Goal: Task Accomplishment & Management: Manage account settings

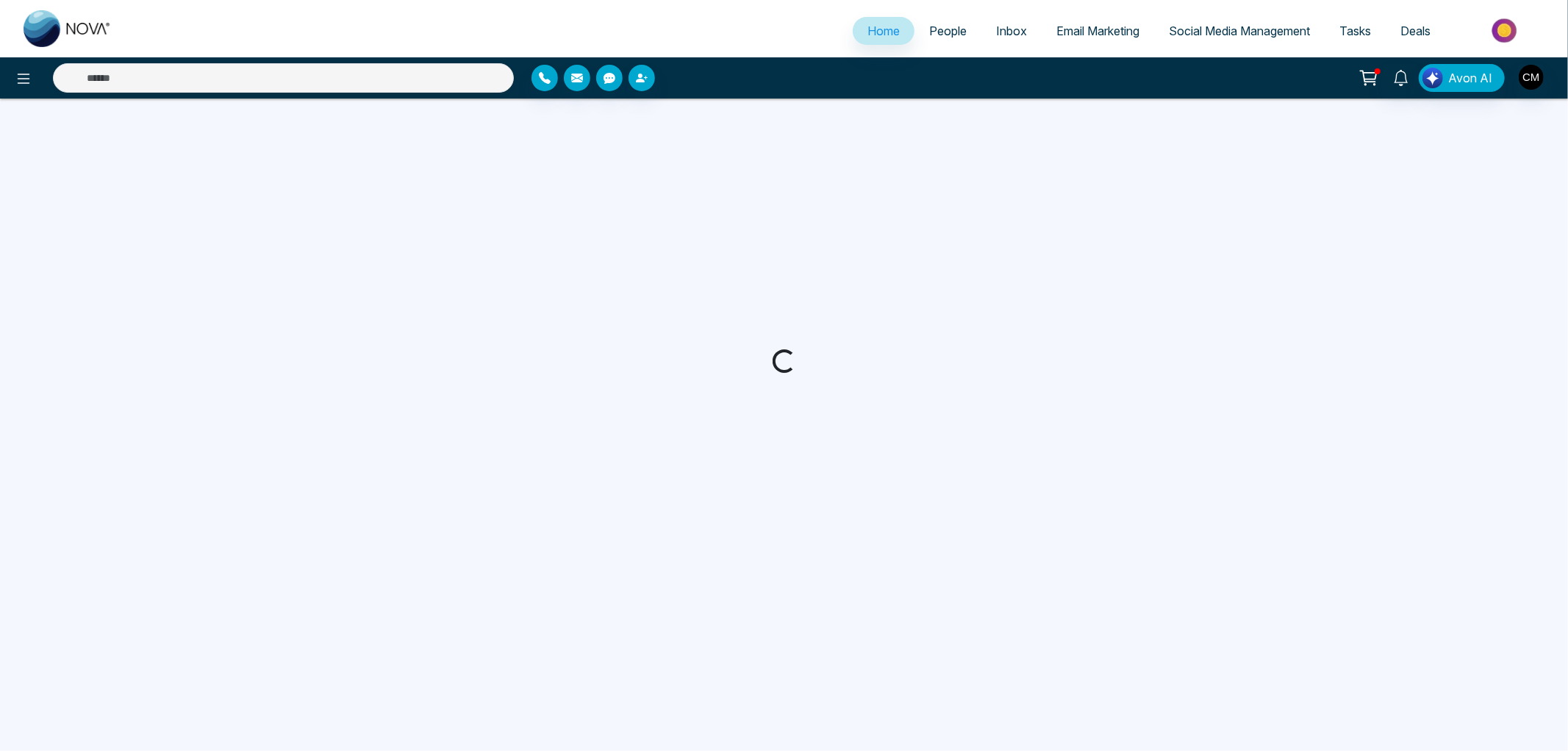
select select "*"
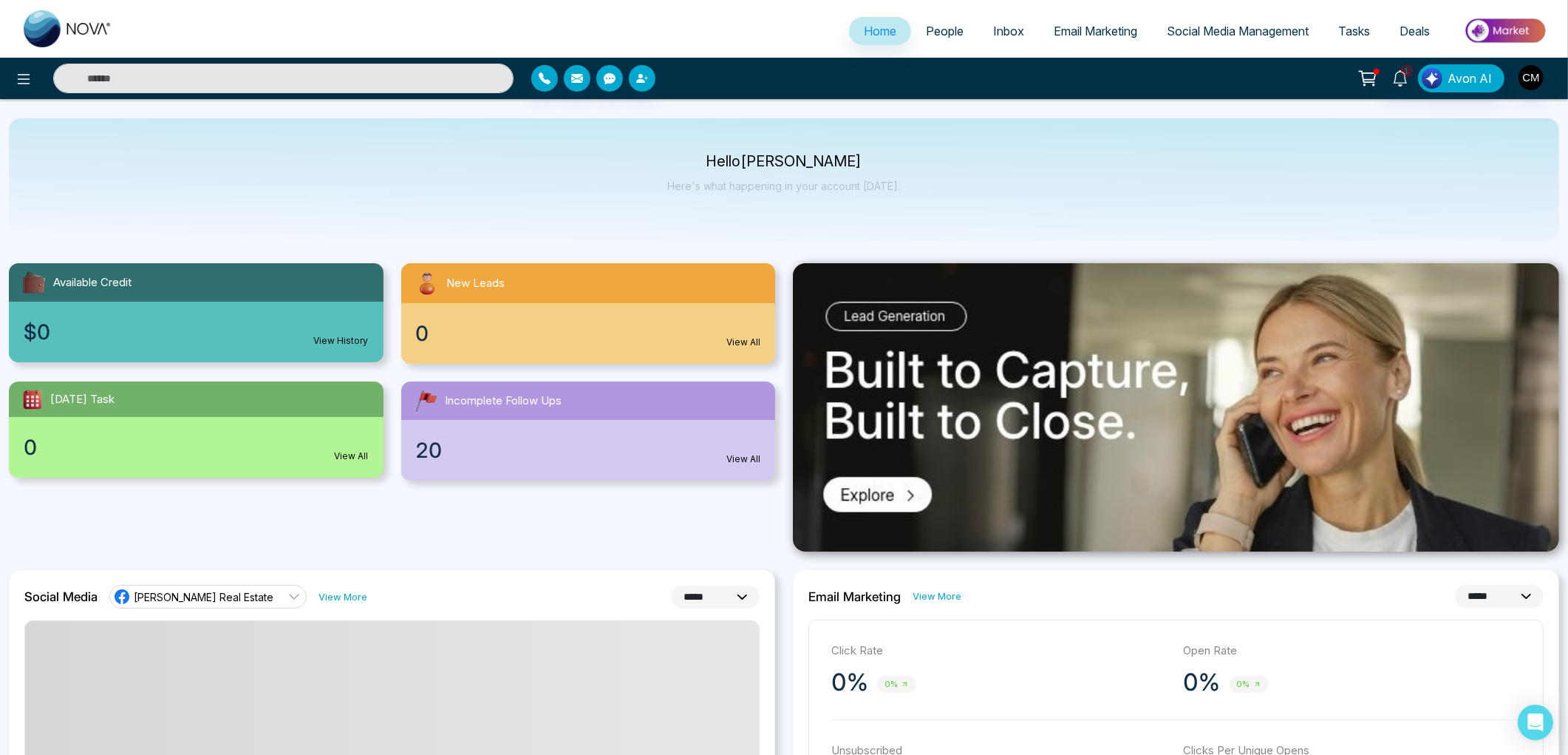
click at [926, 32] on span "People" at bounding box center [945, 31] width 38 height 15
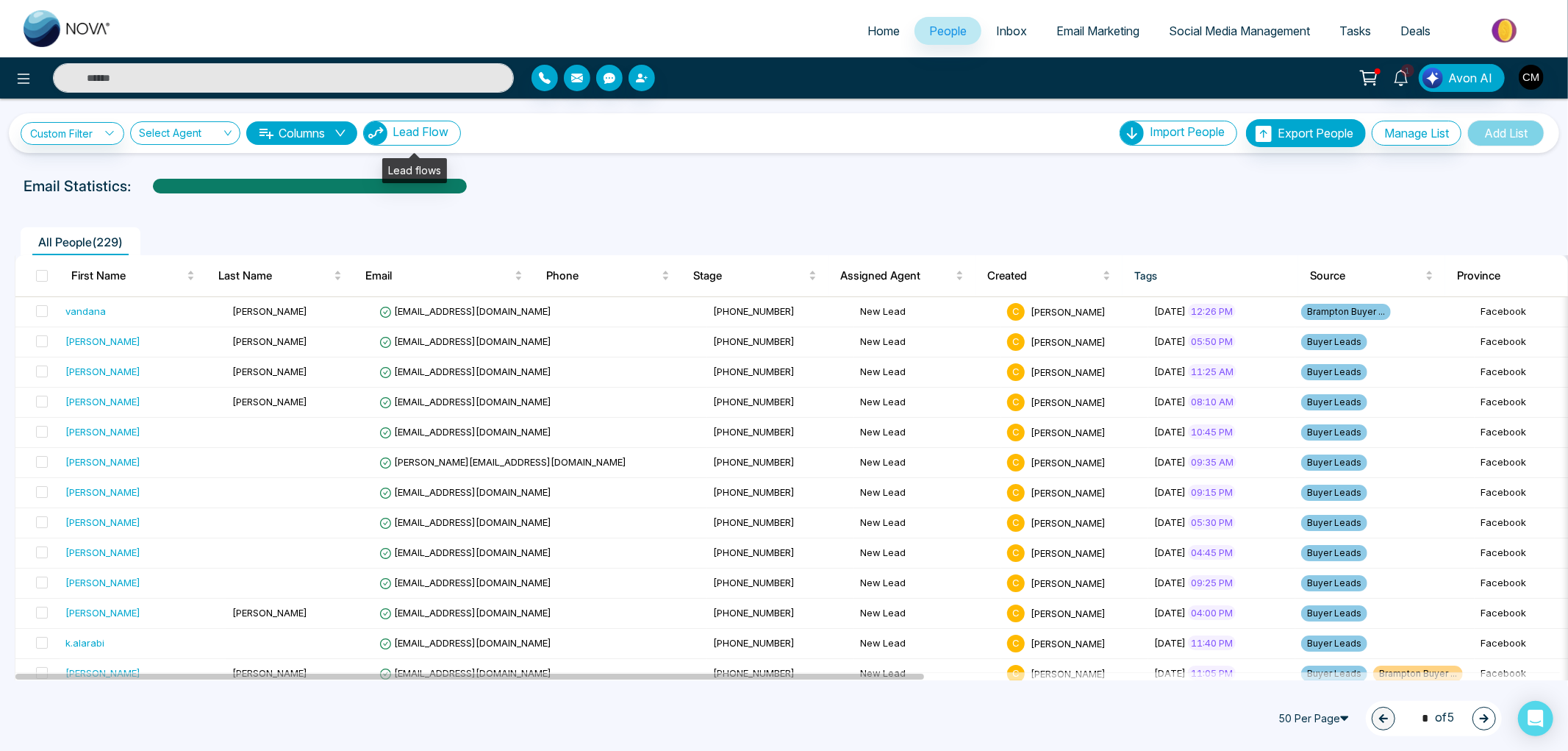
click at [449, 134] on span "Lead Flow" at bounding box center [420, 131] width 56 height 15
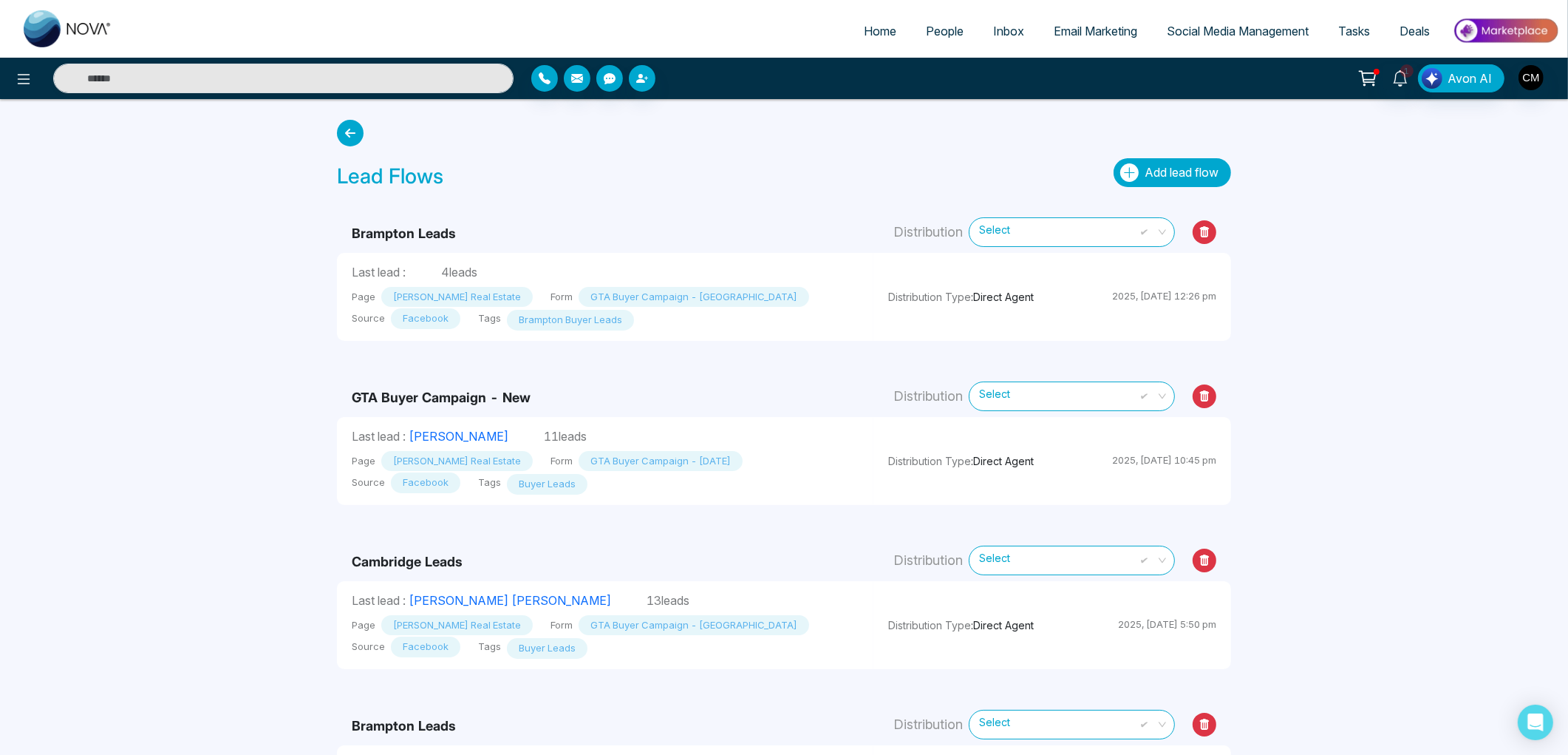
click at [1147, 167] on span "Add lead flow" at bounding box center [1182, 172] width 74 height 15
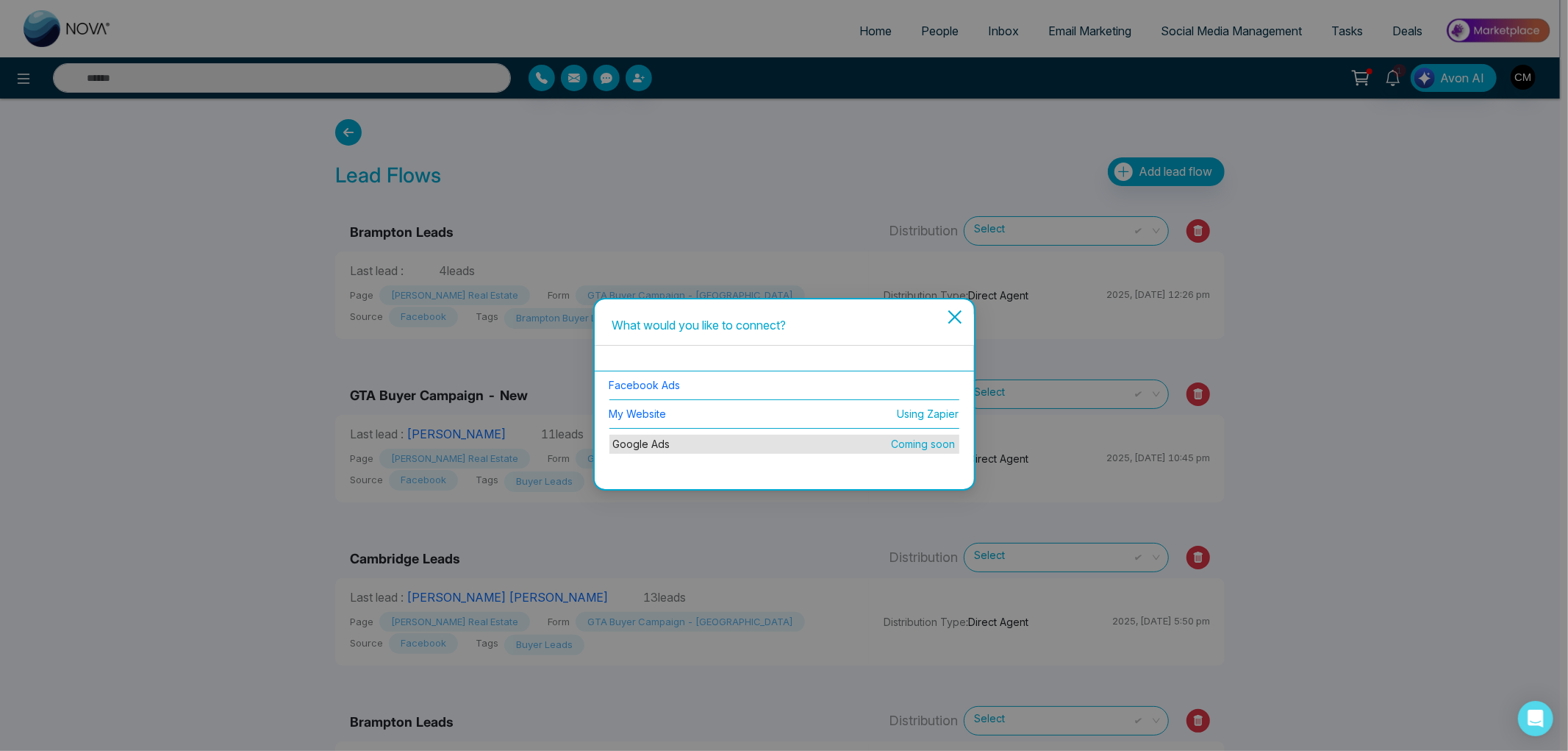
drag, startPoint x: 674, startPoint y: 393, endPoint x: 665, endPoint y: 388, distance: 10.3
click at [673, 393] on li "Facebook Ads" at bounding box center [785, 386] width 350 height 29
click at [664, 387] on link "Facebook Ads" at bounding box center [645, 385] width 71 height 13
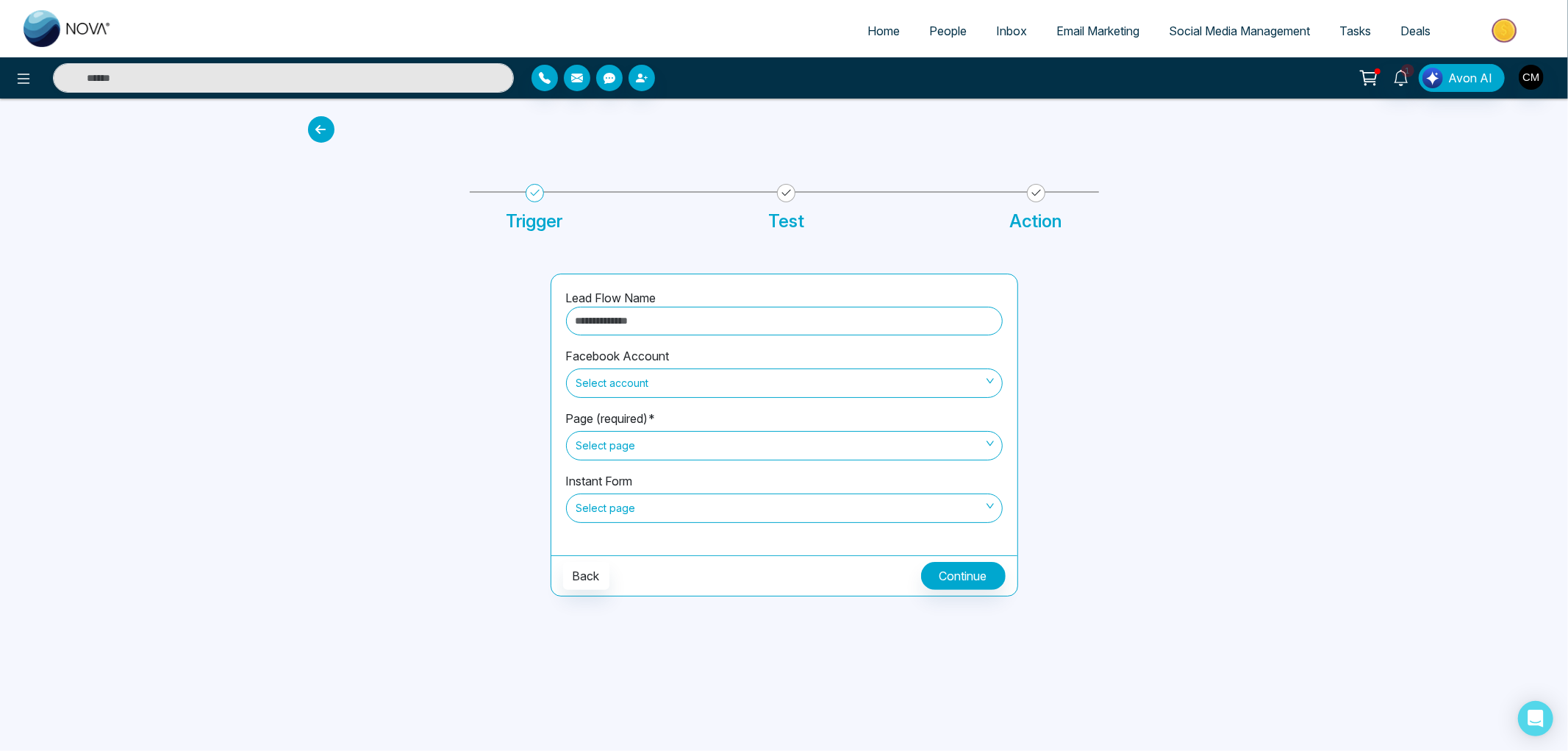
click at [672, 321] on input "text" at bounding box center [785, 321] width 437 height 29
click at [608, 327] on input "text" at bounding box center [785, 321] width 437 height 29
type input "**********"
click at [600, 380] on span "Select account" at bounding box center [785, 383] width 416 height 25
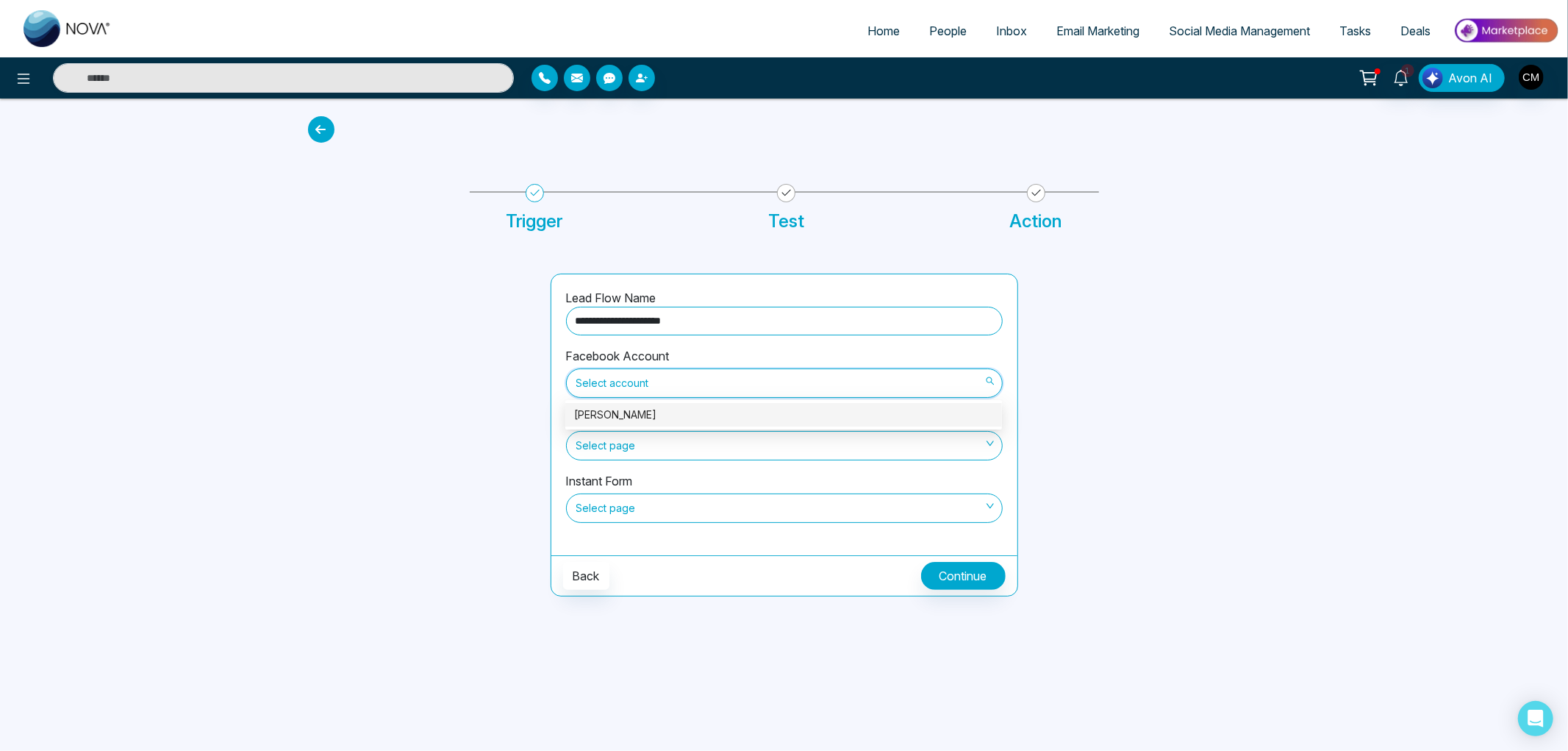
click at [620, 412] on div "[PERSON_NAME]" at bounding box center [783, 415] width 419 height 16
click at [628, 451] on span "Select page" at bounding box center [785, 445] width 416 height 25
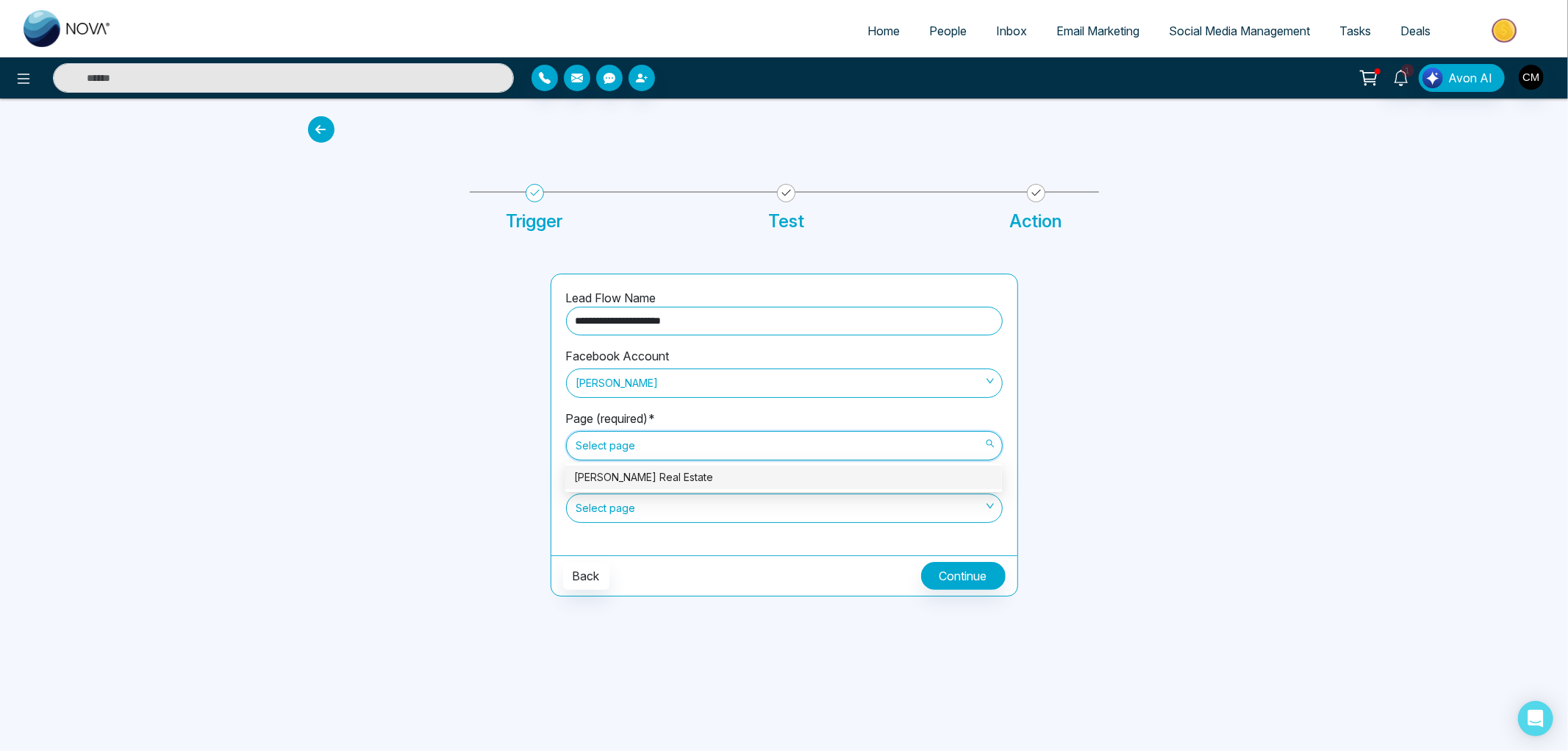
click at [631, 476] on div "[PERSON_NAME] Real Estate" at bounding box center [783, 477] width 419 height 16
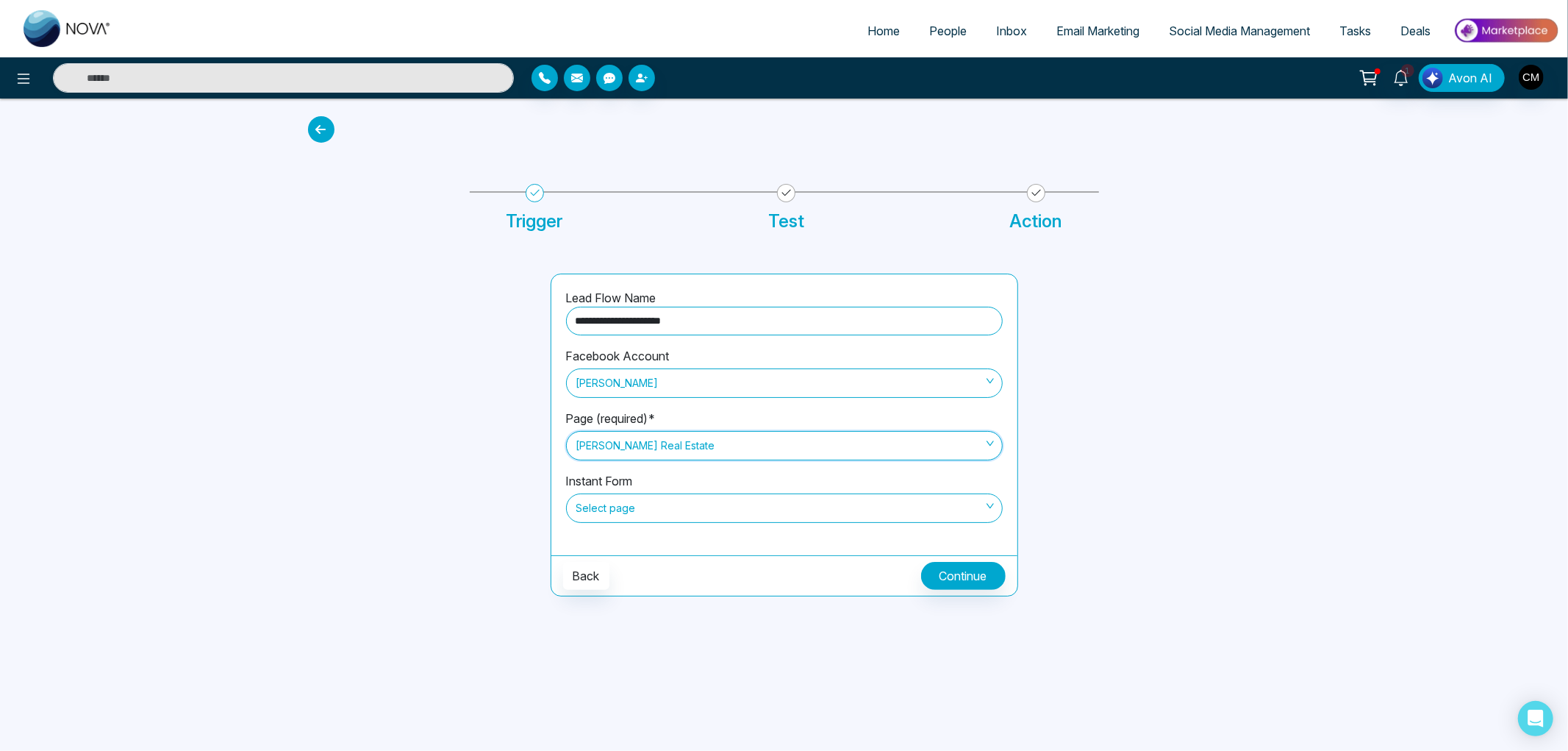
click at [630, 505] on span "Select page" at bounding box center [785, 508] width 416 height 25
click at [654, 508] on span "Select page" at bounding box center [785, 508] width 416 height 25
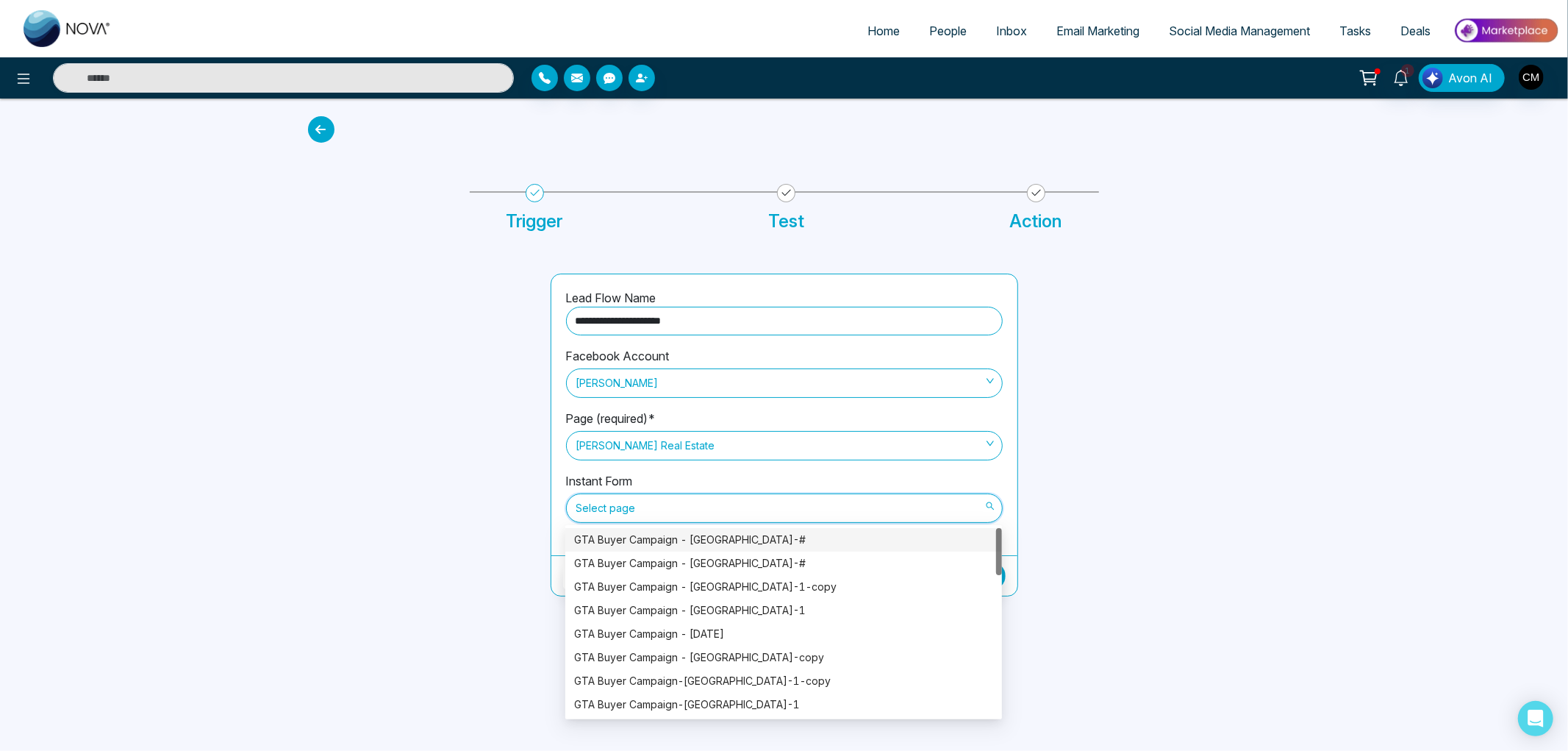
click at [464, 465] on div at bounding box center [420, 434] width 243 height 323
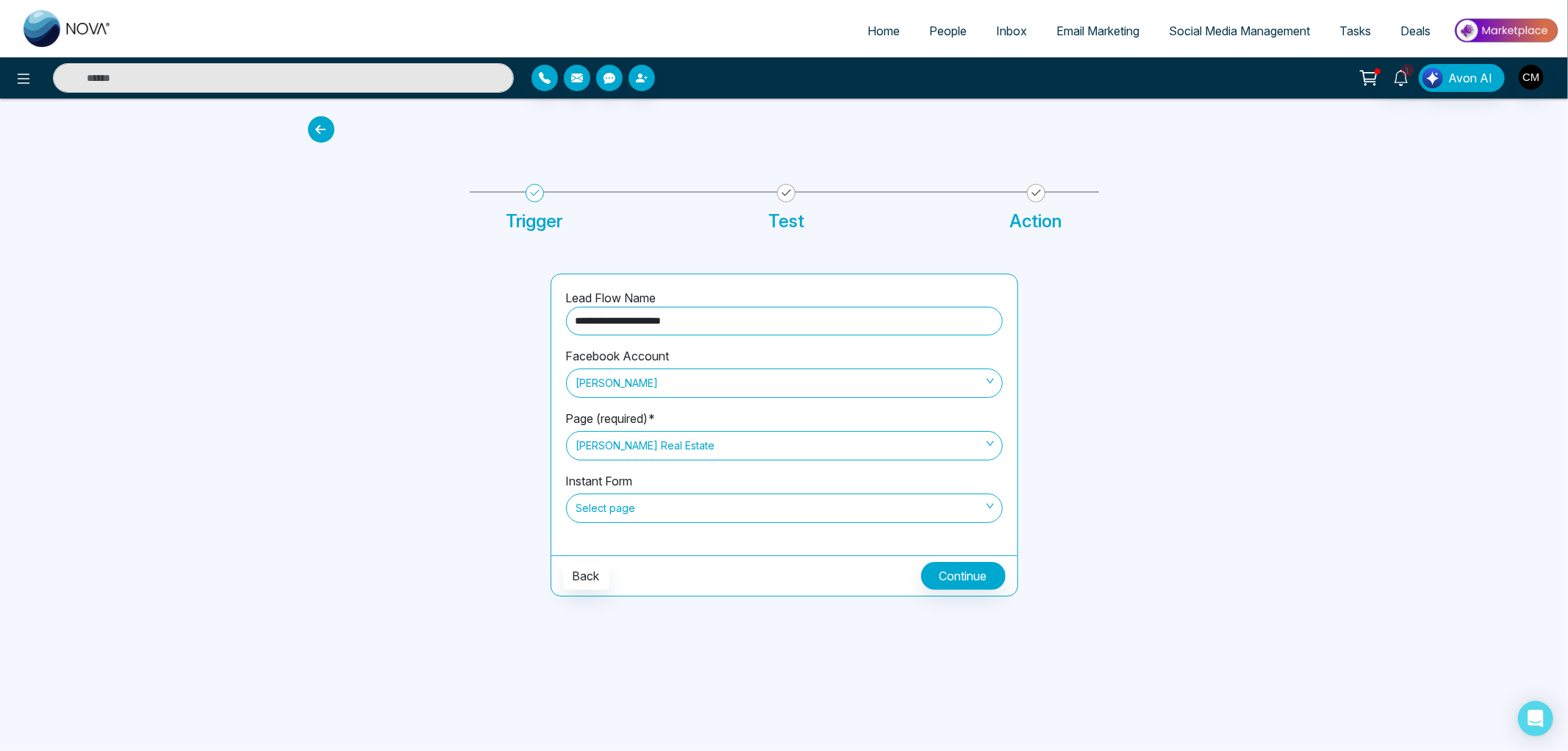
click at [638, 512] on span "Select page" at bounding box center [785, 508] width 416 height 25
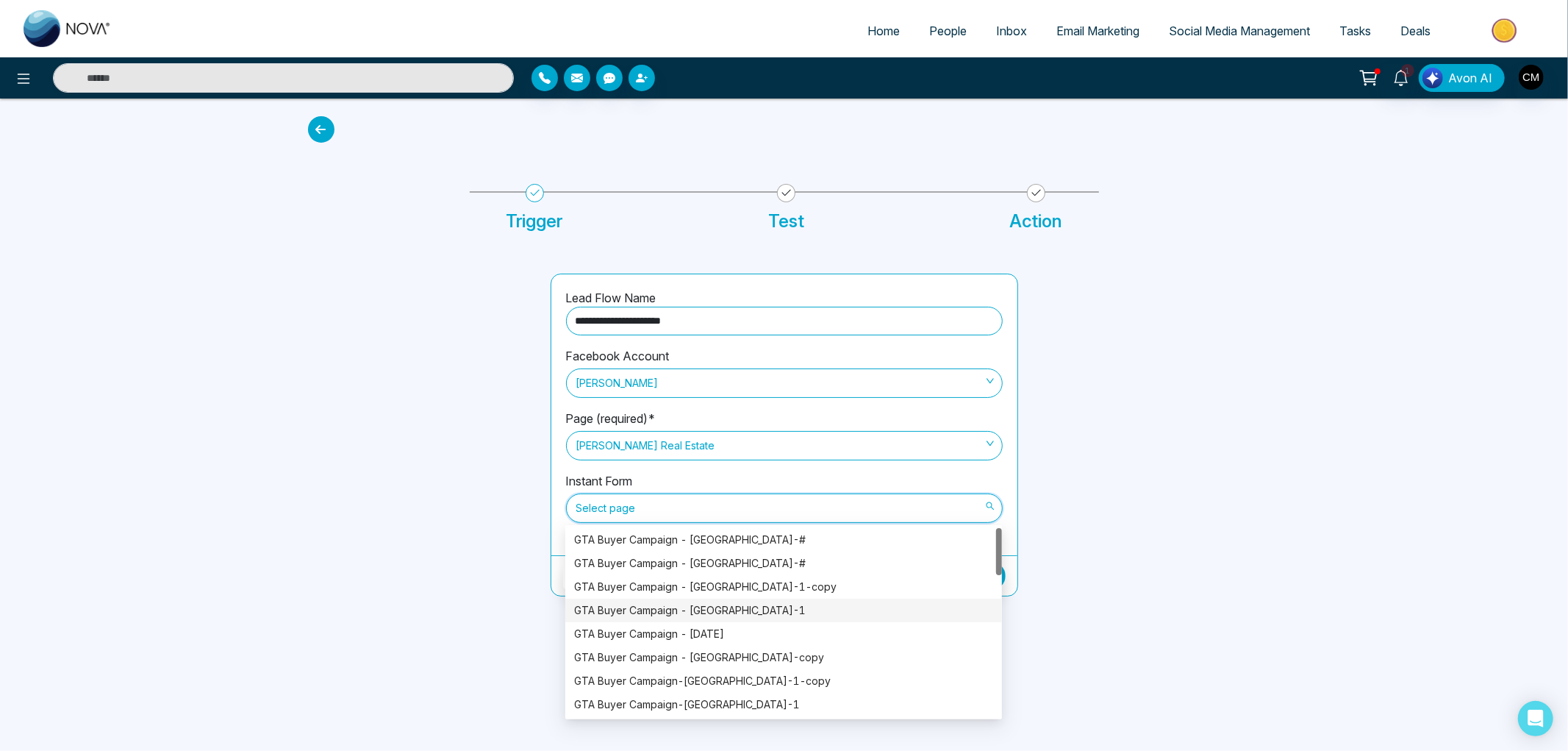
click at [390, 469] on div at bounding box center [420, 434] width 243 height 323
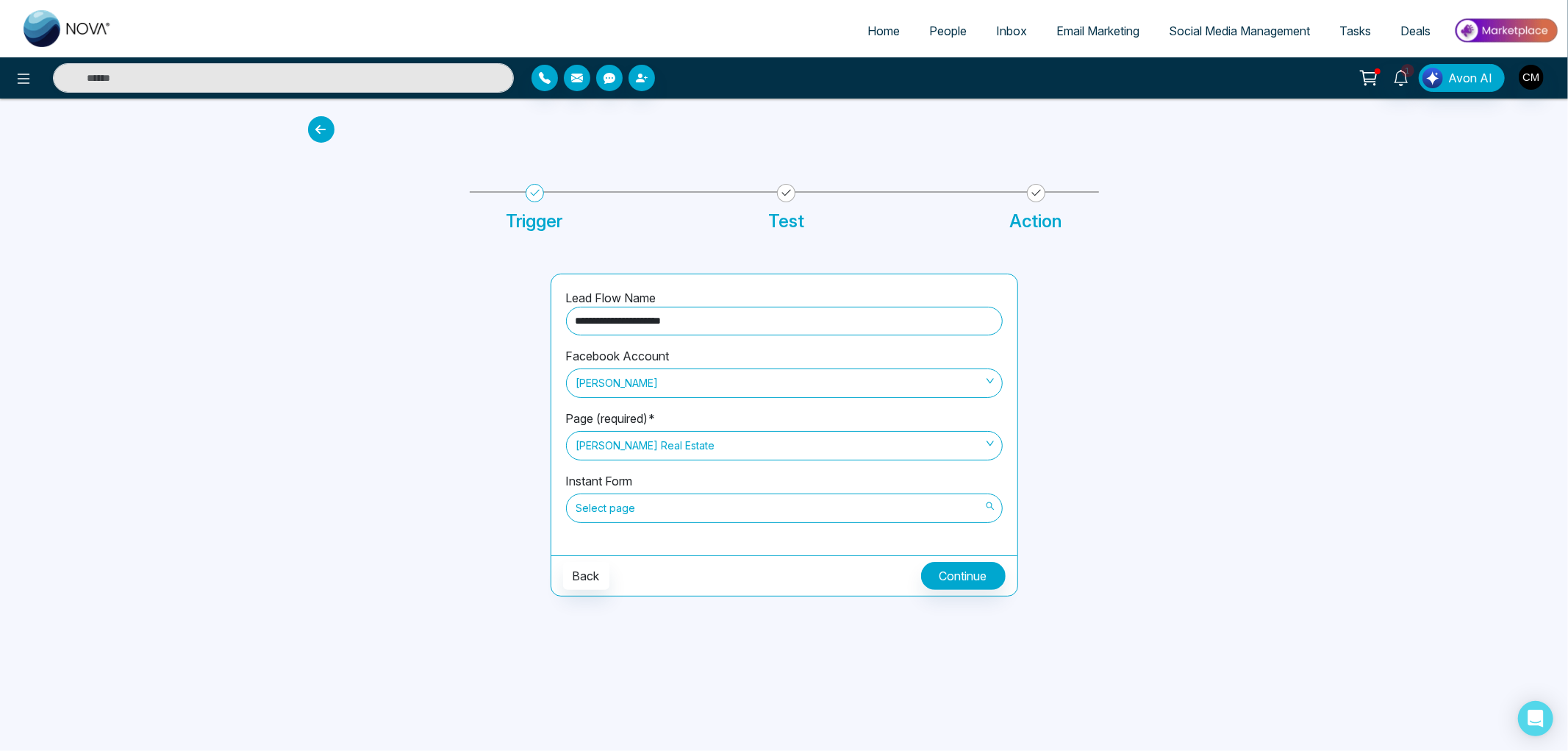
click at [626, 508] on span "Select page" at bounding box center [785, 508] width 416 height 25
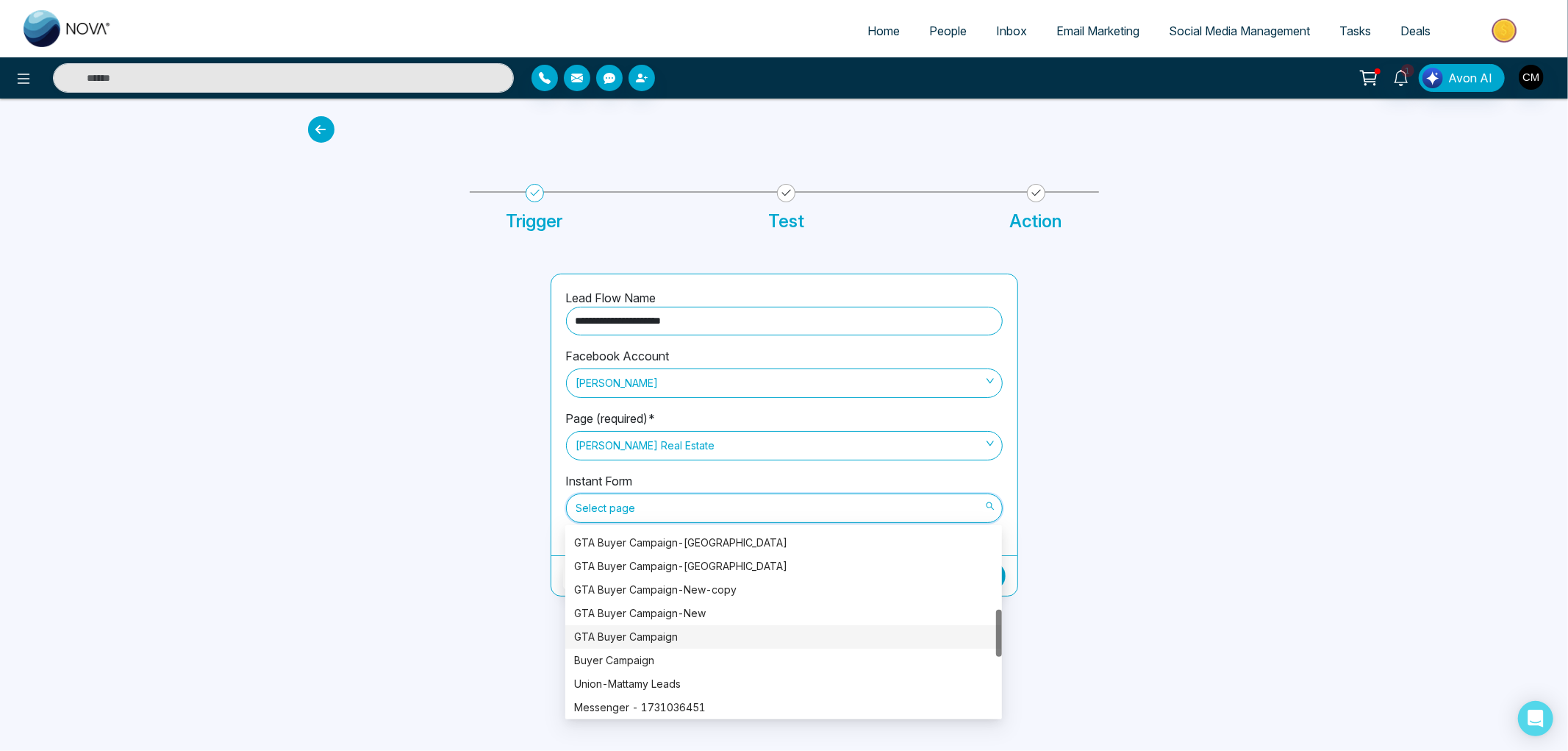
scroll to position [245, 0]
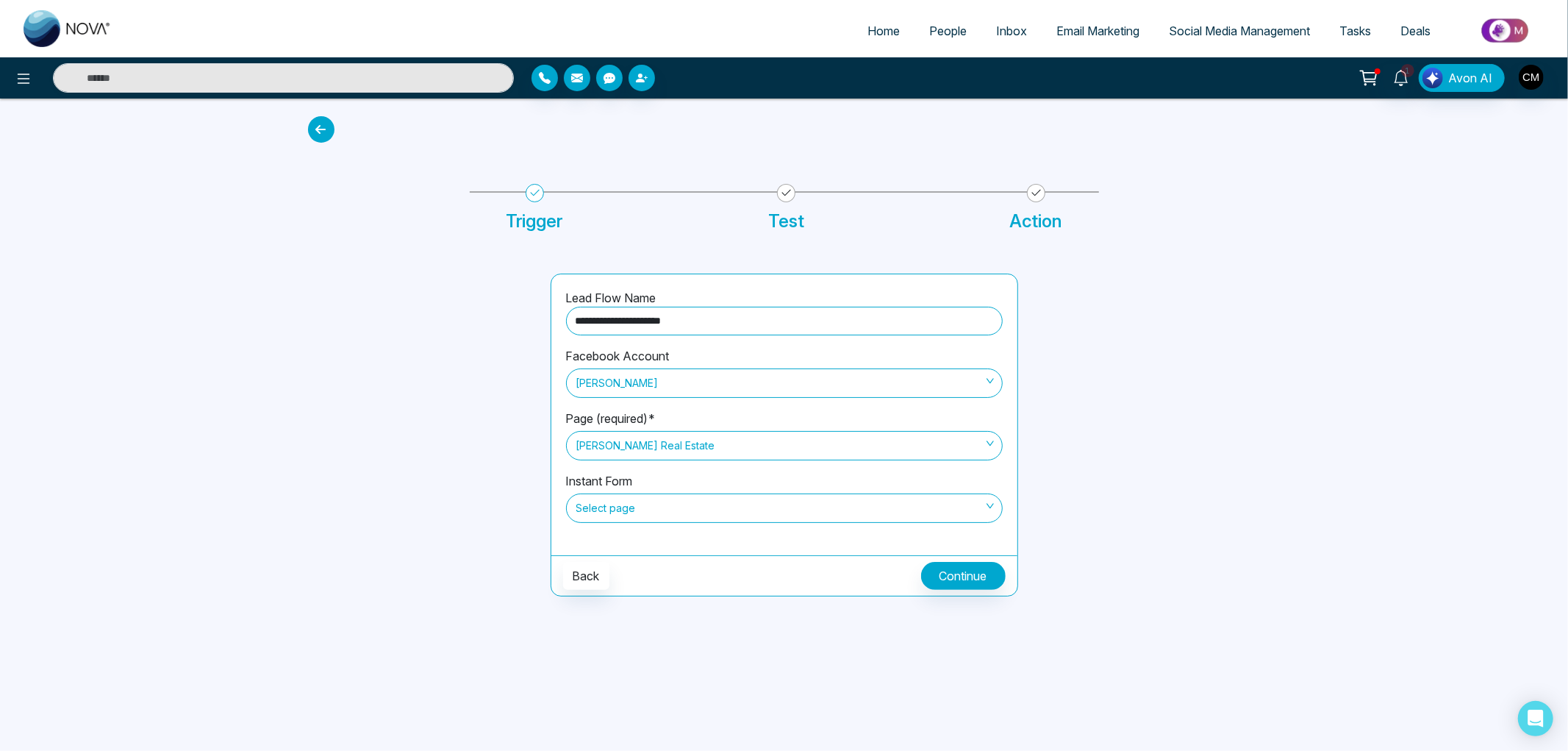
click at [706, 526] on div "Instant Form Select page" at bounding box center [785, 506] width 437 height 68
click at [707, 517] on span "Select page" at bounding box center [785, 508] width 416 height 25
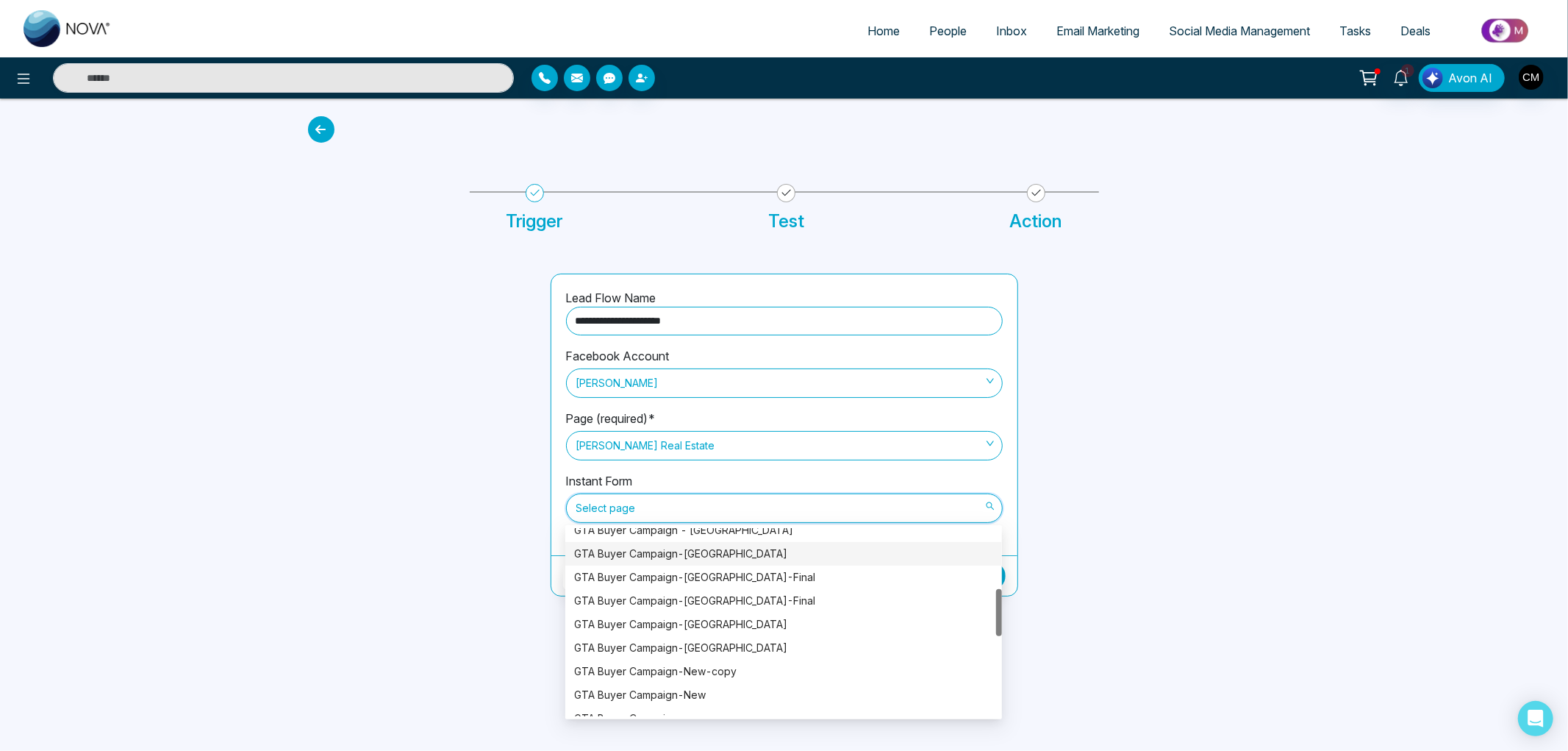
click at [280, 361] on div "**********" at bounding box center [784, 376] width 1568 height 751
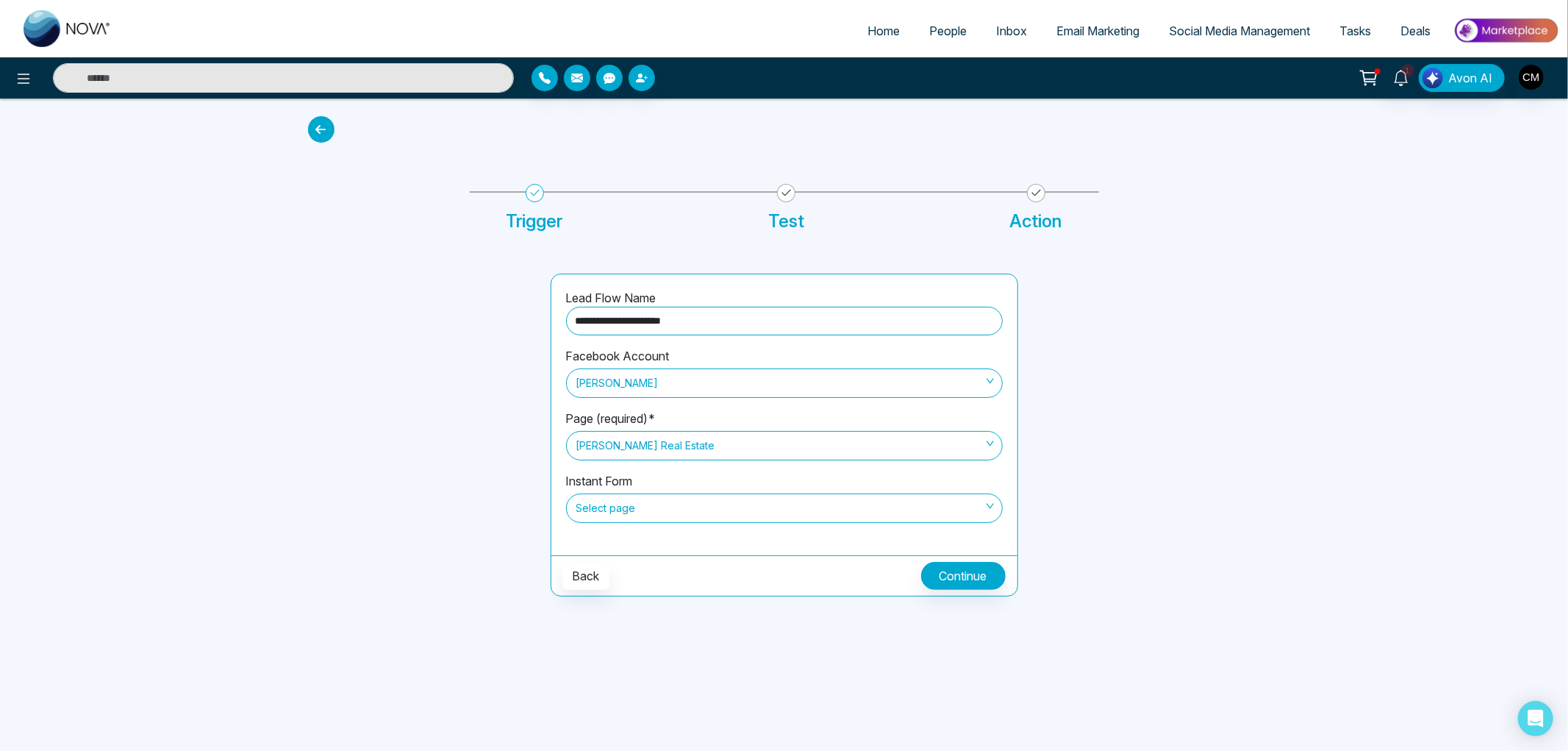
click at [663, 518] on span "Select page" at bounding box center [785, 508] width 416 height 25
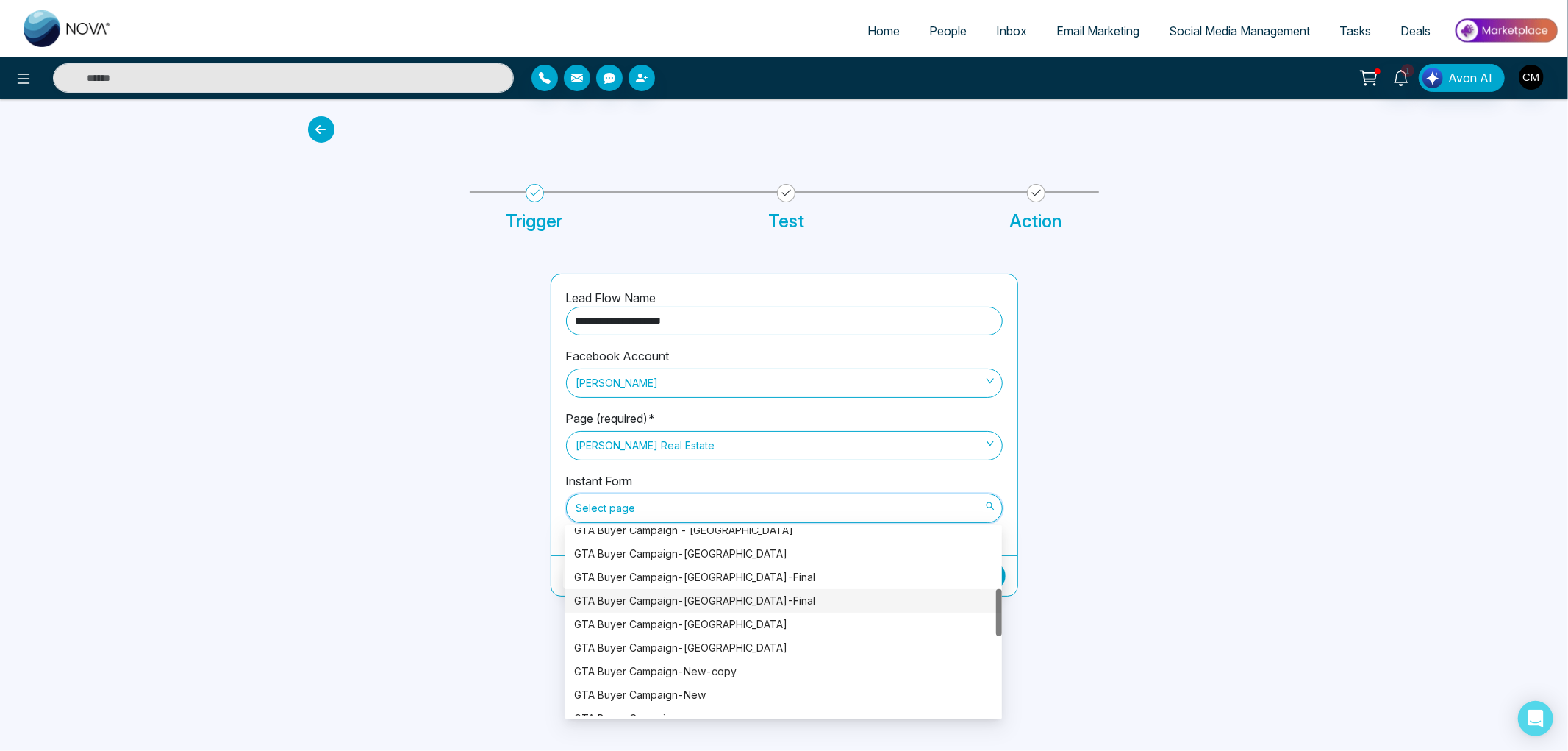
scroll to position [0, 0]
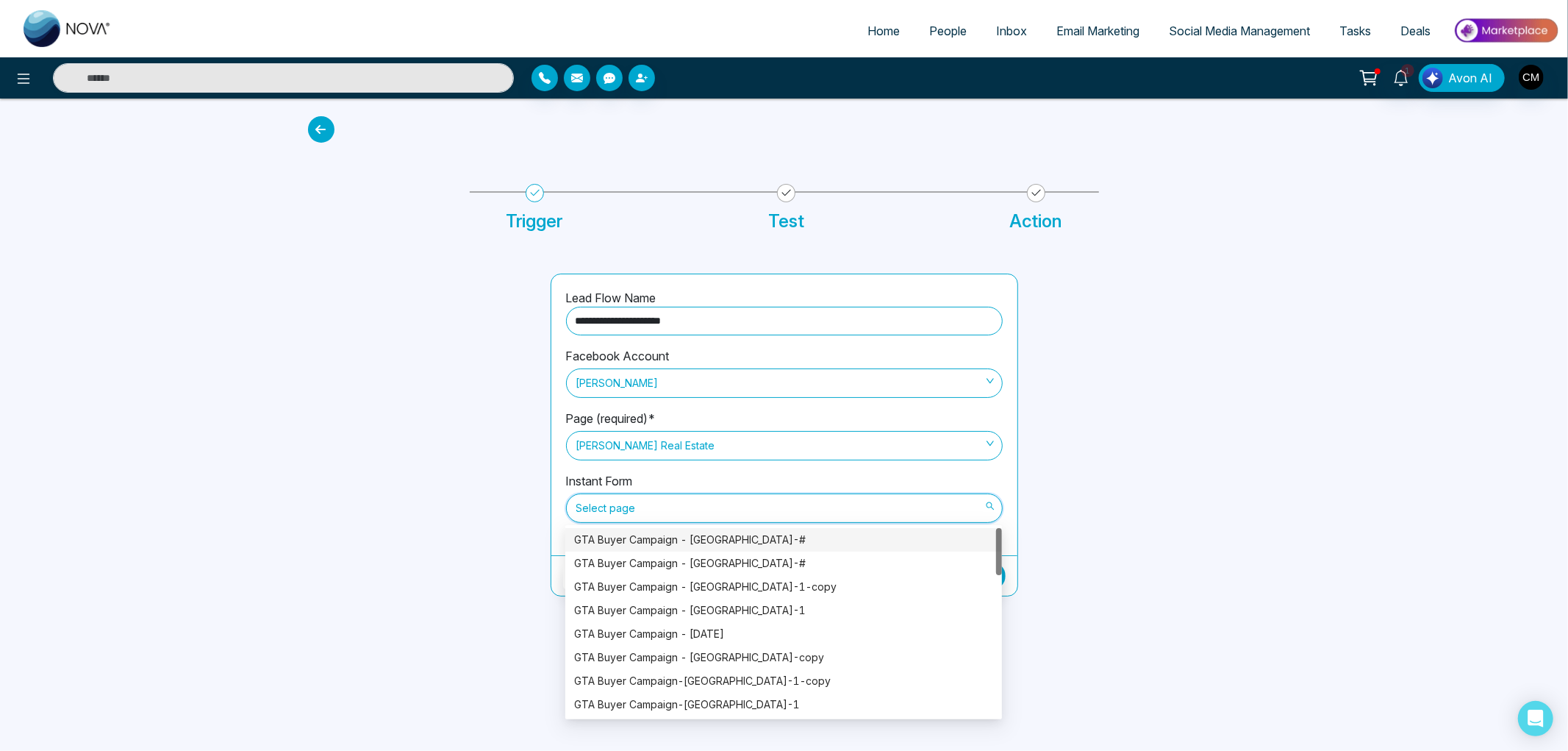
click at [720, 534] on div "GTA Buyer Campaign - Mississauga-#" at bounding box center [783, 540] width 419 height 16
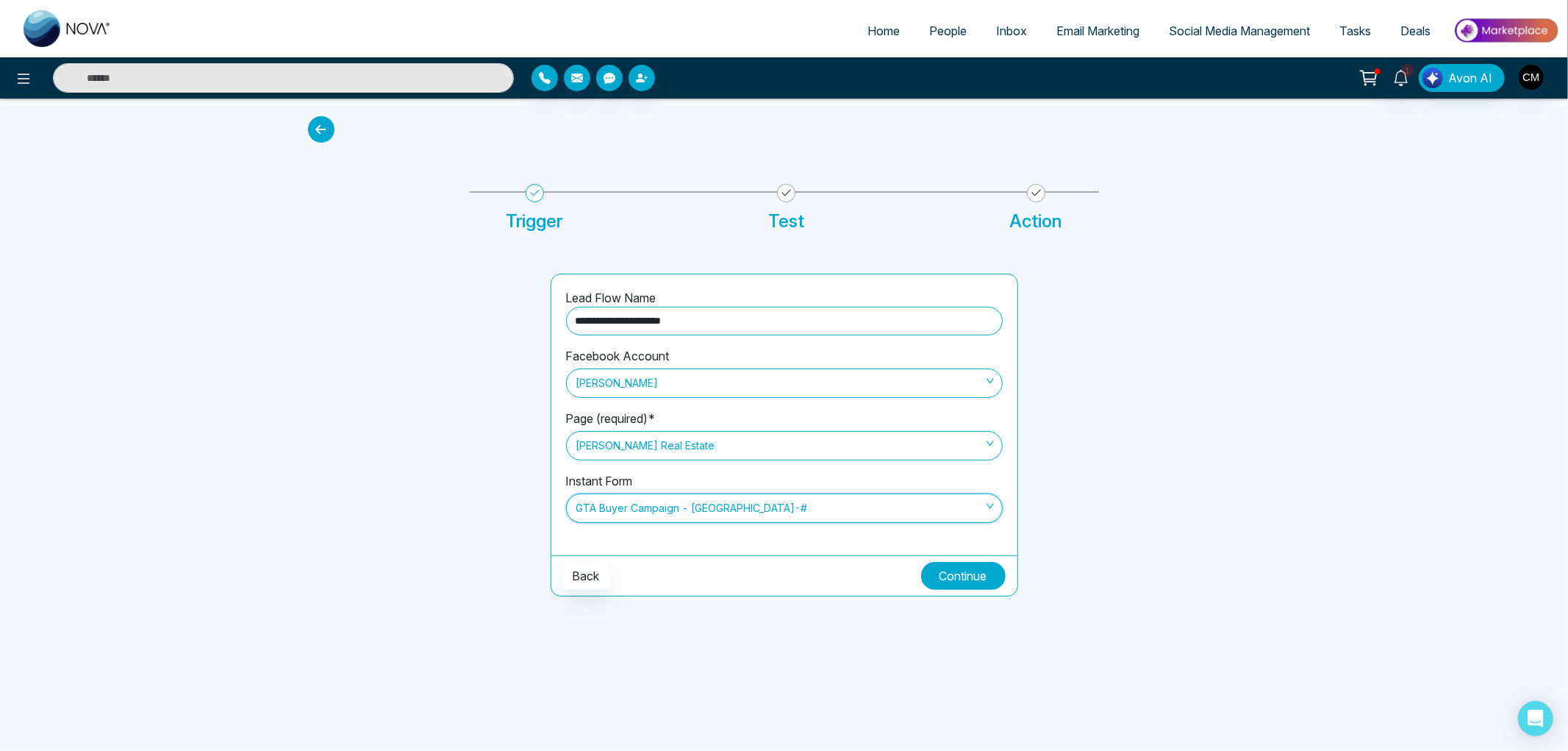
click at [965, 578] on button "Continue" at bounding box center [964, 576] width 85 height 28
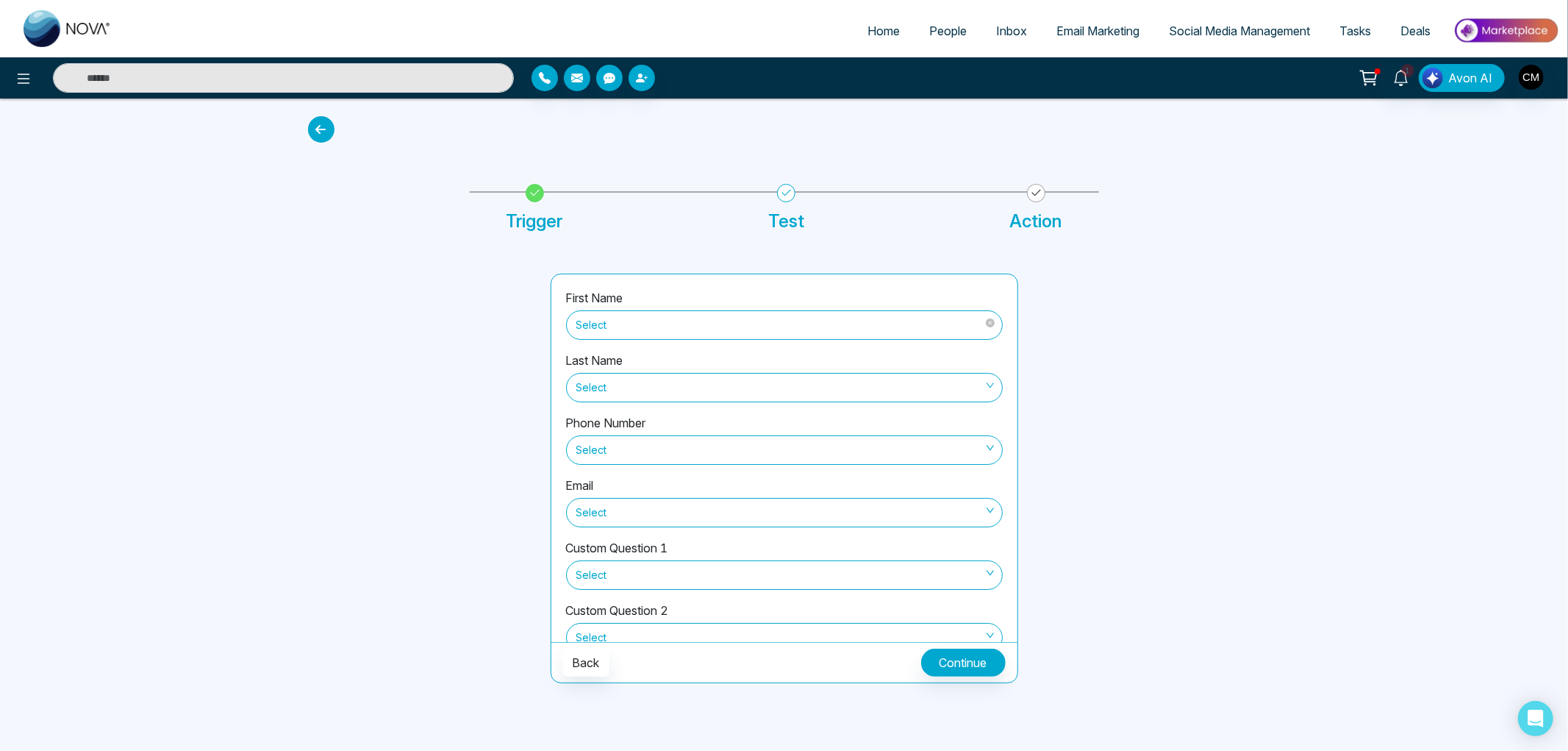
click at [659, 321] on span "Select" at bounding box center [785, 325] width 416 height 25
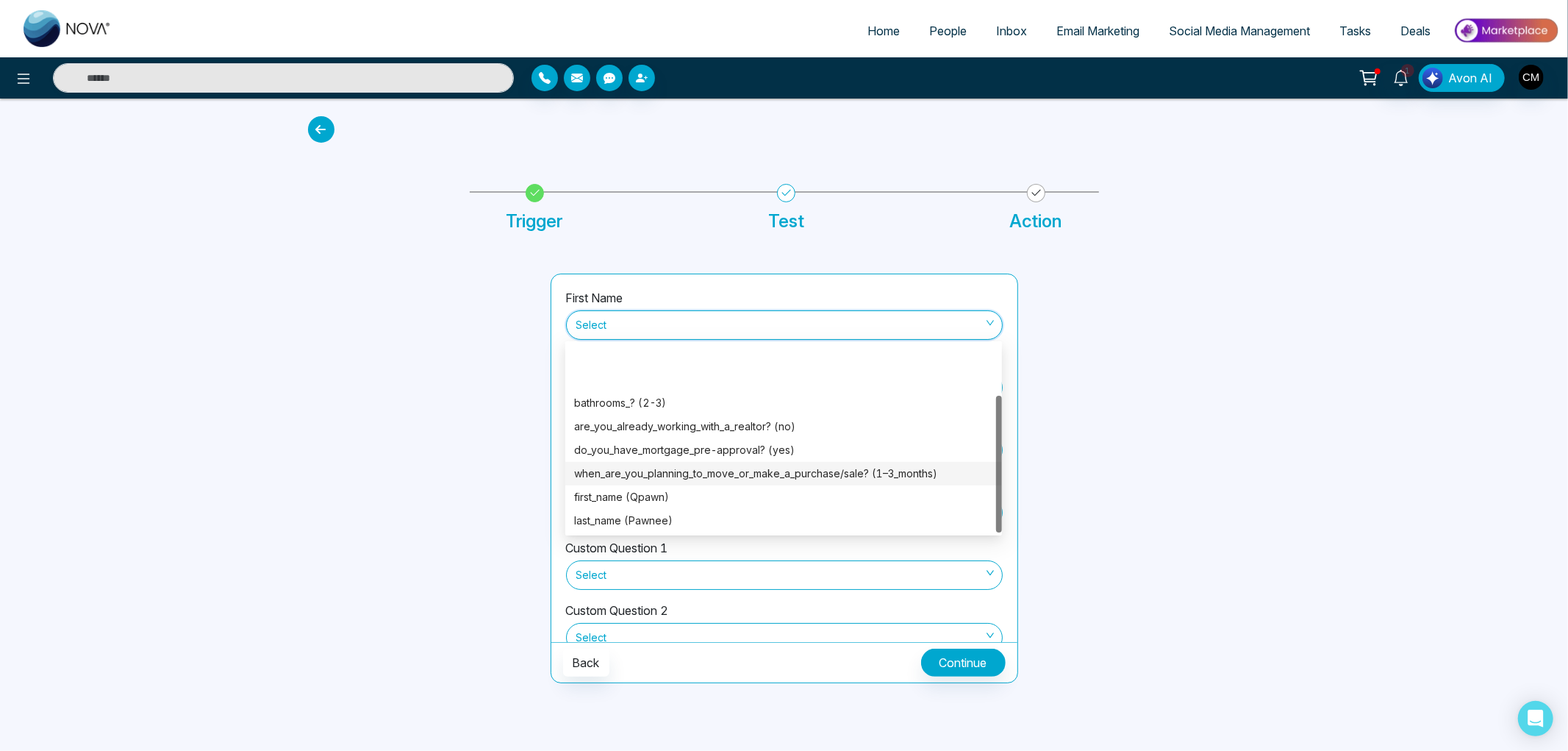
scroll to position [70, 0]
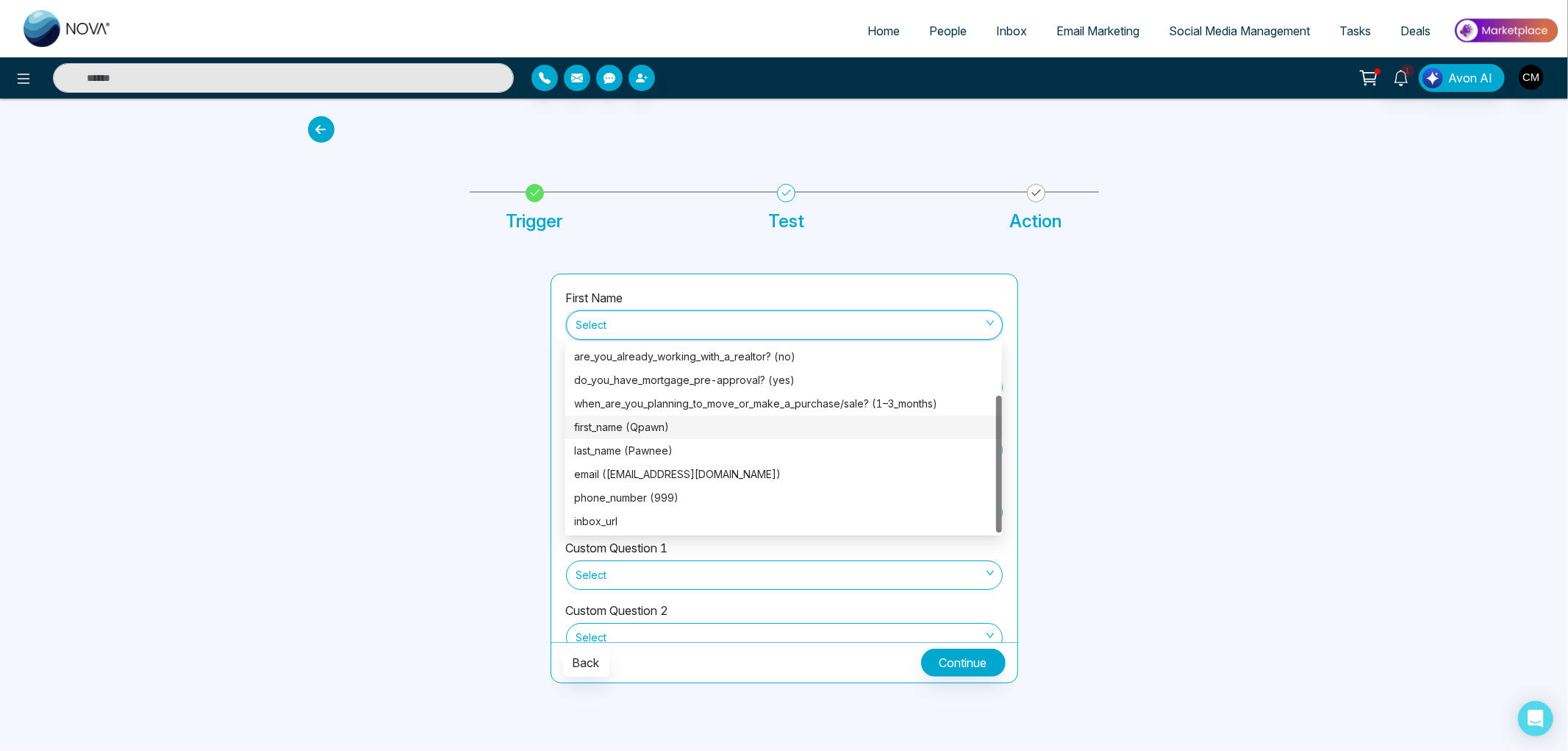
click at [643, 430] on div "first_name (Qpawn)" at bounding box center [783, 427] width 419 height 16
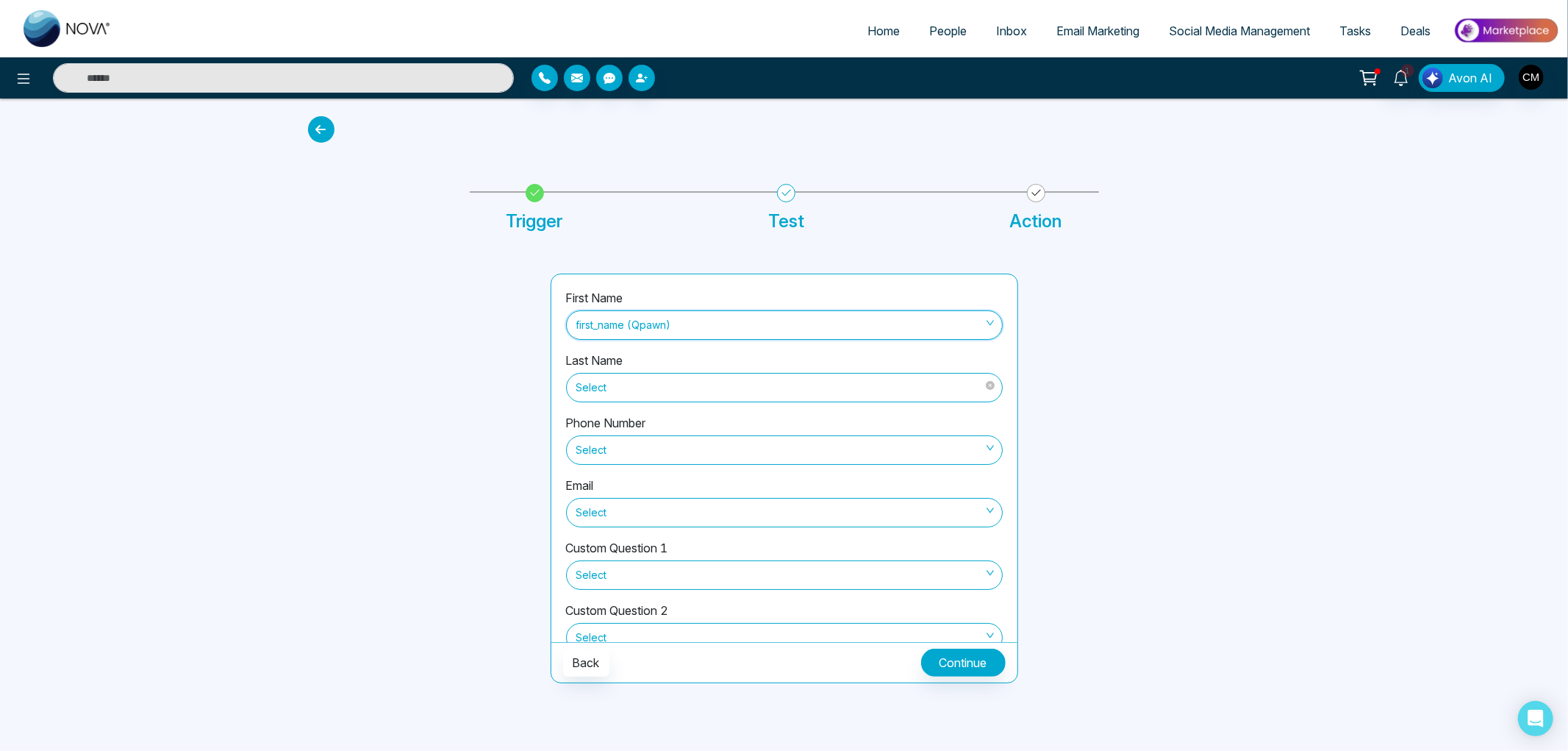
click at [683, 394] on span "Select" at bounding box center [785, 387] width 416 height 25
click at [653, 321] on span "first_name (Qpawn)" at bounding box center [785, 325] width 416 height 25
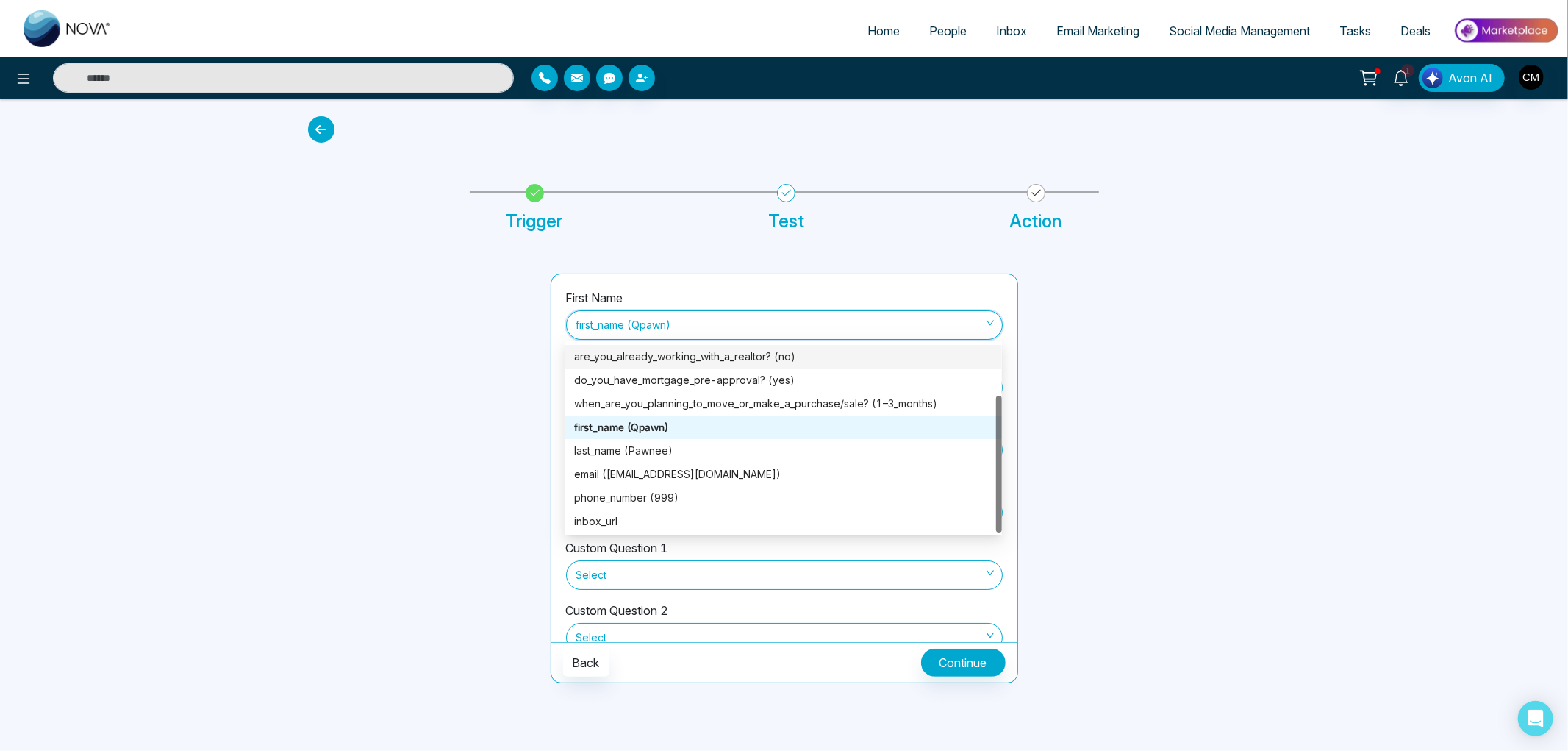
click at [761, 292] on div "First Name first_name (Qpawn)" at bounding box center [785, 321] width 437 height 63
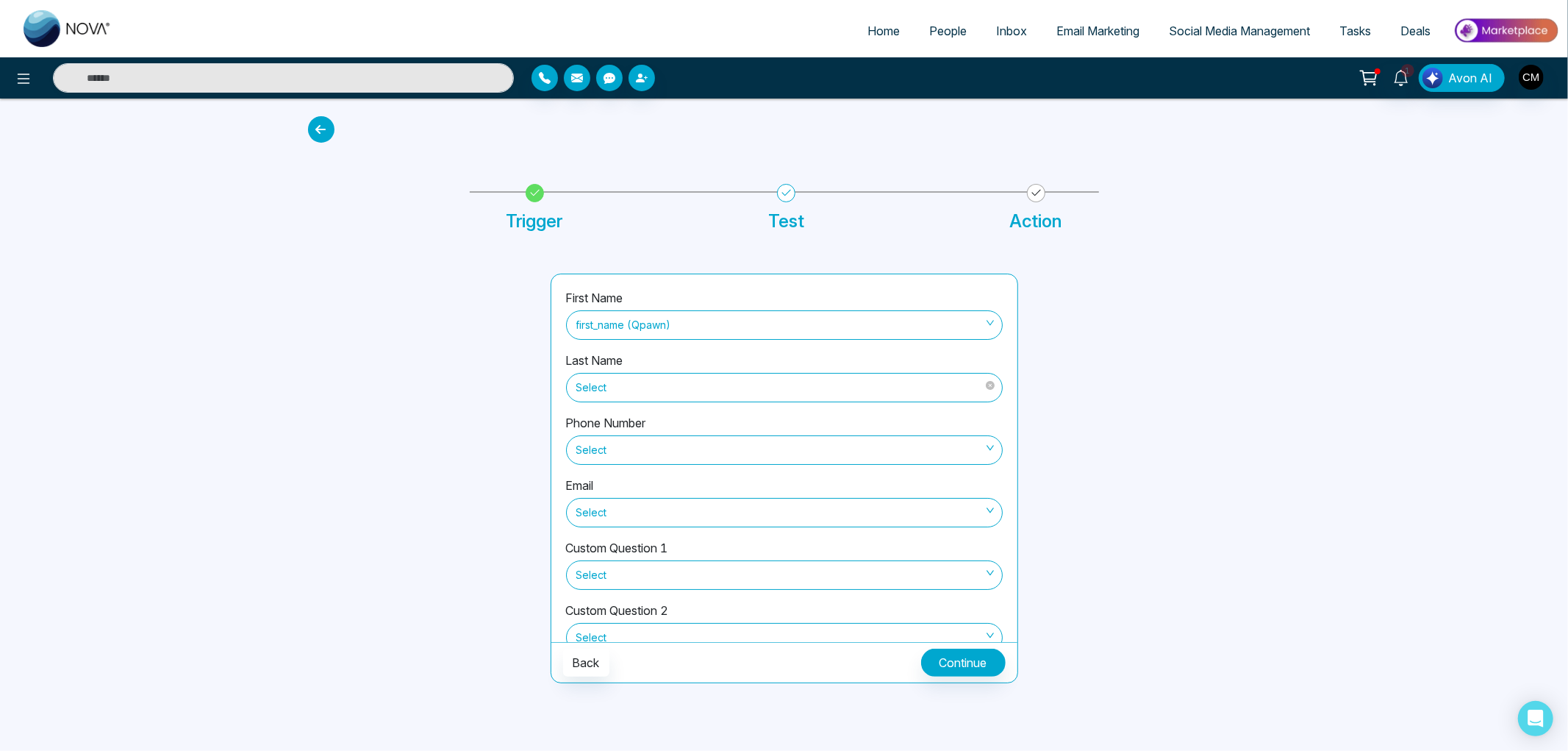
click at [633, 387] on span "Select" at bounding box center [785, 387] width 416 height 25
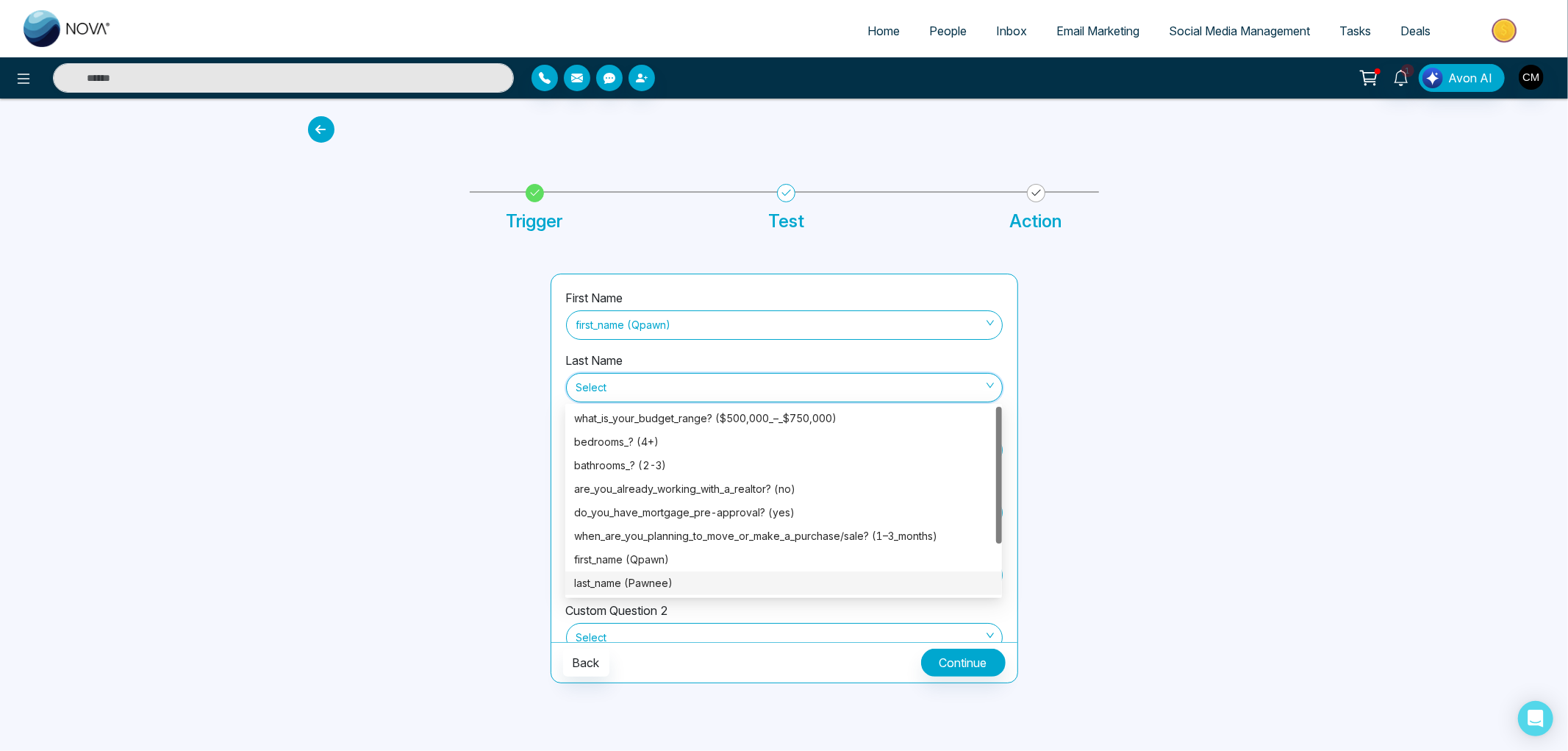
click at [630, 586] on div "last_name (Pawnee)" at bounding box center [783, 583] width 419 height 16
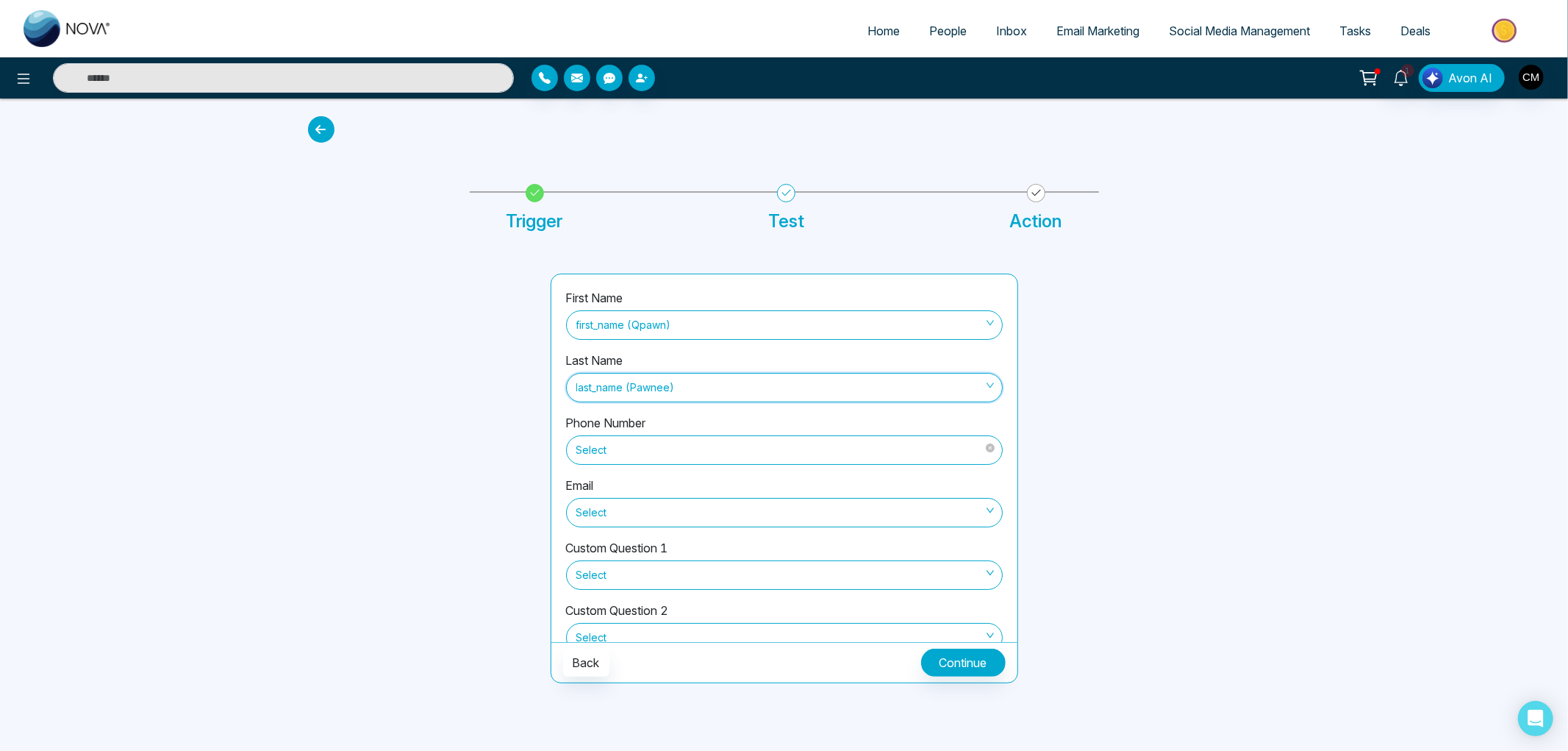
click at [642, 459] on span "Select" at bounding box center [785, 450] width 416 height 25
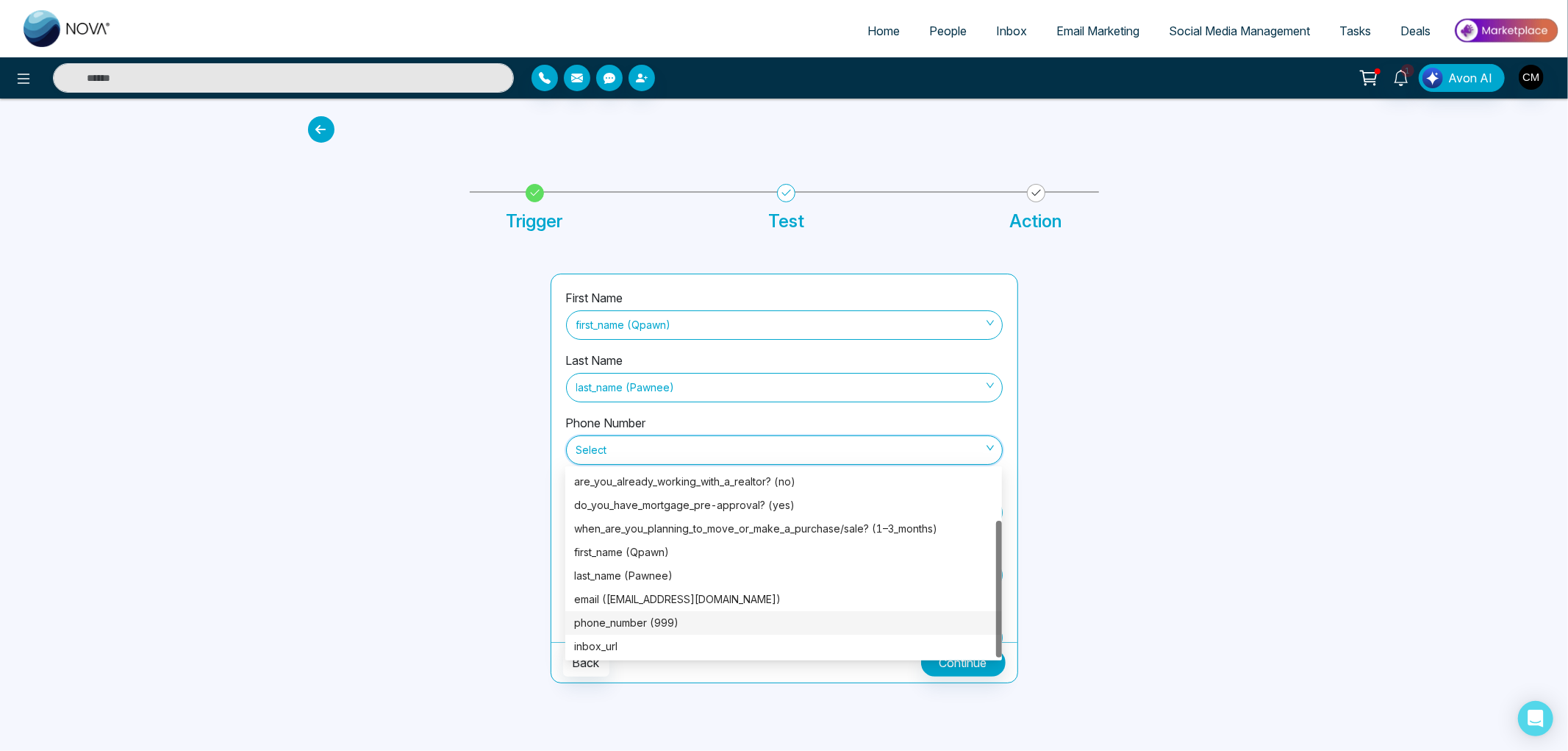
click at [629, 620] on div "phone_number (999)" at bounding box center [783, 622] width 419 height 16
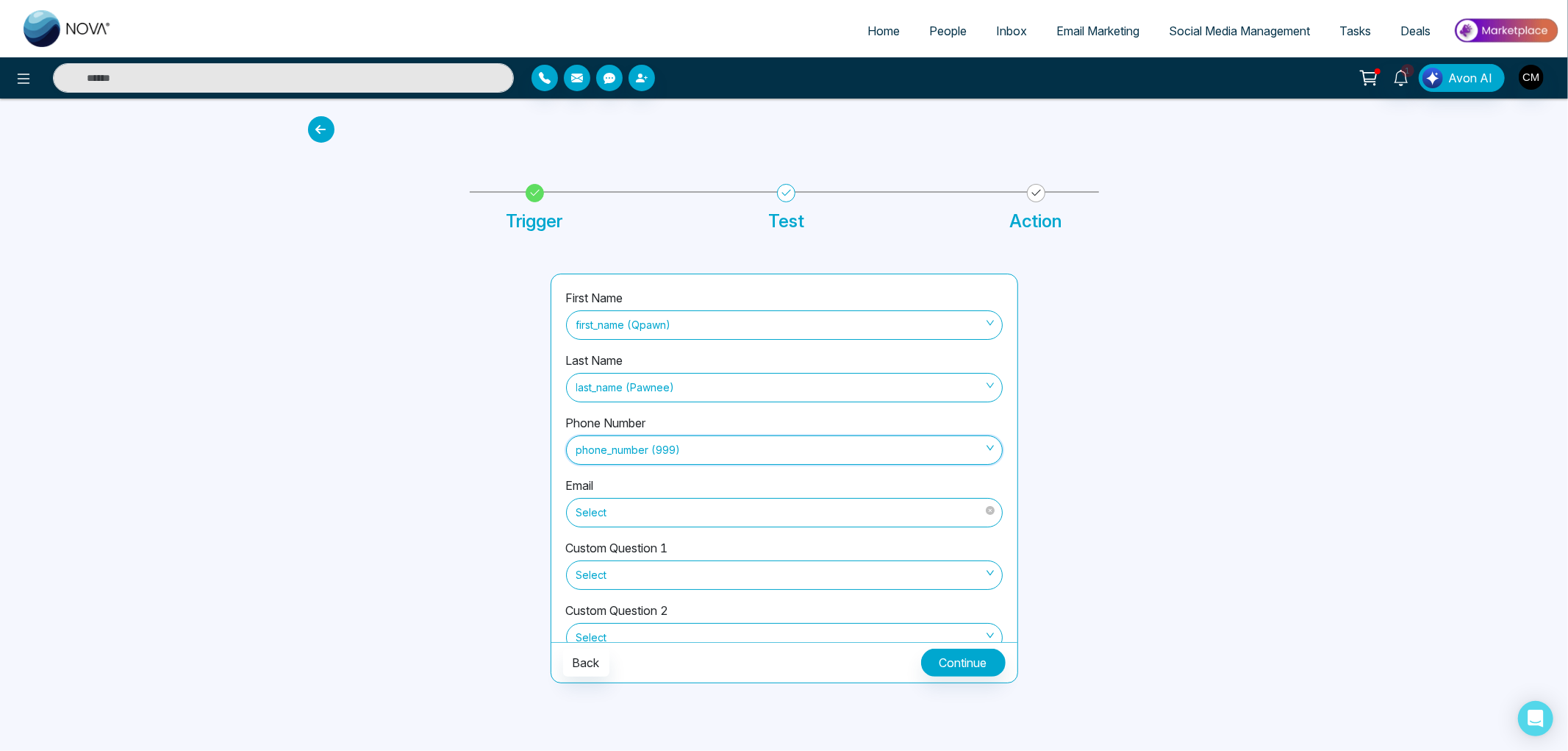
click at [668, 507] on span "Select" at bounding box center [785, 512] width 416 height 25
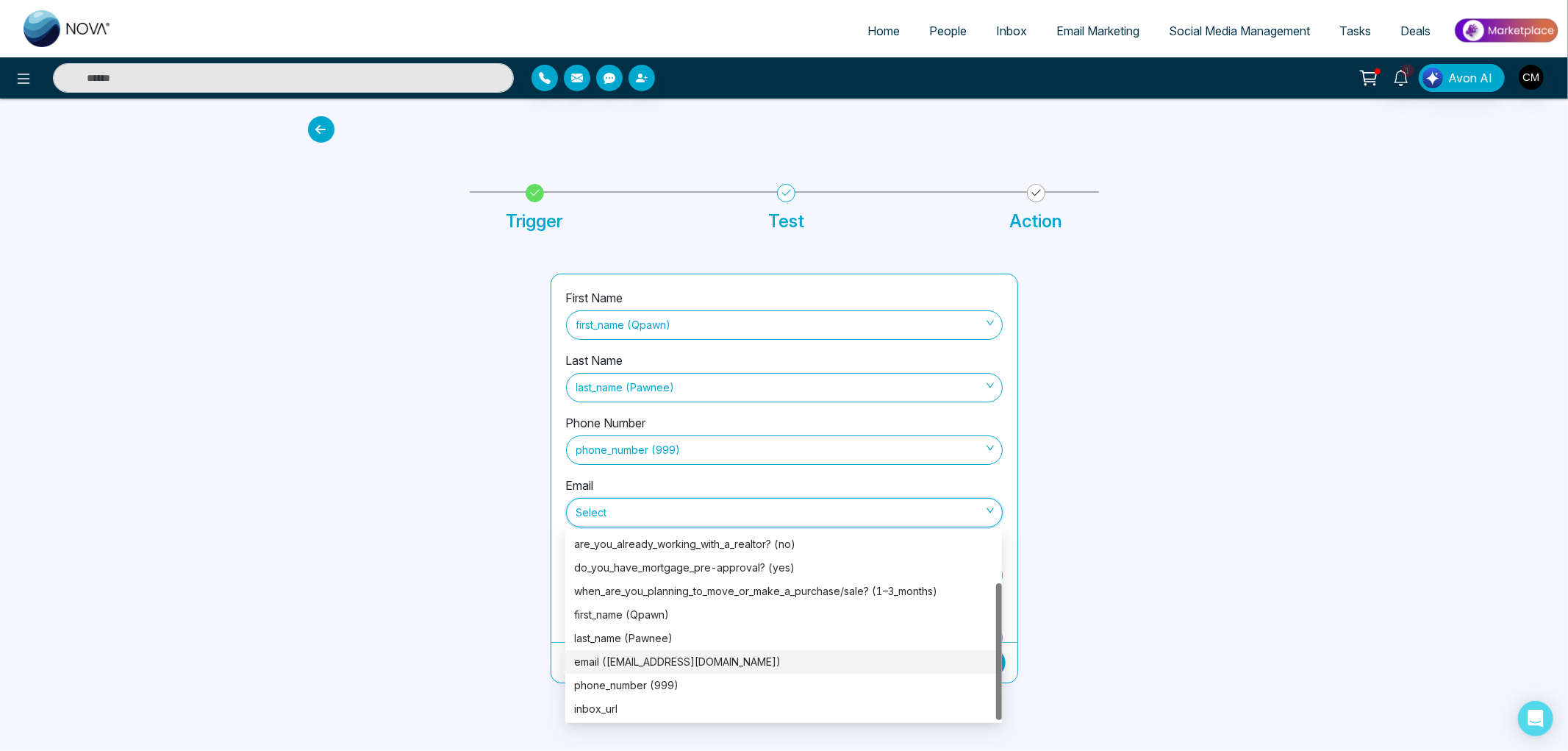
click at [596, 663] on div "email (q_pawn@outlook.com)" at bounding box center [783, 661] width 419 height 16
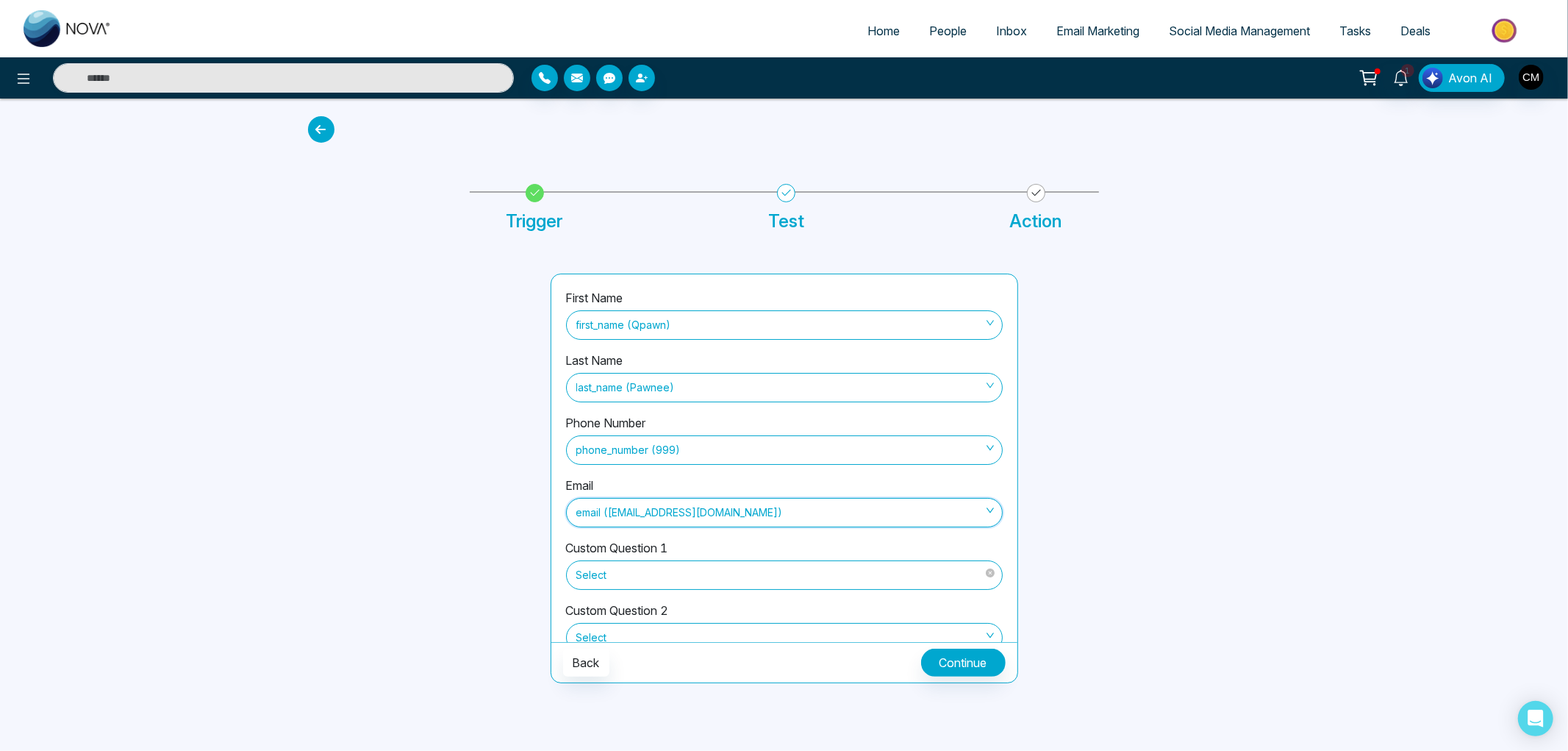
click at [667, 570] on span "Select" at bounding box center [785, 575] width 416 height 25
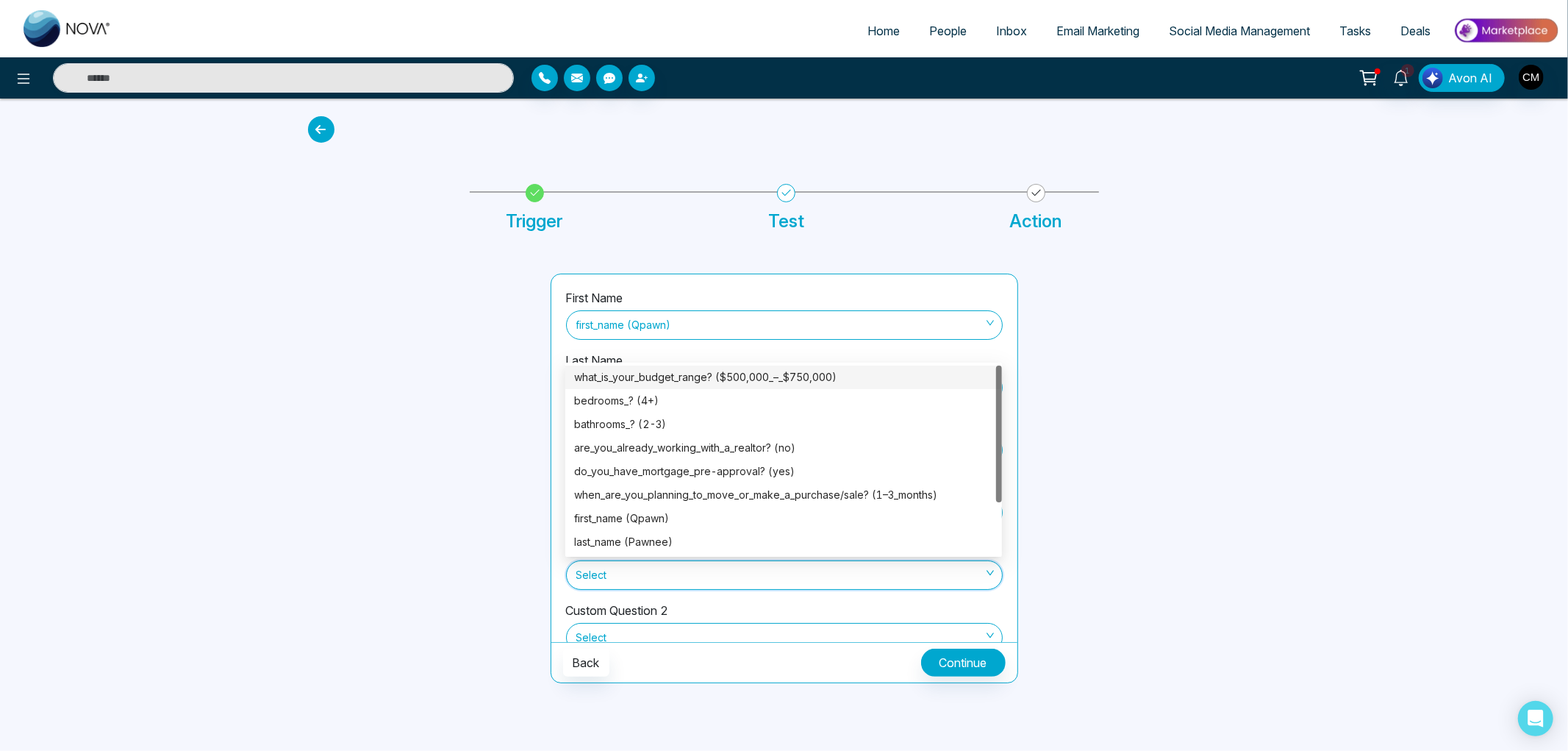
click at [729, 379] on div "what_is_your_budget_range? ($500,000_–_$750,000)" at bounding box center [783, 377] width 419 height 16
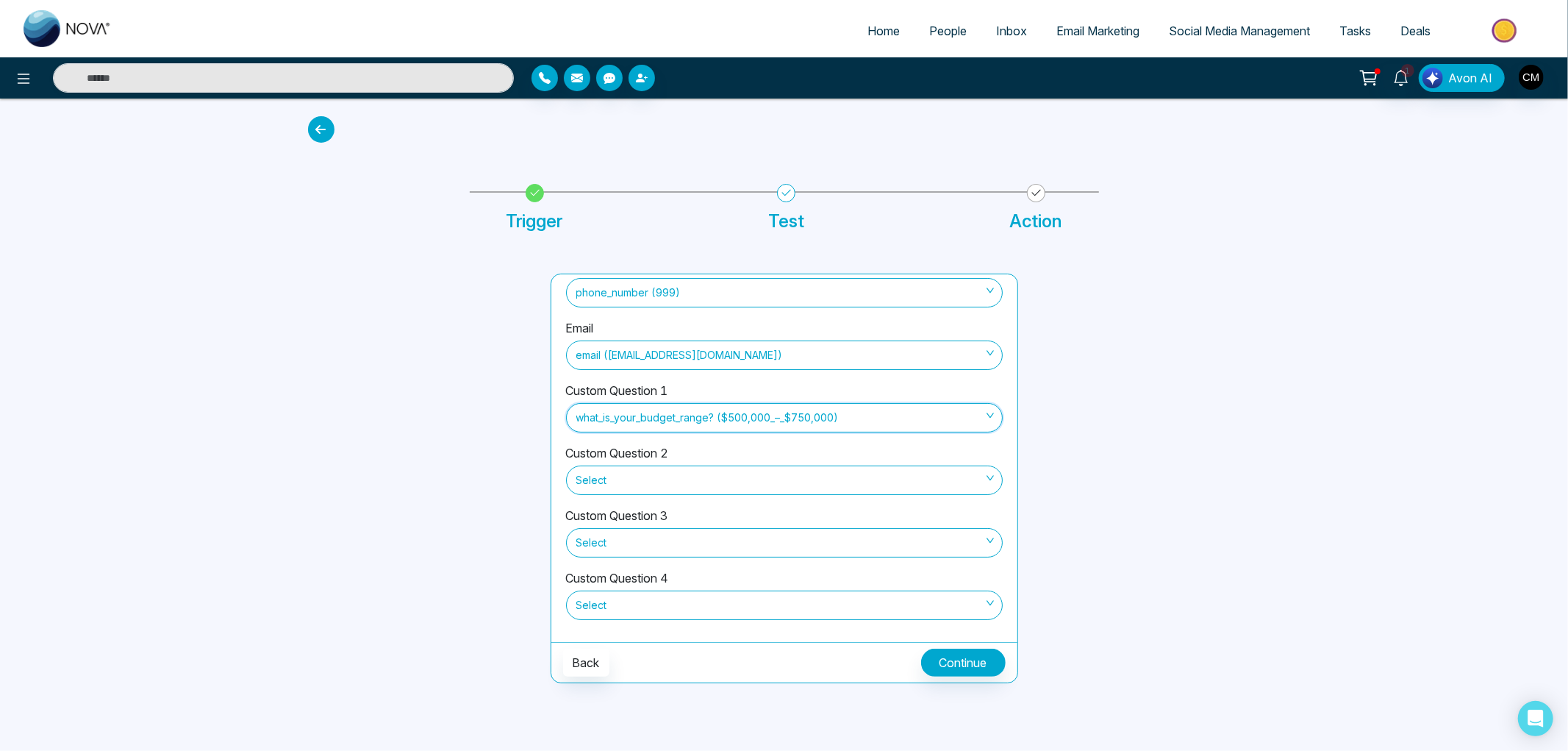
scroll to position [162, 0]
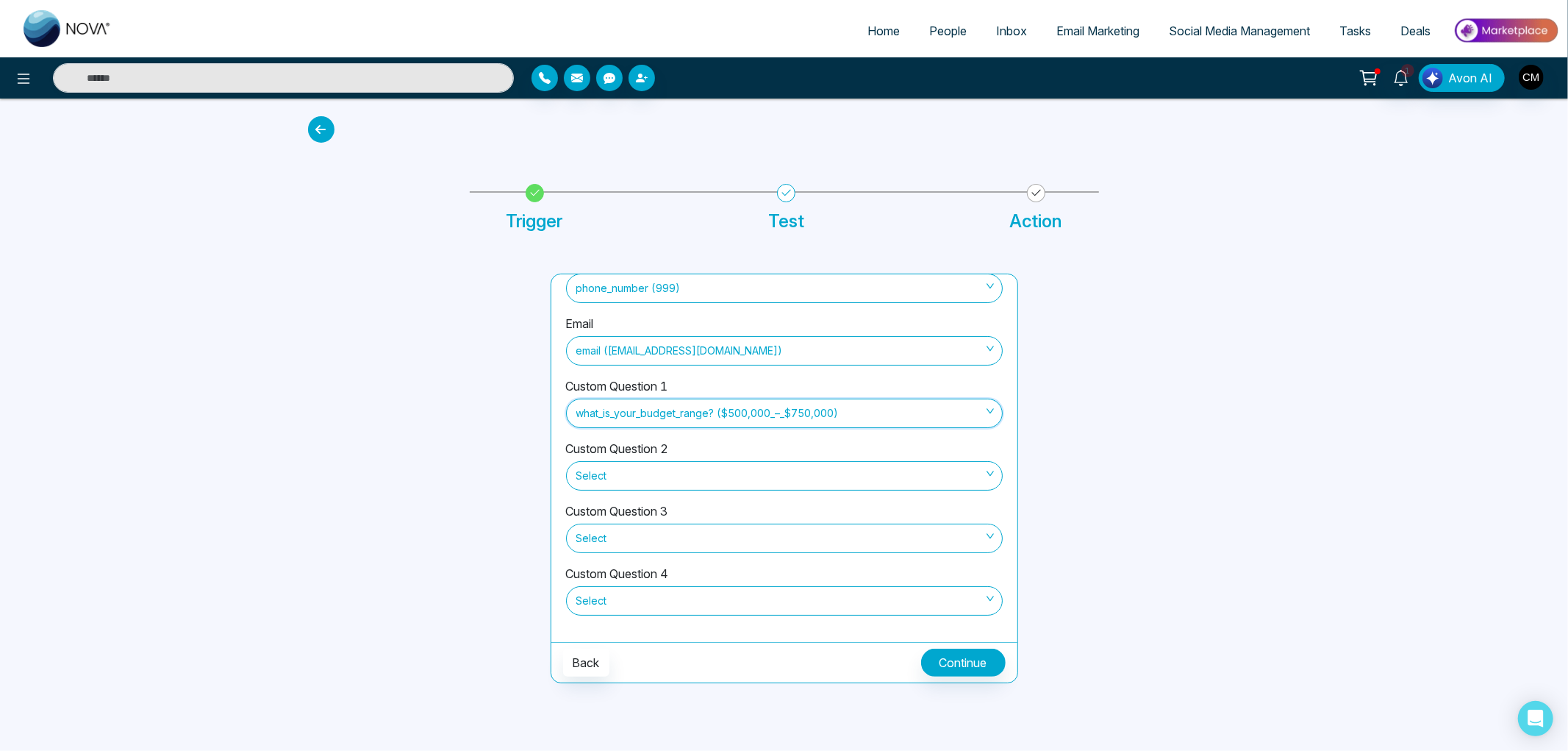
click at [648, 504] on label "Custom Question 3" at bounding box center [617, 511] width 102 height 17
click at [651, 484] on span "Select" at bounding box center [785, 476] width 416 height 25
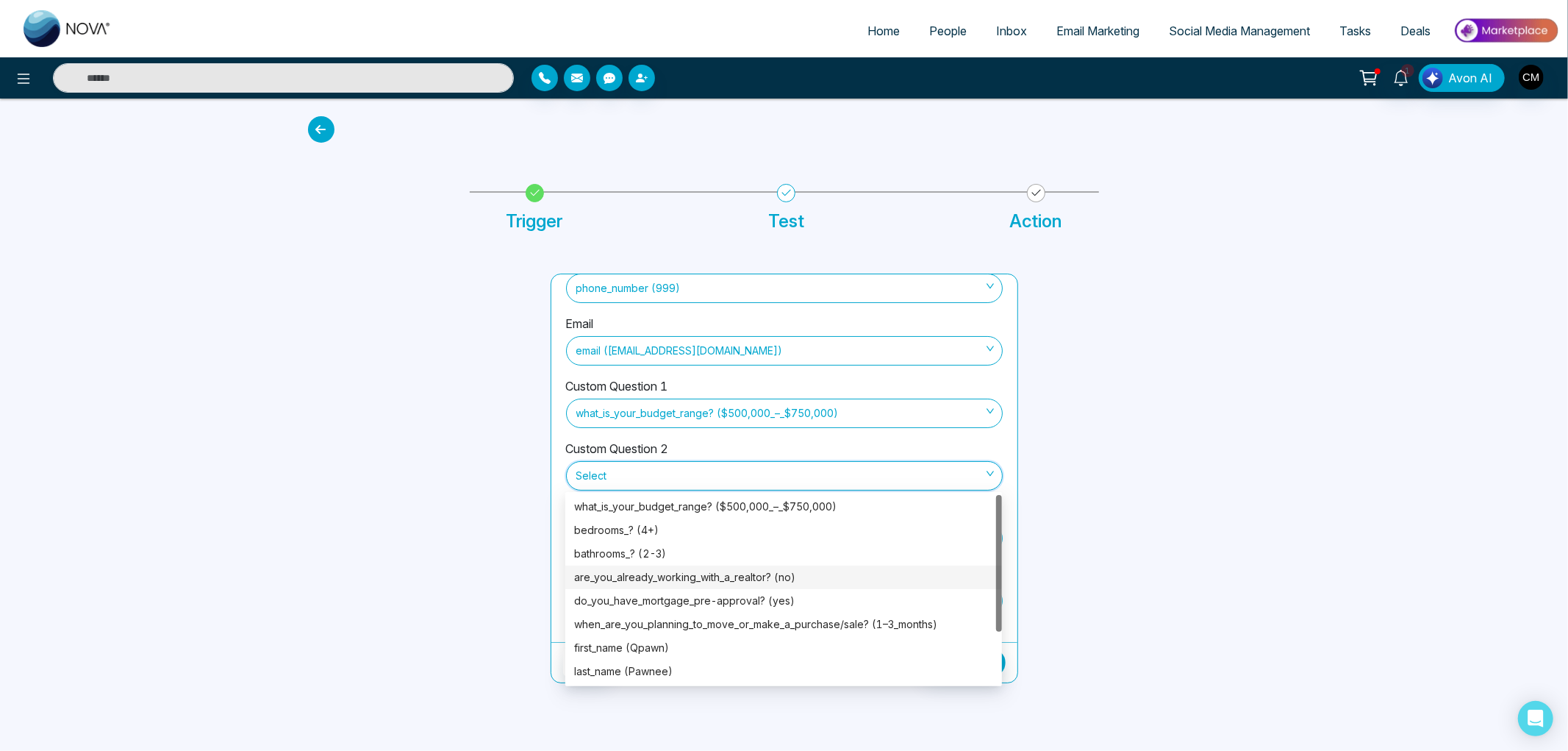
click at [667, 570] on div "are_you_already_working_with_a_realtor? (no)" at bounding box center [783, 577] width 419 height 16
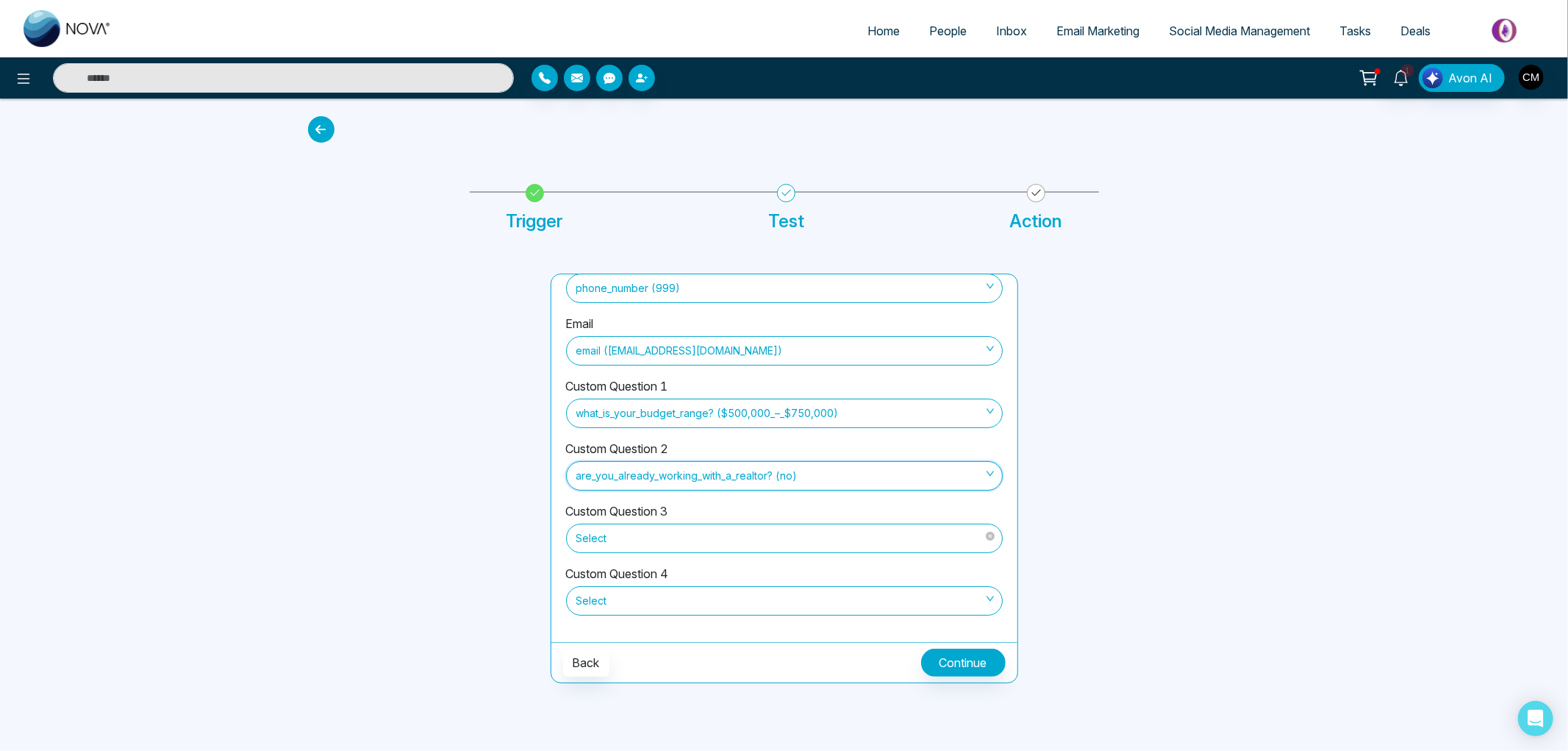
click at [684, 545] on span "Select" at bounding box center [785, 538] width 416 height 25
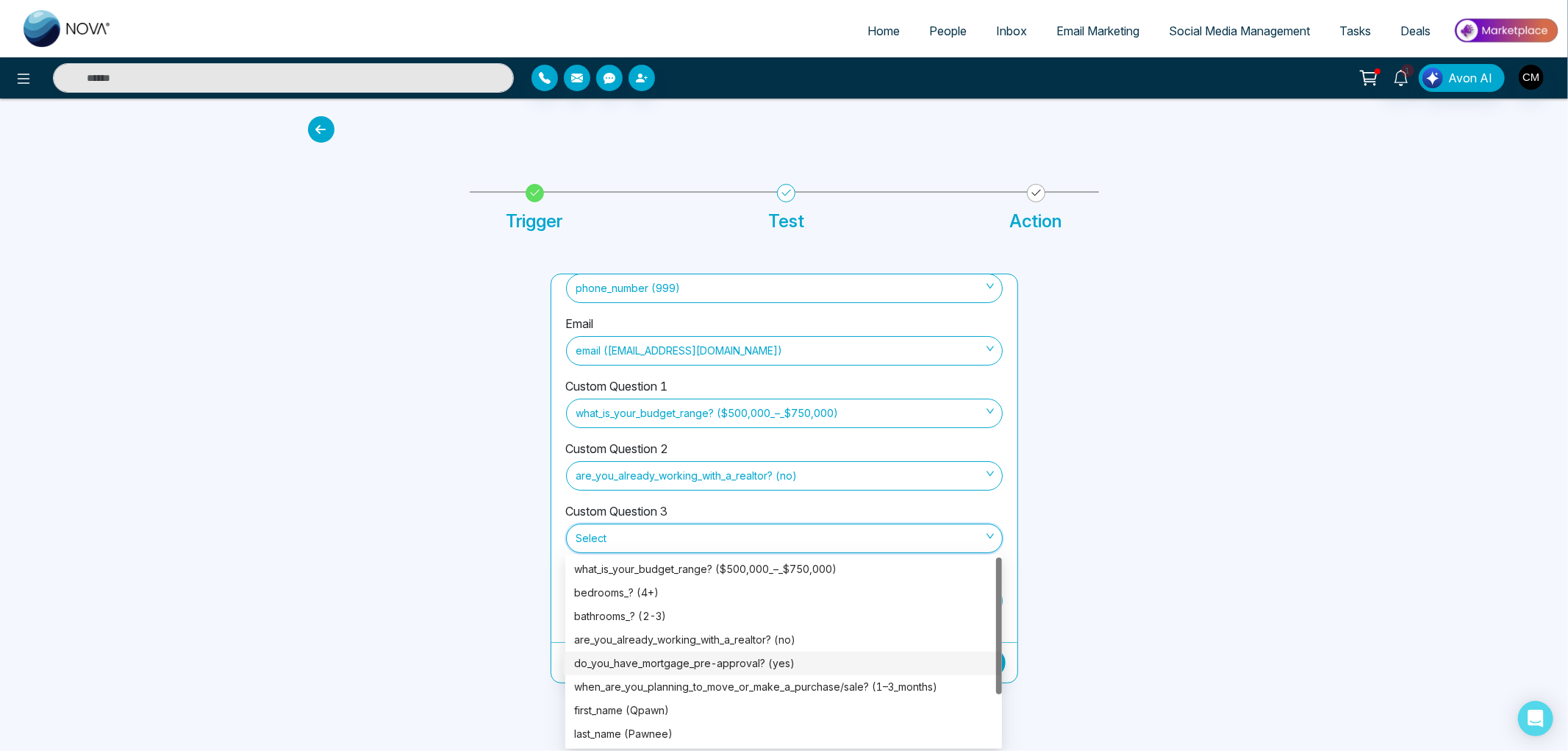
click at [684, 661] on div "do_you_have_mortgage_pre-approval? (yes)" at bounding box center [783, 663] width 419 height 16
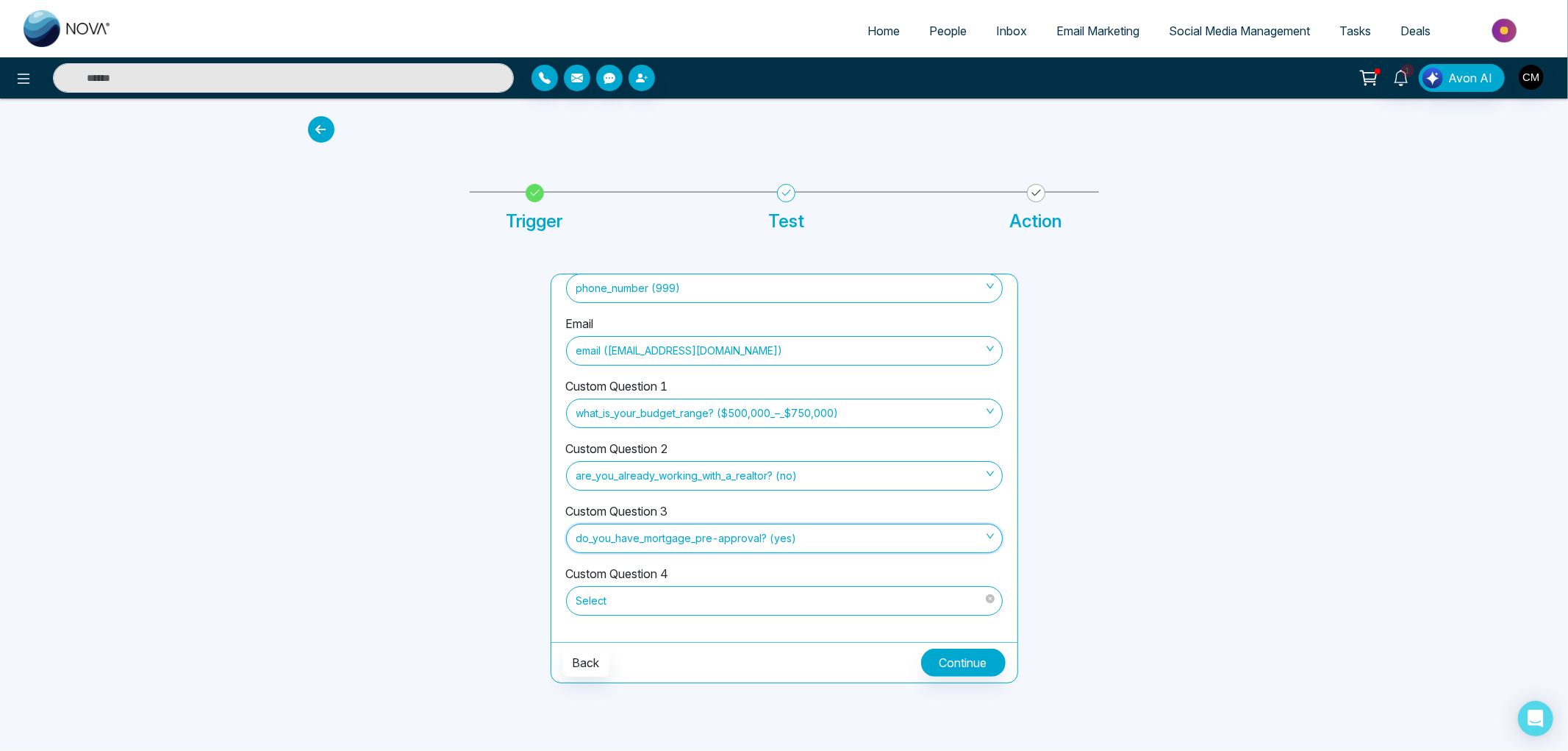
click at [684, 606] on span "Select" at bounding box center [785, 601] width 416 height 25
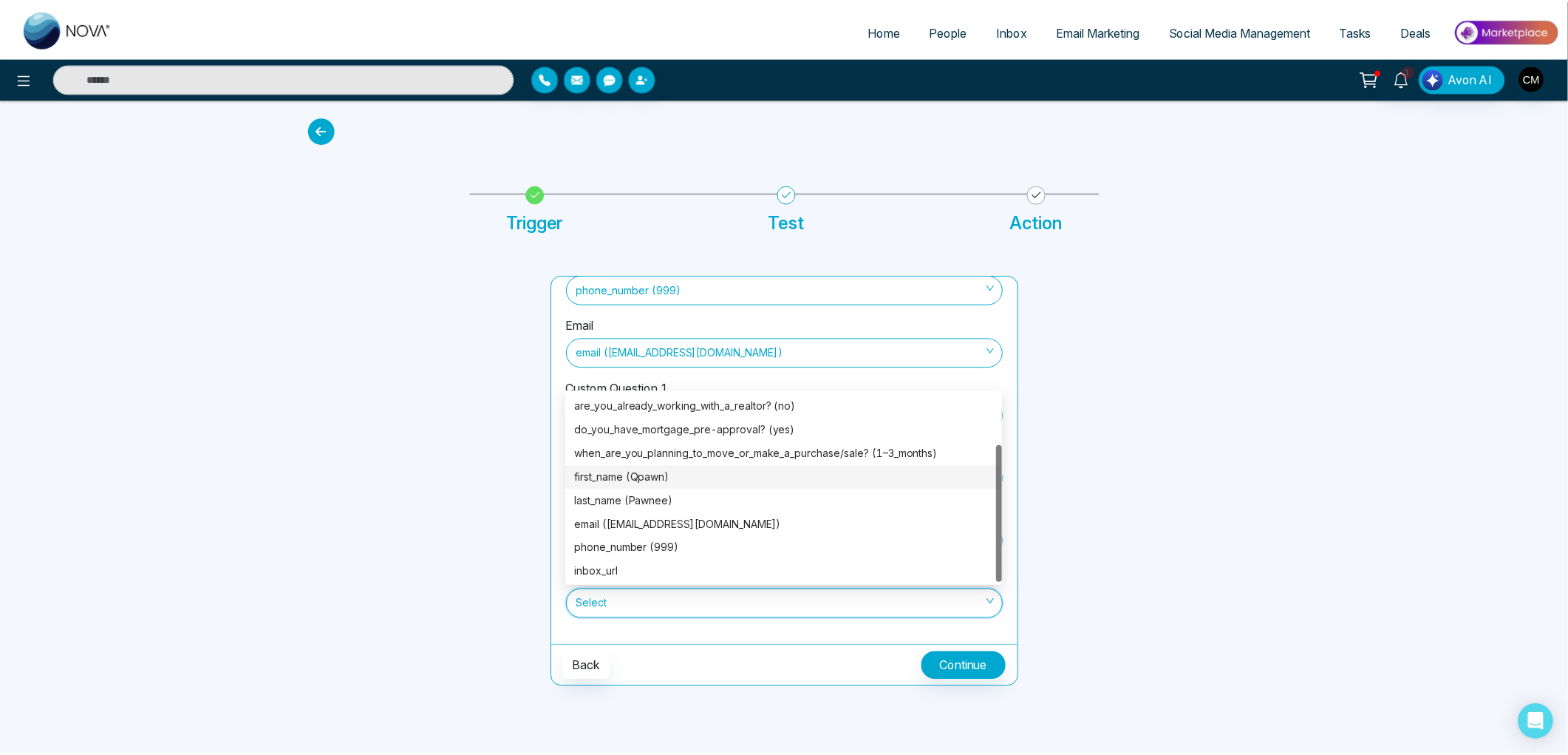
scroll to position [0, 0]
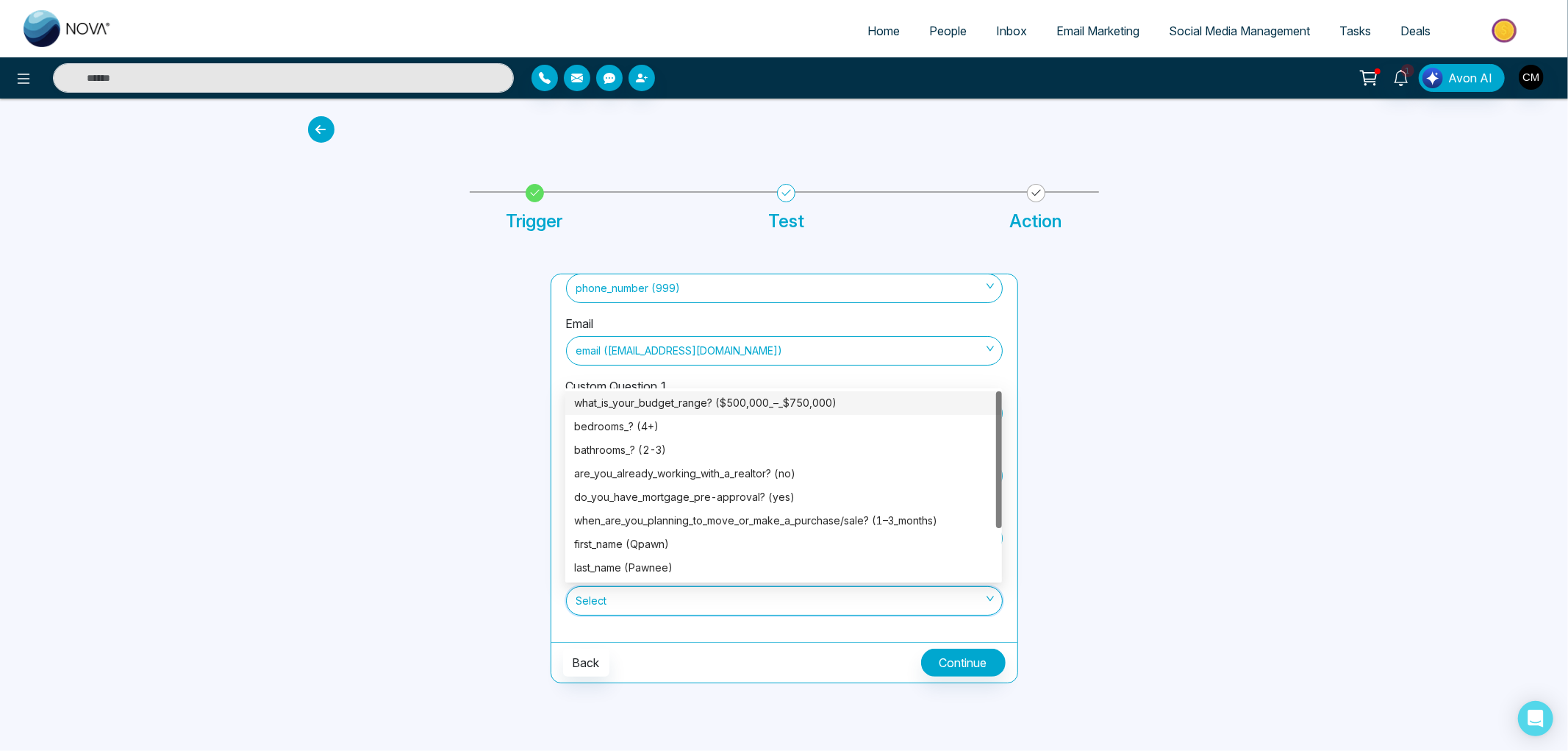
click at [745, 399] on div "what_is_your_budget_range? ($500,000_–_$750,000)" at bounding box center [783, 403] width 419 height 16
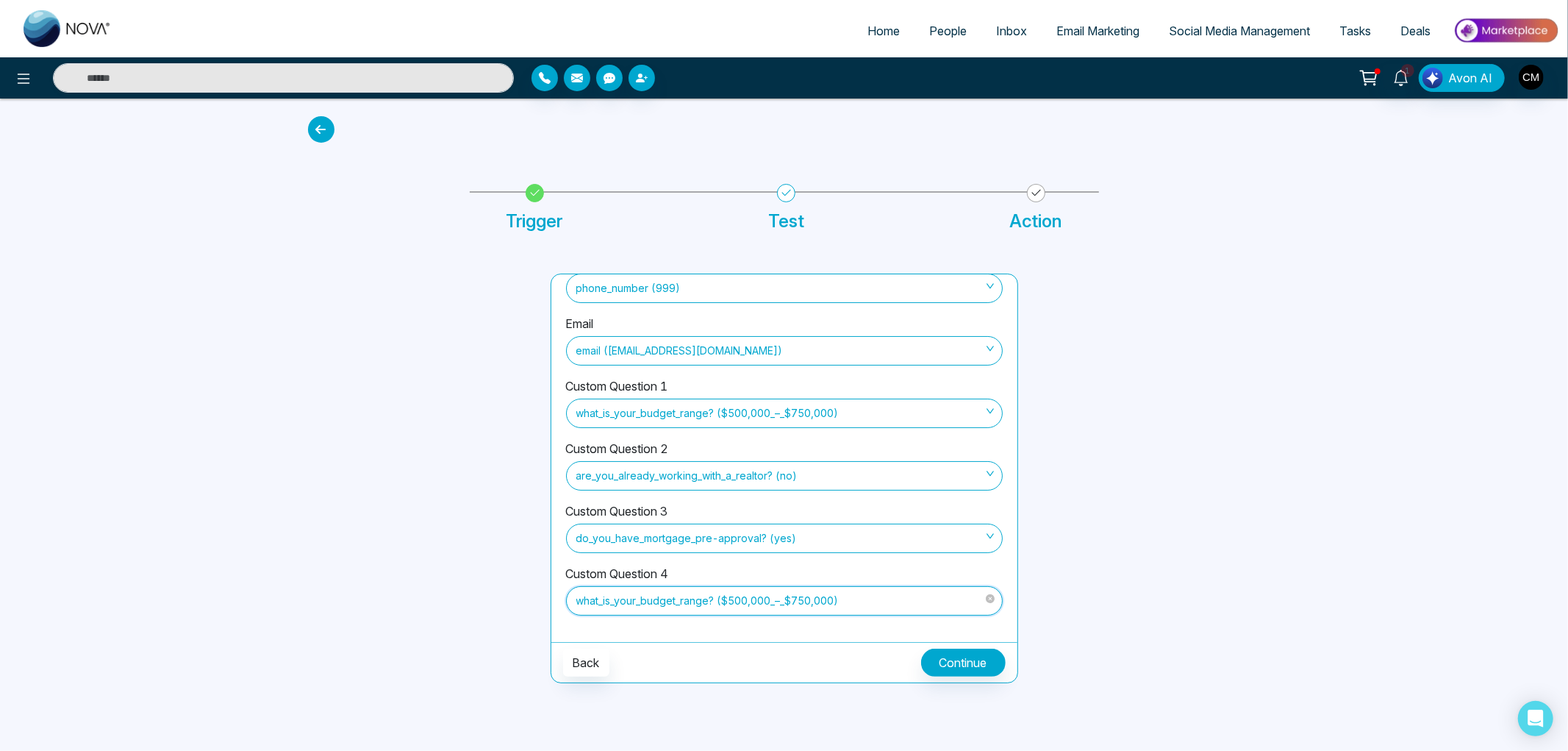
click at [766, 599] on span "what_is_your_budget_range? ($500,000_–_$750,000)" at bounding box center [785, 601] width 416 height 25
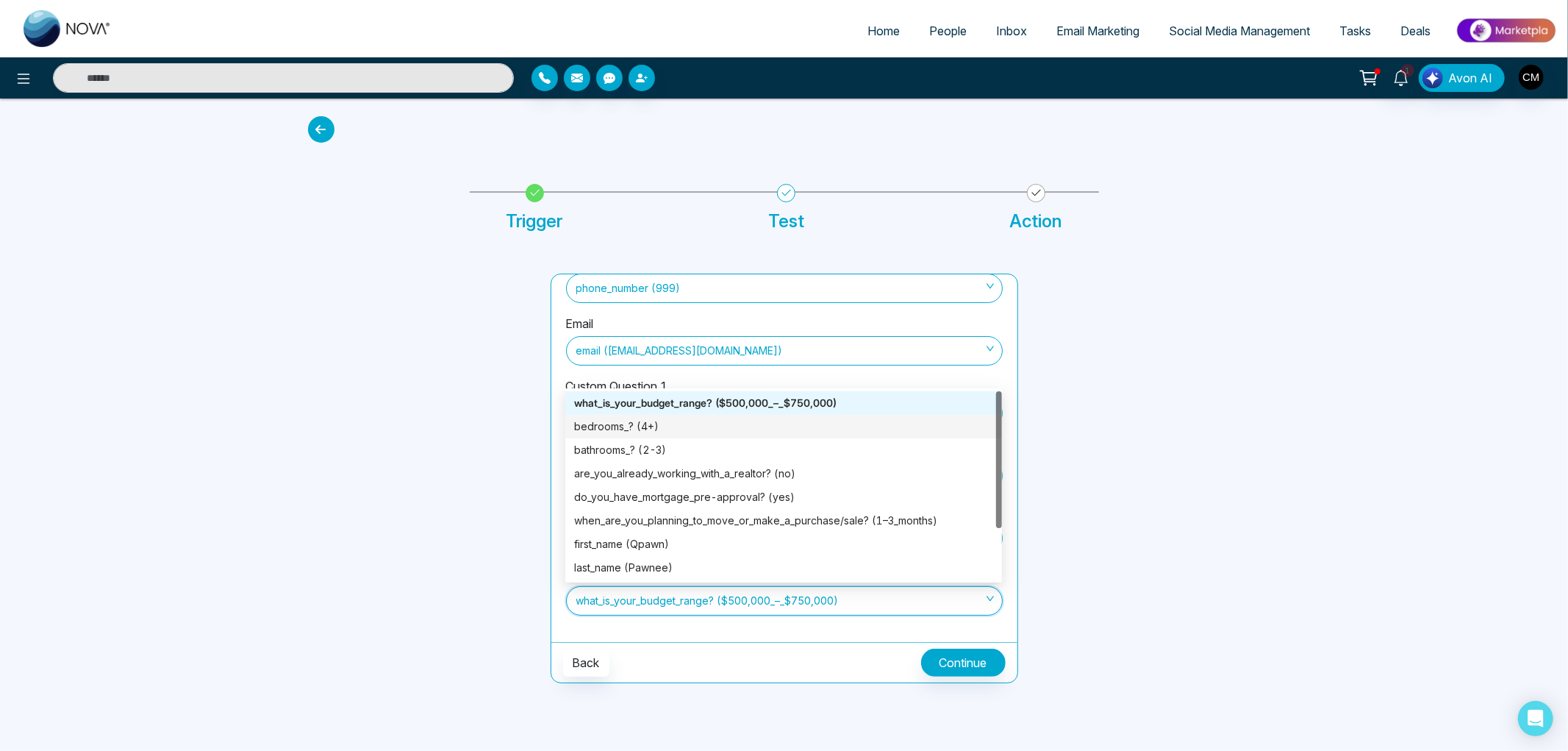
click at [665, 430] on div "bedrooms_? (4+)" at bounding box center [783, 427] width 419 height 16
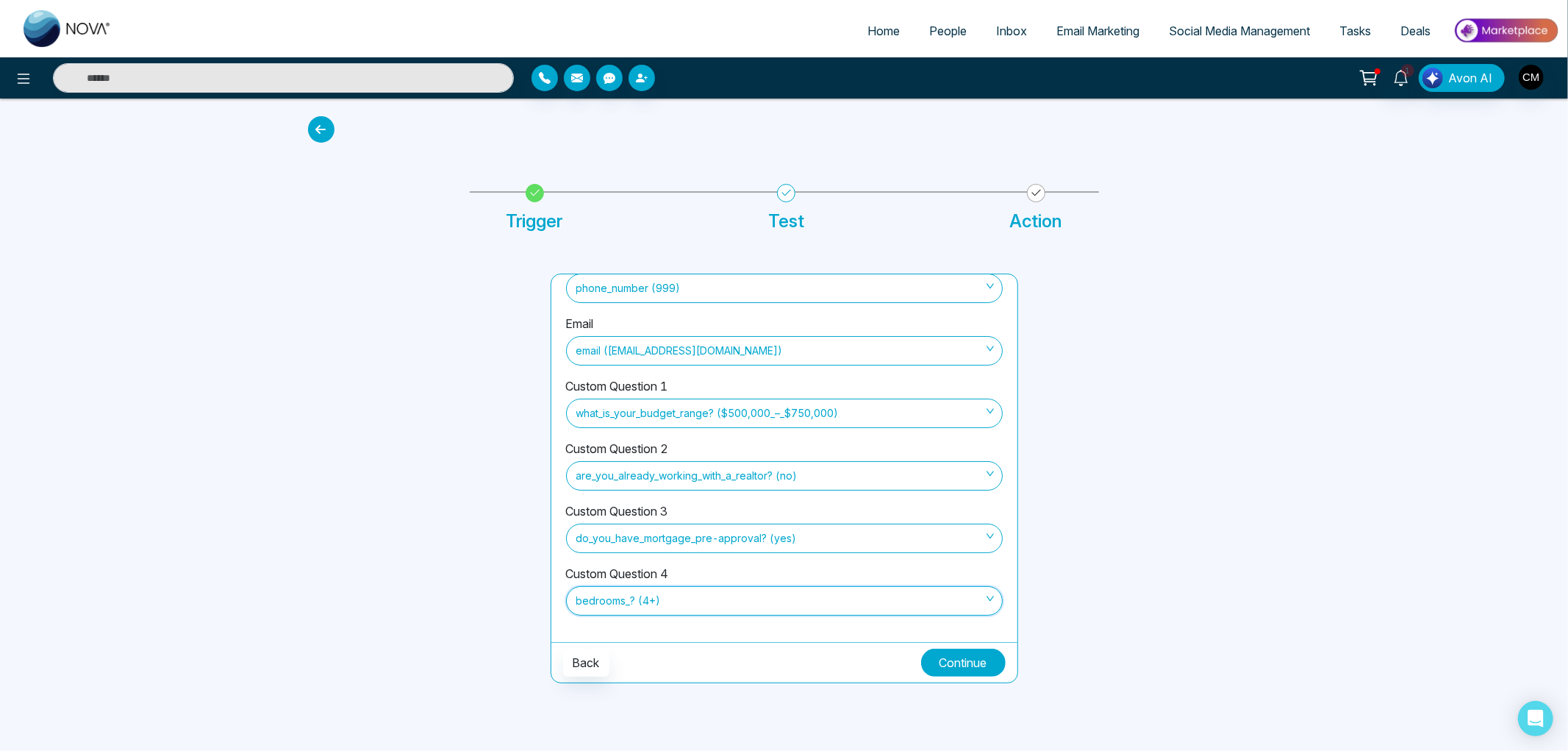
click at [926, 664] on button "Continue" at bounding box center [964, 663] width 85 height 28
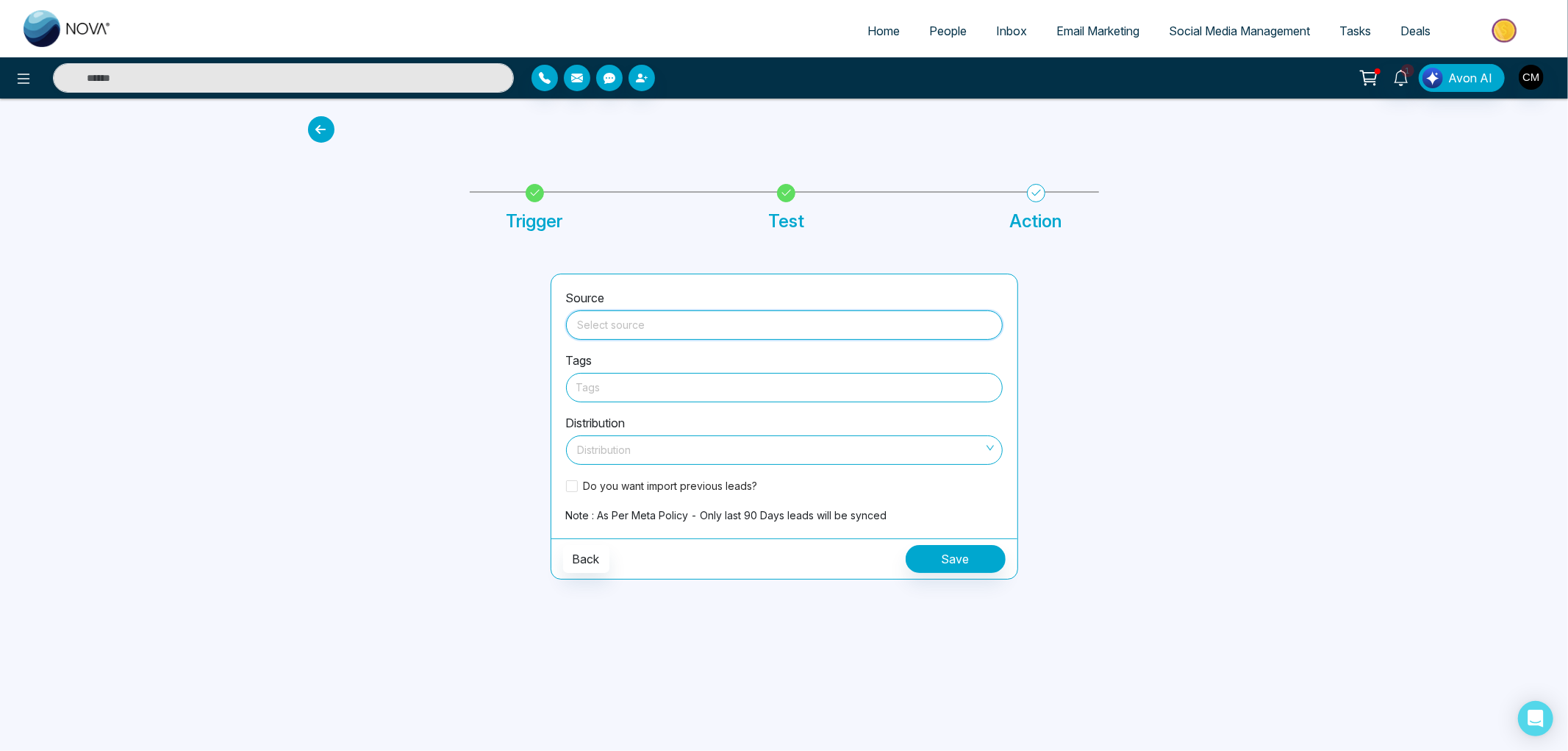
click at [640, 327] on input "search" at bounding box center [784, 322] width 419 height 22
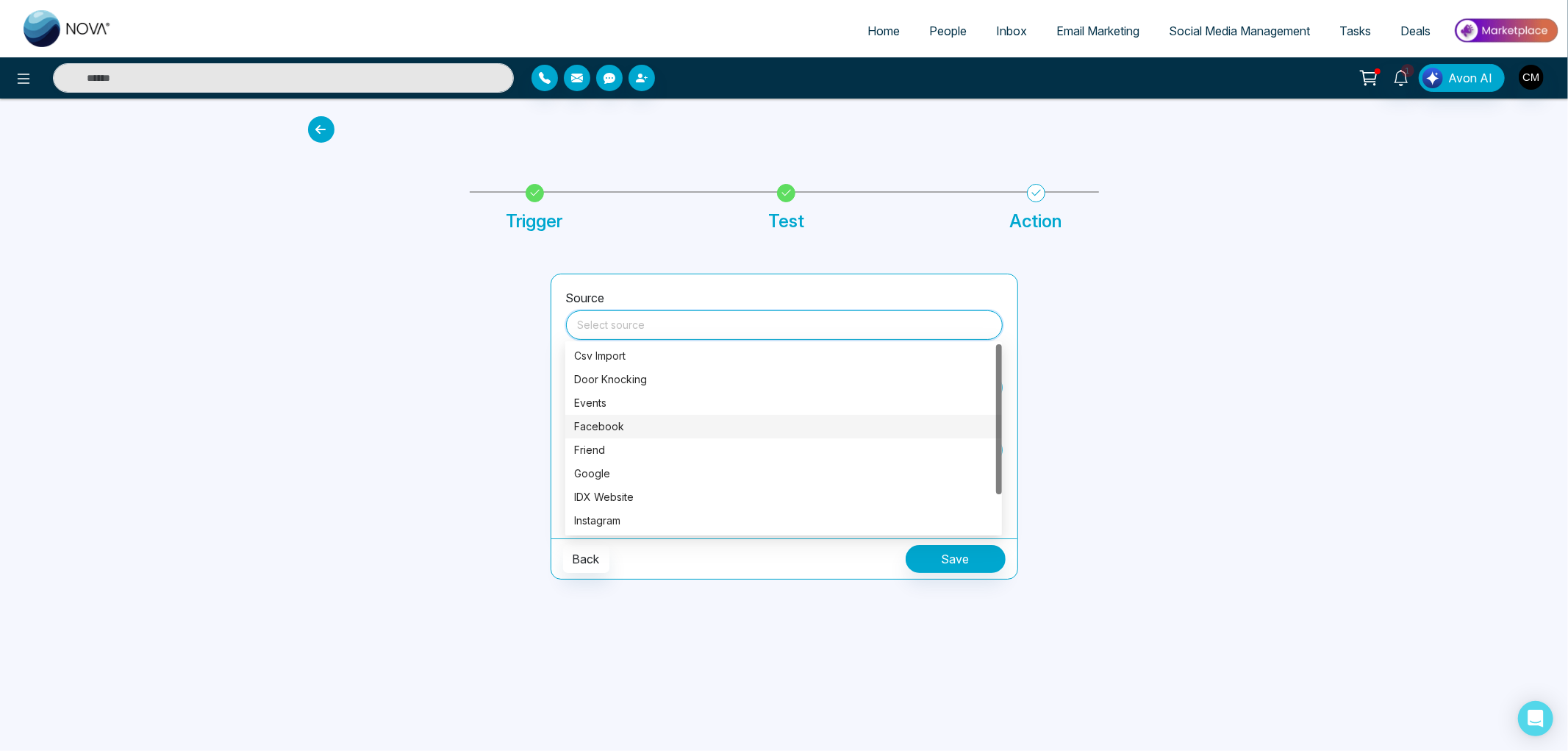
click at [615, 423] on div "Facebook" at bounding box center [783, 427] width 419 height 16
type input "********"
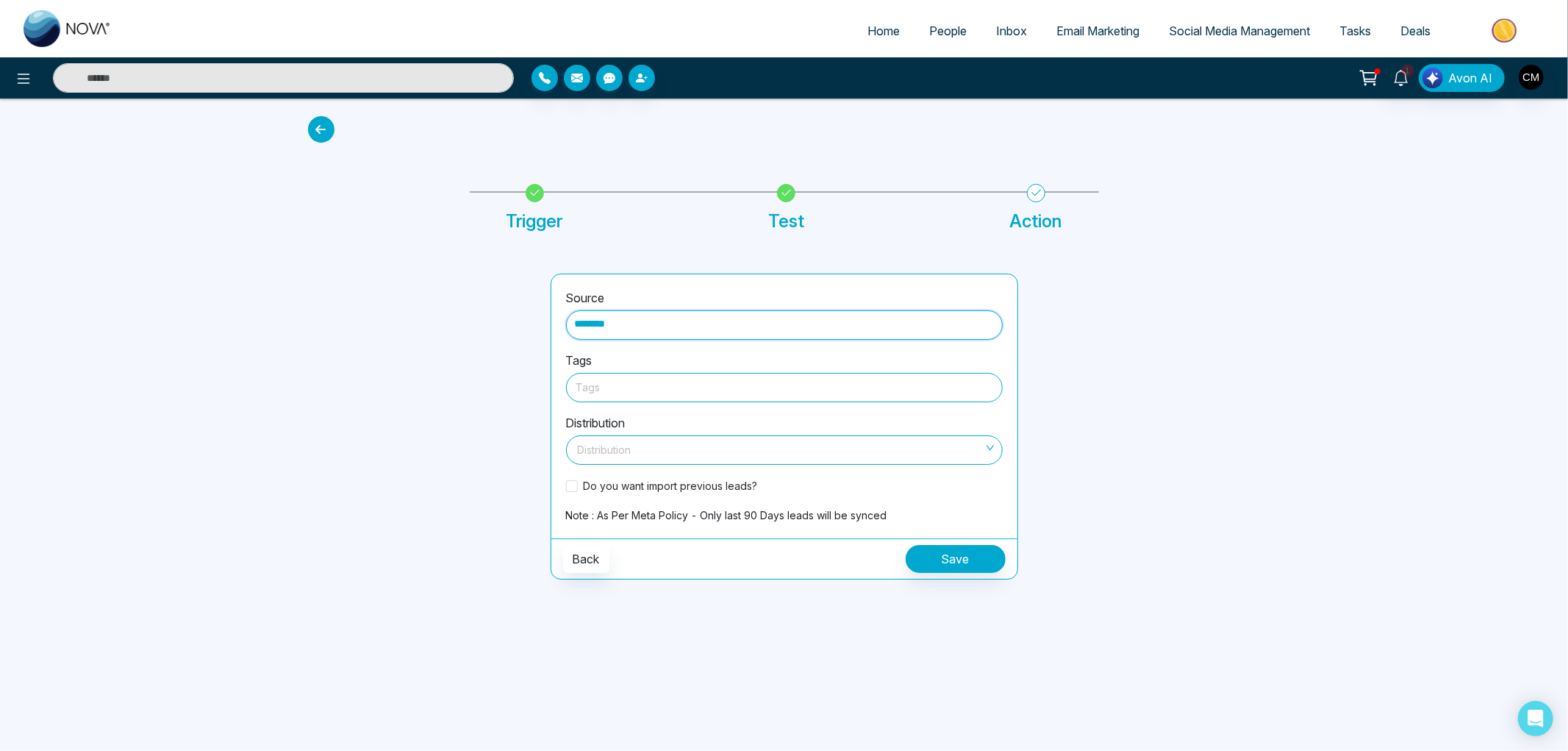
click at [627, 385] on div at bounding box center [785, 386] width 416 height 18
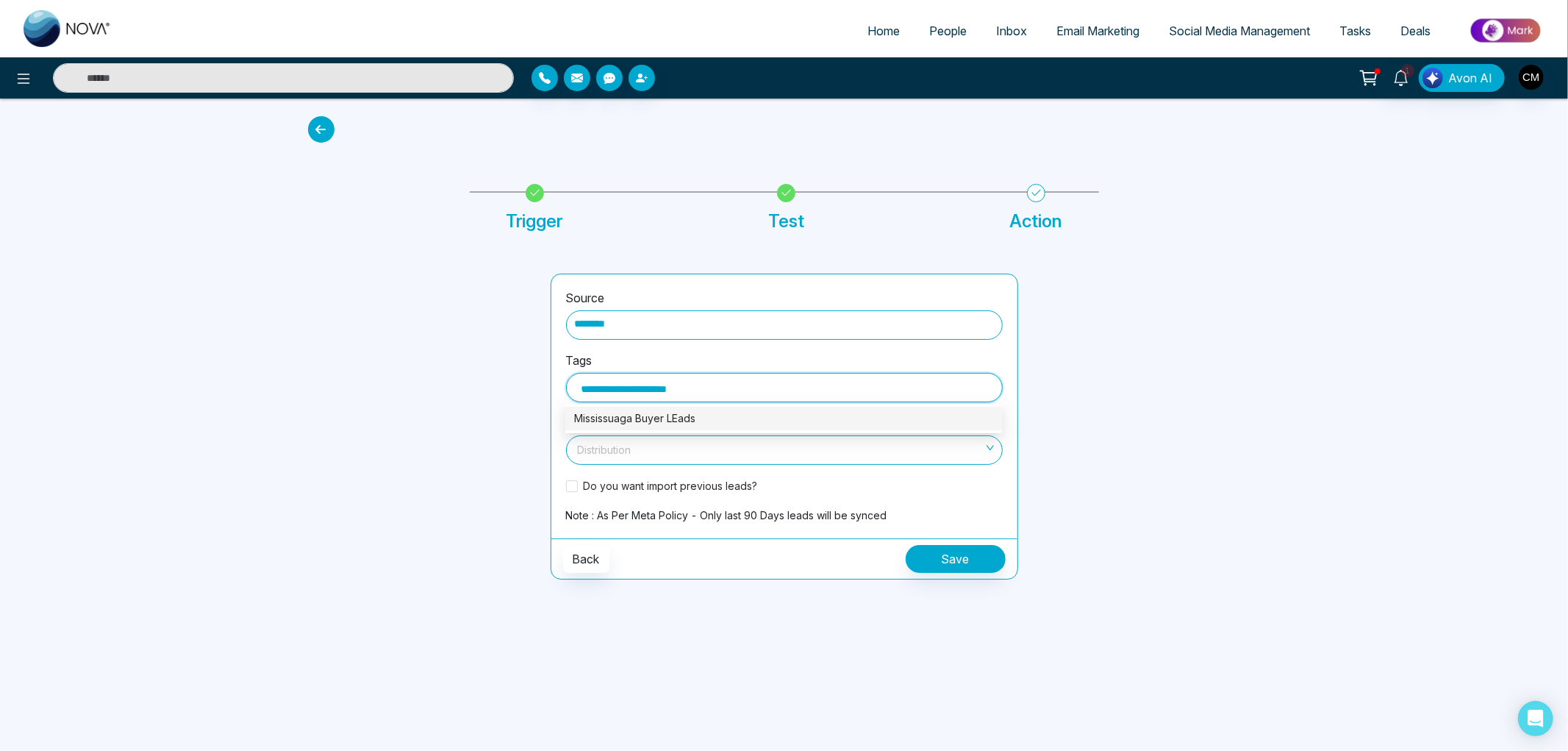
click at [676, 385] on input "**********" at bounding box center [638, 386] width 114 height 17
type input "**********"
click at [707, 421] on div "Mississuaga Buyer Leads" at bounding box center [783, 418] width 419 height 16
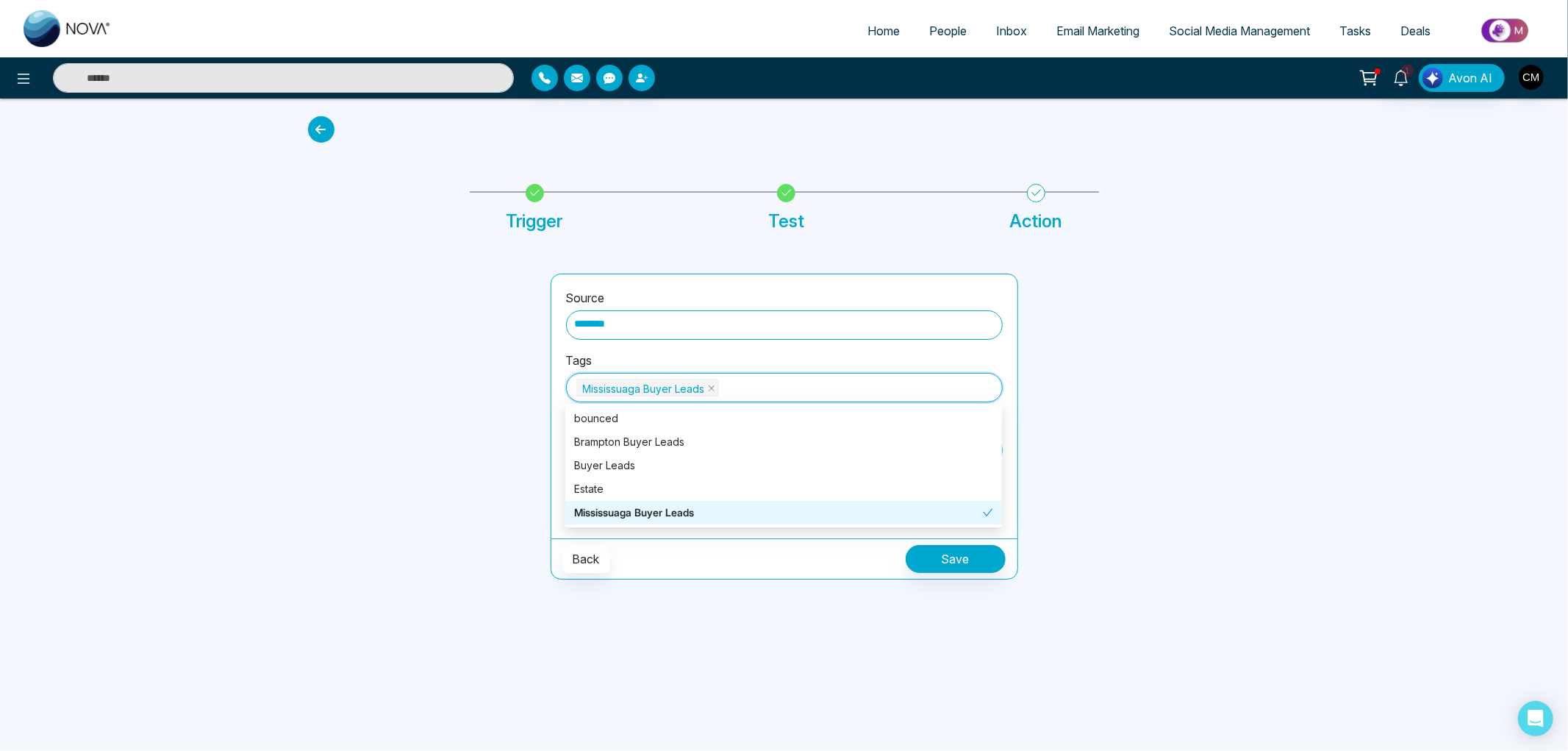
click at [643, 512] on div "Mississuaga Buyer Leads" at bounding box center [779, 512] width 408 height 16
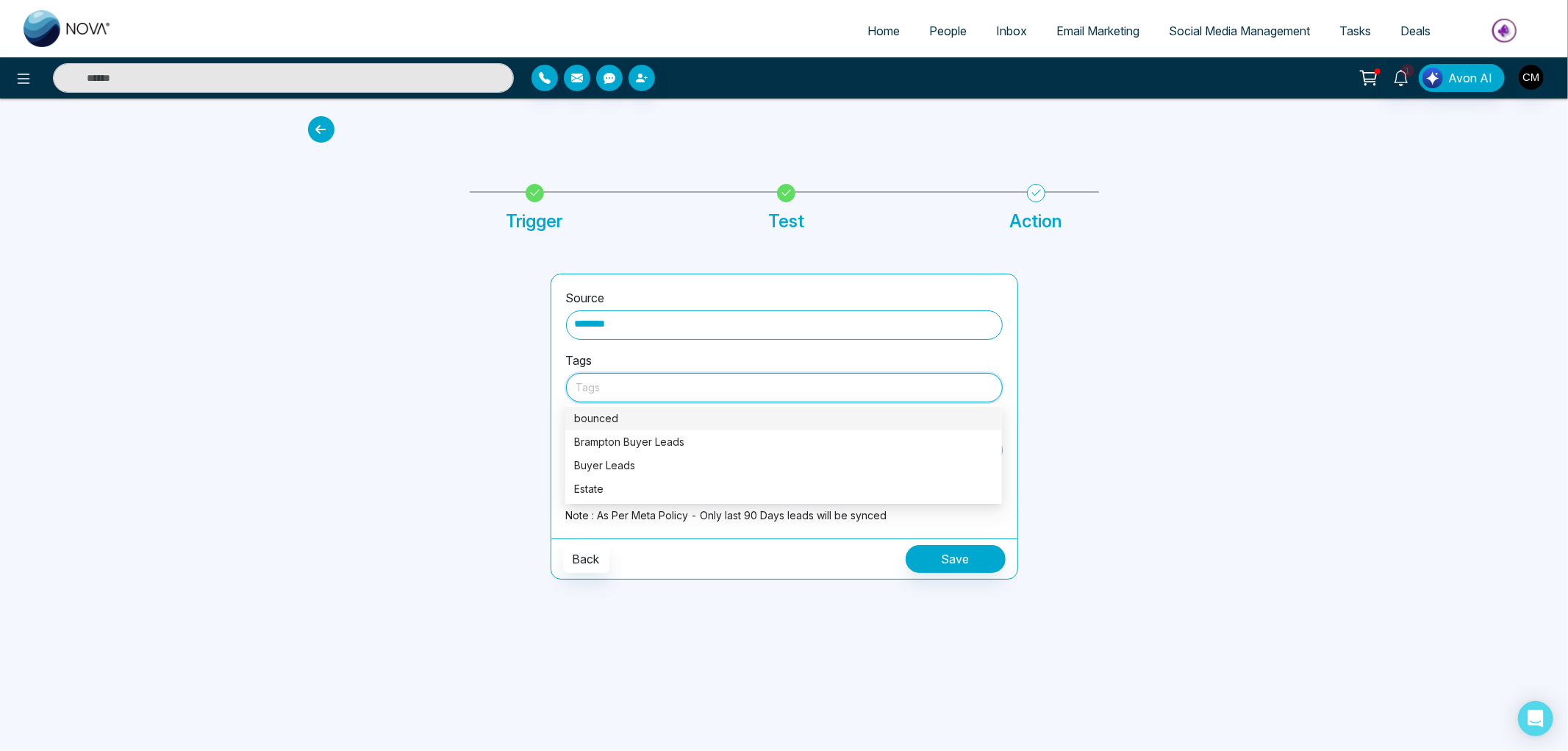
type input "*"
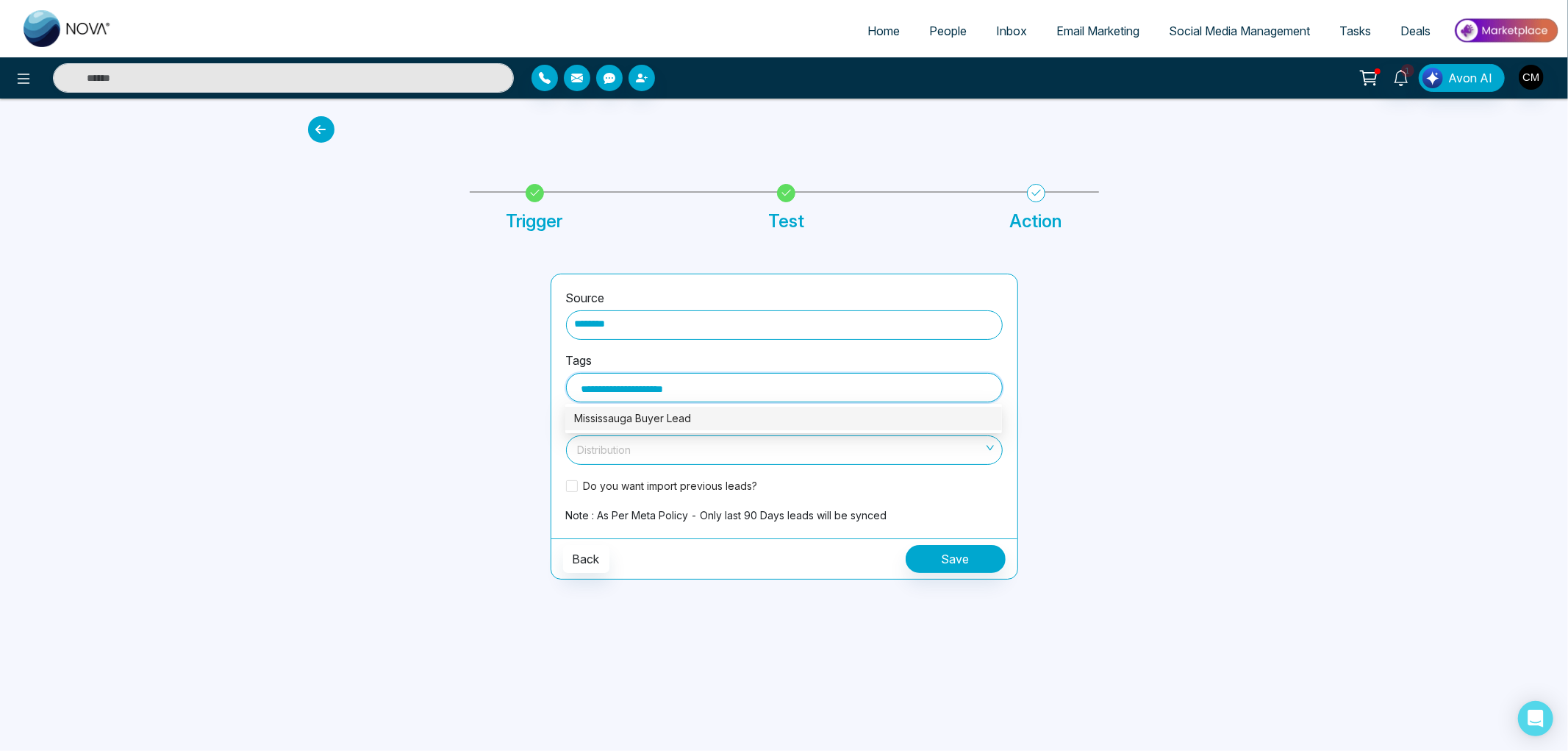
type input "**********"
click at [650, 422] on div "Mississauga Buyer Leads" at bounding box center [783, 418] width 419 height 16
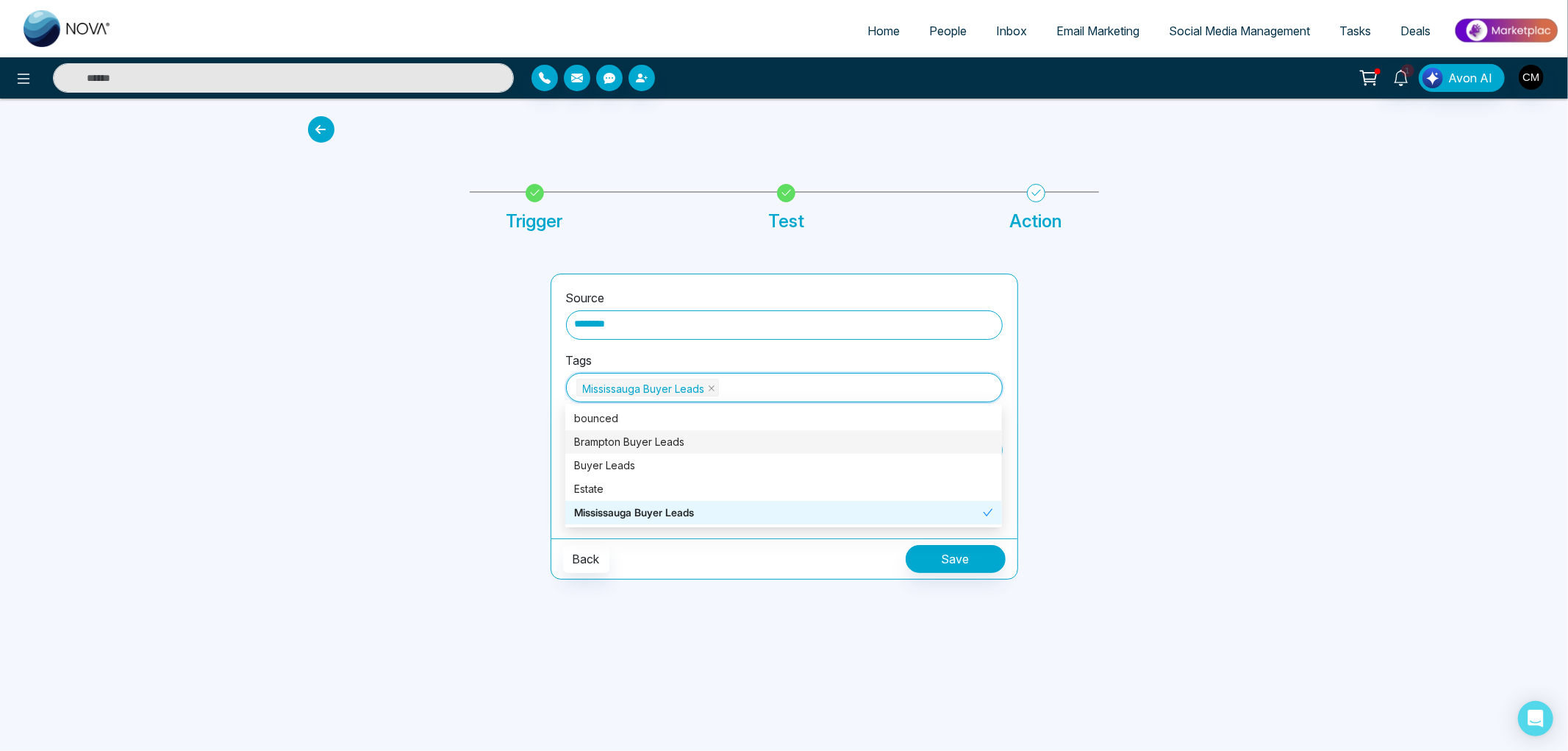
click at [1108, 401] on div at bounding box center [1149, 426] width 243 height 306
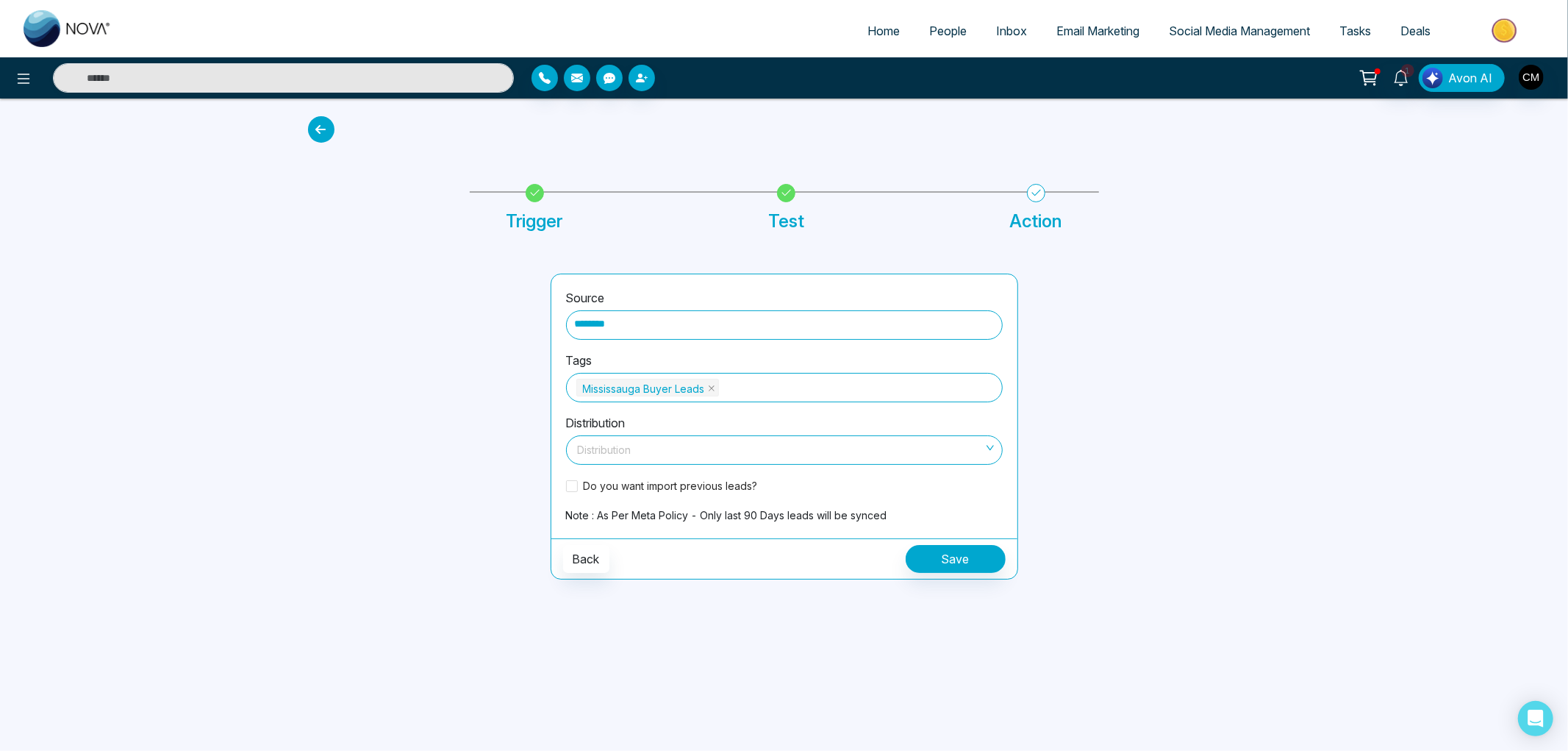
click at [649, 460] on span at bounding box center [779, 450] width 408 height 28
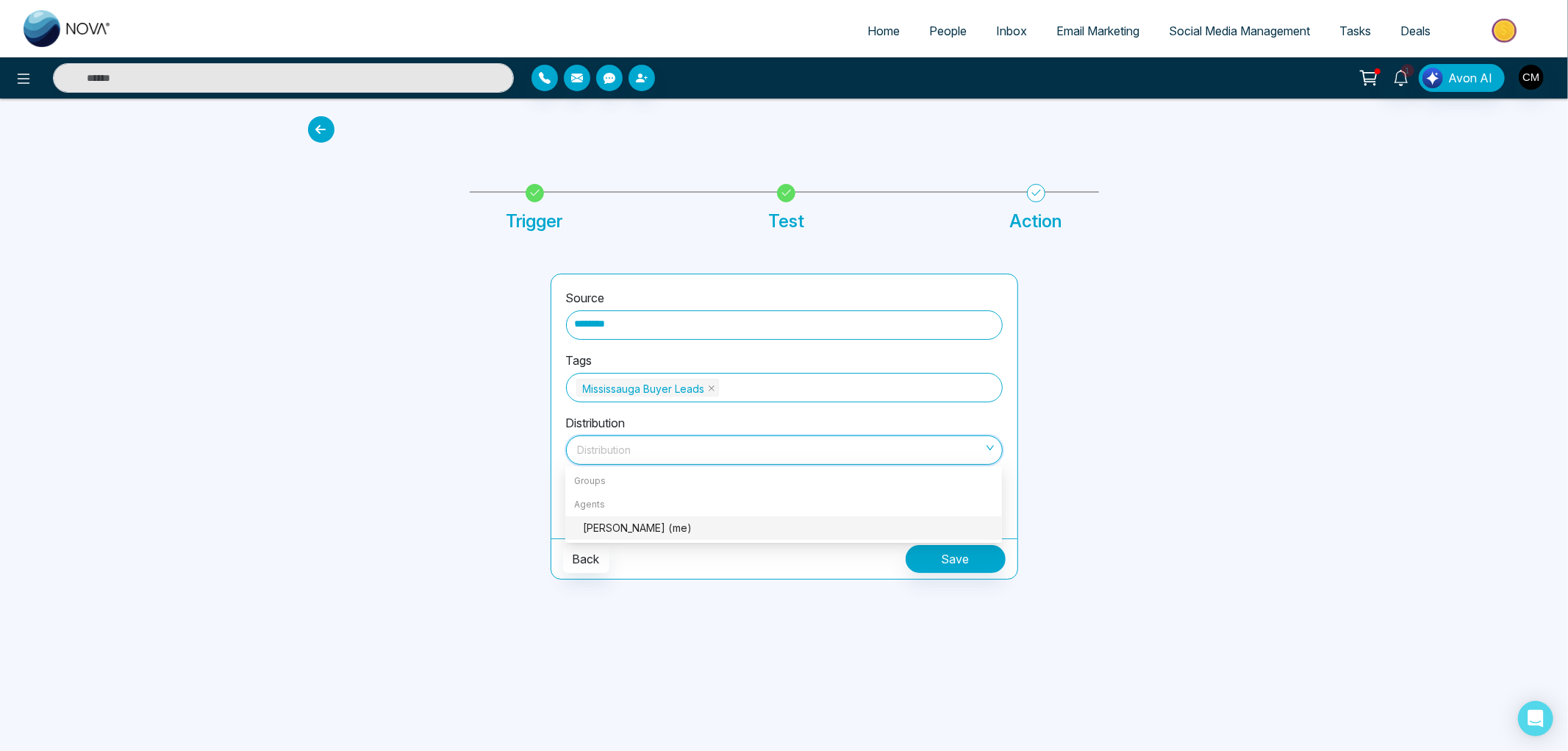
click at [599, 523] on div "Charanjeev Mehmi (me)" at bounding box center [788, 528] width 410 height 16
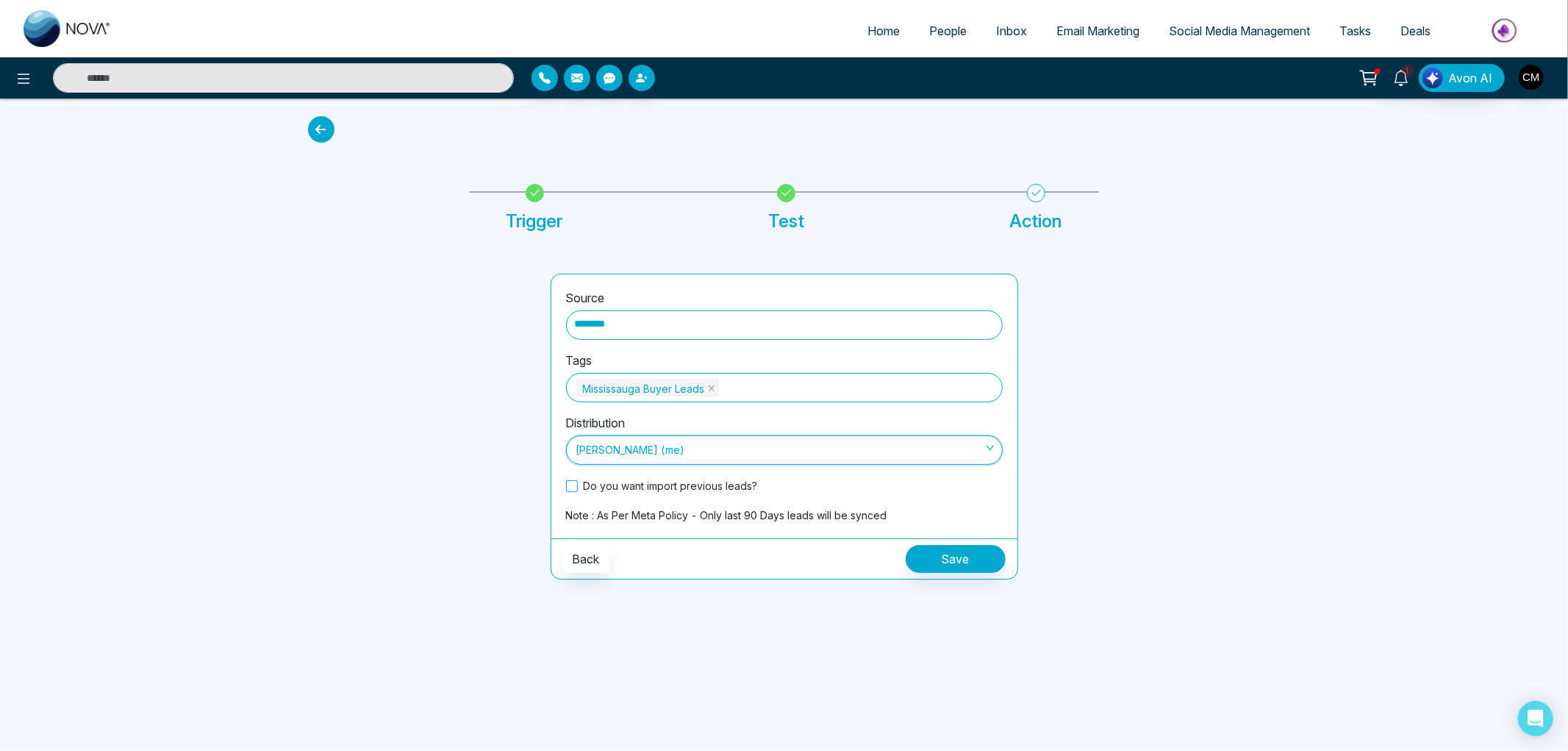
click at [623, 487] on span "Do you want import previous leads?" at bounding box center [671, 485] width 186 height 16
click at [958, 565] on button "Save" at bounding box center [955, 559] width 100 height 28
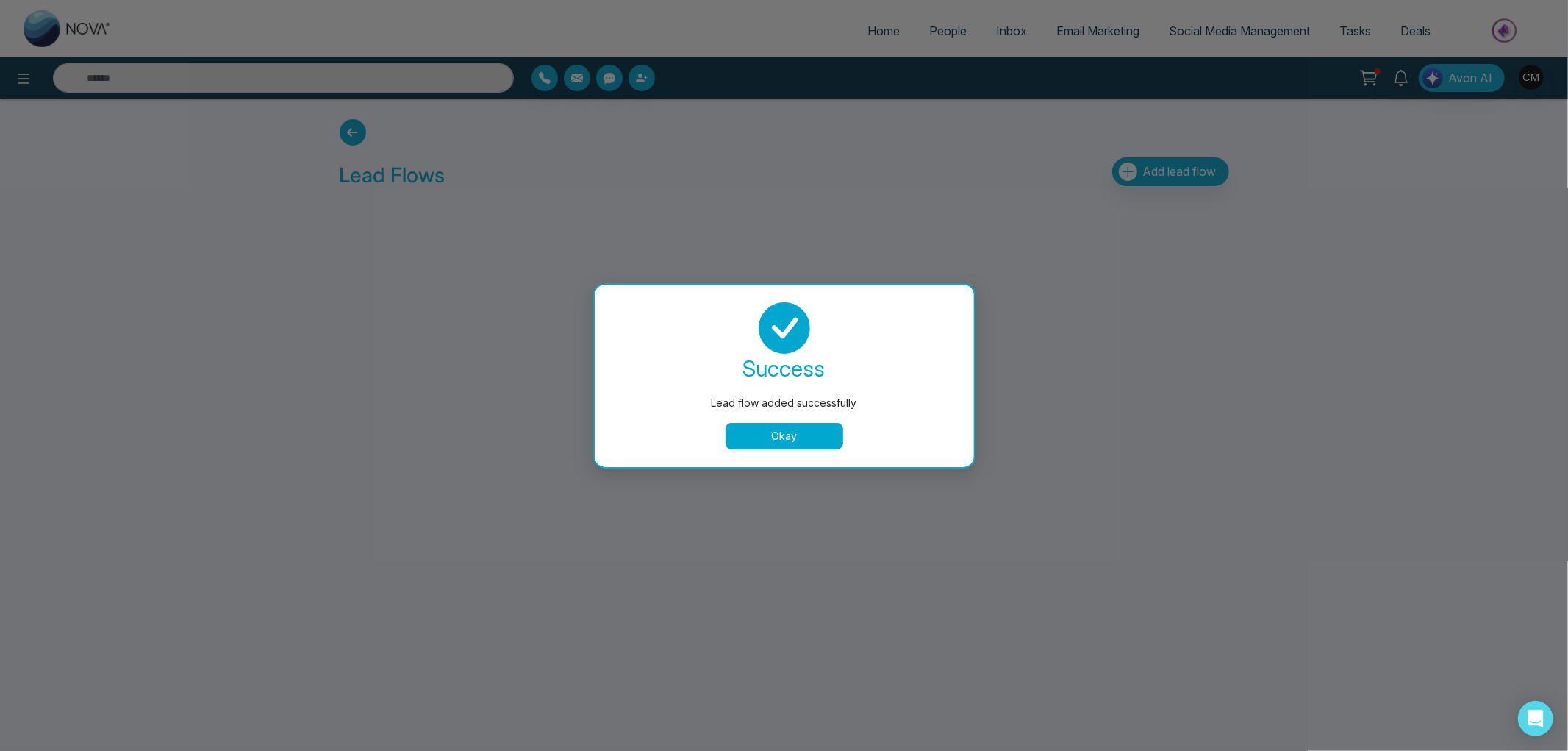
click at [807, 430] on button "Okay" at bounding box center [785, 436] width 118 height 27
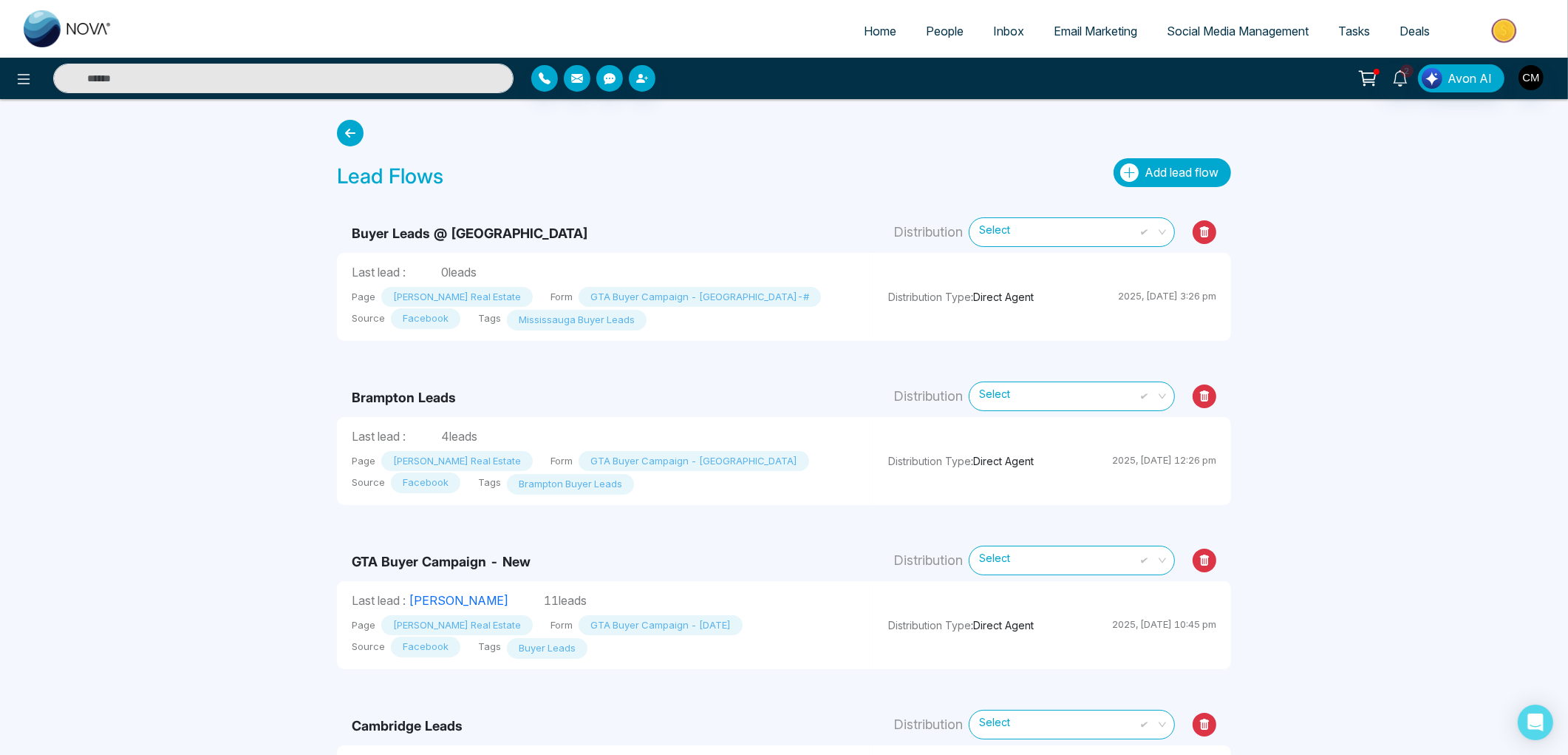
click at [1206, 165] on span "Add lead flow" at bounding box center [1182, 172] width 74 height 15
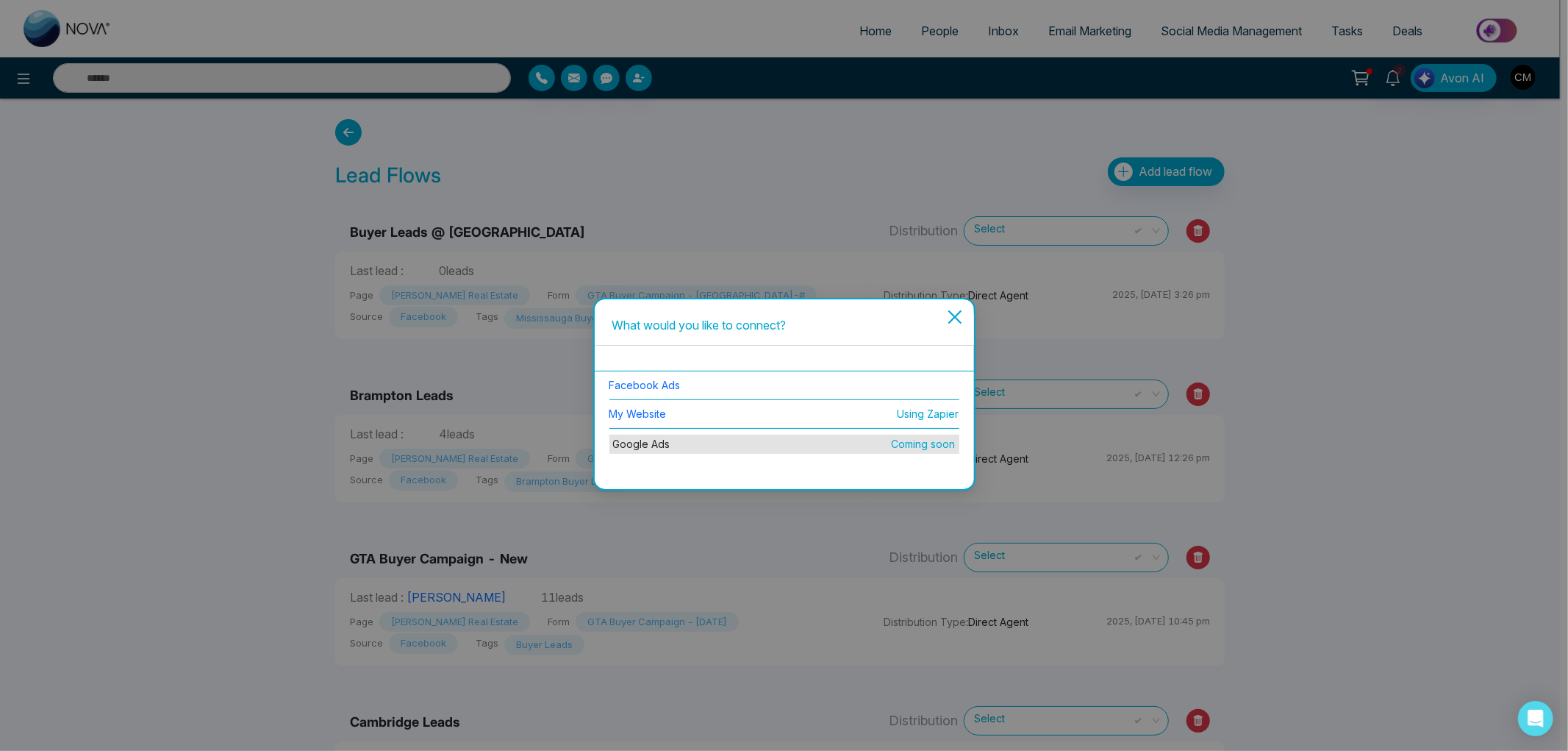
click at [696, 385] on li "Facebook Ads" at bounding box center [785, 386] width 350 height 29
click at [665, 385] on link "Facebook Ads" at bounding box center [645, 385] width 71 height 13
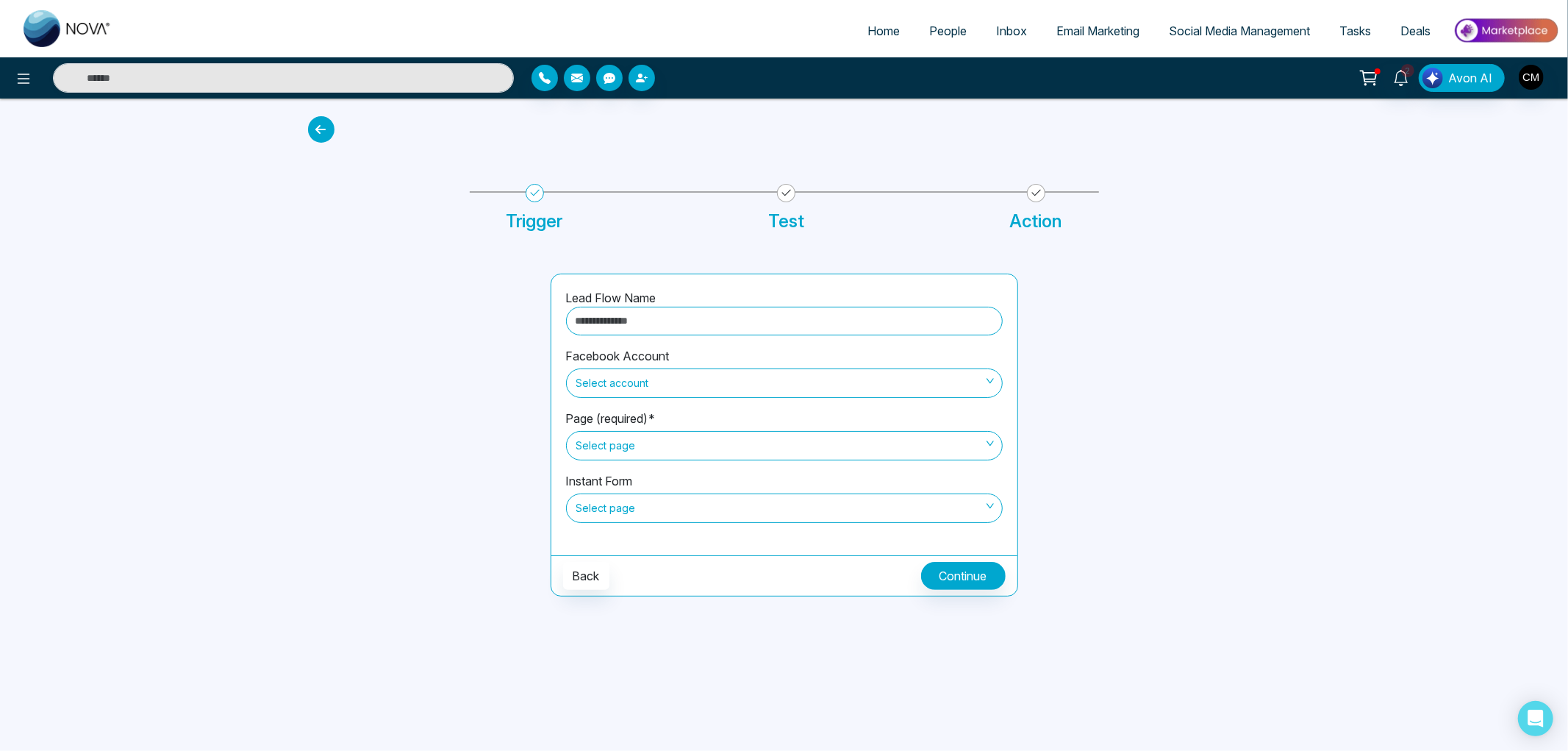
click at [695, 322] on input "text" at bounding box center [785, 321] width 437 height 29
click at [627, 324] on input "text" at bounding box center [785, 321] width 437 height 29
type input "**********"
click at [662, 376] on span "Select account" at bounding box center [785, 383] width 416 height 25
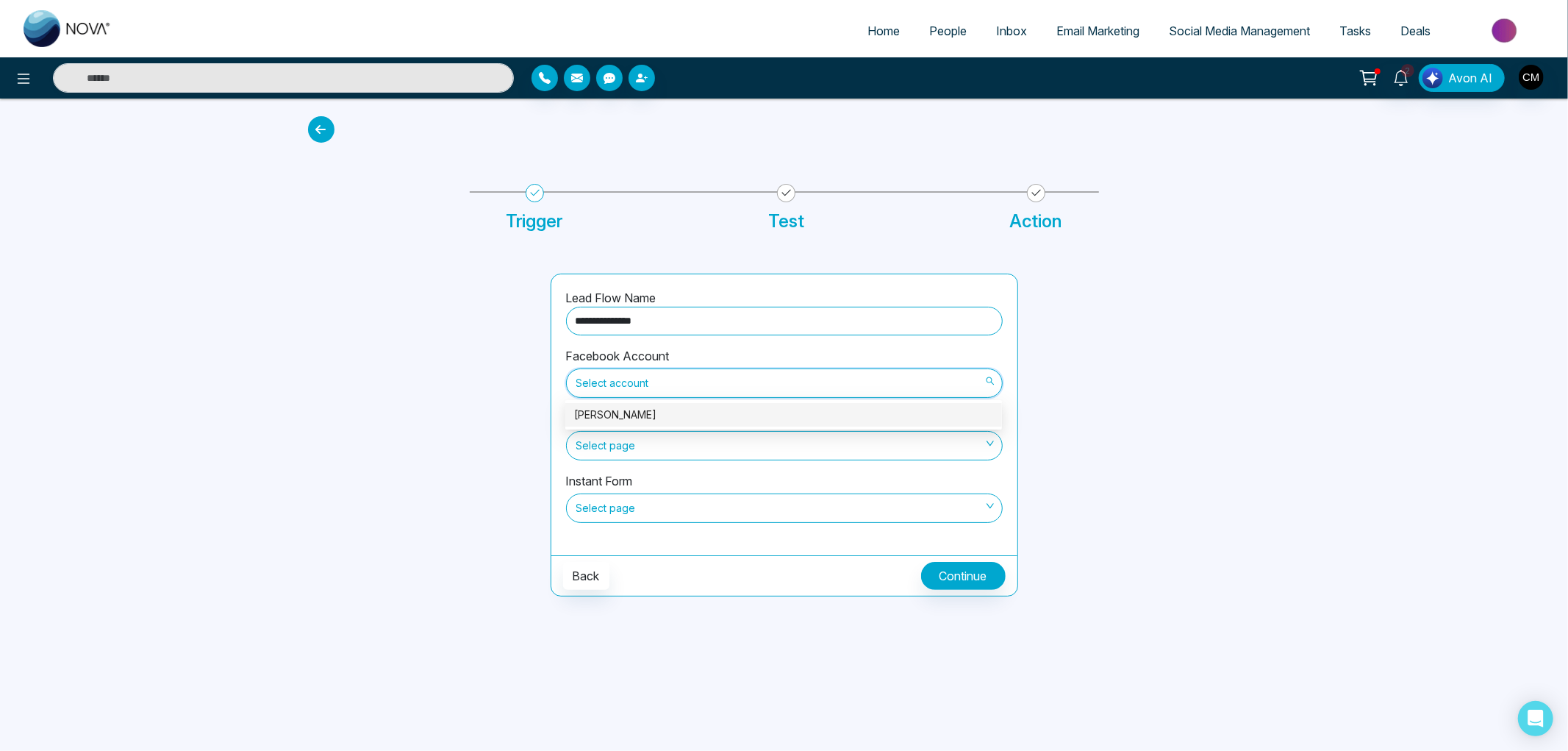
click at [647, 408] on div "[PERSON_NAME]" at bounding box center [783, 415] width 419 height 16
click at [627, 441] on span "Select page" at bounding box center [785, 445] width 416 height 25
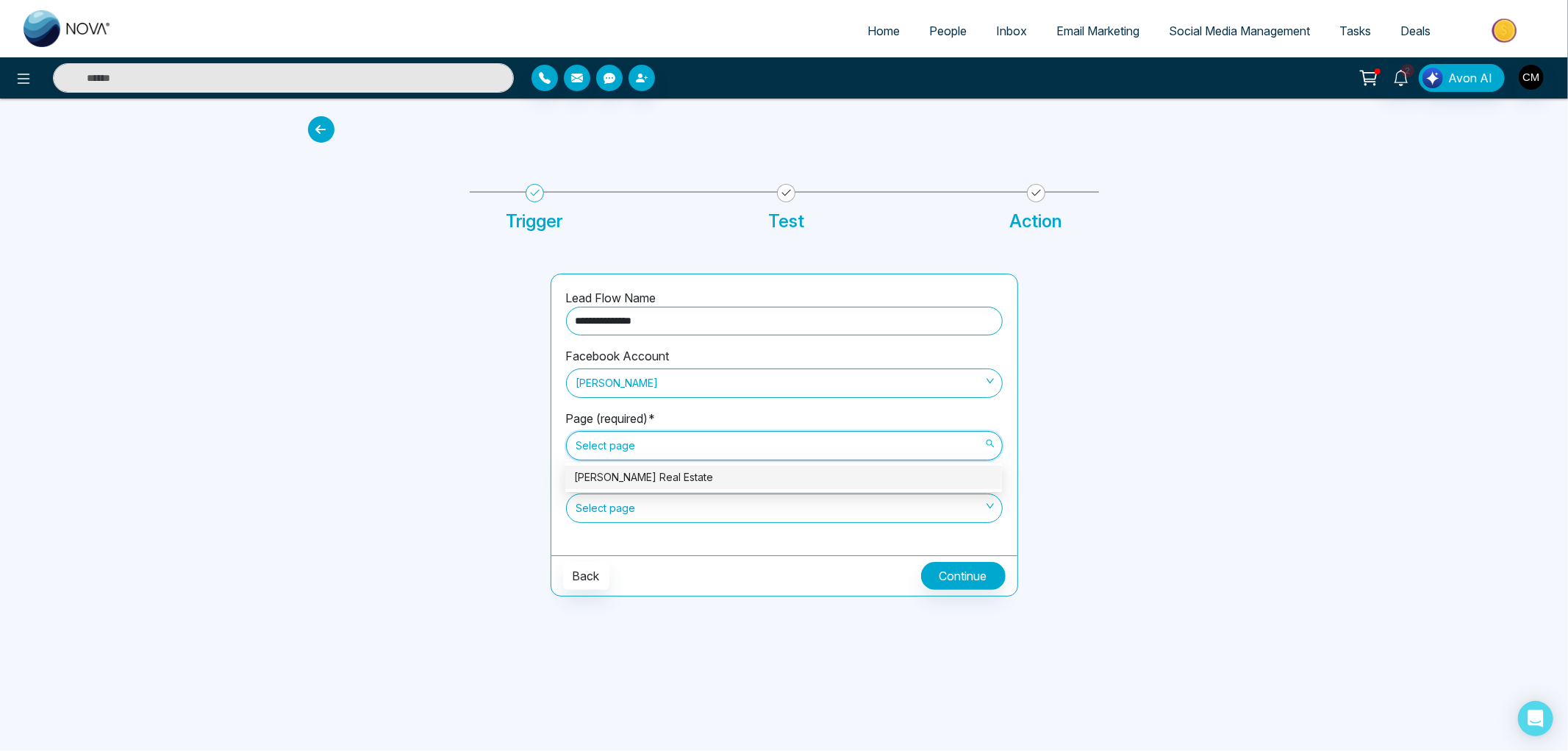
click at [637, 486] on div "[PERSON_NAME] Real Estate" at bounding box center [784, 477] width 437 height 24
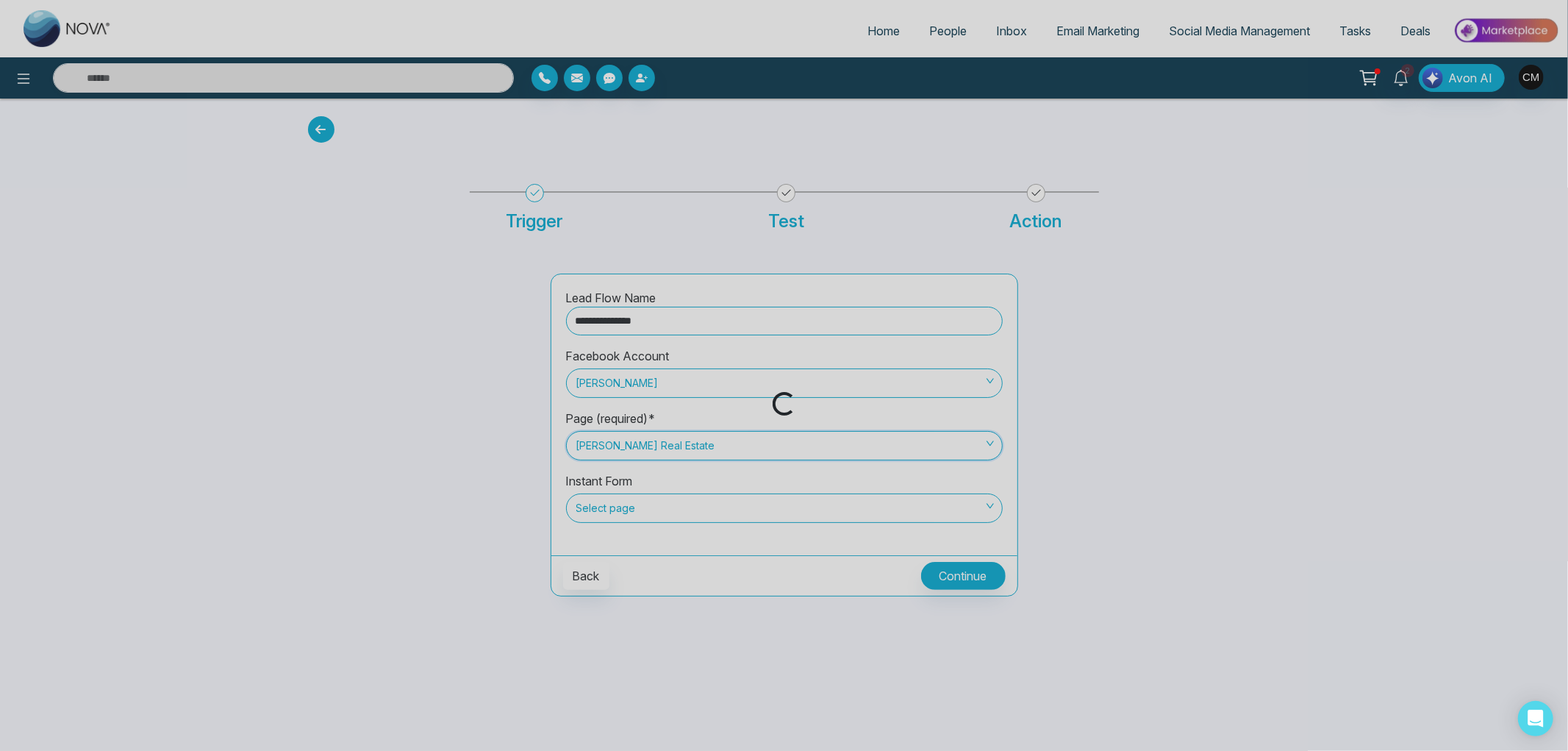
click at [627, 513] on div "Loading..." at bounding box center [784, 376] width 1568 height 751
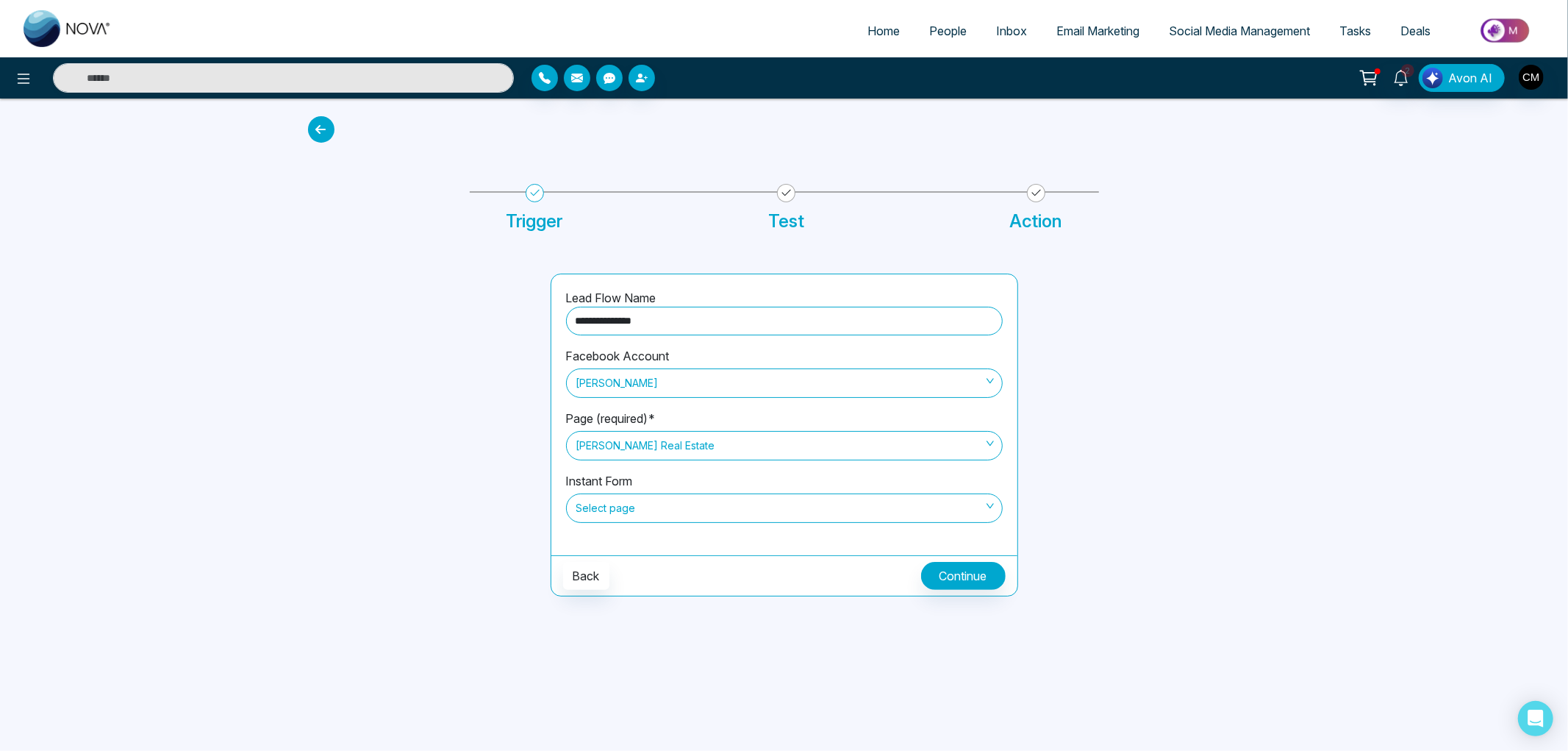
click at [626, 511] on span "Select page" at bounding box center [785, 508] width 416 height 25
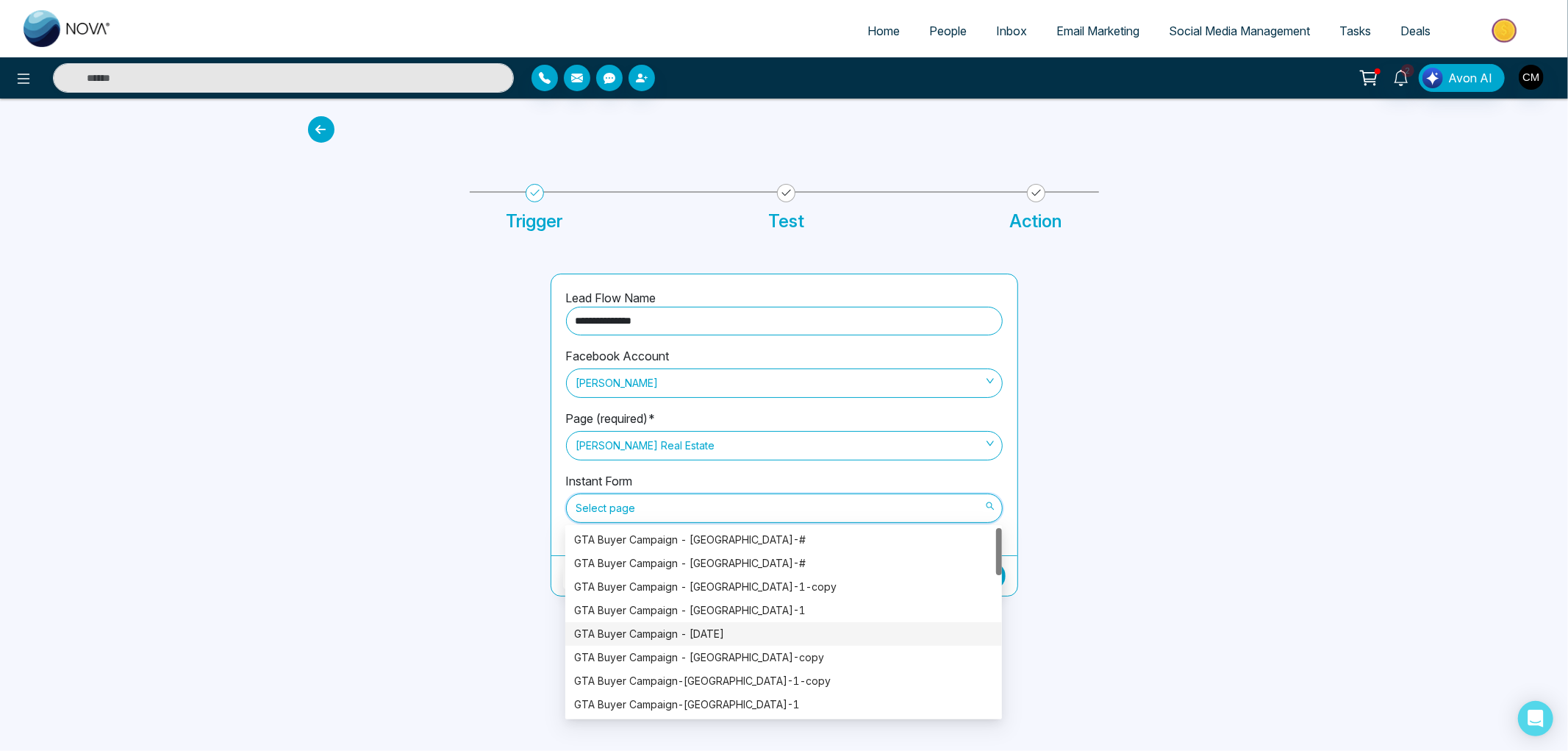
scroll to position [82, 0]
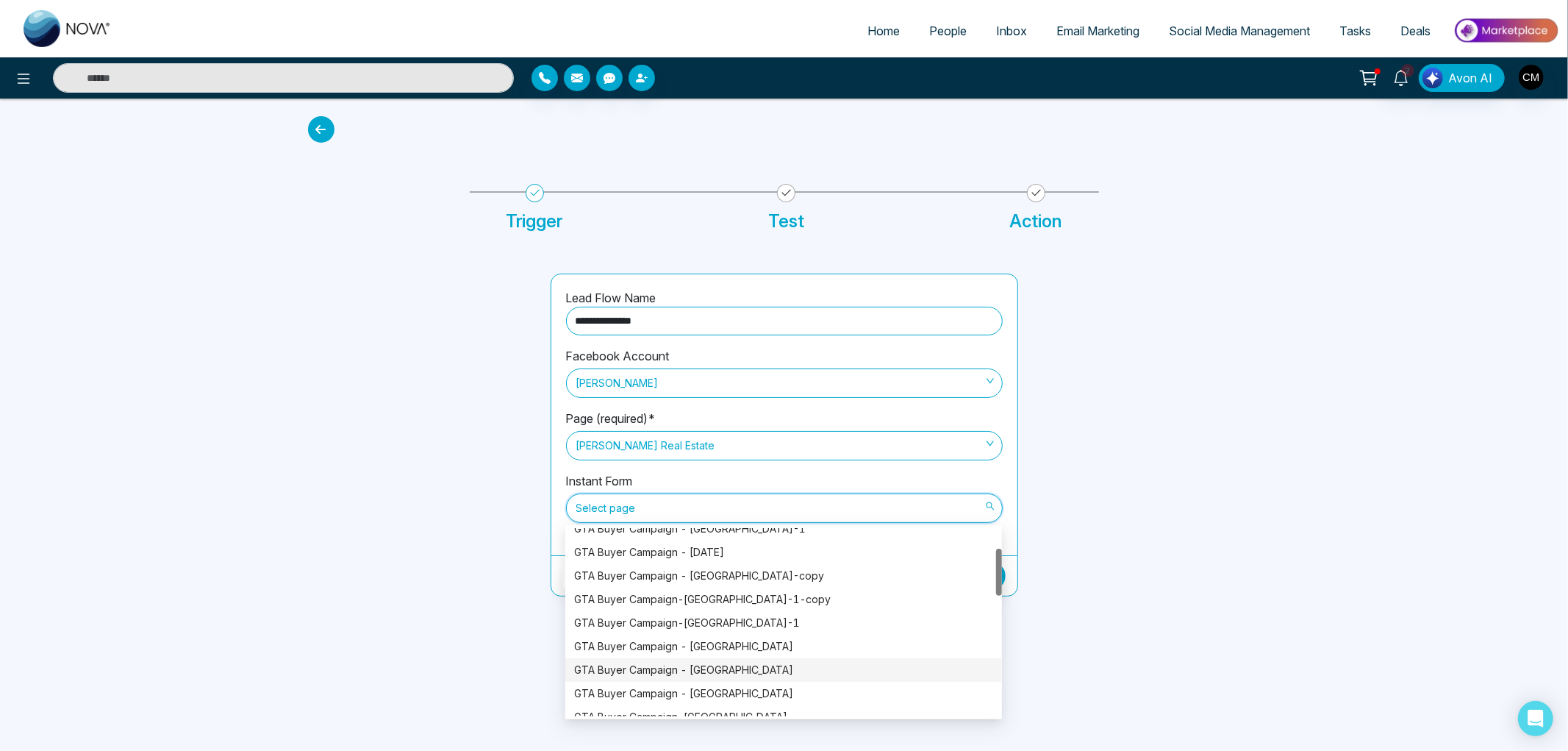
click at [737, 665] on div "GTA Buyer Campaign - Cambridge" at bounding box center [783, 669] width 419 height 16
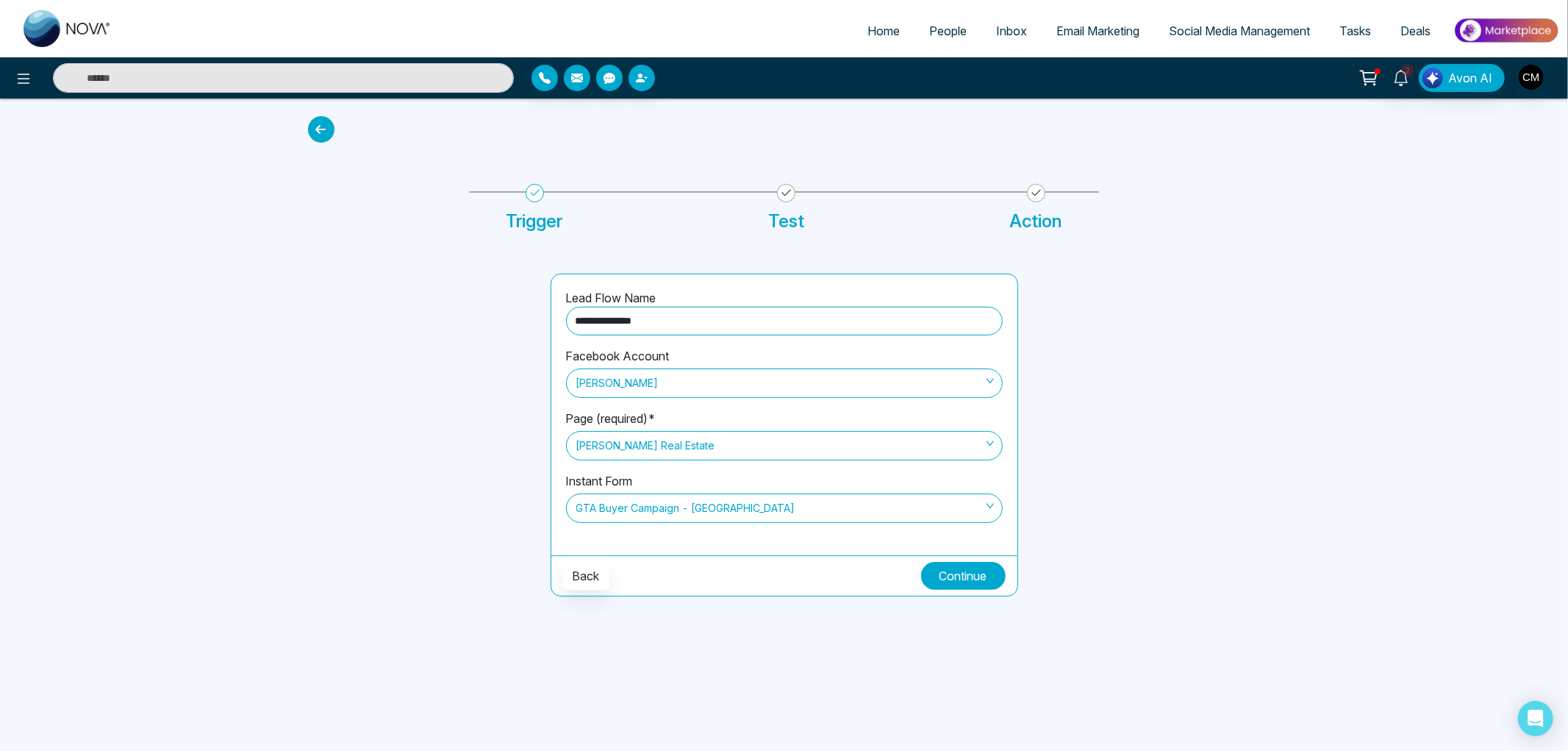
click at [970, 581] on button "Continue" at bounding box center [964, 576] width 85 height 28
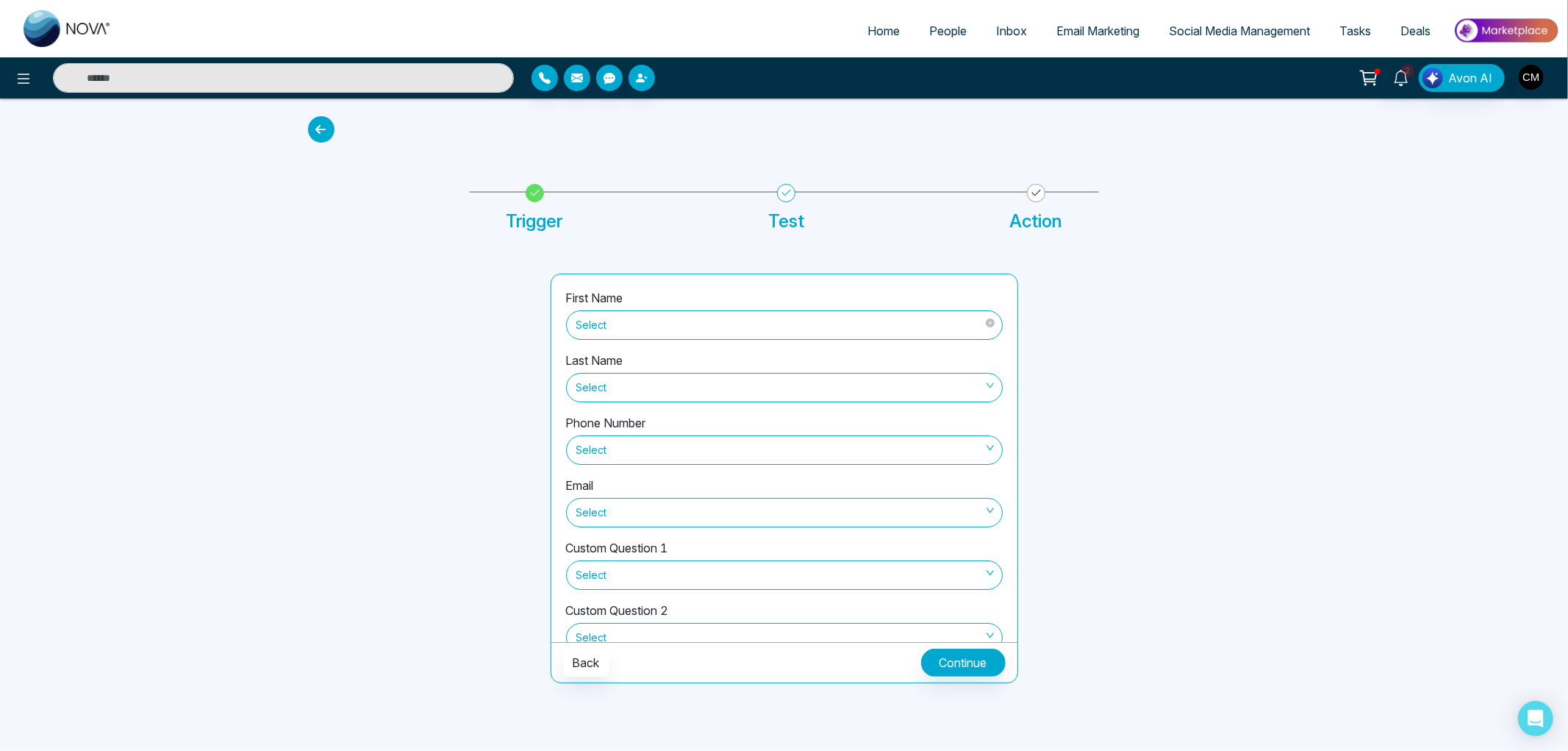
click at [664, 331] on span "Select" at bounding box center [785, 325] width 416 height 25
click at [629, 332] on span "Select" at bounding box center [785, 325] width 416 height 25
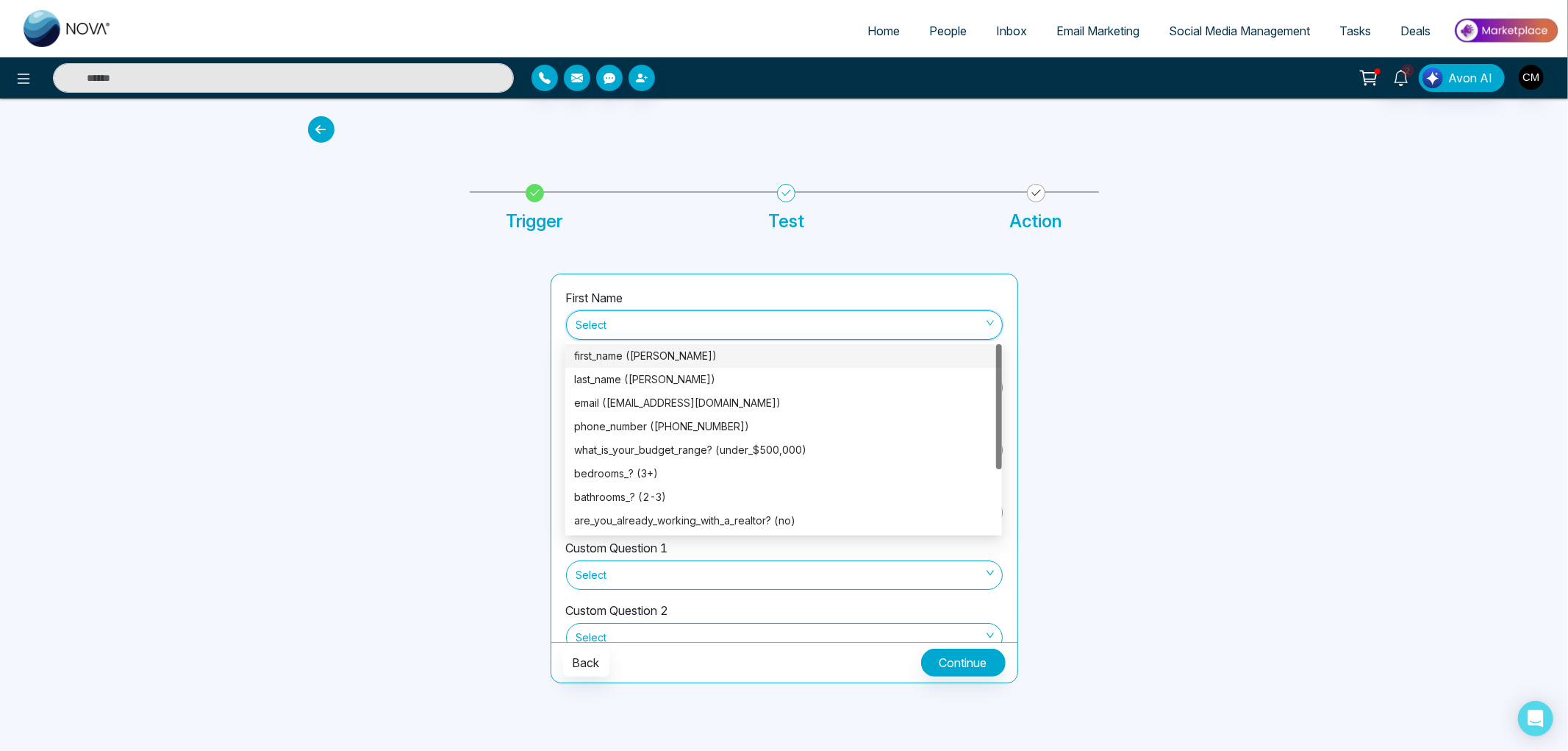
click at [650, 357] on div "first_name (Jasvinder)" at bounding box center [783, 356] width 419 height 16
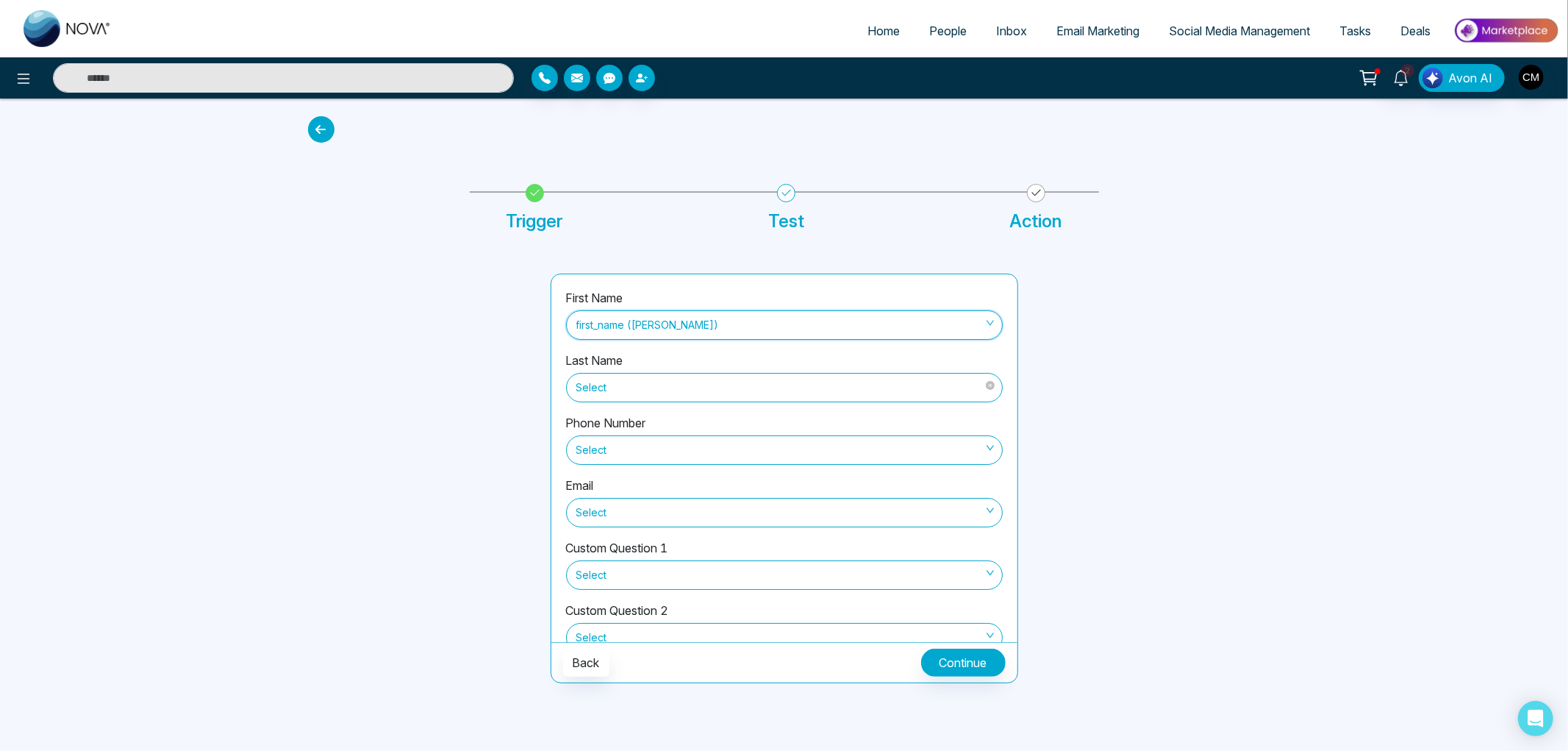
click at [646, 379] on span "Select" at bounding box center [785, 387] width 416 height 25
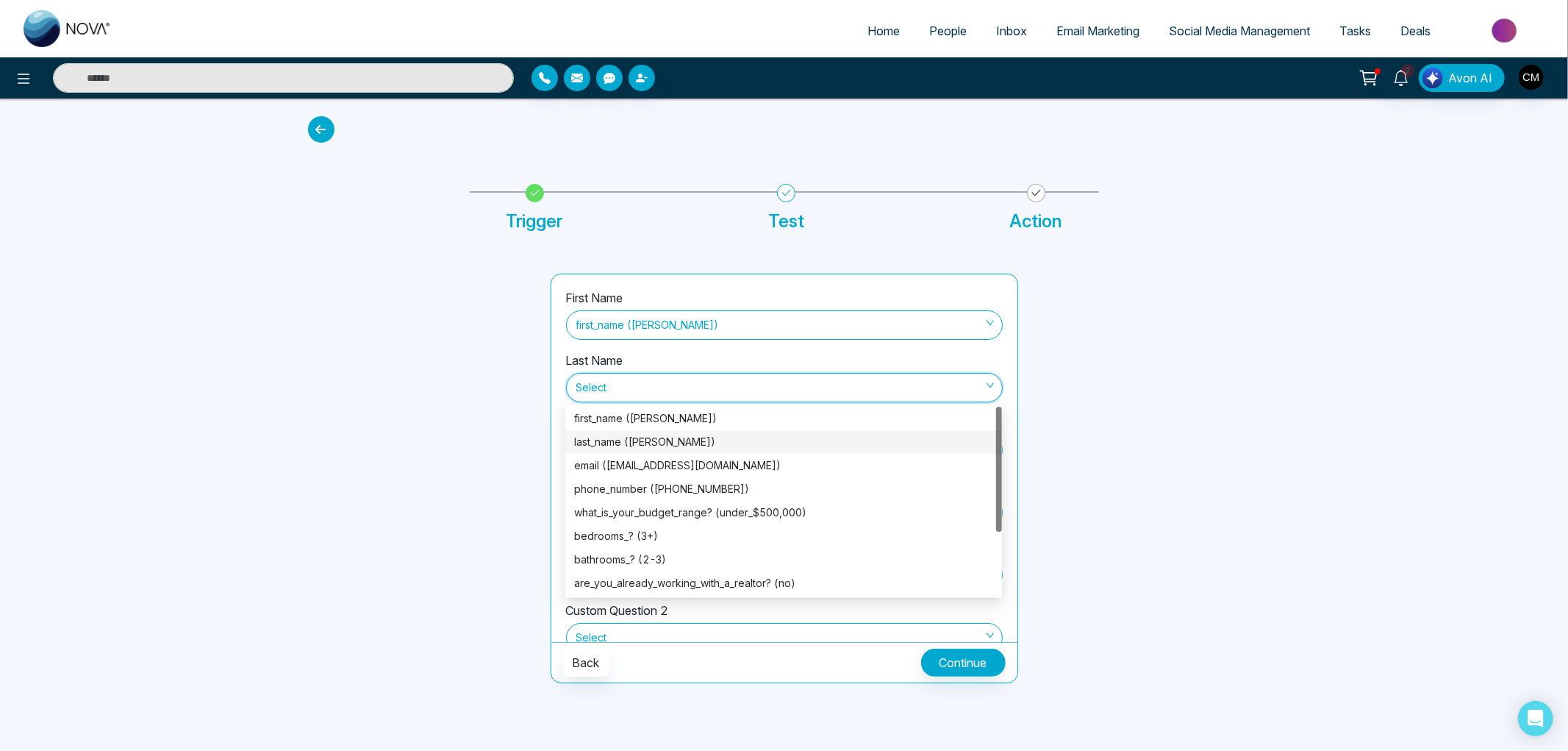
click at [647, 438] on div "last_name (Singh)" at bounding box center [783, 441] width 419 height 16
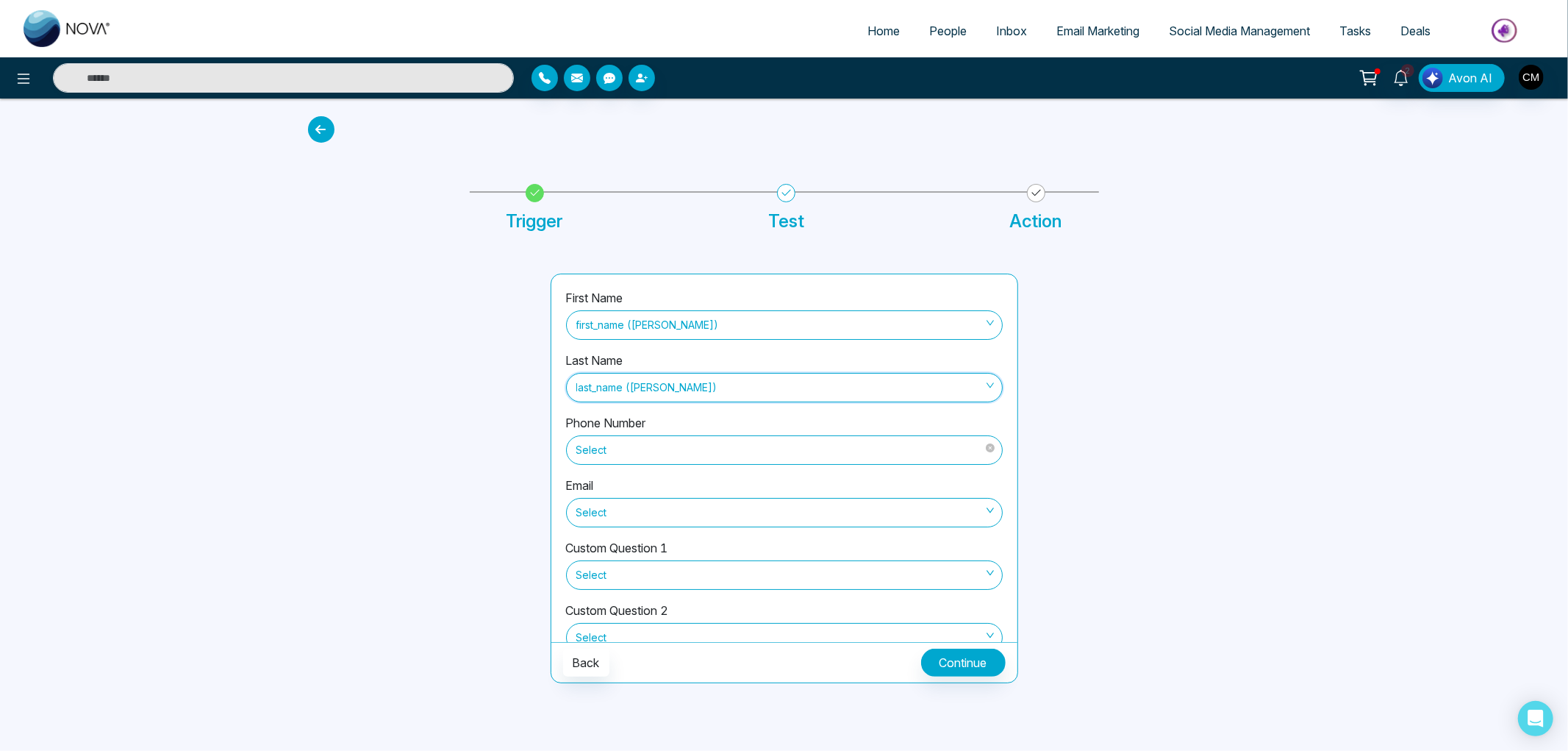
click at [646, 446] on span "Select" at bounding box center [785, 450] width 416 height 25
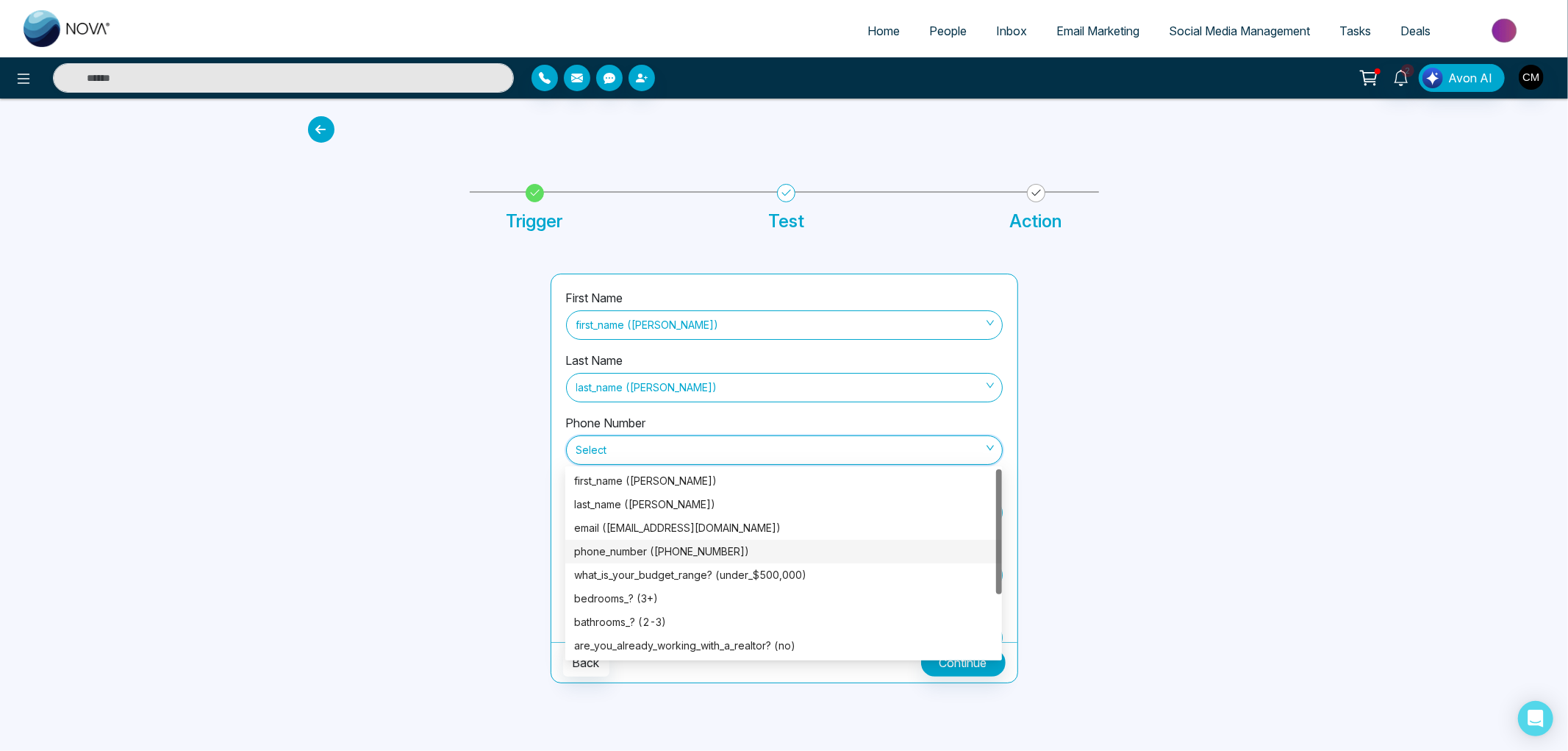
click at [625, 551] on div "phone_number (+919814618148)" at bounding box center [783, 551] width 419 height 16
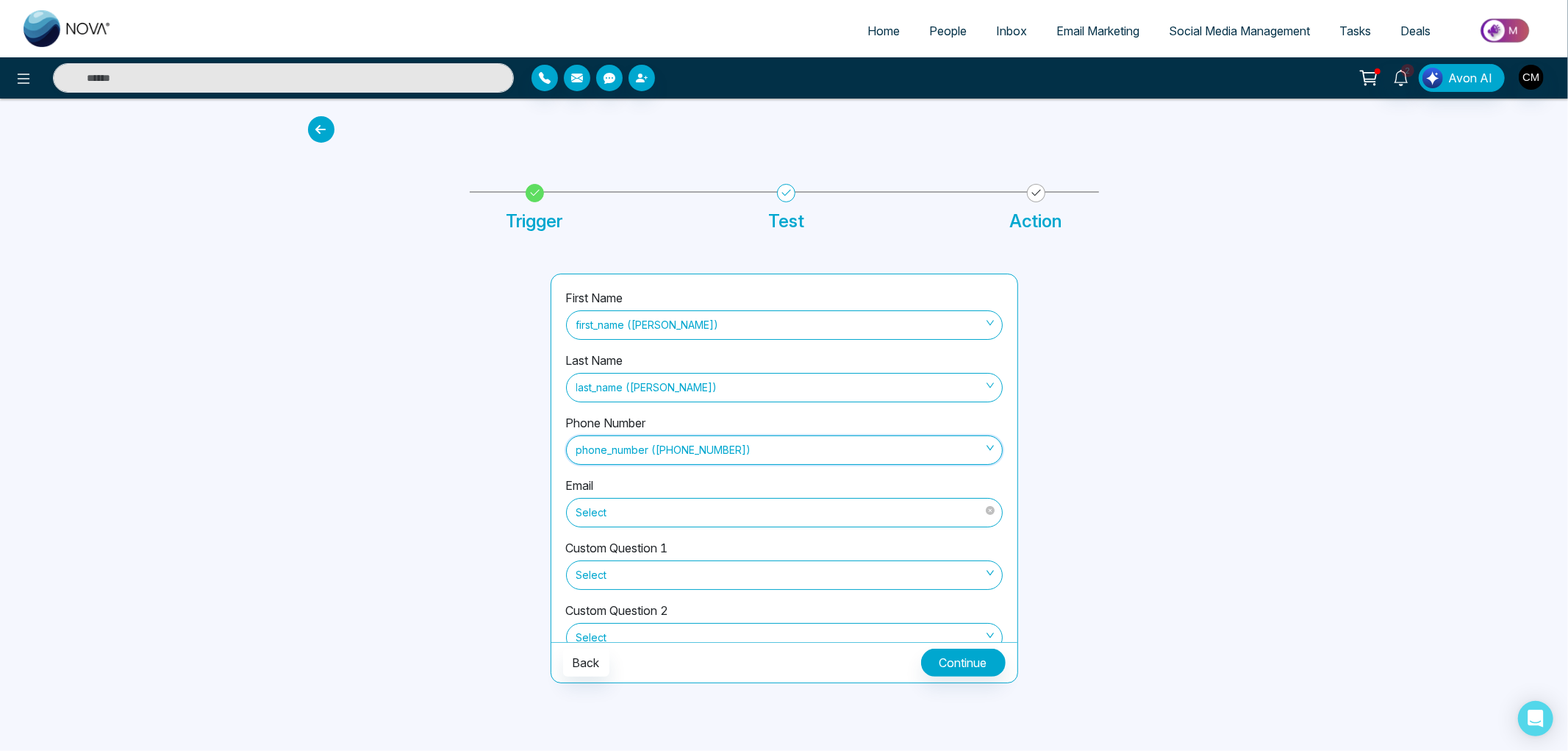
click at [633, 508] on span "Select" at bounding box center [785, 512] width 416 height 25
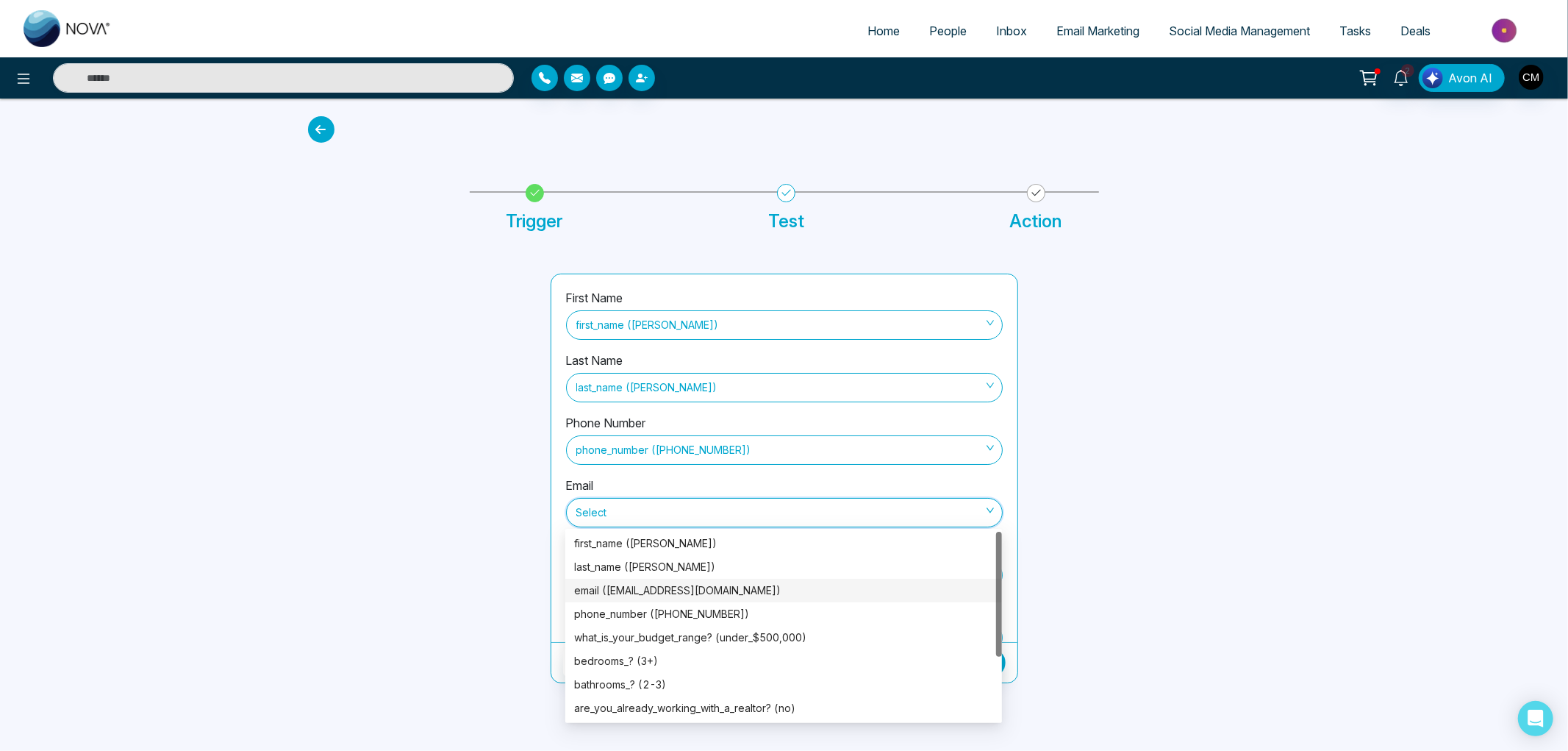
click at [653, 594] on div "email (jasvindersingh1@gmail.com)" at bounding box center [783, 590] width 419 height 16
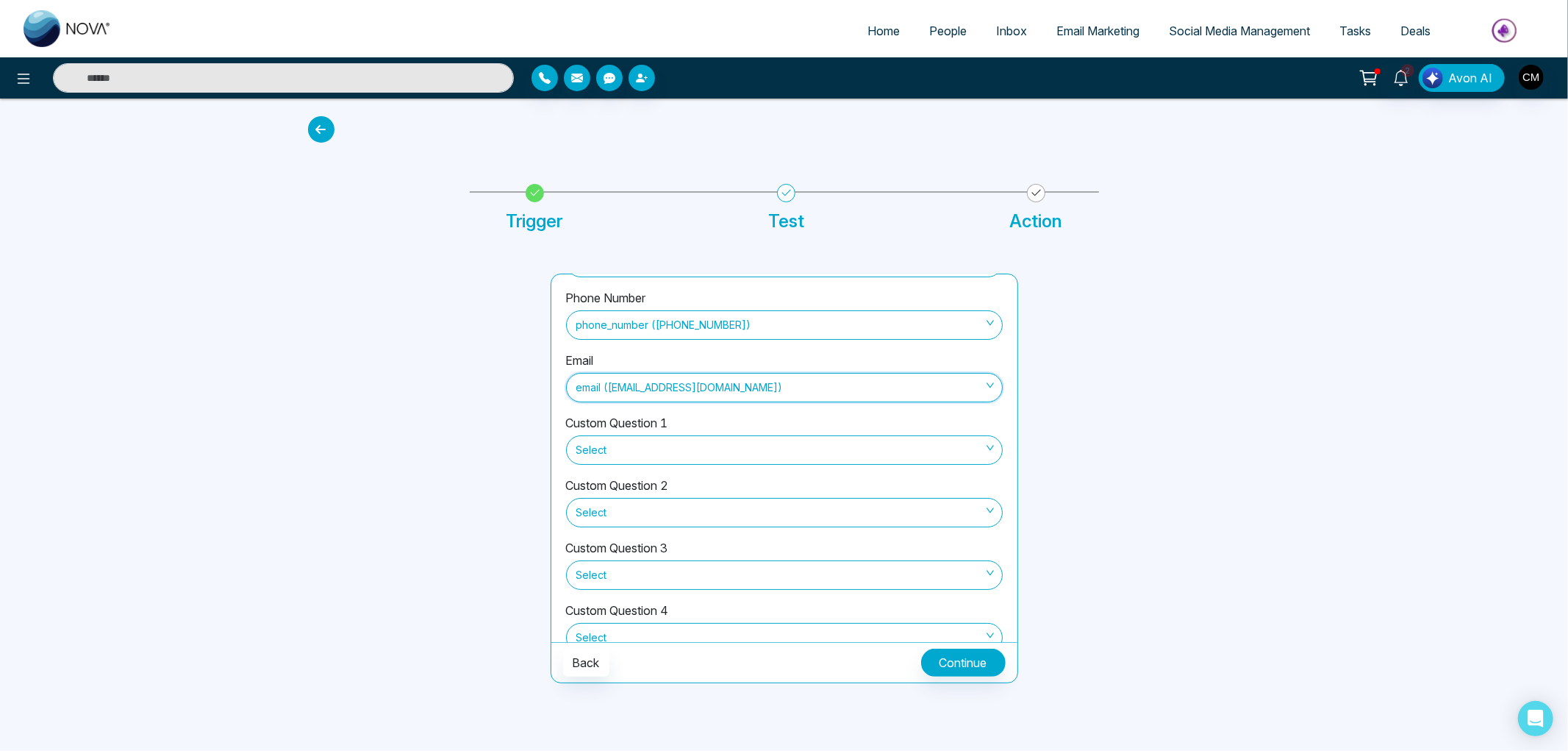
scroll to position [162, 0]
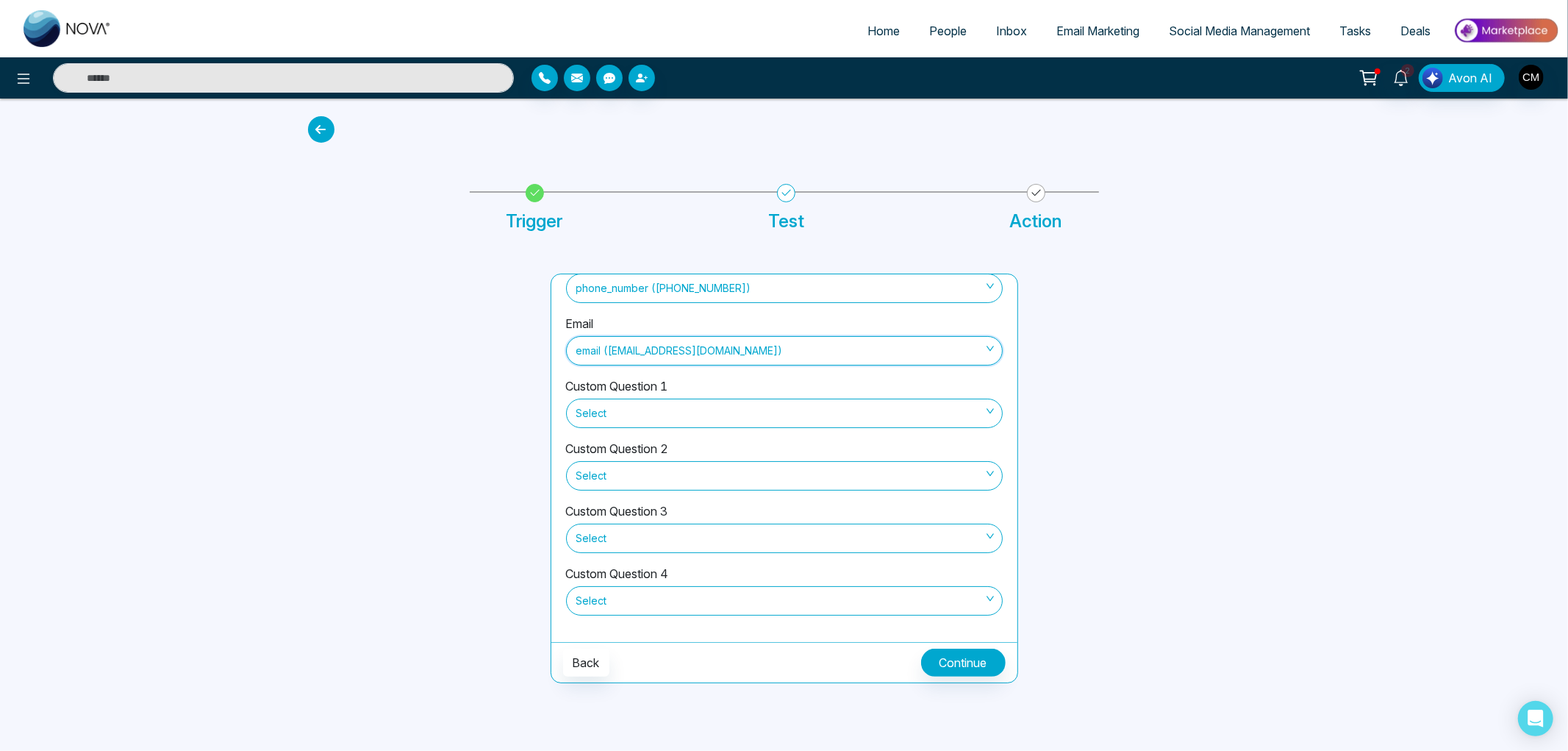
click at [718, 432] on div "Custom Question 1 Select" at bounding box center [785, 408] width 437 height 63
click at [717, 417] on span "Select" at bounding box center [785, 413] width 416 height 25
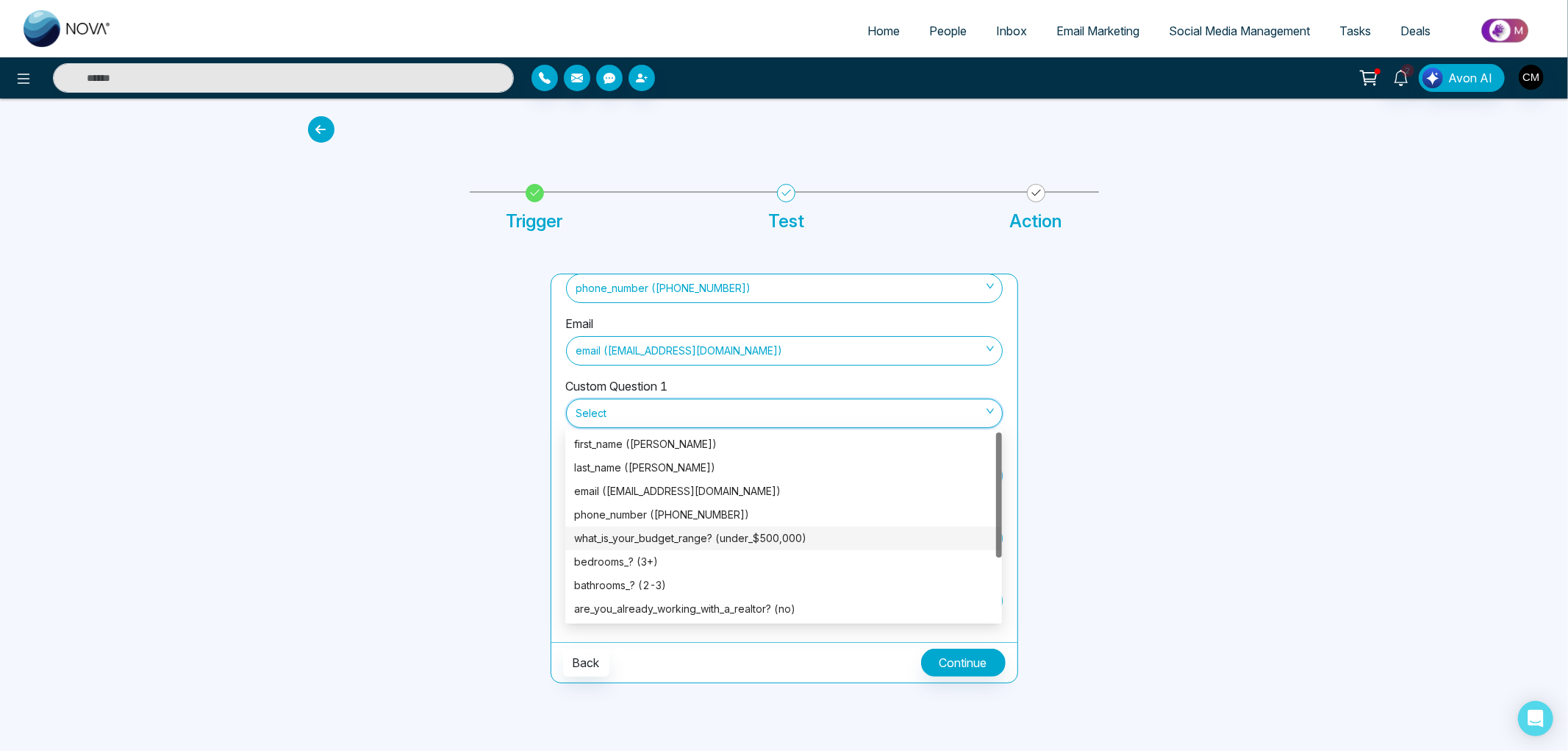
click at [730, 541] on div "what_is_your_budget_range? (under_$500,000)" at bounding box center [783, 538] width 419 height 16
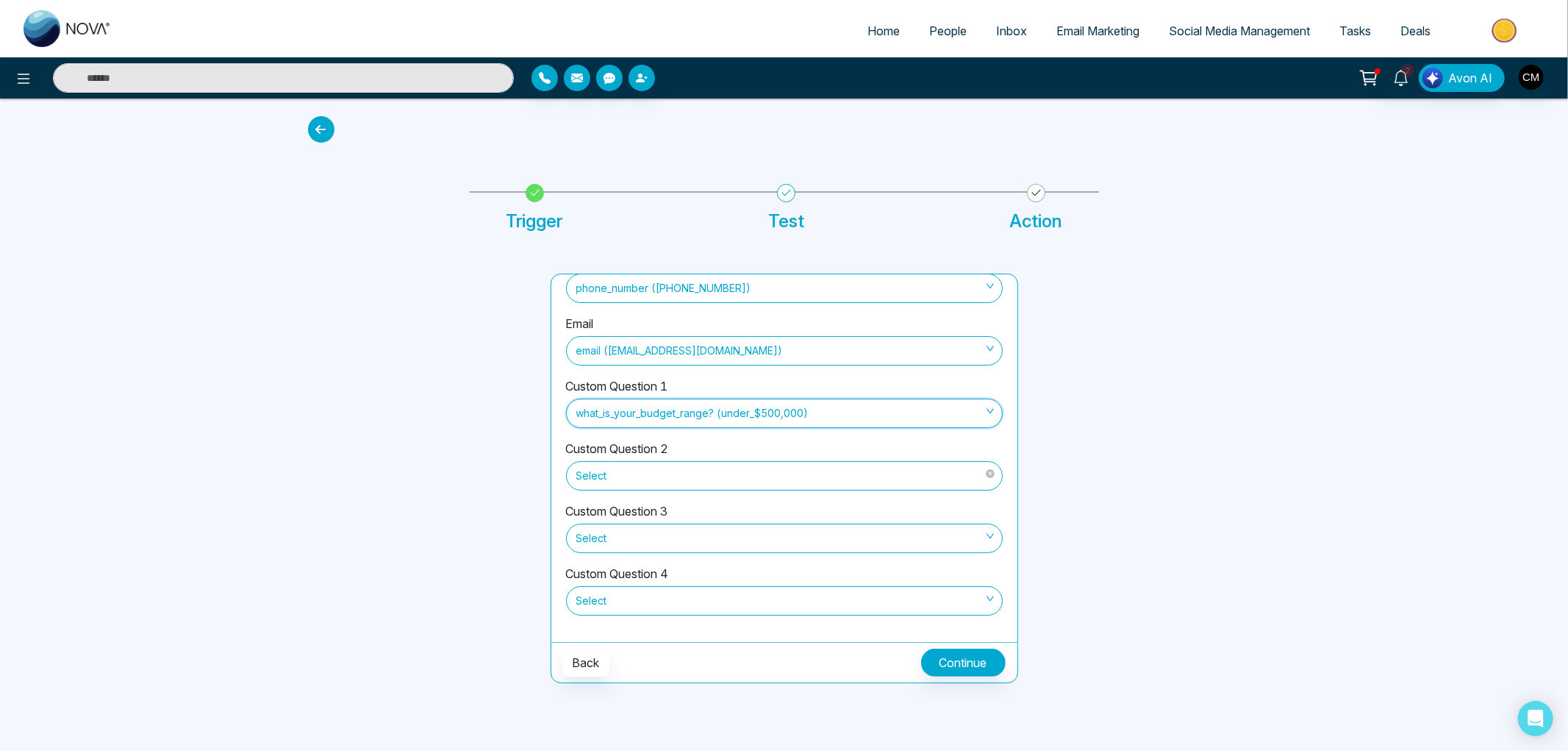
click at [706, 481] on span "Select" at bounding box center [785, 476] width 416 height 25
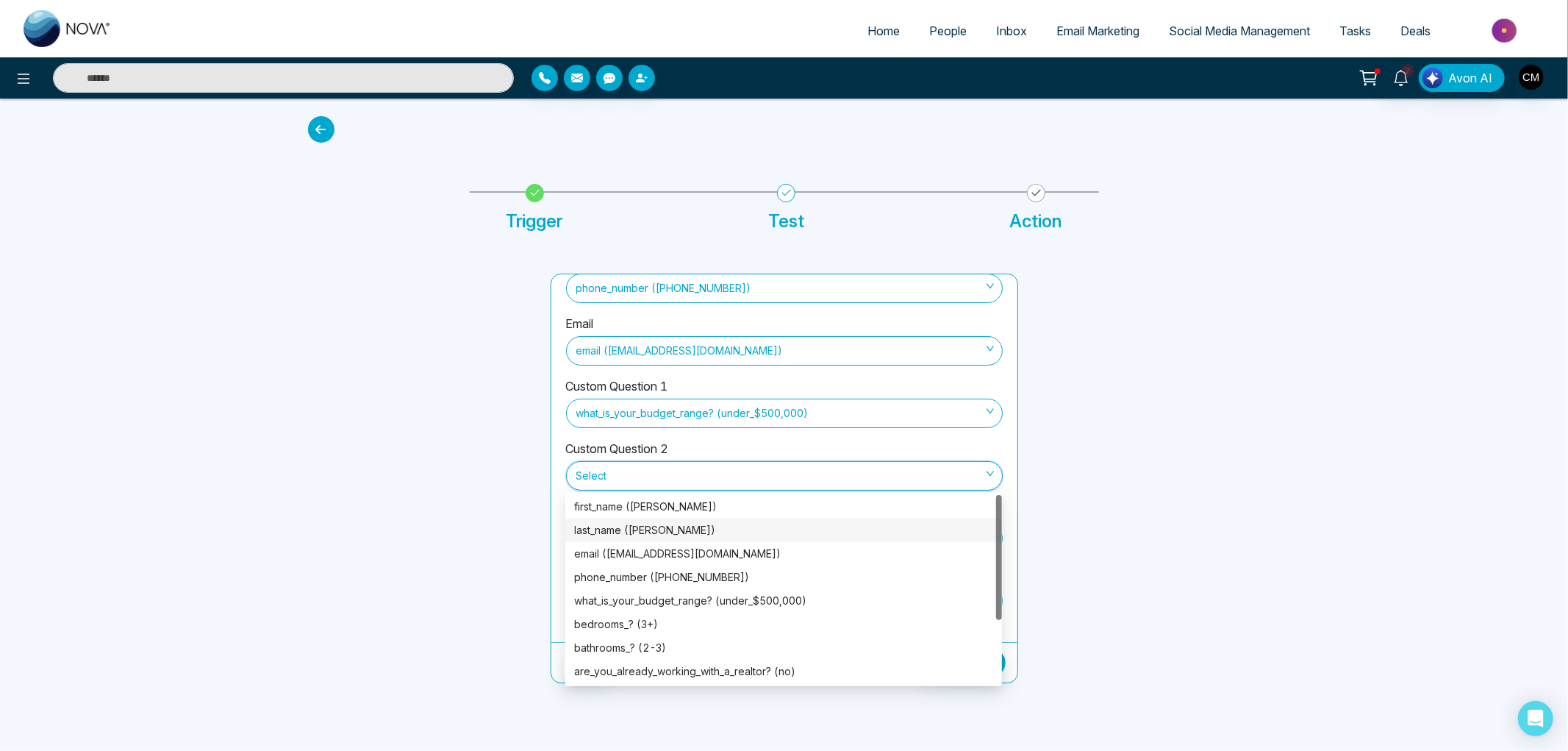
scroll to position [82, 0]
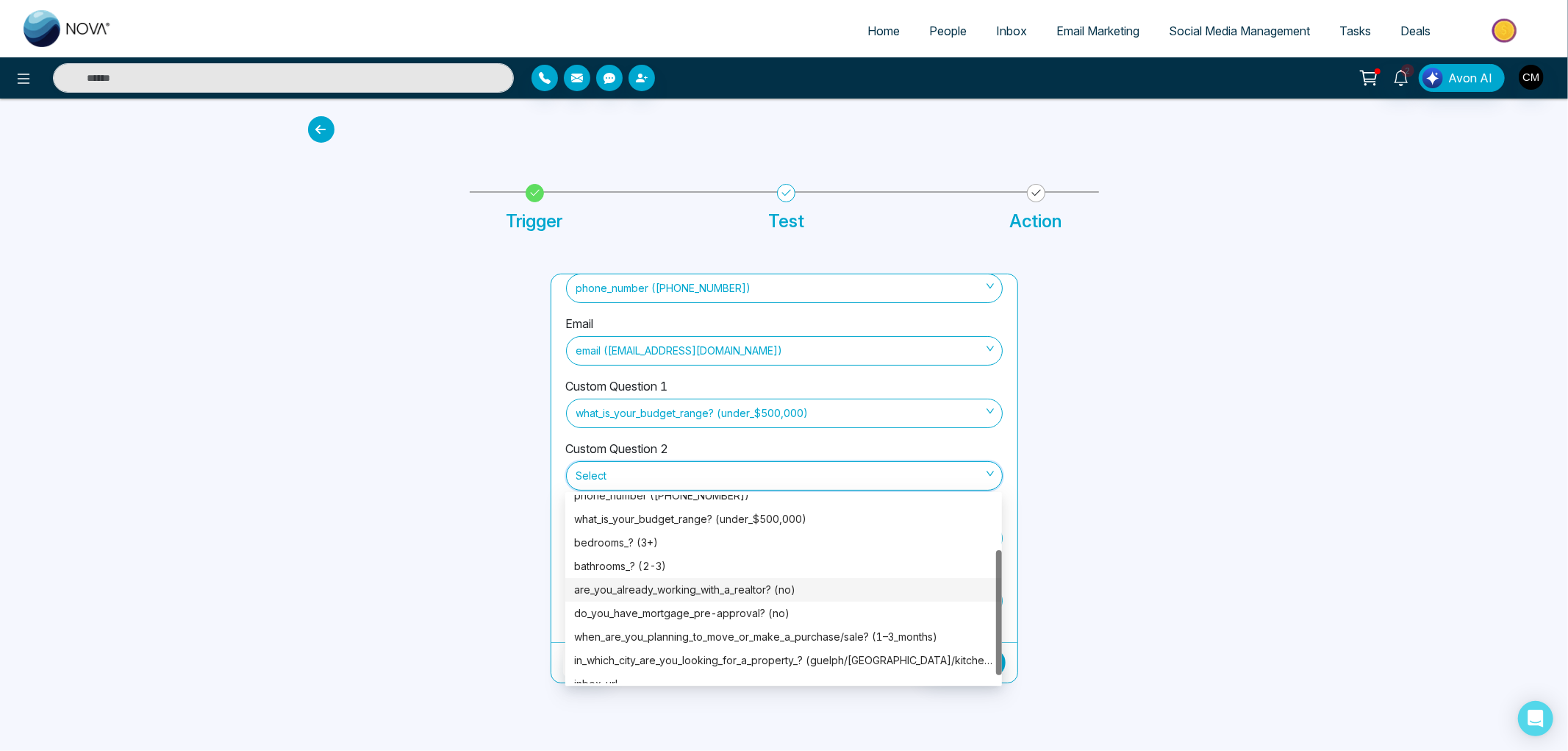
click at [719, 590] on div "are_you_already_working_with_a_realtor? (no)" at bounding box center [783, 589] width 419 height 16
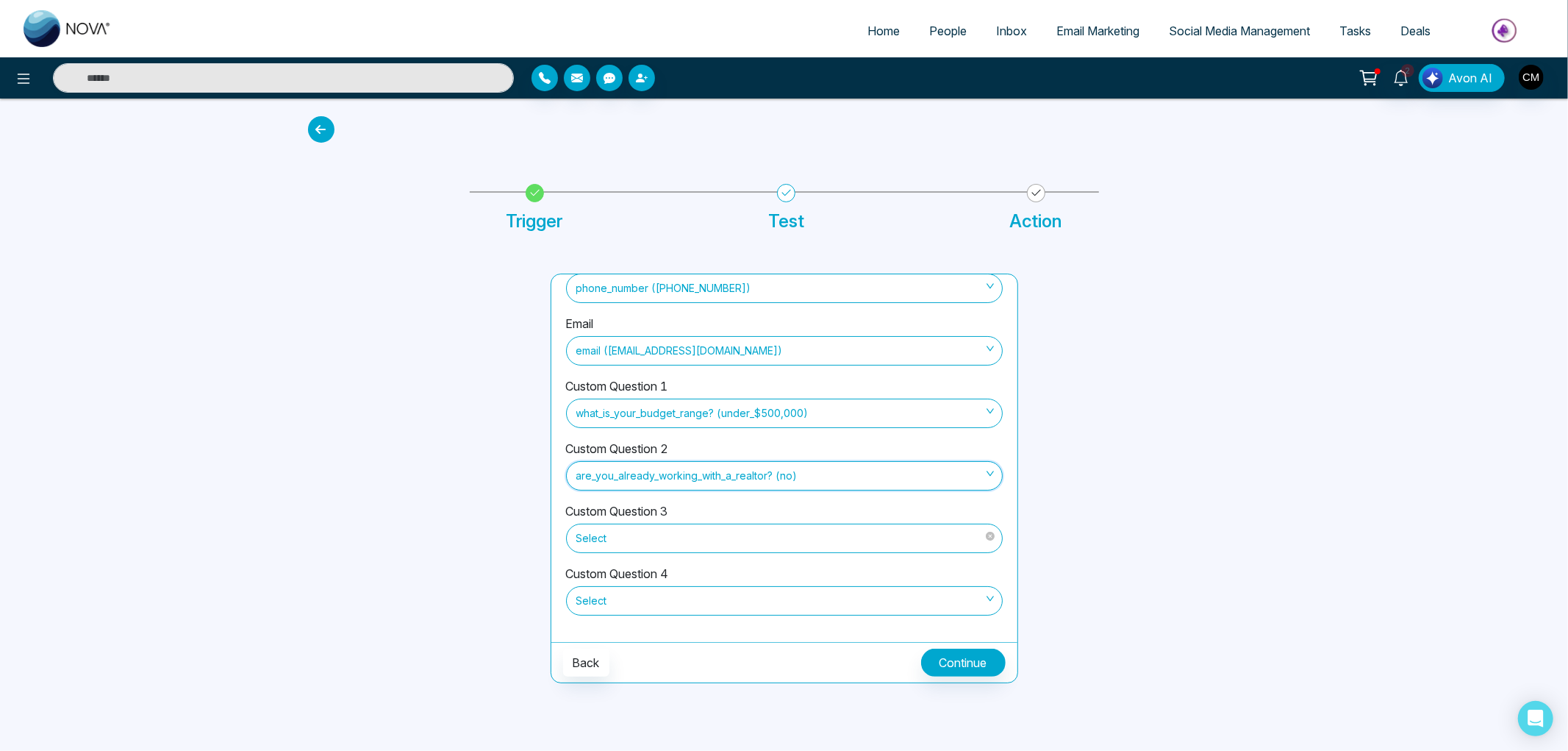
click at [717, 527] on span "Select" at bounding box center [785, 538] width 416 height 25
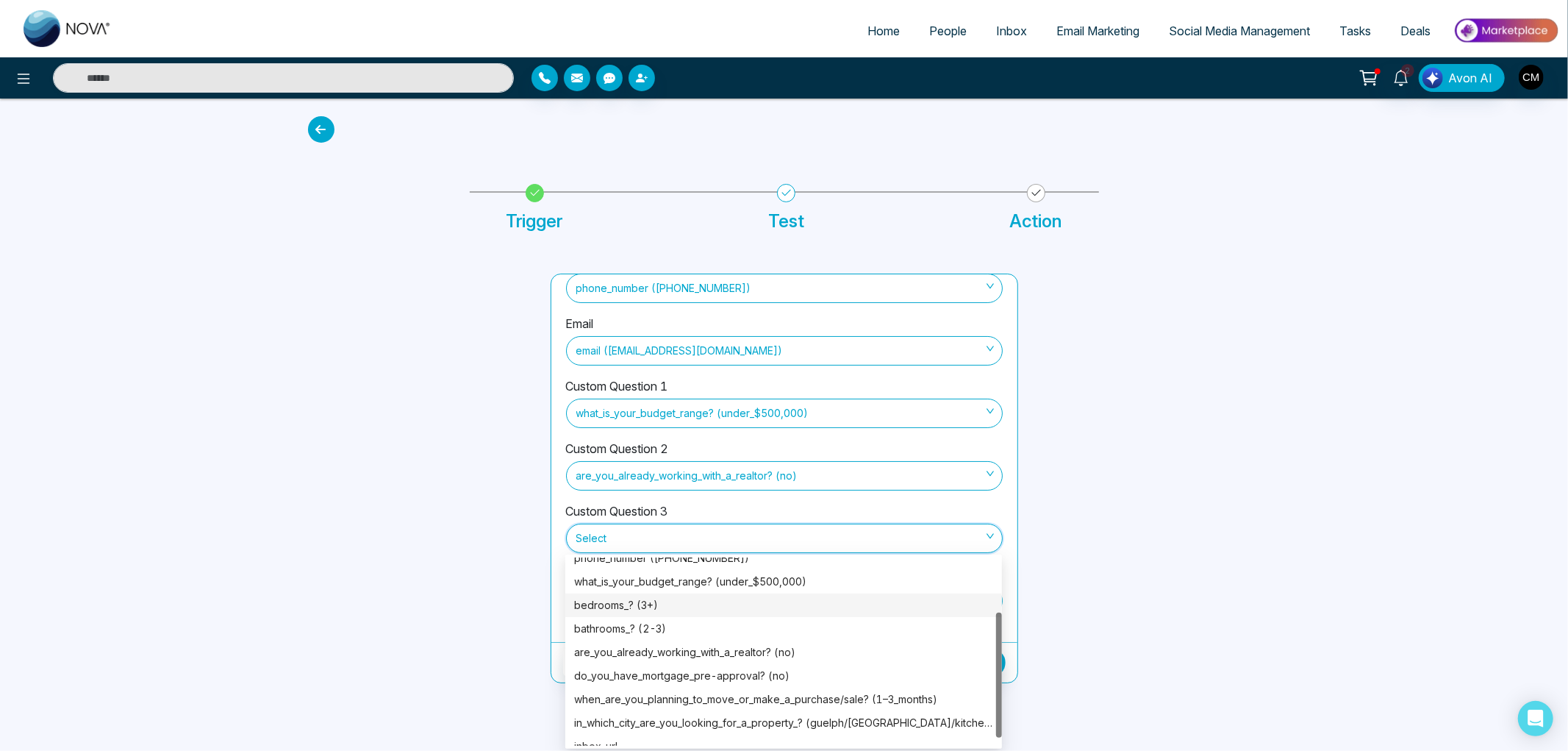
click at [725, 674] on div "do_you_have_mortgage_pre-approval? (no)" at bounding box center [783, 676] width 419 height 16
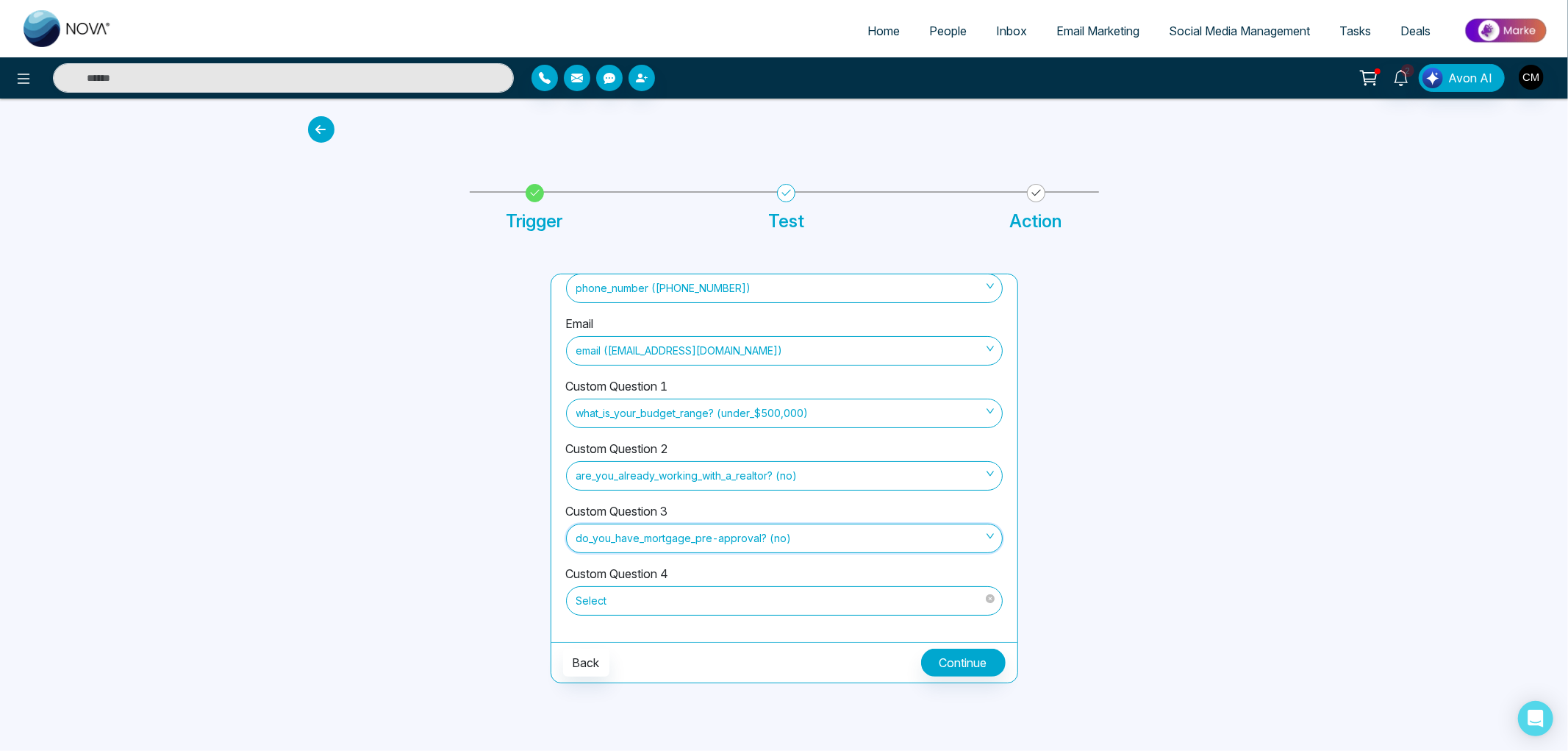
click at [717, 603] on span "Select" at bounding box center [785, 601] width 416 height 25
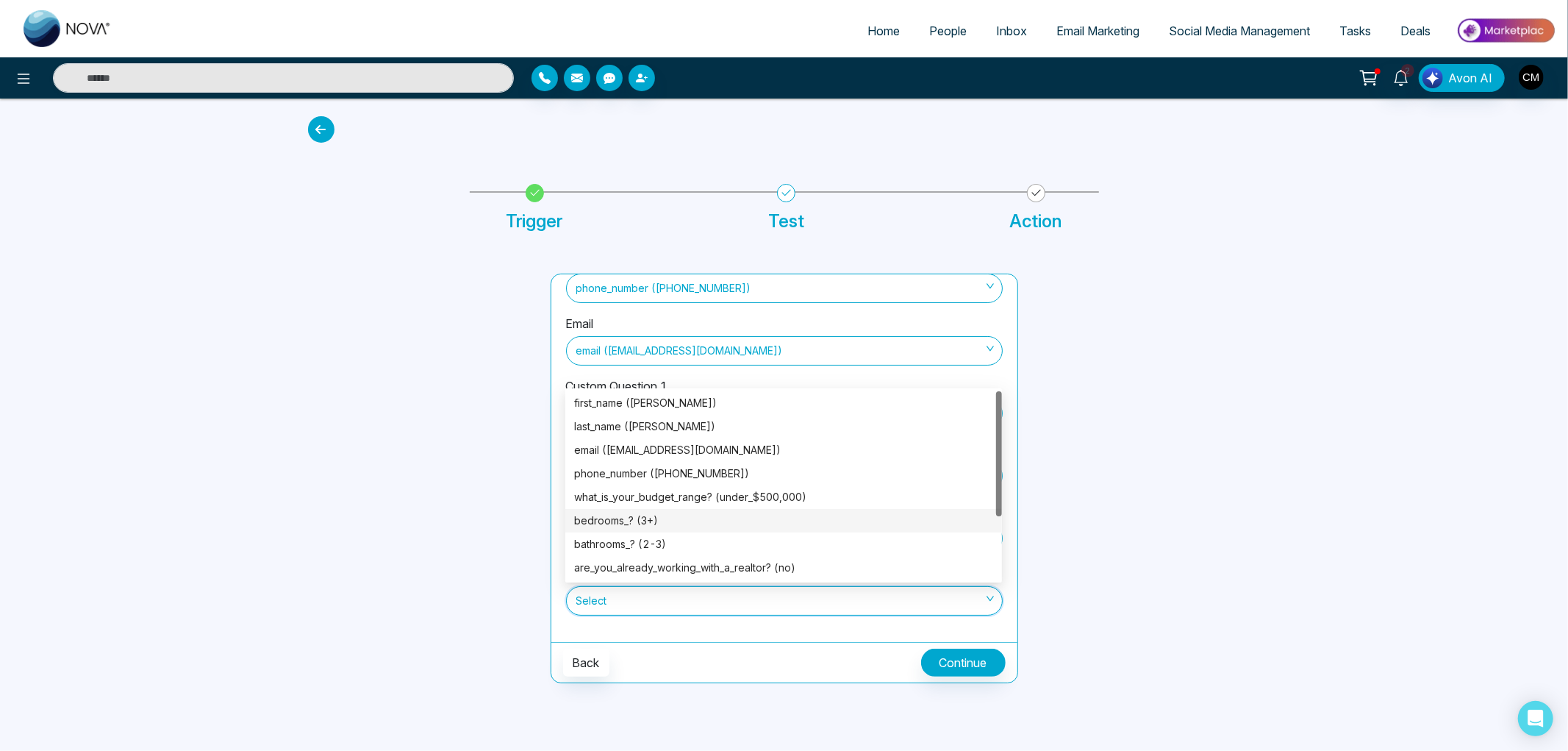
scroll to position [93, 0]
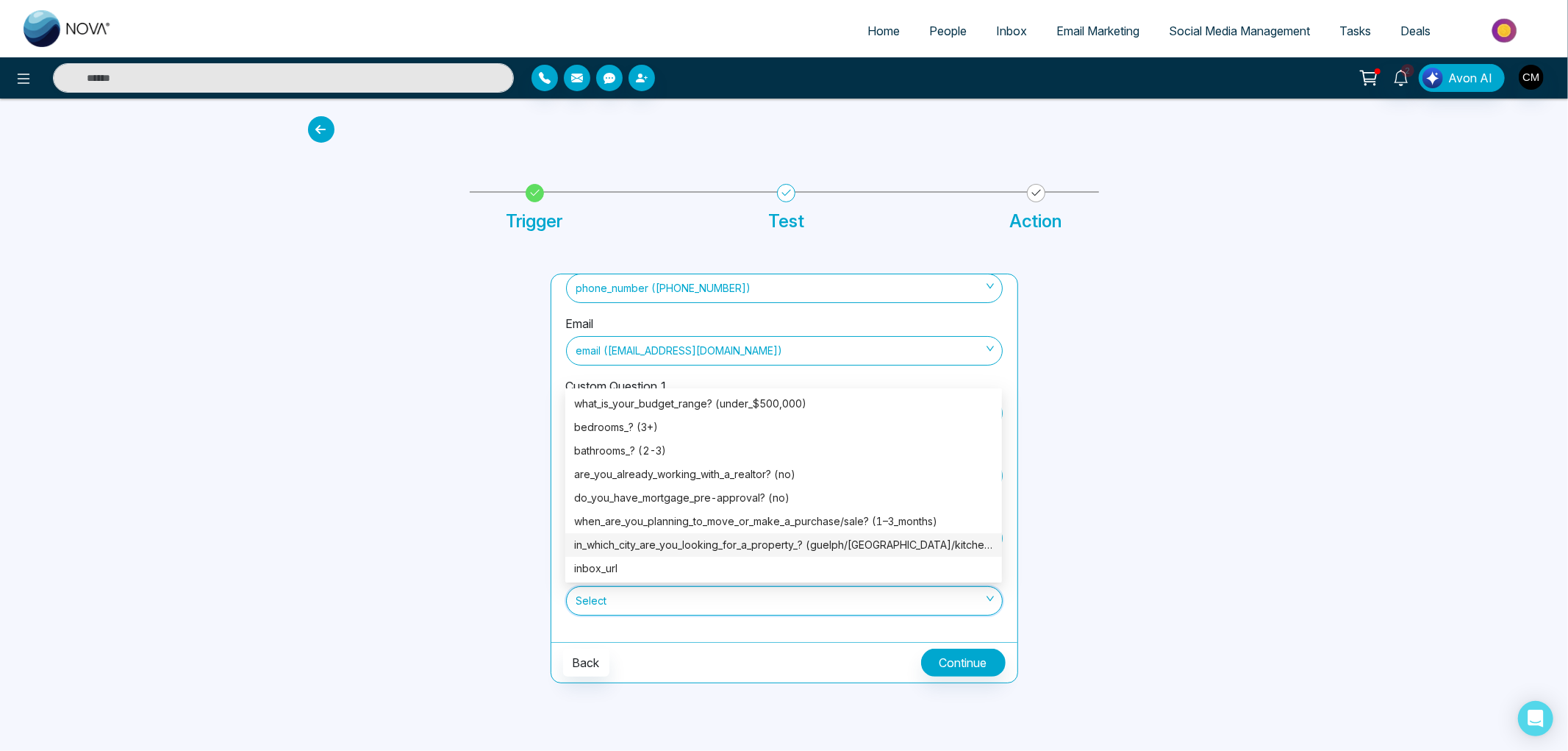
click at [708, 542] on div "in_which_city_are_you_looking_for_a_property_? (guelph/cambridge/kitchener)" at bounding box center [783, 544] width 419 height 16
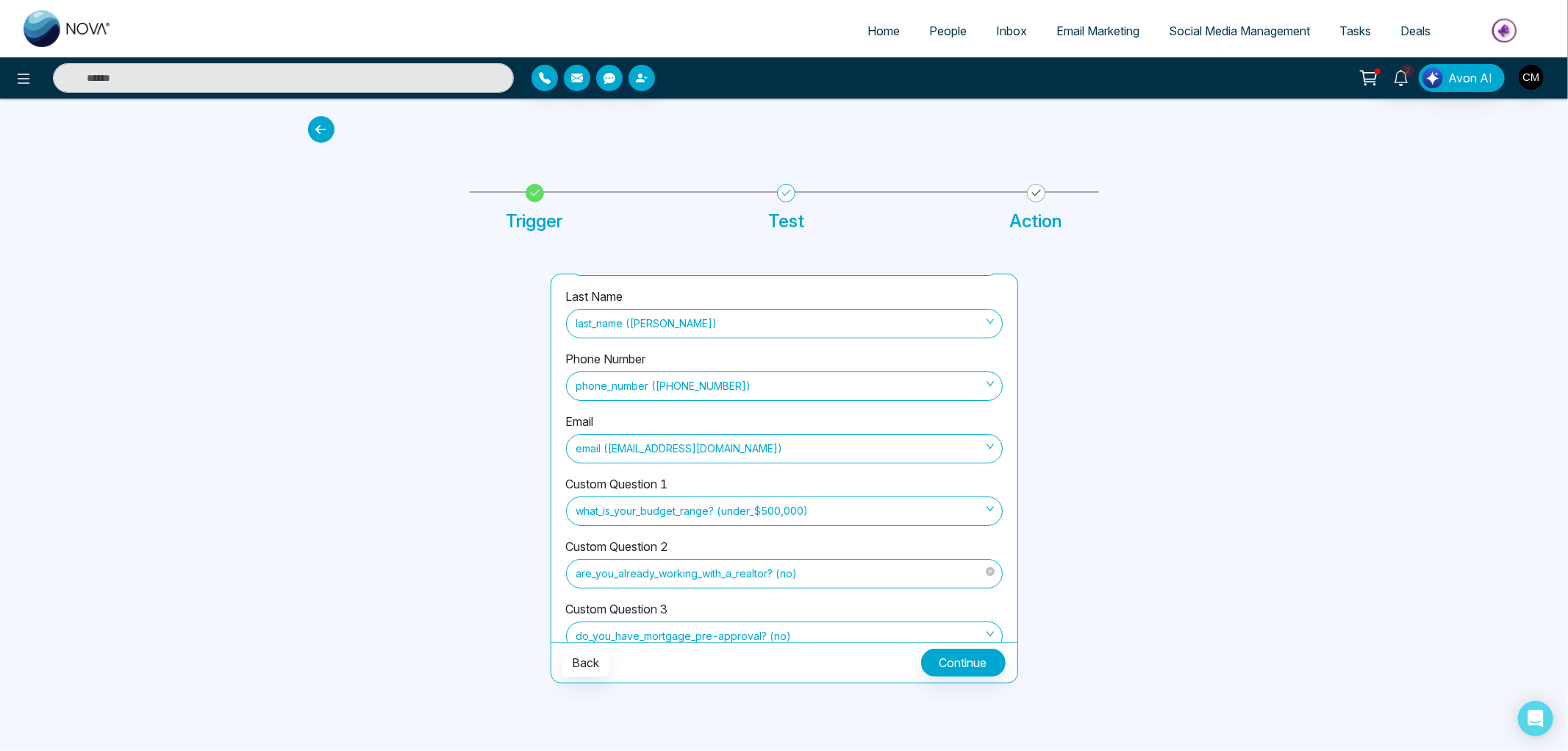
scroll to position [0, 0]
click at [947, 652] on button "Continue" at bounding box center [964, 663] width 85 height 28
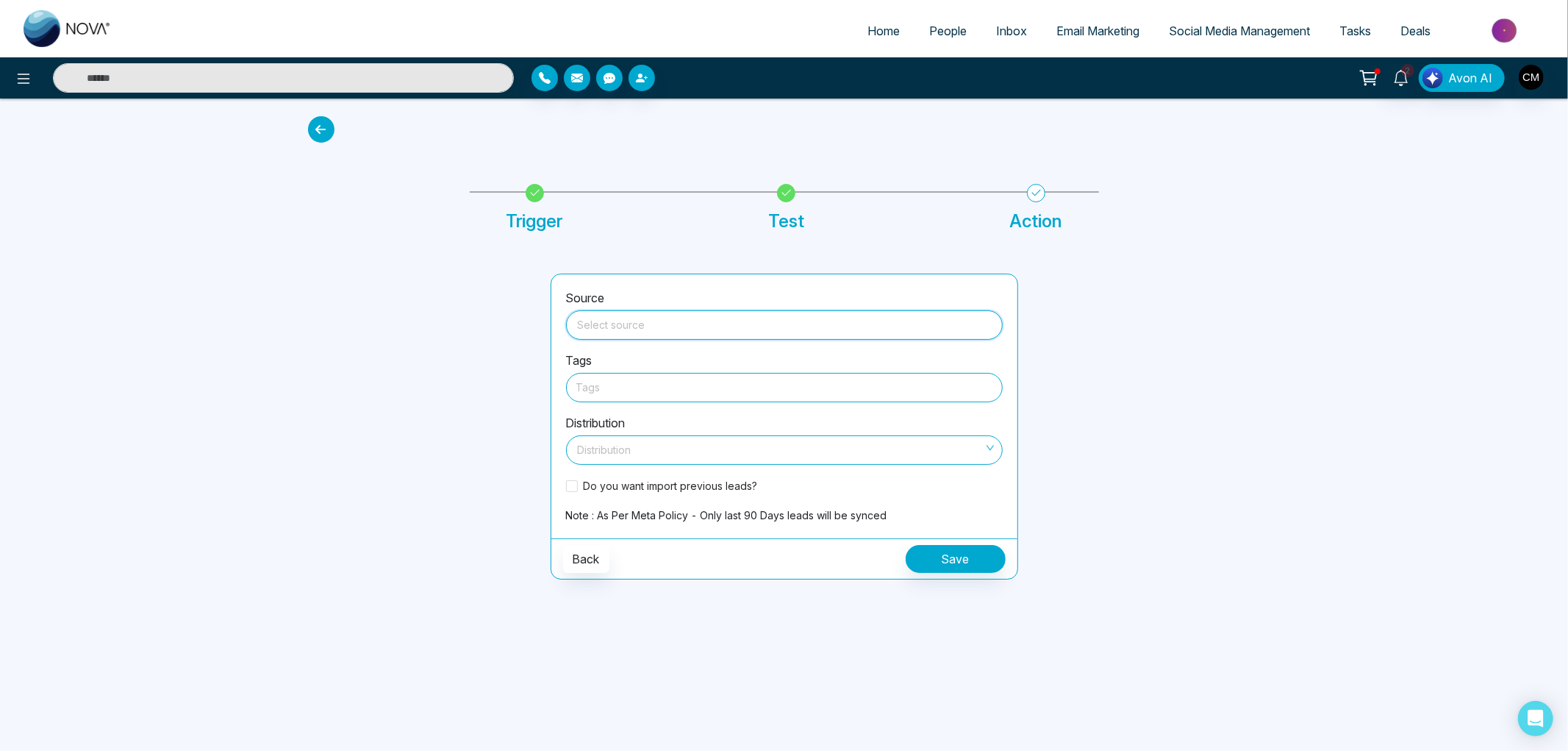
click at [634, 319] on input "search" at bounding box center [784, 322] width 419 height 22
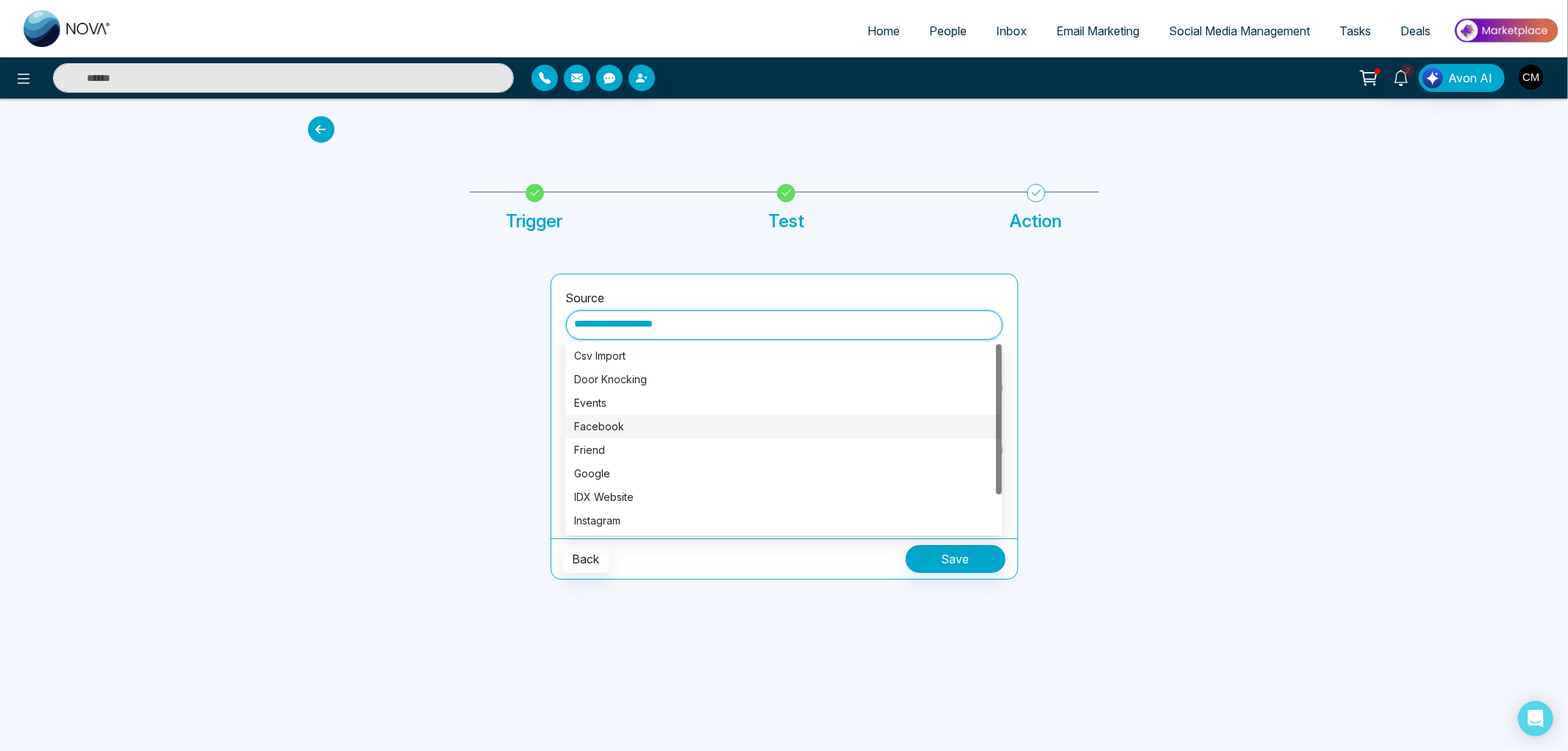
click at [600, 428] on div "Facebook" at bounding box center [783, 427] width 419 height 16
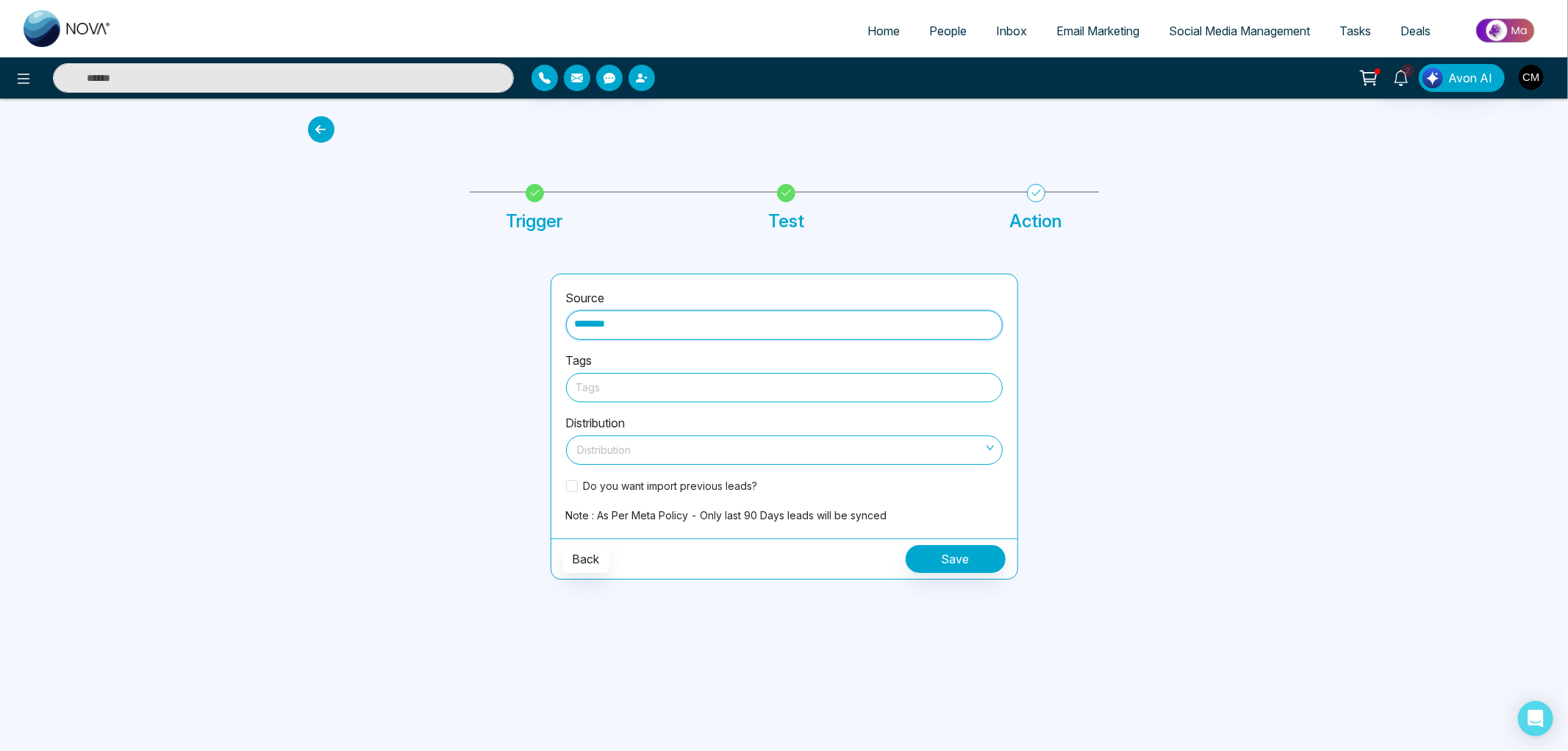
click at [614, 388] on div at bounding box center [785, 386] width 416 height 18
type input "********"
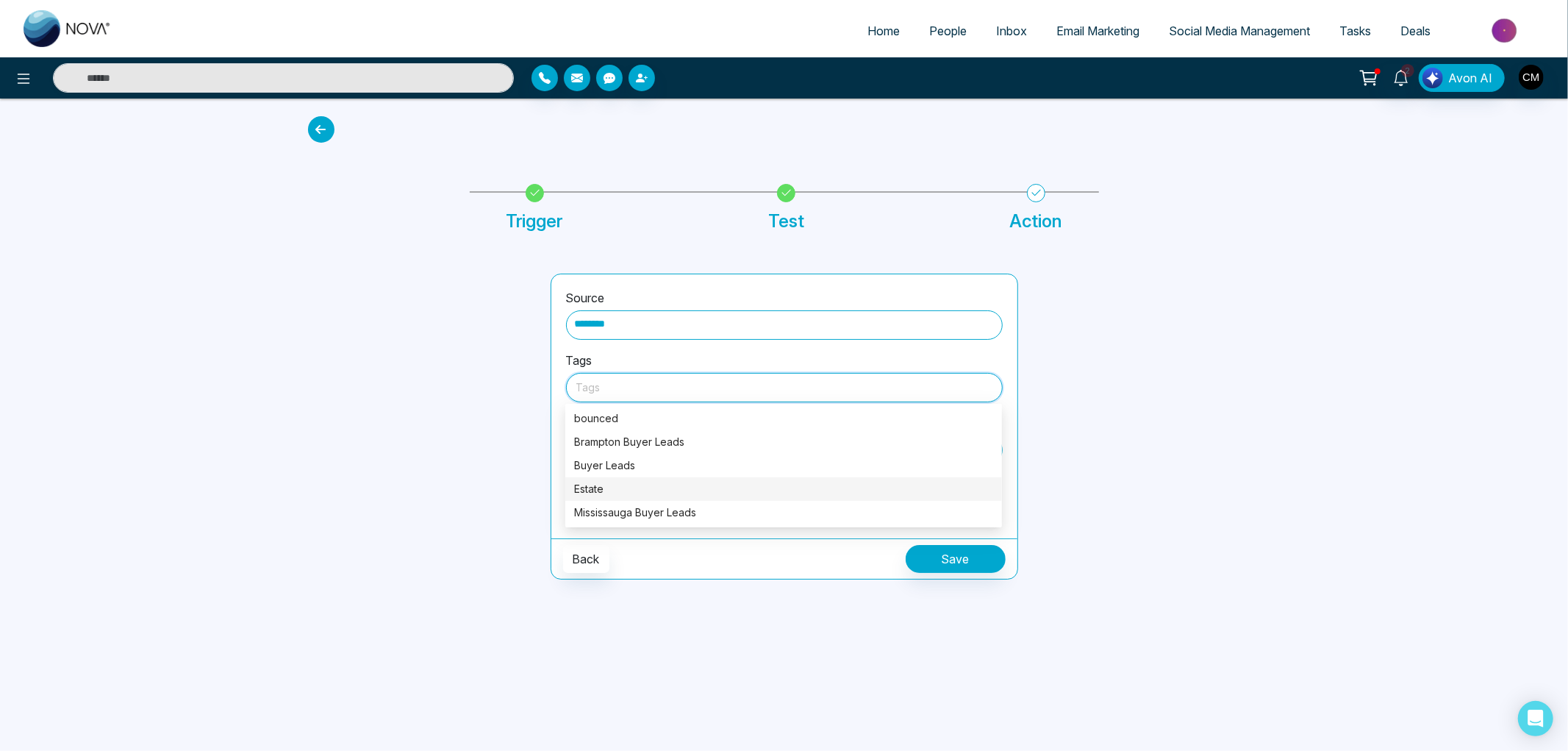
type input "*"
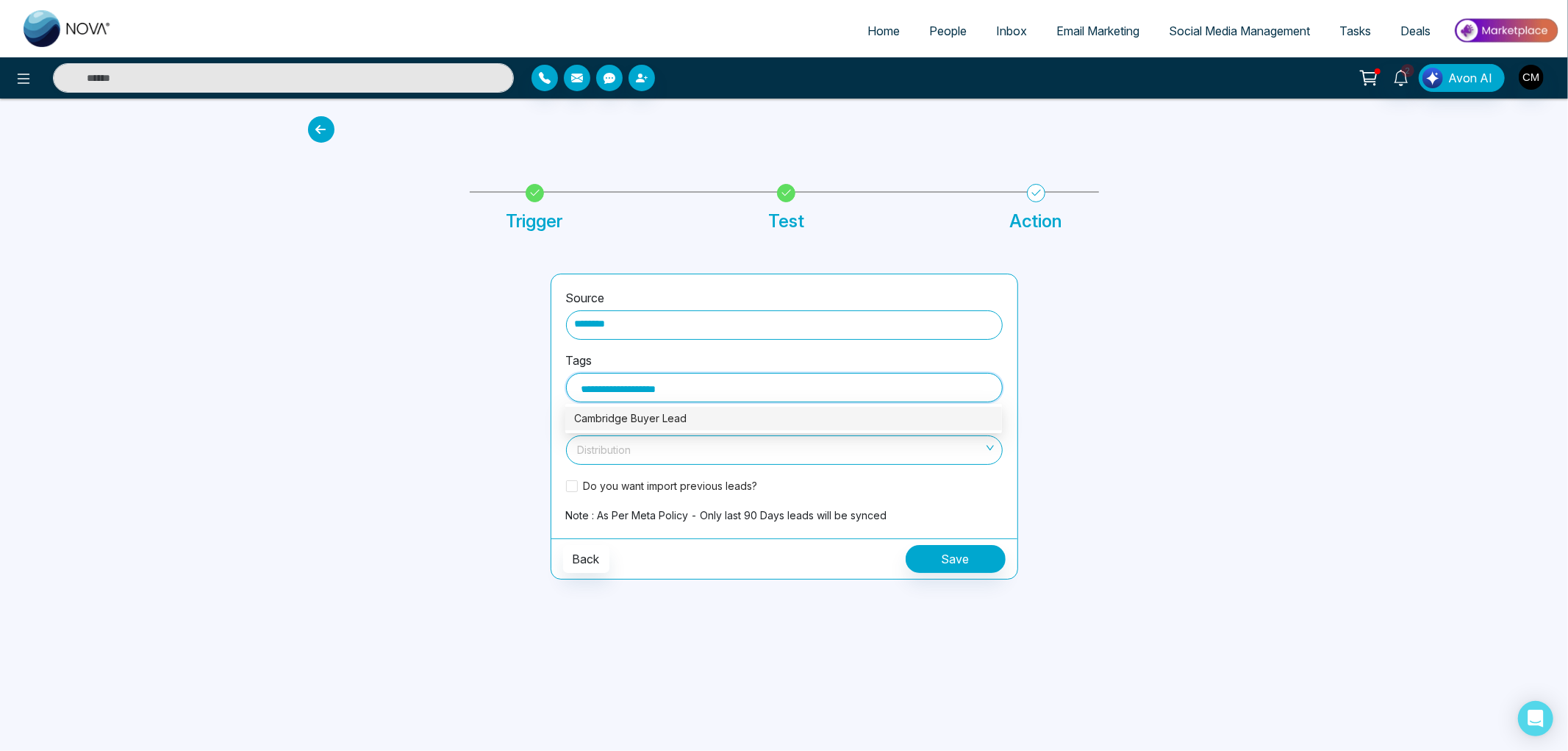
type input "**********"
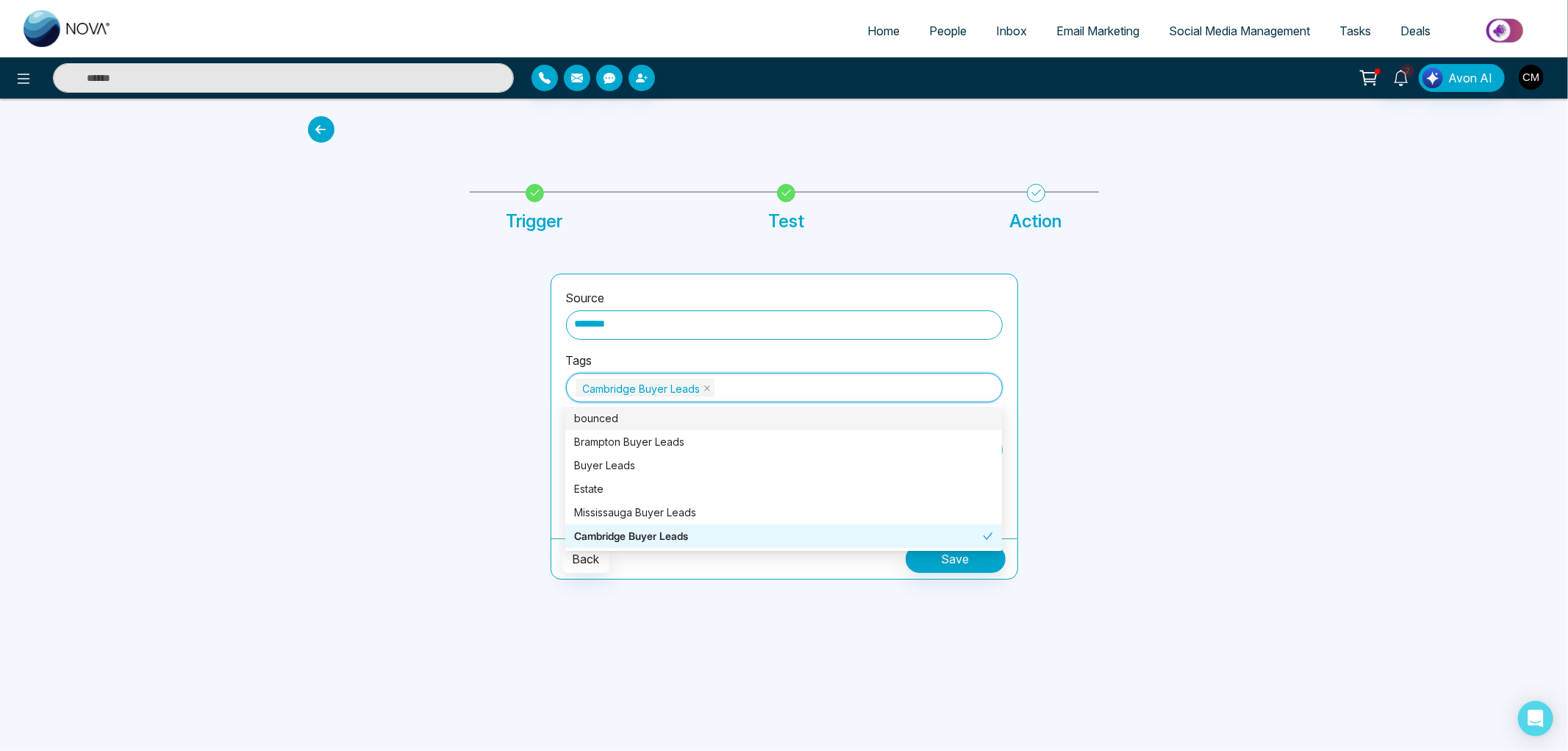
click at [1459, 457] on div "Home People Inbox Email Marketing Social Media Management Tasks Deals 2 Avon AI…" at bounding box center [784, 376] width 1568 height 751
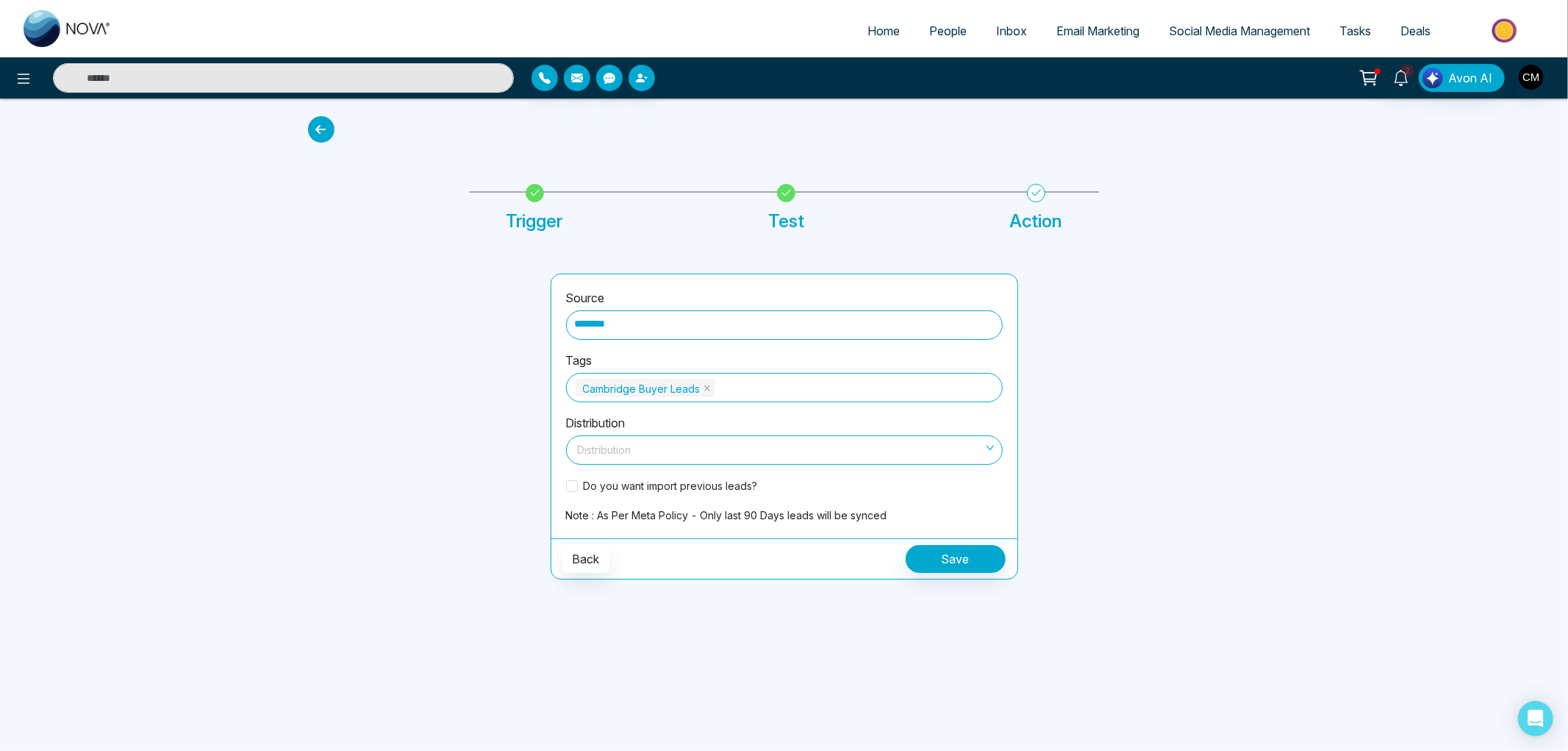
click at [804, 452] on input "search" at bounding box center [779, 447] width 408 height 22
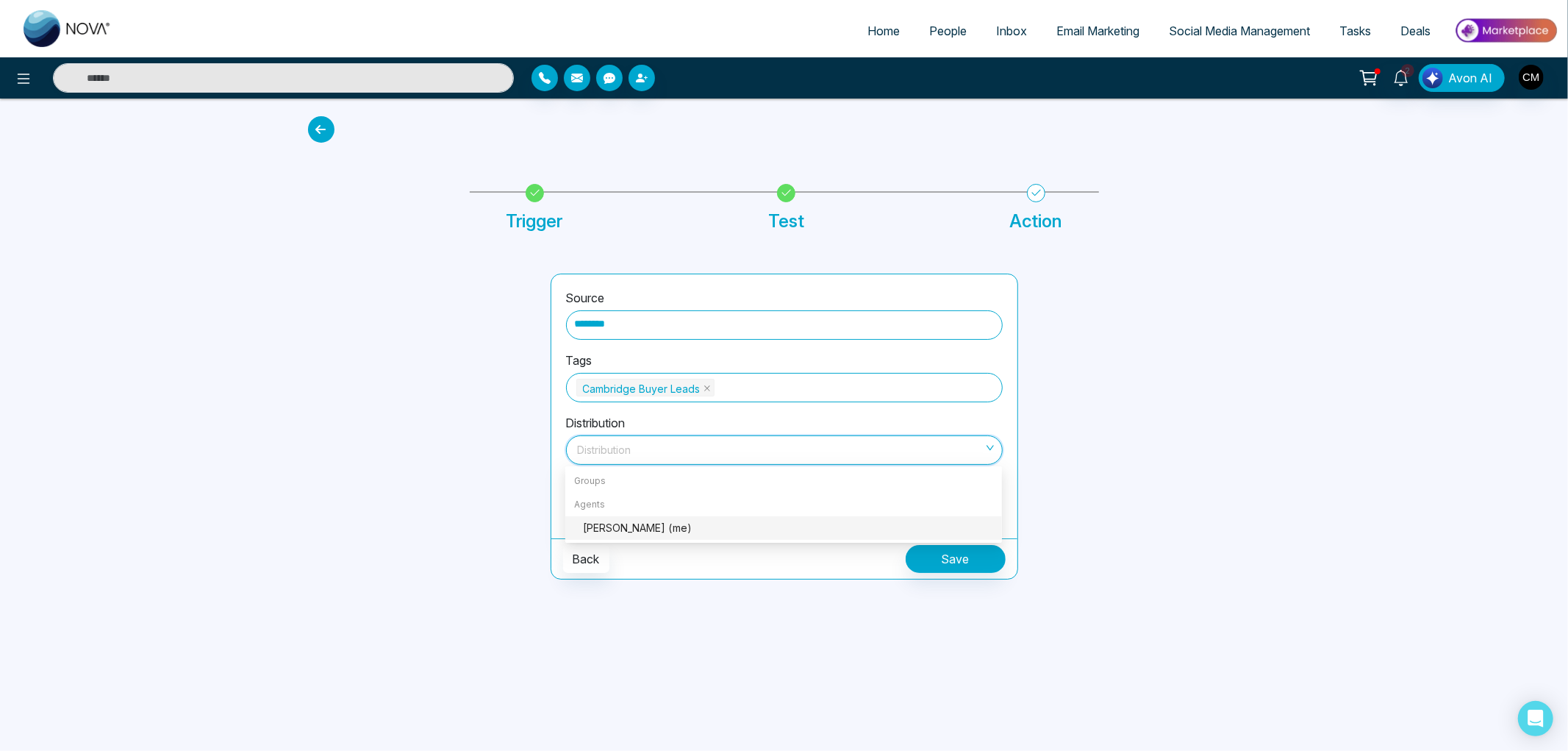
click at [592, 520] on div "Charanjeev Mehmi (me)" at bounding box center [788, 528] width 410 height 16
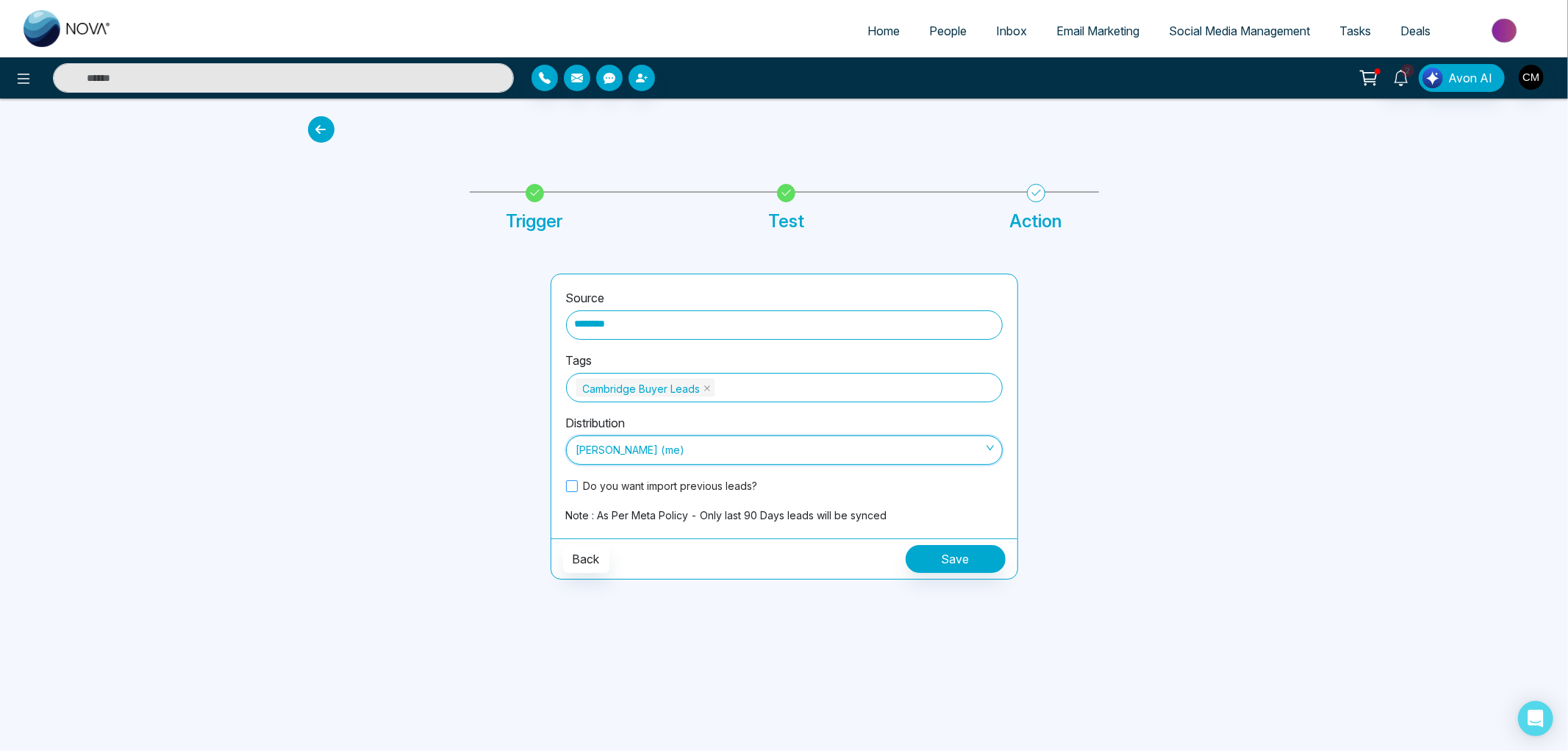
click at [602, 485] on span "Do you want import previous leads?" at bounding box center [671, 485] width 186 height 16
click at [960, 554] on button "Save" at bounding box center [955, 559] width 100 height 28
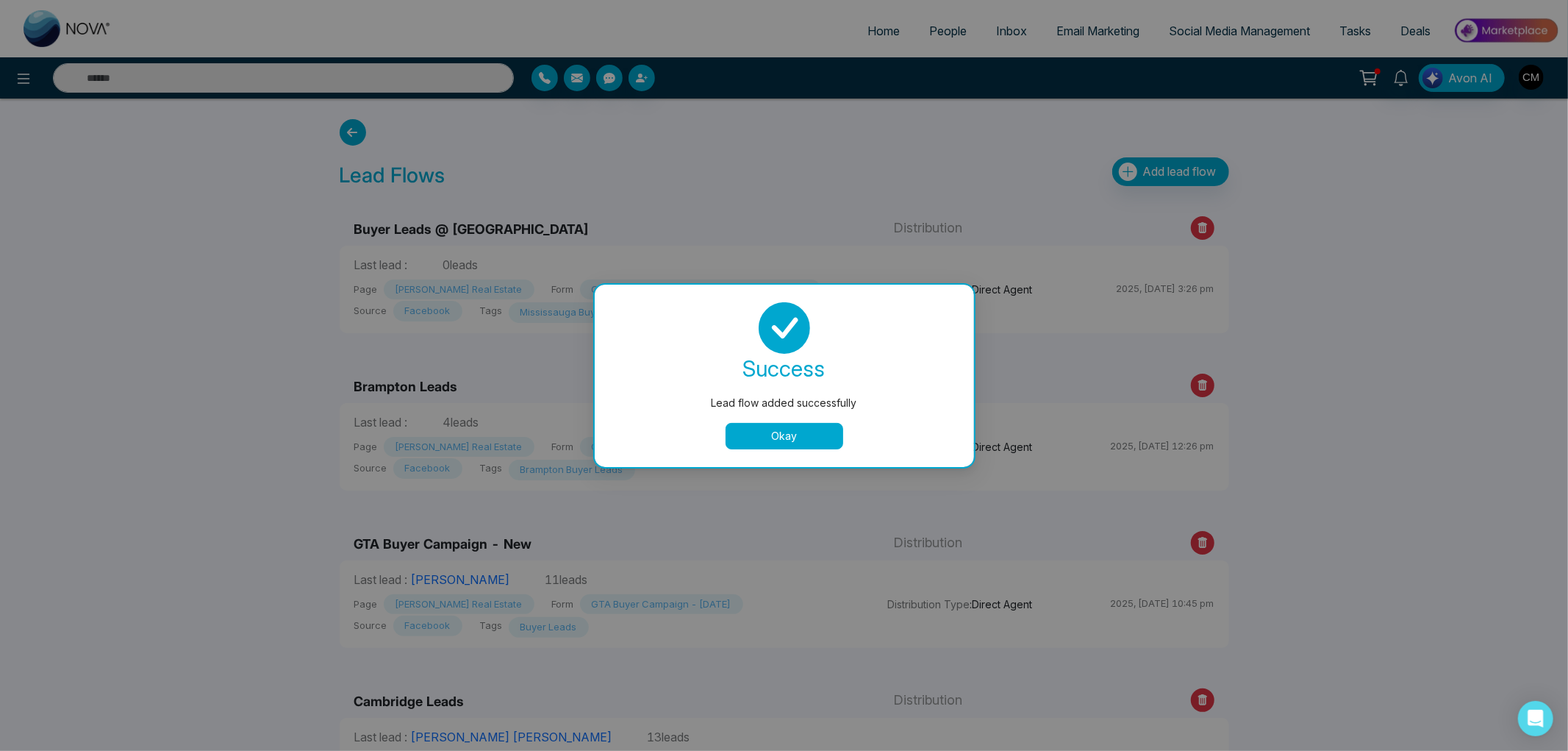
click at [799, 437] on button "Okay" at bounding box center [785, 436] width 118 height 27
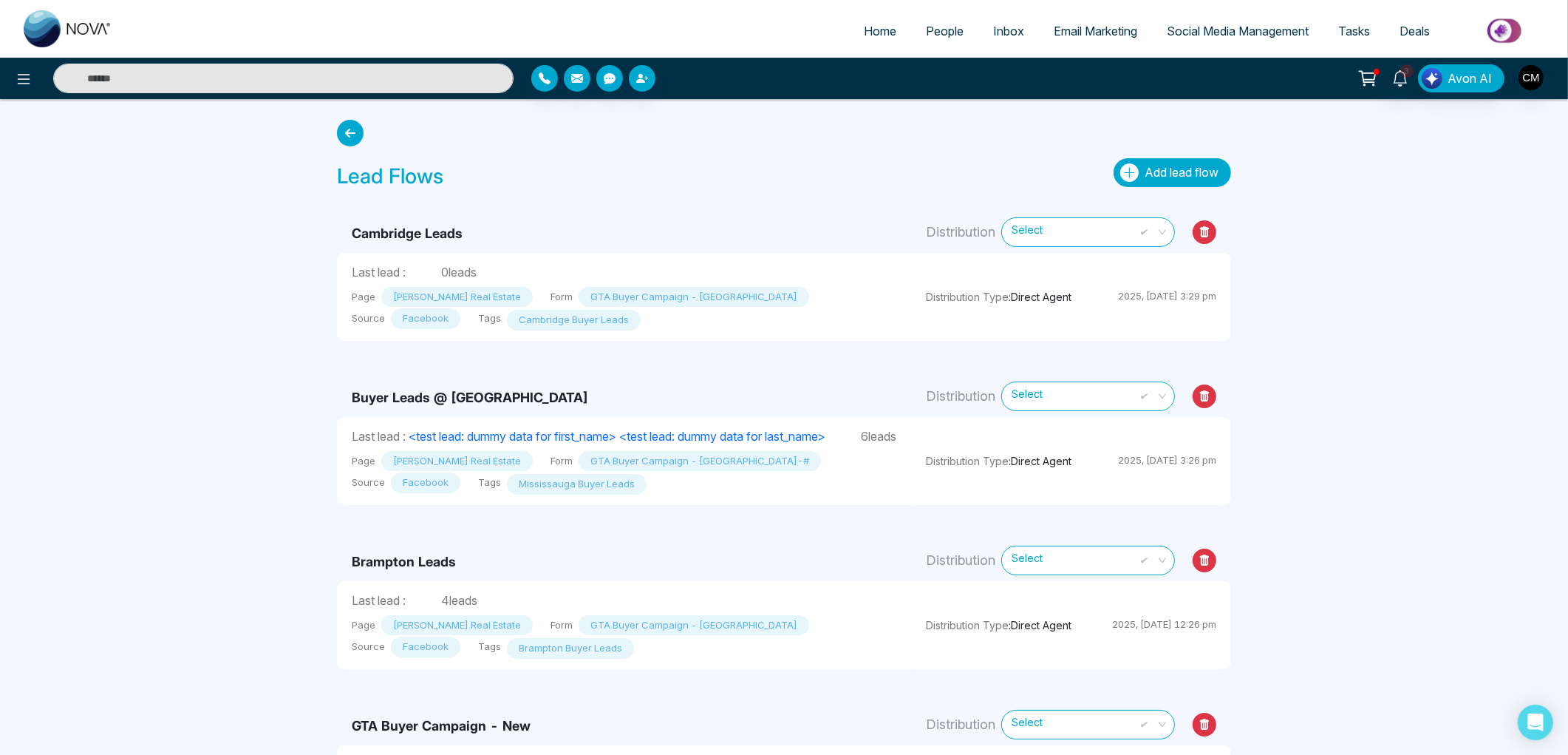
click at [1165, 179] on button "Add lead flow" at bounding box center [1172, 172] width 118 height 29
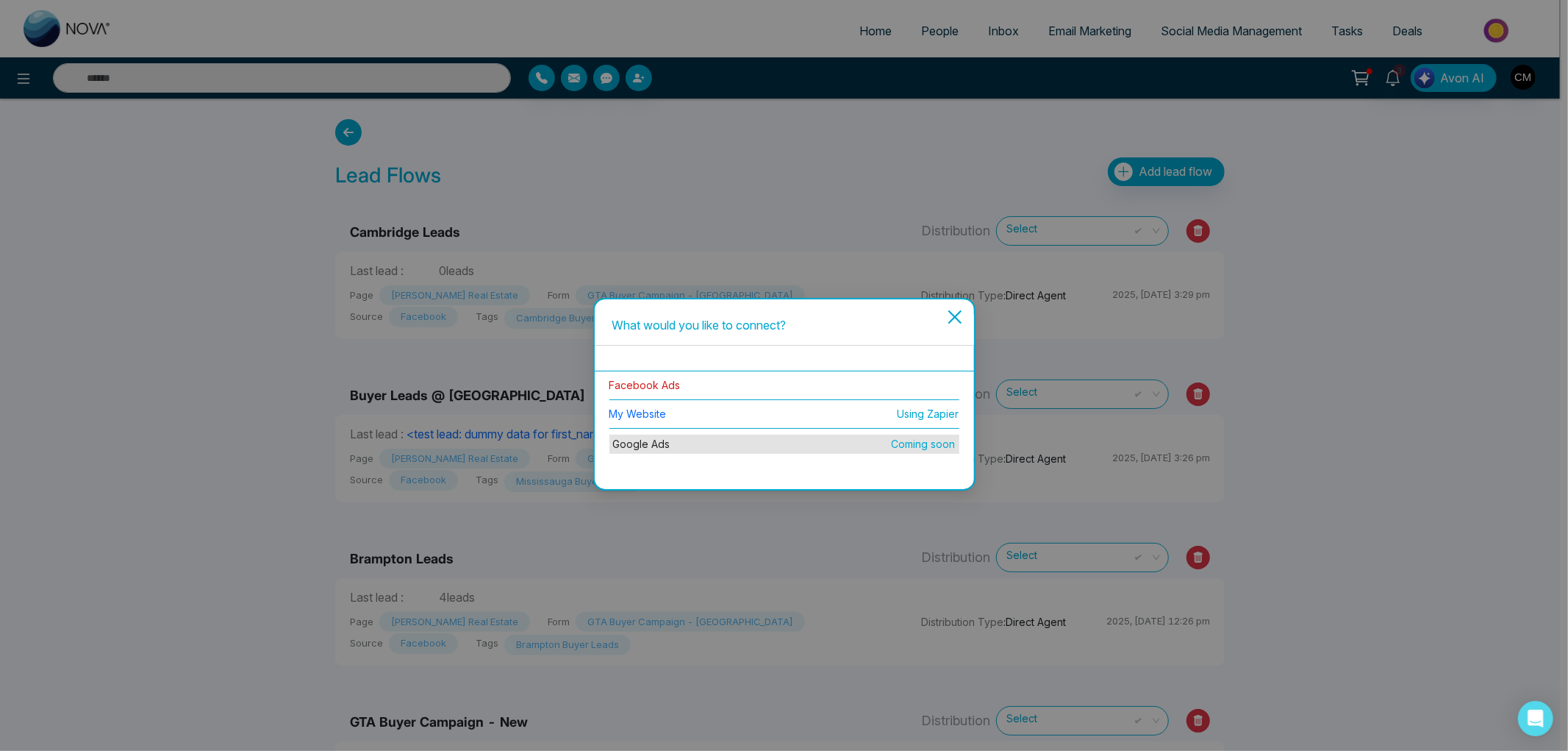
click at [658, 381] on link "Facebook Ads" at bounding box center [645, 385] width 71 height 13
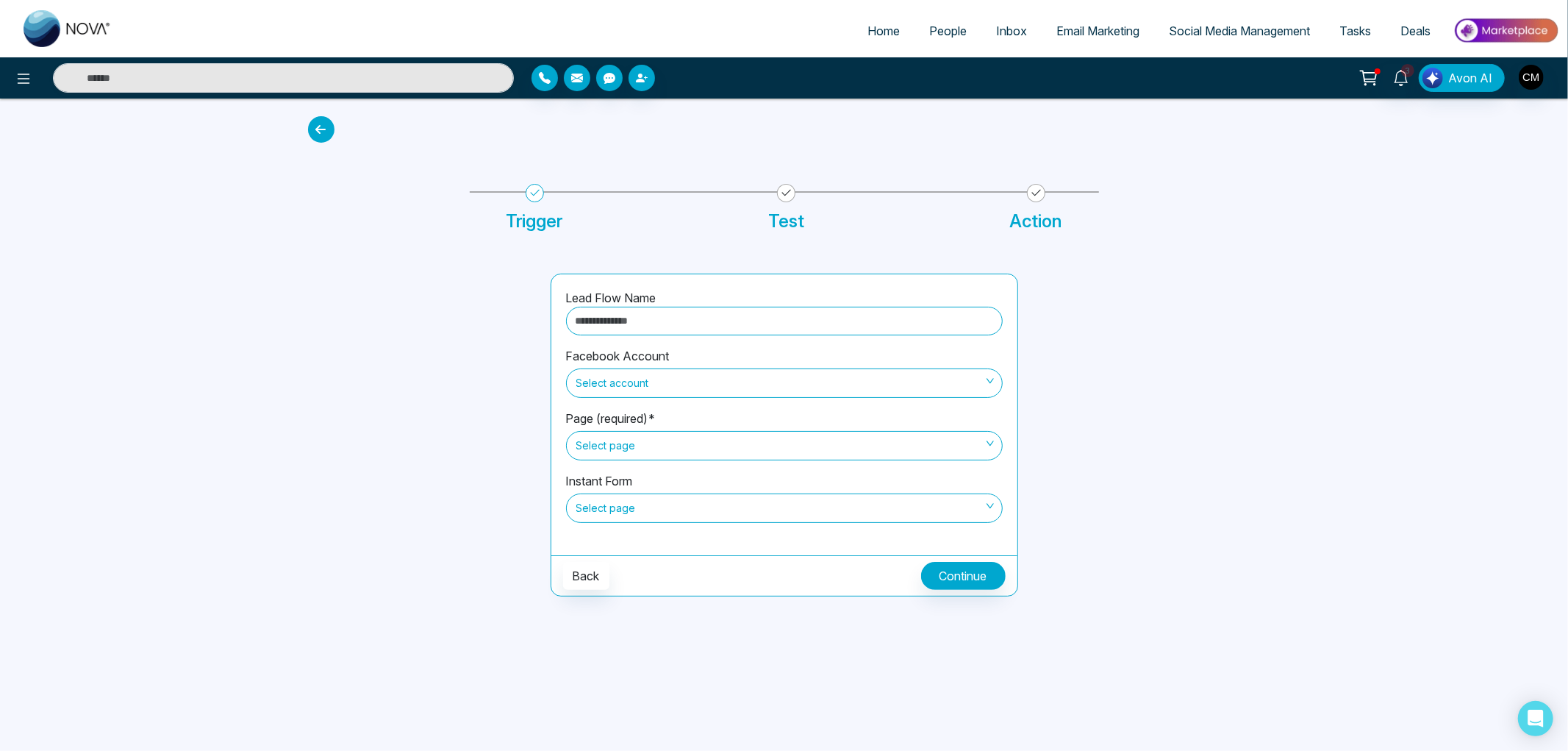
click at [694, 326] on input "text" at bounding box center [785, 321] width 437 height 29
click at [695, 325] on input "text" at bounding box center [785, 321] width 437 height 29
click at [660, 371] on span "Select account" at bounding box center [785, 383] width 416 height 25
type input "**********"
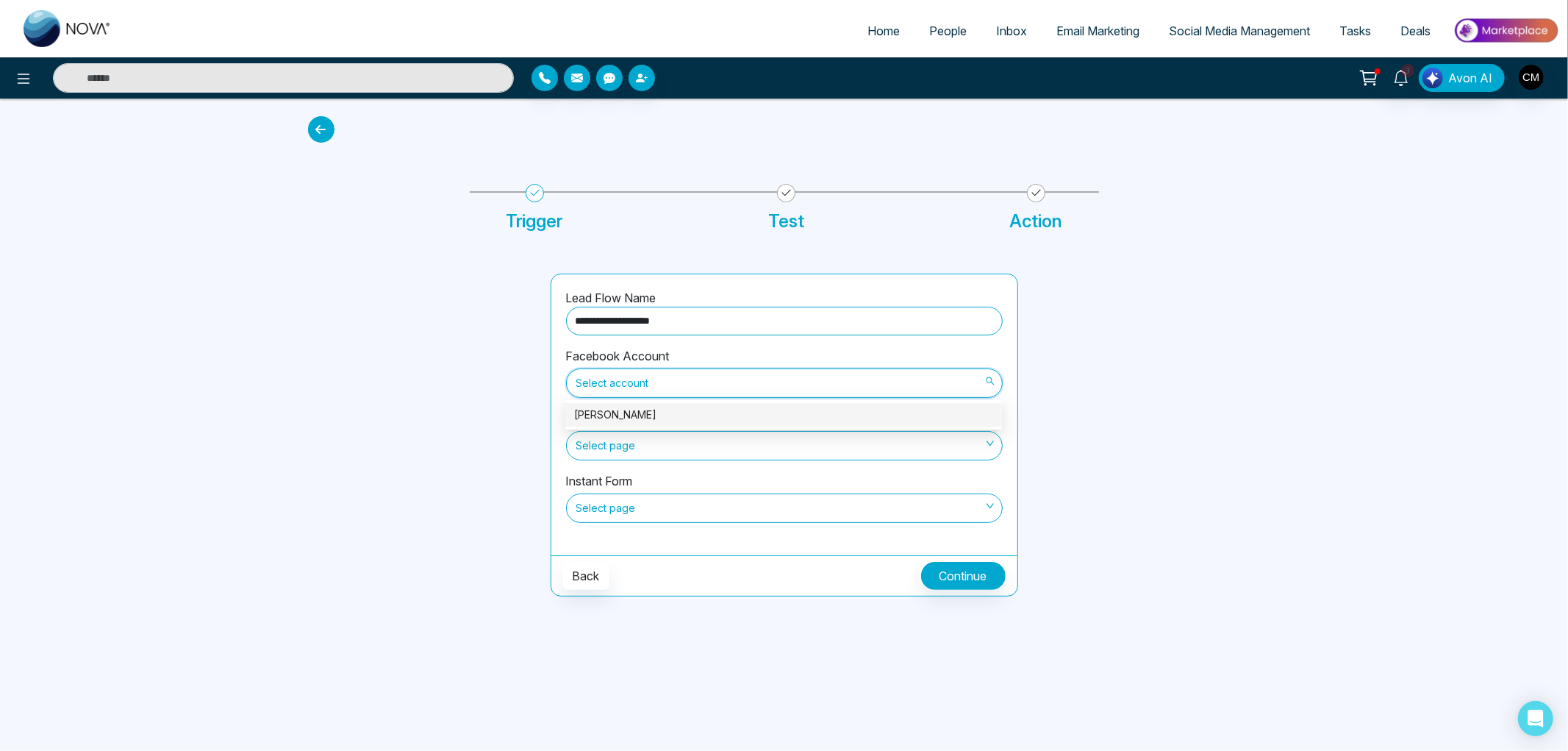
click at [623, 415] on div "[PERSON_NAME]" at bounding box center [783, 415] width 419 height 16
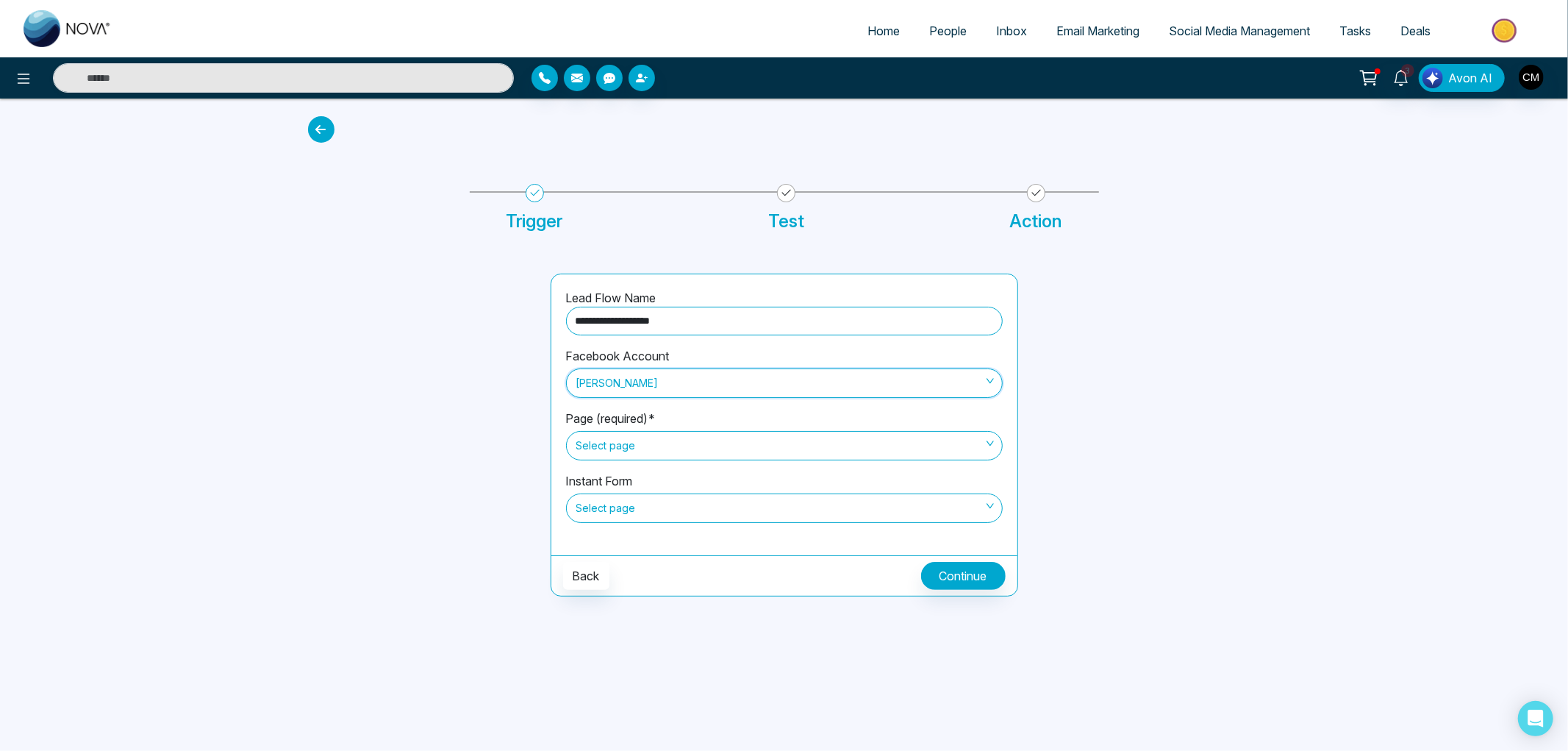
click at [626, 445] on span "Select page" at bounding box center [785, 445] width 416 height 25
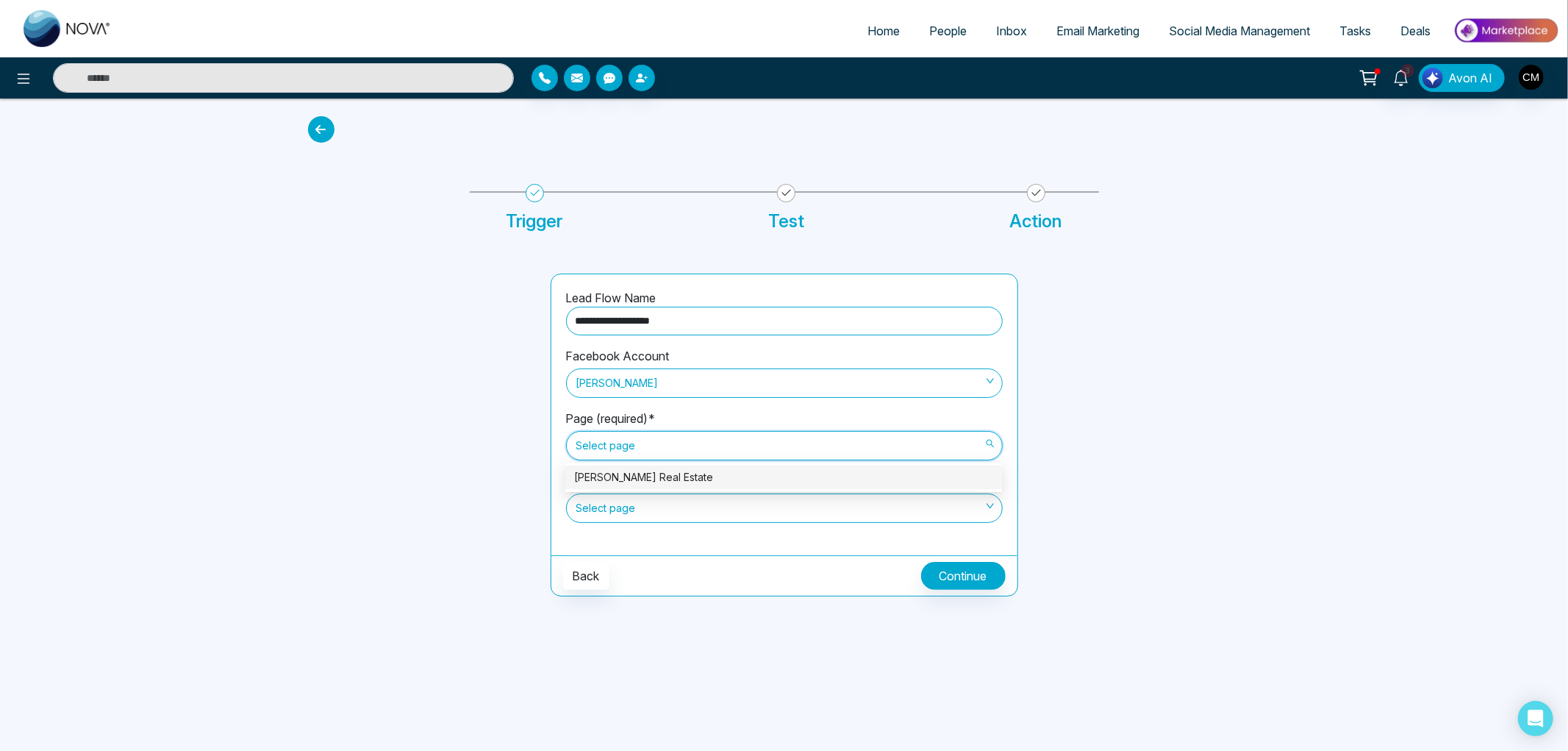
click at [625, 467] on div "[PERSON_NAME] Real Estate" at bounding box center [784, 477] width 437 height 24
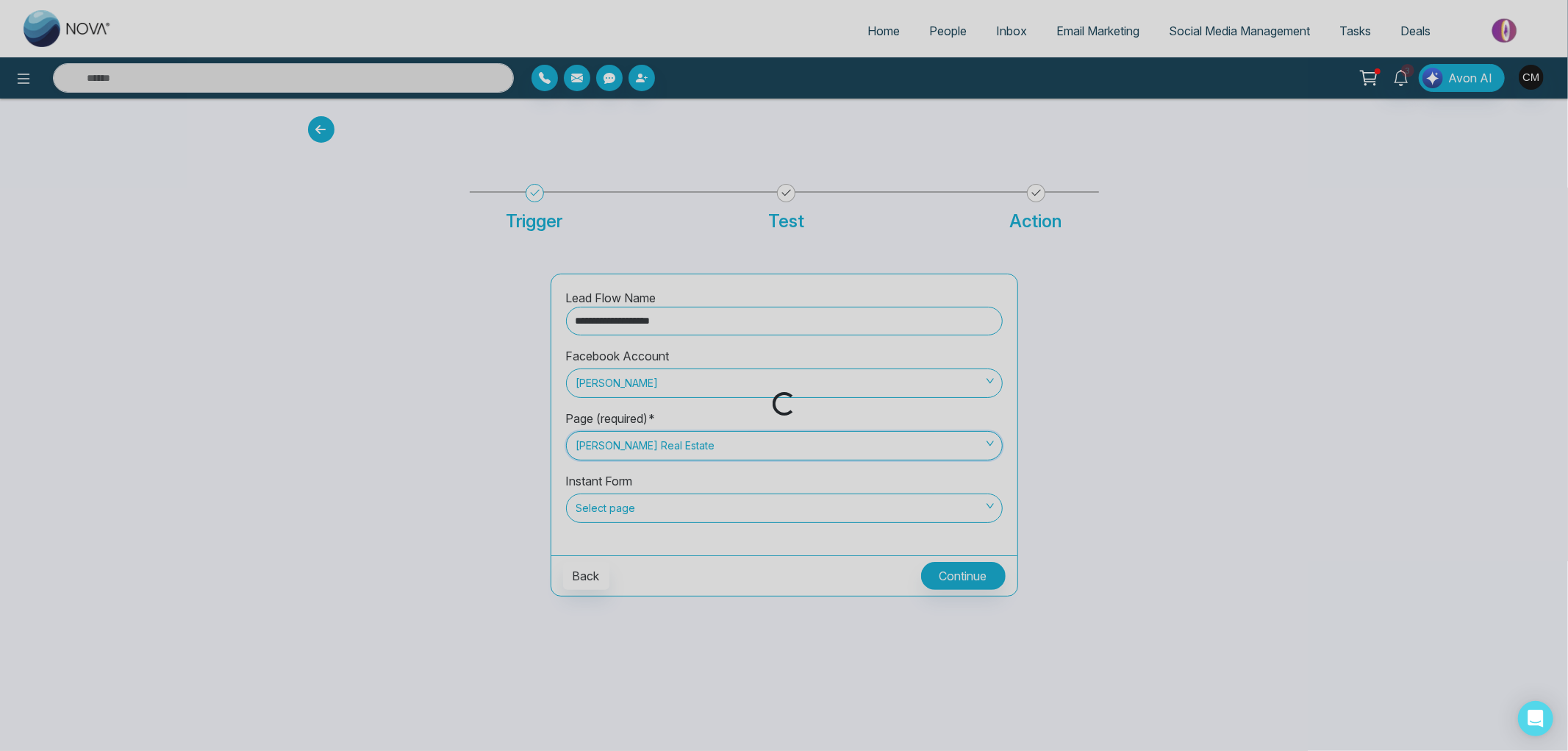
click at [618, 504] on div "Loading..." at bounding box center [784, 376] width 1568 height 751
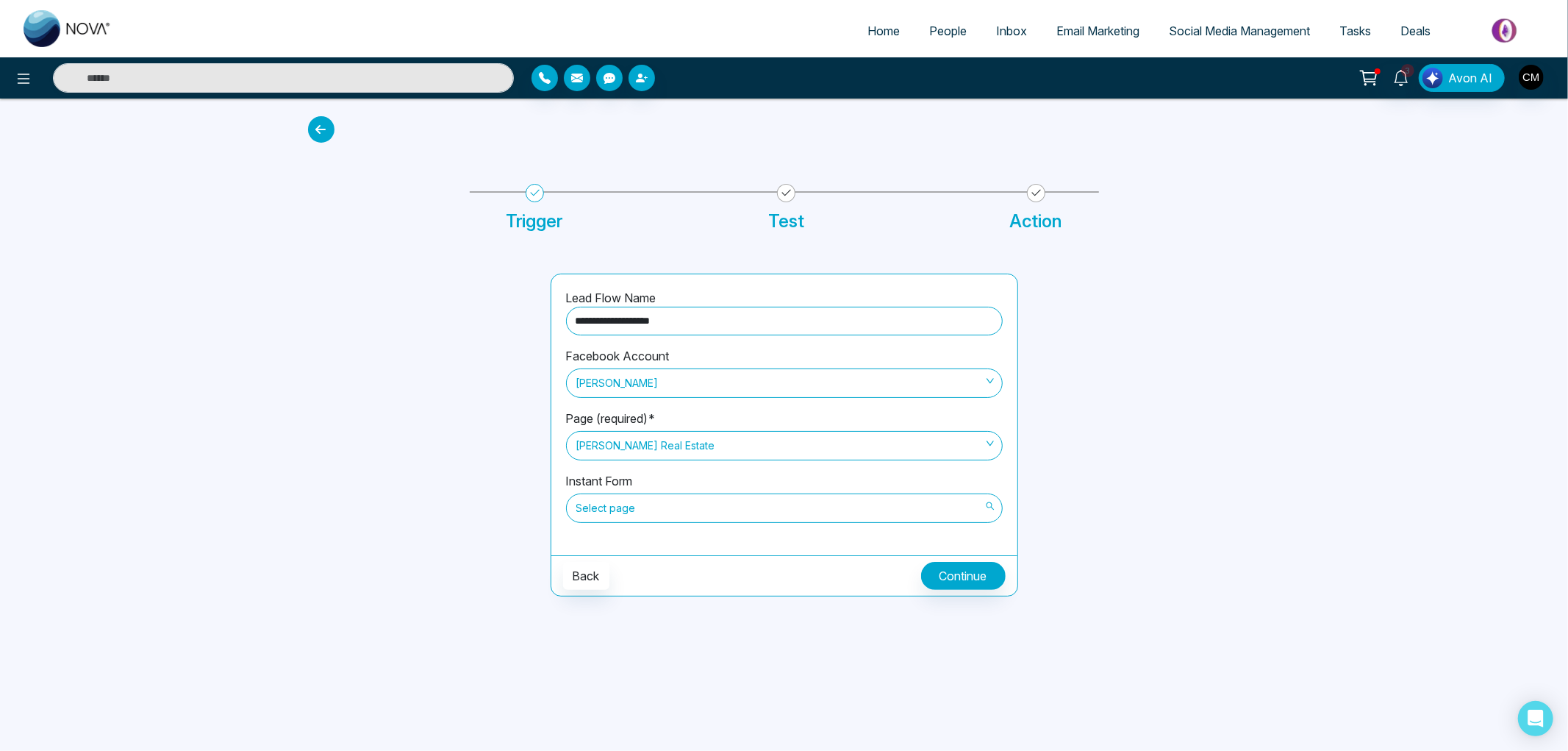
click at [715, 510] on span "Select page" at bounding box center [785, 508] width 416 height 25
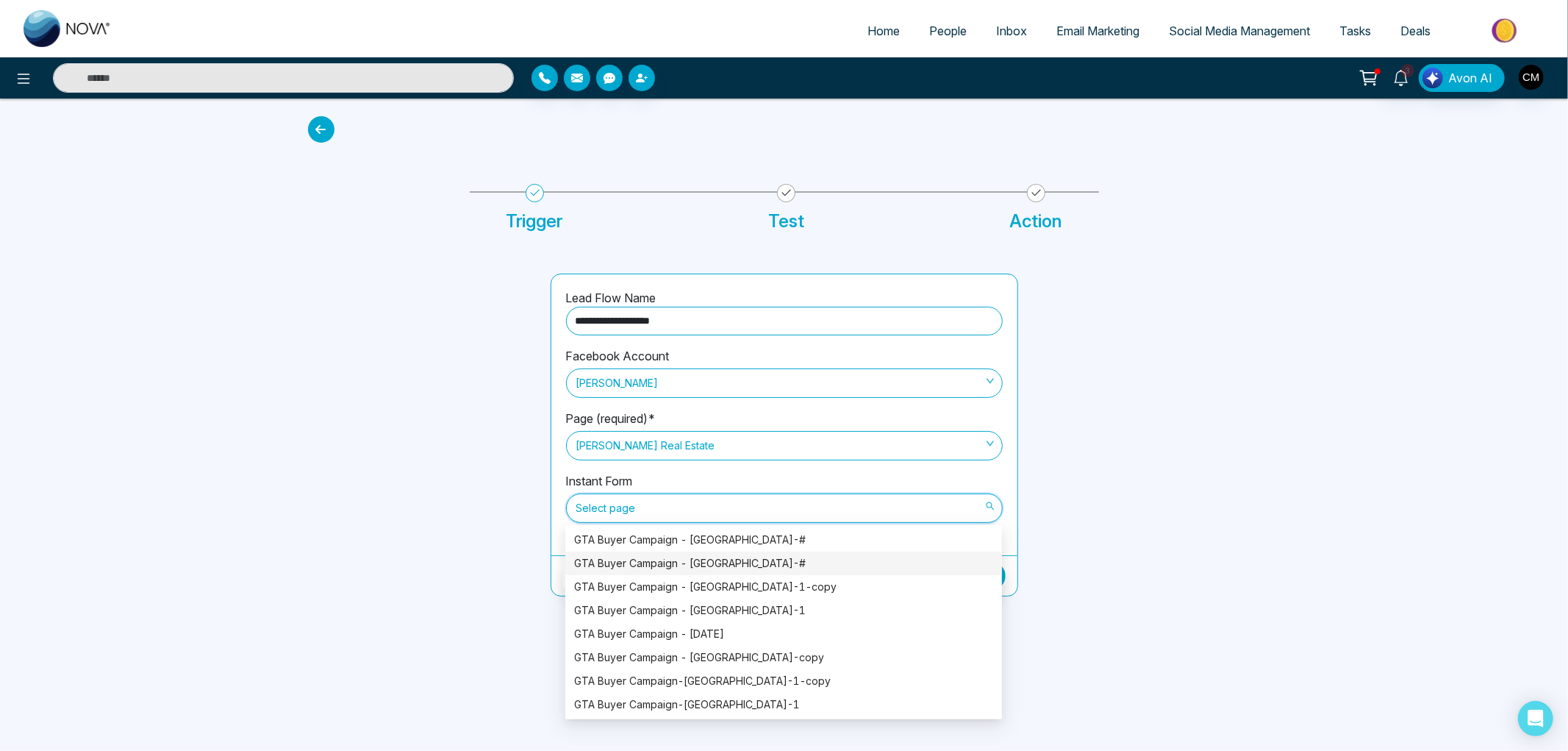
click at [747, 556] on div "GTA Buyer Campaign - Brampton-#" at bounding box center [783, 563] width 419 height 16
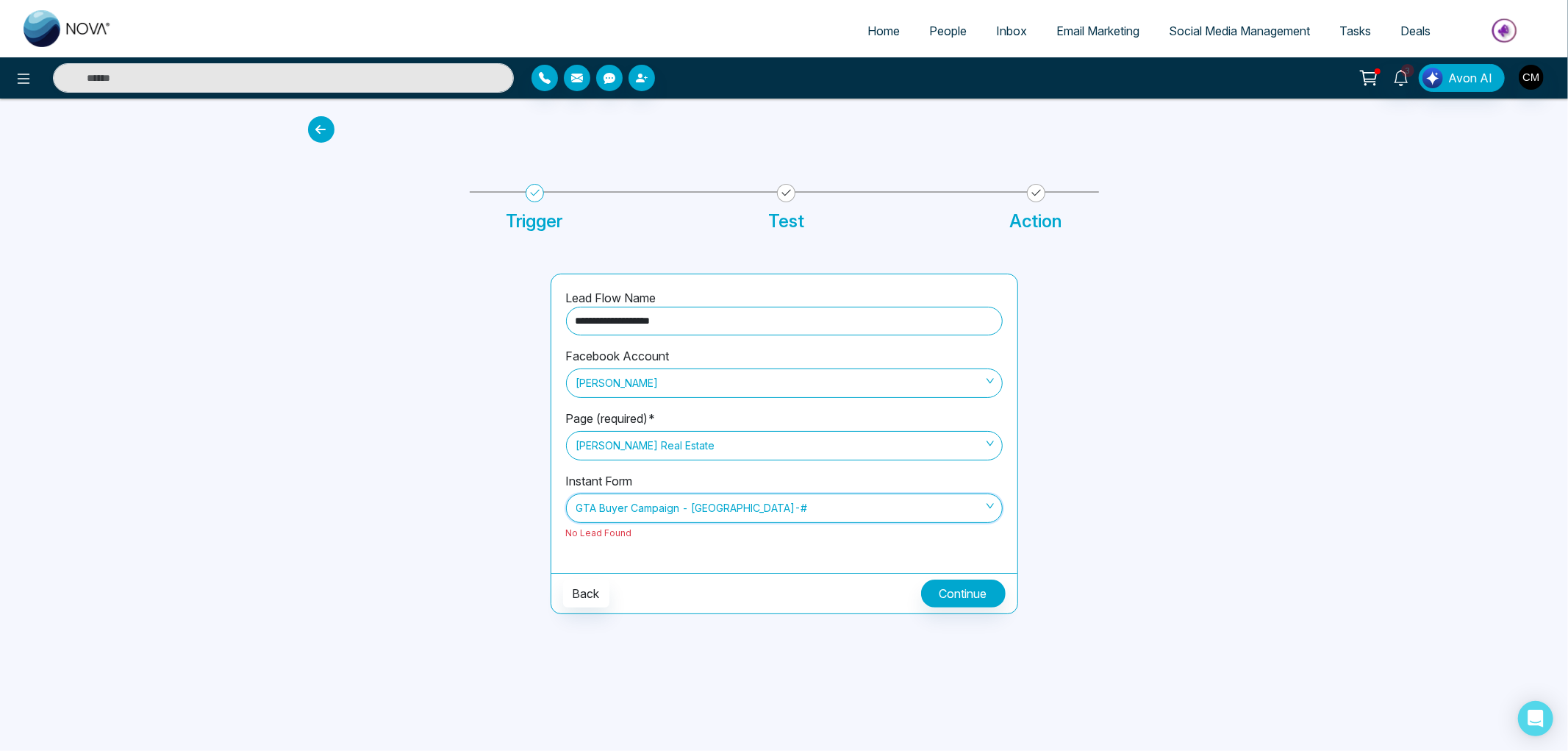
click at [744, 512] on span "GTA Buyer Campaign - Brampton-#" at bounding box center [785, 508] width 416 height 25
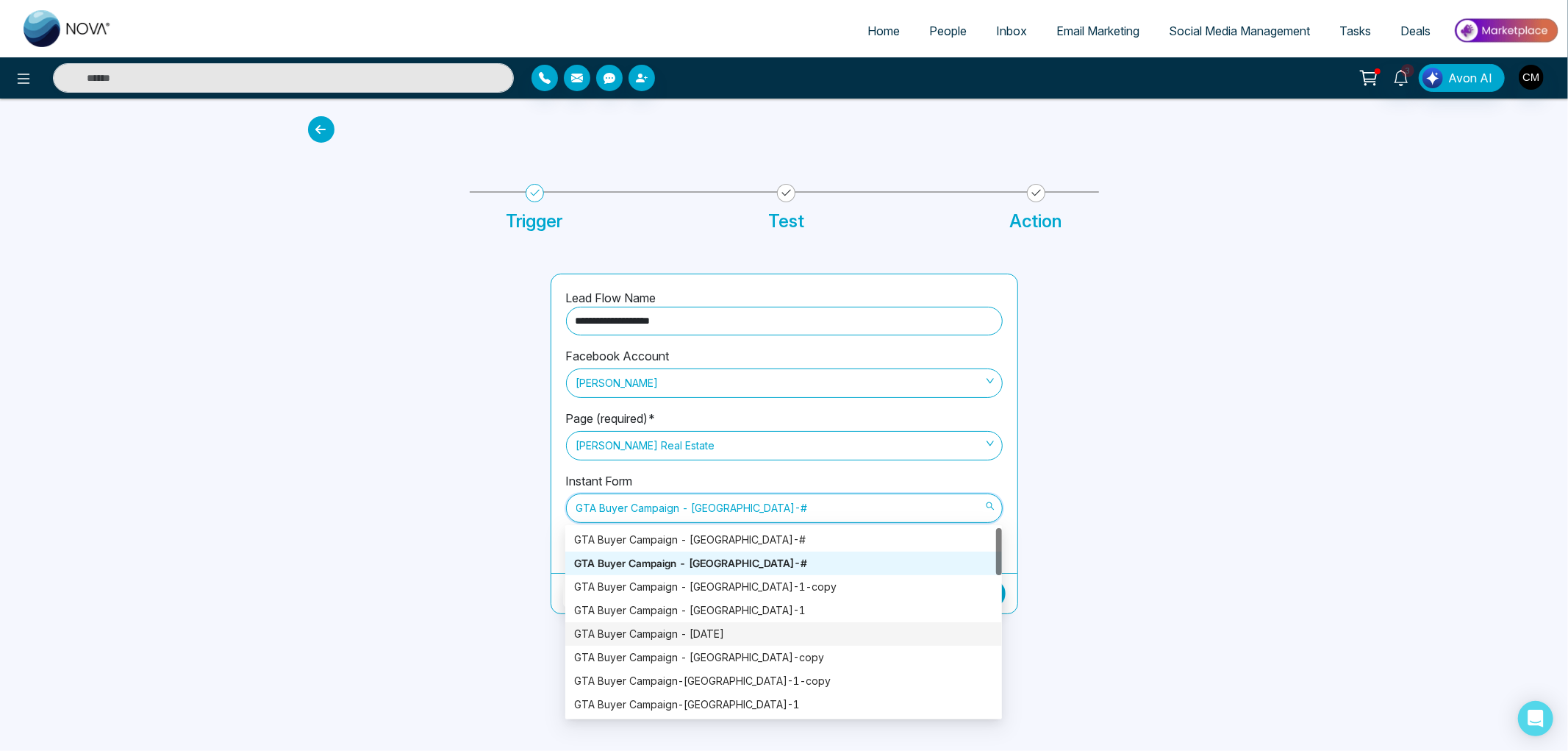
scroll to position [82, 0]
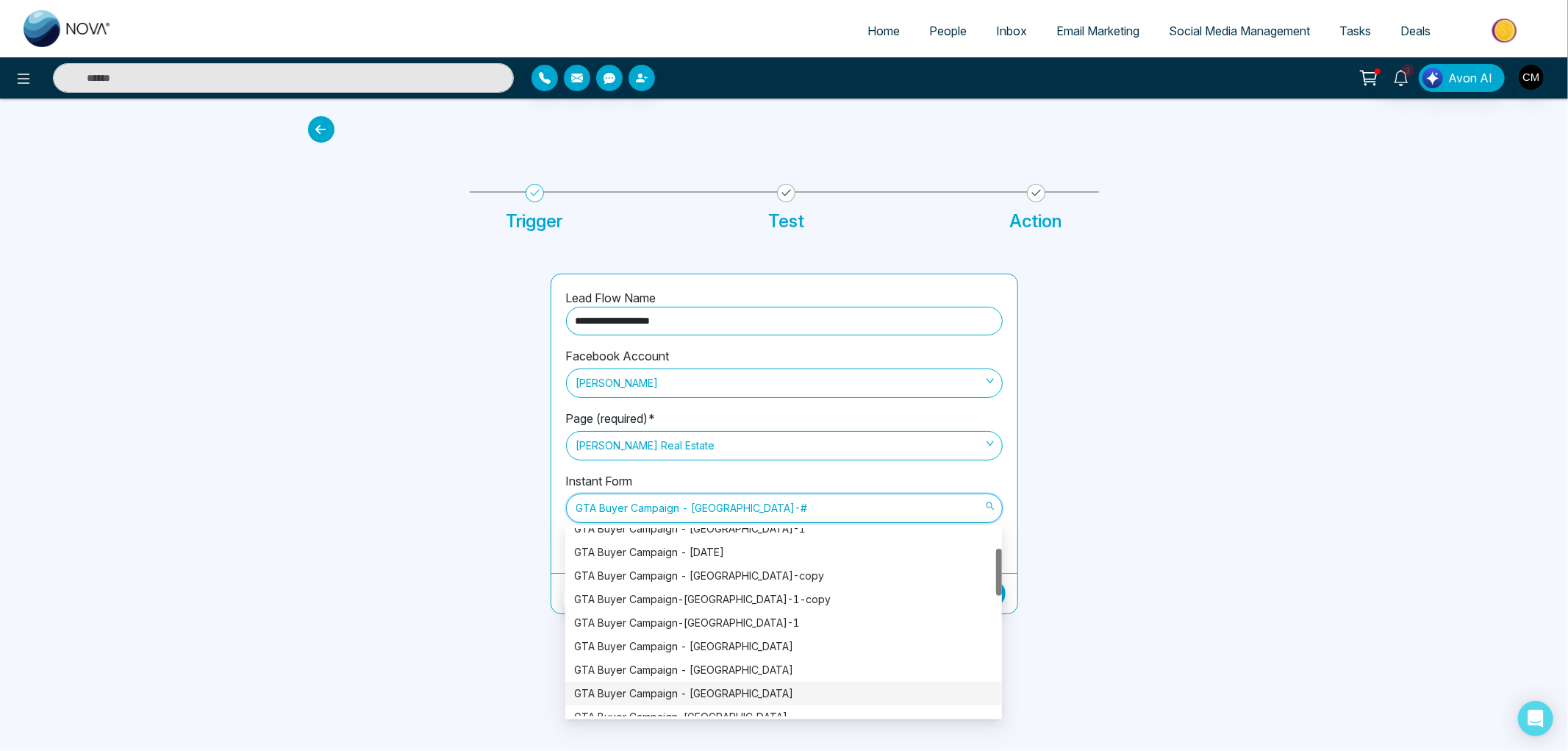
click at [707, 683] on div "GTA Buyer Campaign - Brampton" at bounding box center [784, 694] width 437 height 24
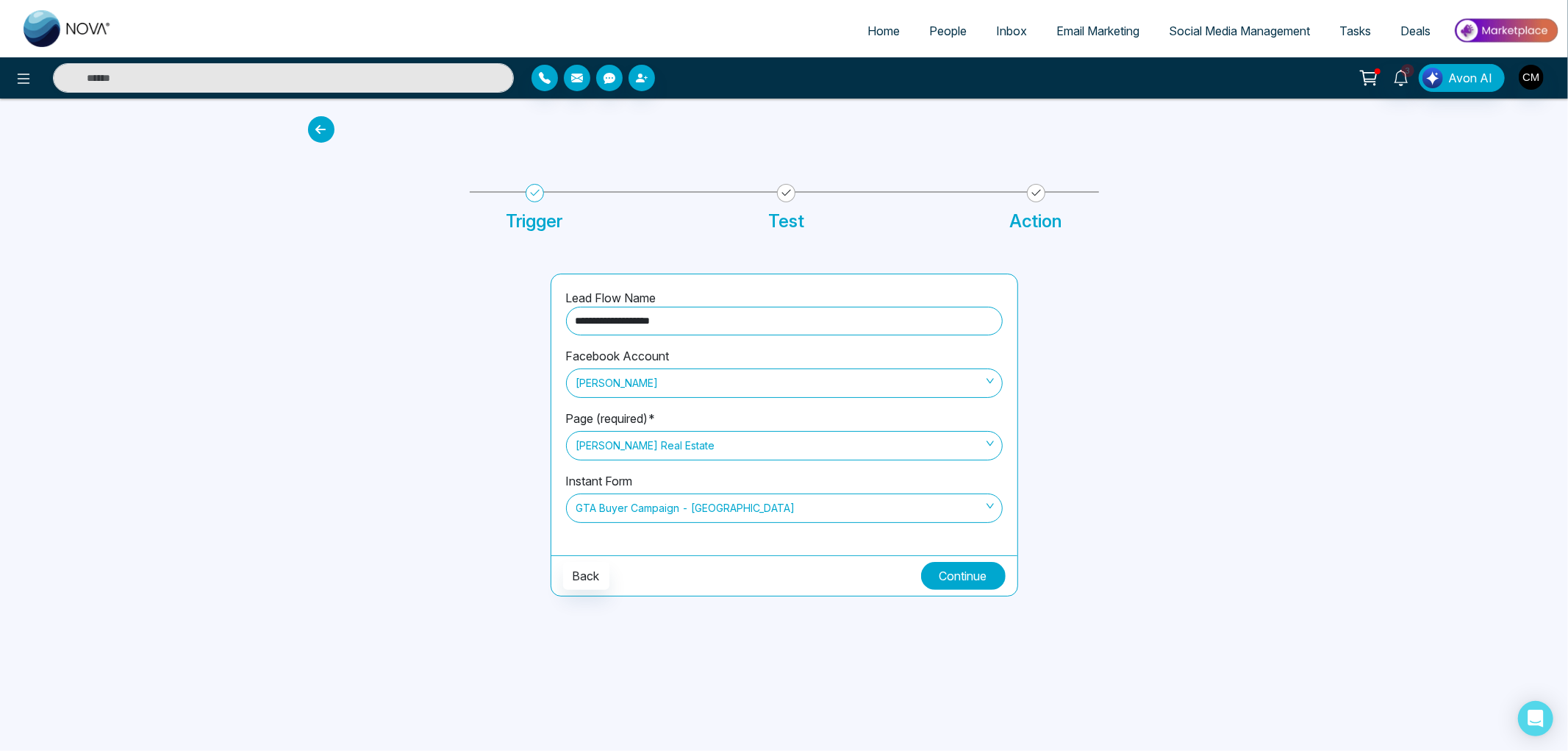
click at [964, 577] on button "Continue" at bounding box center [964, 576] width 85 height 28
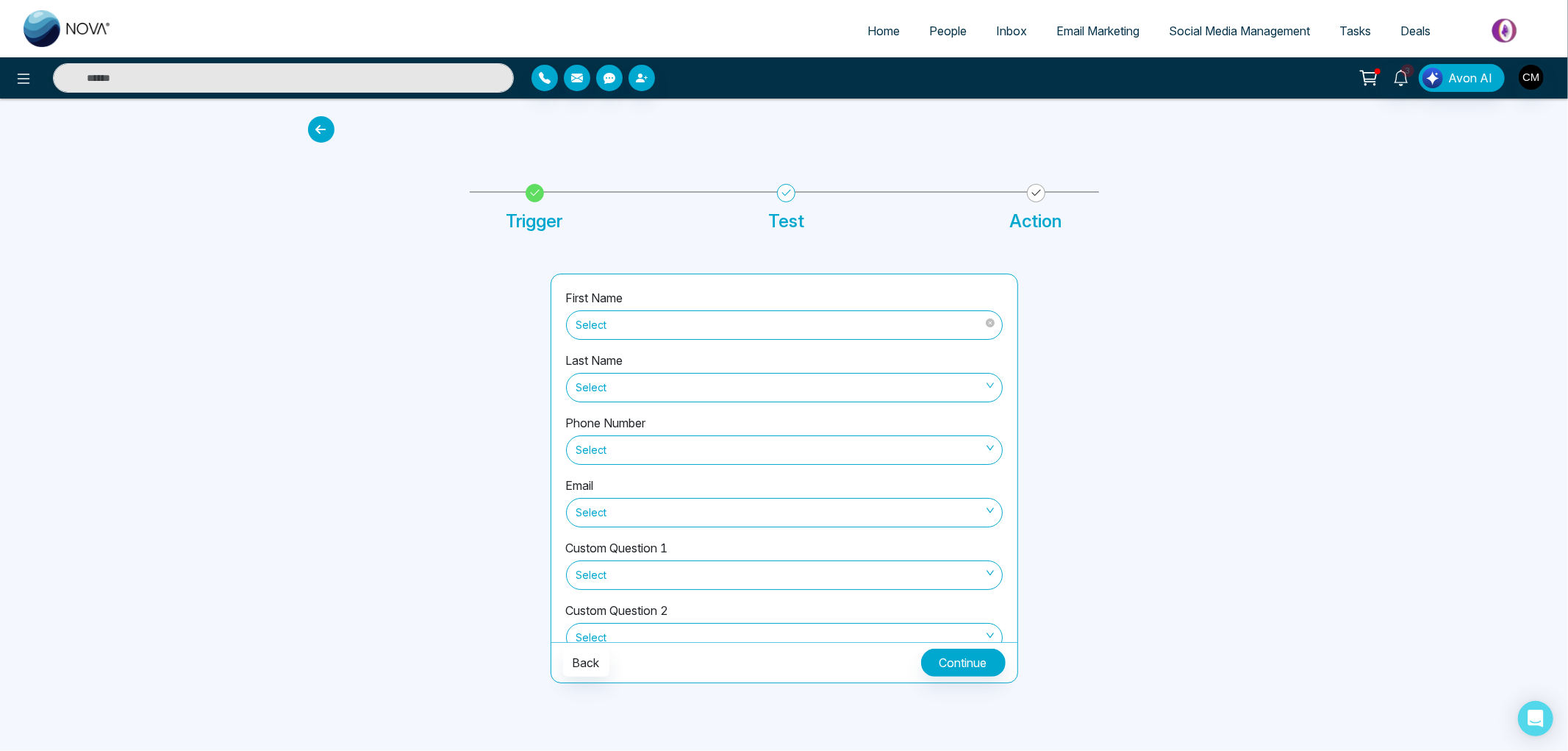
click at [658, 327] on span "Select" at bounding box center [785, 325] width 416 height 25
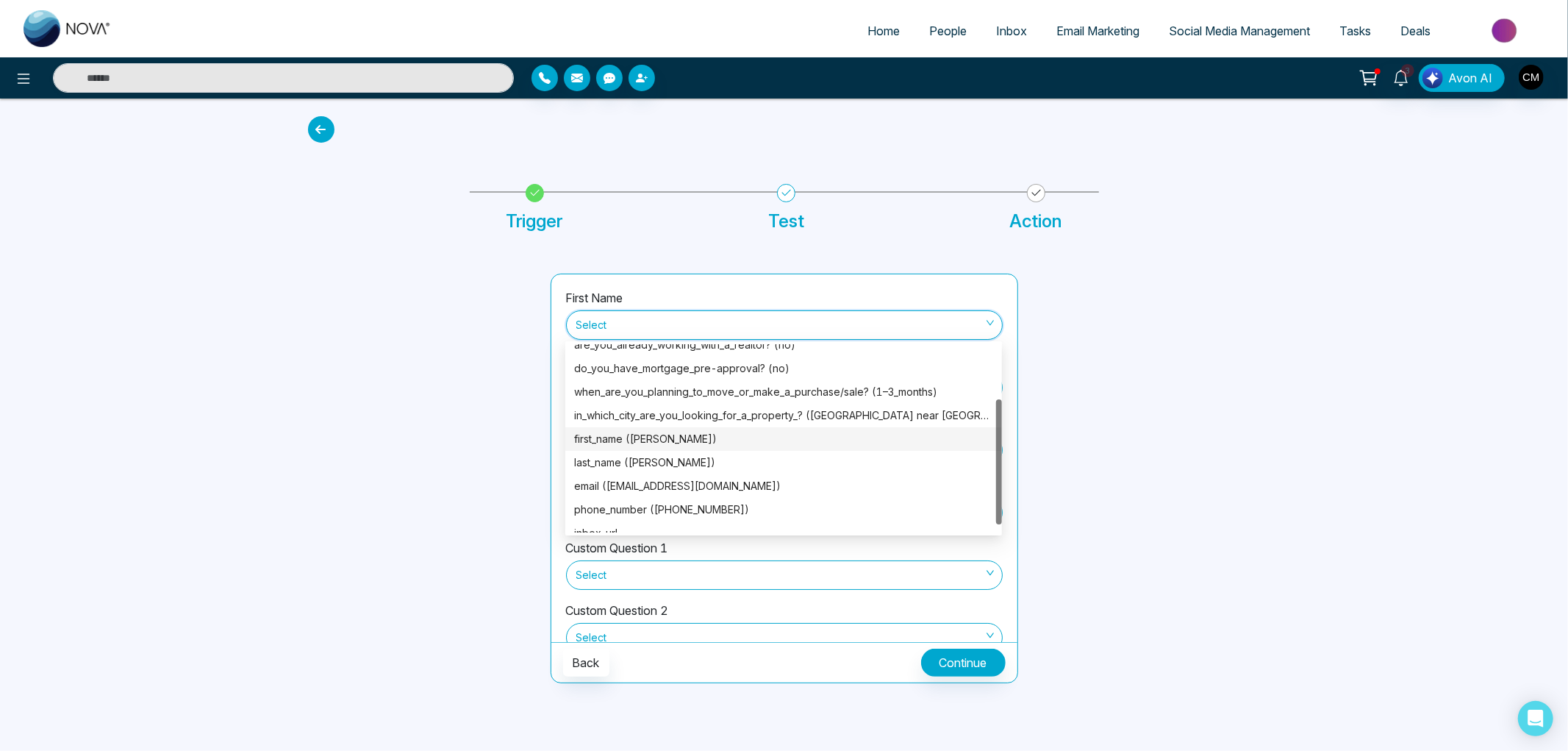
click at [694, 442] on div "first_name (vandana)" at bounding box center [783, 438] width 419 height 16
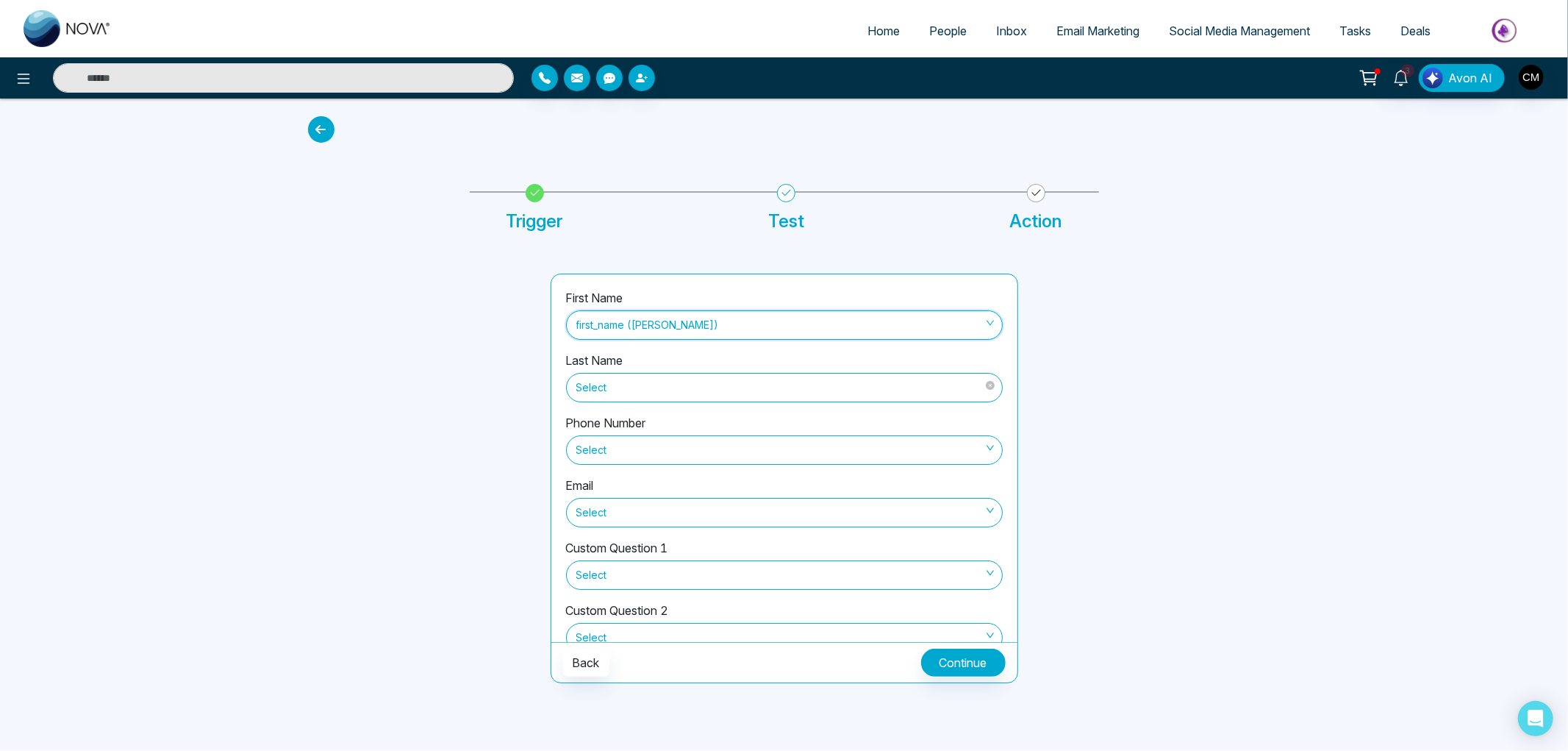
click at [681, 385] on span "Select" at bounding box center [785, 387] width 416 height 25
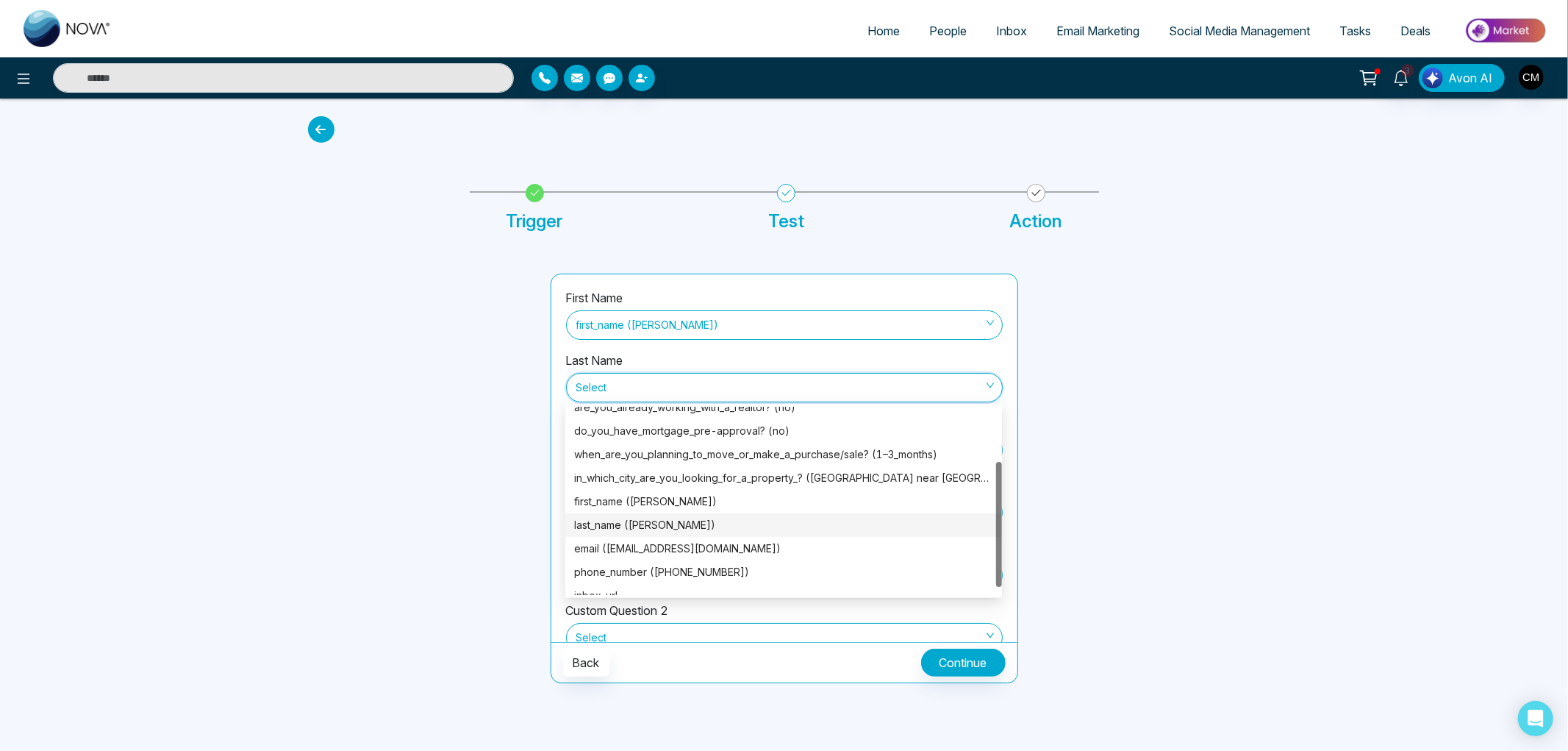
click at [666, 526] on div "last_name (gadhiya)" at bounding box center [783, 525] width 419 height 16
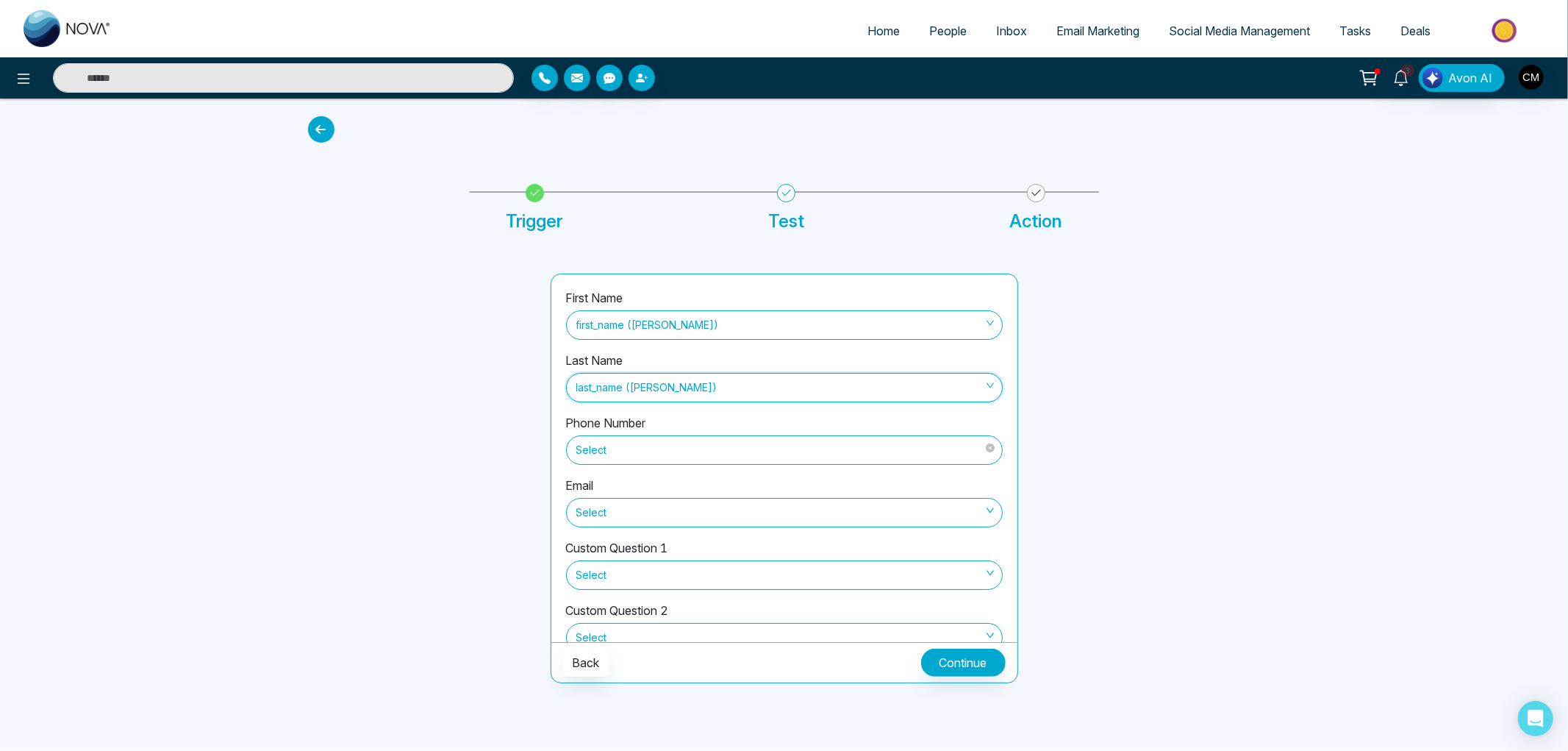
click at [598, 445] on span "Select" at bounding box center [785, 450] width 416 height 25
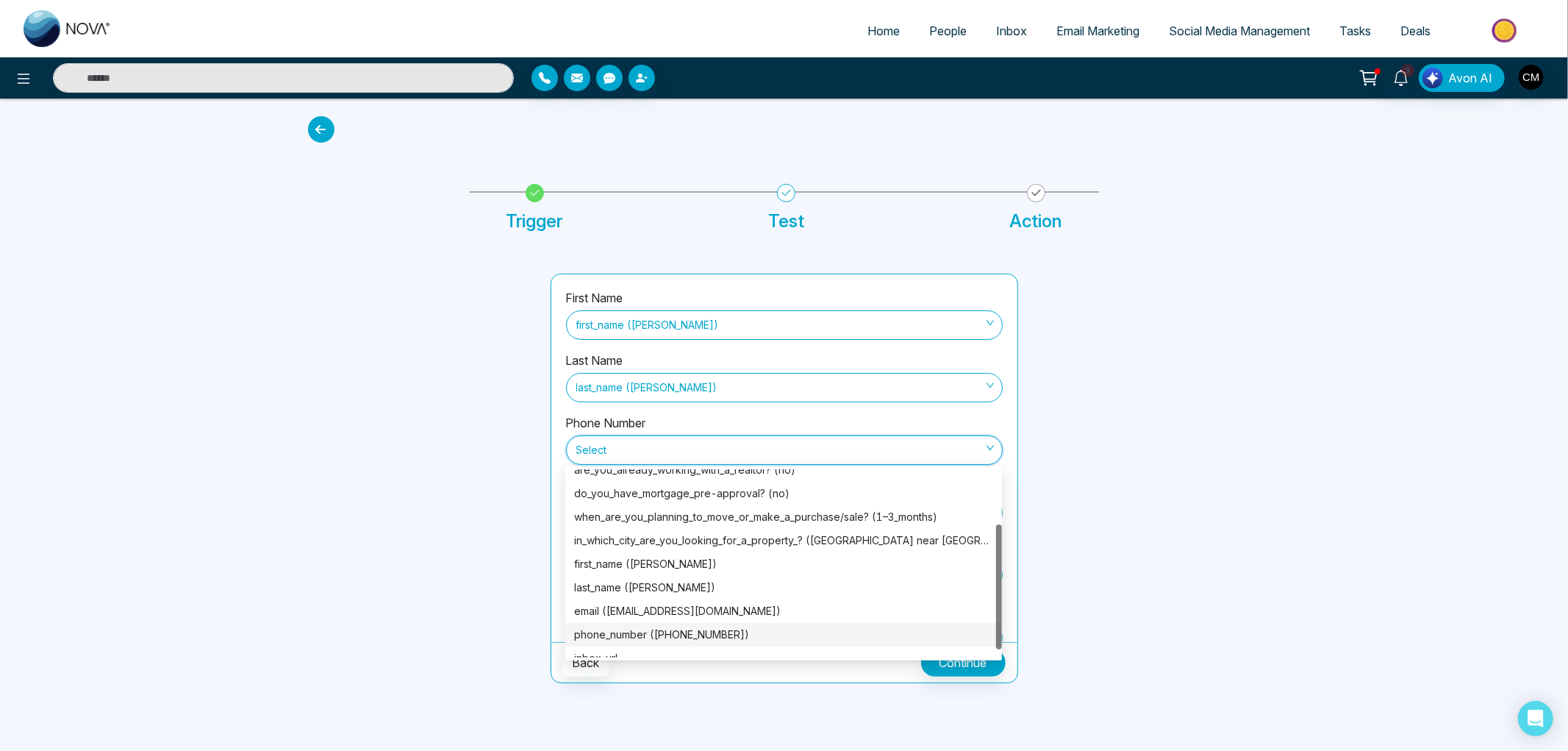
click at [694, 637] on div "phone_number (+19058723832)" at bounding box center [783, 634] width 419 height 16
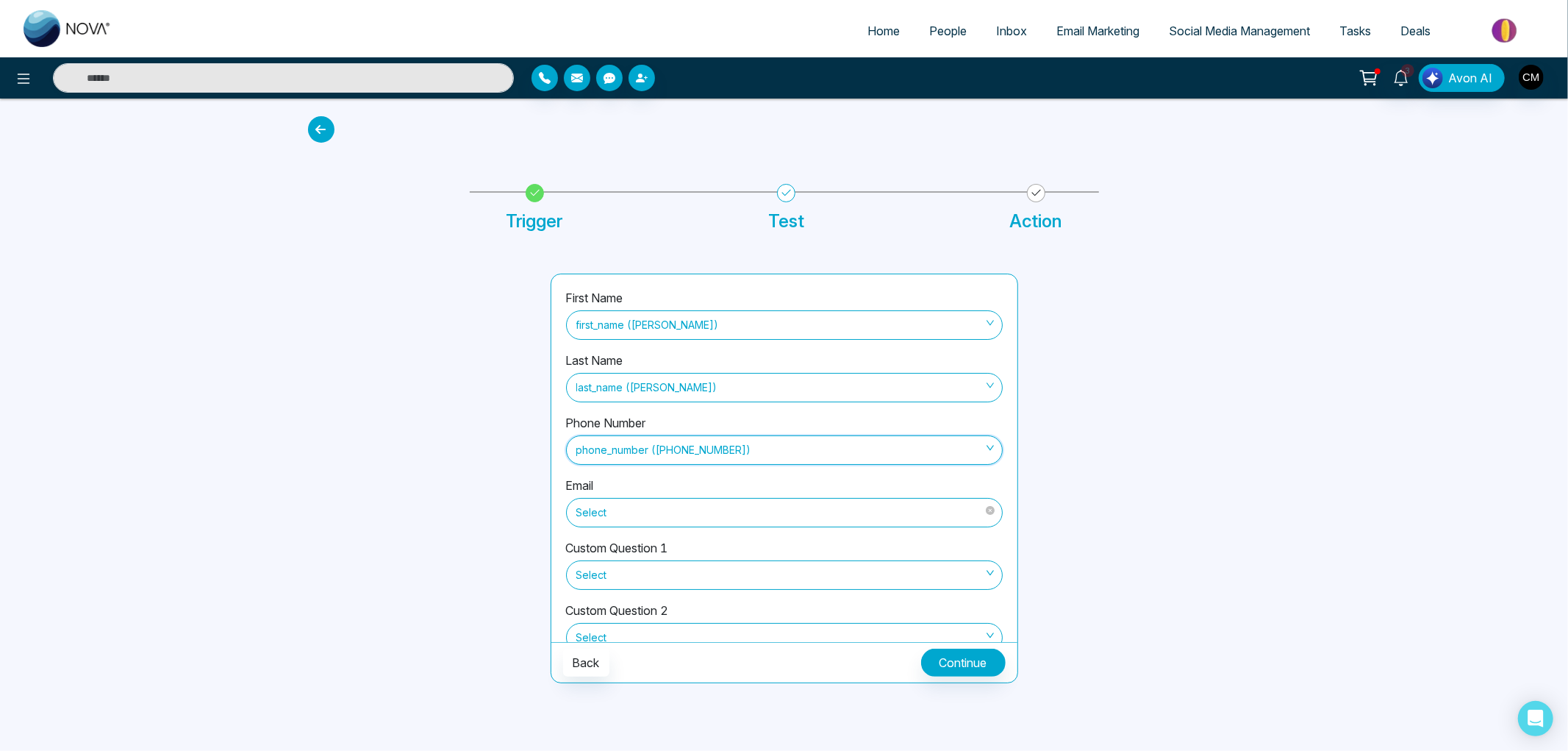
click at [683, 511] on span "Select" at bounding box center [785, 512] width 416 height 25
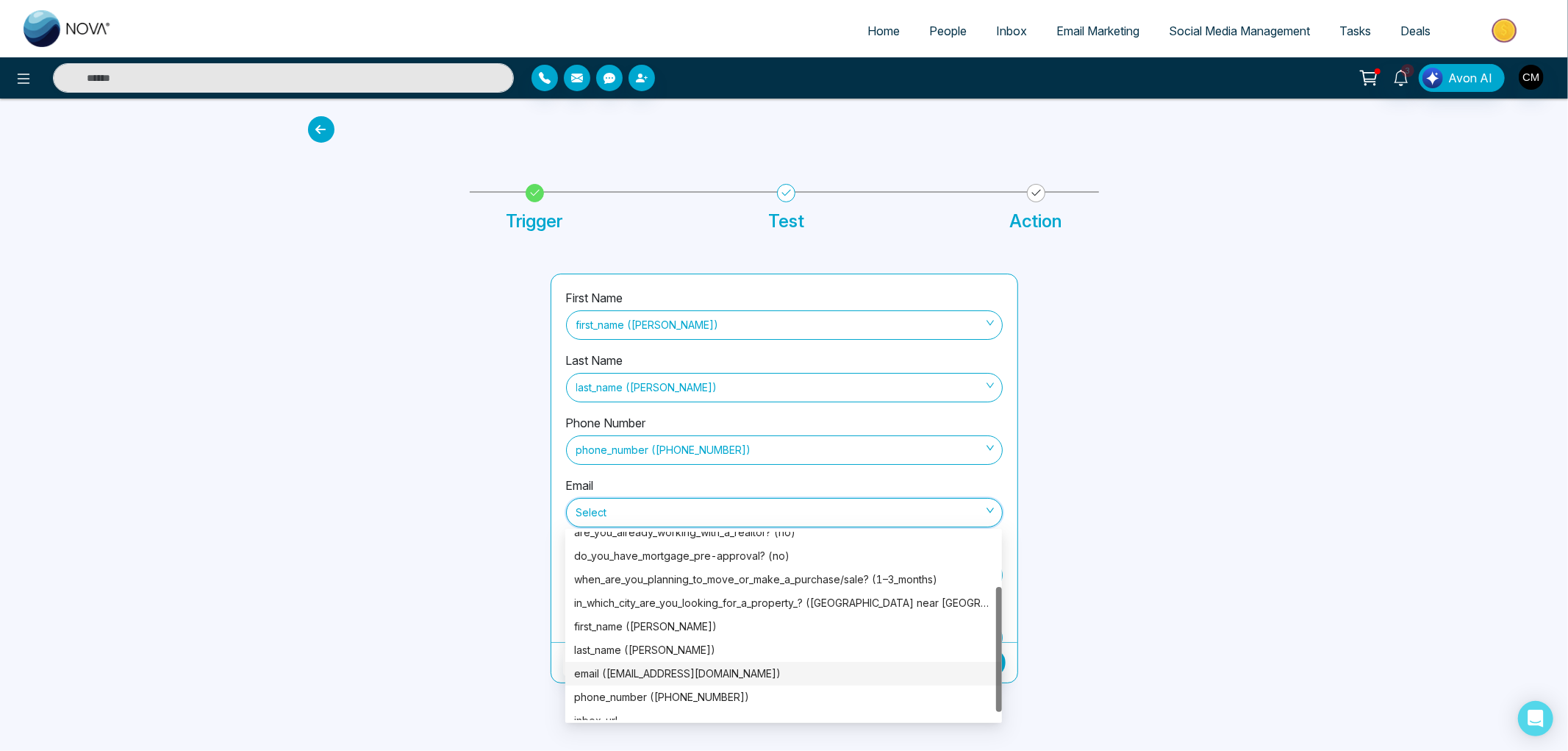
click at [672, 665] on div "email (gadhiyavandana21@gmail.com)" at bounding box center [783, 673] width 419 height 16
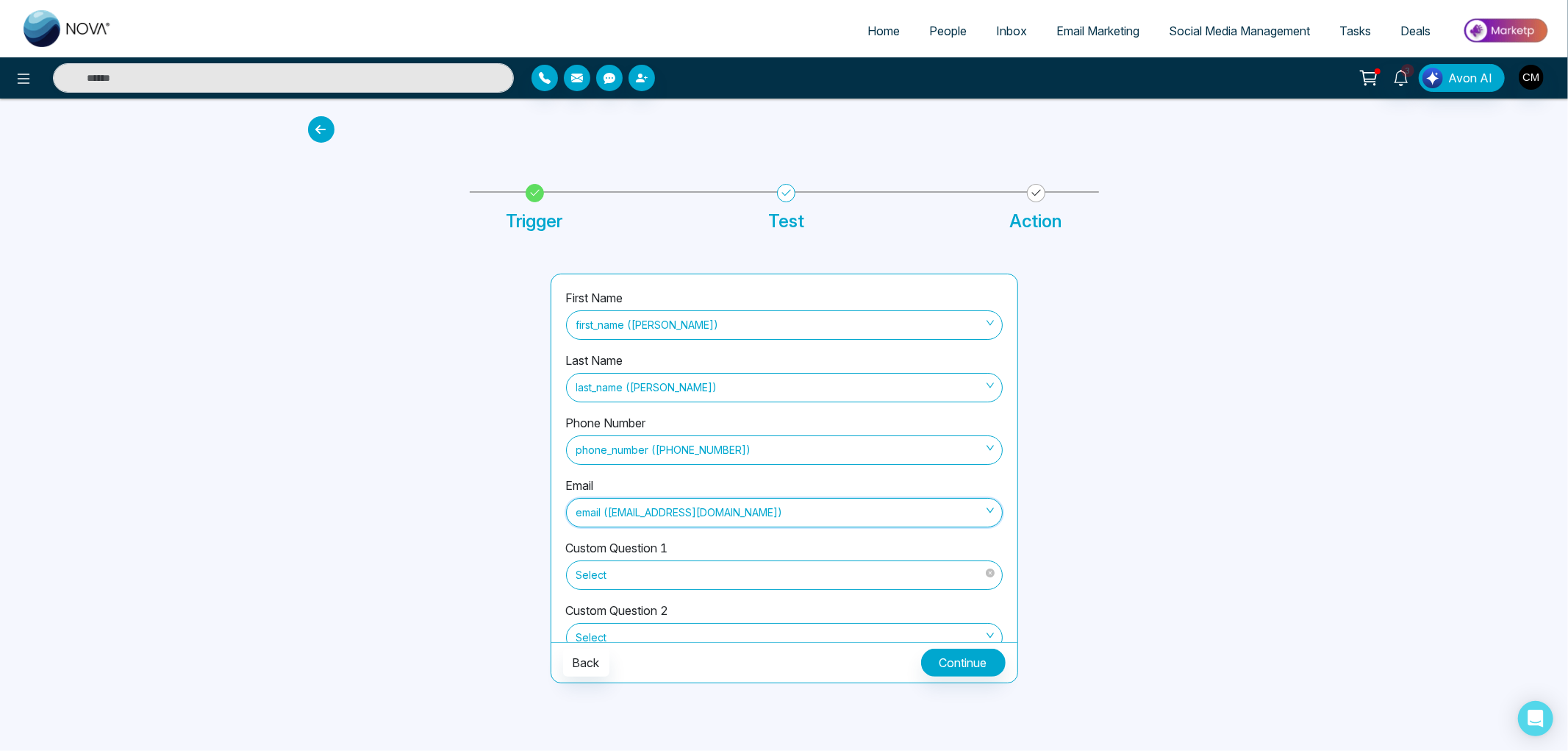
click at [696, 570] on span "Select" at bounding box center [785, 575] width 416 height 25
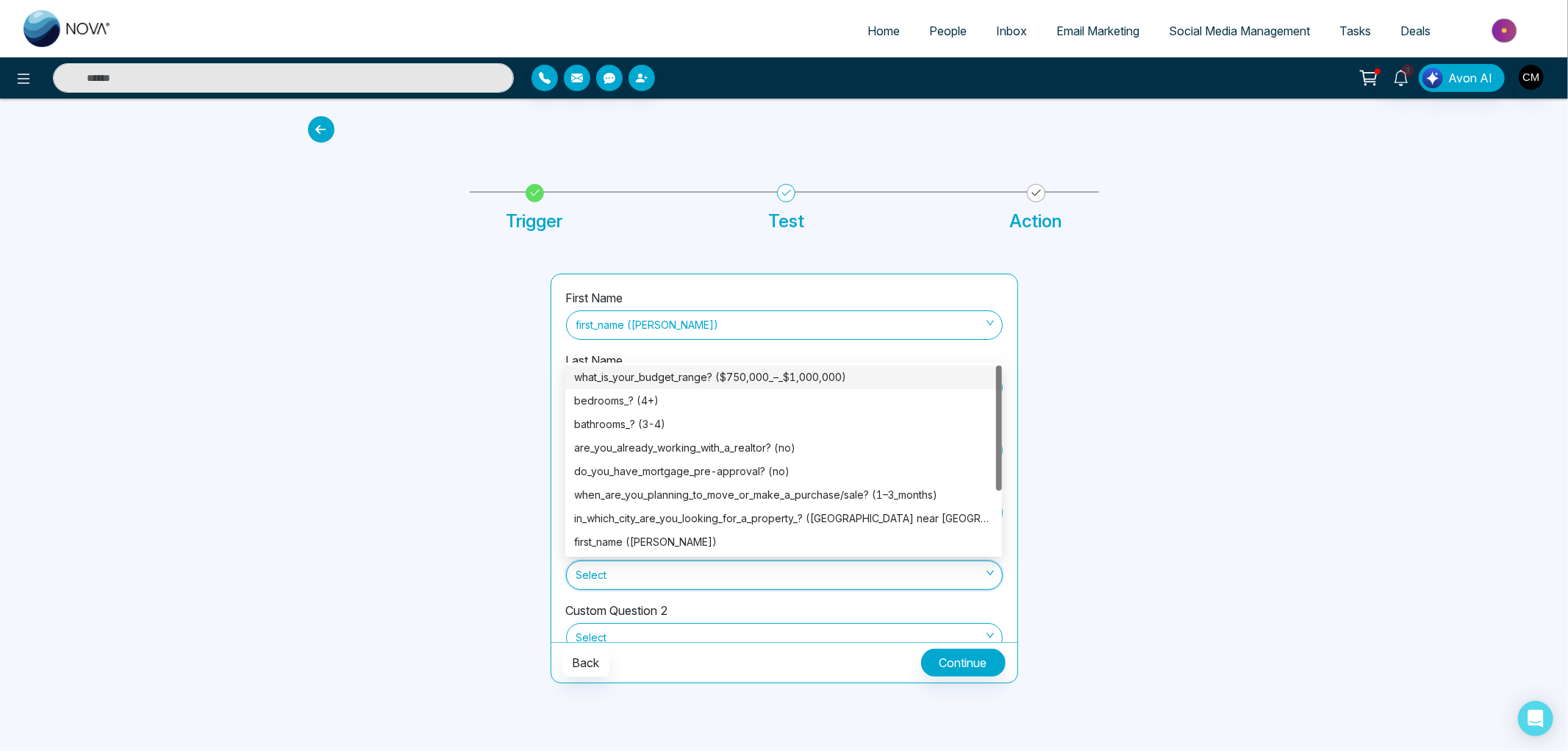
click at [770, 377] on div "what_is_your_budget_range? ($750,000_–_$1,000,000)" at bounding box center [783, 377] width 419 height 16
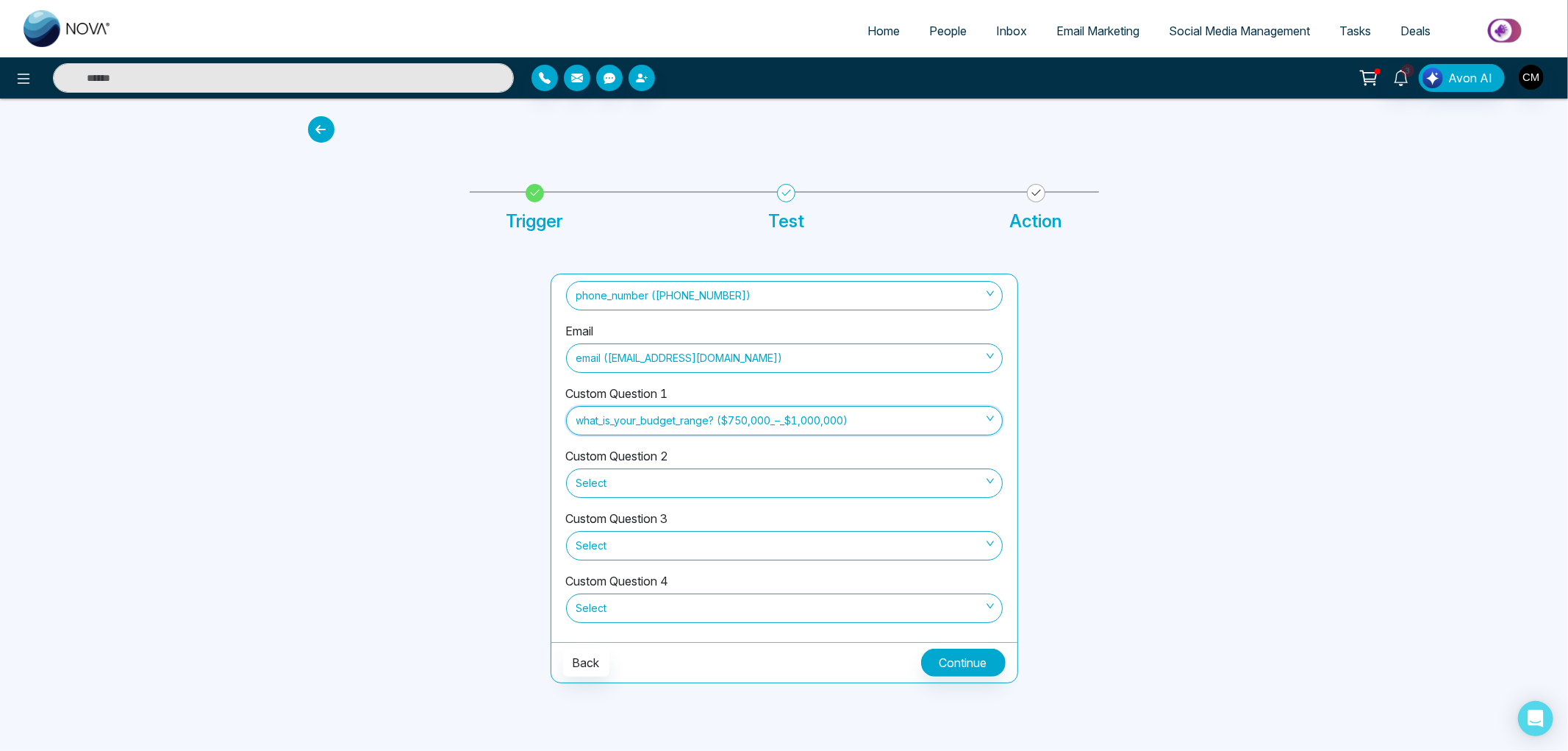
scroll to position [162, 0]
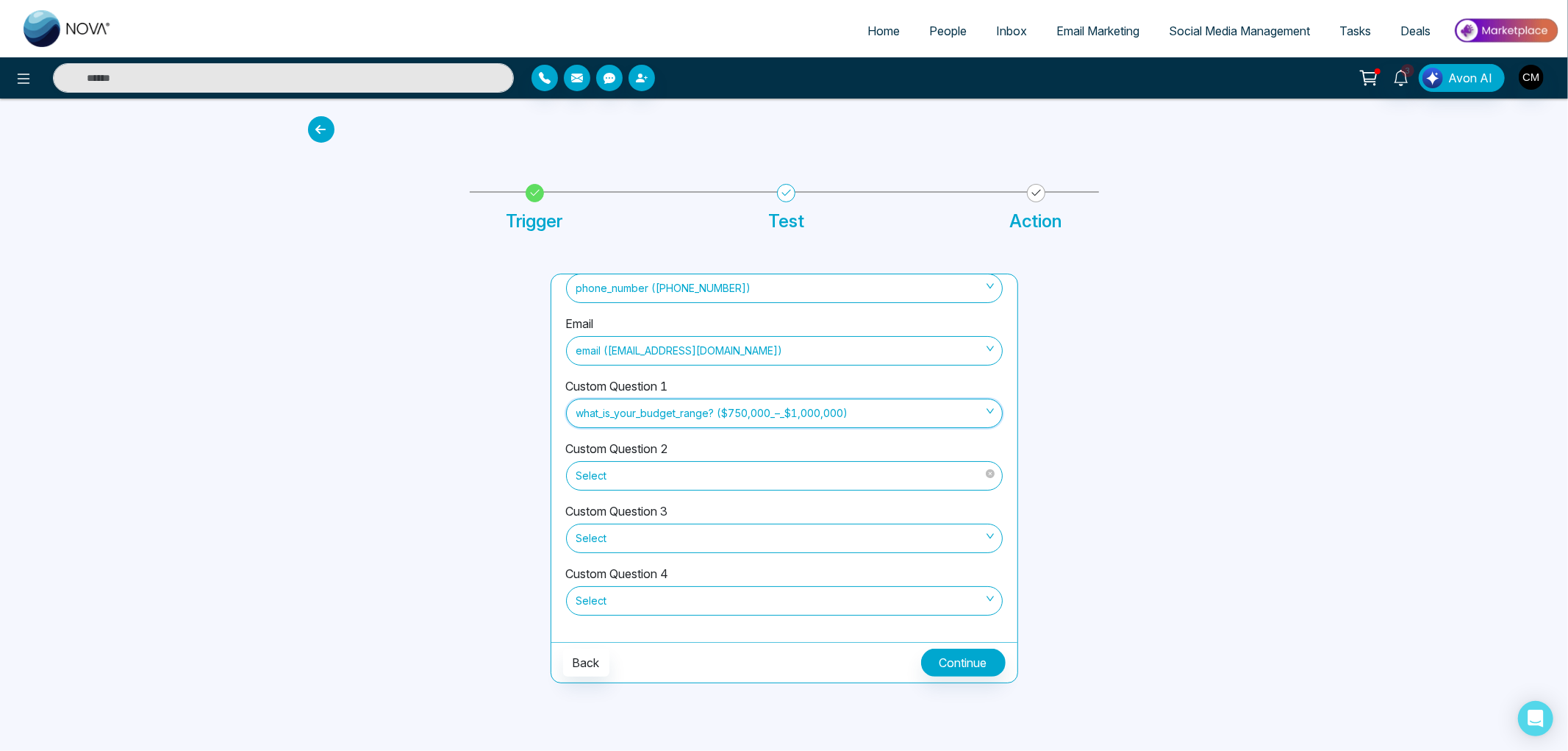
click at [743, 466] on span "Select" at bounding box center [785, 476] width 416 height 25
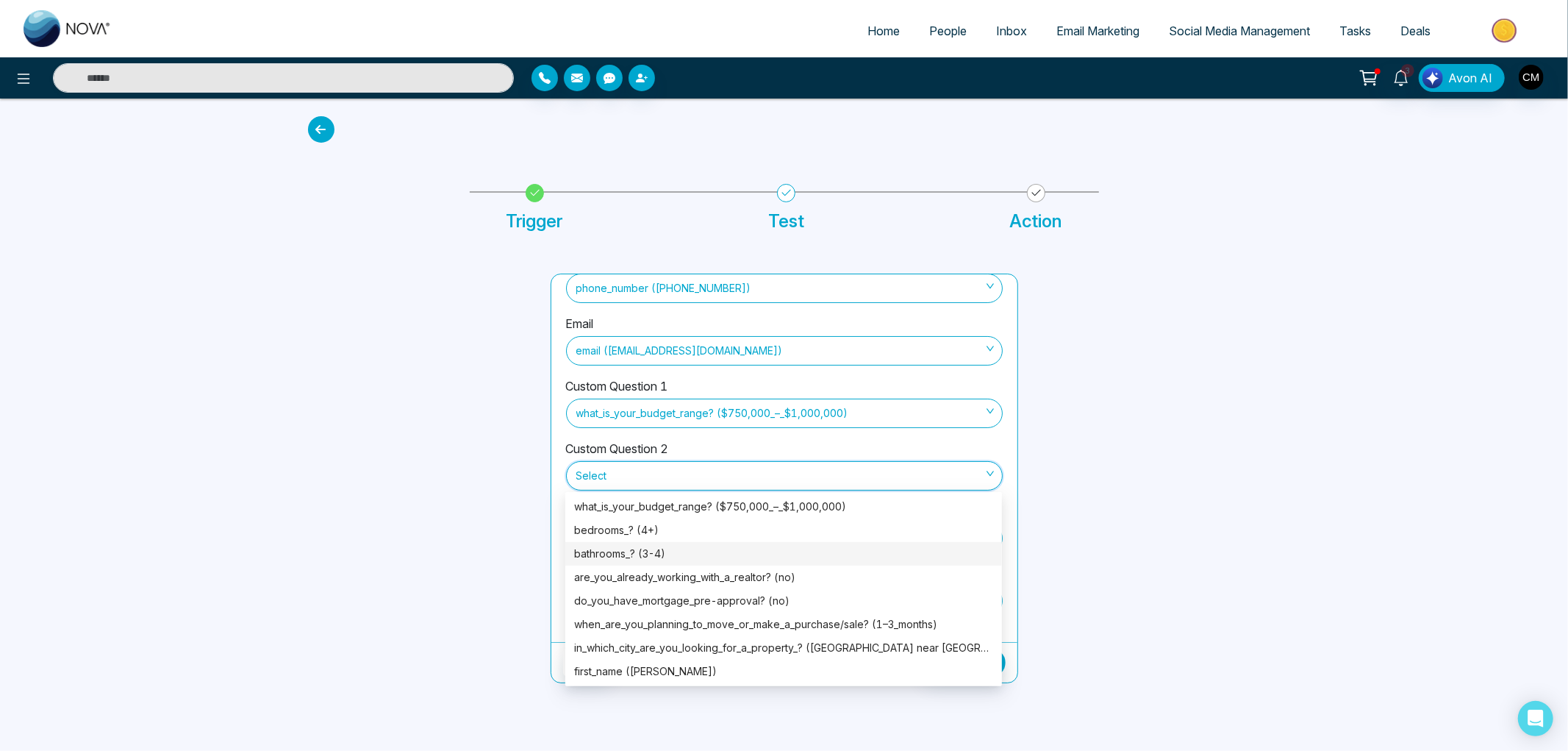
click at [296, 468] on div "Home People Inbox Email Marketing Social Media Management Tasks Deals 3 Avon AI…" at bounding box center [784, 376] width 1568 height 751
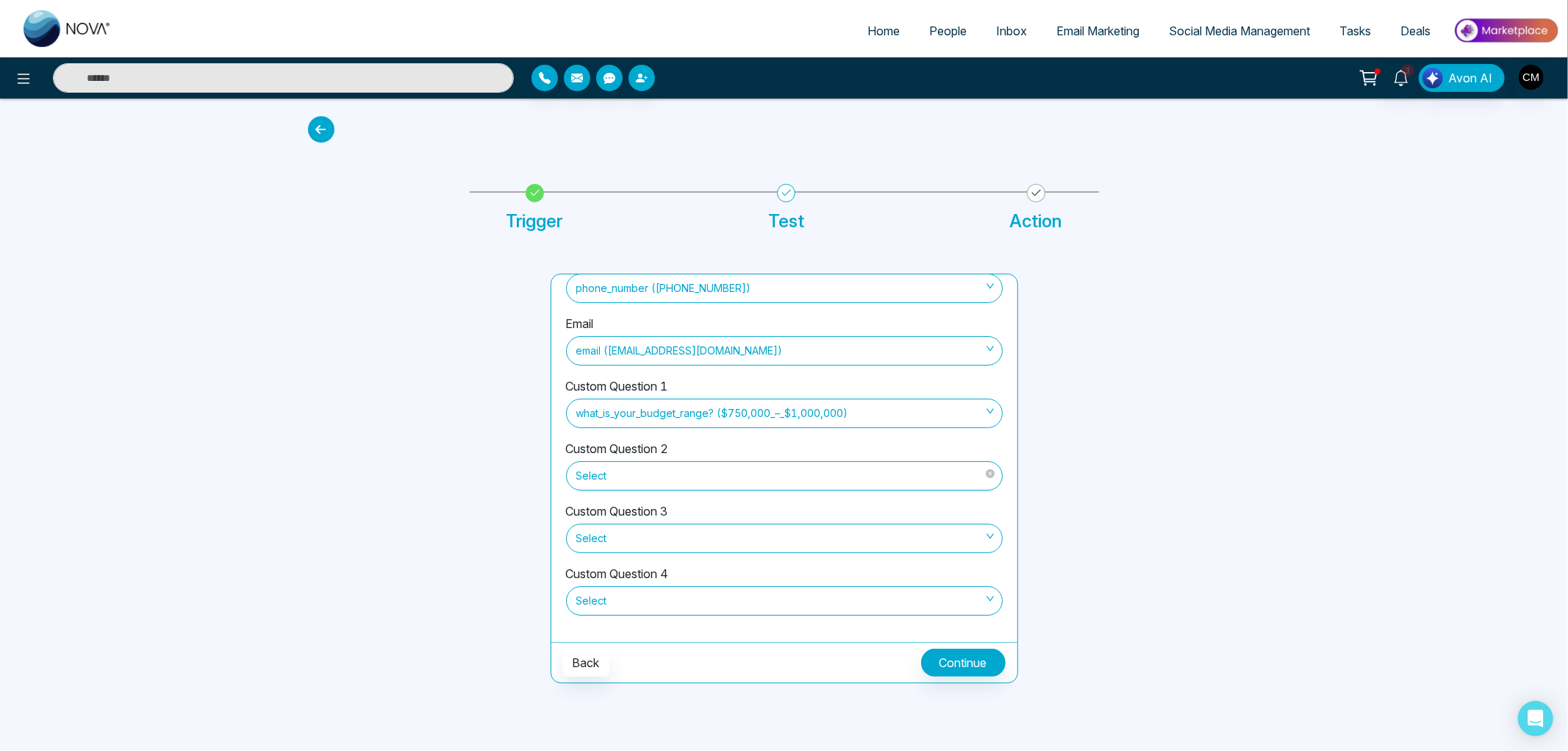
click at [696, 478] on span "Select" at bounding box center [785, 476] width 416 height 25
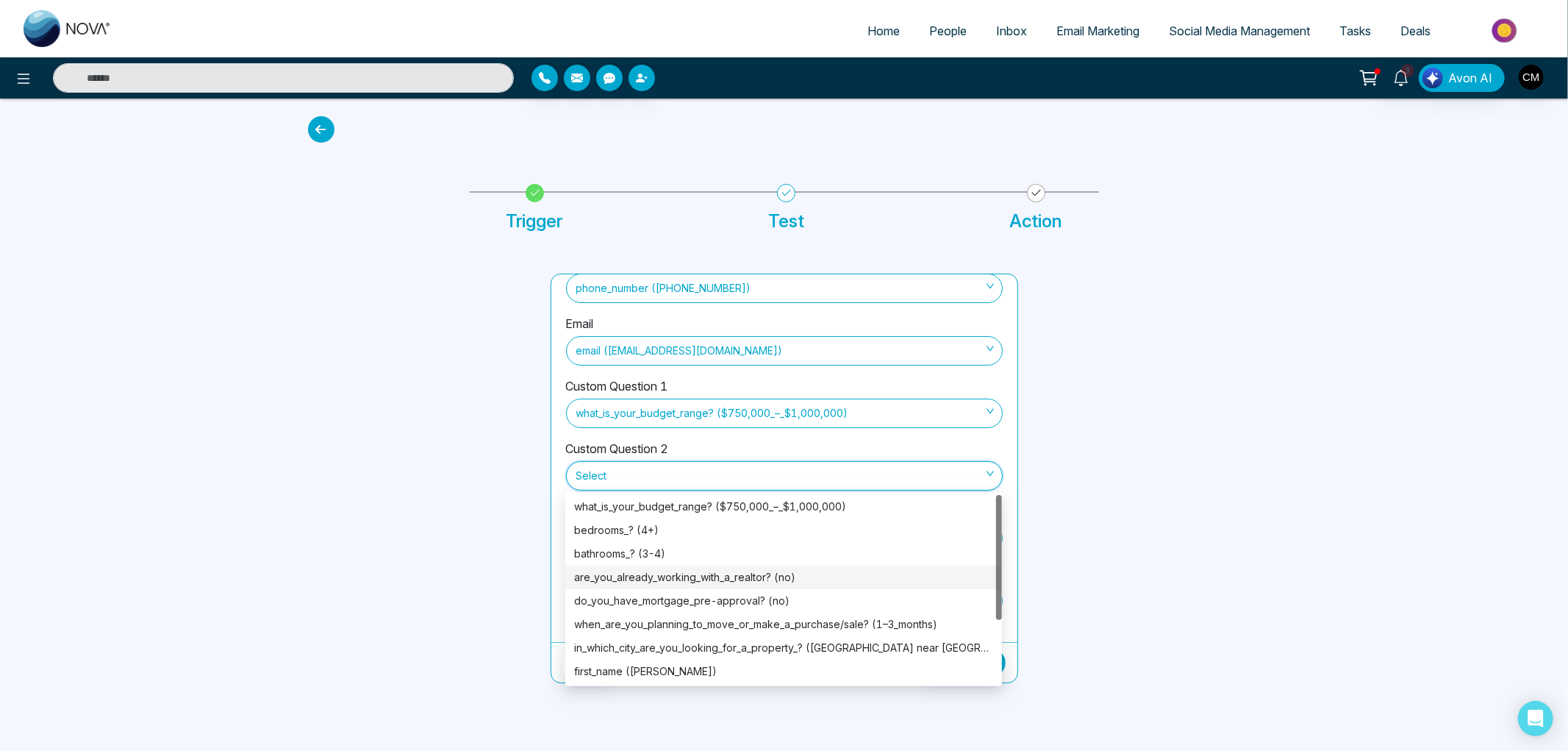
click at [723, 570] on div "are_you_already_working_with_a_realtor? (no)" at bounding box center [783, 577] width 419 height 16
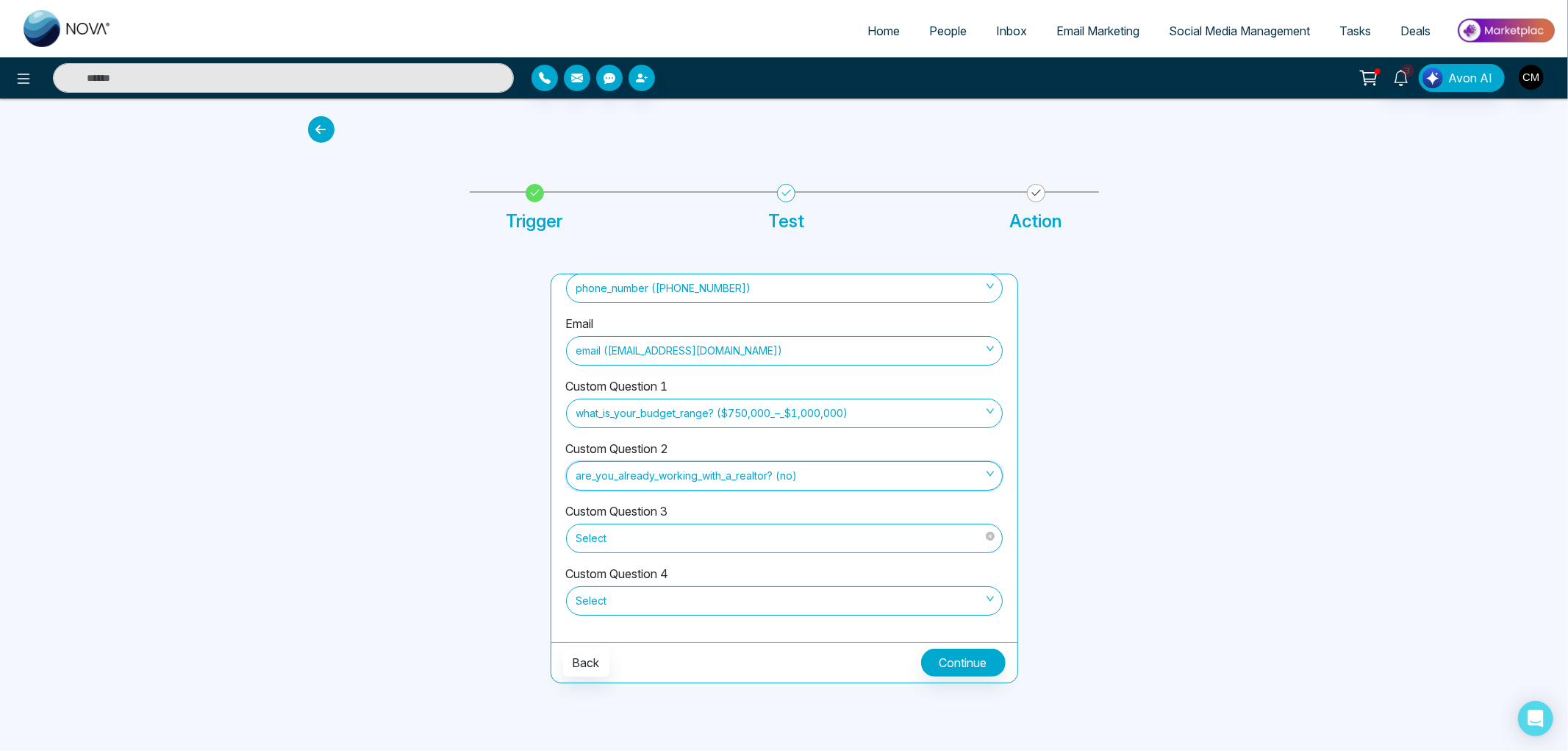
click at [724, 545] on span "Select" at bounding box center [785, 538] width 416 height 25
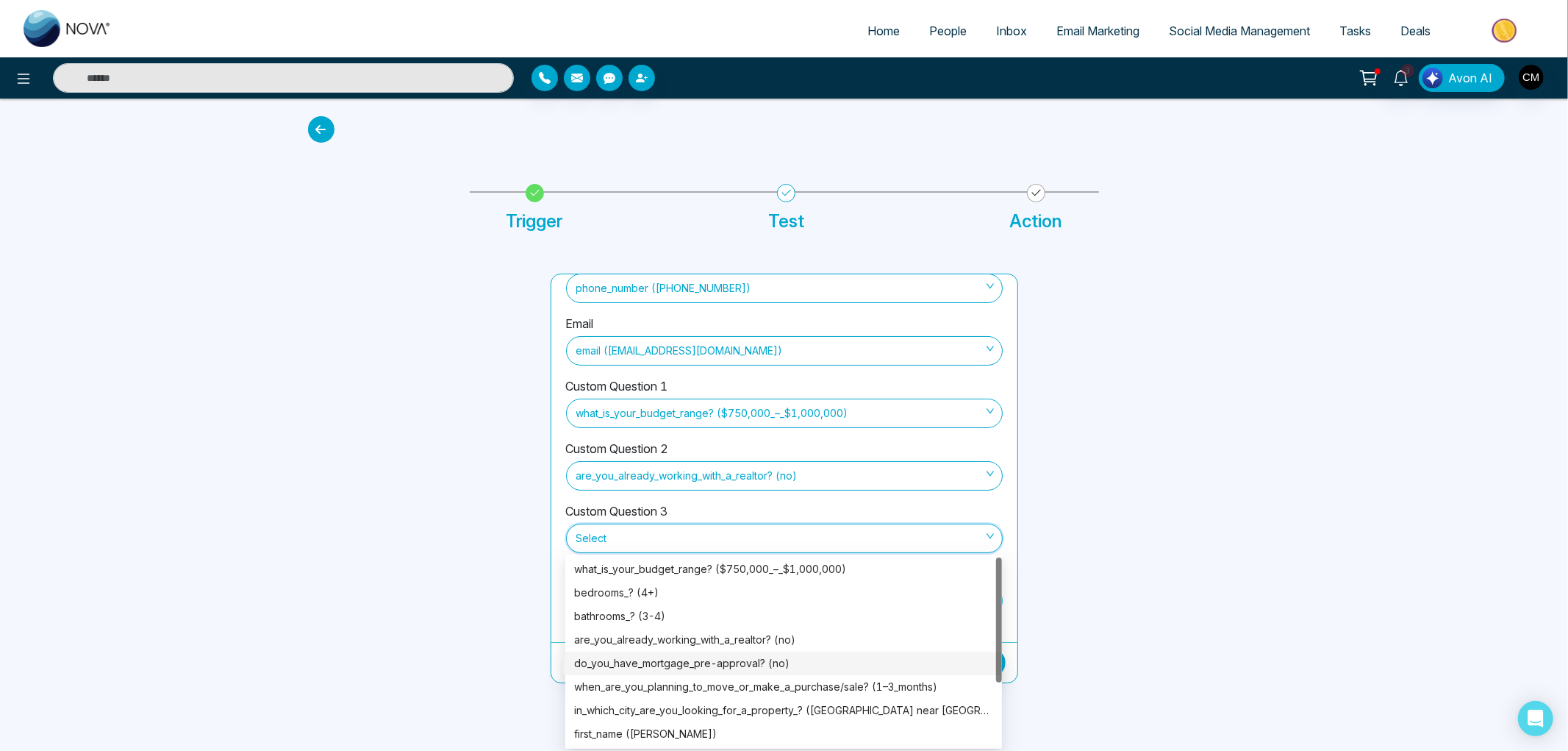
click at [709, 667] on div "do_you_have_mortgage_pre-approval? (no)" at bounding box center [783, 663] width 419 height 16
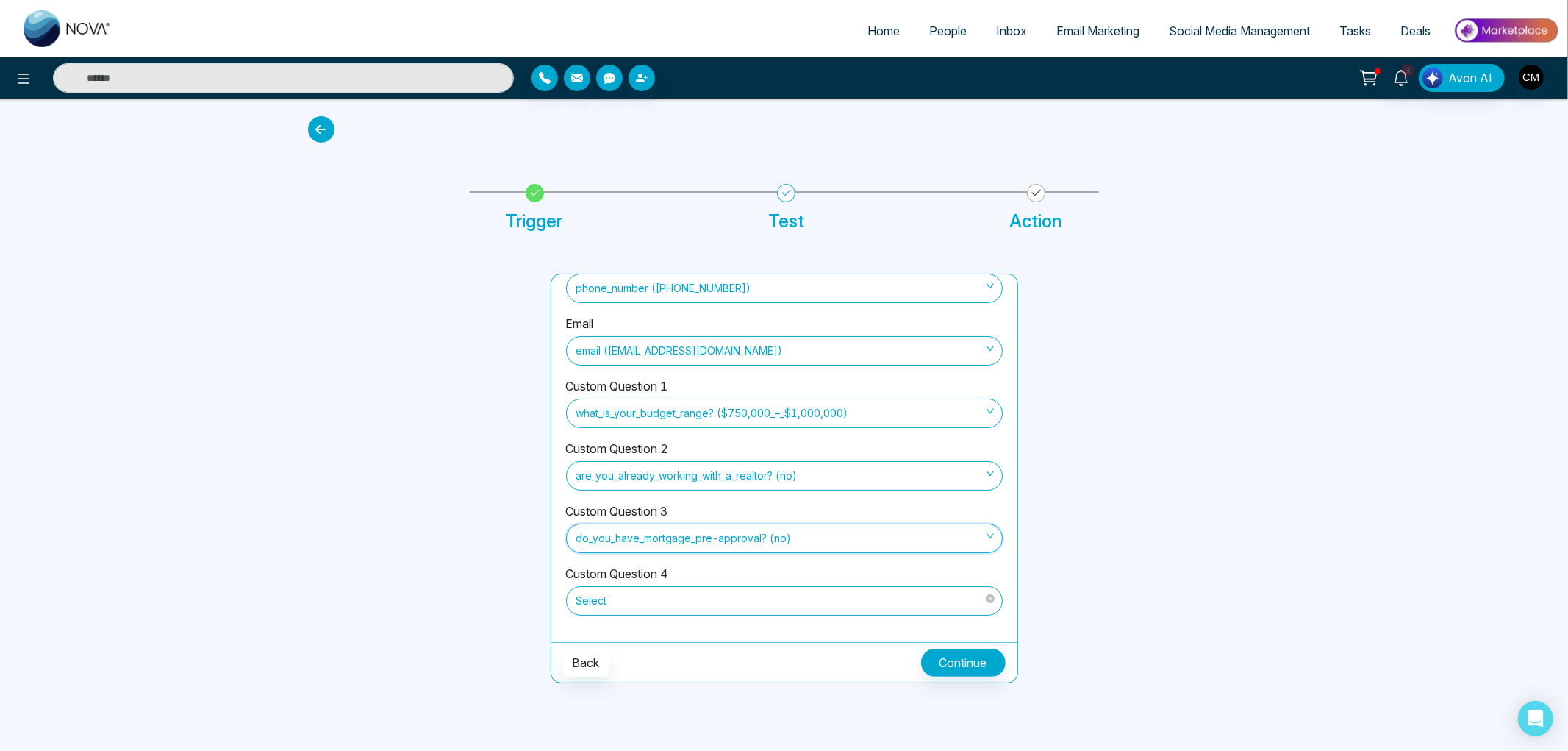
click at [679, 603] on span "Select" at bounding box center [785, 601] width 416 height 25
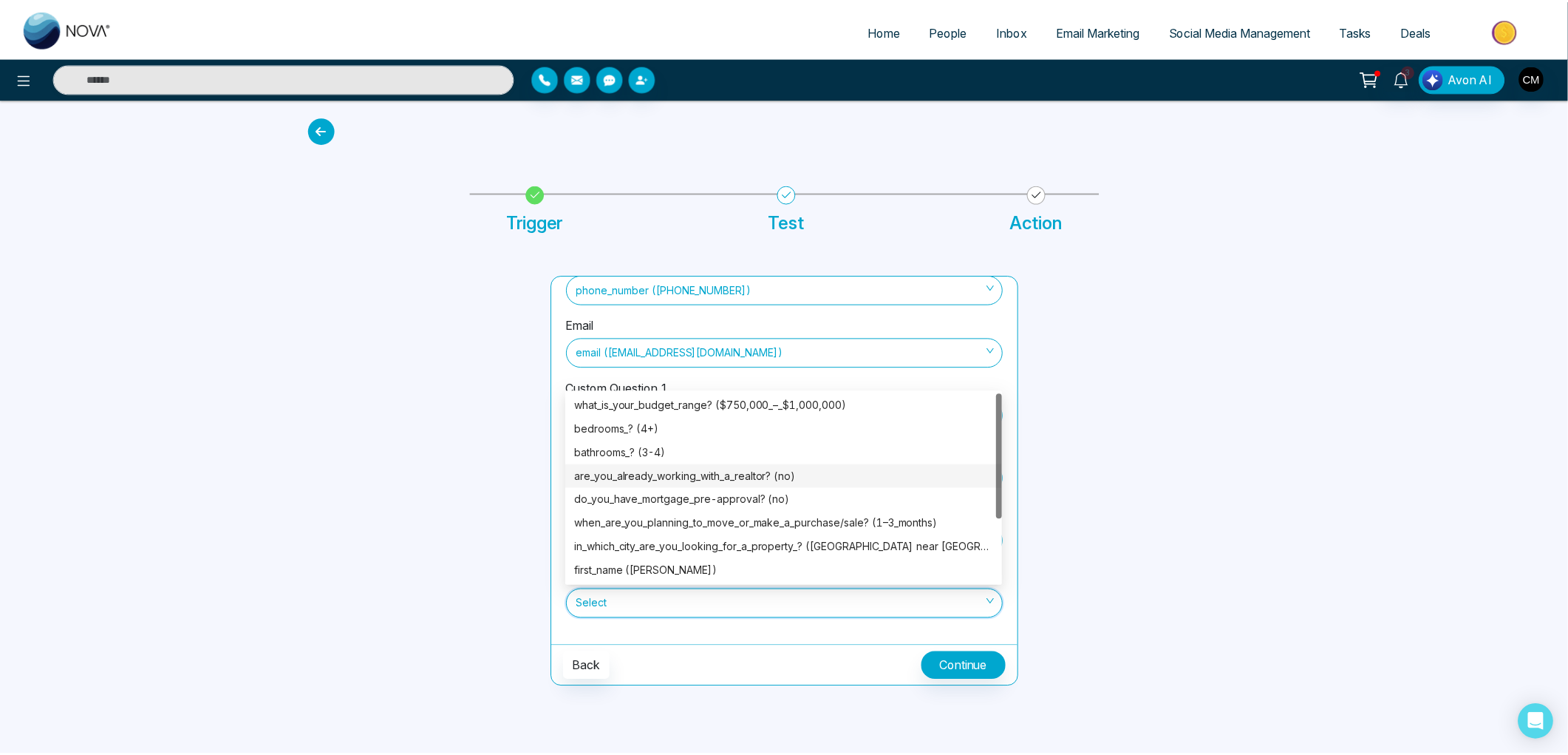
scroll to position [94, 0]
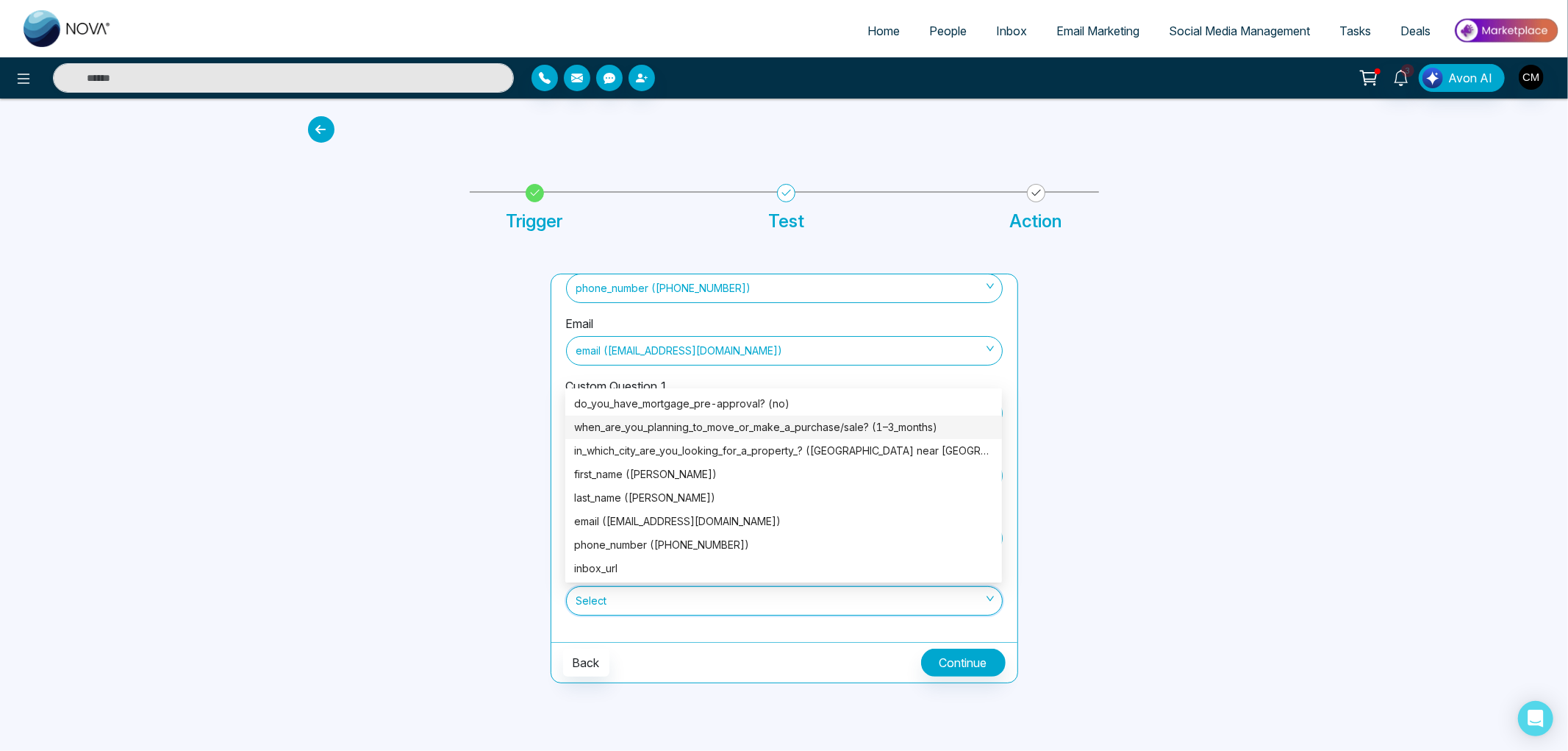
click at [761, 427] on div "when_are_you_planning_to_move_or_make_a_purchase/sale? (1–3_months)" at bounding box center [783, 427] width 419 height 16
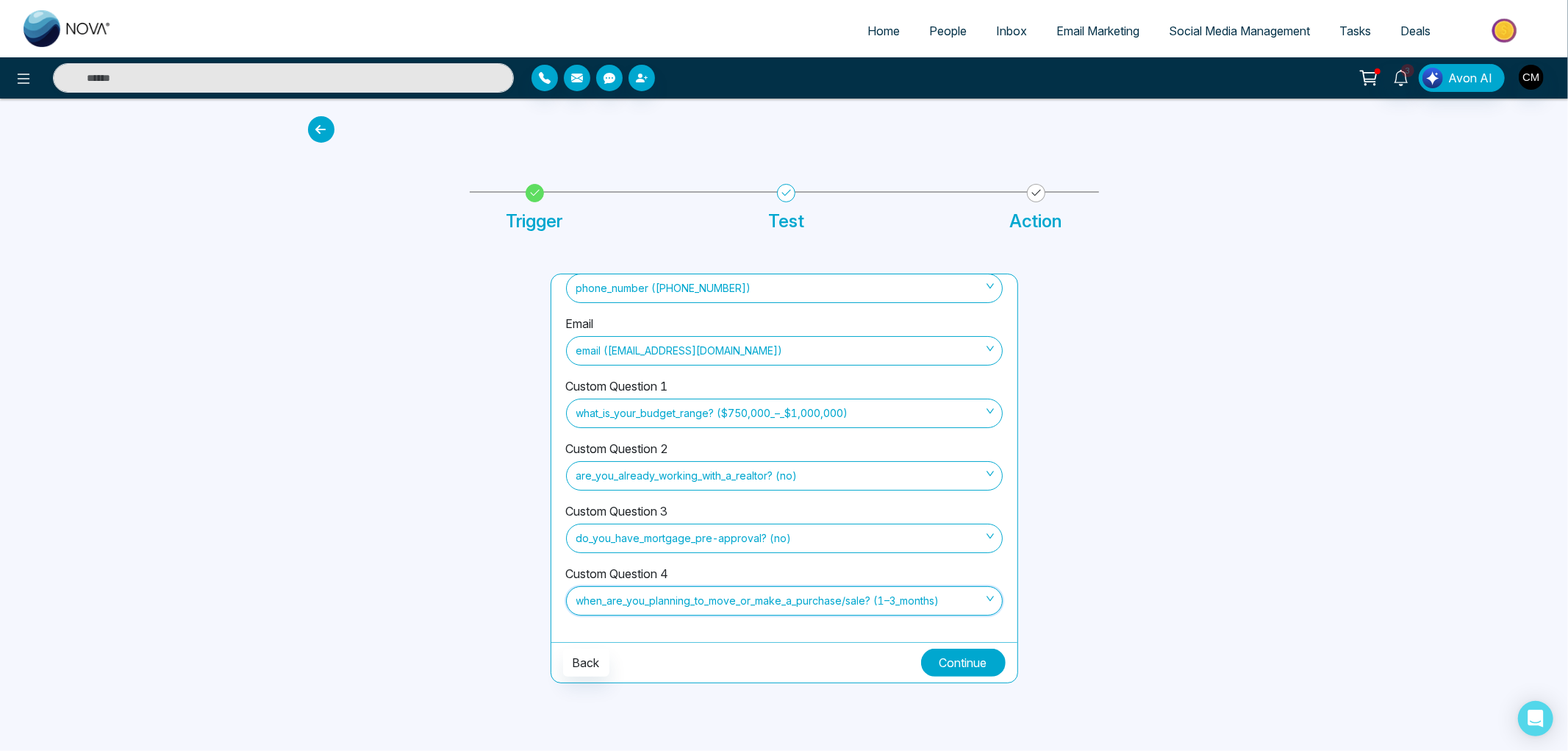
click at [932, 652] on button "Continue" at bounding box center [964, 663] width 85 height 28
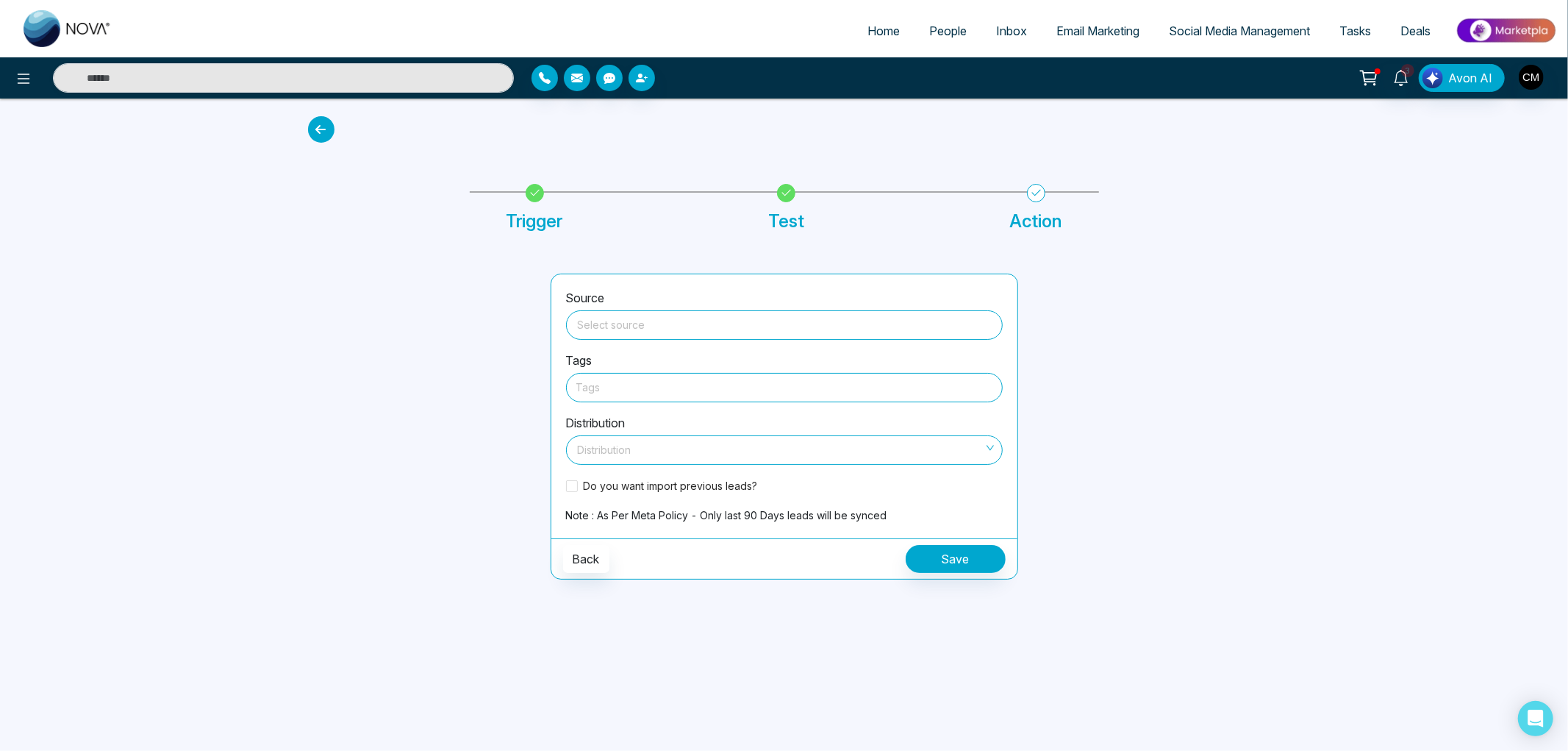
click at [624, 317] on input "search" at bounding box center [784, 322] width 419 height 22
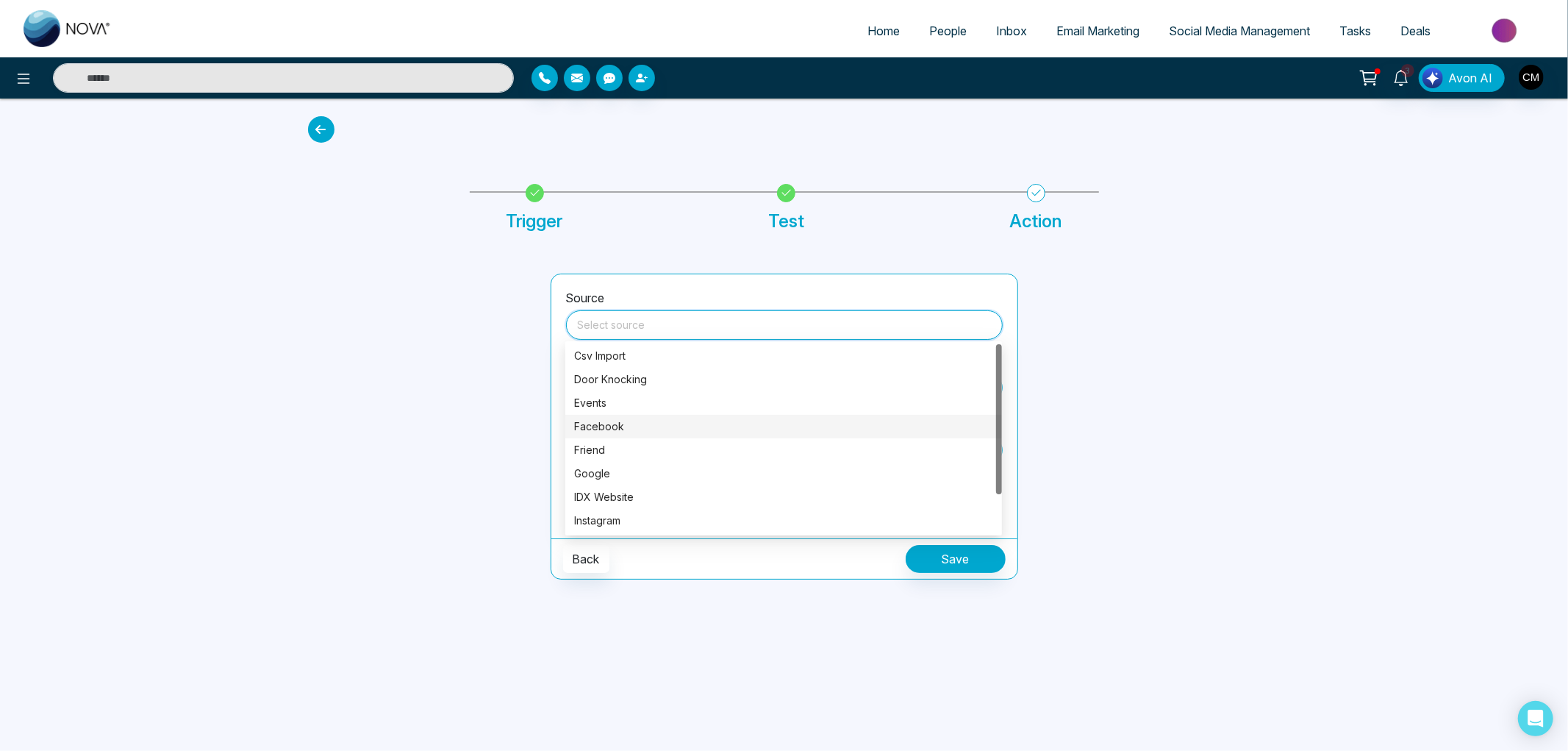
click at [617, 423] on div "Facebook" at bounding box center [783, 427] width 419 height 16
type input "********"
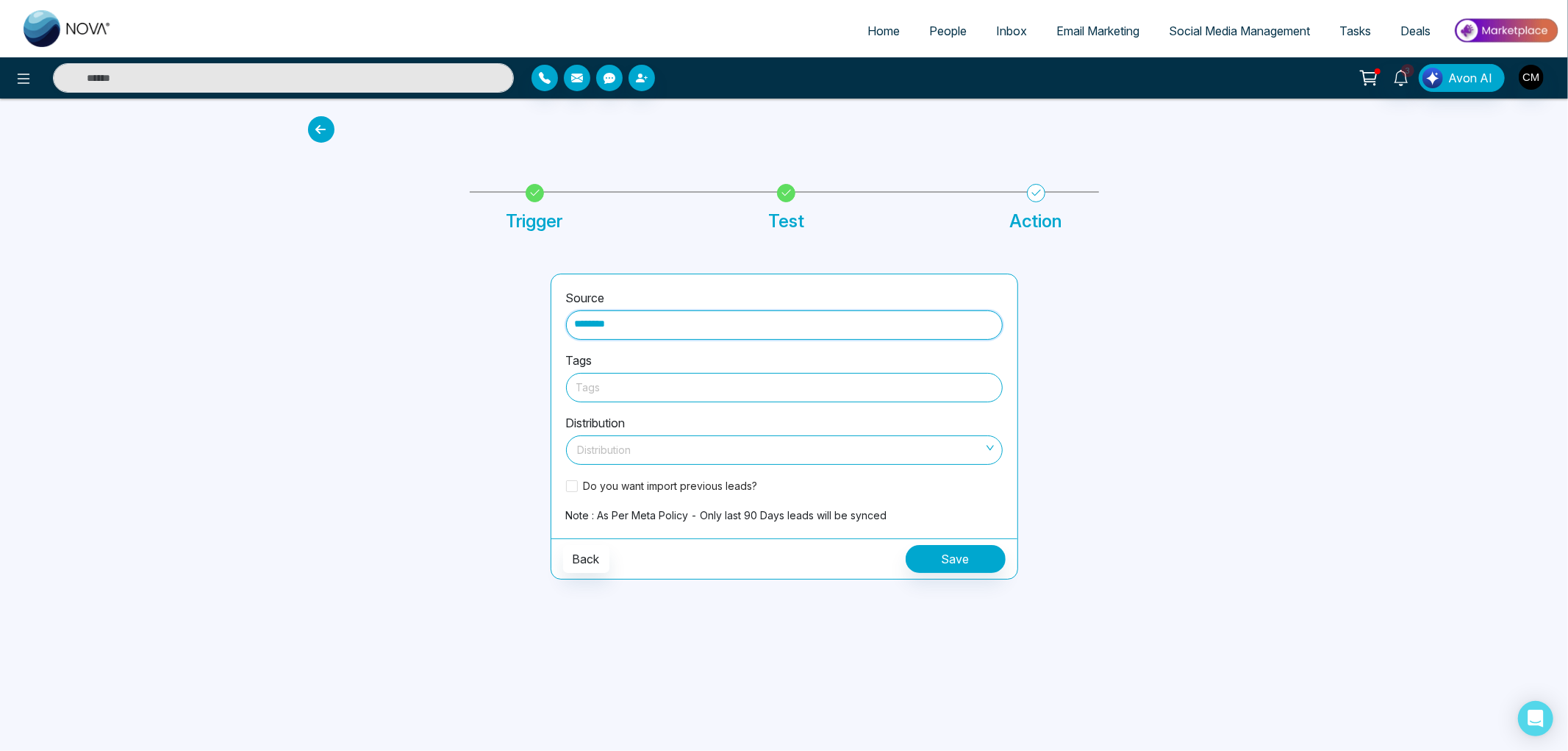
click at [630, 379] on div at bounding box center [785, 386] width 416 height 18
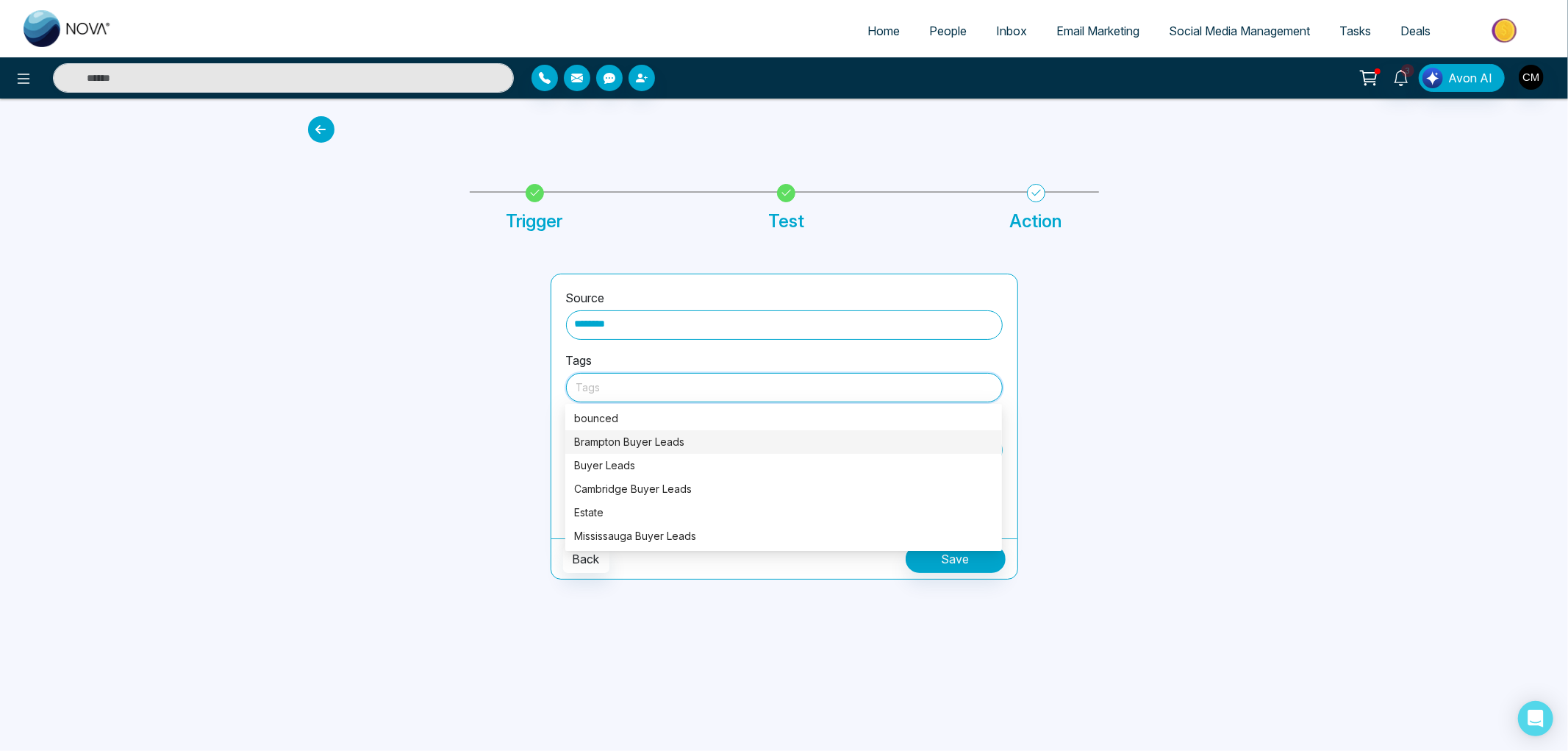
click at [637, 445] on div "Brampton Buyer Leads" at bounding box center [783, 441] width 419 height 16
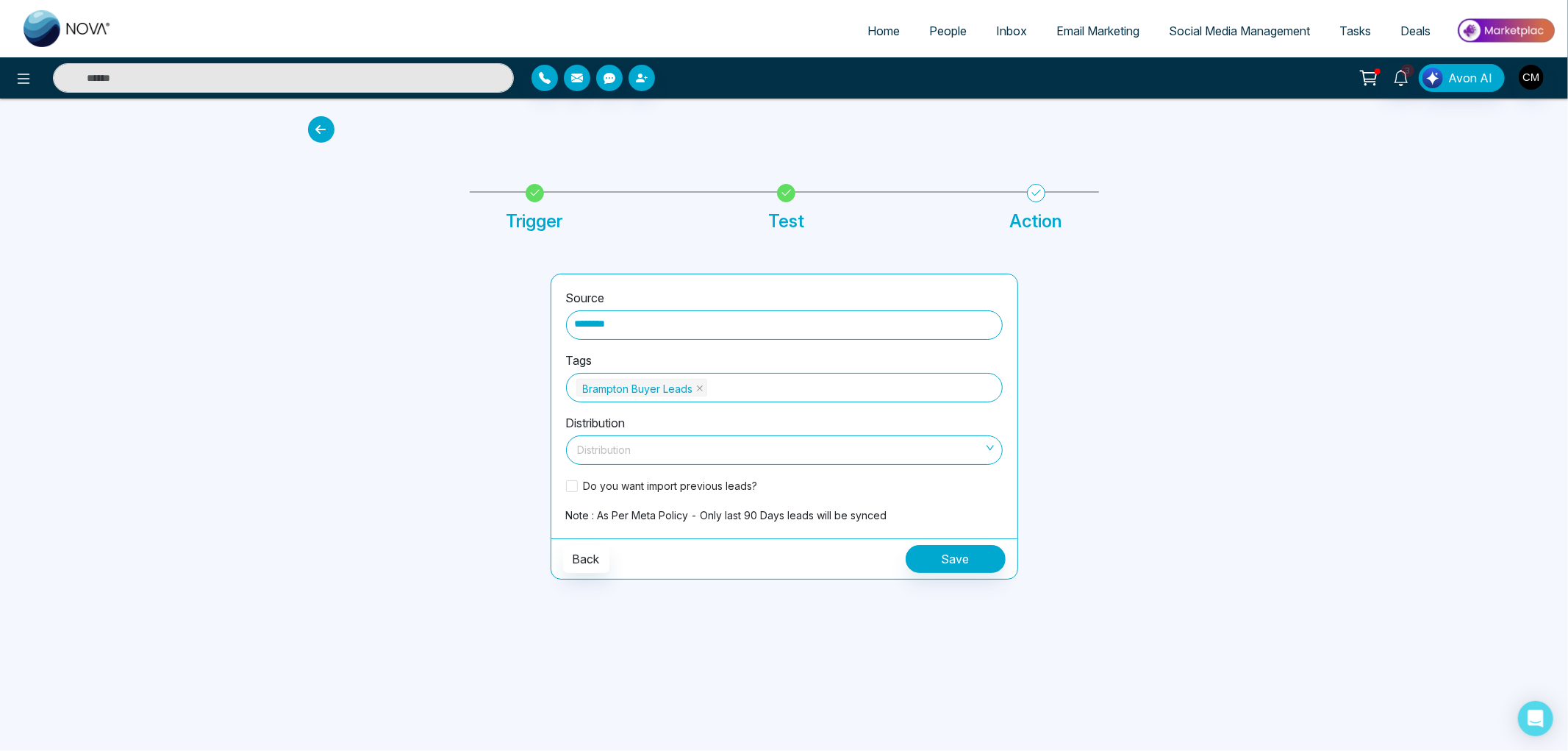
click at [833, 637] on div "Home People Inbox Email Marketing Social Media Management Tasks Deals 3 Avon AI…" at bounding box center [784, 376] width 1568 height 751
click at [614, 441] on input "search" at bounding box center [779, 447] width 408 height 22
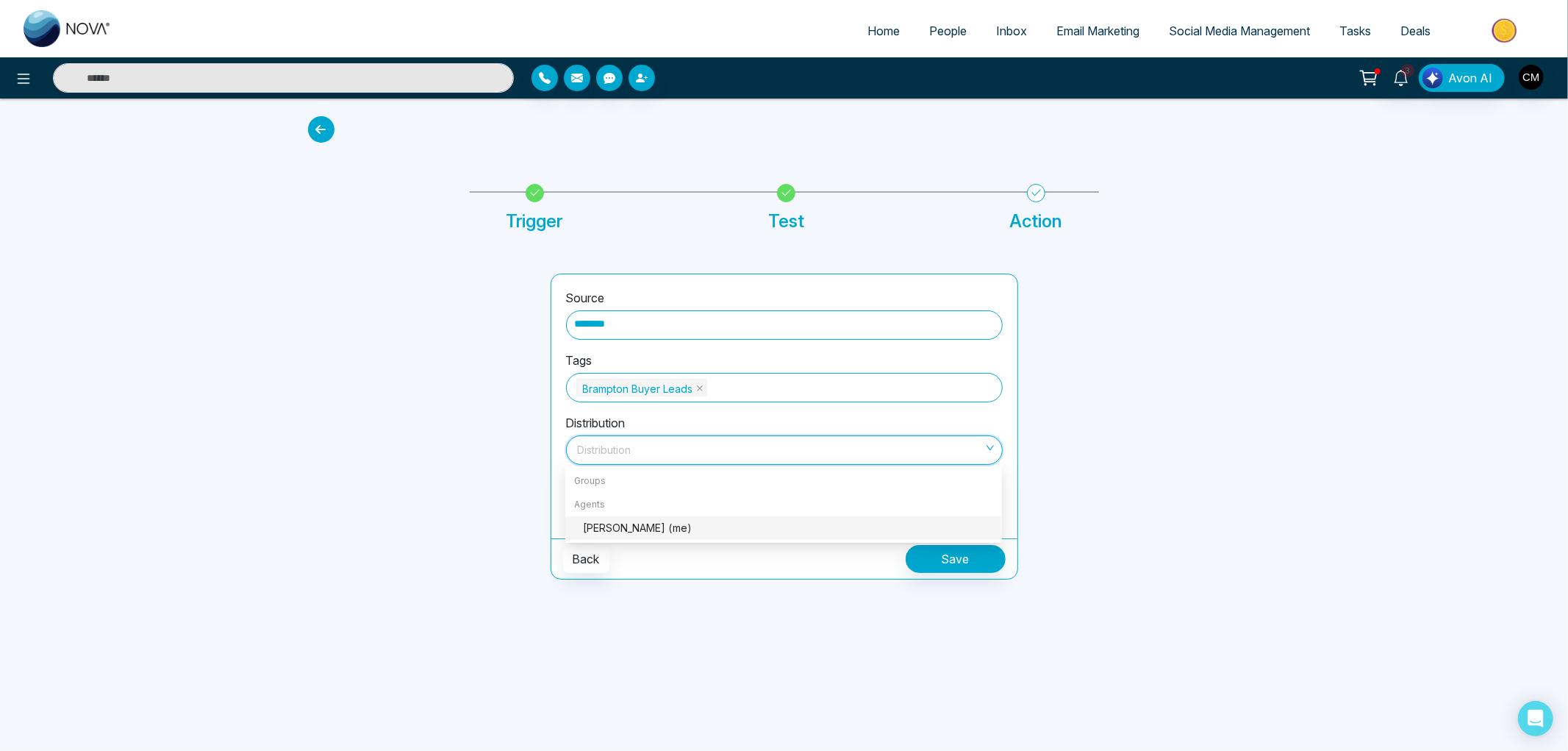
click at [614, 525] on div "Charanjeev Mehmi (me)" at bounding box center [788, 528] width 410 height 16
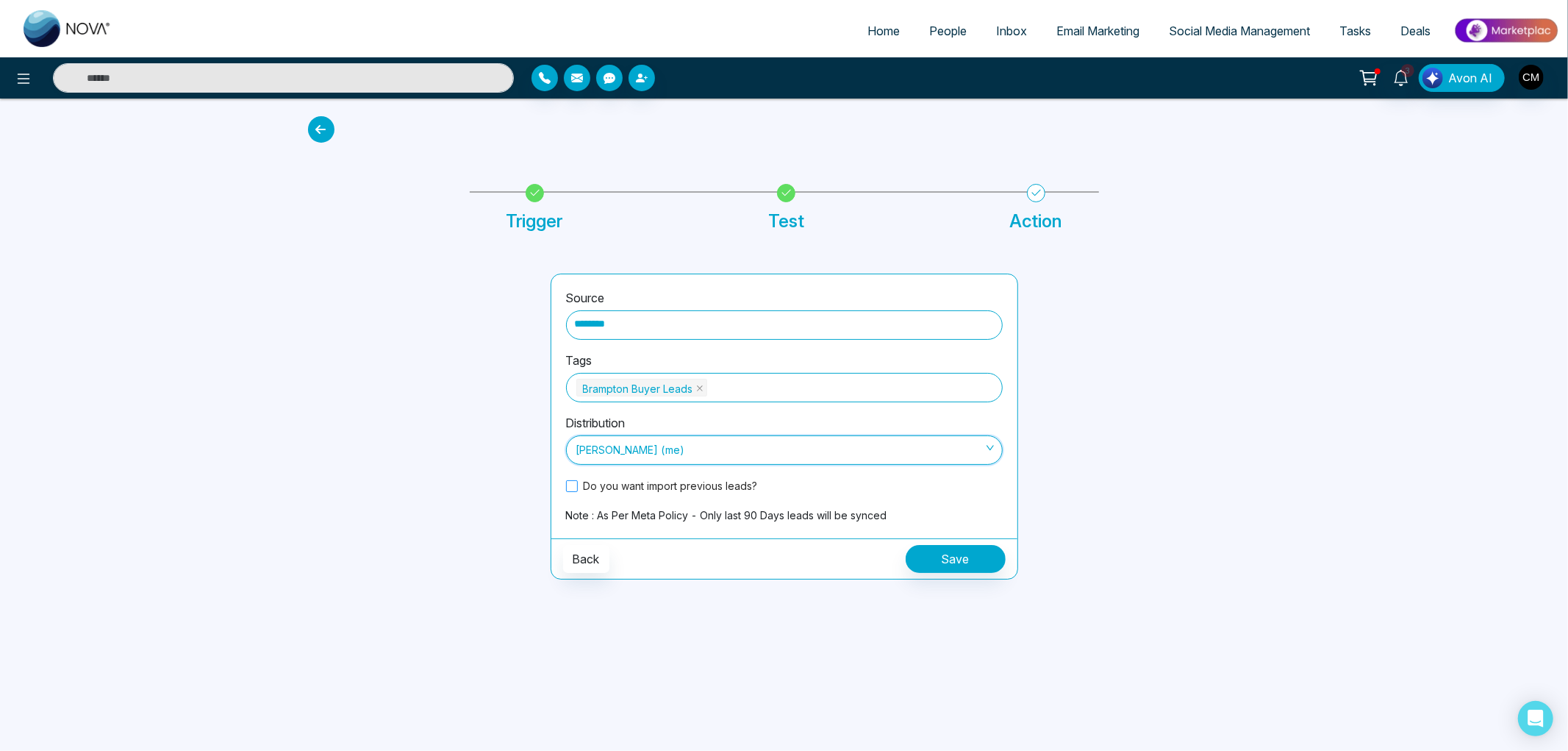
click at [606, 482] on span "Do you want import previous leads?" at bounding box center [671, 485] width 186 height 16
click at [924, 563] on button "Save" at bounding box center [955, 559] width 100 height 28
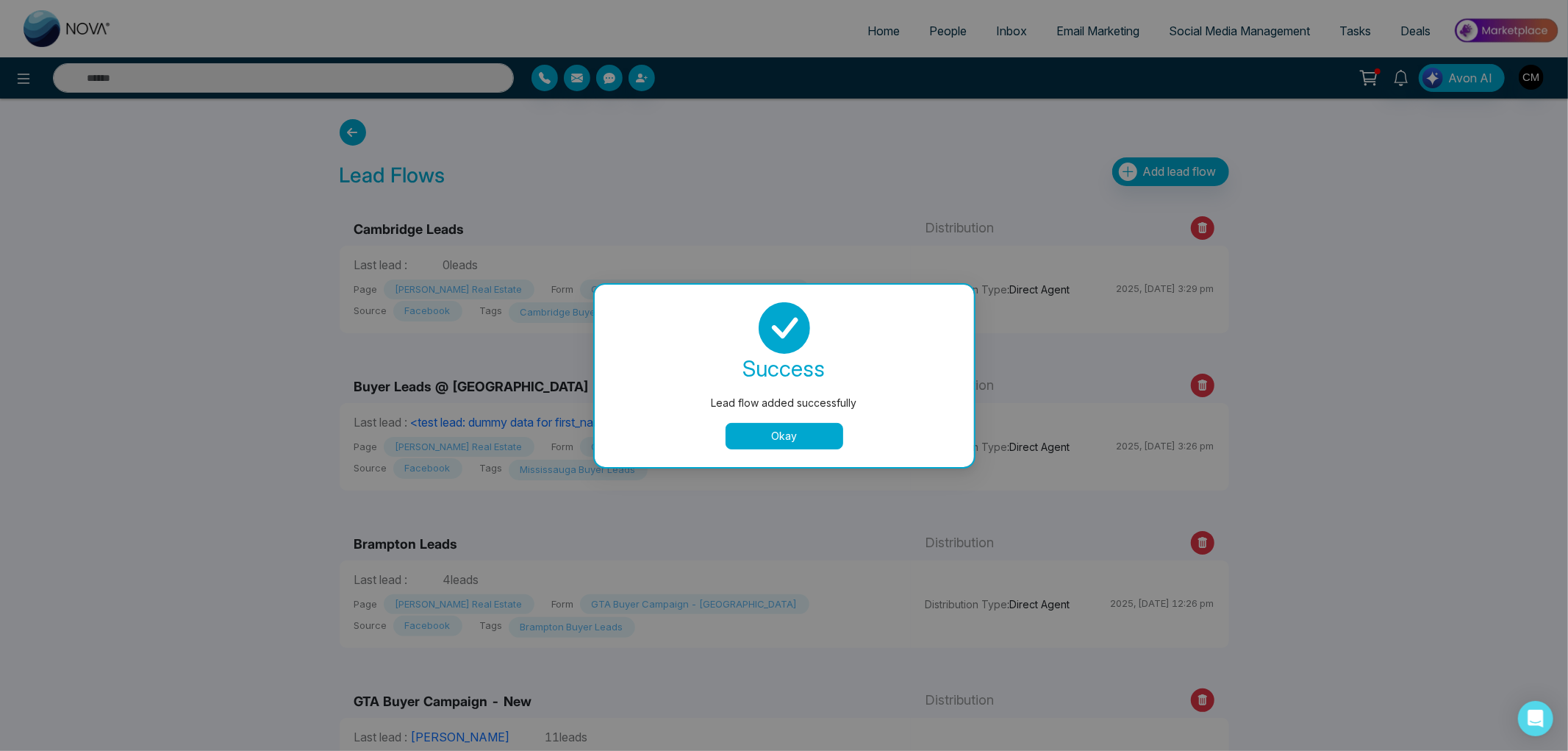
click at [800, 446] on button "Okay" at bounding box center [785, 436] width 118 height 27
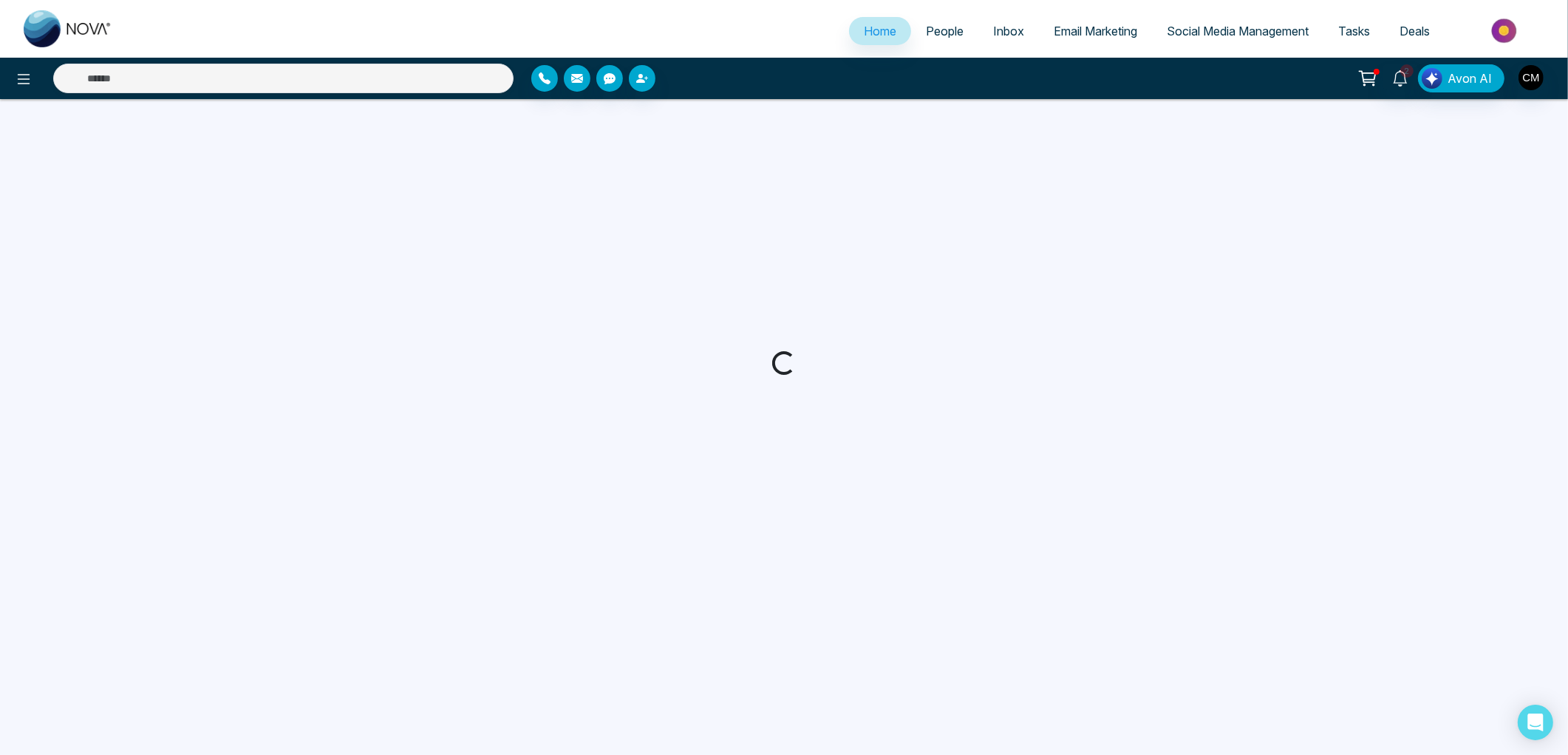
select select "*"
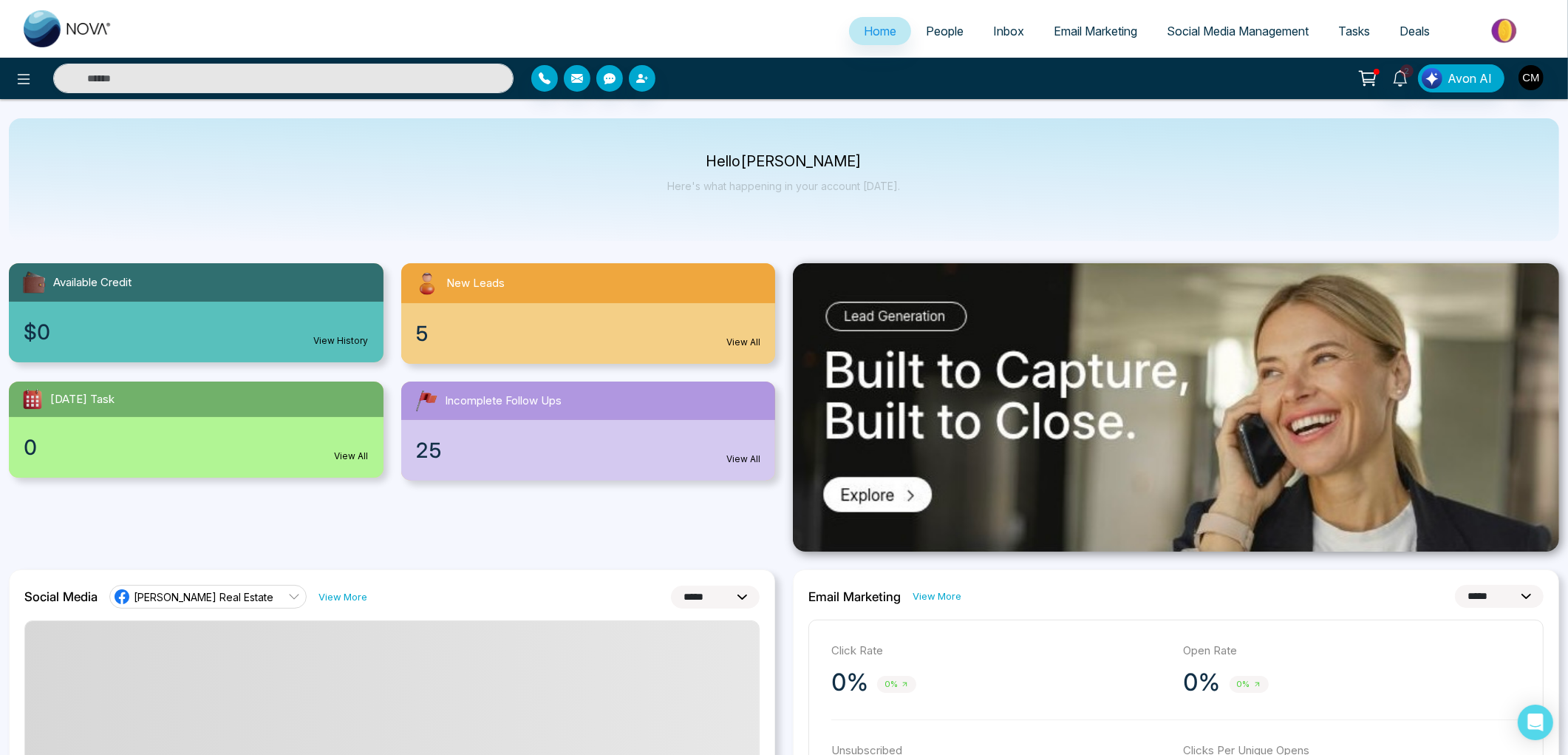
click at [932, 35] on span "People" at bounding box center [945, 31] width 38 height 15
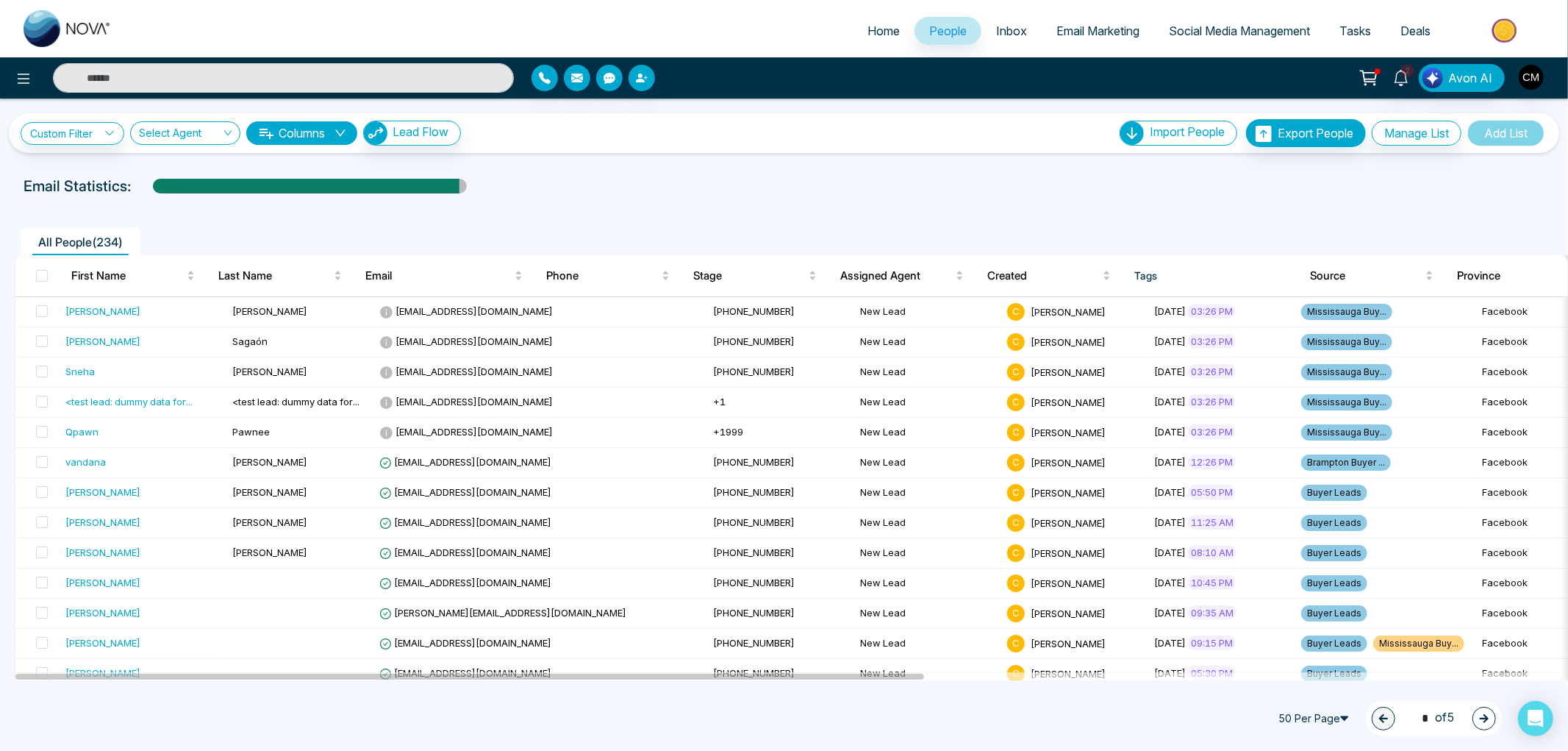
click at [953, 737] on div "50 Per Page 1 * of 5" at bounding box center [784, 718] width 1568 height 64
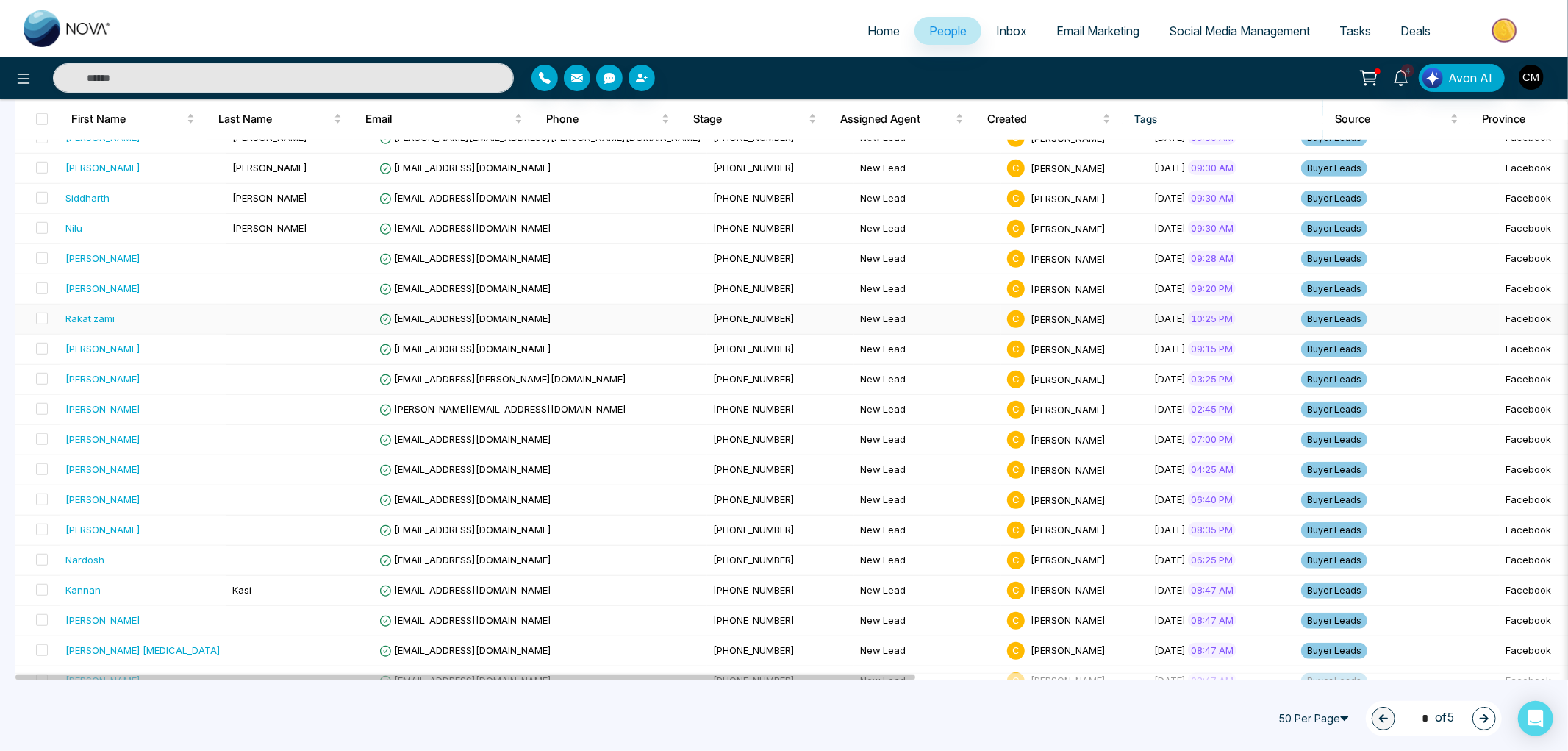
scroll to position [1134, 0]
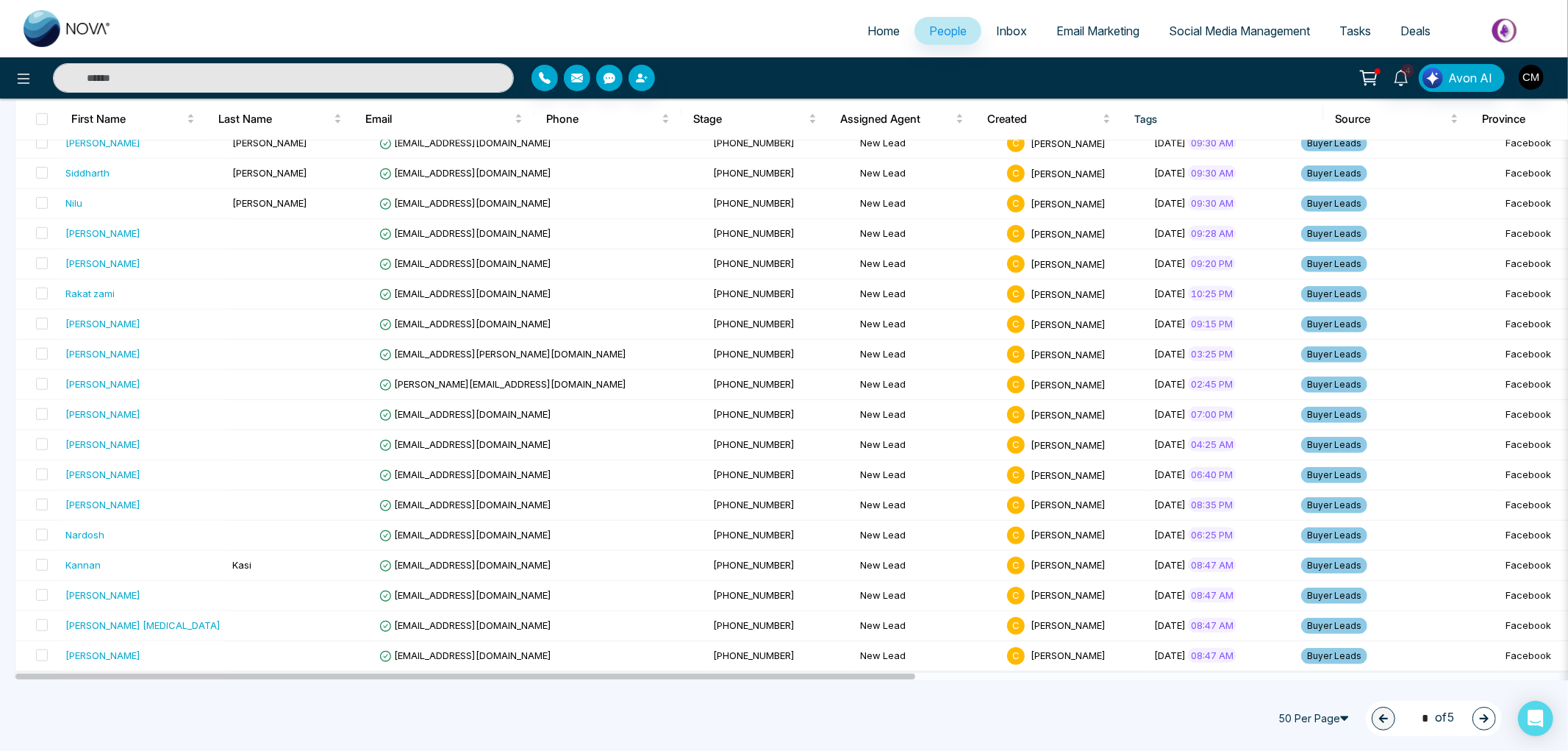
click at [1342, 721] on span "50 Per Page" at bounding box center [1316, 718] width 88 height 24
click at [1309, 682] on div "100 Per Page" at bounding box center [1316, 690] width 71 height 16
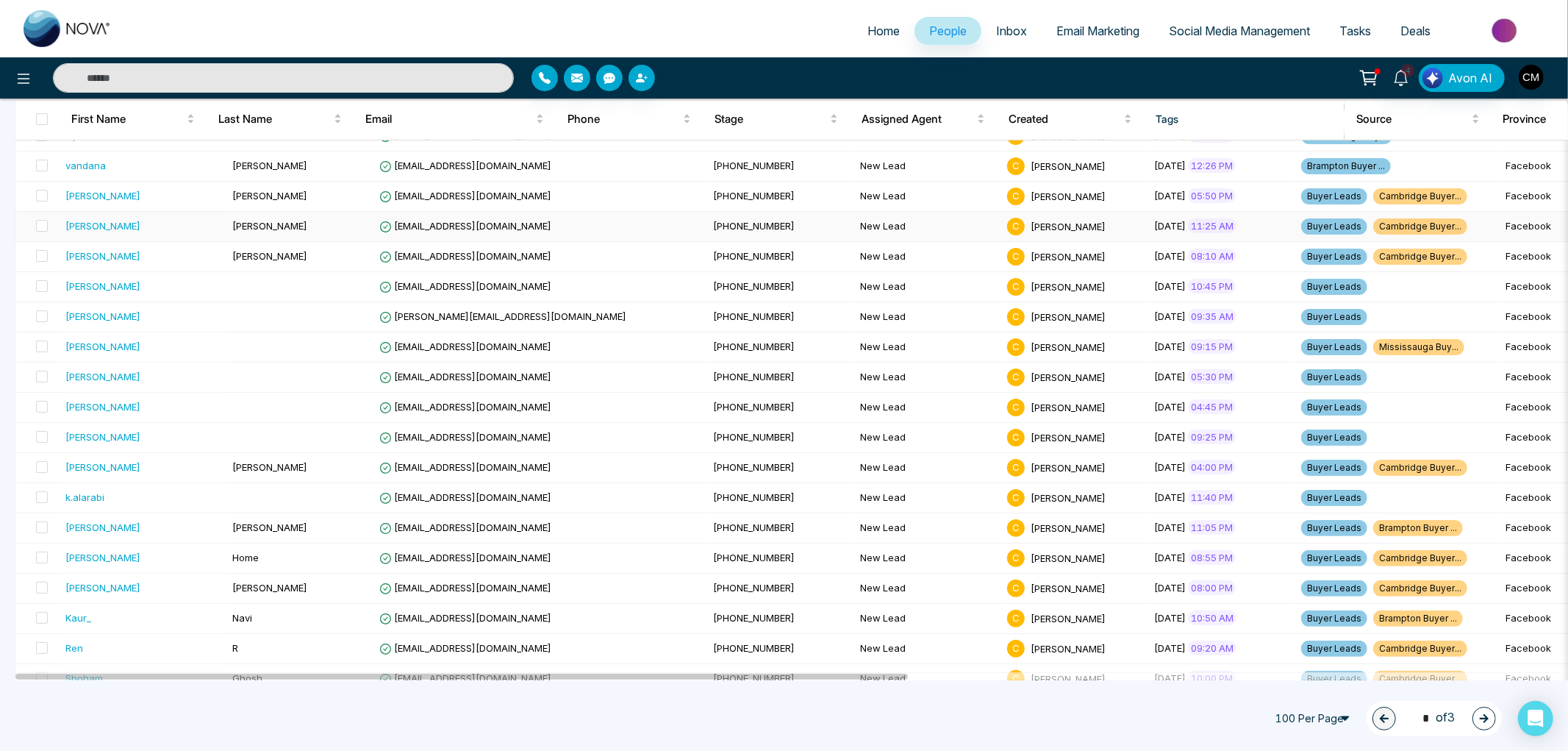
scroll to position [0, 0]
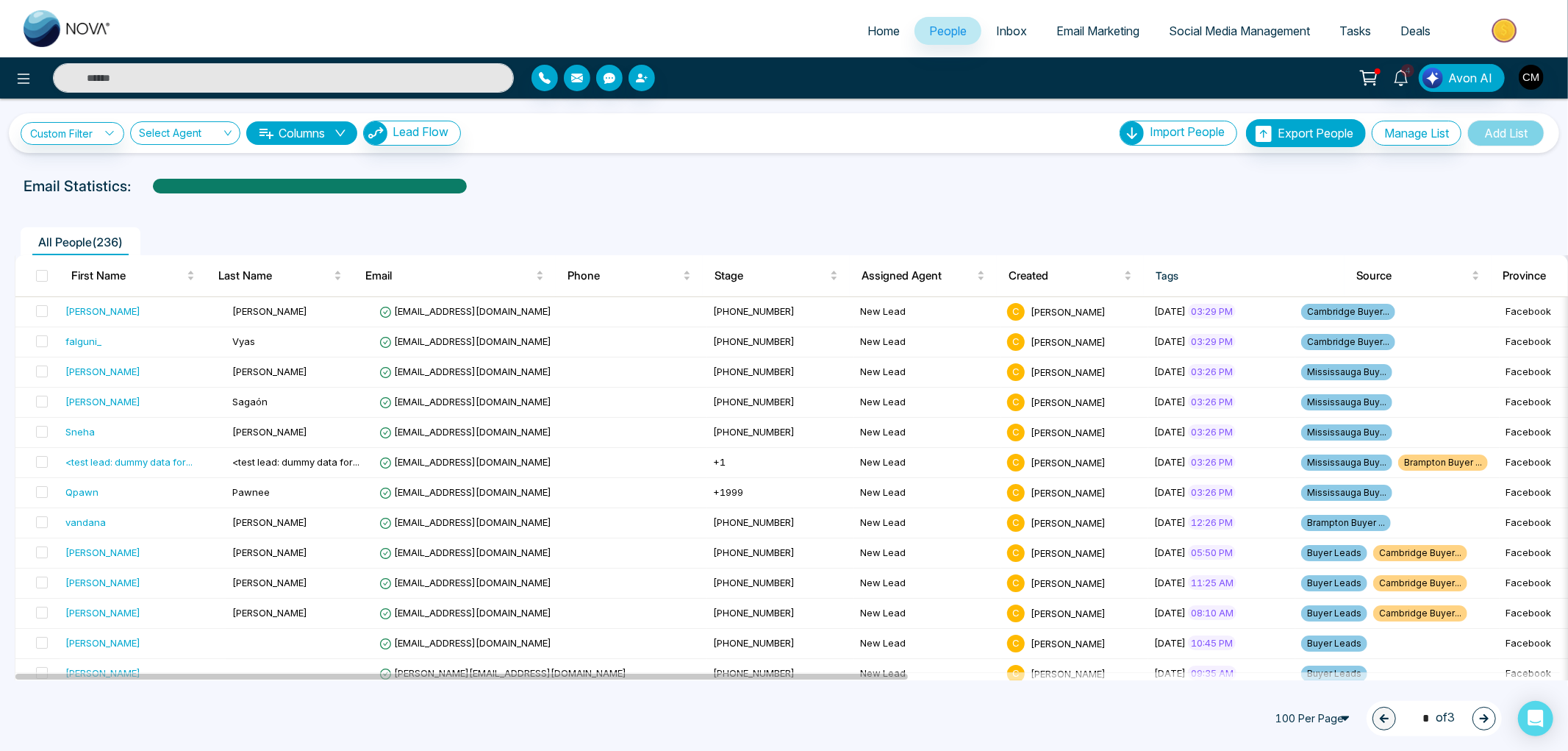
click at [15, 63] on div at bounding box center [261, 77] width 522 height 29
click at [18, 71] on icon at bounding box center [24, 79] width 17 height 17
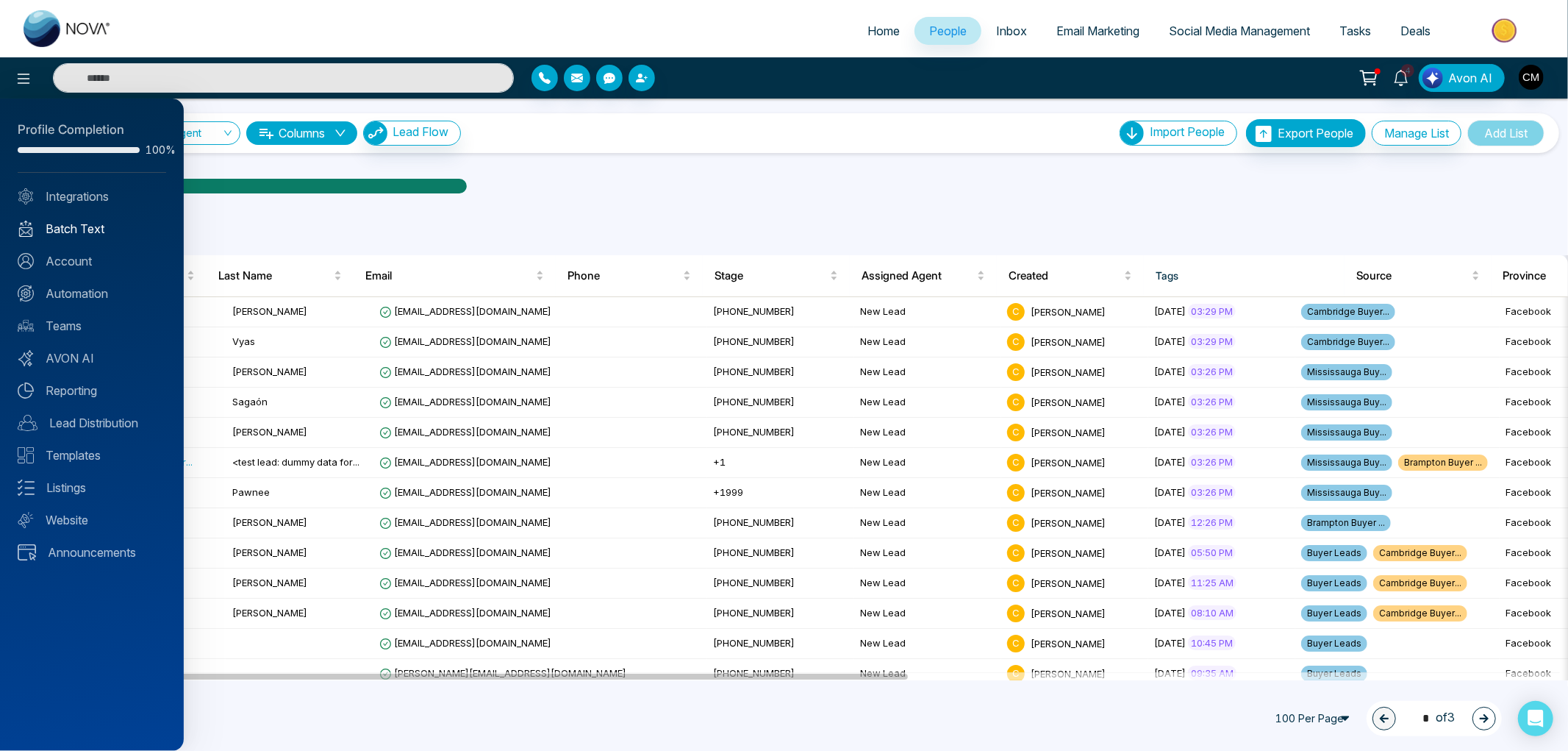
click at [75, 226] on link "Batch Text" at bounding box center [91, 229] width 148 height 17
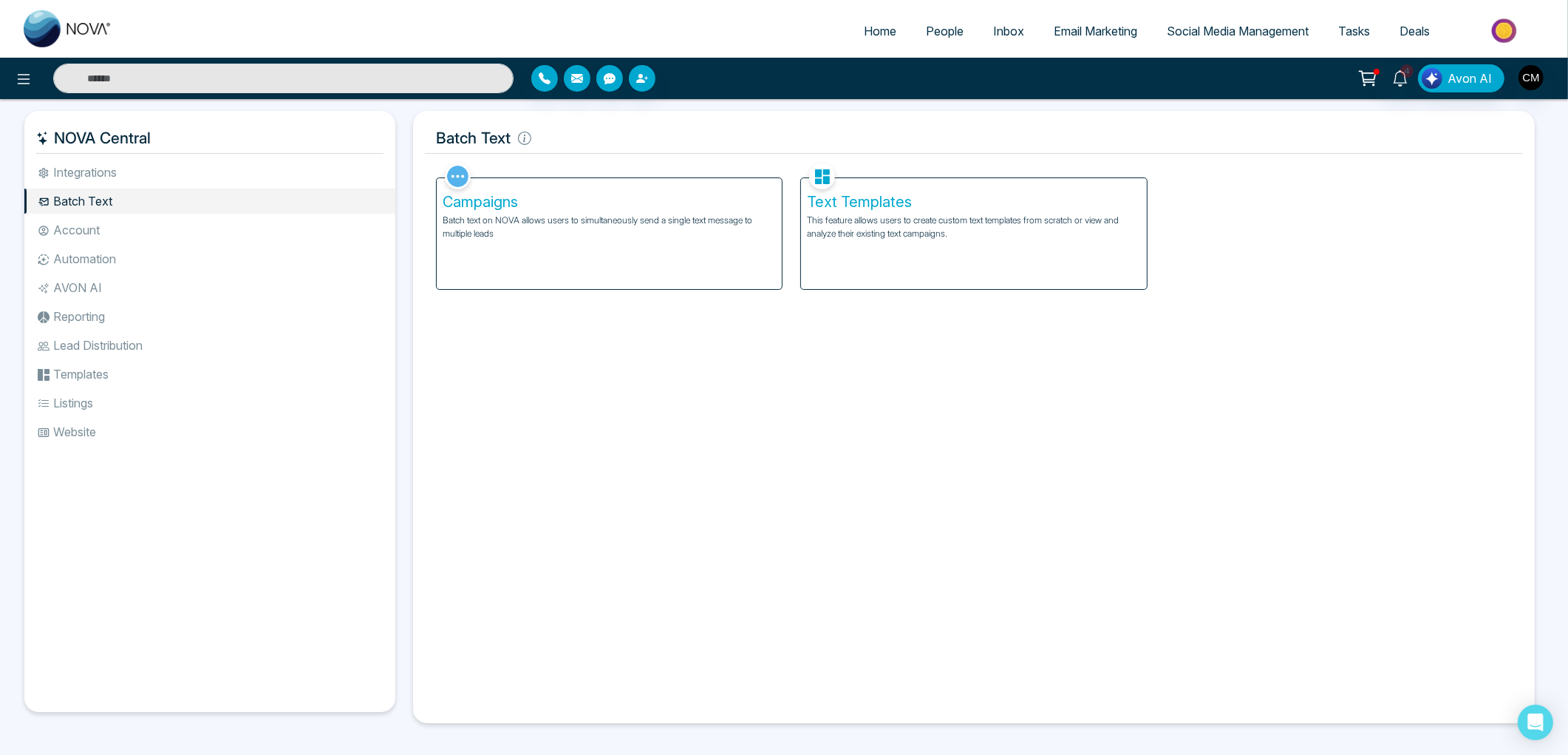
click at [623, 235] on p "Batch text on NOVA allows users to simultaneously send a single text message to…" at bounding box center [610, 227] width 333 height 27
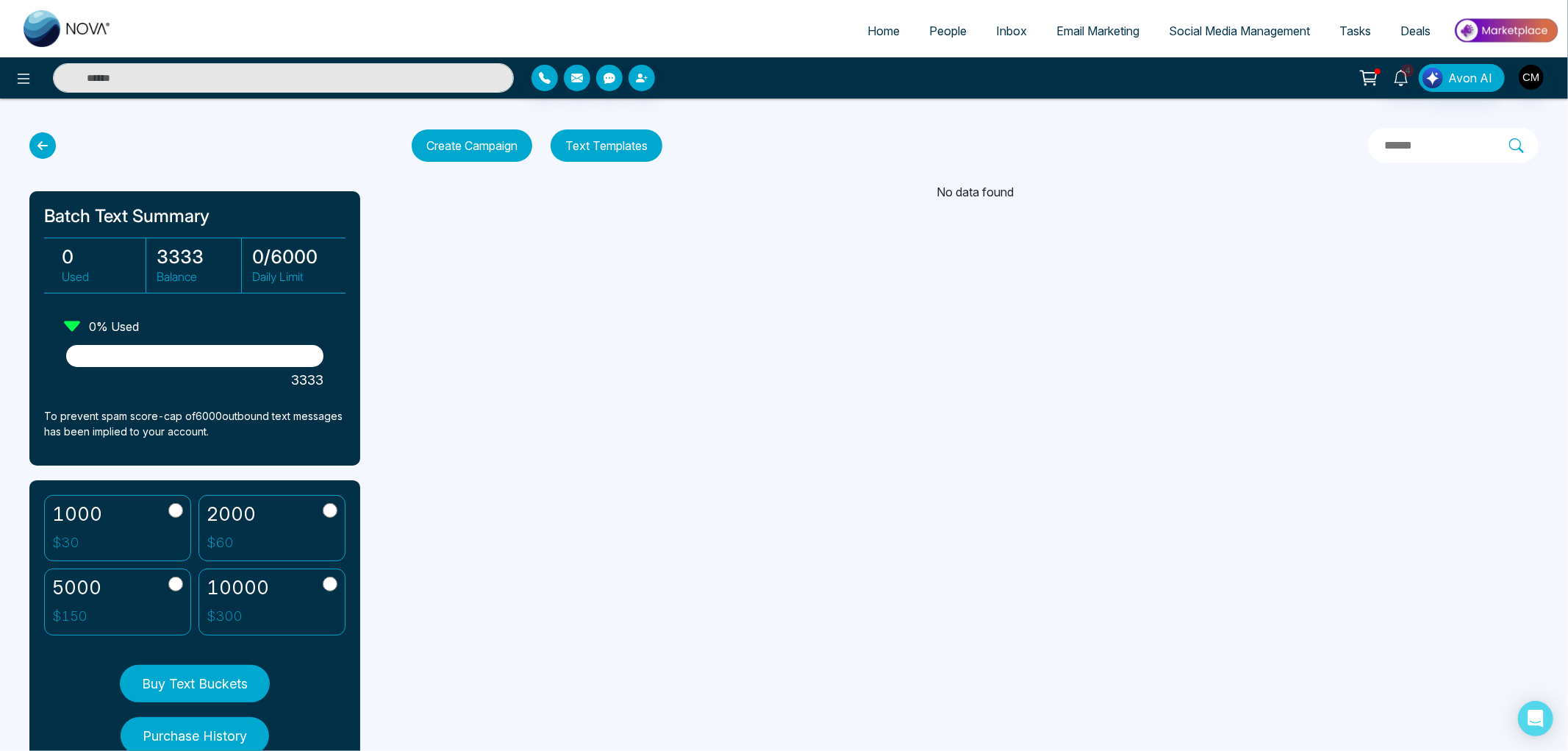
click at [475, 133] on button "Create Campaign" at bounding box center [471, 145] width 120 height 32
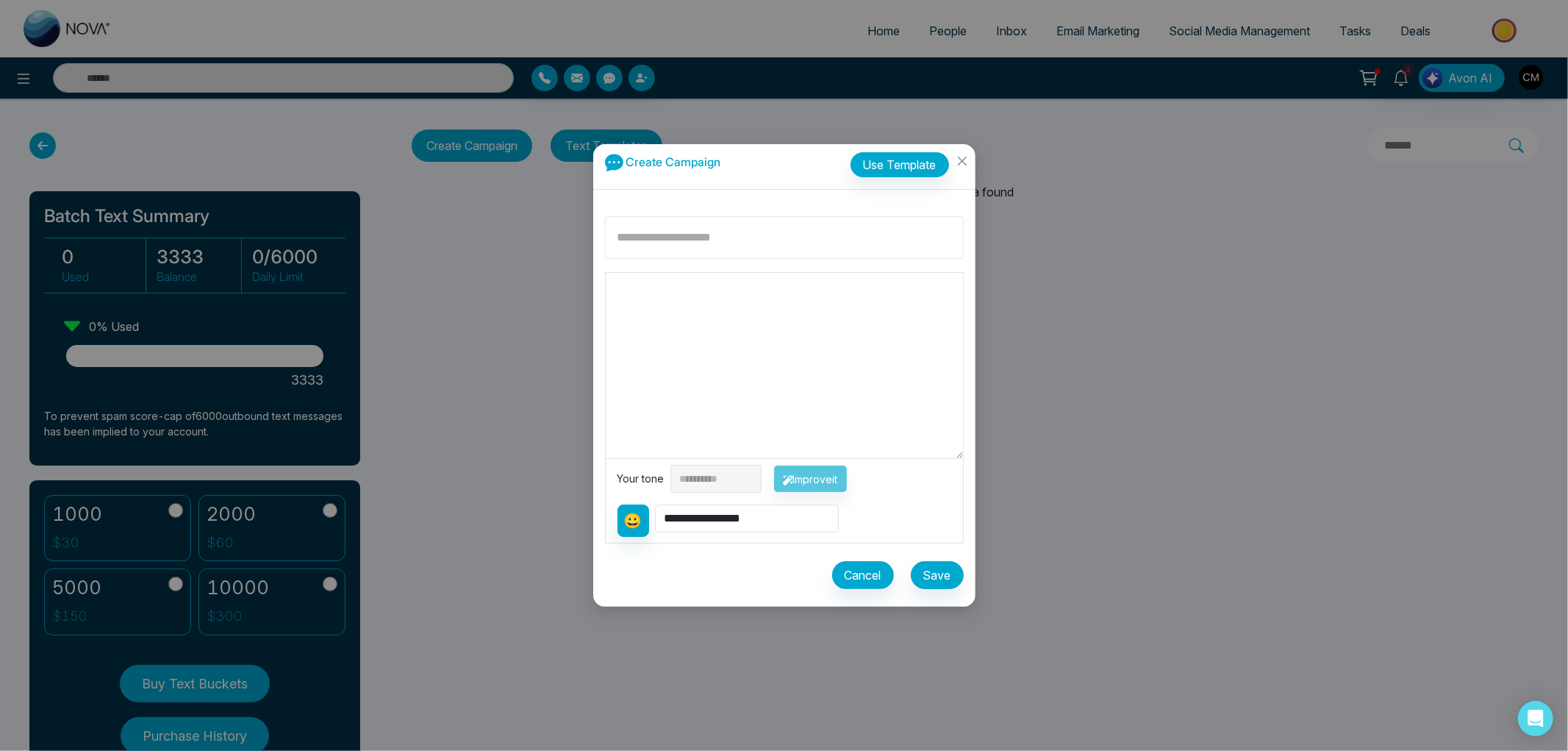
click at [702, 240] on input at bounding box center [784, 237] width 359 height 42
click at [643, 303] on textarea at bounding box center [784, 365] width 357 height 185
click at [961, 167] on icon "close" at bounding box center [962, 160] width 12 height 12
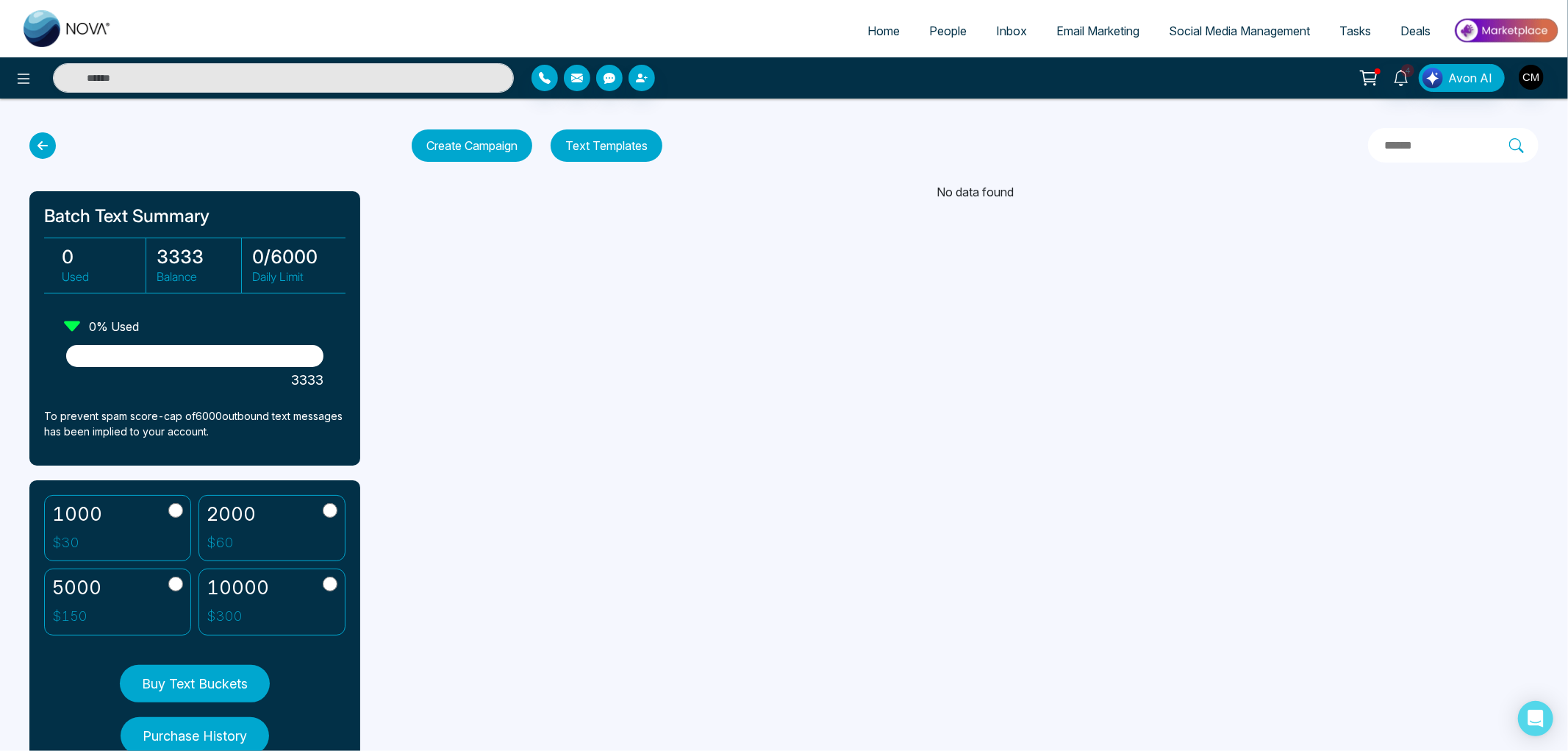
click at [941, 29] on span "People" at bounding box center [948, 31] width 38 height 15
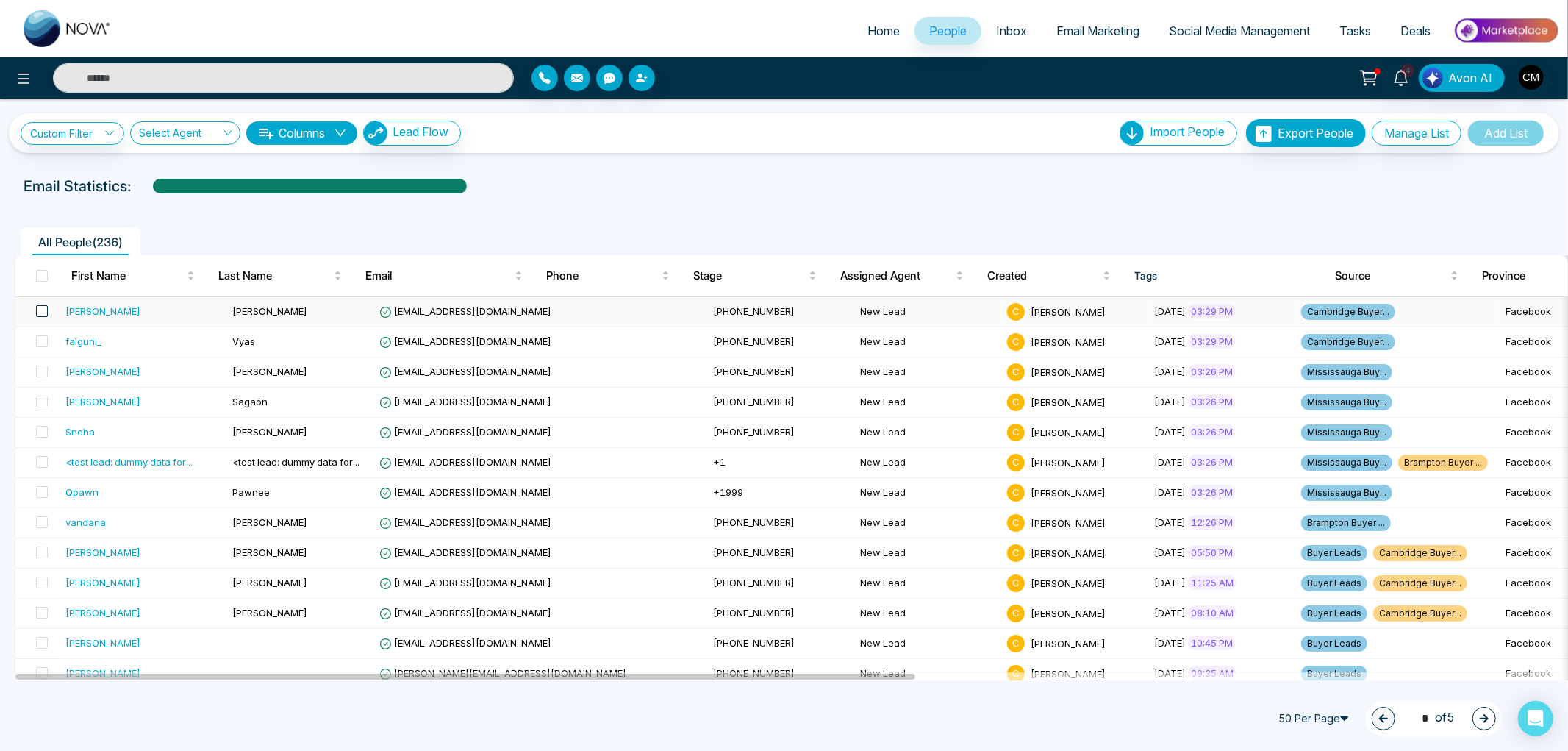
click at [39, 307] on span at bounding box center [42, 310] width 12 height 12
click at [44, 276] on span at bounding box center [42, 275] width 12 height 12
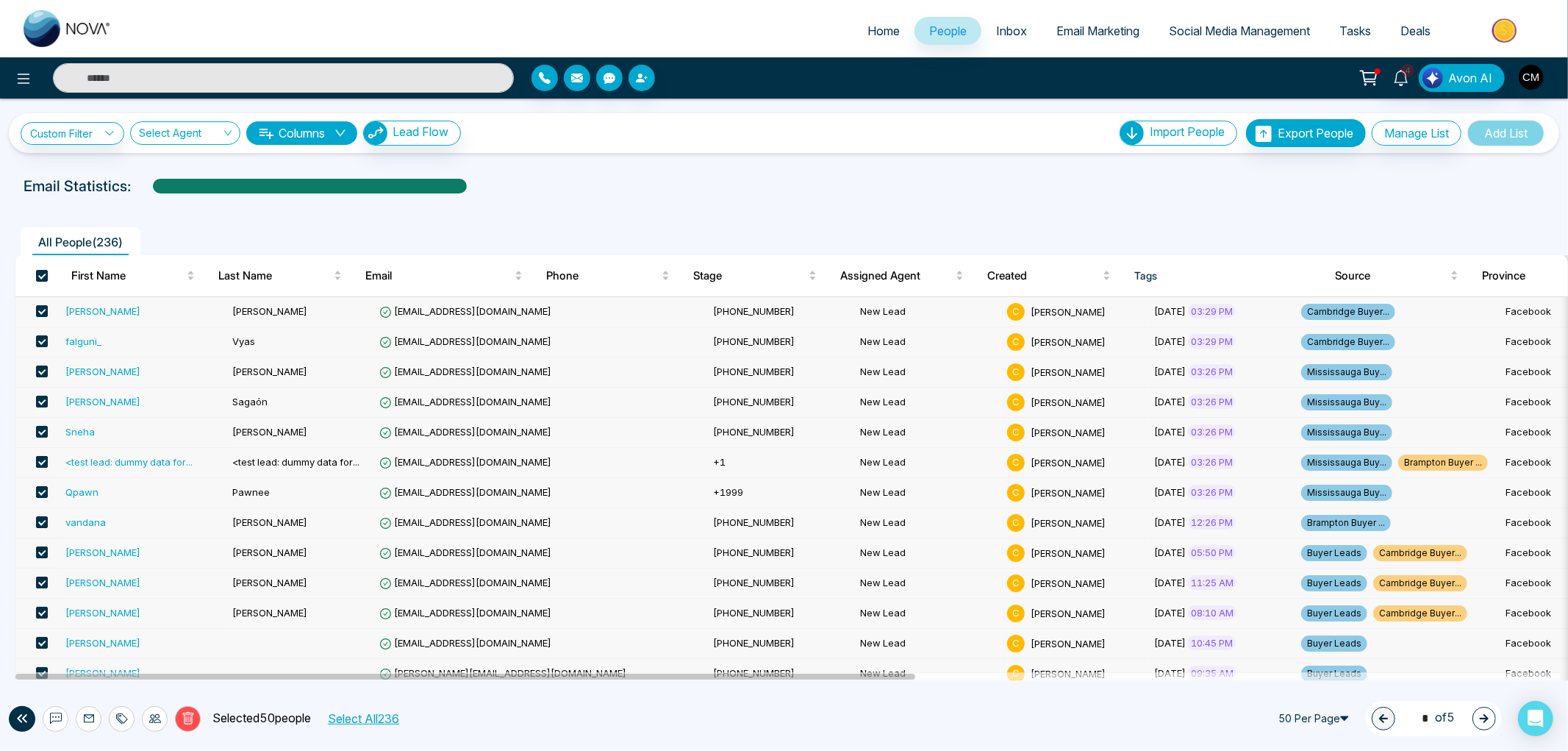
click at [36, 459] on span at bounding box center [42, 461] width 12 height 12
click at [42, 275] on span at bounding box center [42, 275] width 12 height 12
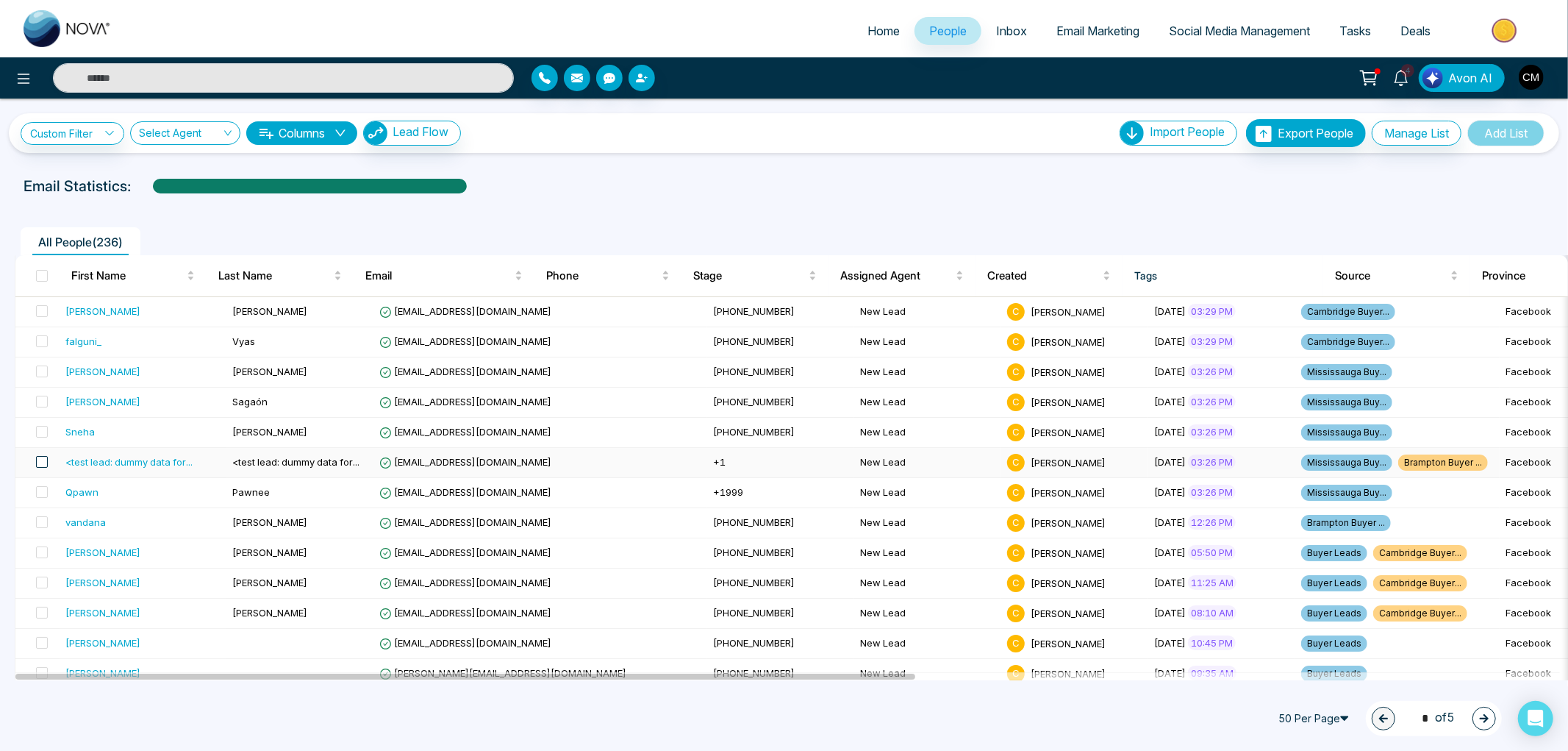
click at [44, 466] on span at bounding box center [42, 461] width 12 height 12
click at [187, 718] on icon at bounding box center [188, 718] width 13 height 13
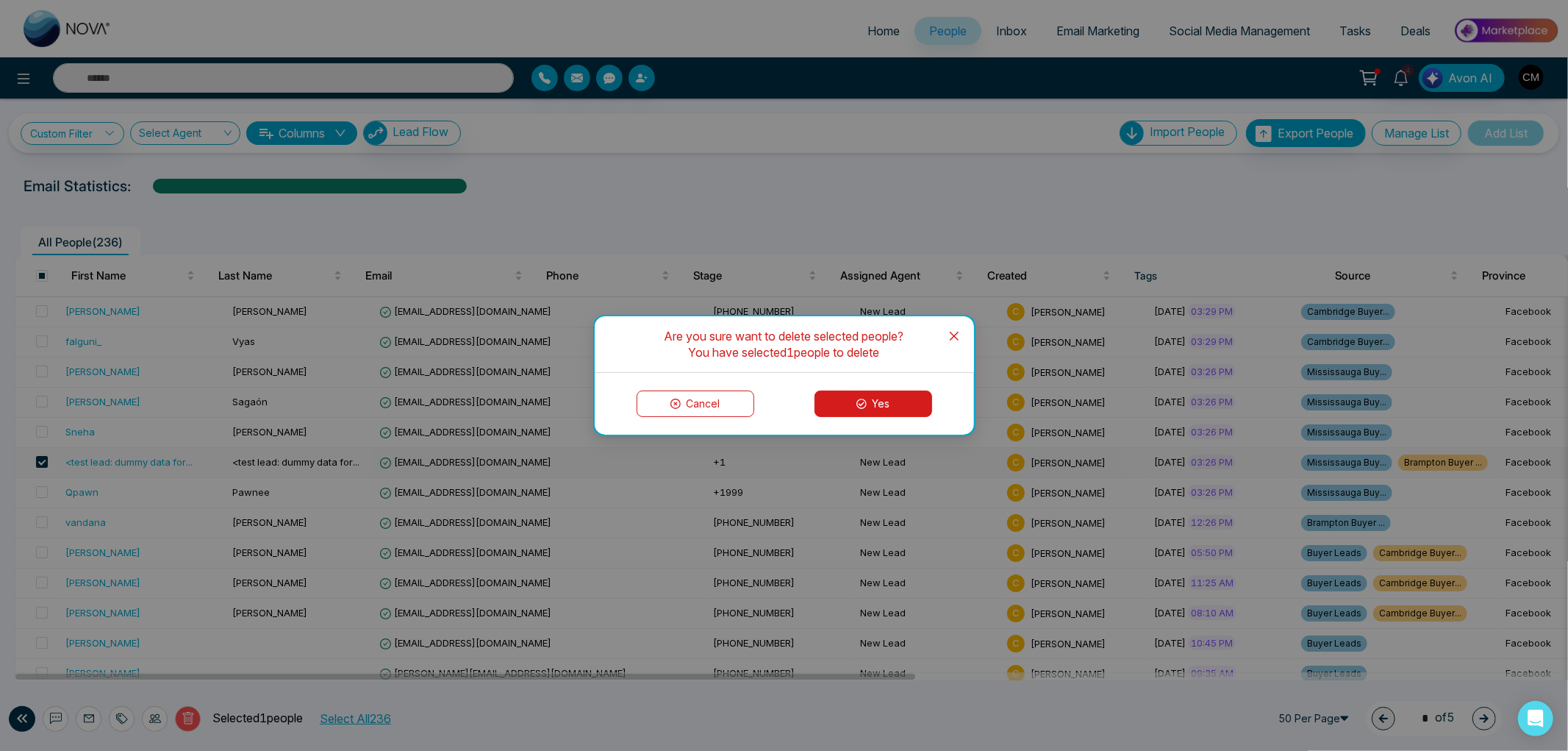
click at [893, 401] on button "Yes" at bounding box center [874, 404] width 118 height 27
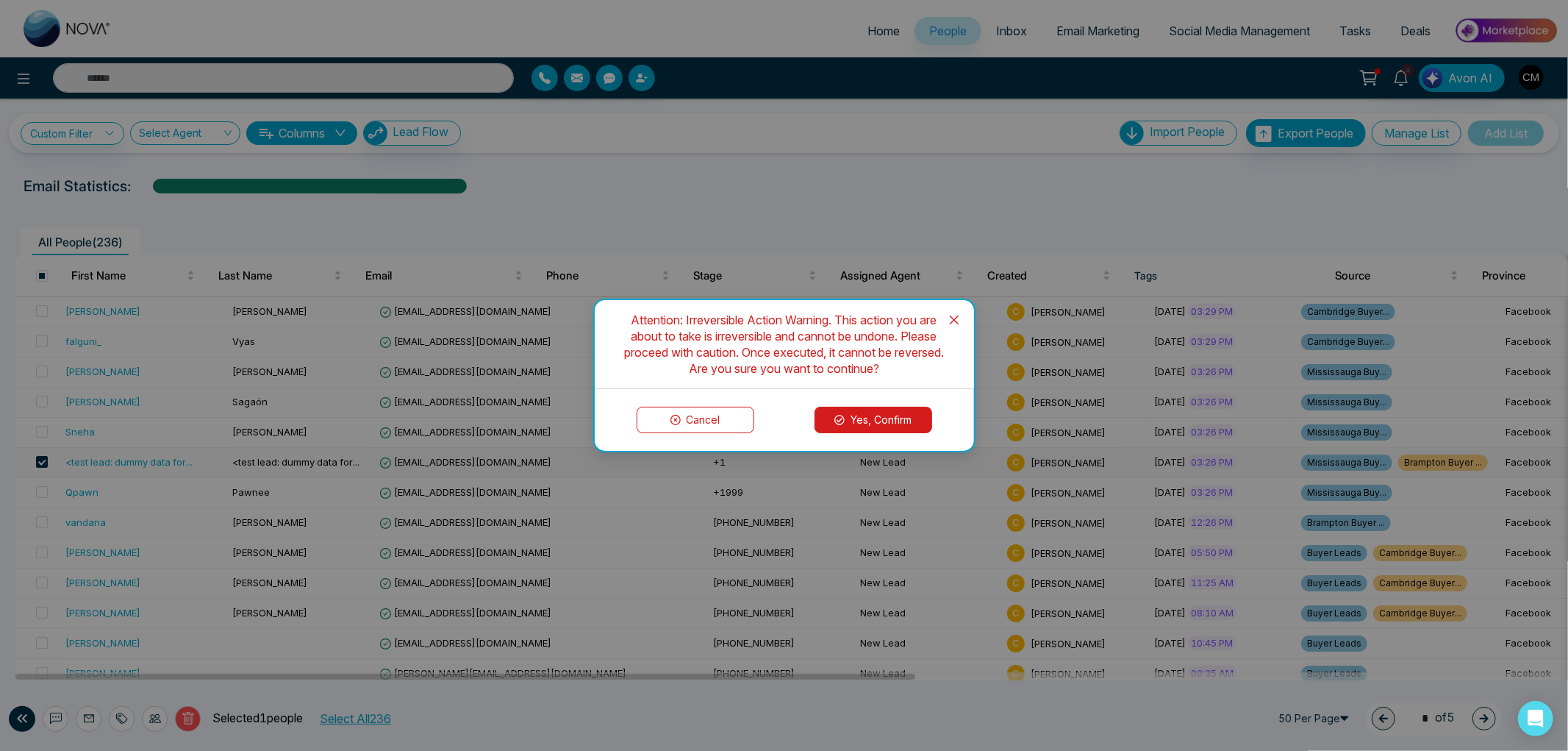
click at [882, 412] on button "Yes, Confirm" at bounding box center [874, 420] width 118 height 27
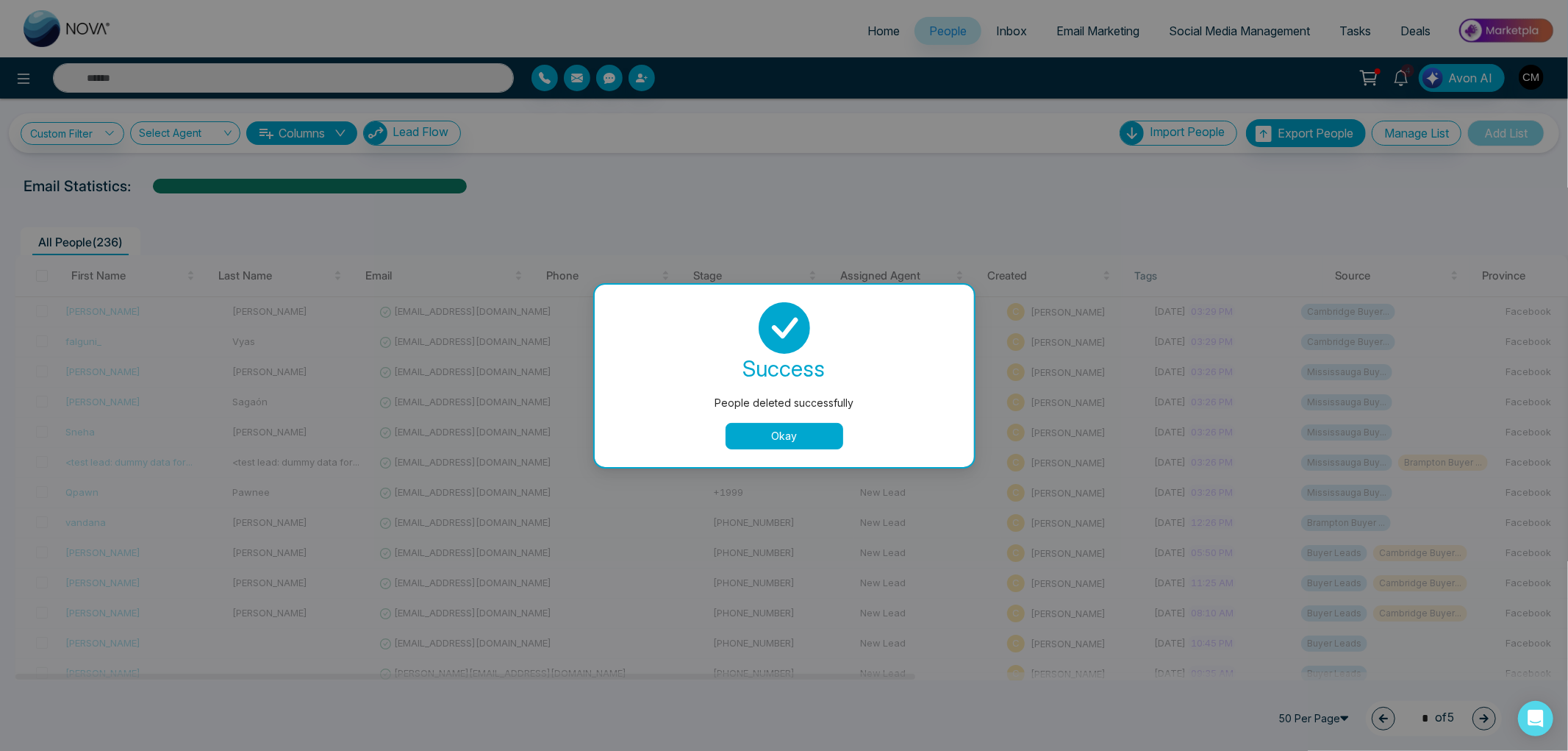
click at [751, 440] on button "Okay" at bounding box center [785, 436] width 118 height 27
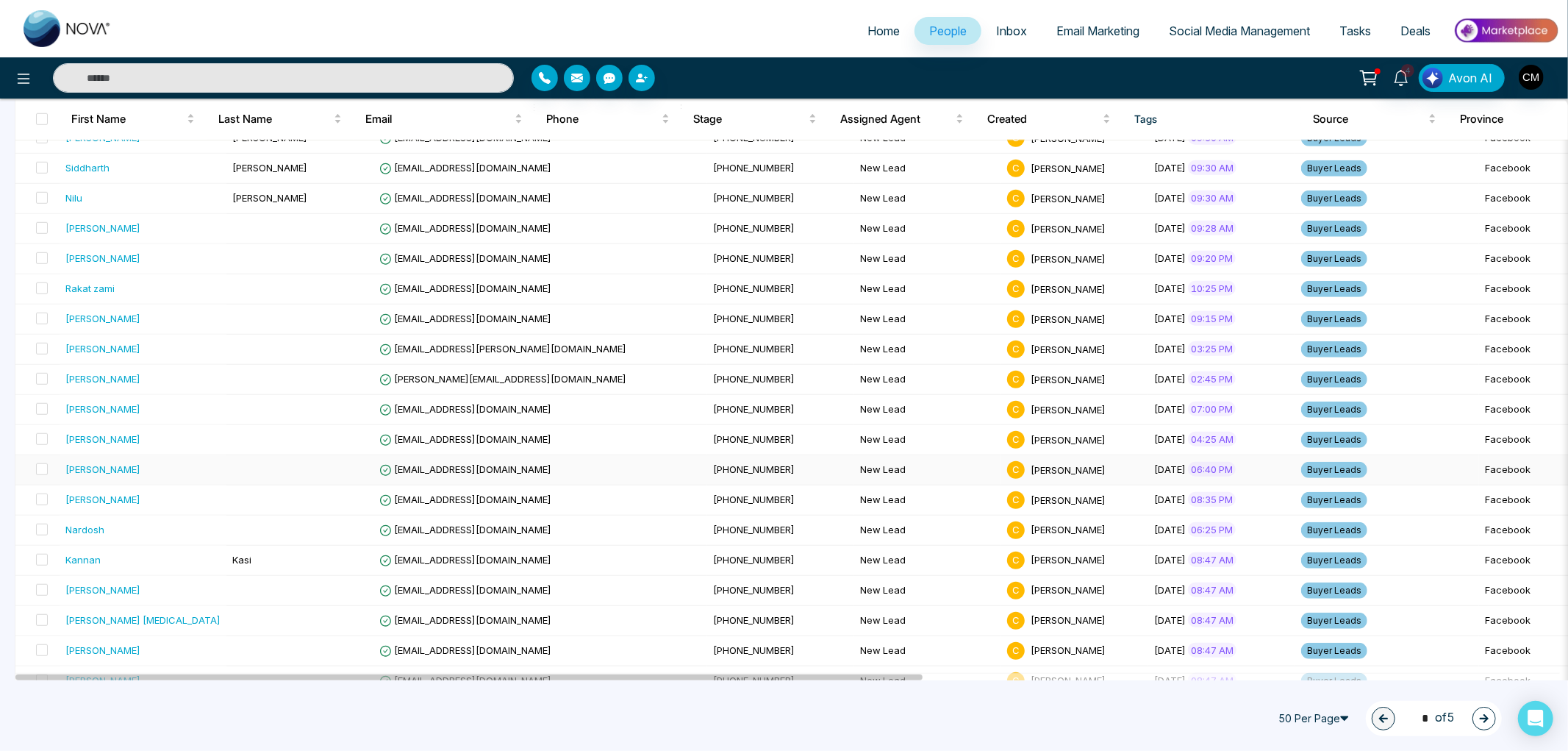
scroll to position [1134, 0]
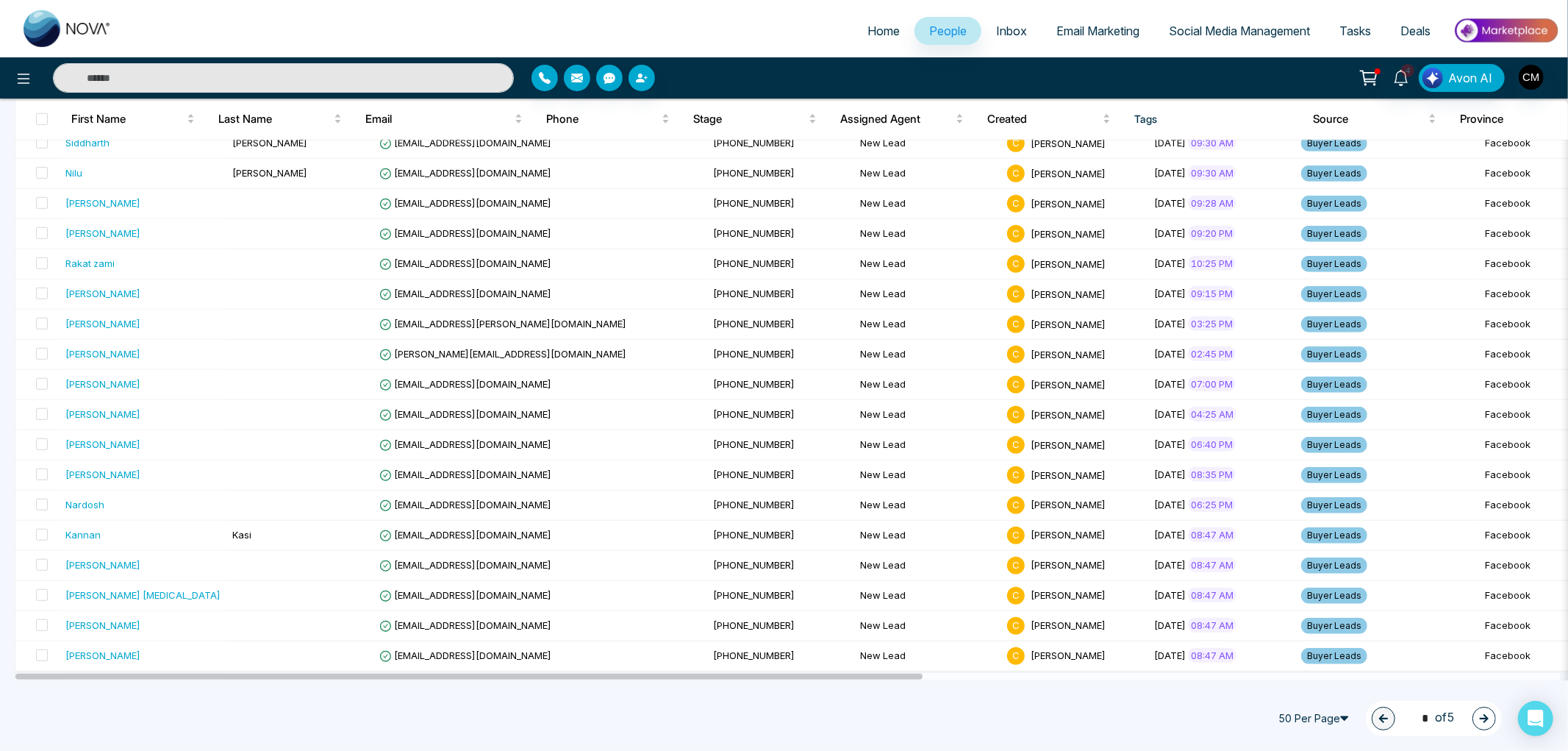
click at [1320, 727] on span "50 Per Page" at bounding box center [1316, 718] width 88 height 24
click at [1297, 686] on div "100 Per Page" at bounding box center [1316, 690] width 71 height 16
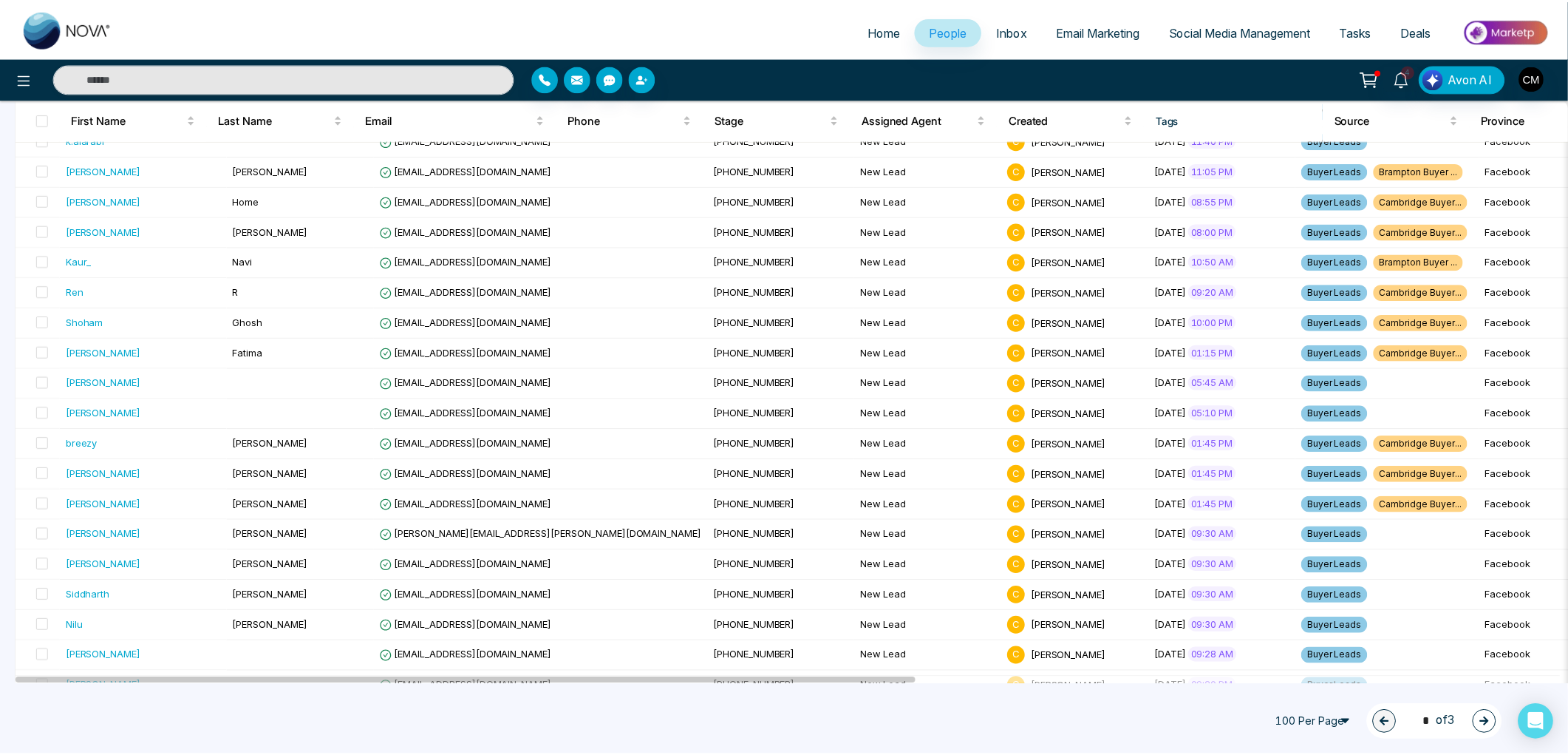
scroll to position [0, 0]
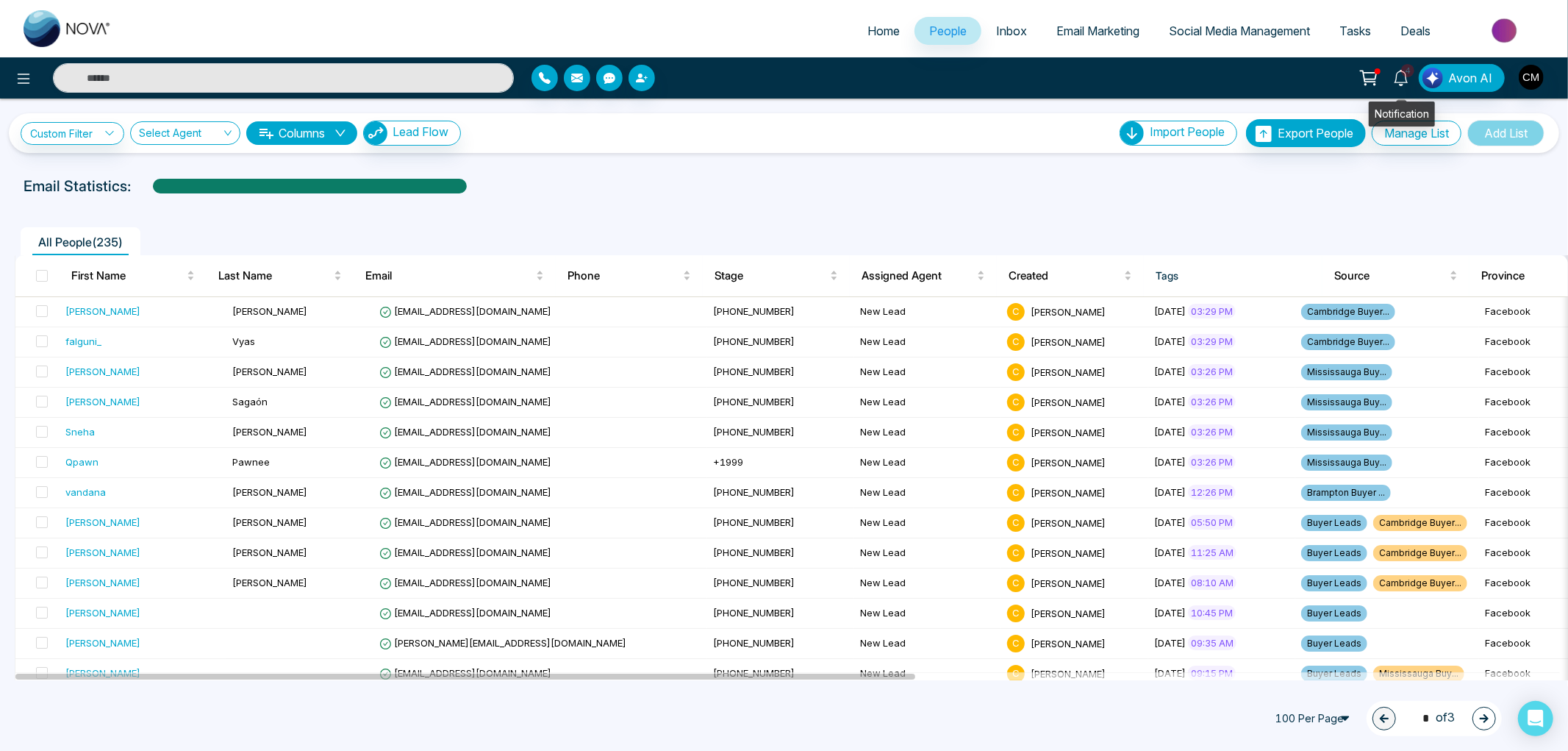
click at [1397, 79] on icon at bounding box center [1401, 78] width 16 height 16
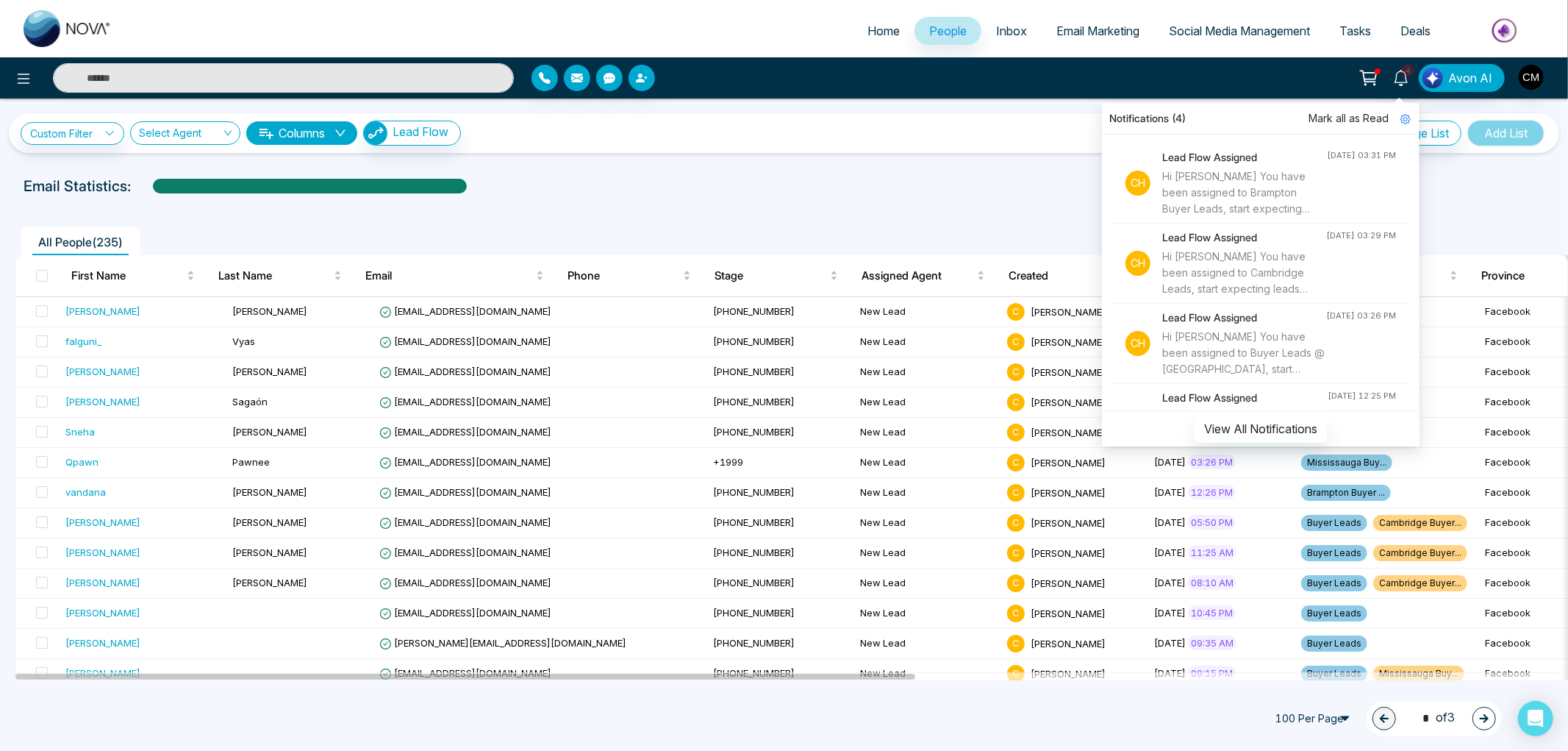
click at [1343, 115] on span "Mark all as Read" at bounding box center [1349, 118] width 80 height 16
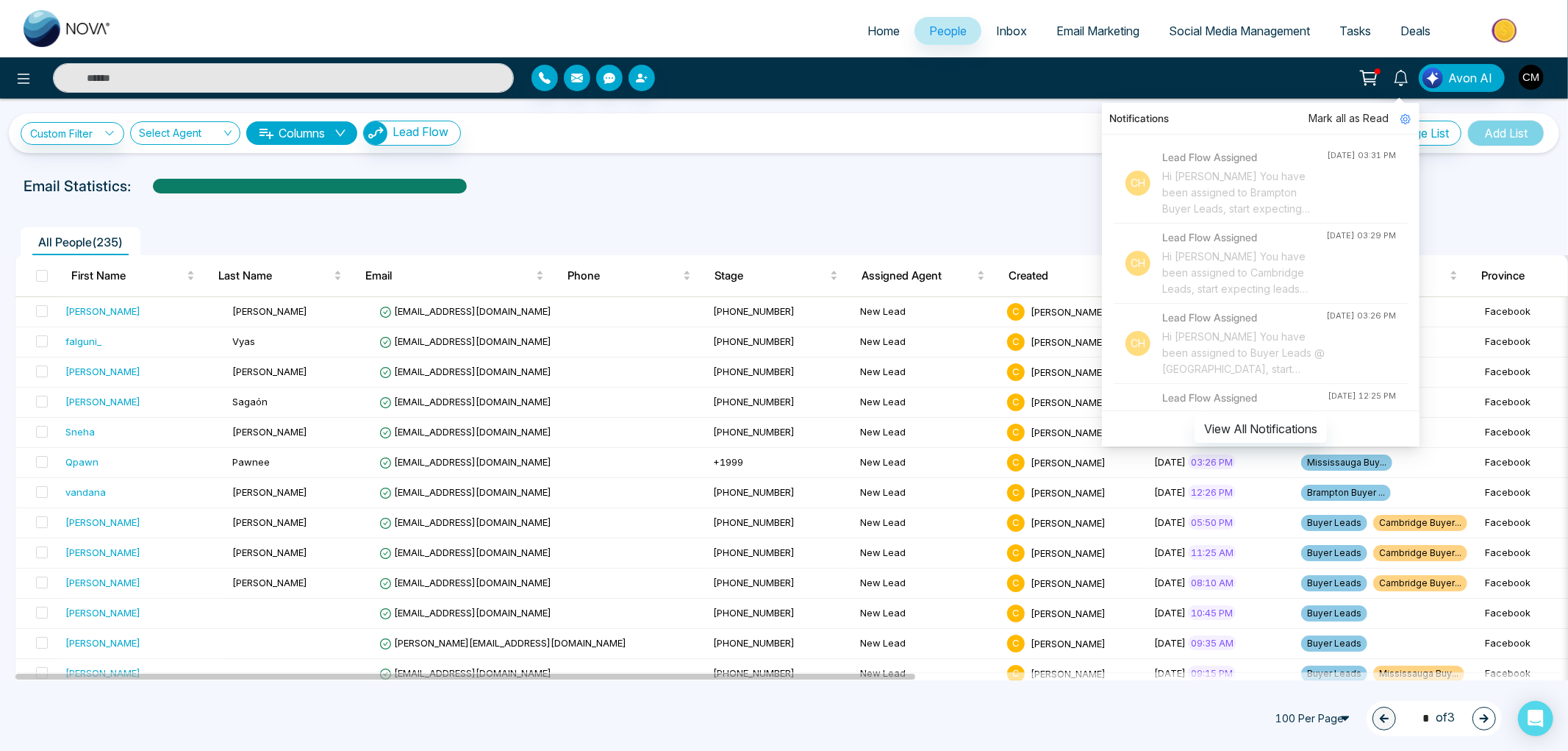
click at [1372, 82] on icon at bounding box center [1368, 76] width 15 height 11
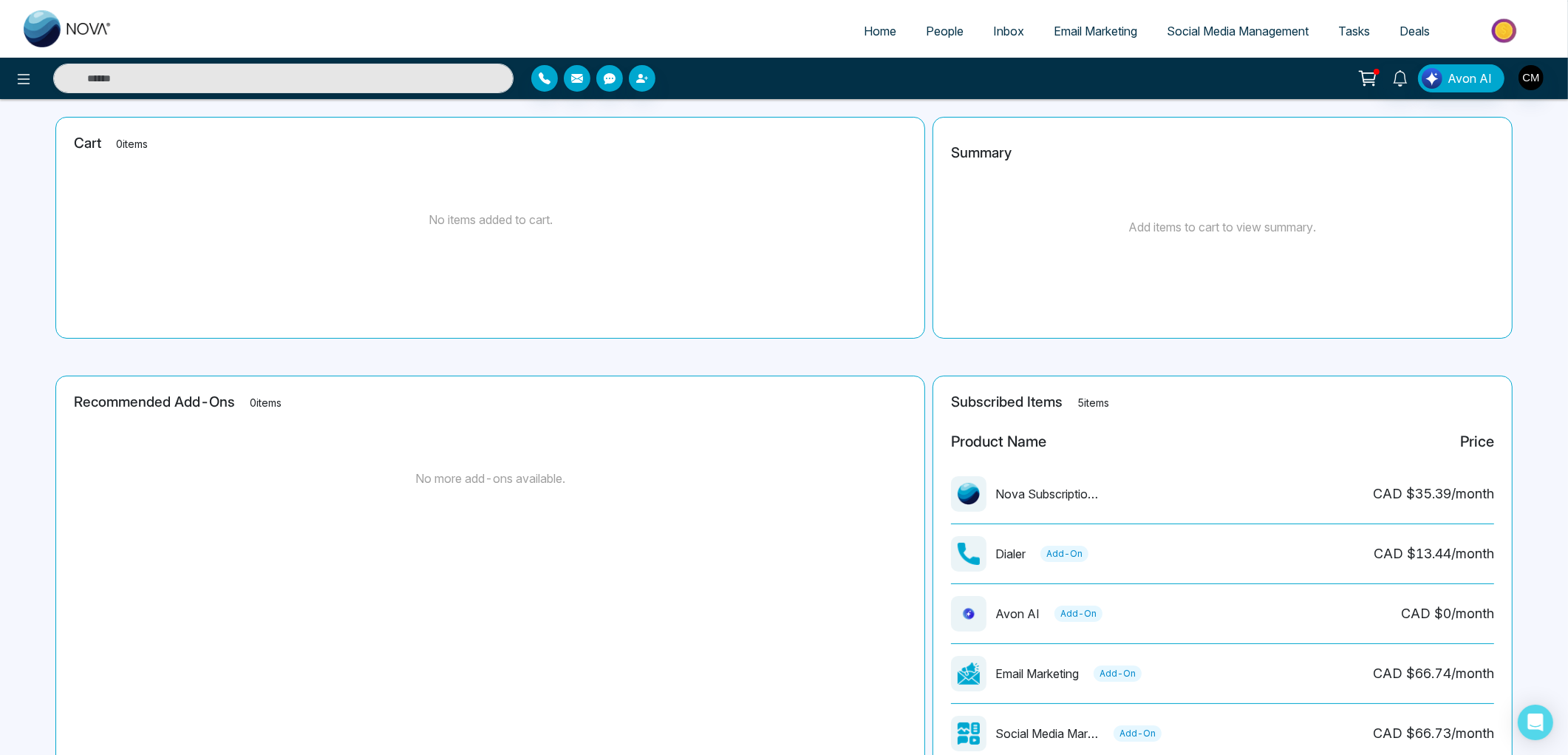
scroll to position [188, 0]
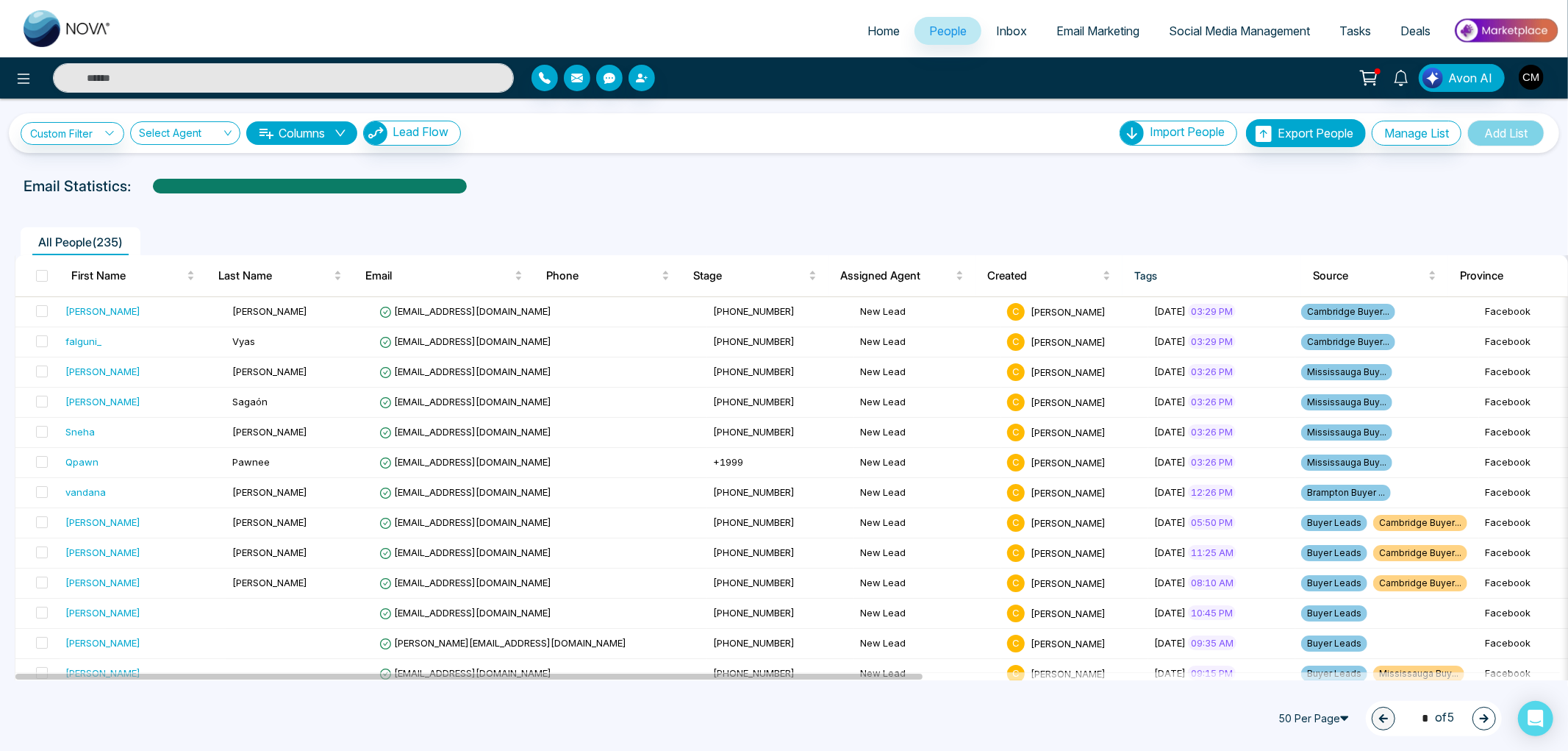
click at [1326, 722] on span "50 Per Page" at bounding box center [1316, 718] width 88 height 24
click at [1303, 688] on div "100 Per Page" at bounding box center [1316, 690] width 71 height 16
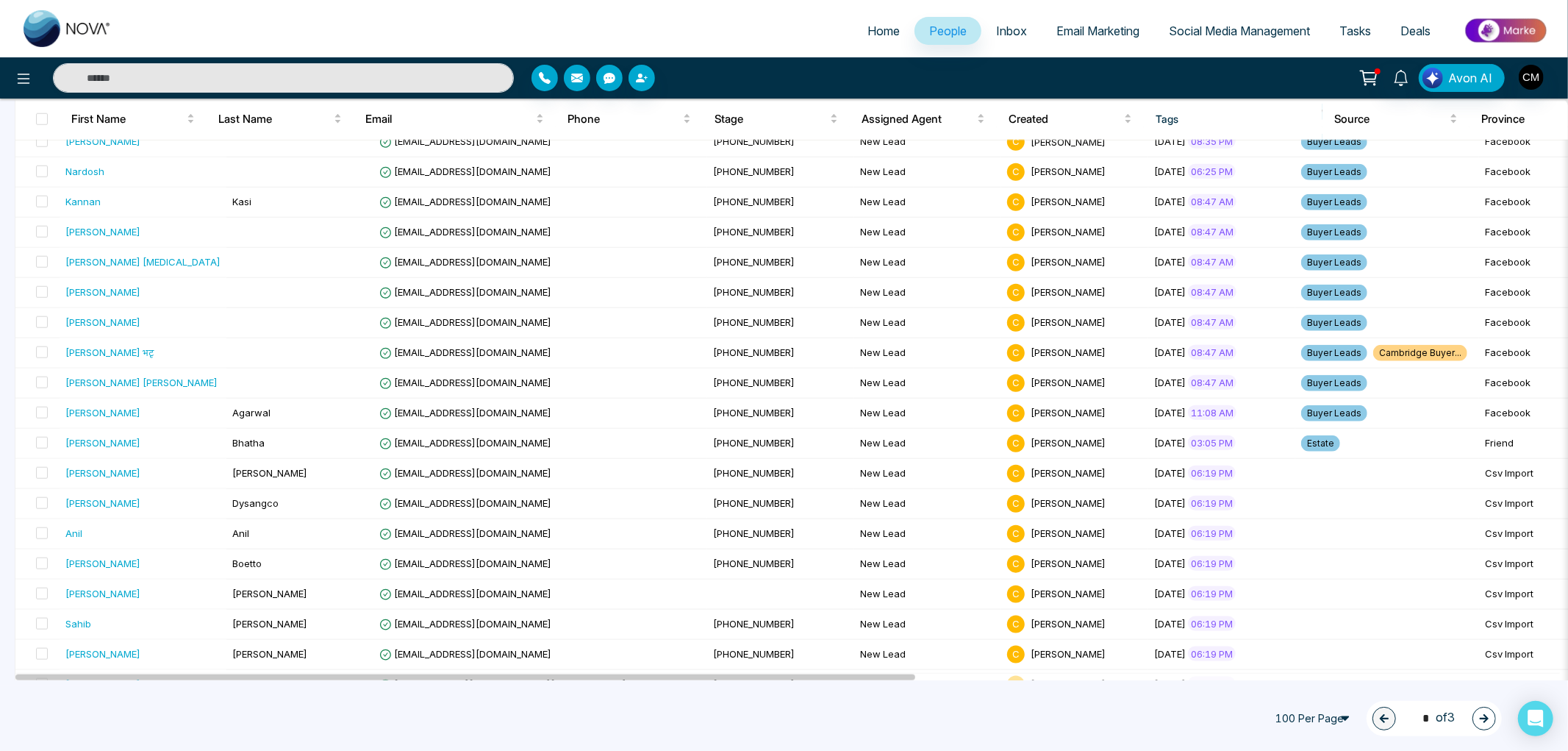
scroll to position [1419, 0]
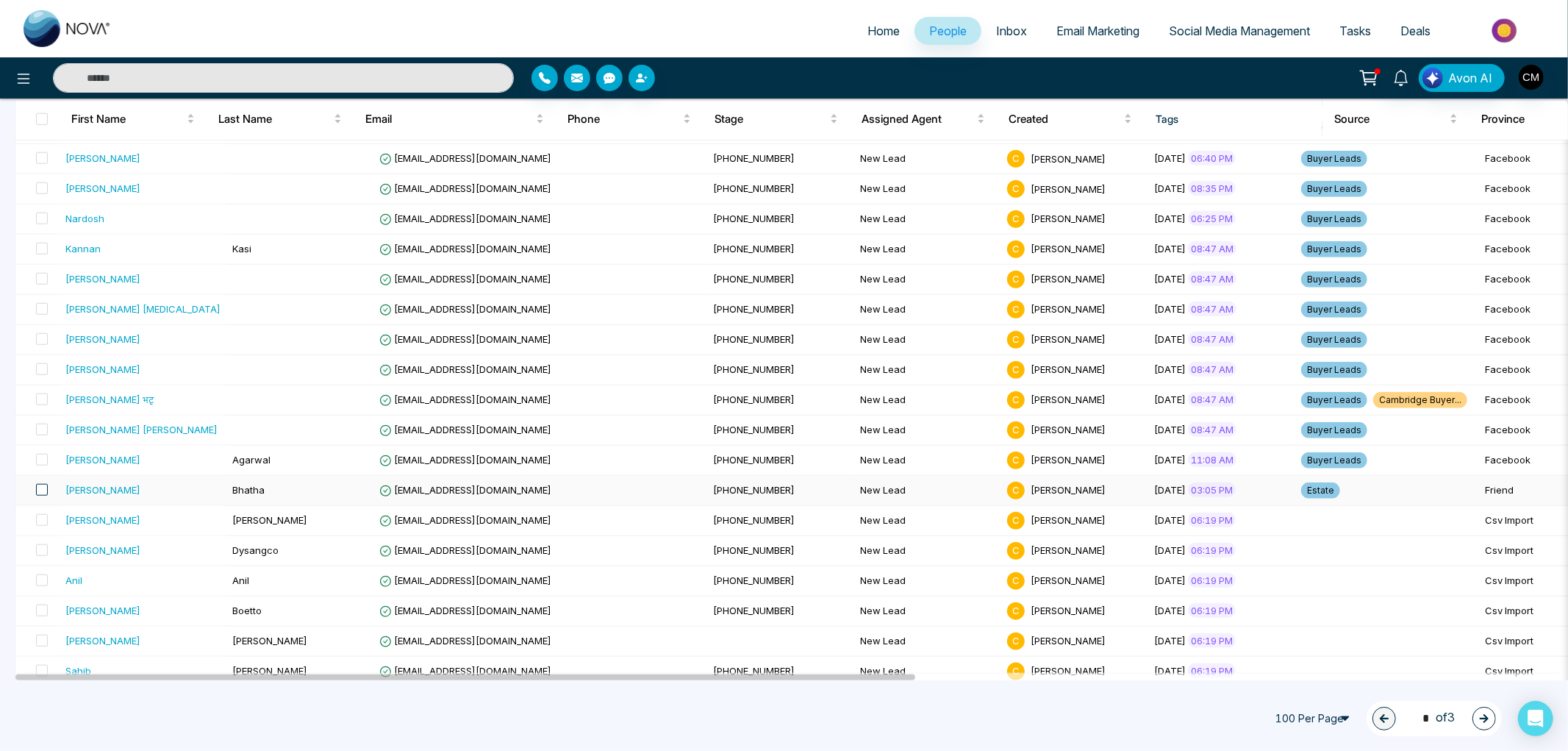
click at [42, 489] on span at bounding box center [42, 489] width 12 height 12
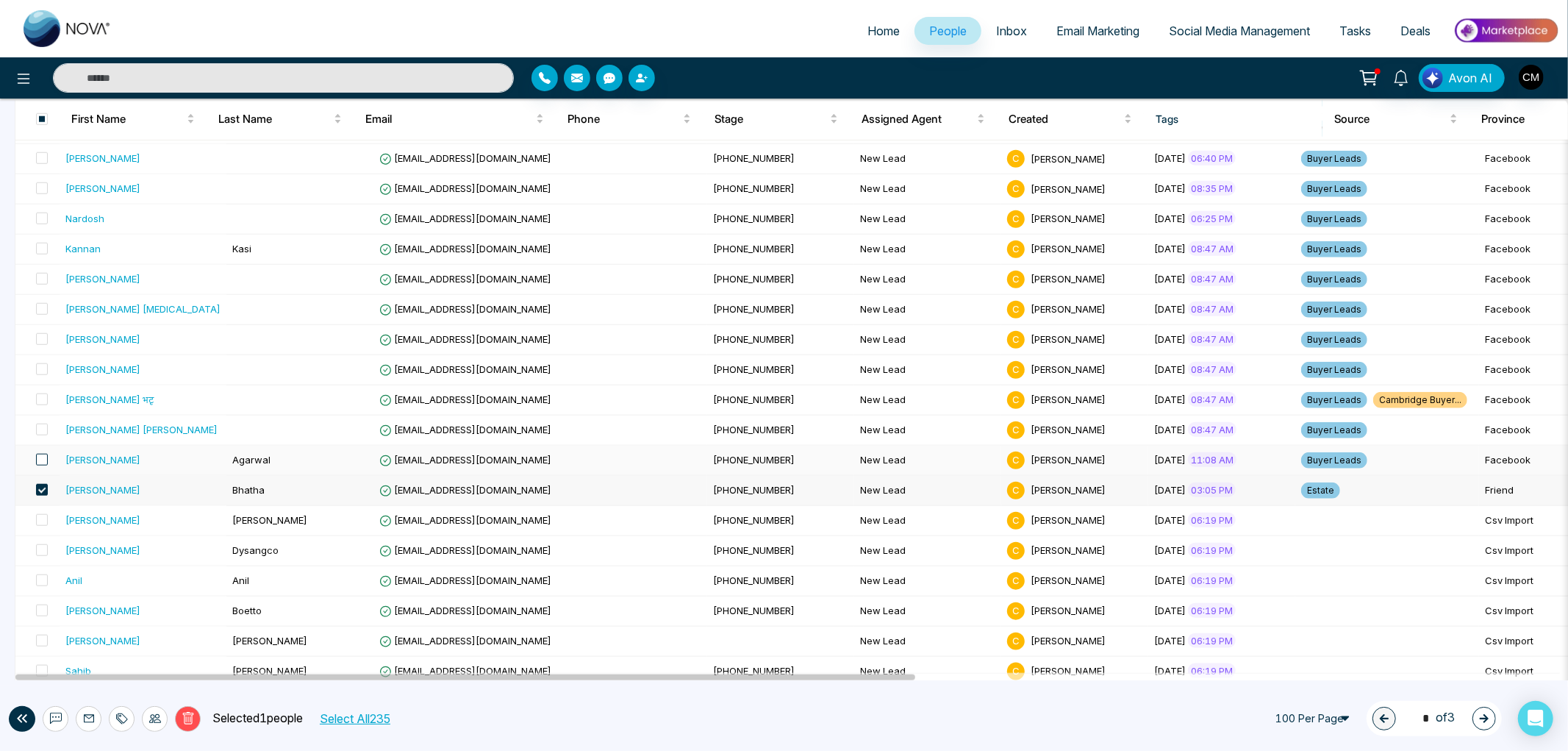
click at [41, 461] on span at bounding box center [42, 459] width 12 height 12
click at [41, 434] on span at bounding box center [42, 429] width 12 height 12
click at [40, 405] on span at bounding box center [42, 399] width 12 height 12
click at [44, 371] on span at bounding box center [42, 368] width 12 height 12
click at [38, 113] on span at bounding box center [42, 119] width 12 height 12
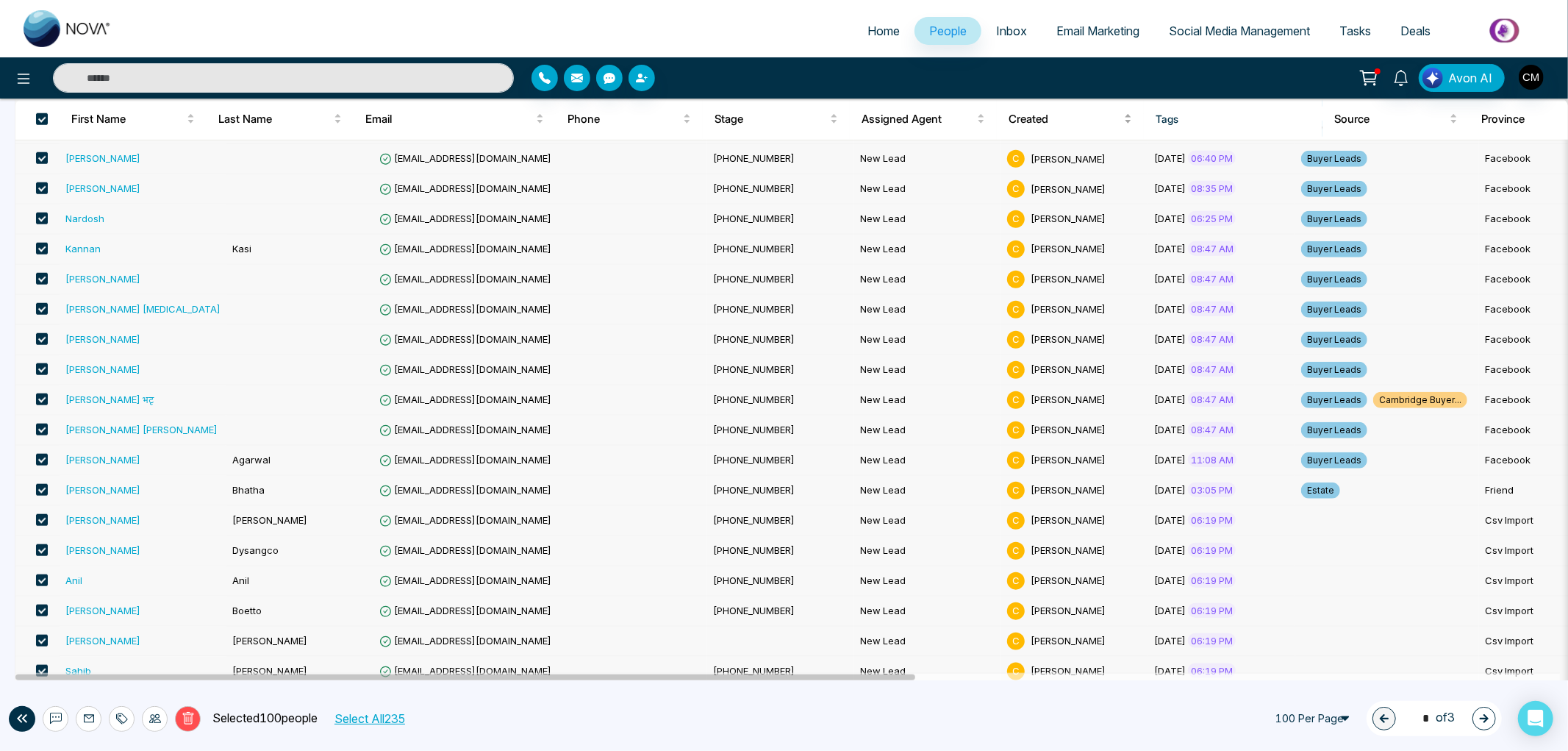
click at [1121, 118] on div "Created" at bounding box center [1070, 119] width 123 height 17
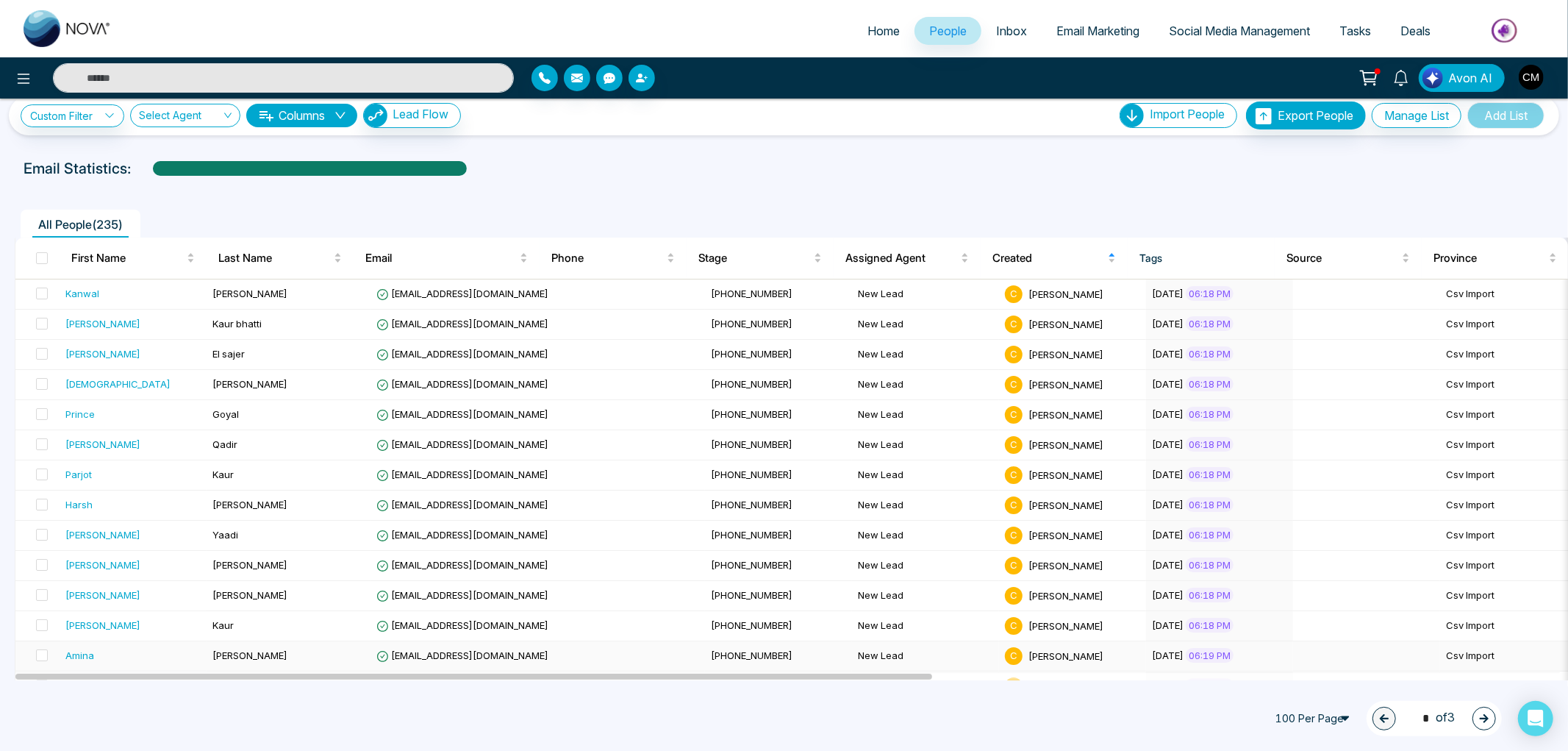
scroll to position [0, 0]
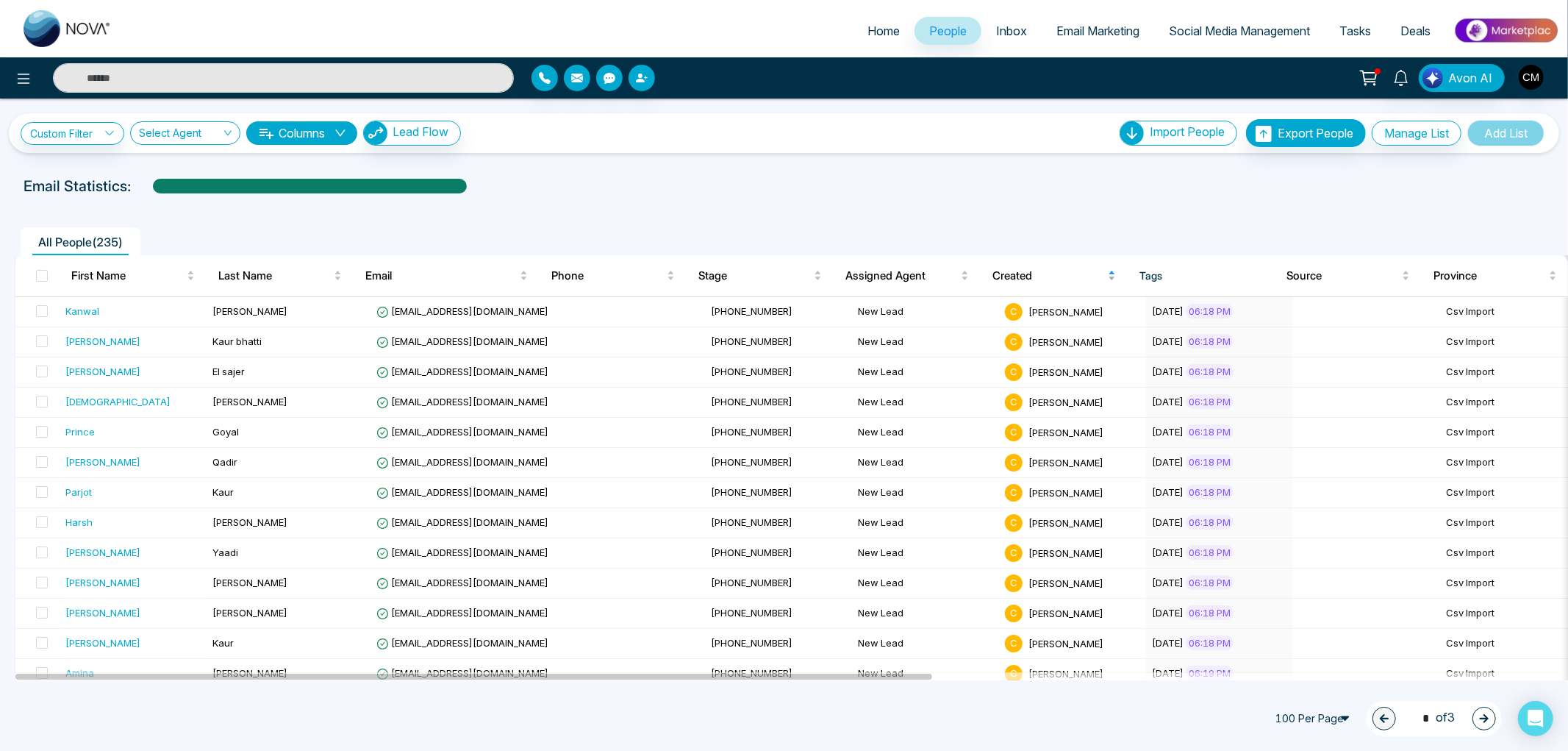
click at [1024, 269] on span "Created" at bounding box center [1049, 276] width 112 height 17
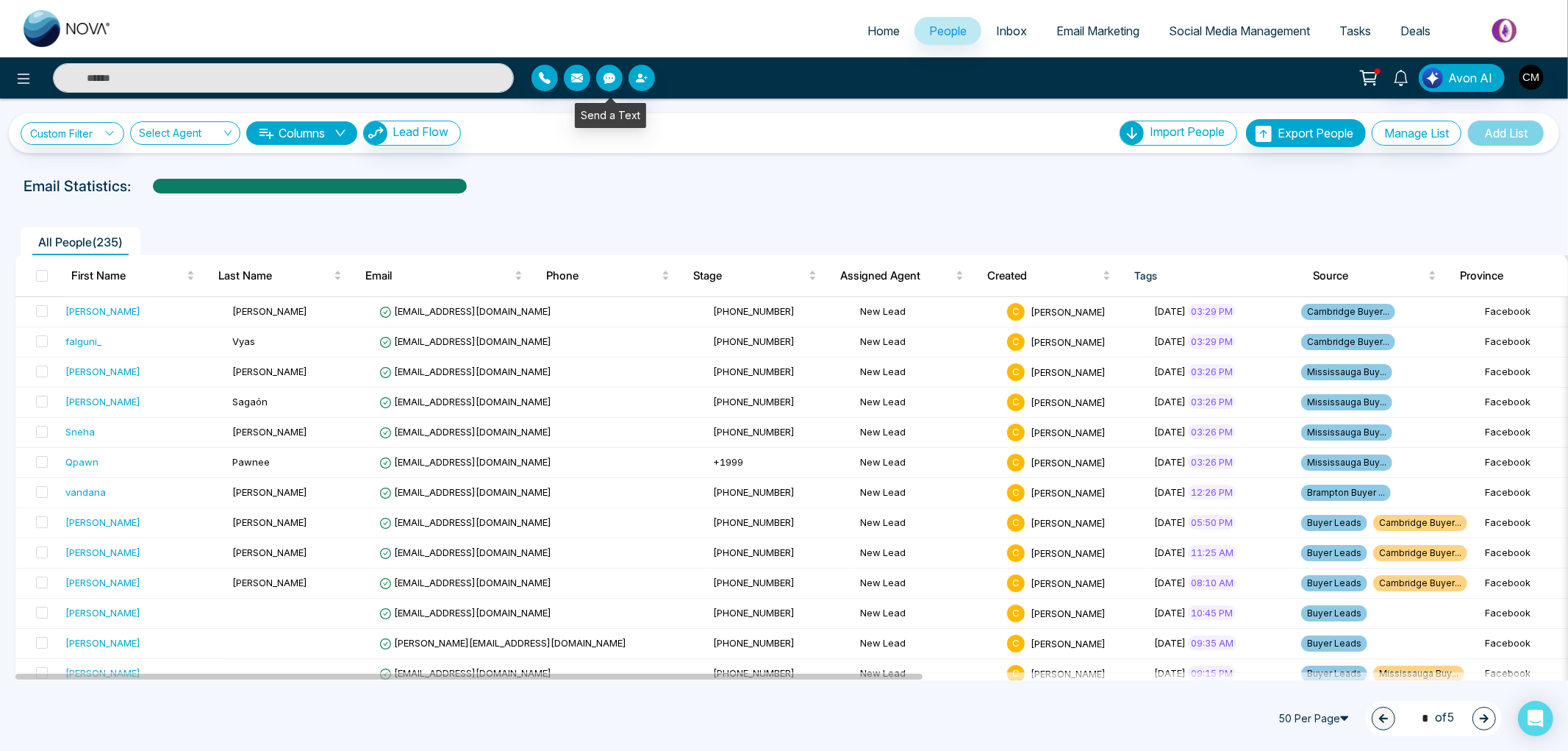
click at [599, 78] on button "button" at bounding box center [610, 78] width 27 height 27
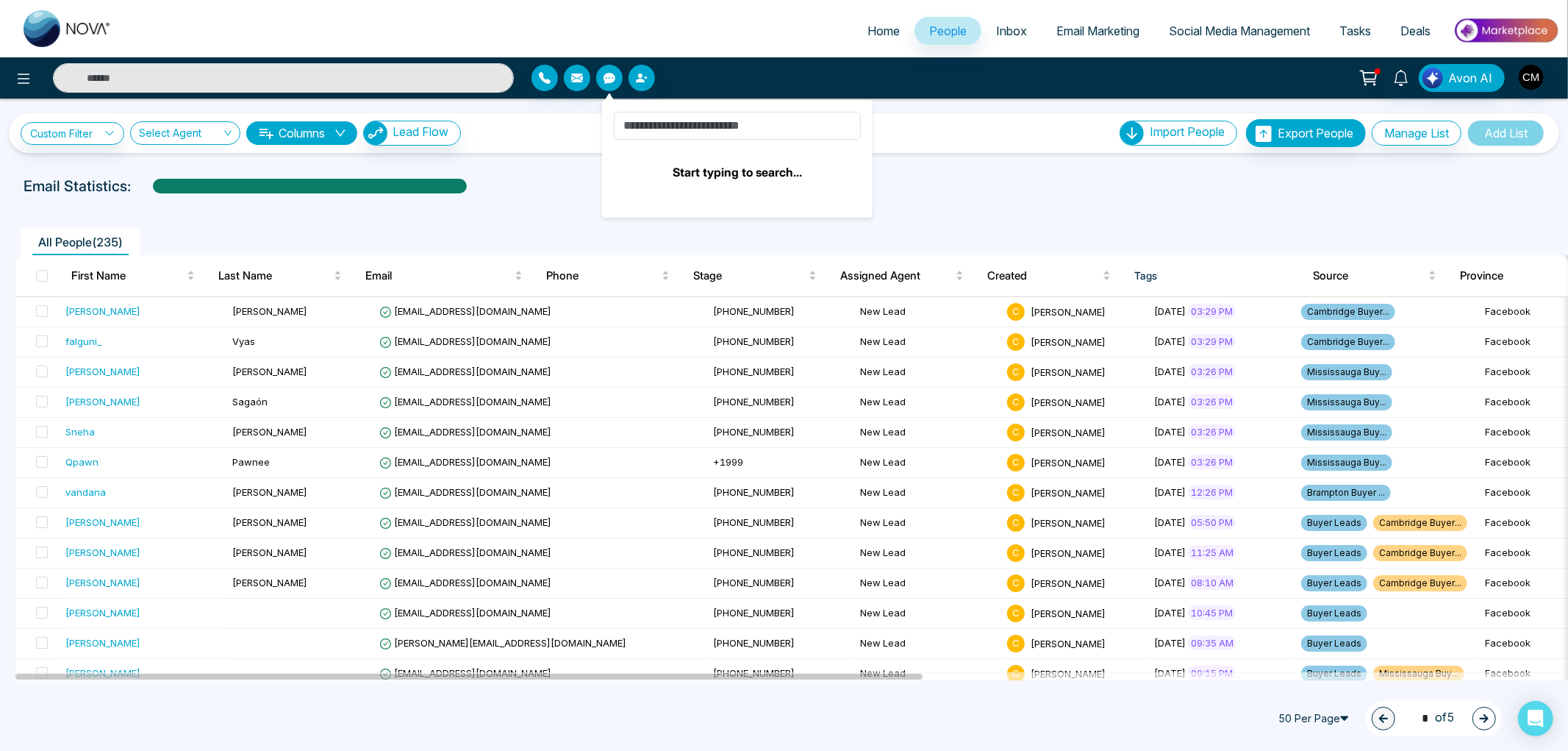
click at [574, 182] on div "Email Statistics:" at bounding box center [784, 186] width 1521 height 22
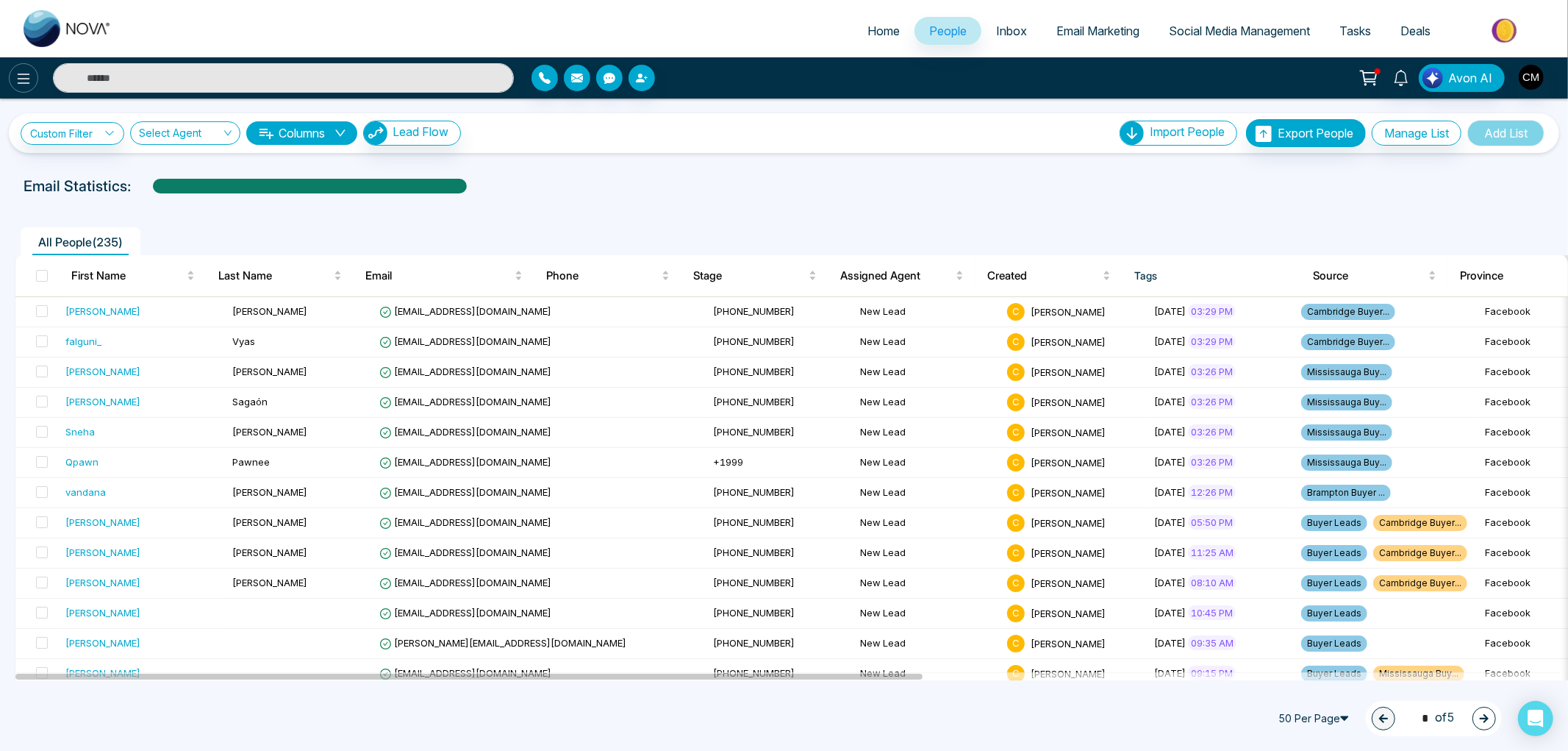
click at [31, 88] on button at bounding box center [23, 77] width 29 height 29
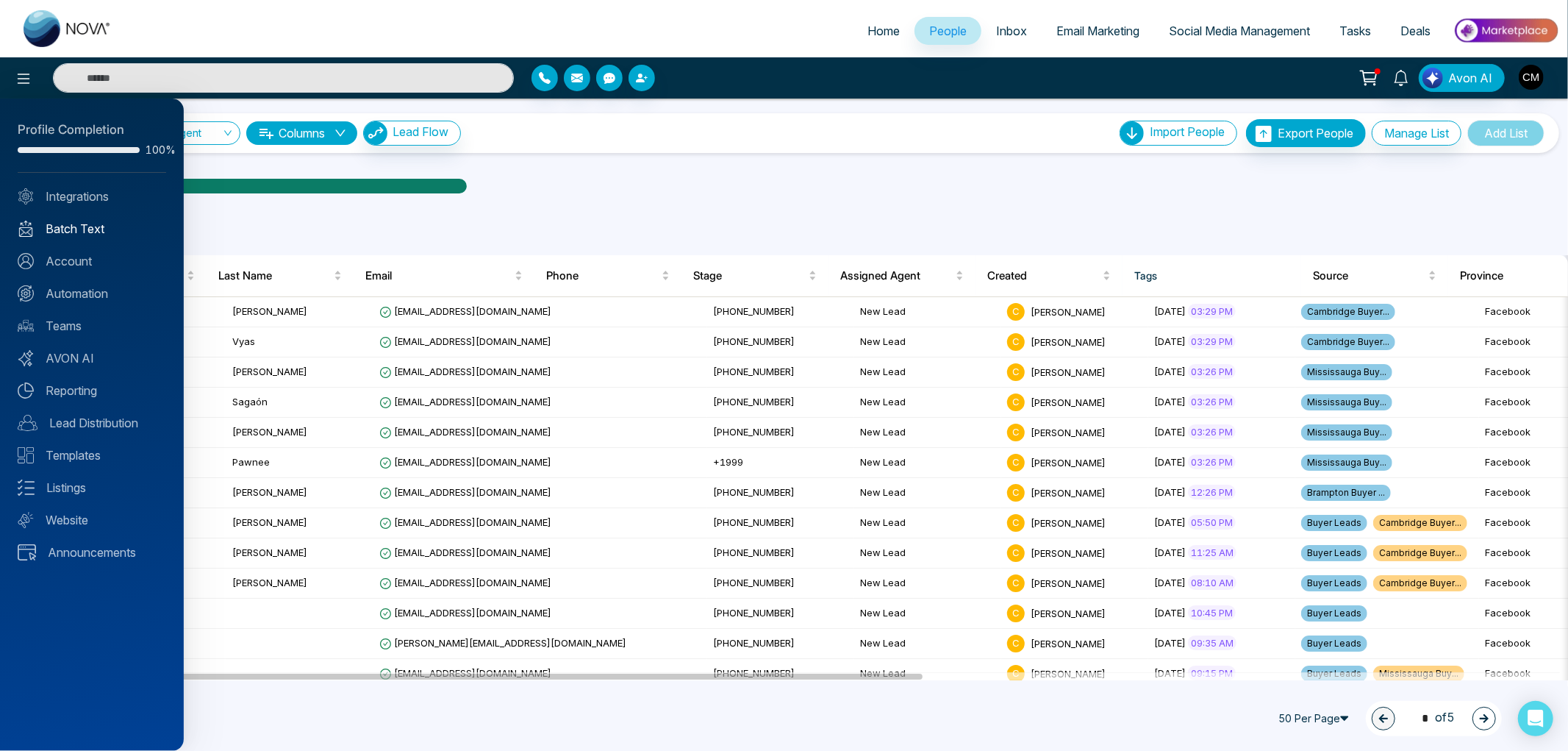
click at [71, 223] on link "Batch Text" at bounding box center [91, 229] width 148 height 17
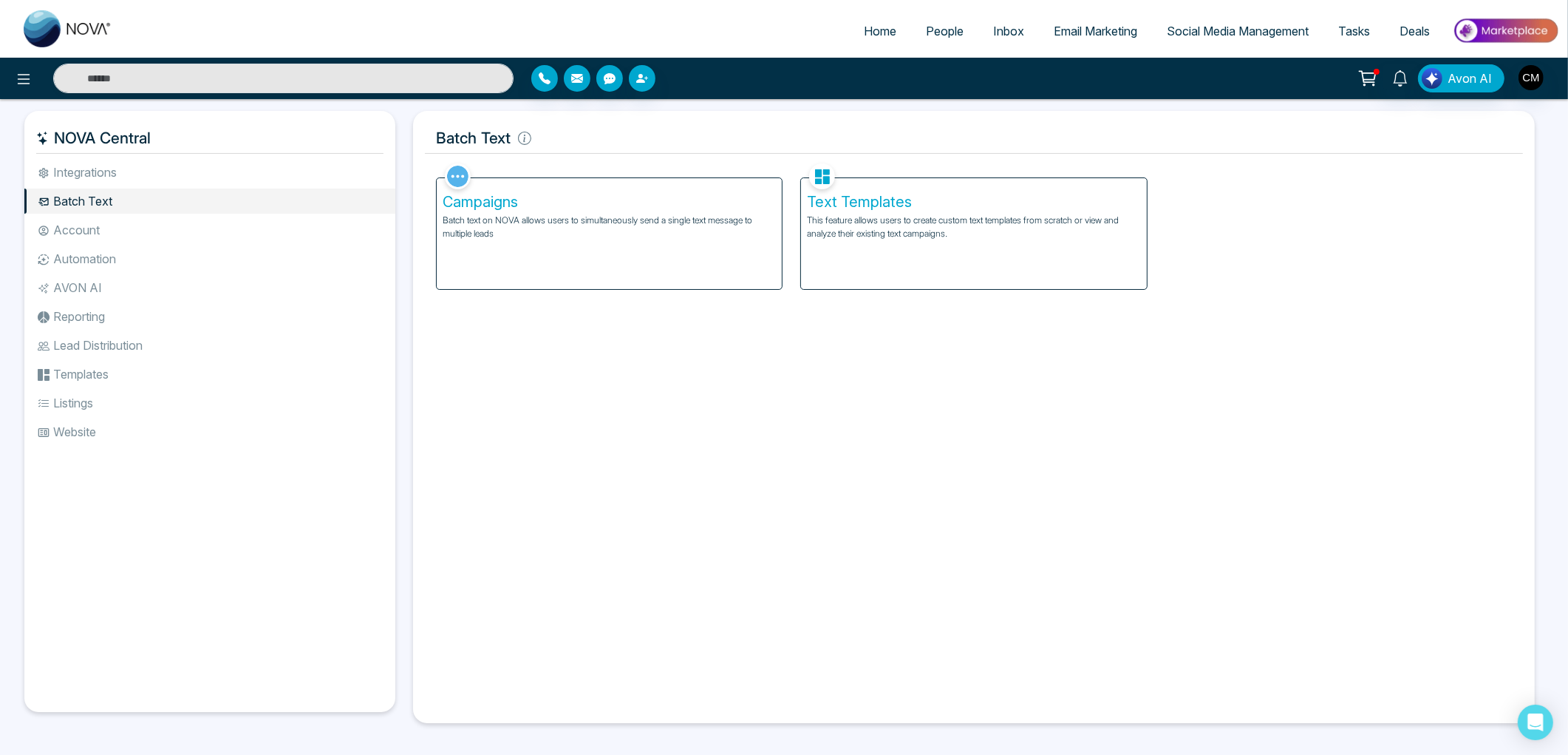
click at [832, 209] on h5 "Text Templates" at bounding box center [973, 201] width 333 height 17
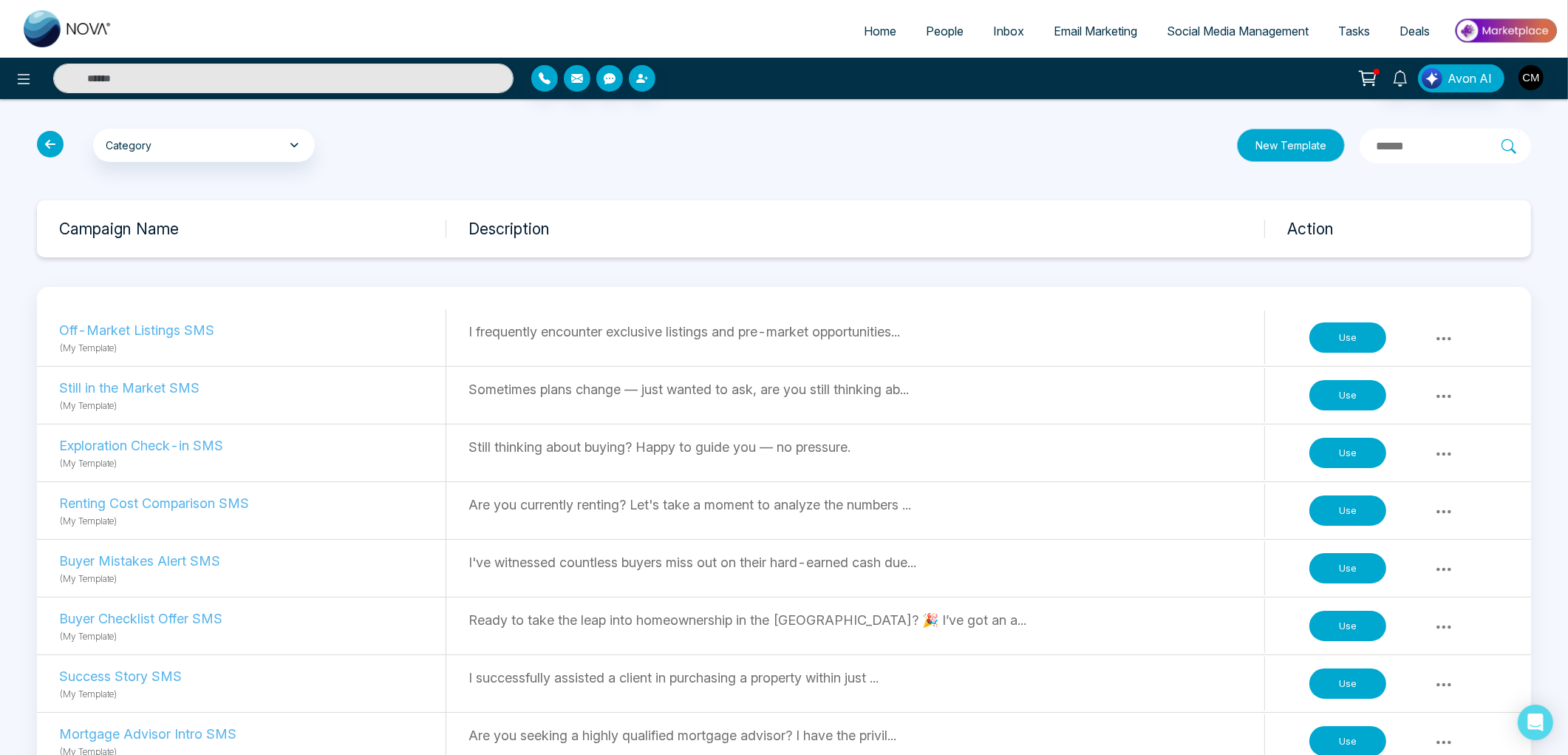
click at [1274, 153] on button "New Template" at bounding box center [1291, 145] width 108 height 33
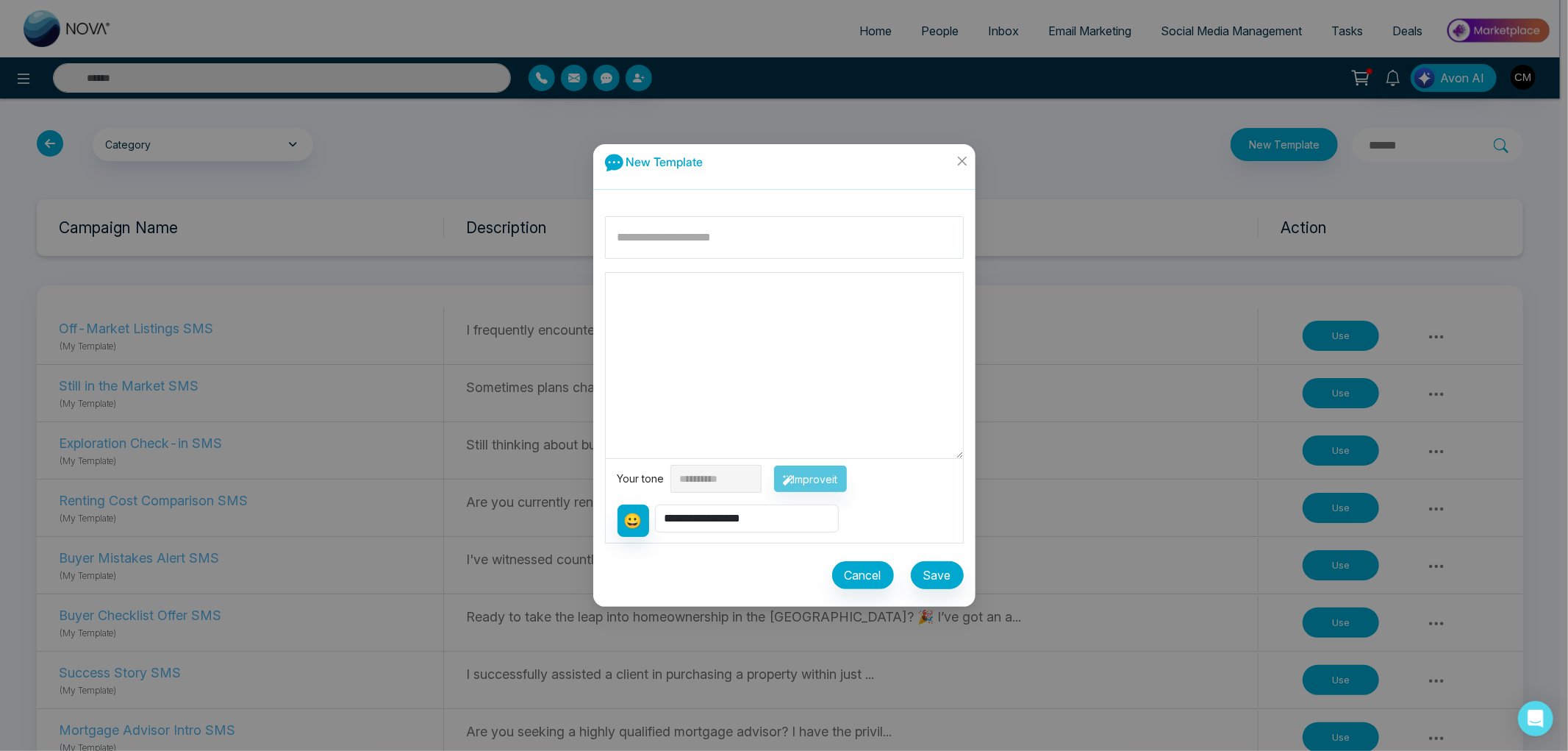
click at [676, 328] on textarea at bounding box center [784, 365] width 357 height 185
paste textarea "**********"
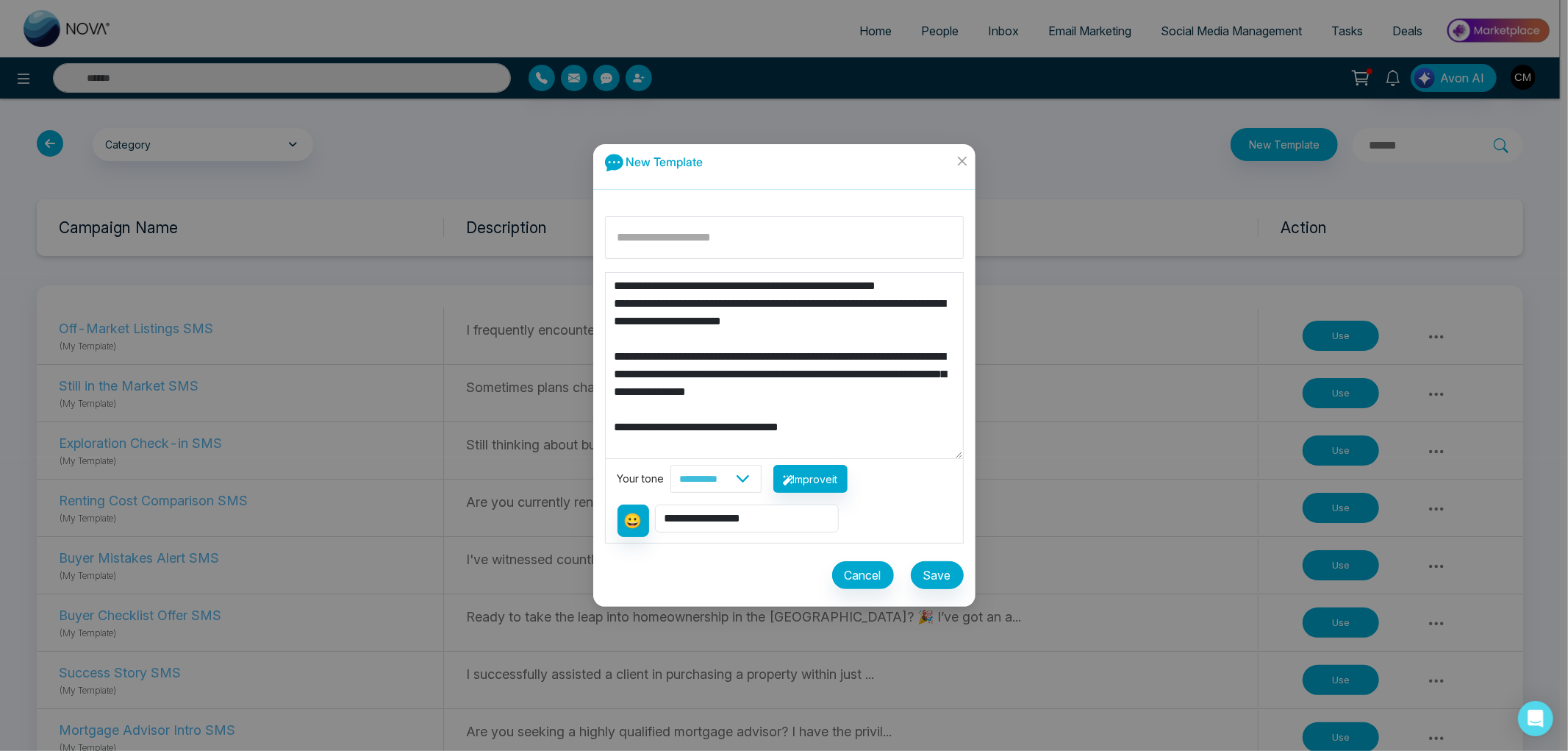
click at [694, 288] on textarea "**********" at bounding box center [784, 365] width 357 height 185
type textarea "**********"
click at [750, 527] on select "**********" at bounding box center [747, 518] width 184 height 28
select select "**********"
click at [657, 504] on select "**********" at bounding box center [747, 518] width 184 height 28
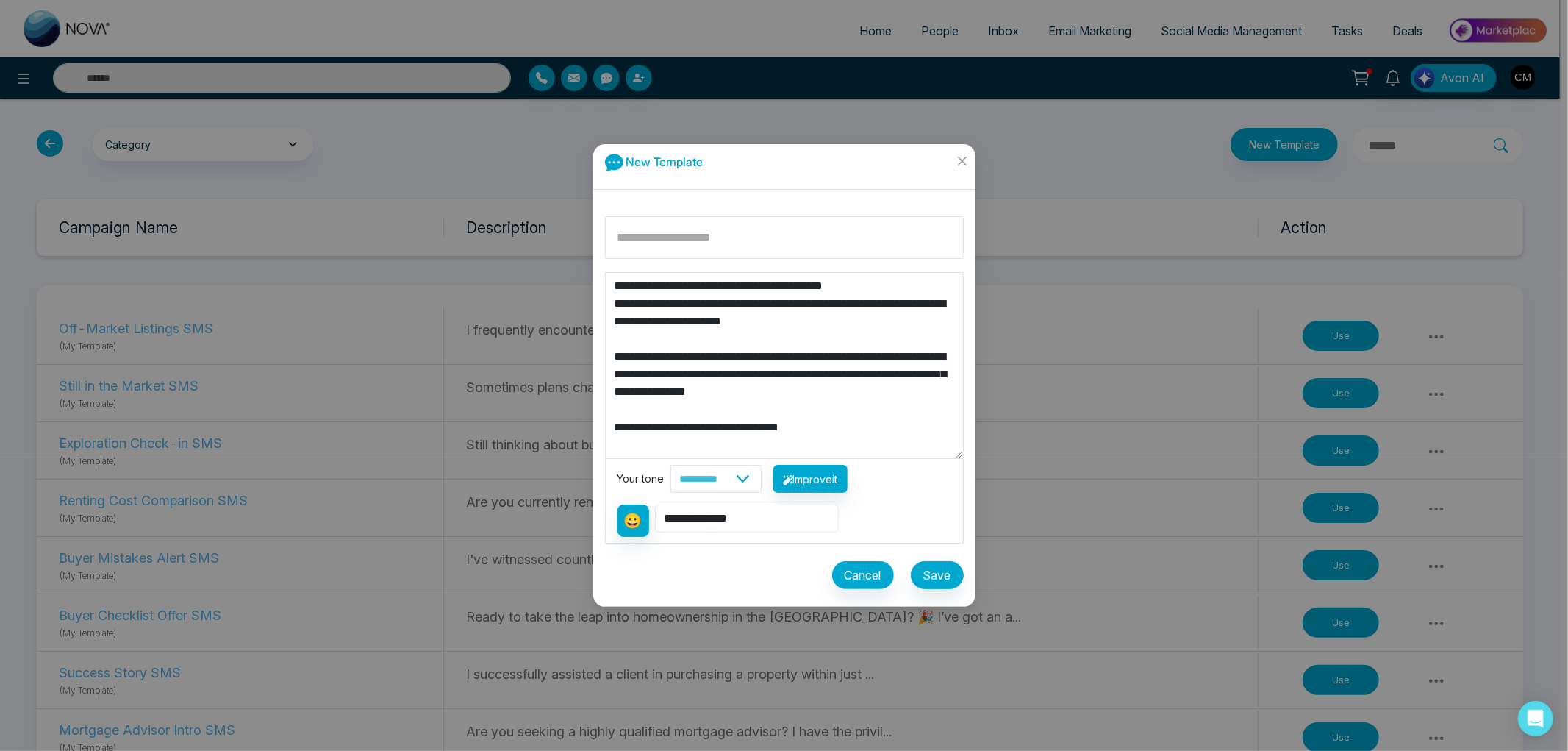
type textarea "**********"
click at [685, 254] on input at bounding box center [784, 237] width 359 height 42
type input "*****"
click at [832, 481] on button "Improve it" at bounding box center [811, 479] width 75 height 28
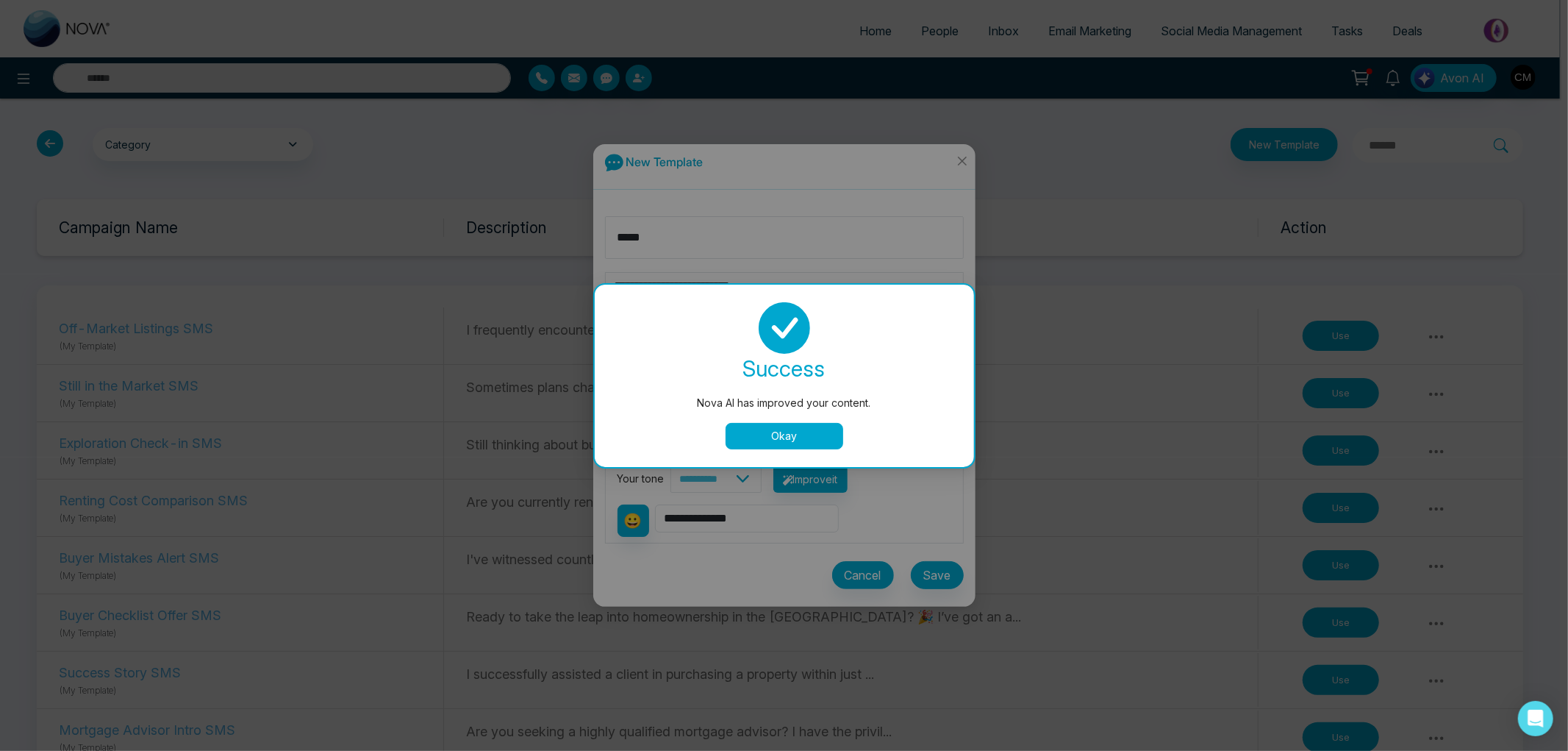
click at [775, 430] on button "Okay" at bounding box center [785, 436] width 118 height 27
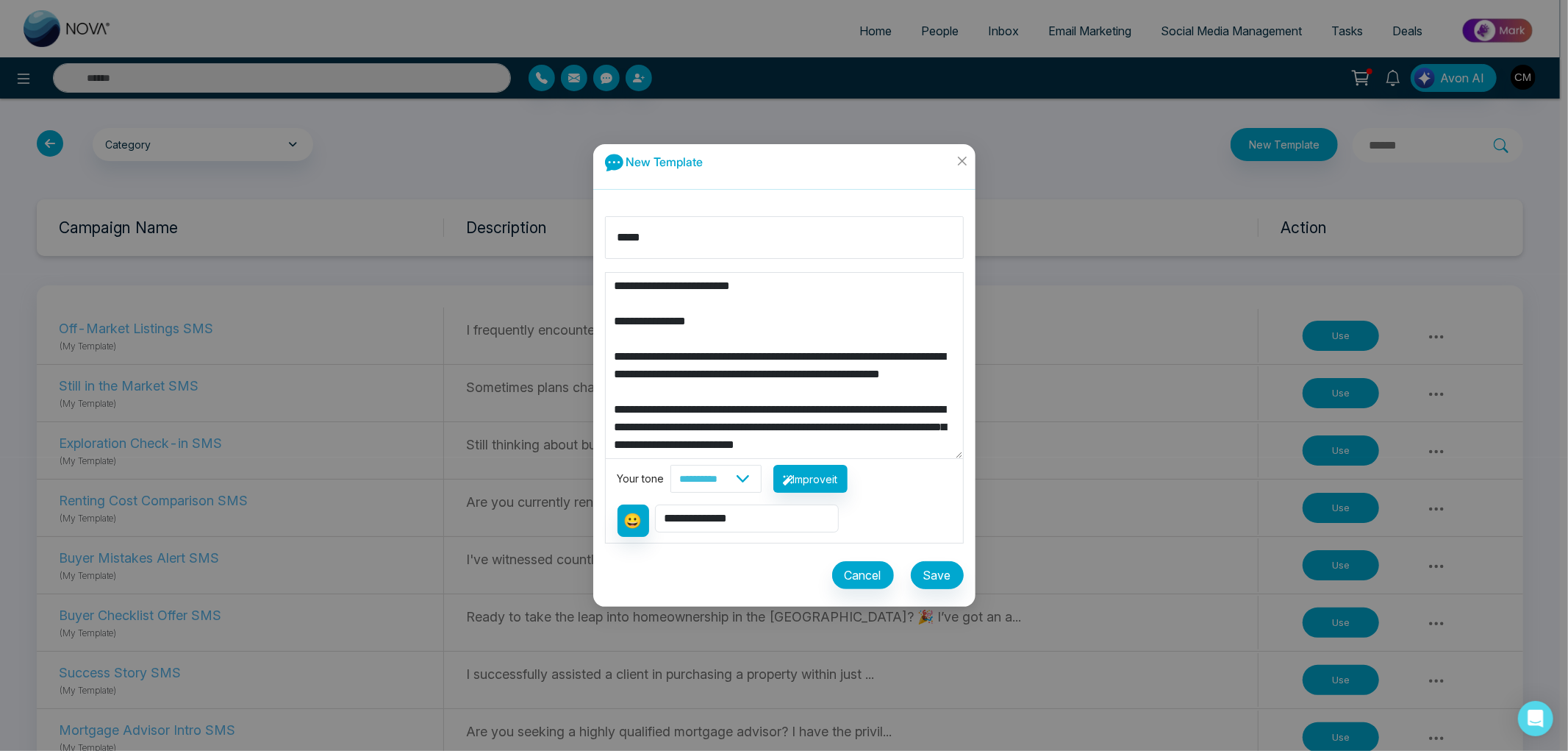
drag, startPoint x: 774, startPoint y: 290, endPoint x: 549, endPoint y: 277, distance: 225.4
click at [549, 277] on div "**********" at bounding box center [784, 376] width 1568 height 751
click at [613, 321] on textarea "**********" at bounding box center [784, 365] width 357 height 185
drag, startPoint x: 613, startPoint y: 321, endPoint x: 599, endPoint y: 269, distance: 53.9
click at [599, 269] on div "**********" at bounding box center [784, 405] width 383 height 402
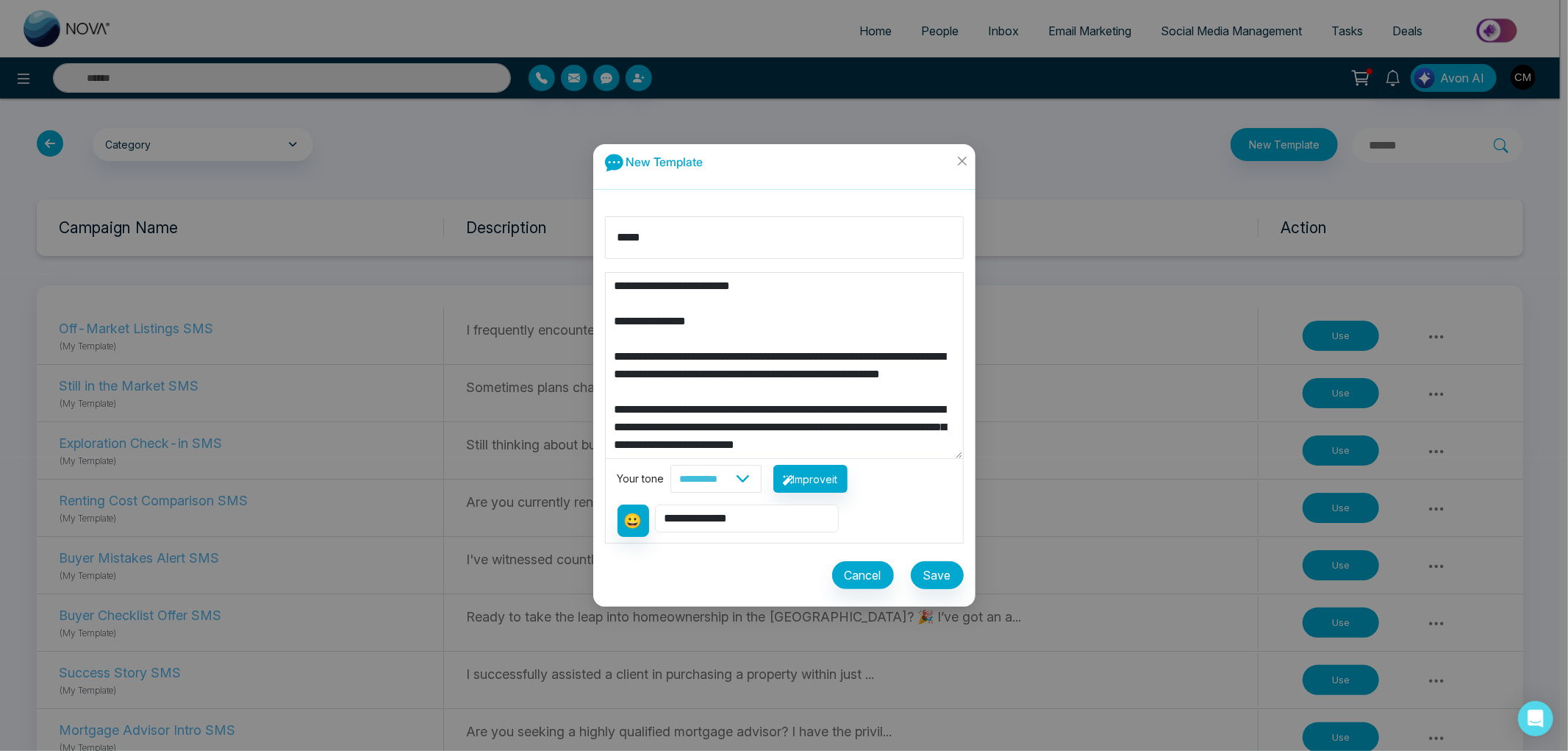
click at [707, 515] on select "**********" at bounding box center [747, 518] width 184 height 28
drag, startPoint x: 914, startPoint y: 533, endPoint x: 871, endPoint y: 490, distance: 60.8
click at [914, 533] on div "**********" at bounding box center [784, 515] width 334 height 44
click at [694, 326] on textarea "**********" at bounding box center [784, 365] width 357 height 185
click at [691, 324] on textarea "**********" at bounding box center [784, 365] width 357 height 185
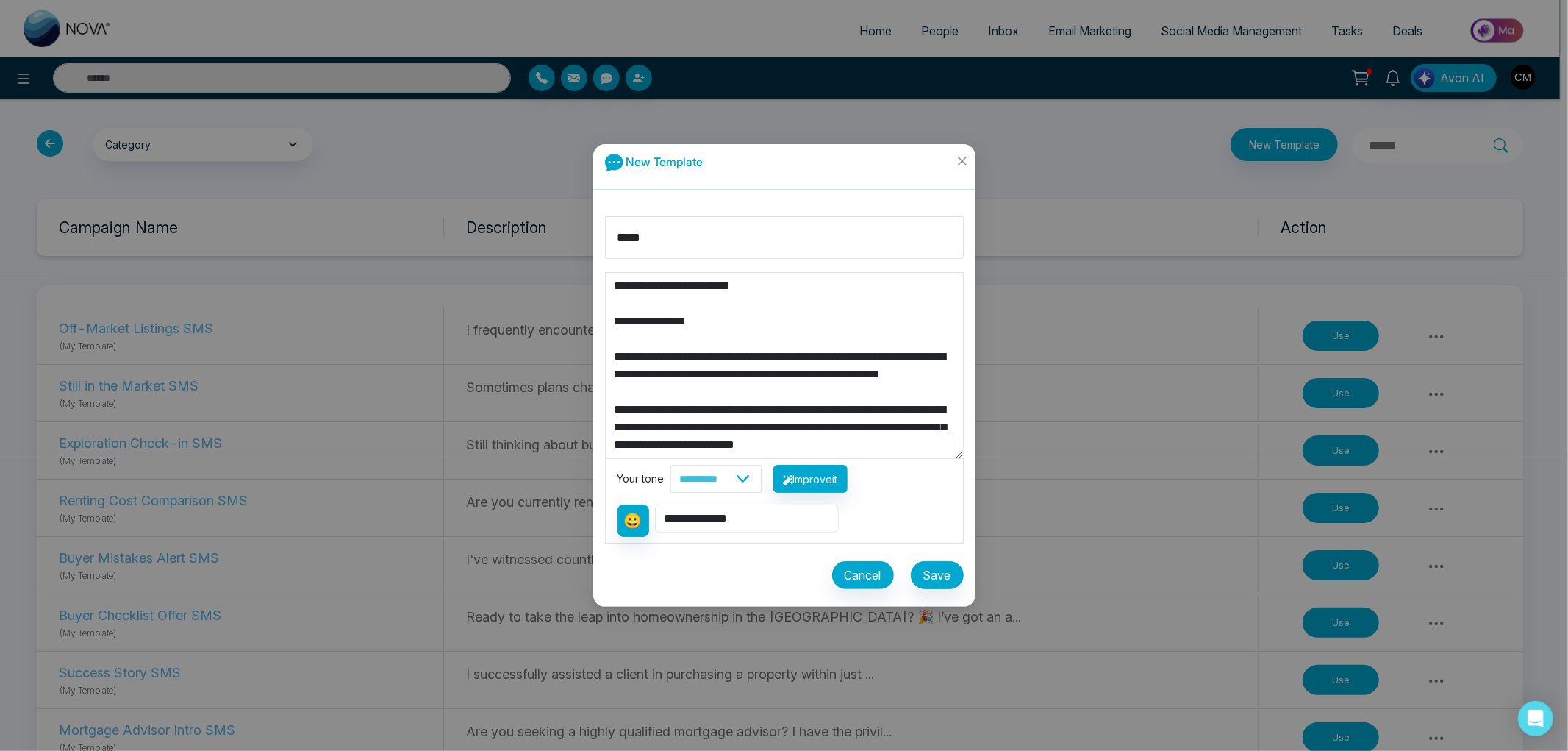
click at [728, 513] on select "**********" at bounding box center [747, 518] width 184 height 28
click at [657, 504] on select "**********" at bounding box center [747, 518] width 184 height 28
click at [706, 313] on textarea "**********" at bounding box center [784, 365] width 357 height 185
drag, startPoint x: 614, startPoint y: 319, endPoint x: 606, endPoint y: 272, distance: 47.7
click at [606, 272] on div "**********" at bounding box center [784, 407] width 359 height 271
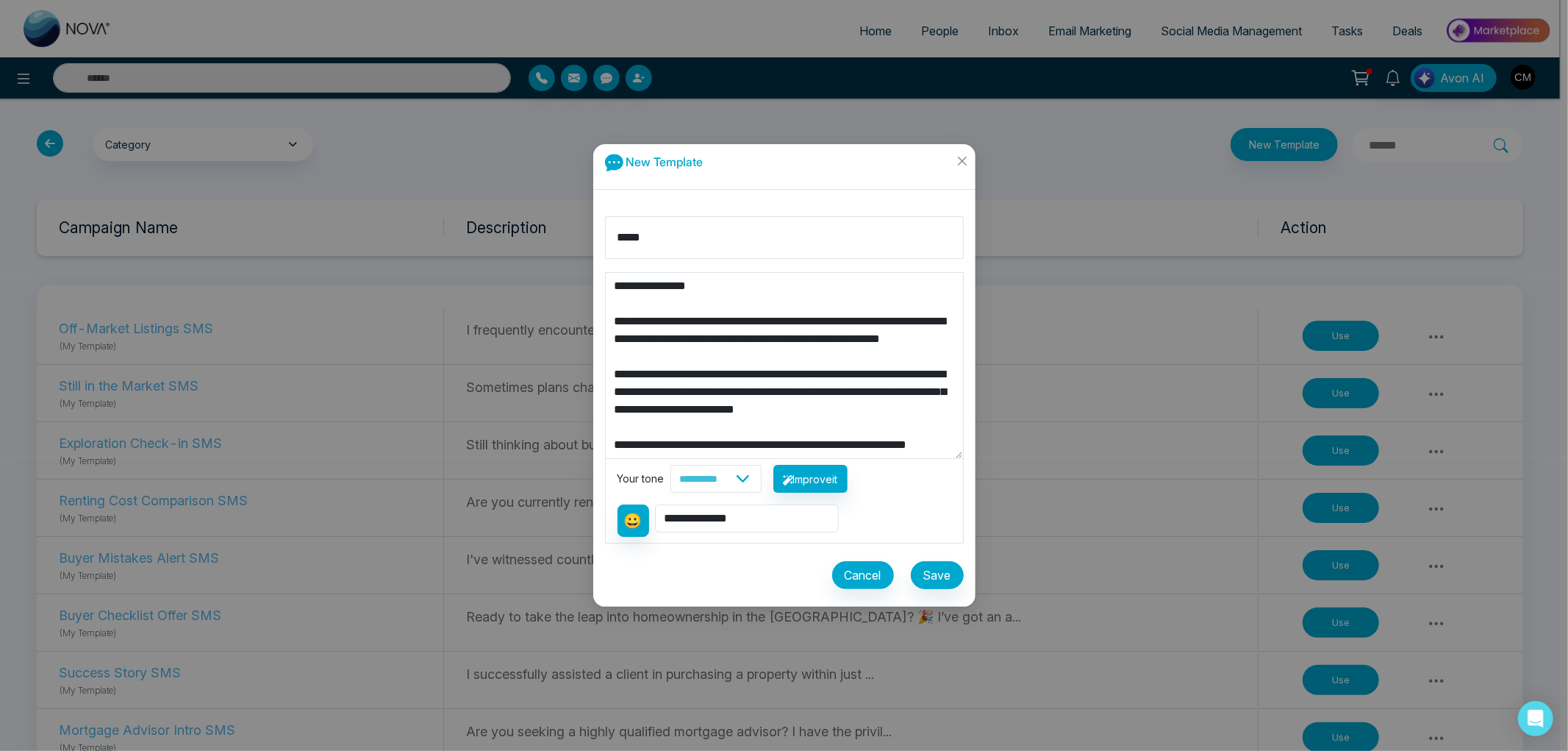
type textarea "**********"
click at [650, 243] on input "*****" at bounding box center [784, 237] width 359 height 42
click at [680, 350] on textarea "**********" at bounding box center [784, 365] width 357 height 185
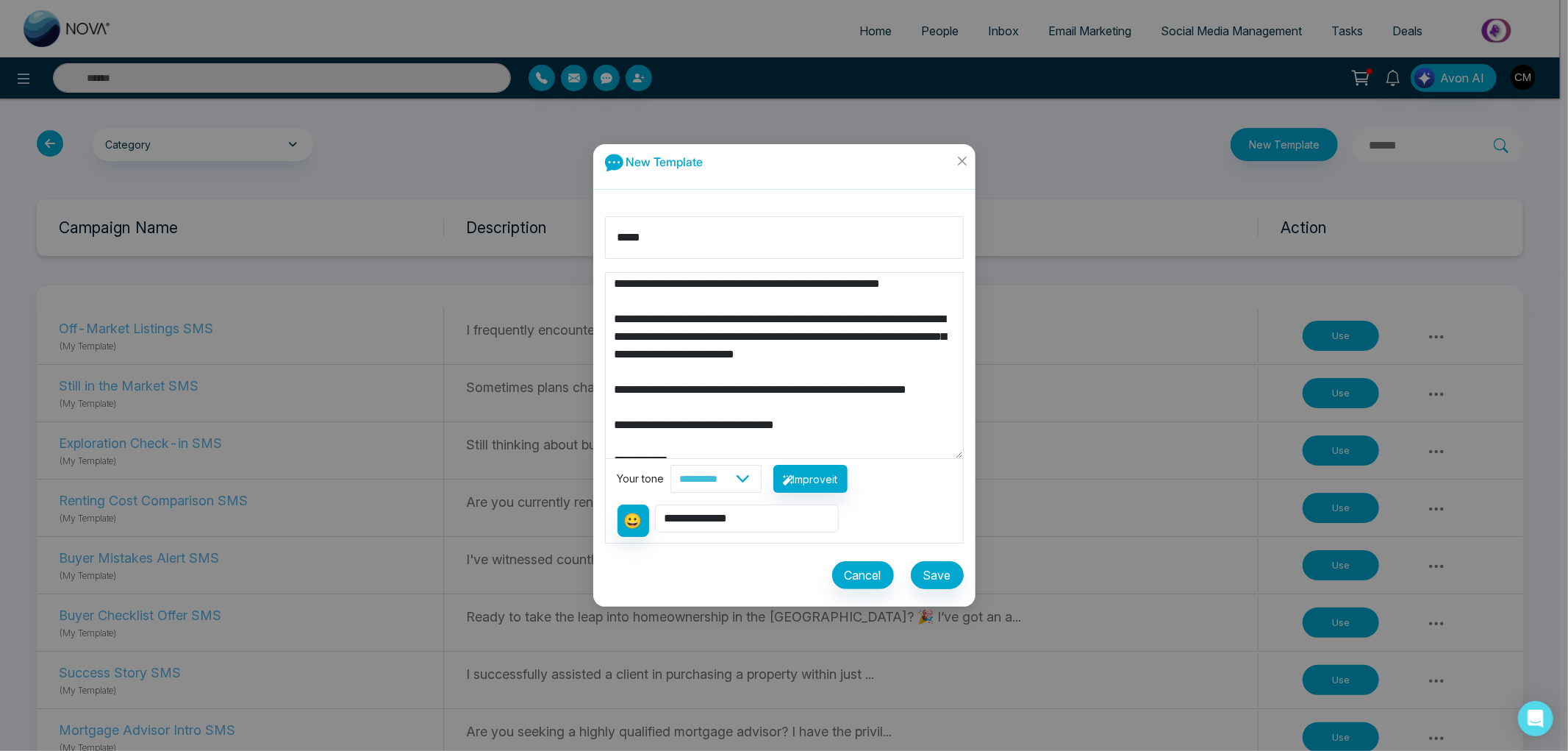
scroll to position [106, 0]
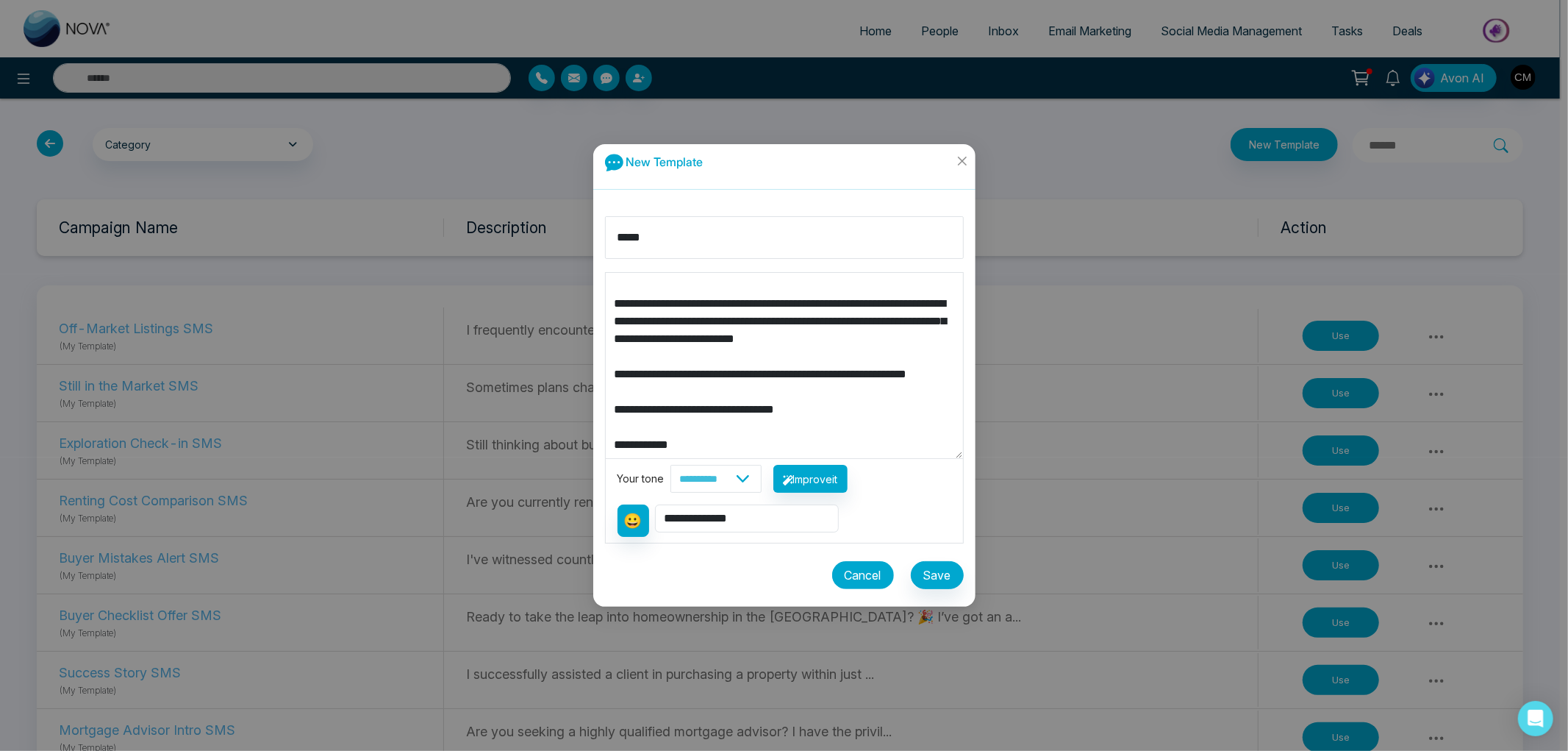
click at [867, 564] on button "Cancel" at bounding box center [863, 575] width 62 height 28
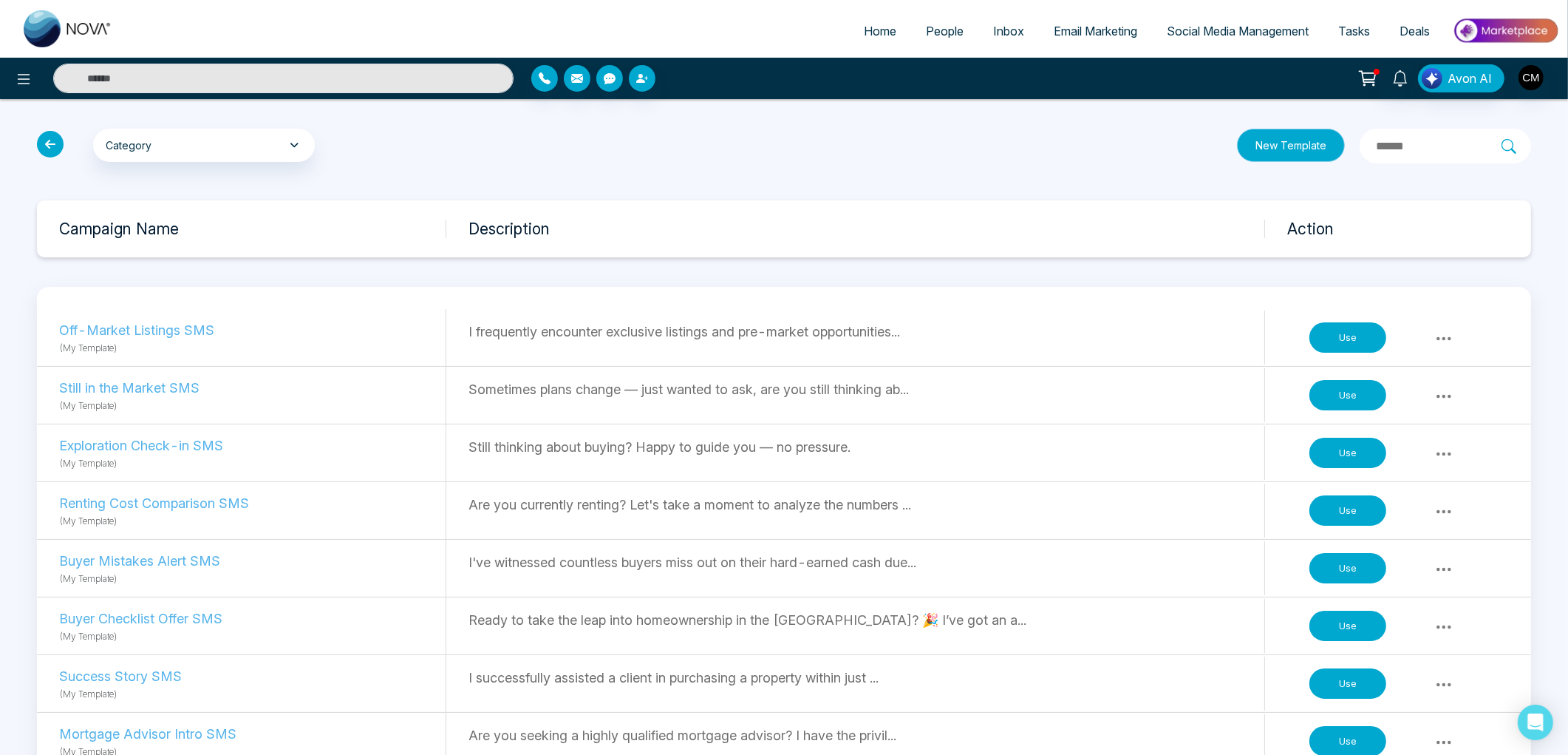
click at [1237, 153] on button "New Template" at bounding box center [1291, 145] width 108 height 33
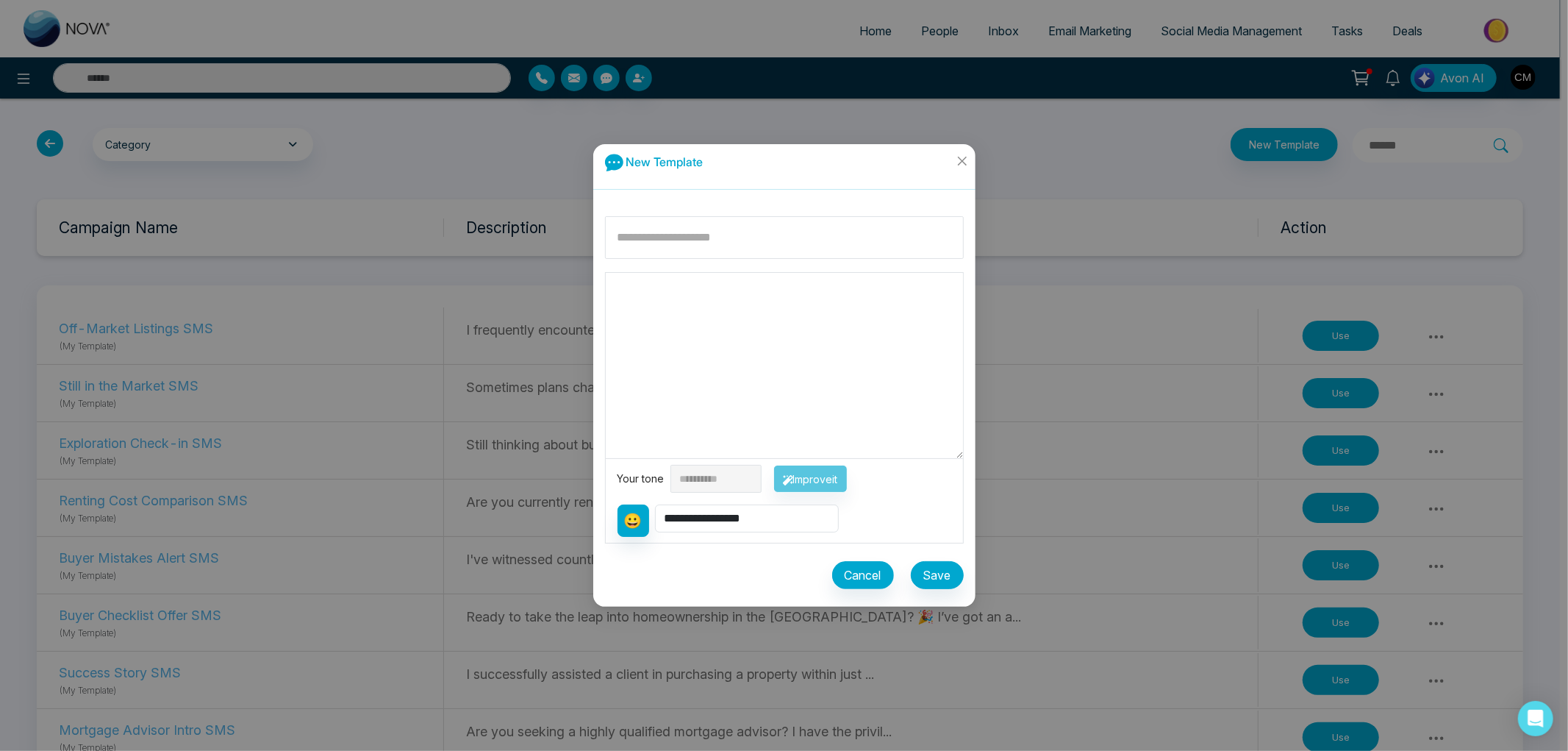
click at [655, 317] on textarea at bounding box center [784, 365] width 357 height 185
paste textarea "**********"
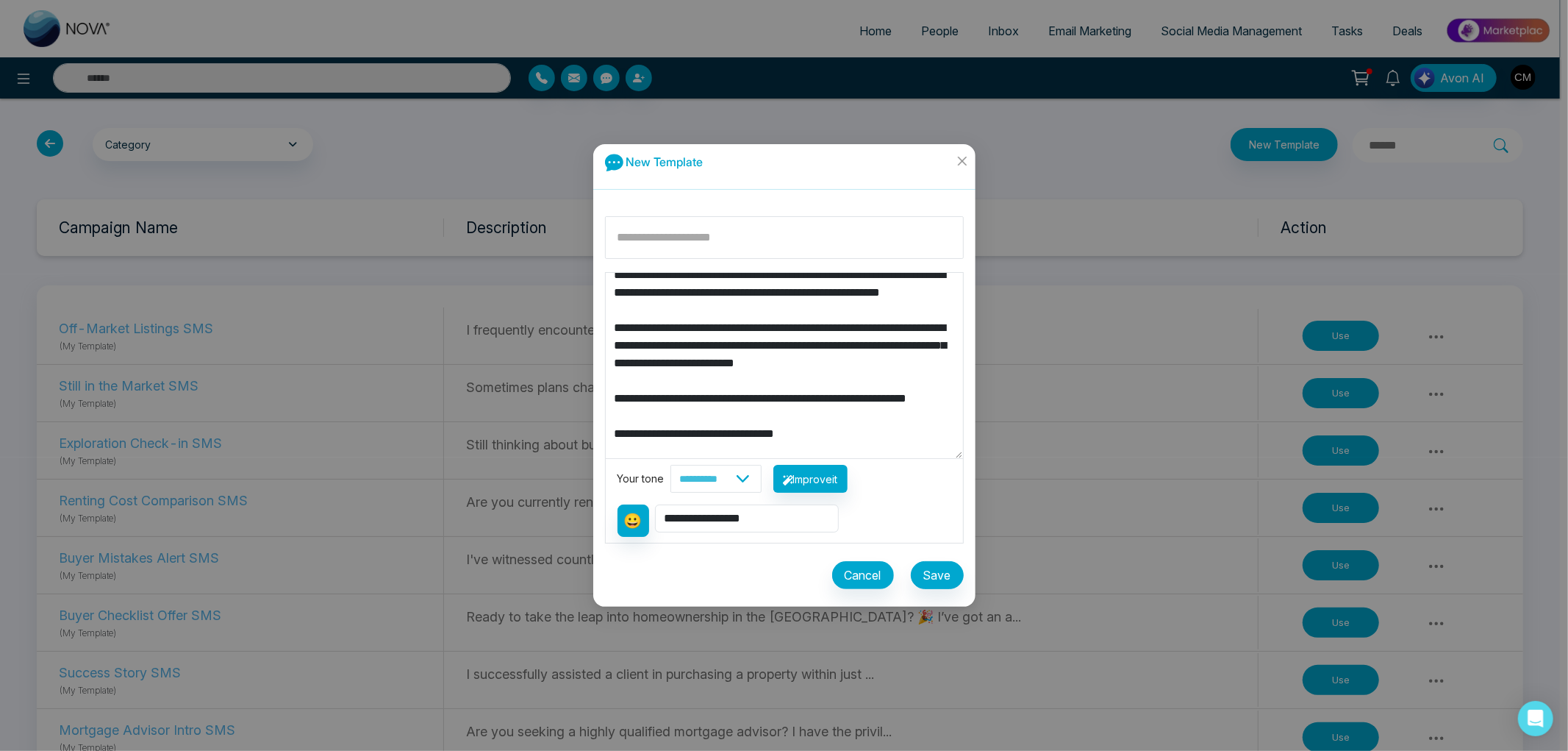
scroll to position [0, 0]
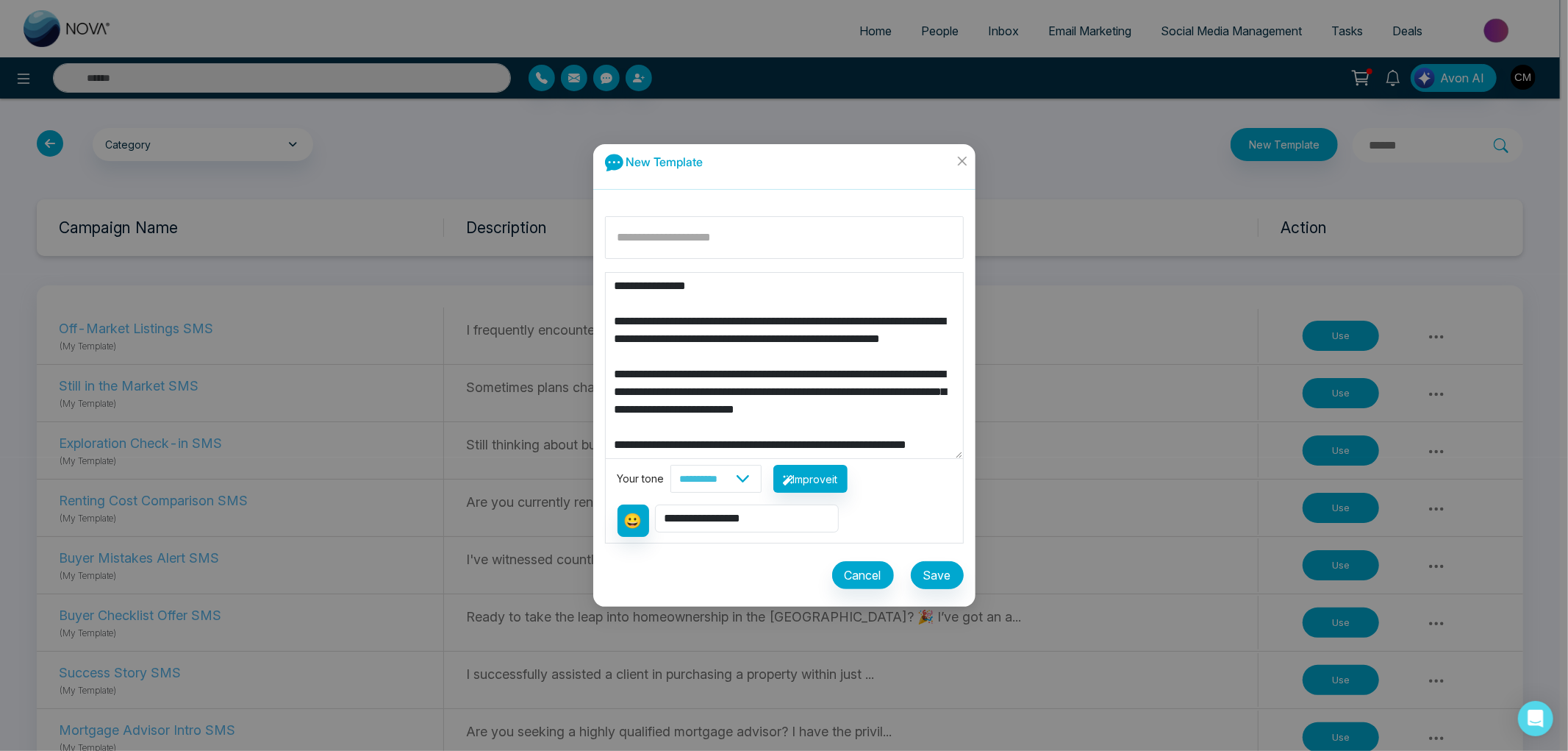
drag, startPoint x: 692, startPoint y: 289, endPoint x: 635, endPoint y: 289, distance: 57.0
click at [635, 289] on textarea "**********" at bounding box center [784, 365] width 357 height 185
type textarea "**********"
click at [691, 519] on select "**********" at bounding box center [747, 518] width 184 height 28
select select "**********"
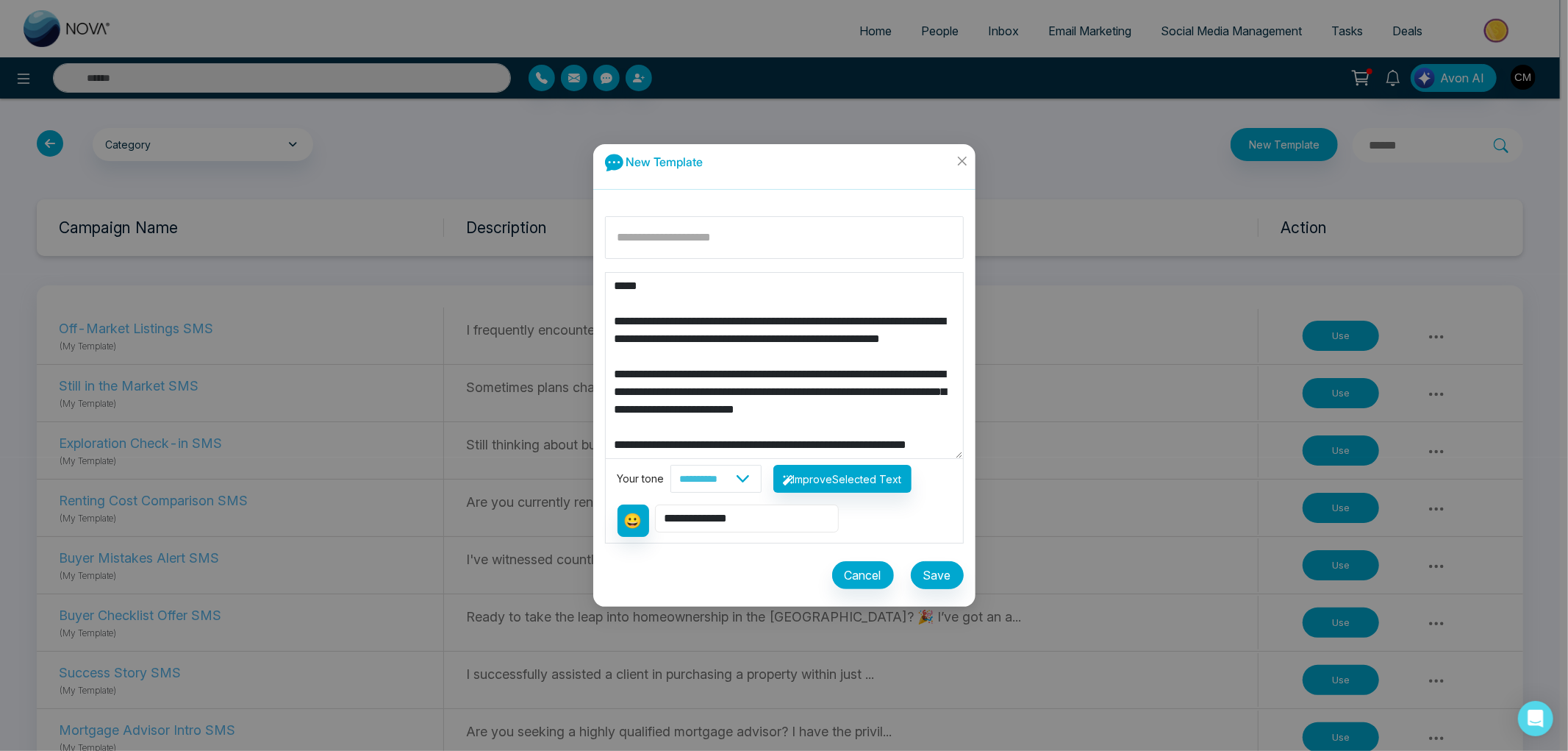
click at [657, 504] on select "**********" at bounding box center [747, 518] width 184 height 28
type textarea "**********"
click at [680, 236] on input at bounding box center [784, 237] width 359 height 42
type input "**********"
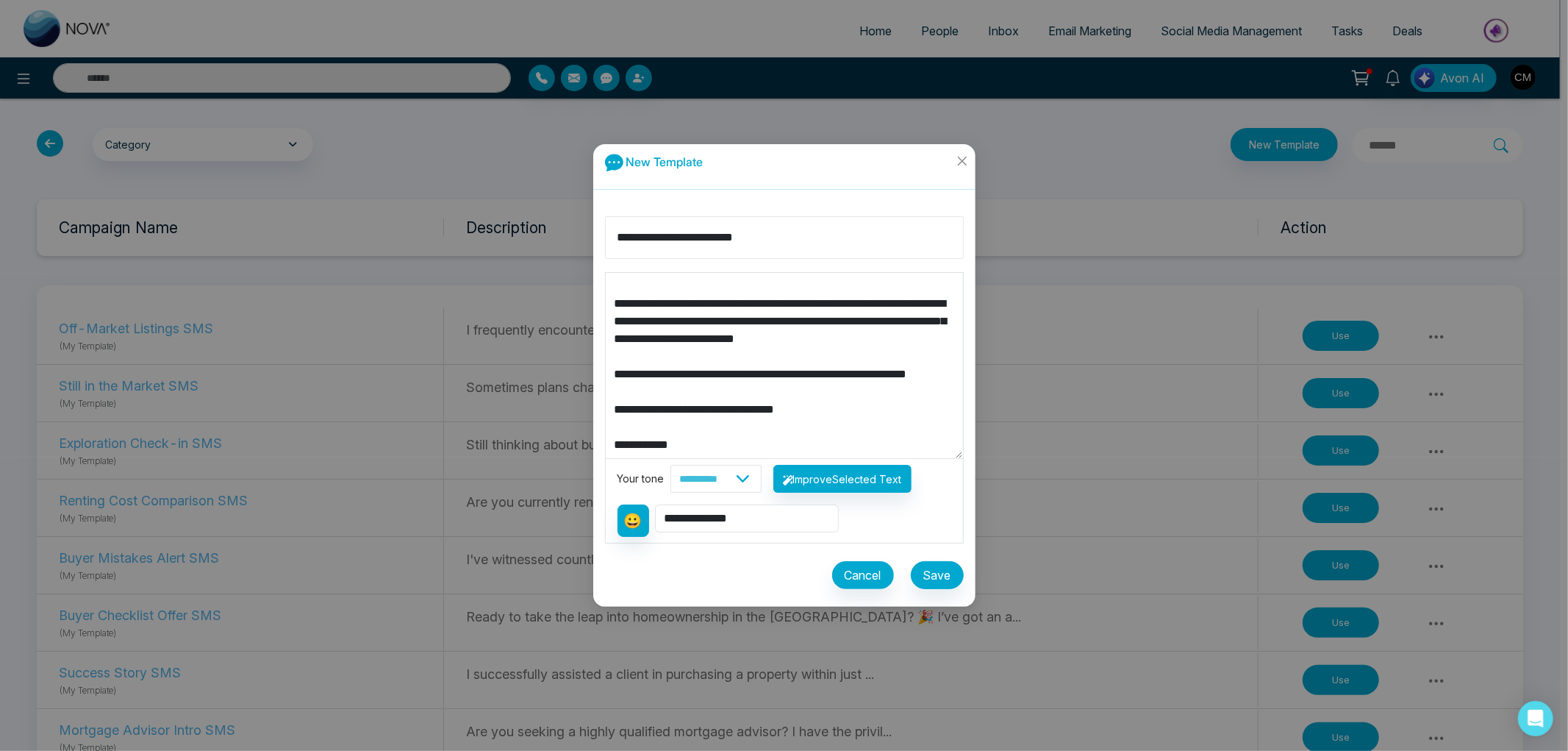
scroll to position [106, 0]
drag, startPoint x: 691, startPoint y: 321, endPoint x: 884, endPoint y: 339, distance: 193.8
click at [884, 339] on textarea "**********" at bounding box center [784, 365] width 357 height 185
click at [695, 324] on textarea "**********" at bounding box center [784, 365] width 357 height 185
drag, startPoint x: 693, startPoint y: 322, endPoint x: 940, endPoint y: 316, distance: 247.1
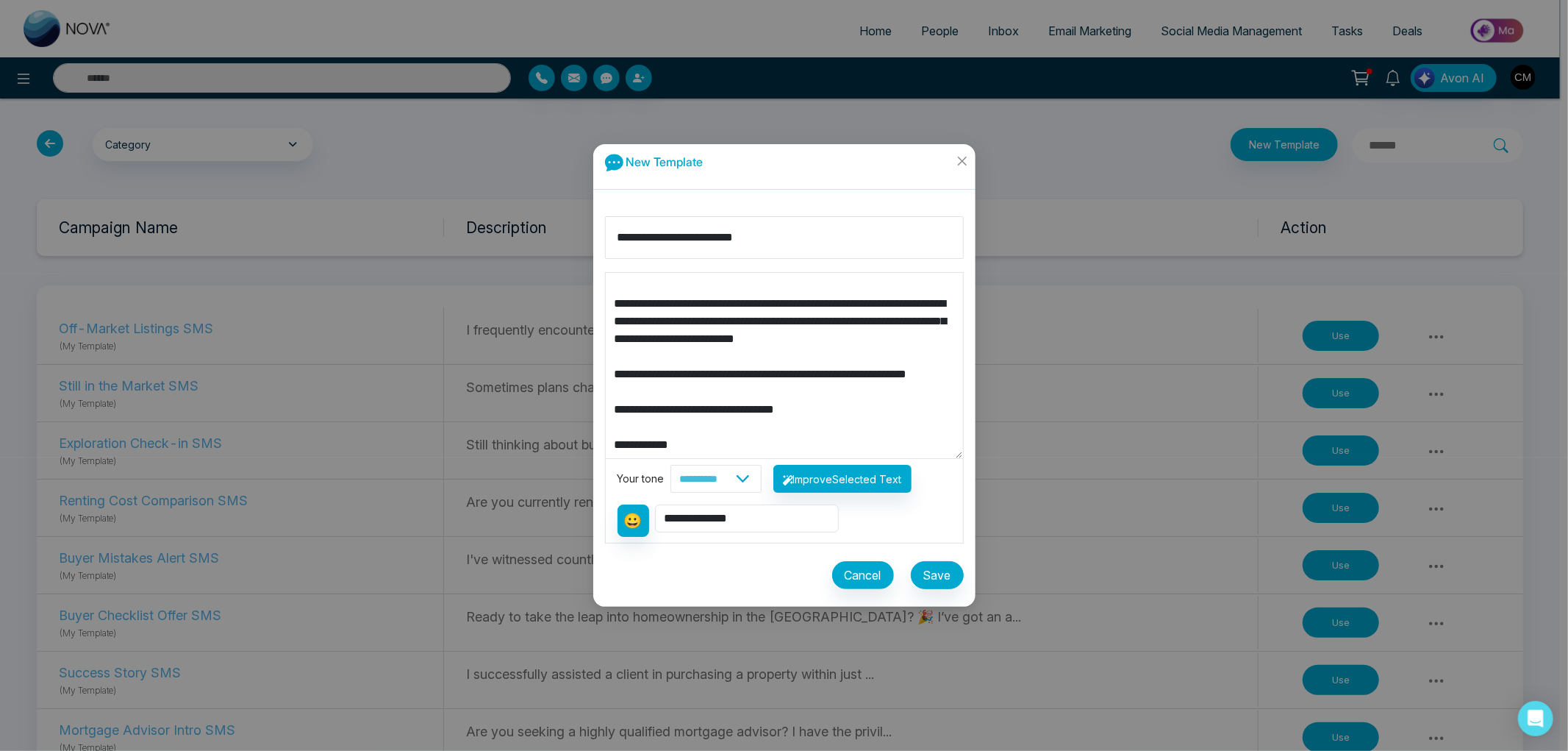
click at [940, 316] on textarea "**********" at bounding box center [784, 365] width 357 height 185
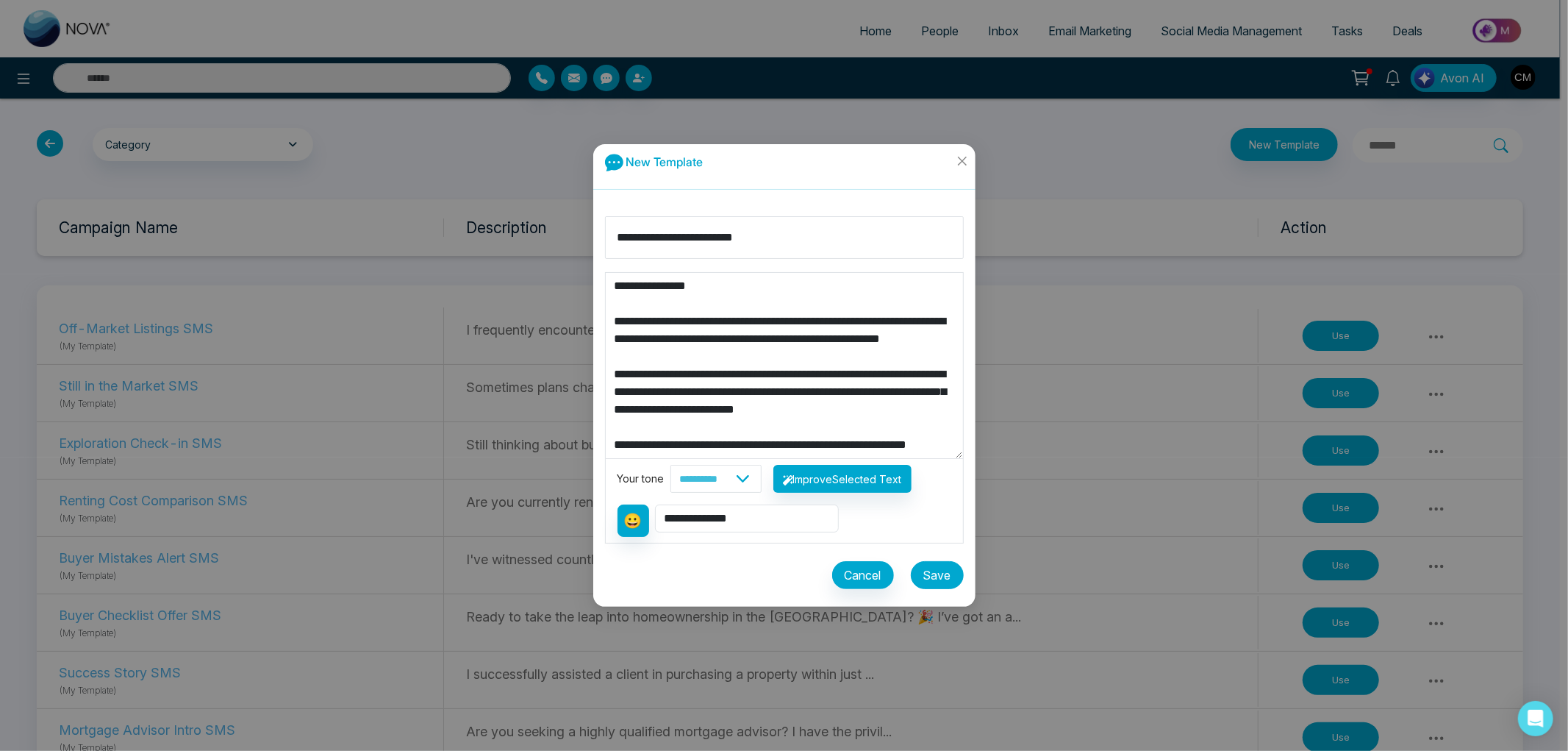
click at [947, 579] on button "Save" at bounding box center [937, 575] width 53 height 28
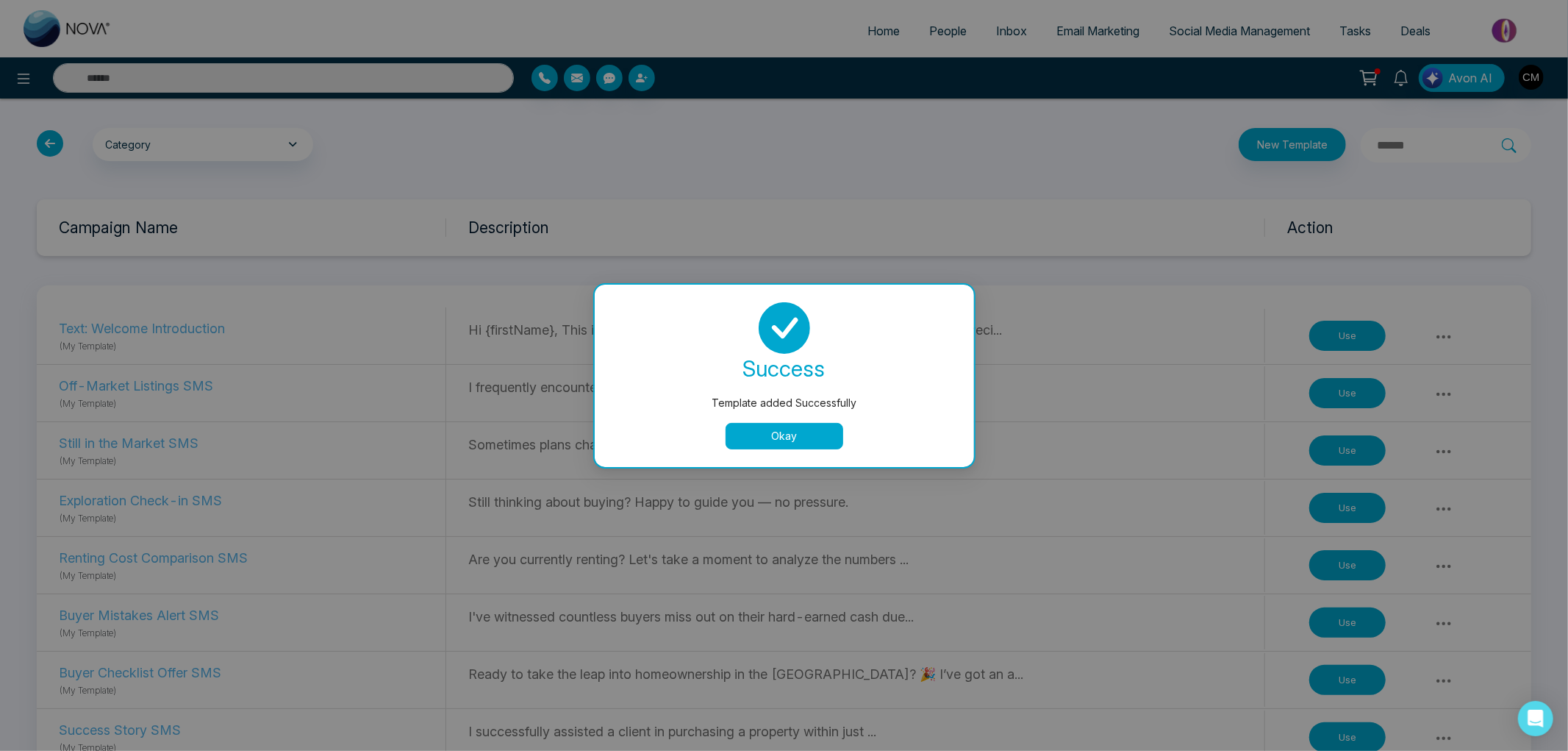
click at [792, 445] on button "Okay" at bounding box center [785, 436] width 118 height 27
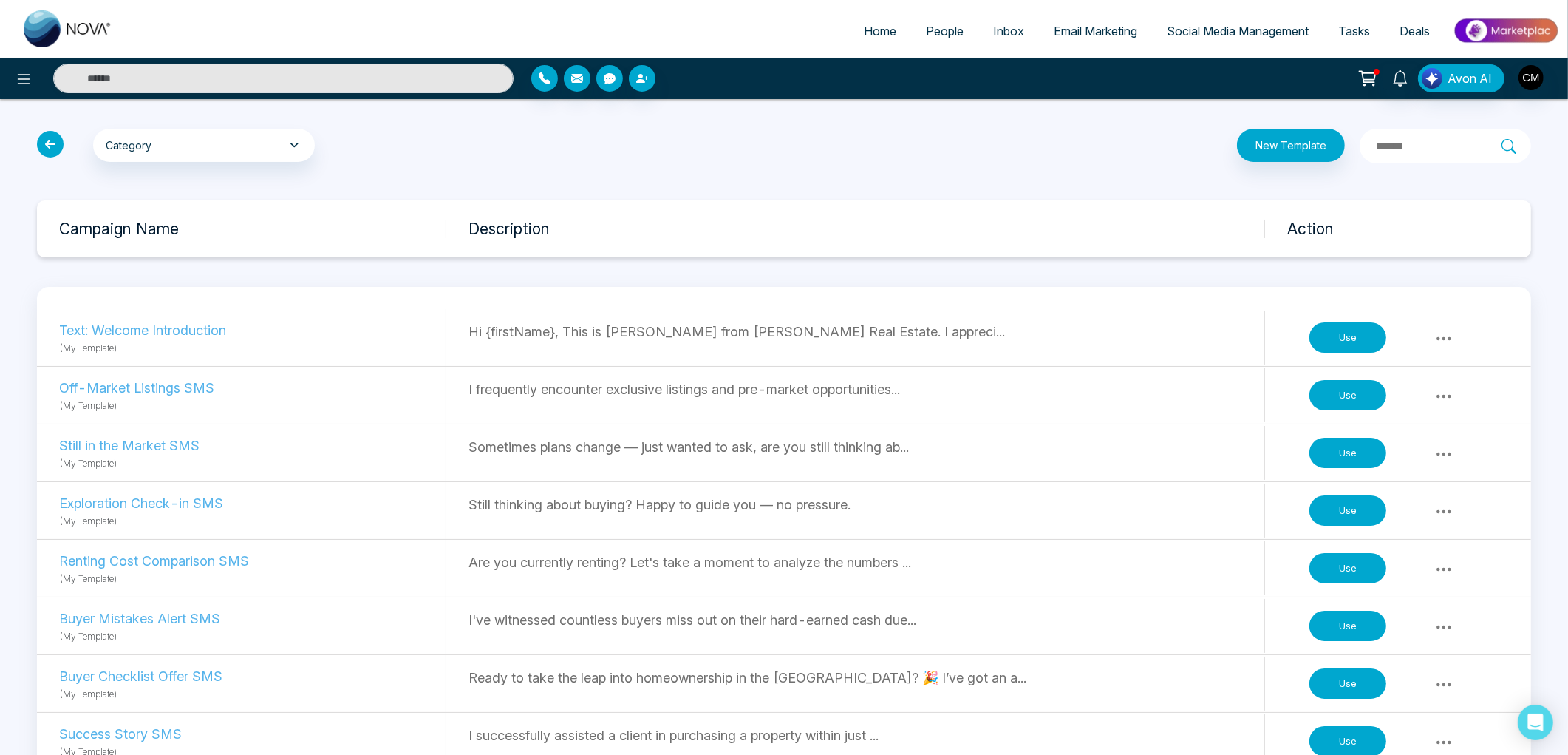
click at [940, 24] on span "People" at bounding box center [945, 31] width 38 height 15
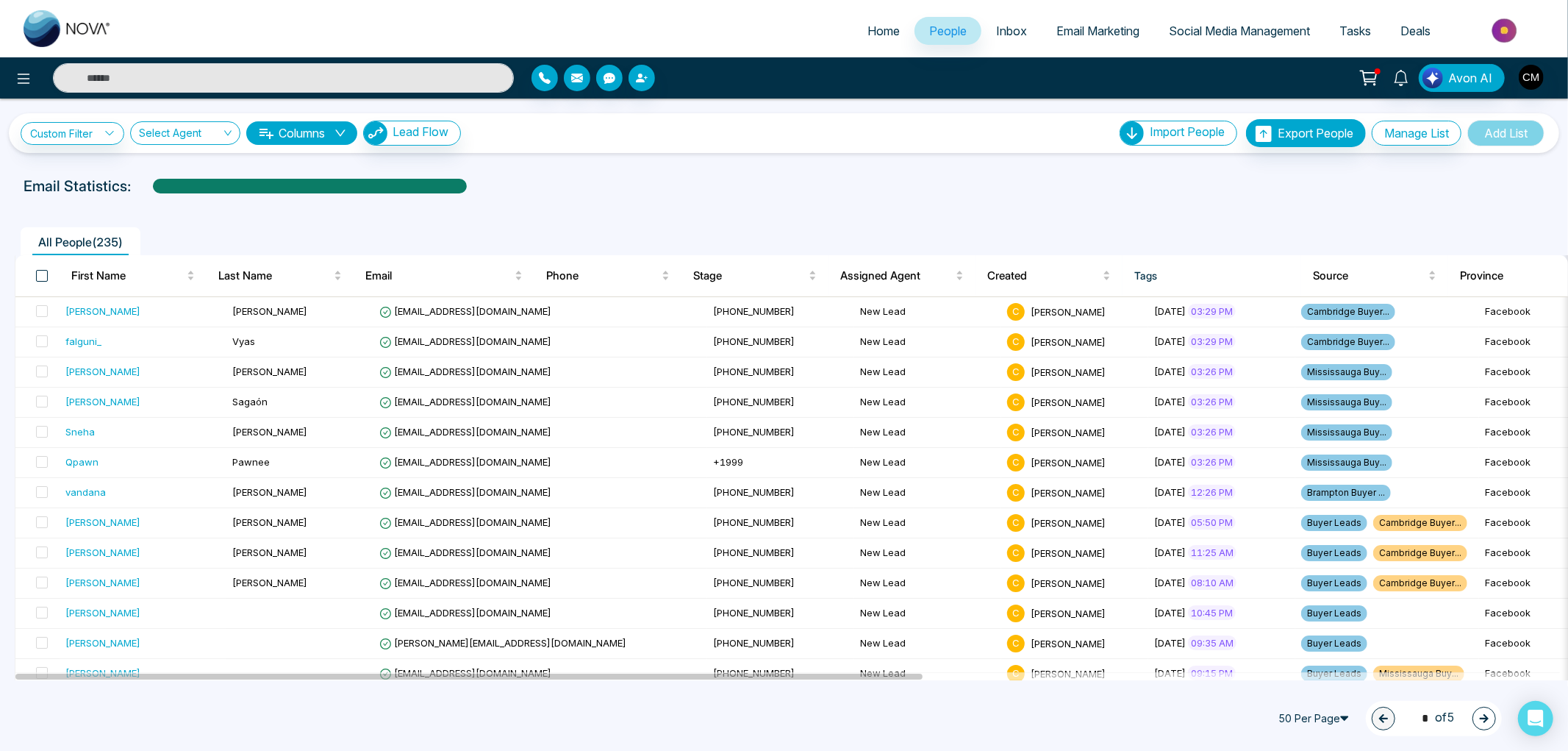
click at [36, 273] on span at bounding box center [42, 275] width 12 height 12
click at [37, 278] on span at bounding box center [42, 275] width 12 height 12
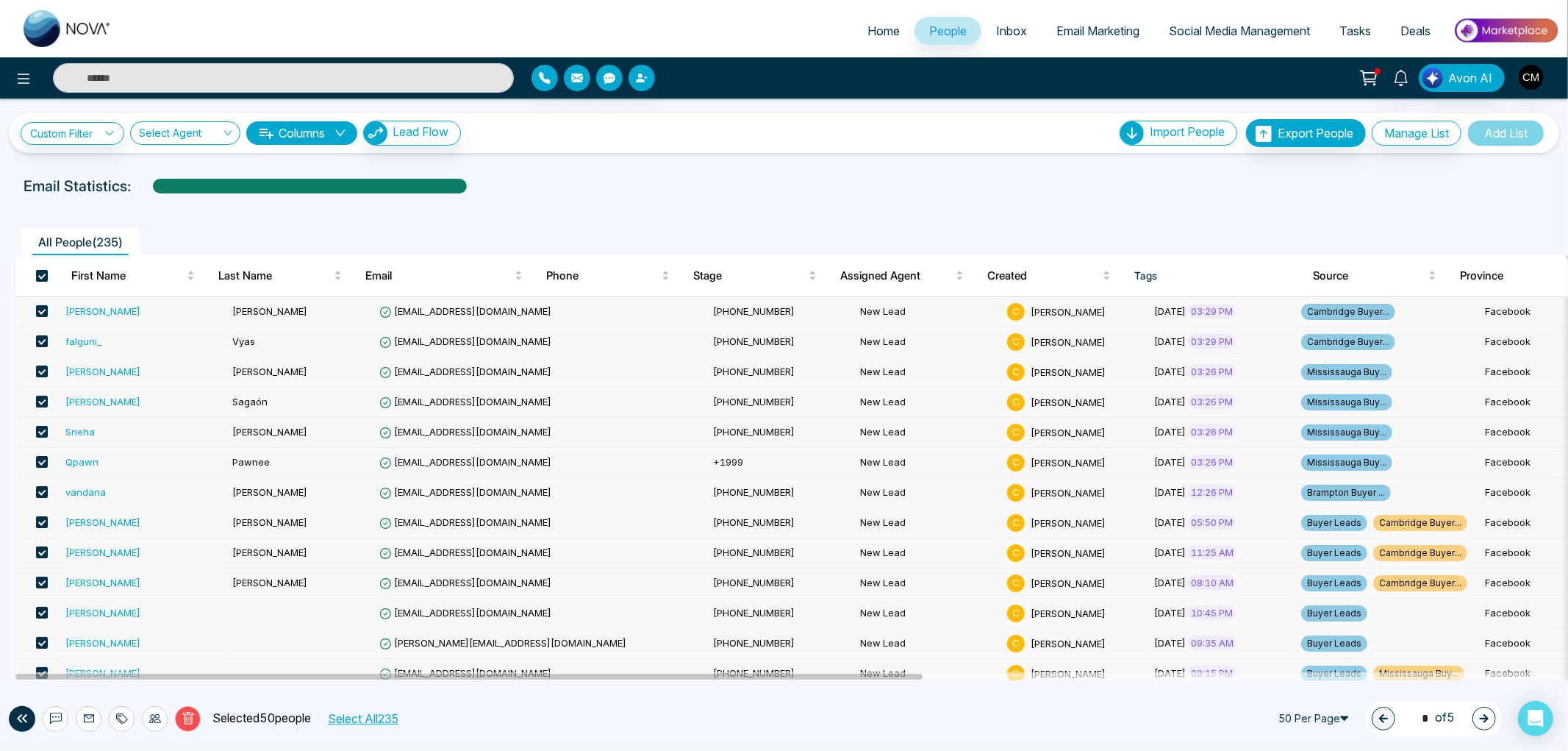
click at [37, 278] on span at bounding box center [42, 275] width 12 height 12
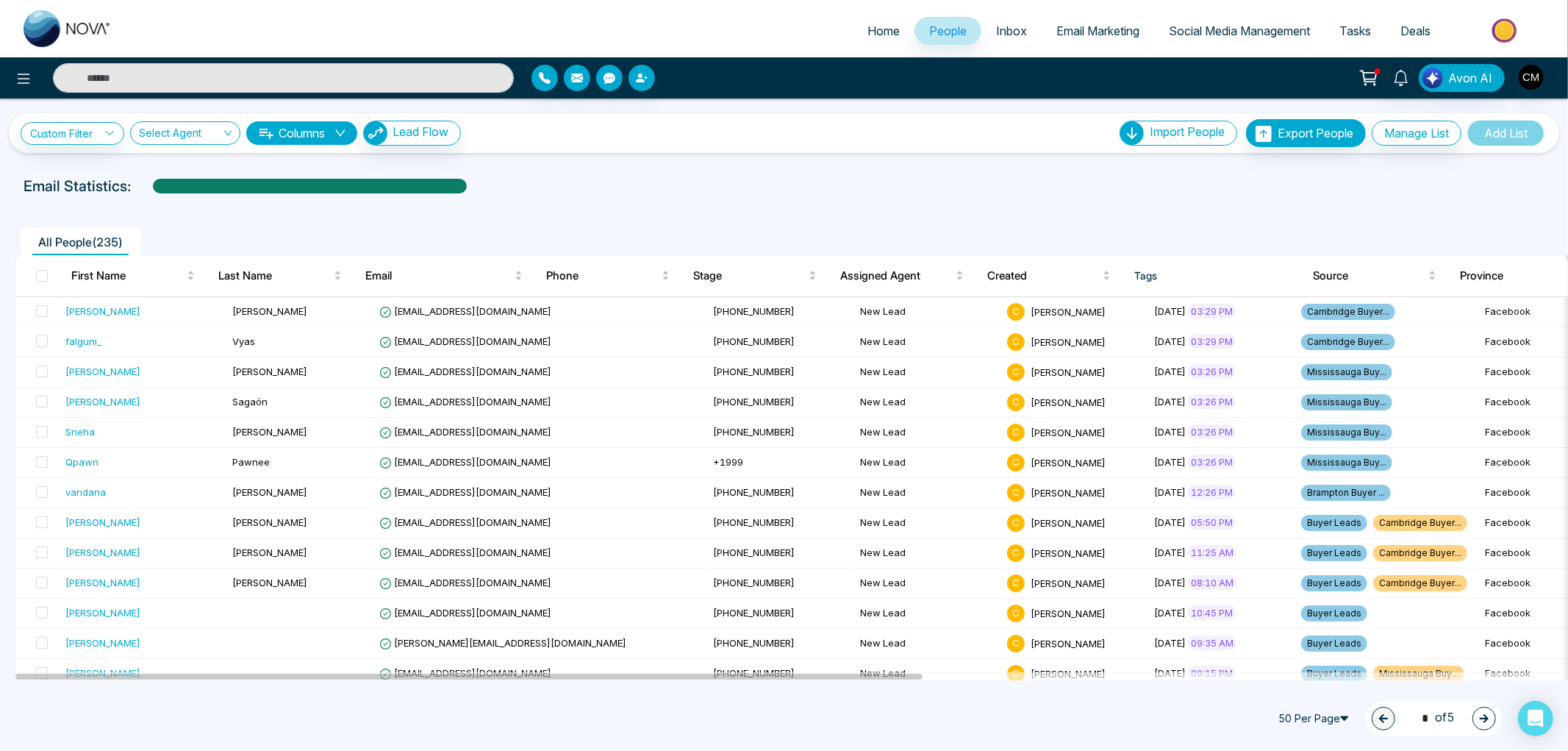
click at [1313, 710] on span "50 Per Page" at bounding box center [1316, 718] width 88 height 24
click at [1291, 689] on div "100 Per Page" at bounding box center [1316, 690] width 71 height 16
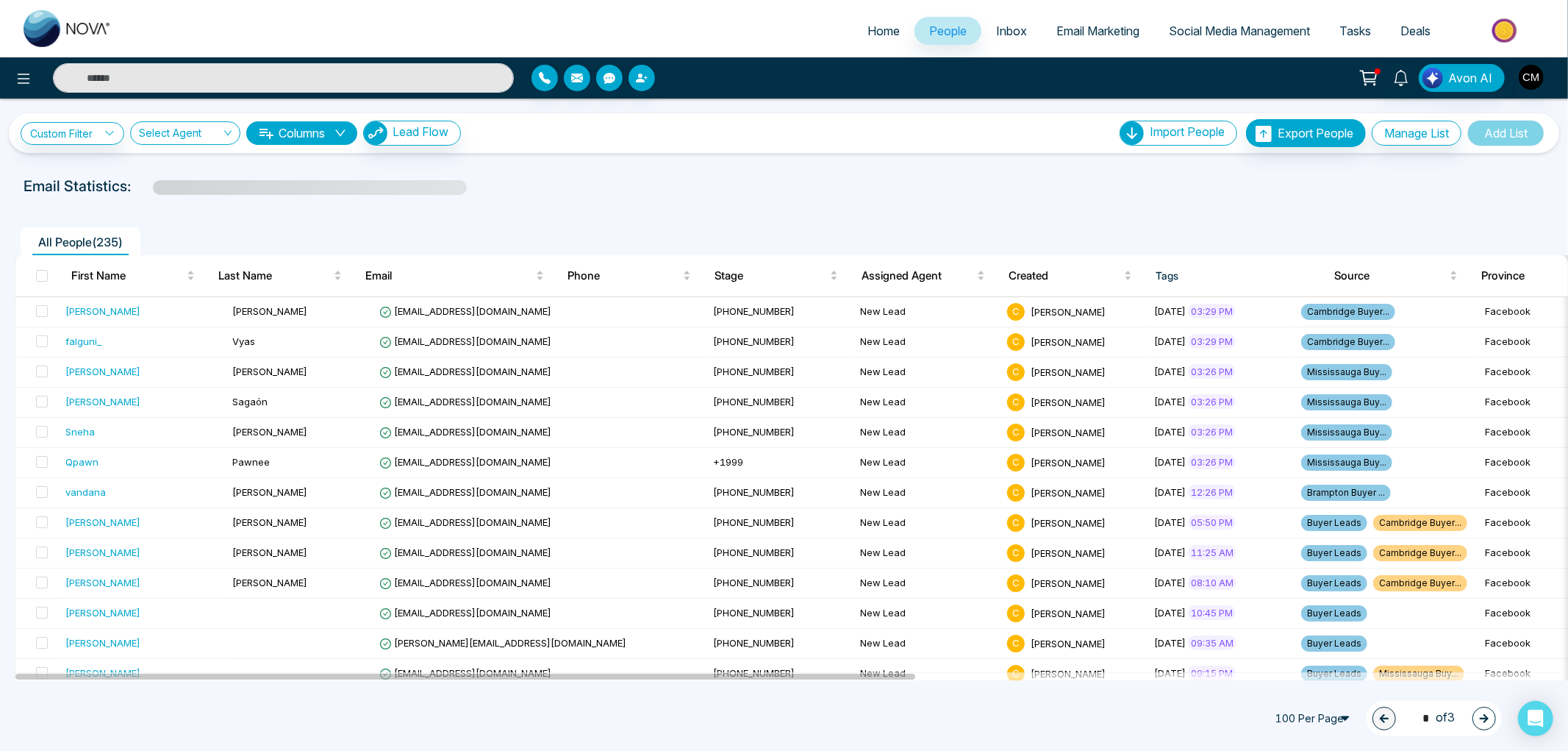
click at [39, 276] on span at bounding box center [42, 275] width 12 height 12
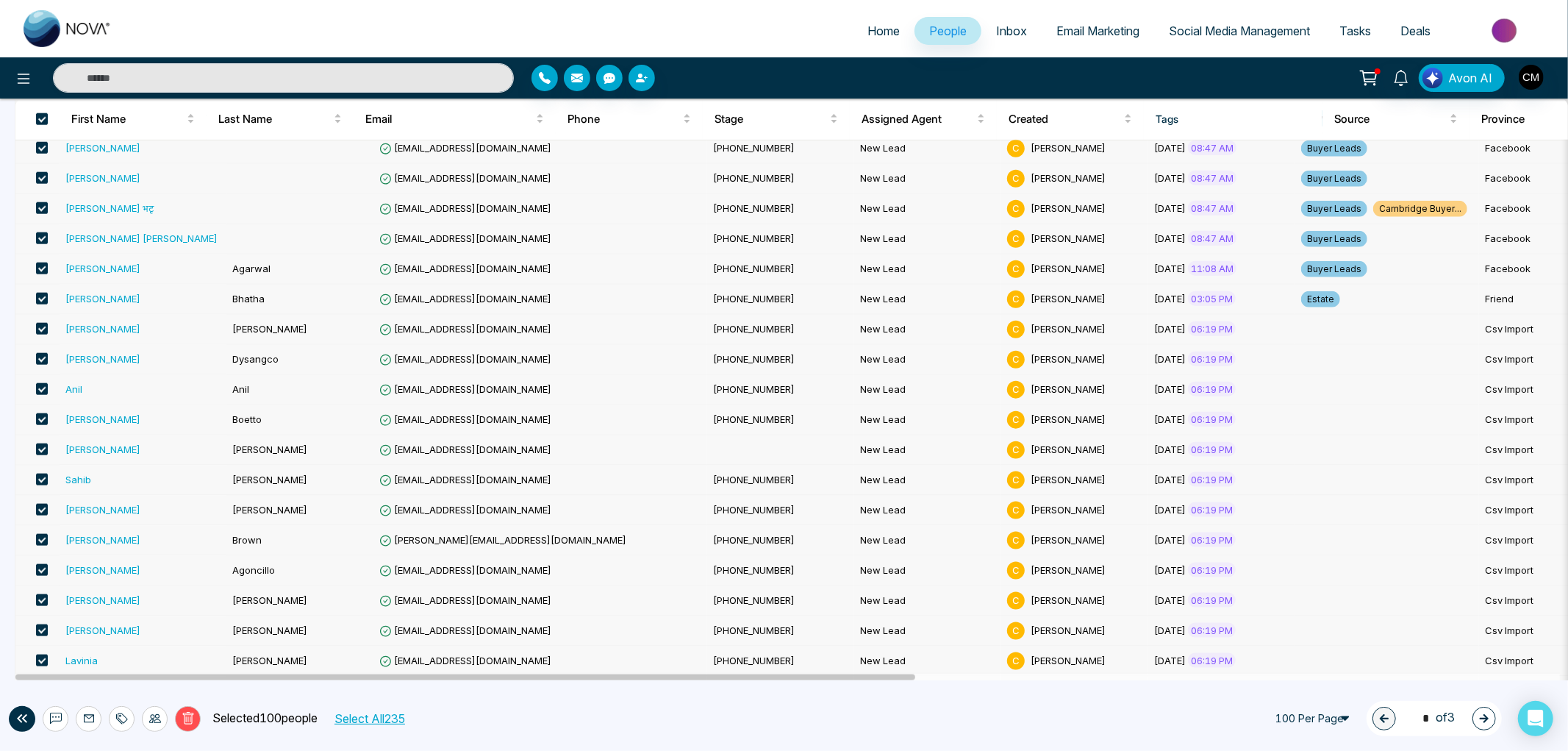
scroll to position [1552, 0]
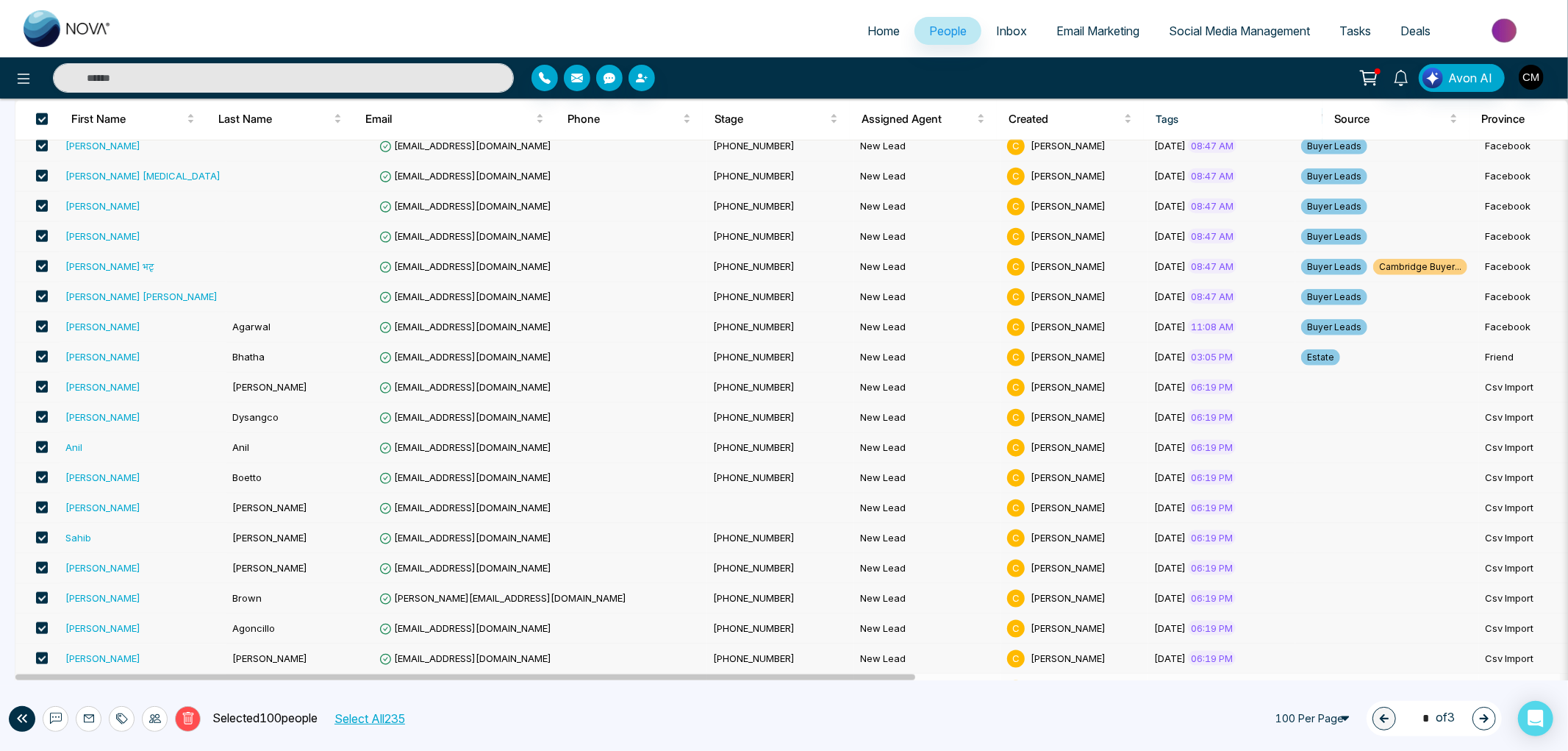
click at [47, 387] on span at bounding box center [42, 386] width 12 height 12
click at [46, 416] on span at bounding box center [42, 416] width 12 height 12
click at [42, 450] on span at bounding box center [42, 447] width 12 height 12
click at [45, 365] on label at bounding box center [38, 357] width 20 height 16
click at [35, 485] on label at bounding box center [38, 478] width 20 height 16
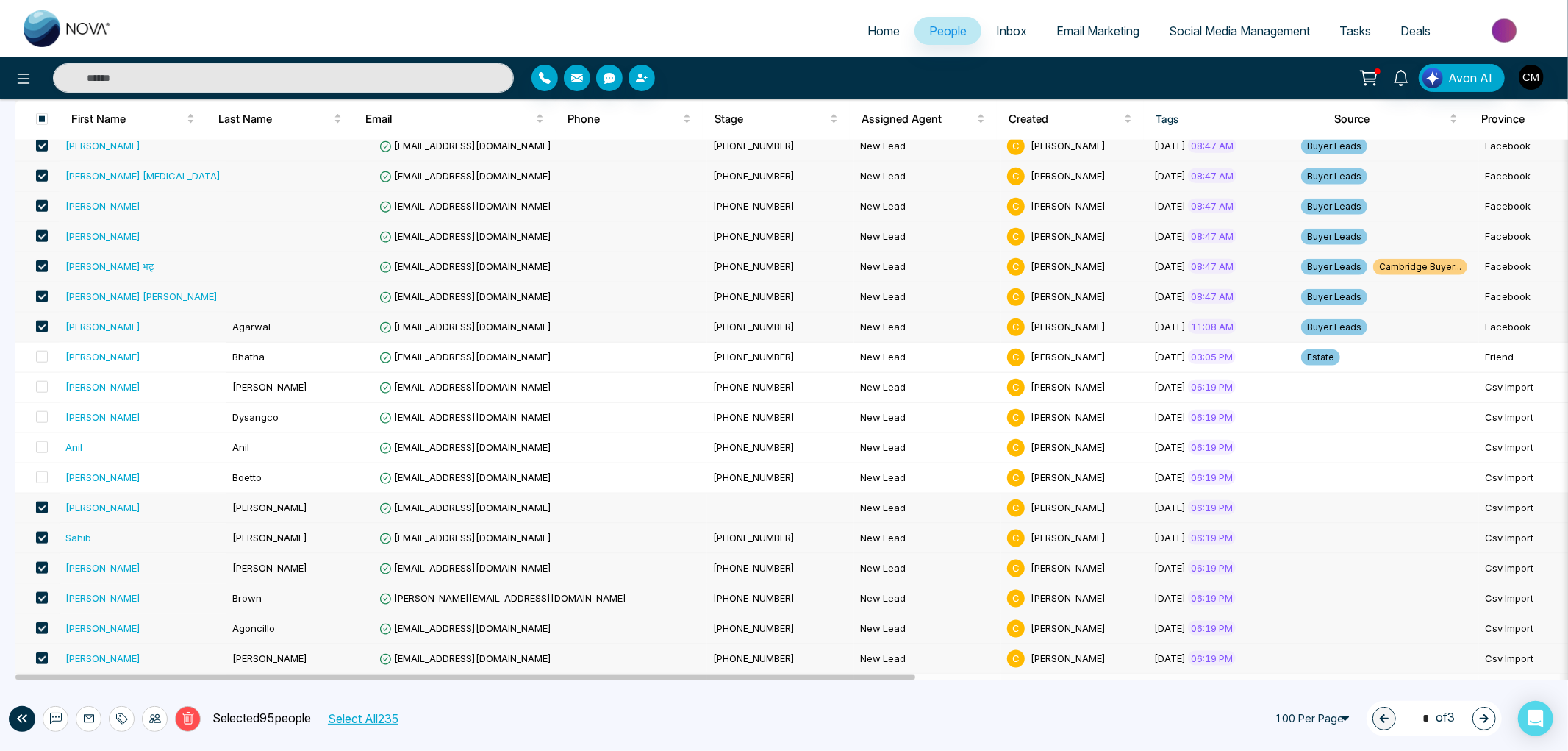
click at [40, 507] on span at bounding box center [42, 507] width 12 height 12
click at [40, 541] on span at bounding box center [42, 537] width 12 height 12
click at [44, 563] on label at bounding box center [38, 568] width 20 height 16
click at [49, 508] on td at bounding box center [38, 508] width 44 height 30
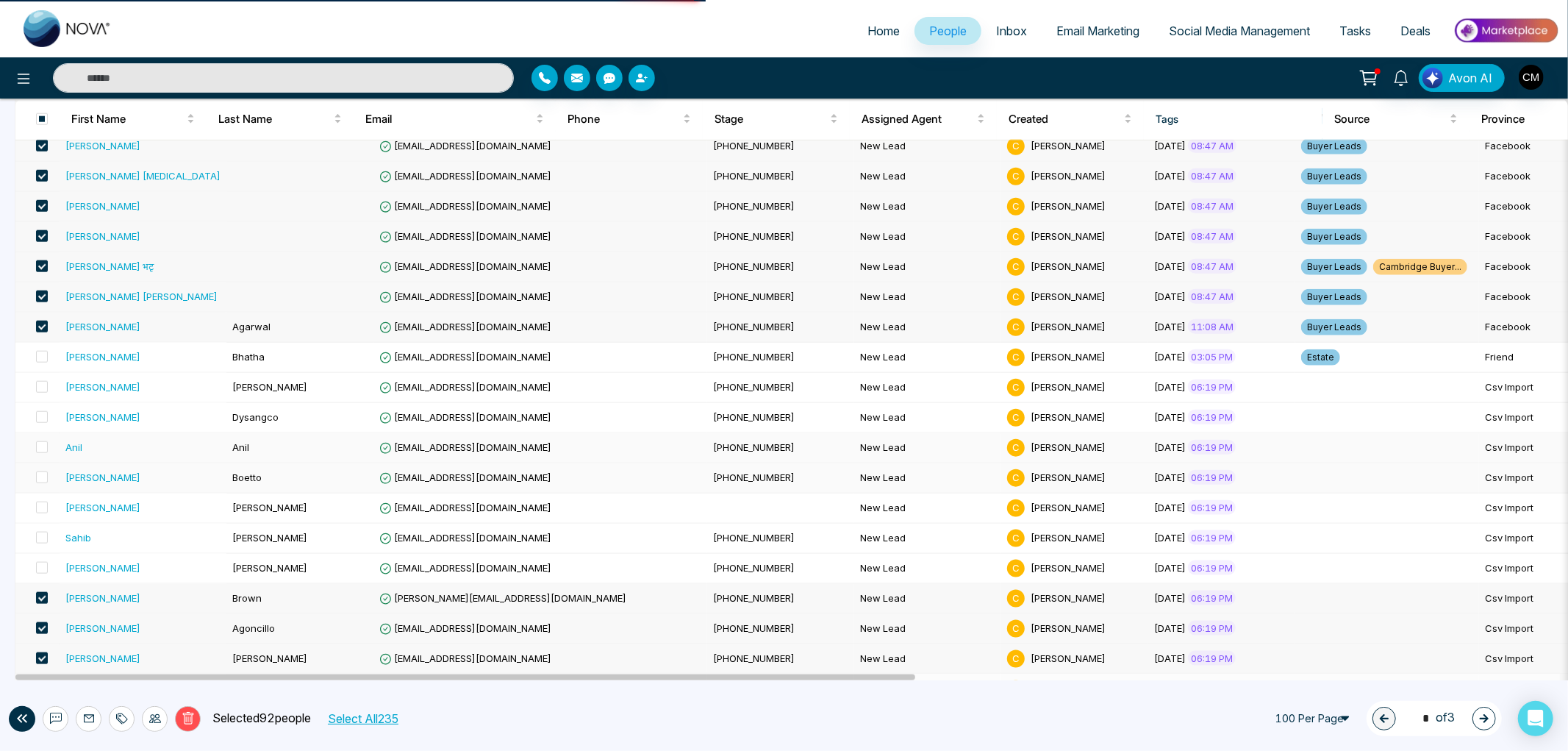
scroll to position [1634, 0]
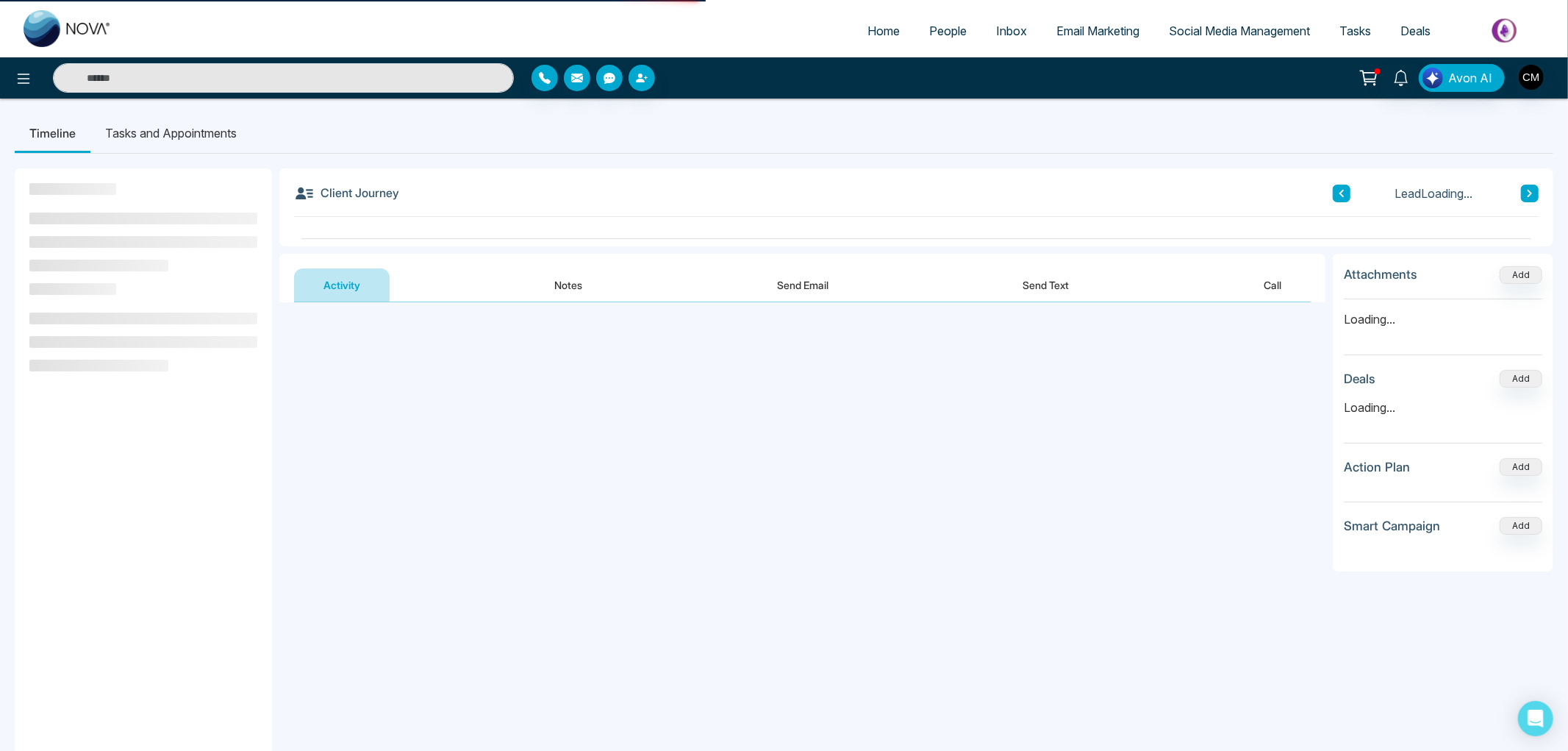
click at [49, 428] on aside at bounding box center [144, 544] width 258 height 751
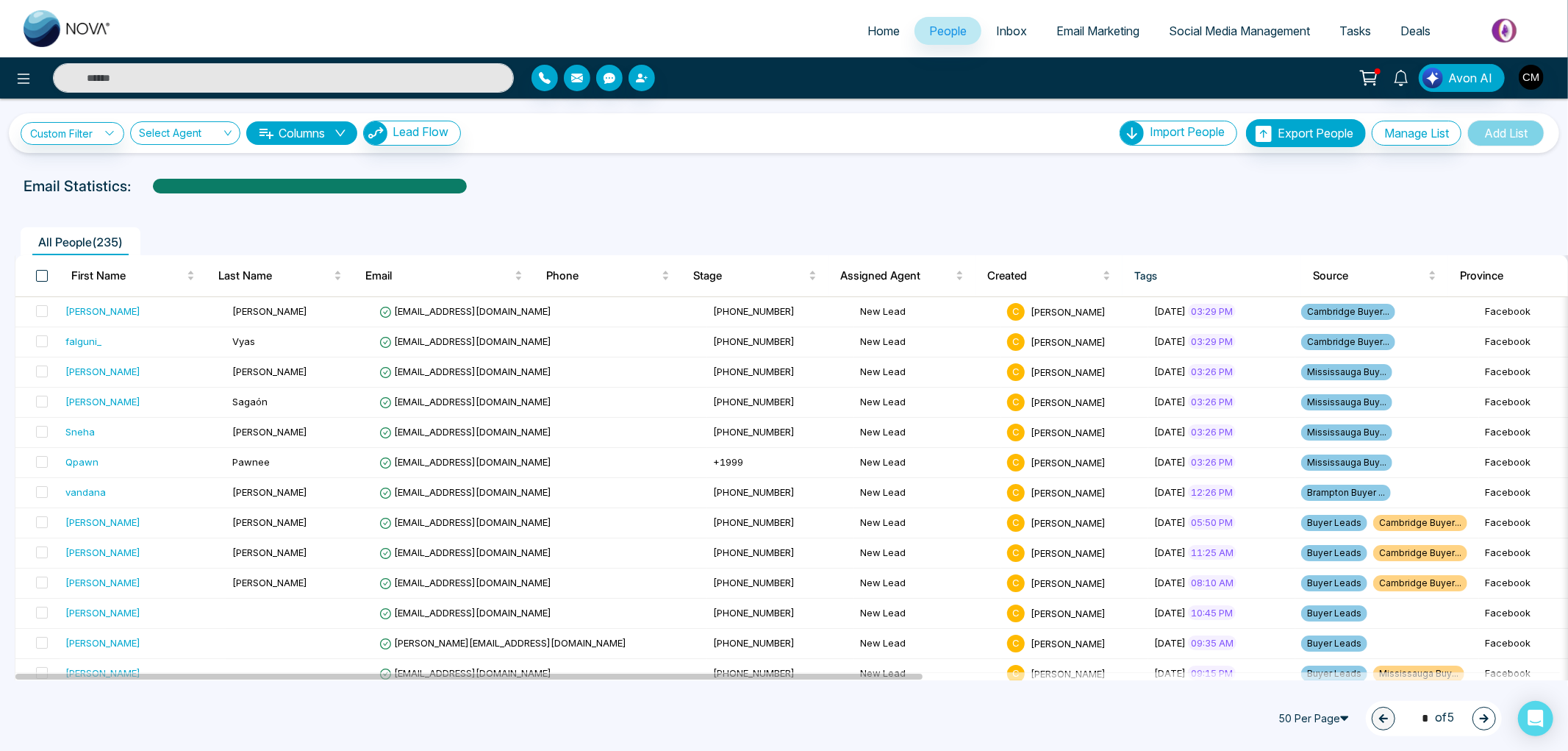
click at [39, 272] on span at bounding box center [42, 275] width 12 height 12
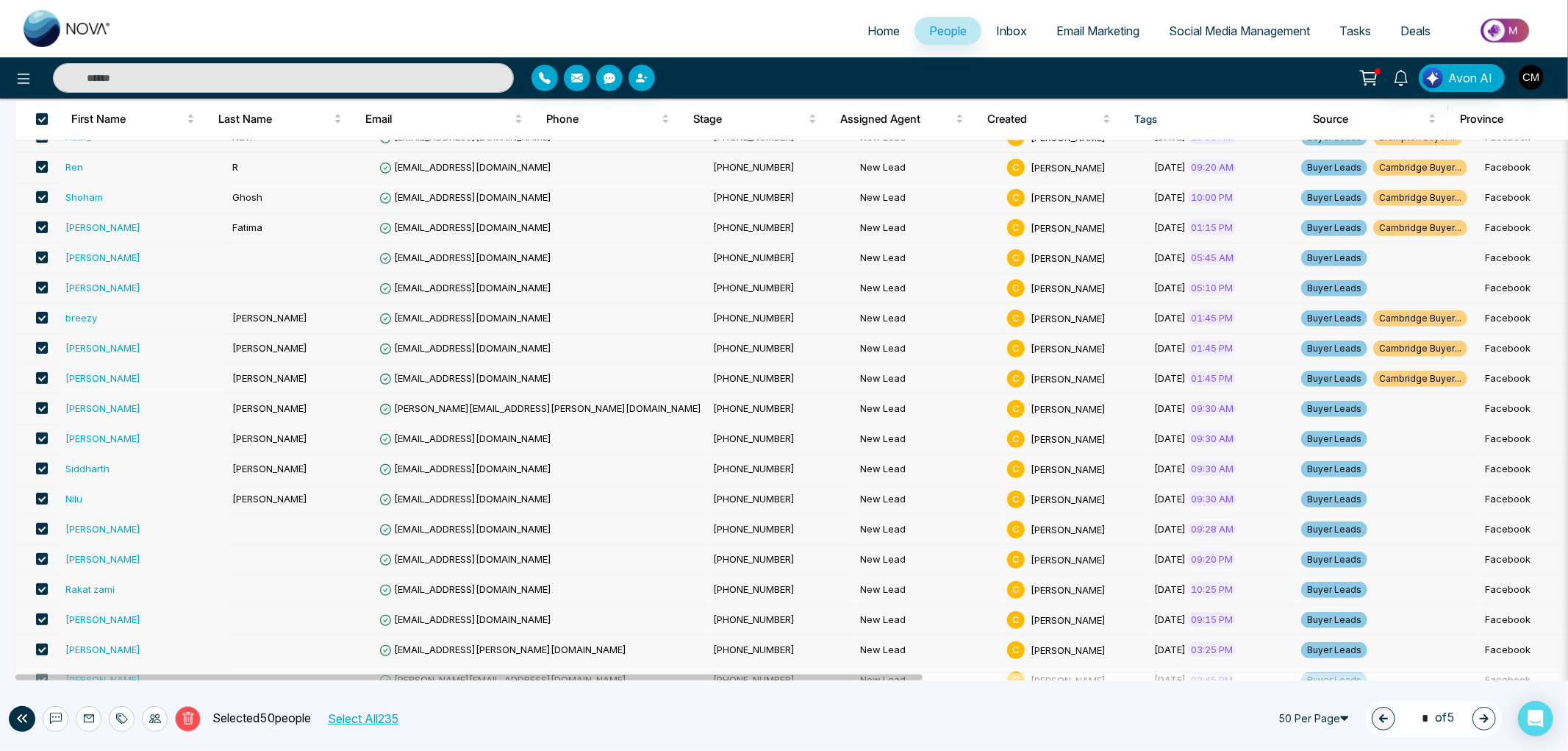
scroll to position [1134, 0]
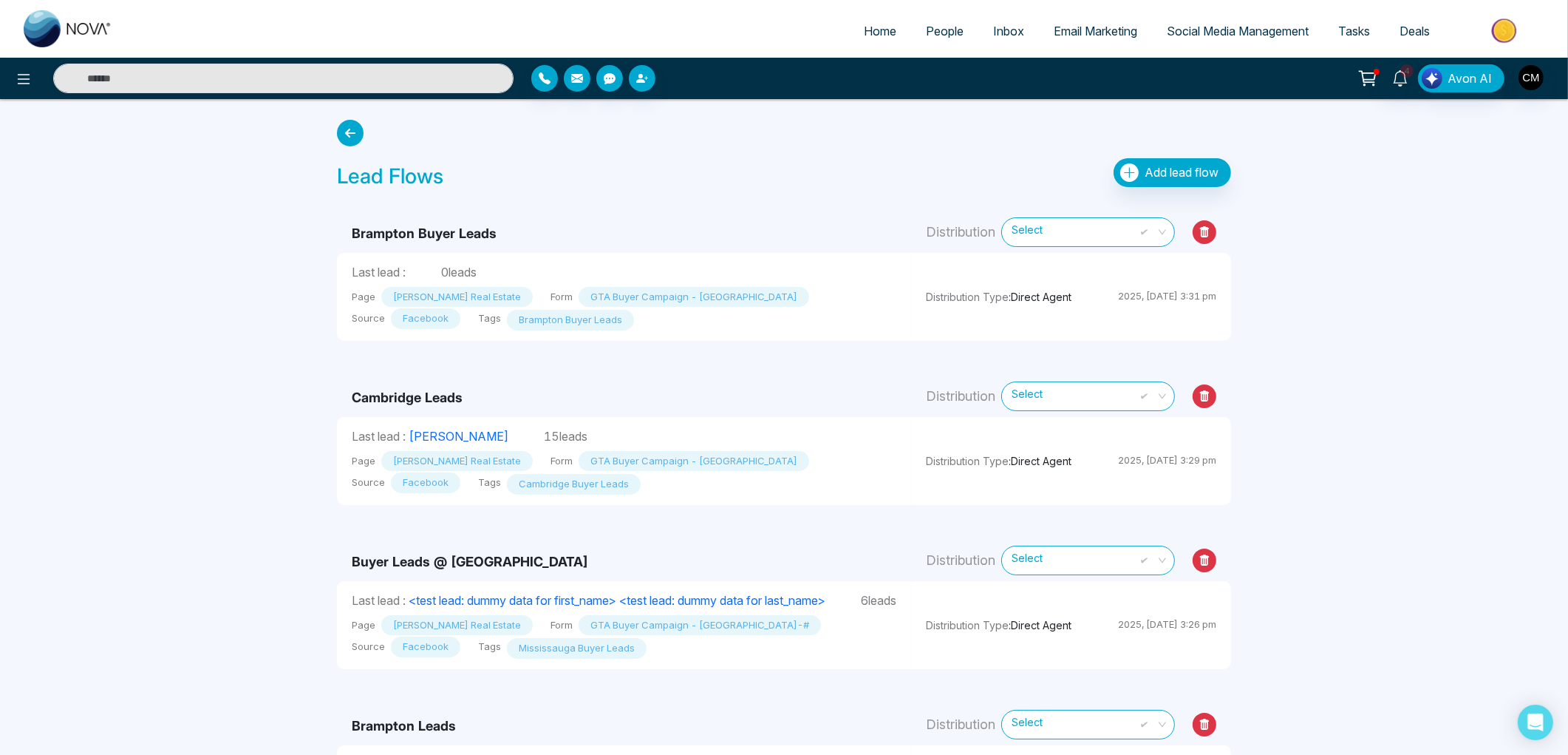
click at [943, 38] on link "People" at bounding box center [944, 32] width 67 height 28
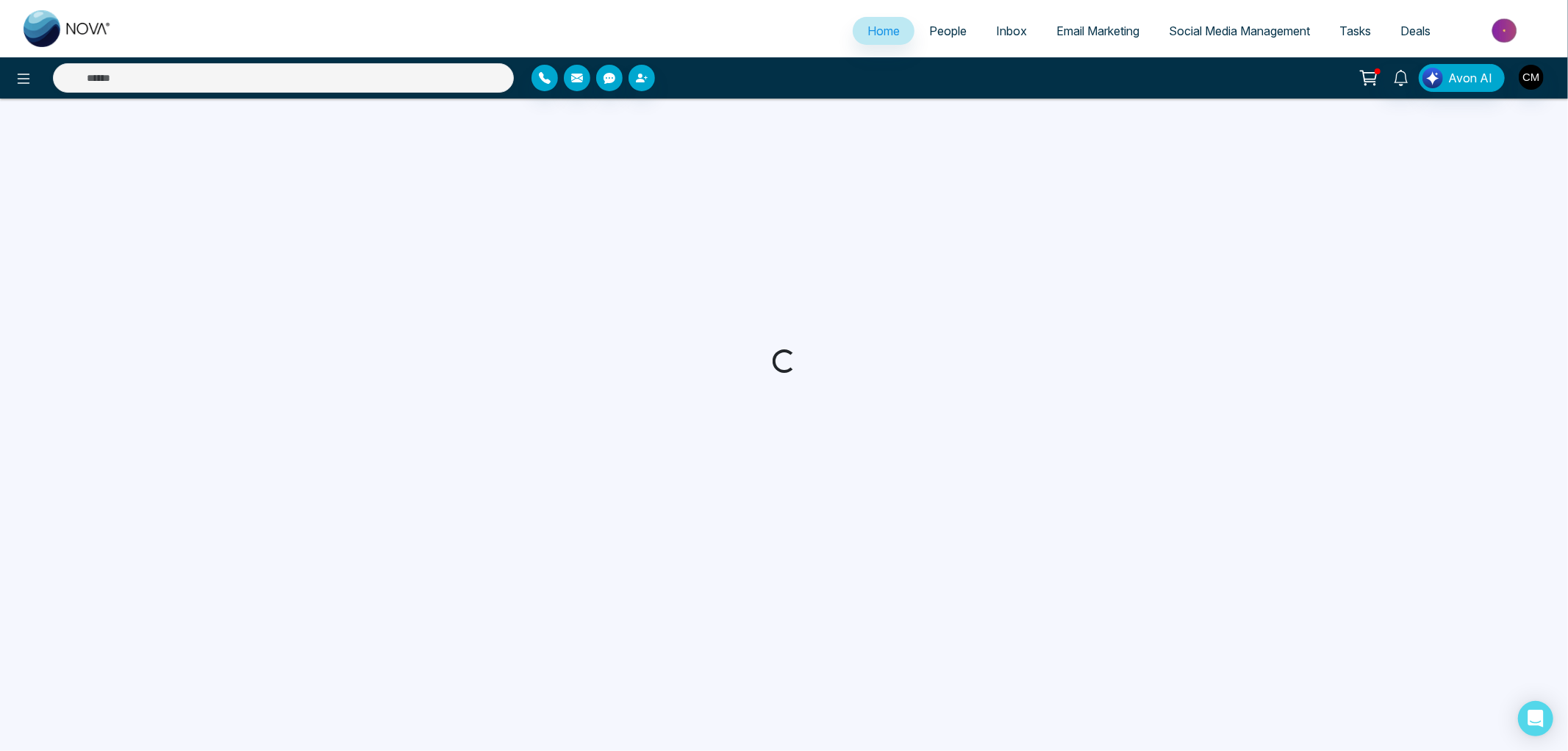
select select "*"
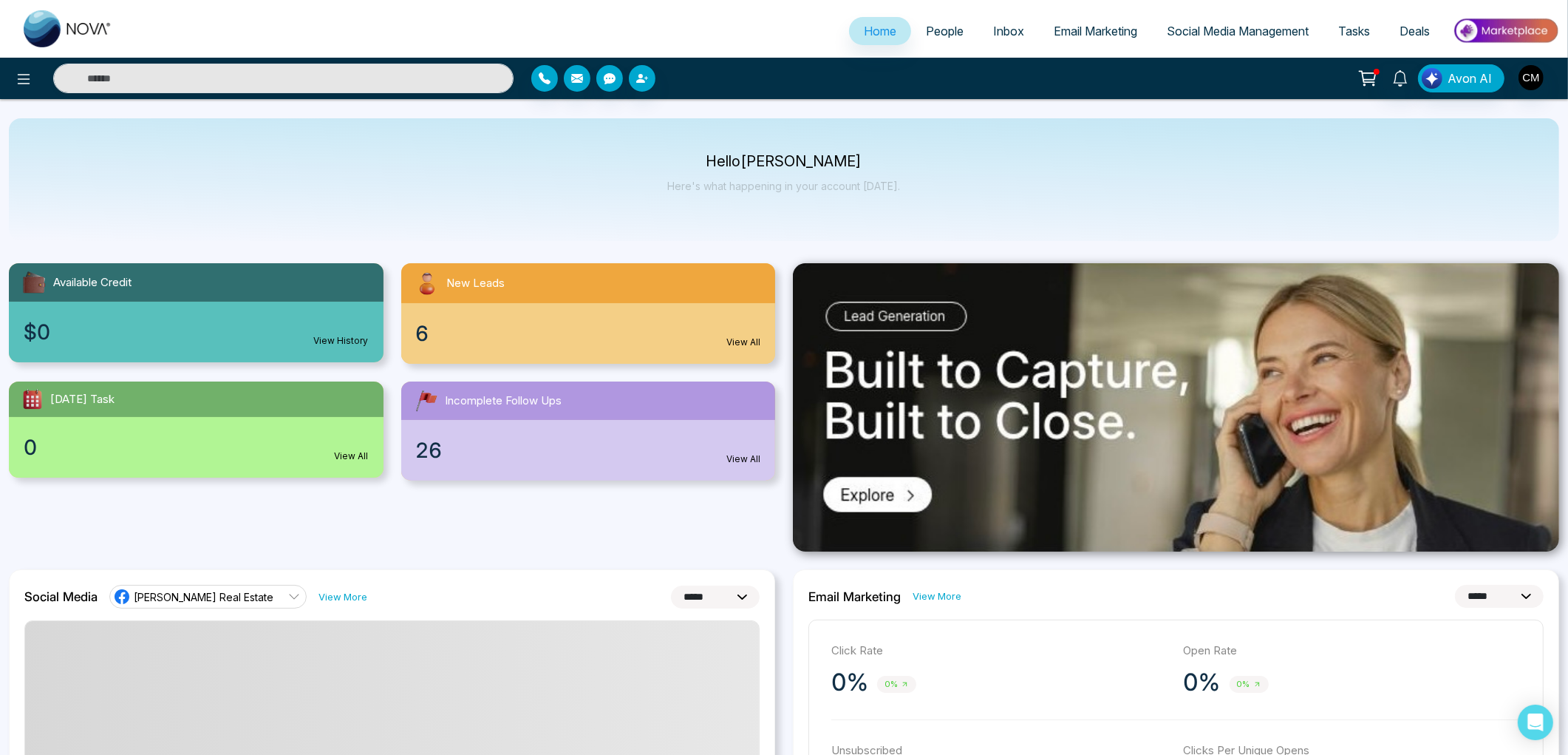
click at [931, 48] on ul "Home People Inbox Email Marketing Social Media Management Tasks Deals" at bounding box center [843, 32] width 1432 height 40
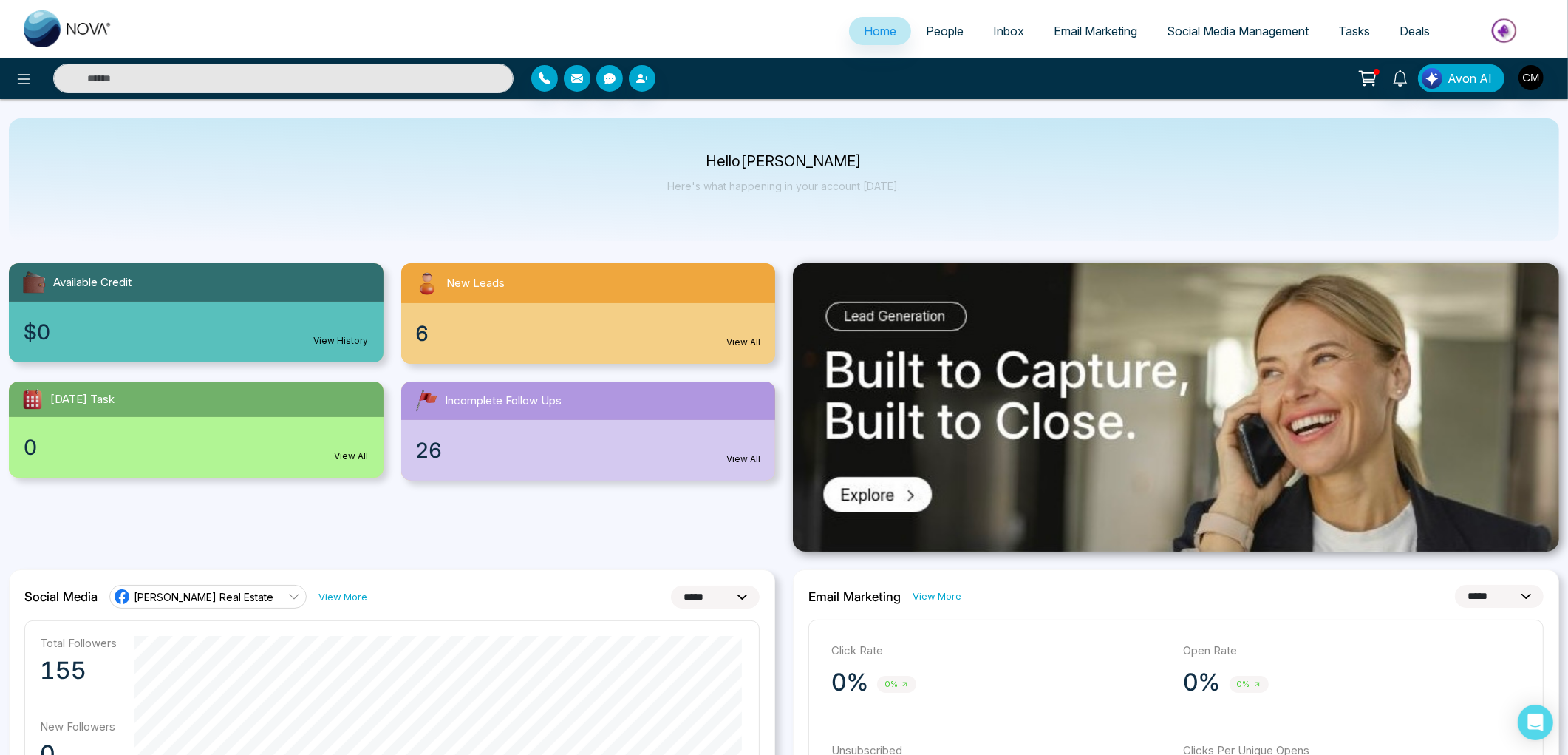
click at [931, 31] on span "People" at bounding box center [945, 31] width 38 height 15
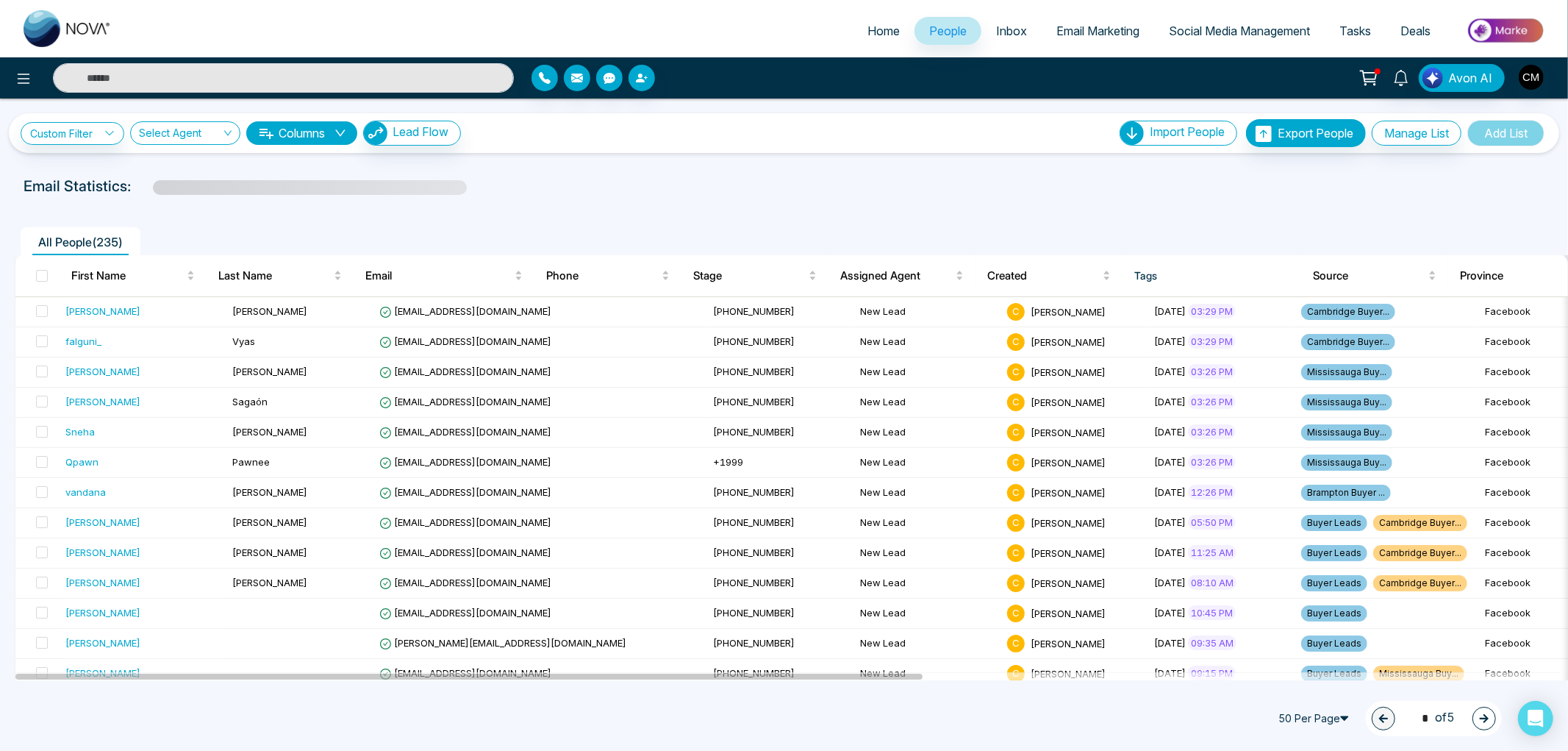
click at [1321, 722] on span "50 Per Page" at bounding box center [1316, 718] width 88 height 24
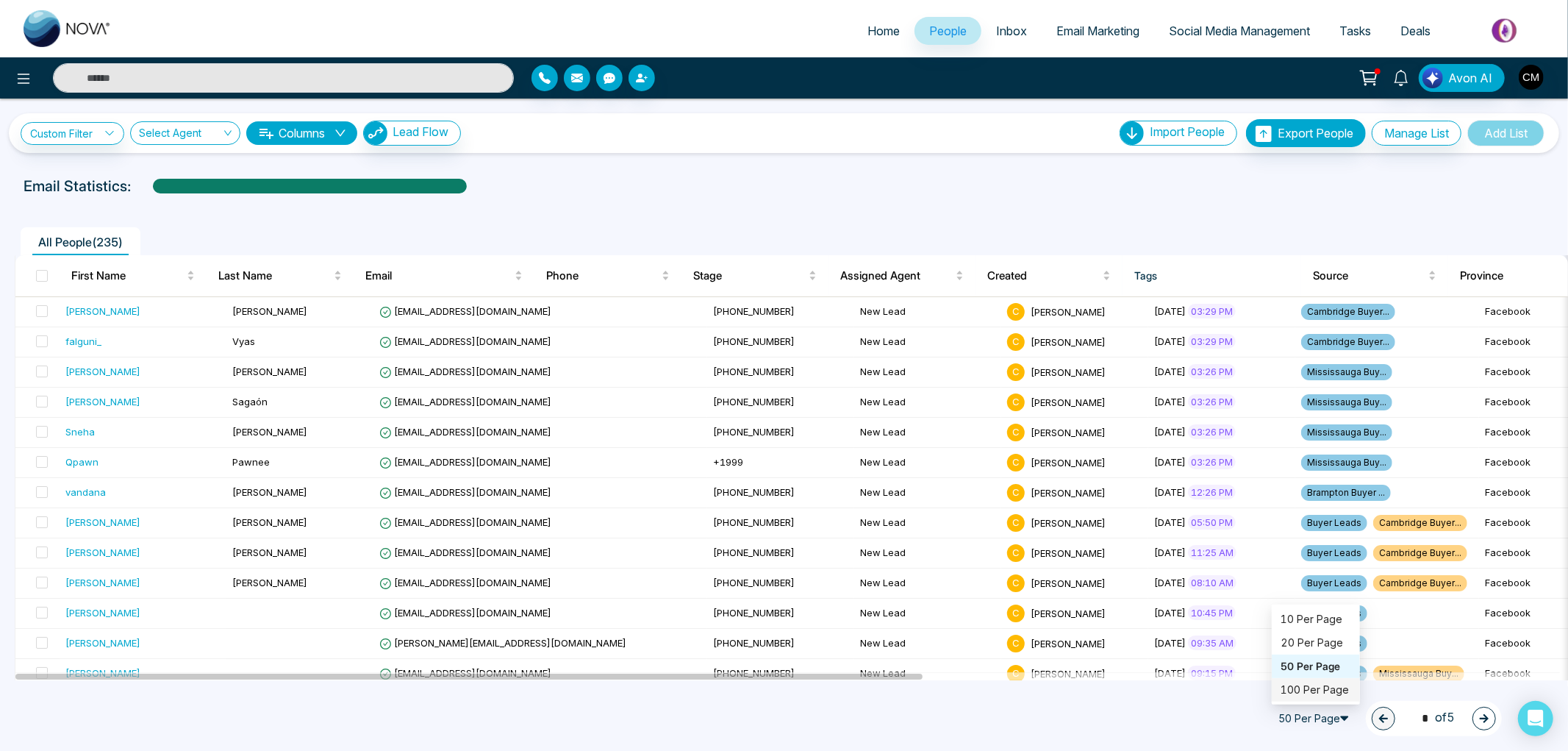
click at [1299, 694] on div "100 Per Page" at bounding box center [1316, 690] width 71 height 16
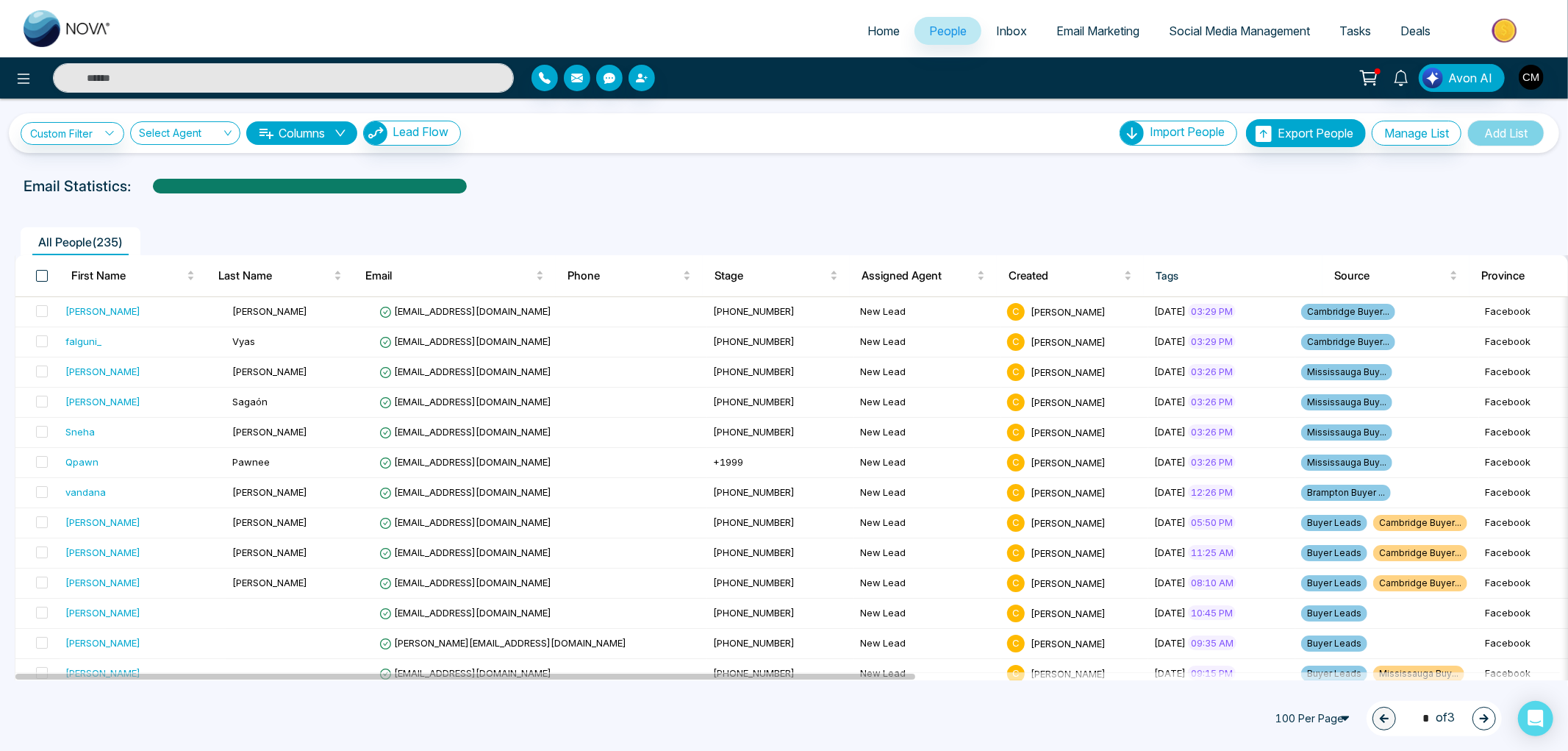
click at [46, 273] on span at bounding box center [42, 275] width 12 height 12
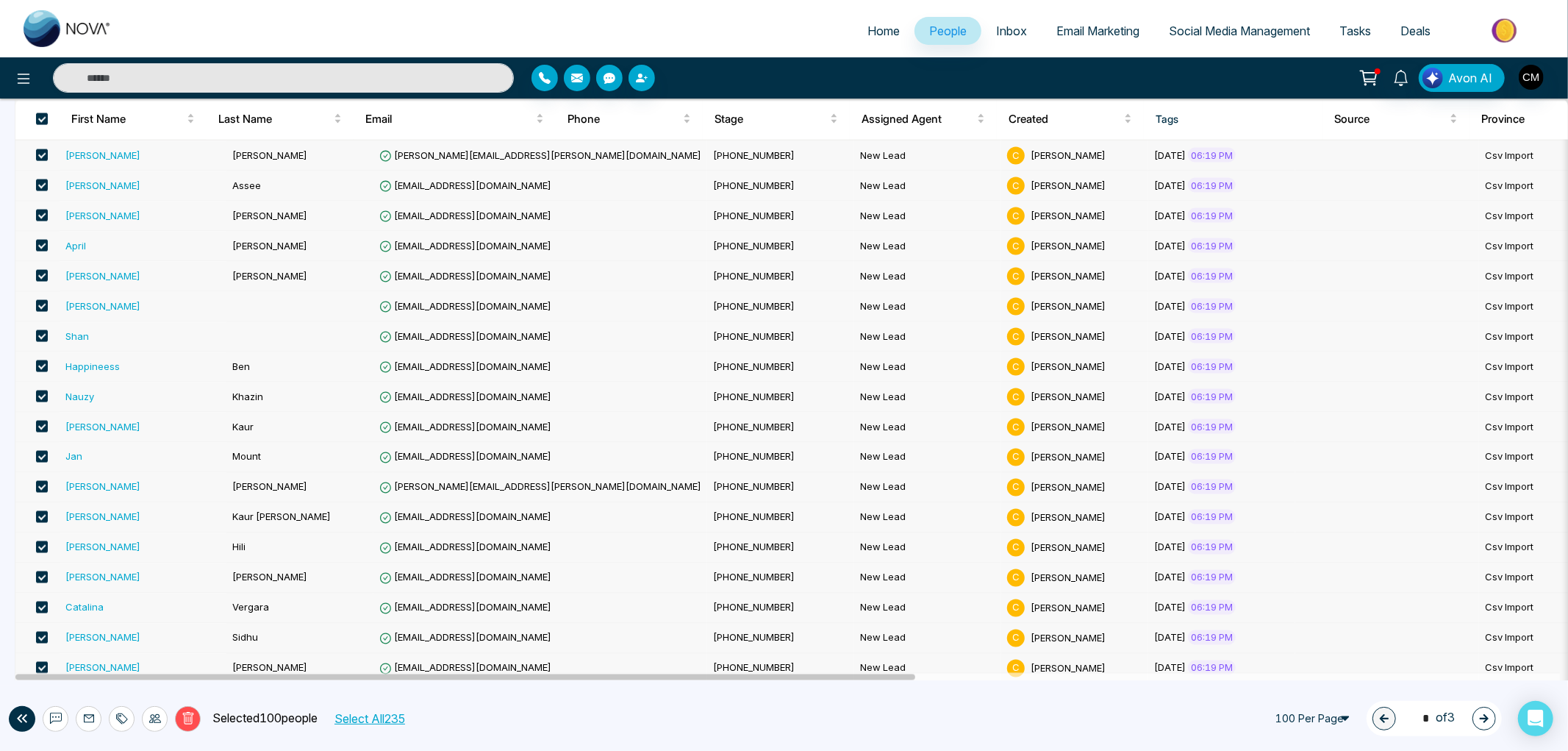
scroll to position [2644, 0]
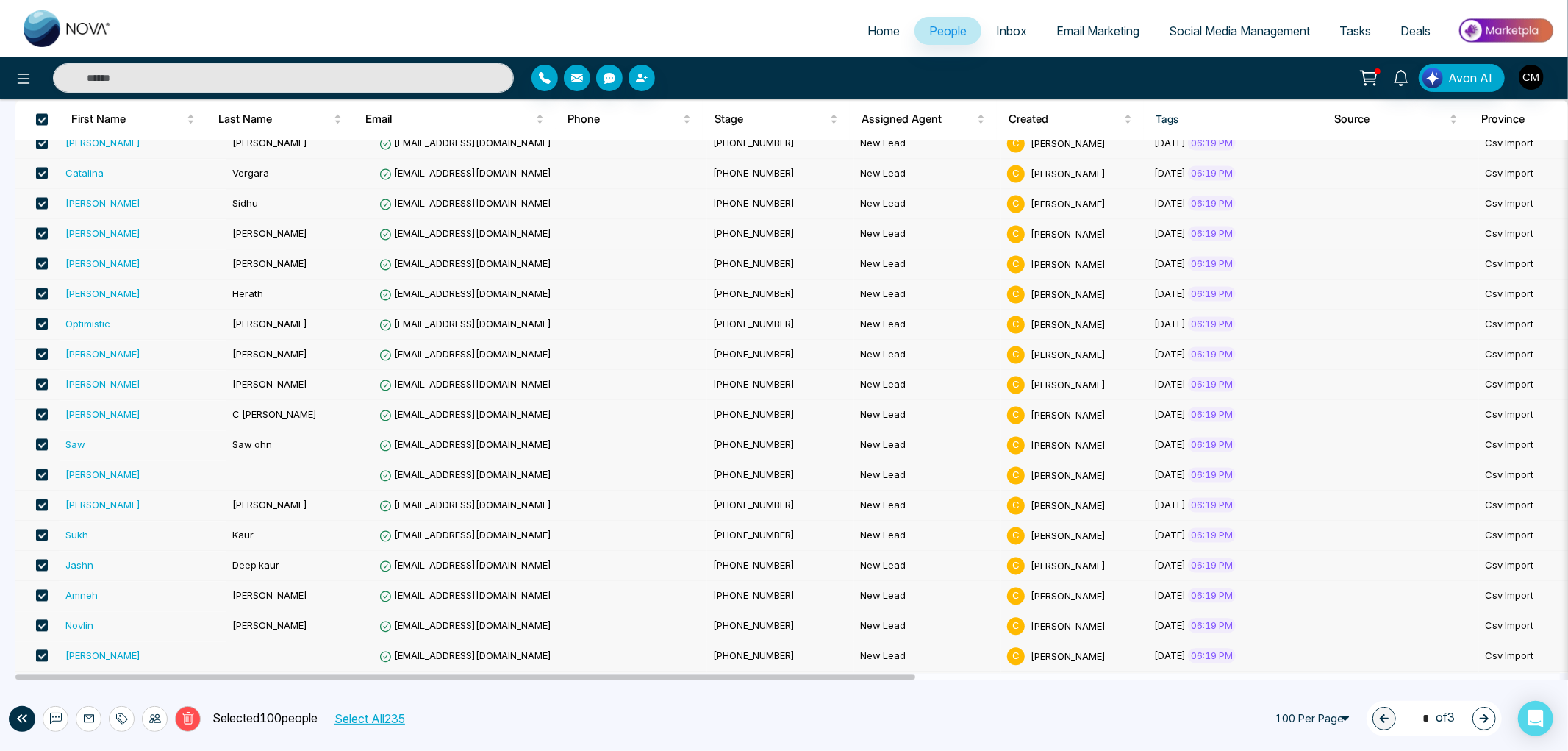
click at [55, 643] on td at bounding box center [38, 656] width 44 height 30
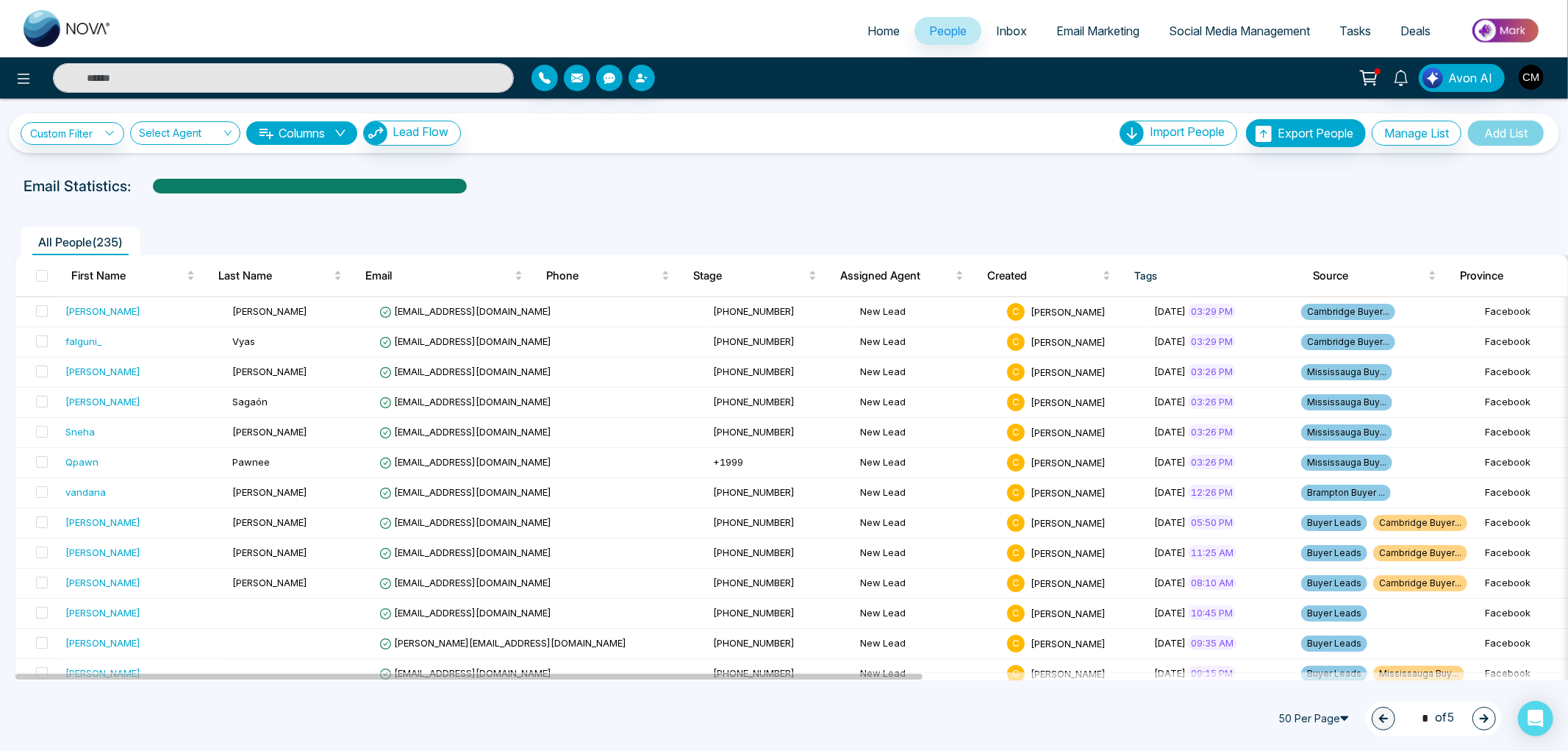
click at [1307, 717] on span "50 Per Page" at bounding box center [1316, 718] width 88 height 24
click at [1303, 695] on div "100 Per Page" at bounding box center [1316, 690] width 71 height 16
click at [44, 274] on span at bounding box center [42, 275] width 12 height 12
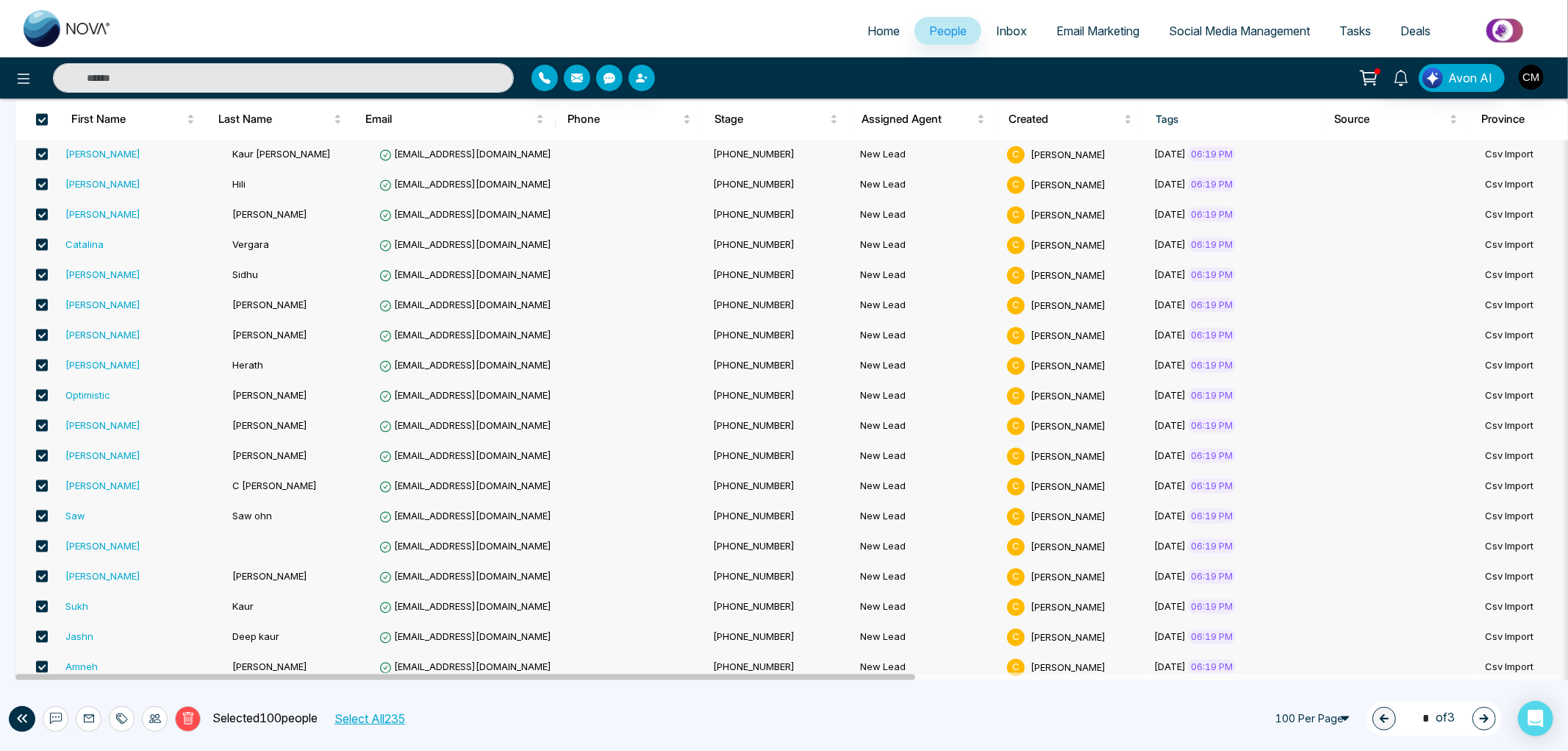
scroll to position [2644, 0]
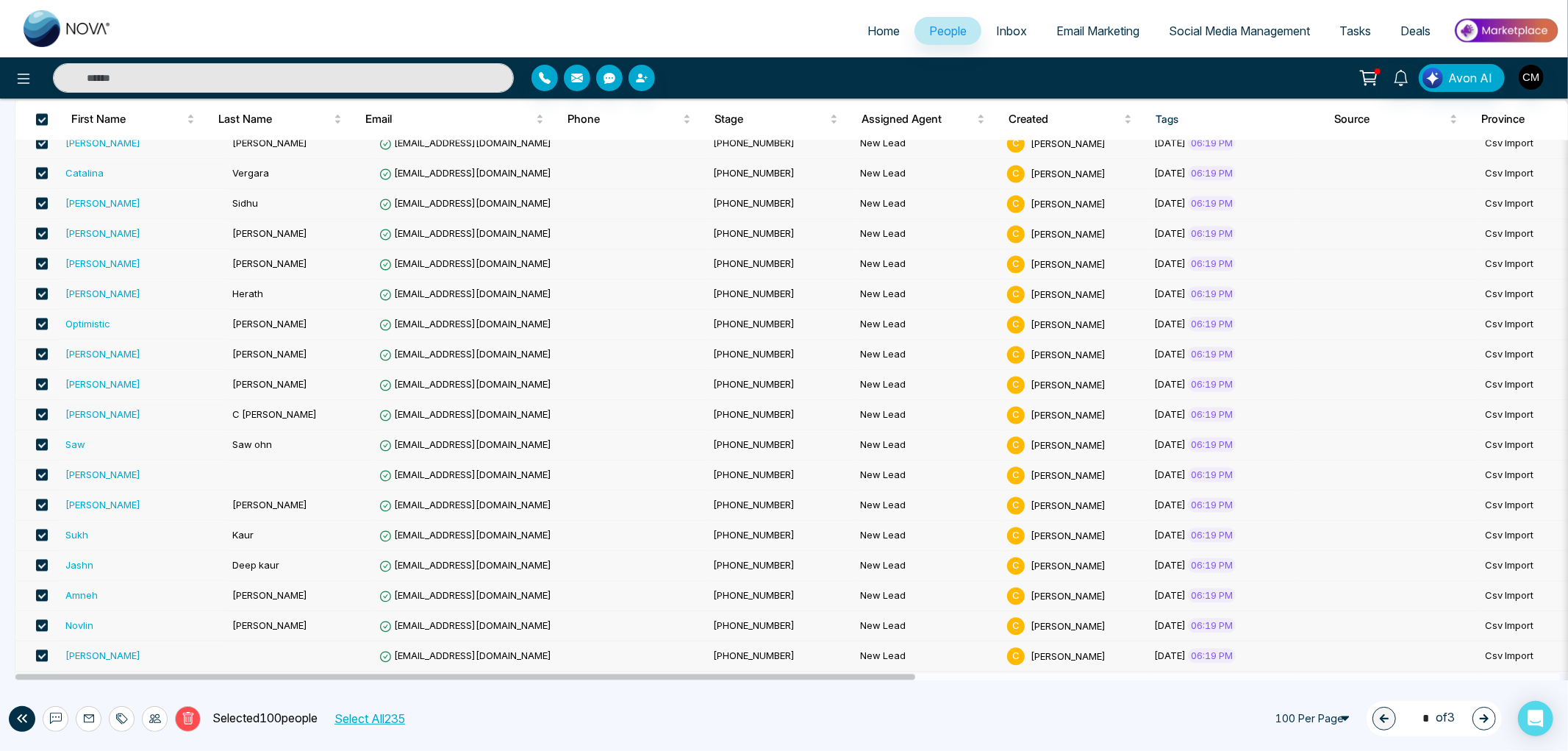
click at [40, 653] on span at bounding box center [42, 654] width 12 height 12
click at [40, 626] on span at bounding box center [42, 625] width 12 height 12
click at [42, 592] on span at bounding box center [42, 595] width 12 height 12
click at [45, 565] on span at bounding box center [42, 564] width 12 height 12
click at [42, 535] on span at bounding box center [42, 534] width 12 height 12
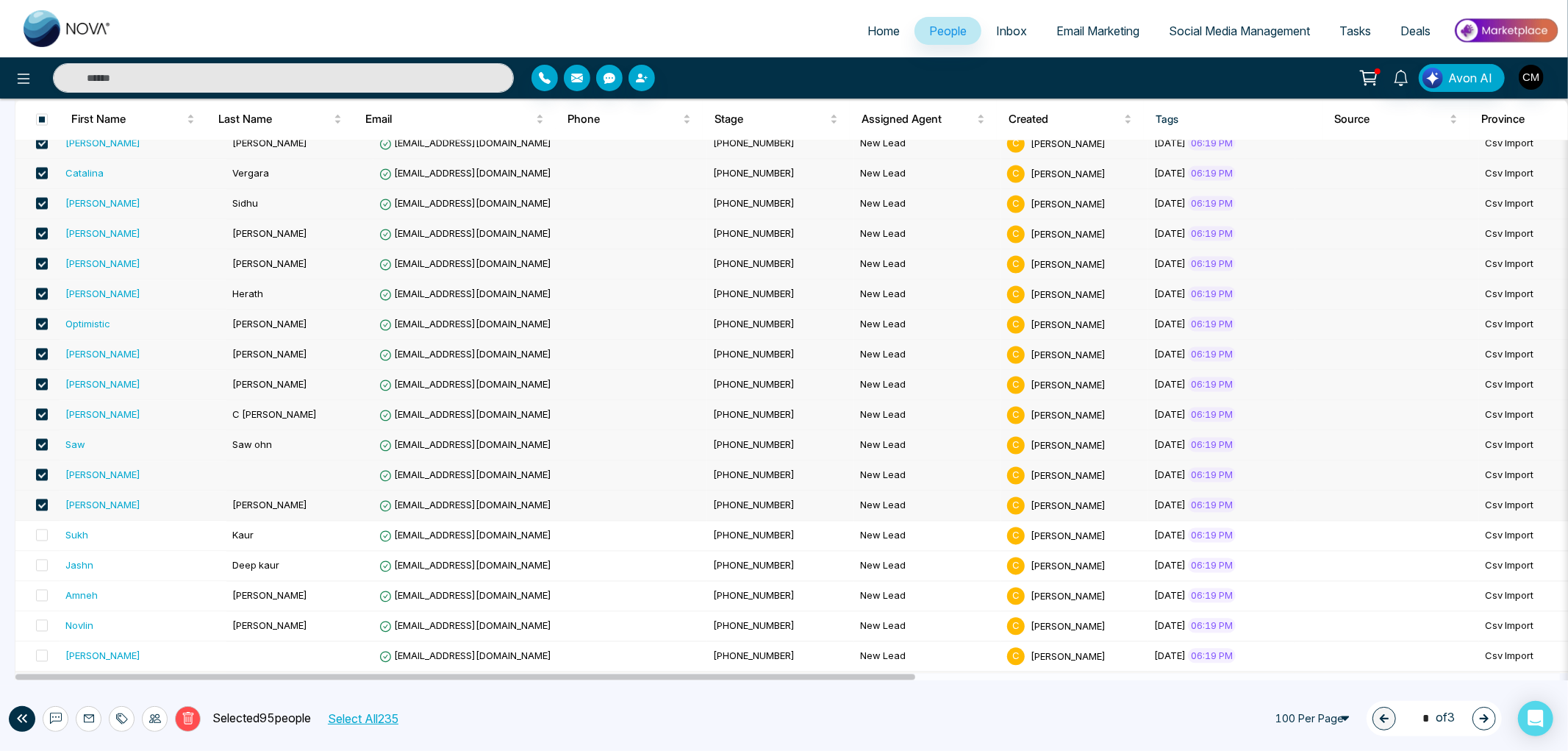
click at [46, 499] on span at bounding box center [42, 504] width 12 height 12
click at [38, 468] on span at bounding box center [42, 474] width 12 height 12
click at [42, 445] on span at bounding box center [42, 444] width 12 height 12
click at [32, 407] on label at bounding box center [38, 415] width 20 height 16
click at [39, 379] on span at bounding box center [42, 383] width 12 height 12
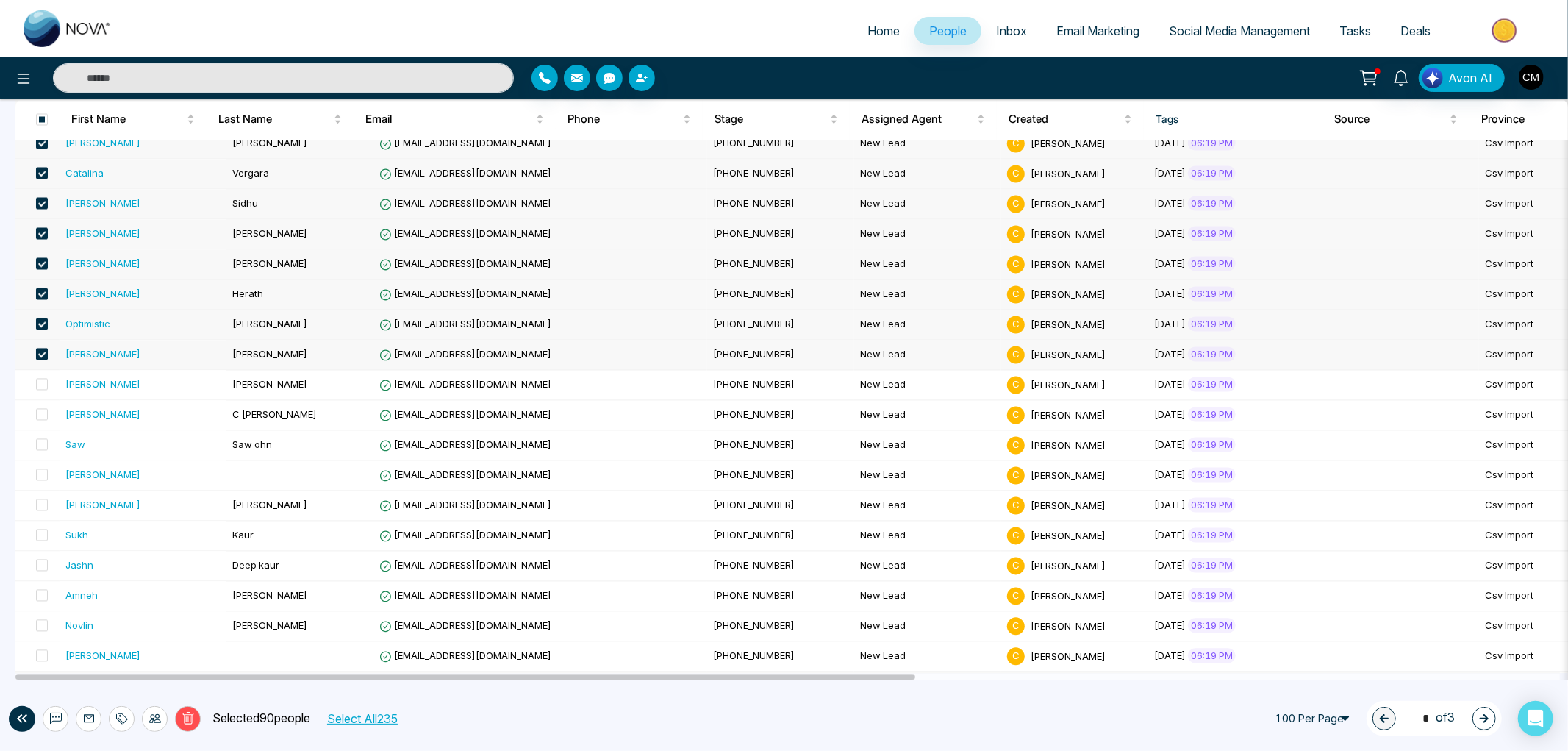
click at [41, 350] on span at bounding box center [42, 354] width 12 height 12
click at [41, 319] on span at bounding box center [42, 323] width 12 height 12
click at [38, 288] on span at bounding box center [42, 293] width 12 height 12
click at [40, 229] on span at bounding box center [42, 233] width 12 height 12
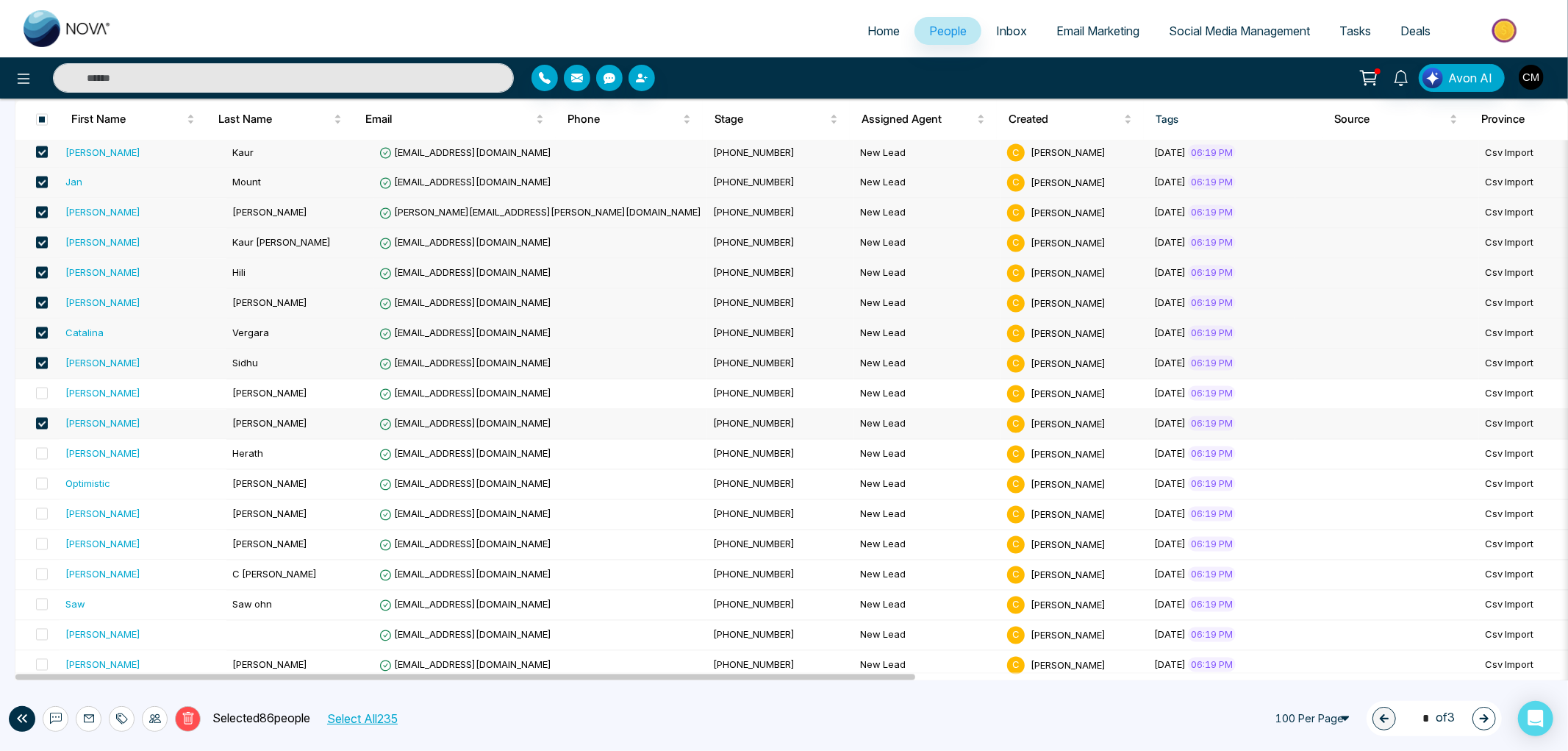
click at [42, 362] on span at bounding box center [42, 362] width 12 height 12
click at [42, 334] on span at bounding box center [42, 332] width 12 height 12
click at [42, 302] on span at bounding box center [42, 302] width 12 height 12
click at [44, 269] on span at bounding box center [42, 272] width 12 height 12
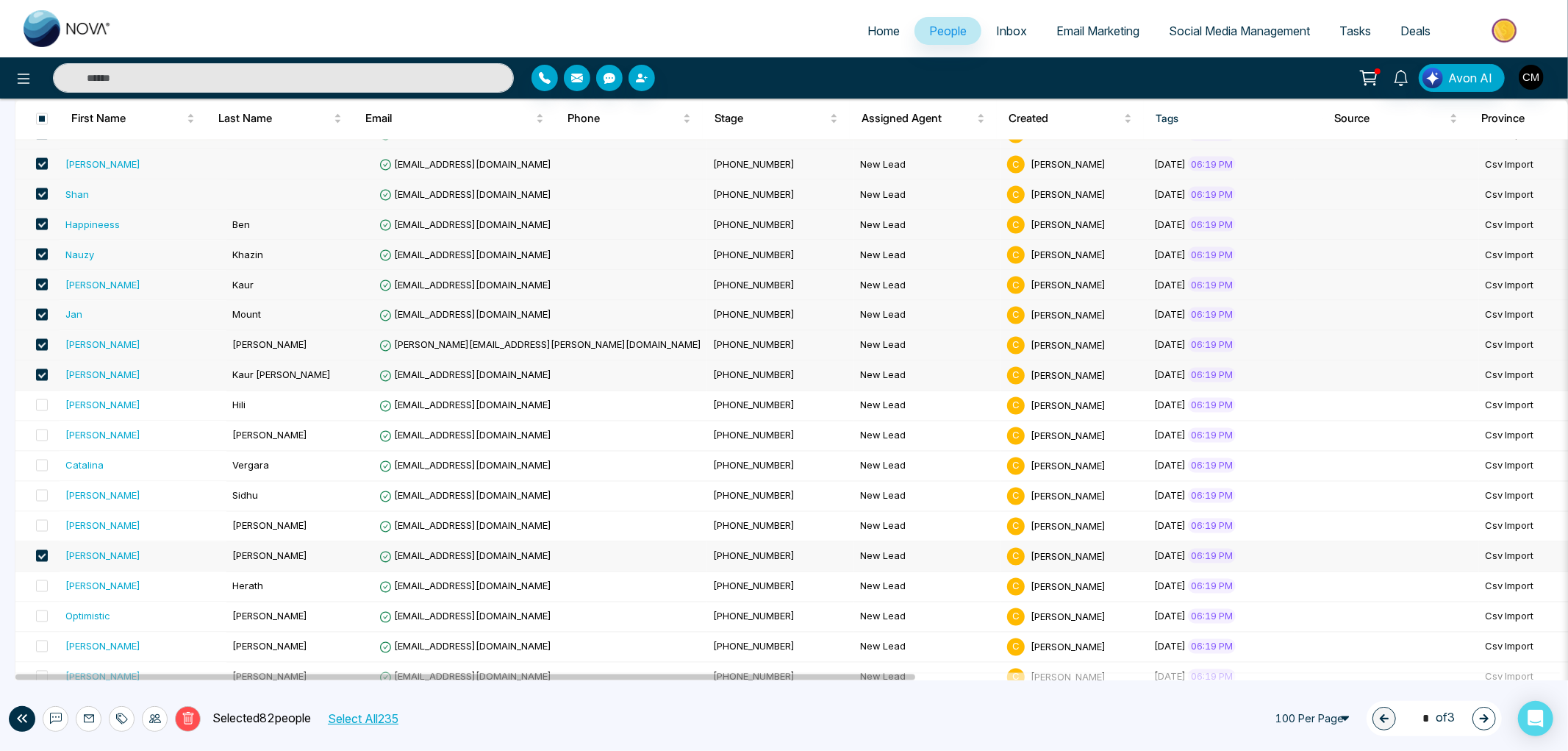
scroll to position [2317, 0]
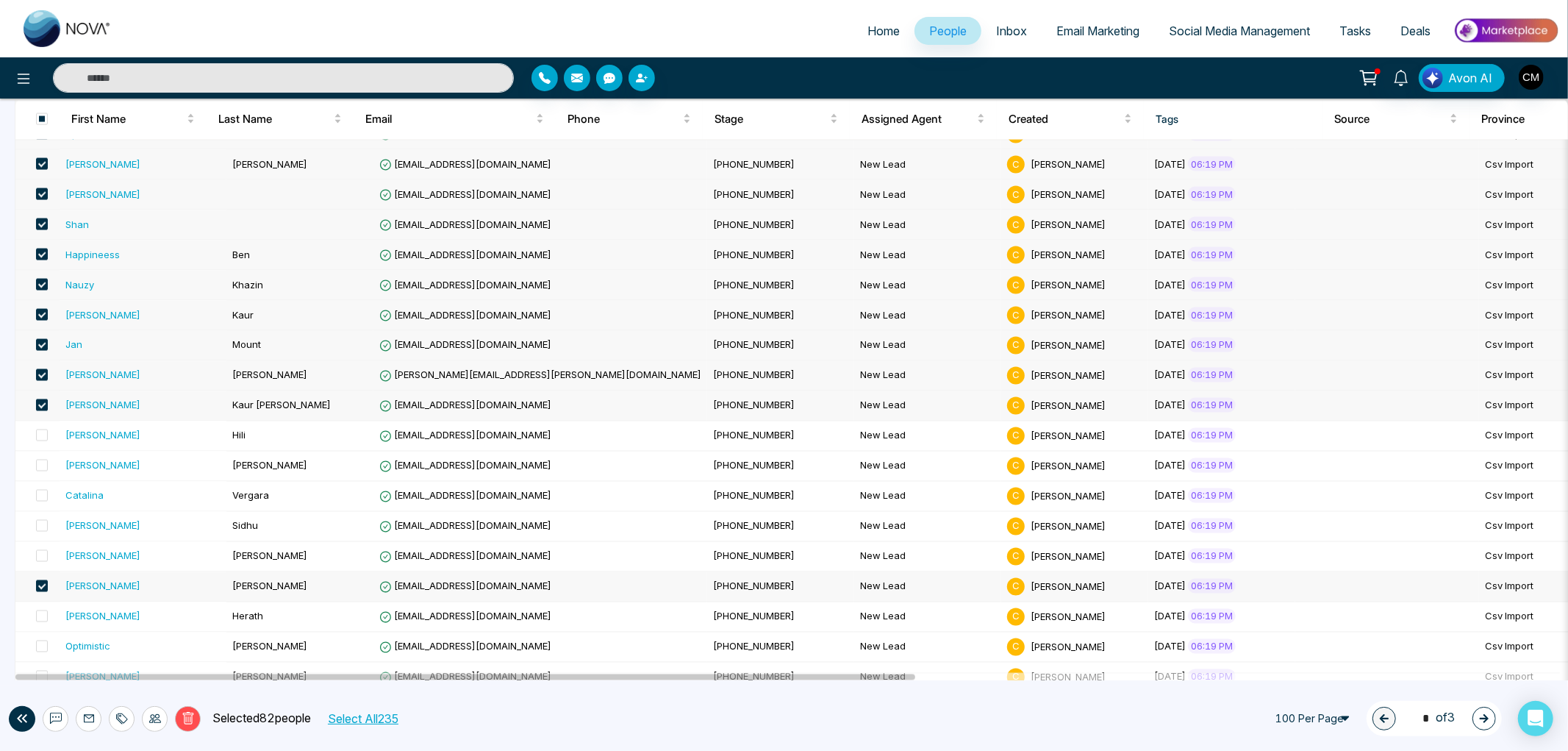
click at [40, 403] on span at bounding box center [42, 405] width 12 height 12
click at [40, 372] on label at bounding box center [38, 376] width 20 height 16
click at [38, 341] on label at bounding box center [38, 346] width 20 height 16
click at [40, 313] on span at bounding box center [42, 314] width 12 height 12
click at [42, 291] on span at bounding box center [42, 284] width 12 height 12
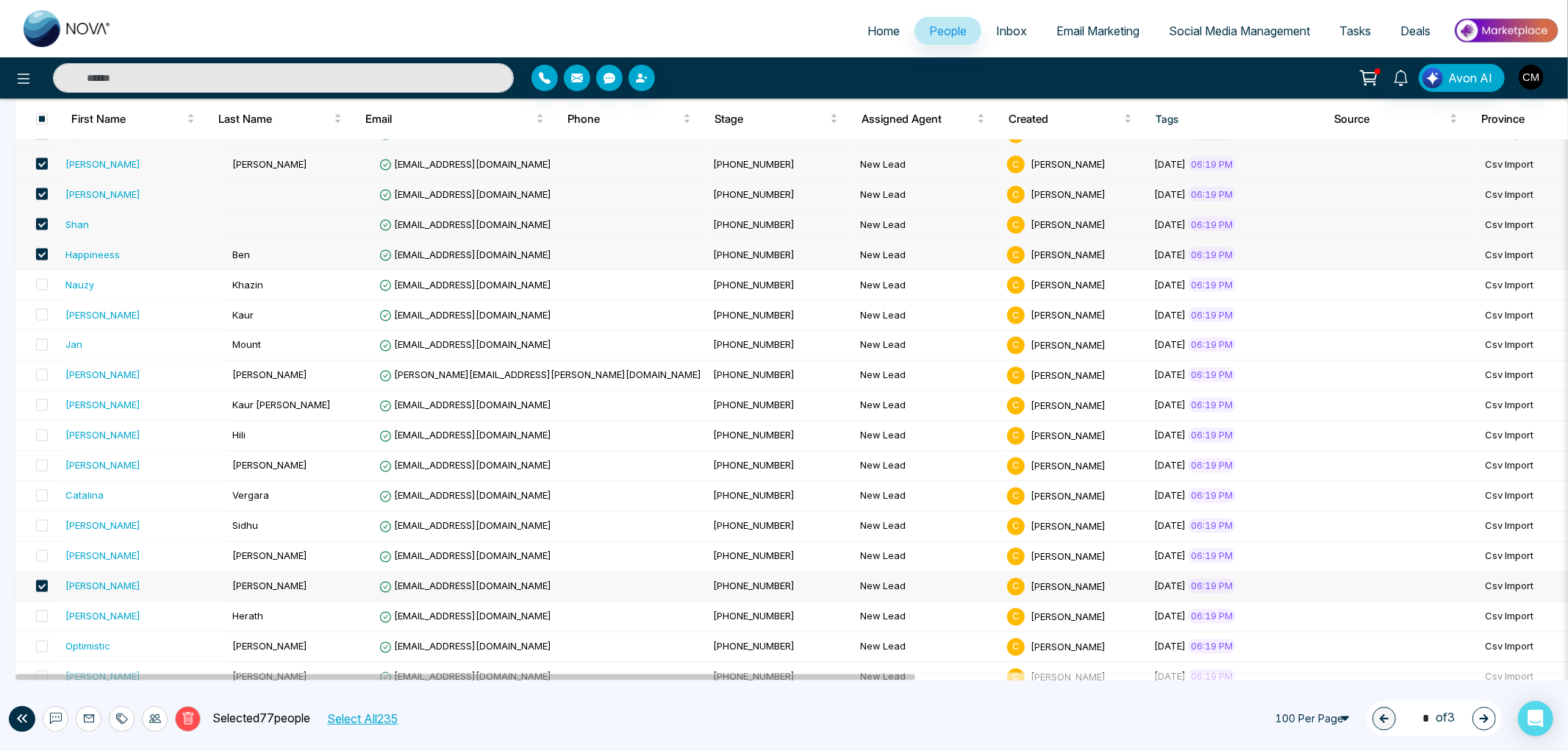
click at [40, 255] on span at bounding box center [42, 254] width 12 height 12
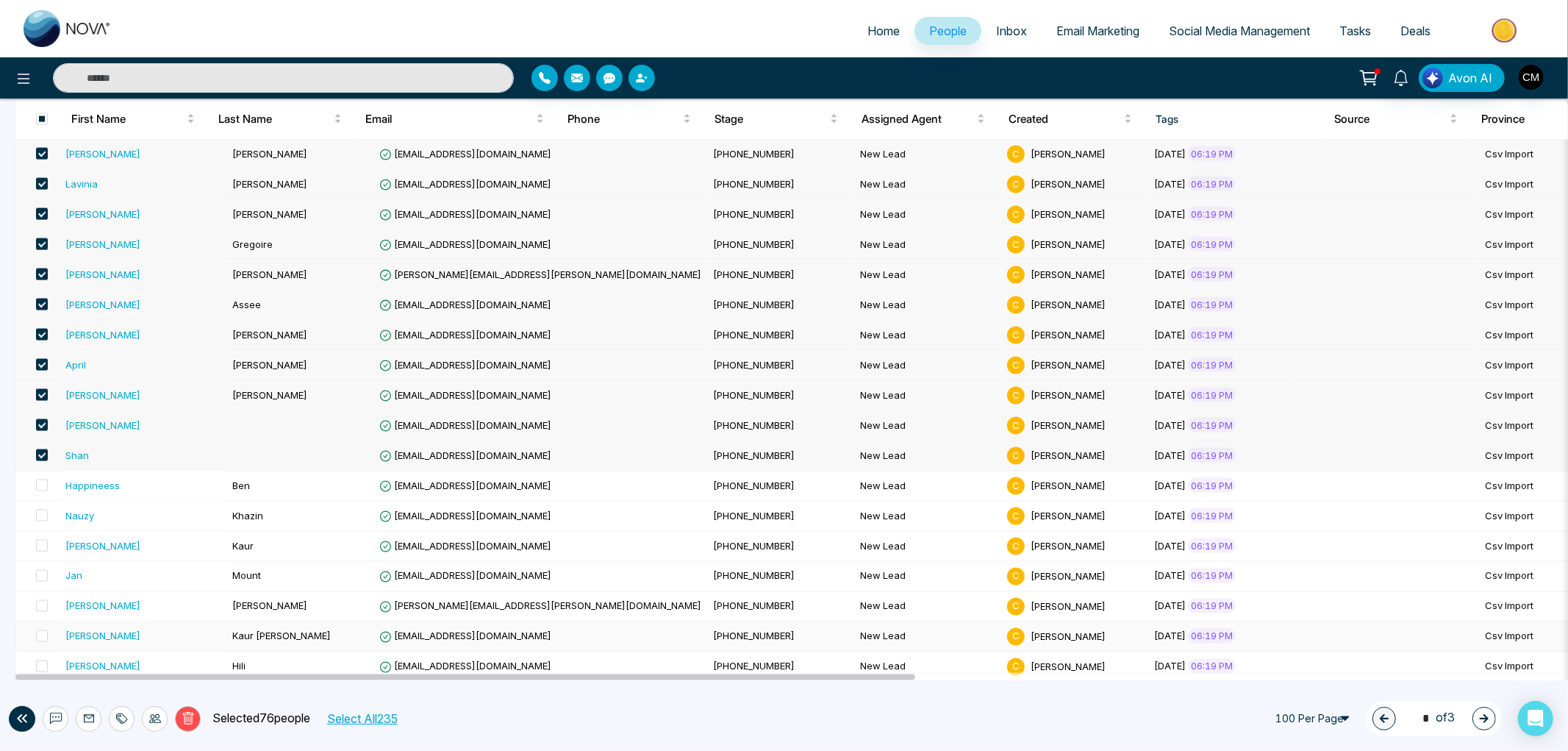
scroll to position [2072, 0]
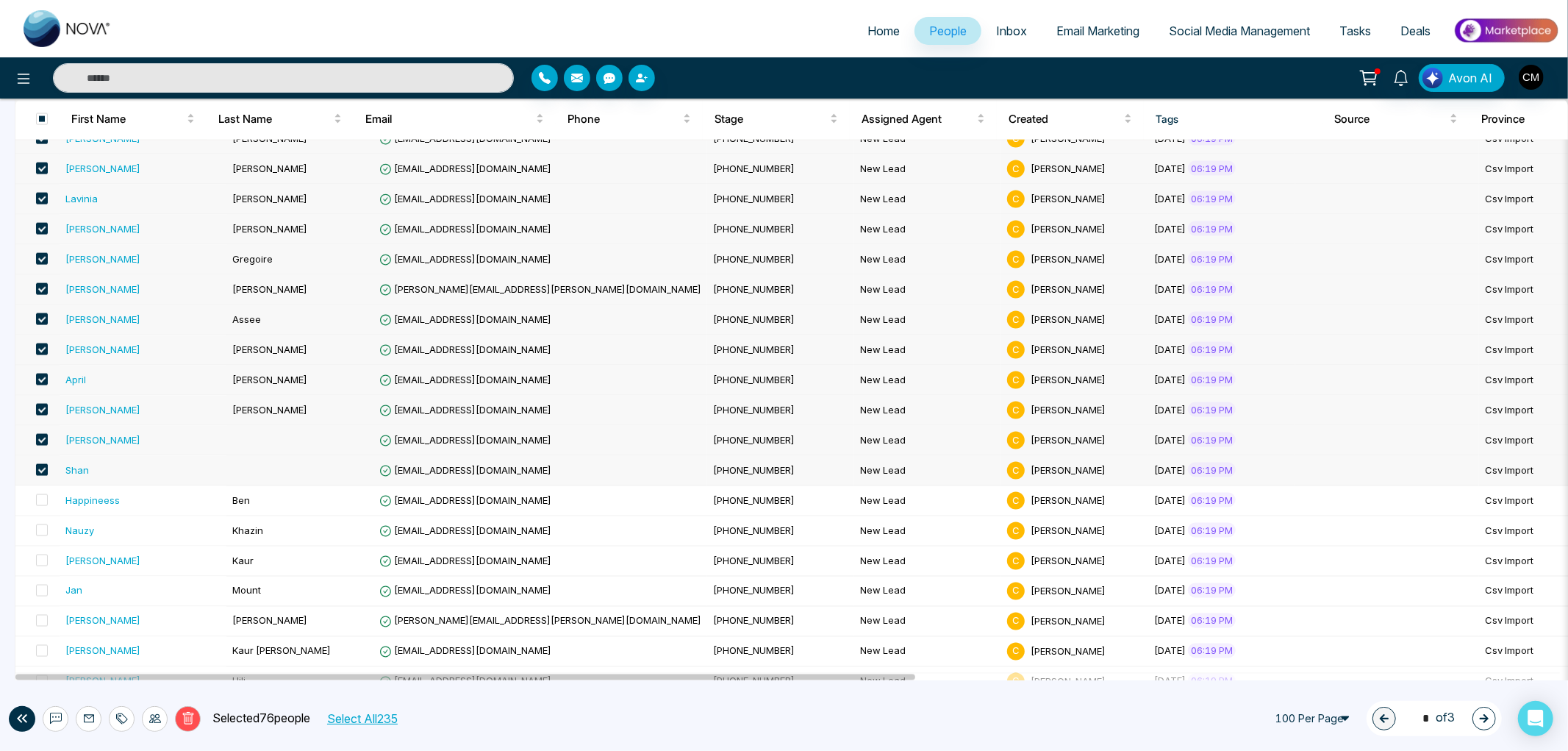
click at [40, 468] on span at bounding box center [42, 470] width 12 height 12
click at [40, 443] on span at bounding box center [42, 439] width 12 height 12
click at [44, 408] on span at bounding box center [42, 409] width 12 height 12
click at [39, 379] on span at bounding box center [42, 379] width 12 height 12
click at [44, 346] on span at bounding box center [42, 349] width 12 height 12
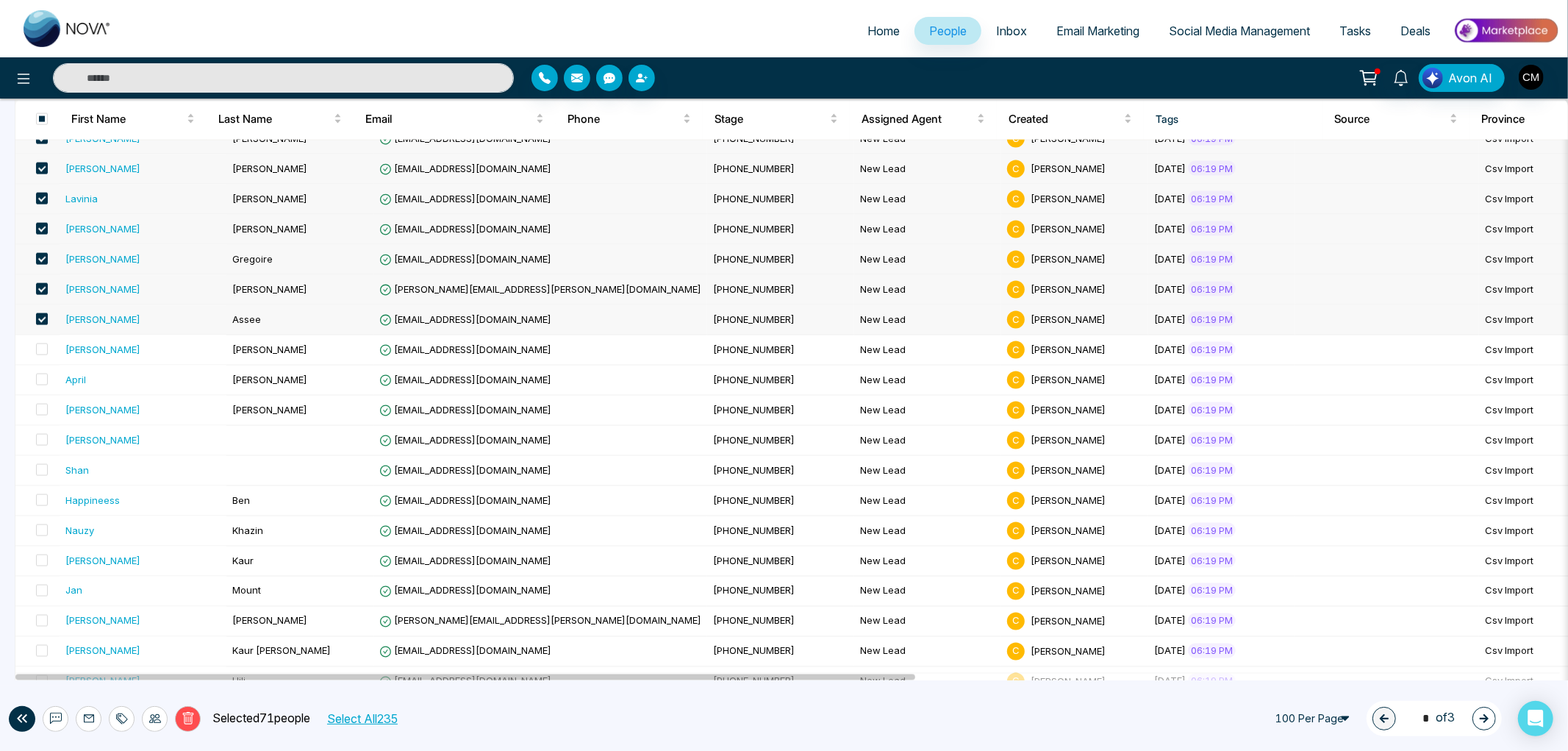
click at [42, 313] on label at bounding box center [38, 320] width 20 height 16
click at [40, 290] on span at bounding box center [42, 288] width 12 height 12
click at [44, 262] on span at bounding box center [42, 258] width 12 height 12
click at [39, 233] on span at bounding box center [42, 229] width 12 height 12
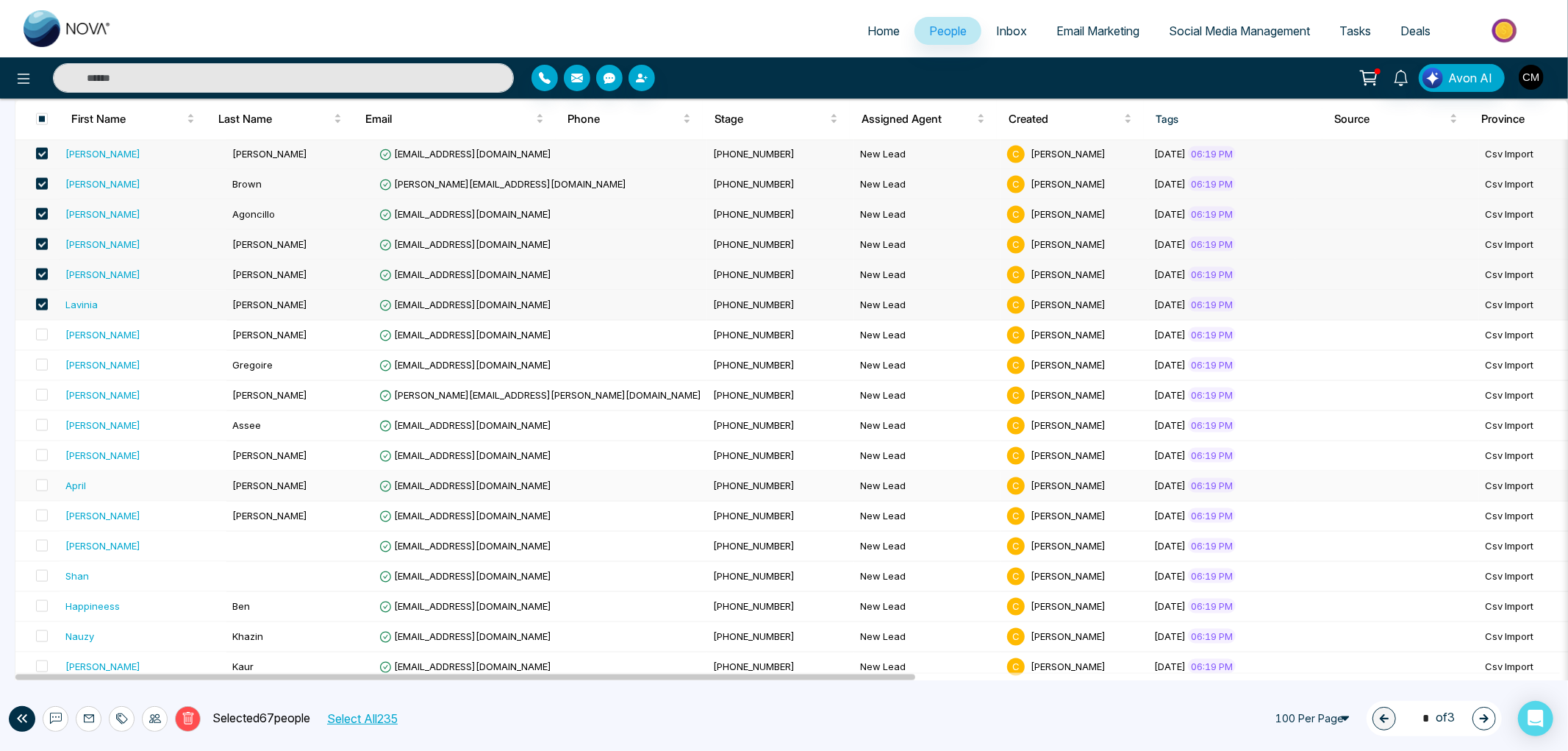
scroll to position [1827, 0]
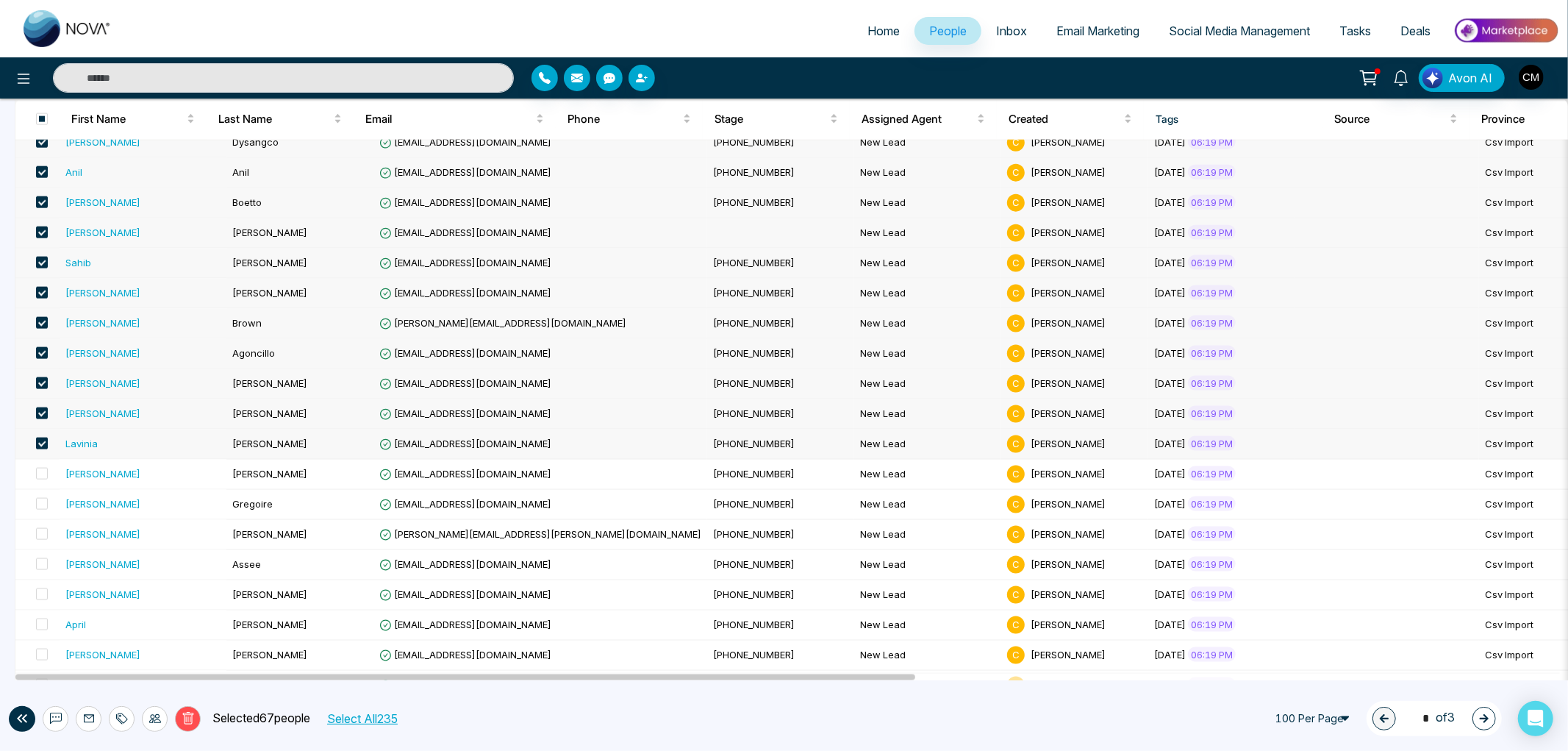
click at [38, 442] on span at bounding box center [42, 443] width 12 height 12
click at [40, 408] on span at bounding box center [42, 413] width 12 height 12
click at [40, 386] on span at bounding box center [42, 383] width 12 height 12
click at [45, 354] on span at bounding box center [42, 353] width 12 height 12
click at [40, 321] on span at bounding box center [42, 322] width 12 height 12
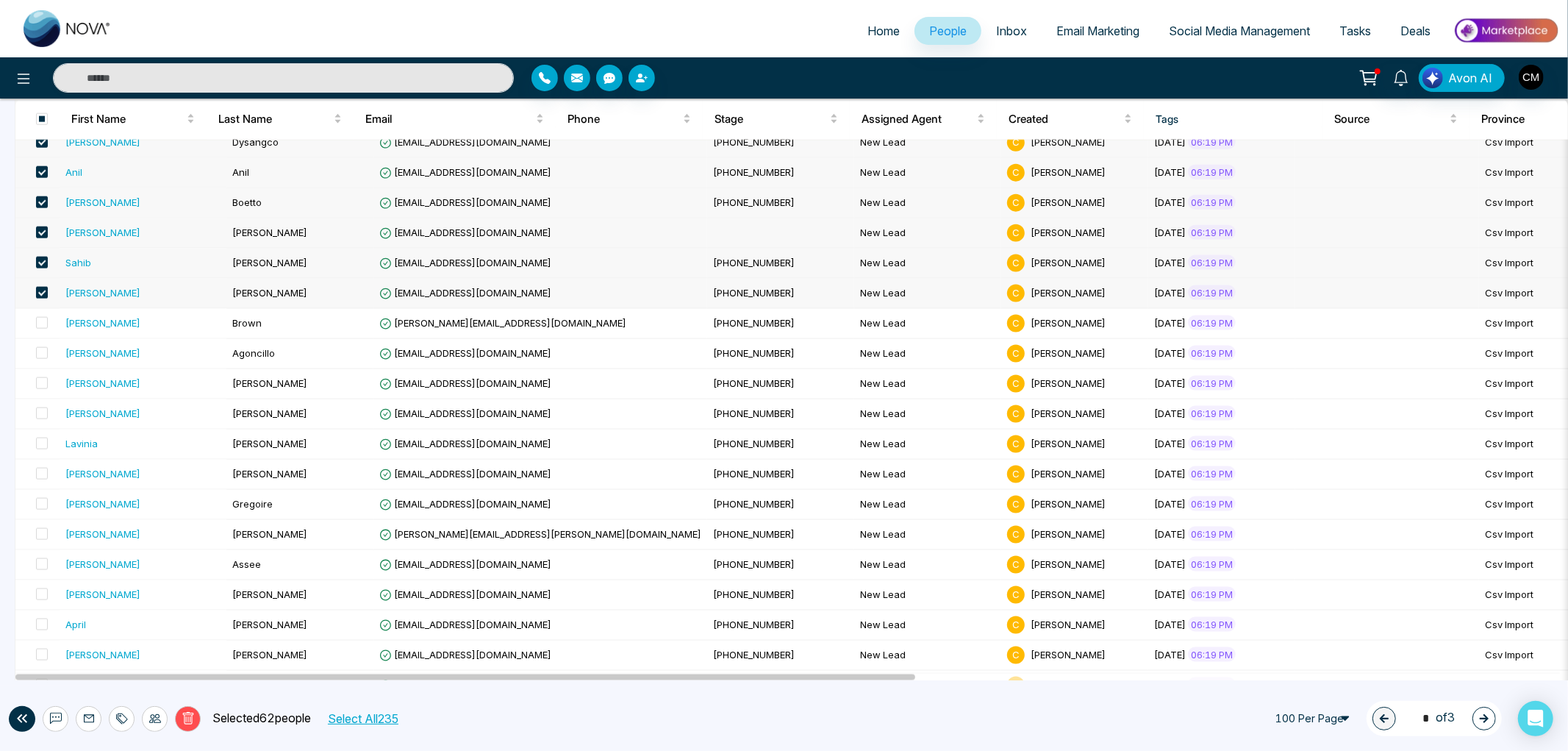
click at [46, 295] on span at bounding box center [42, 292] width 12 height 12
click at [39, 268] on span at bounding box center [42, 262] width 12 height 12
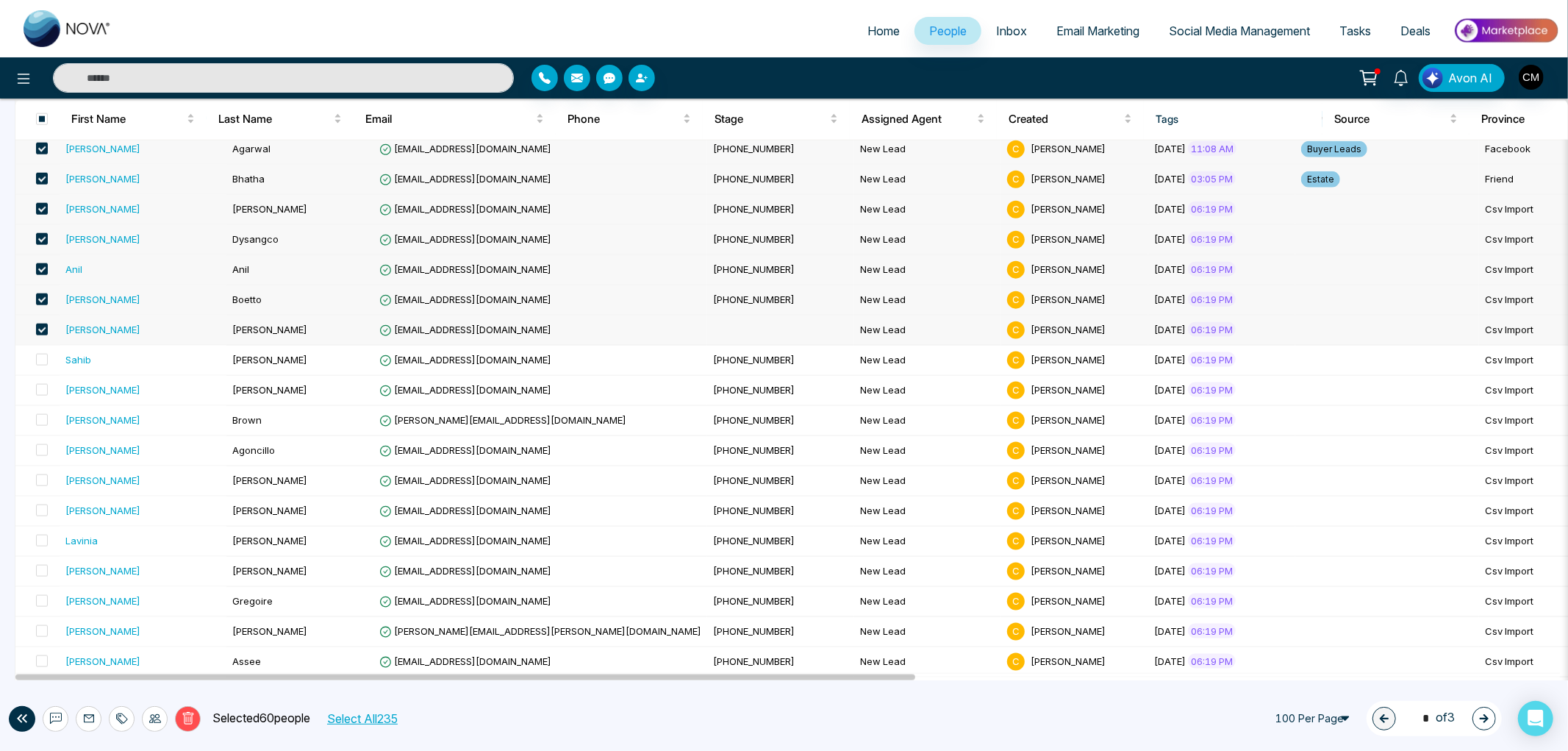
scroll to position [1664, 0]
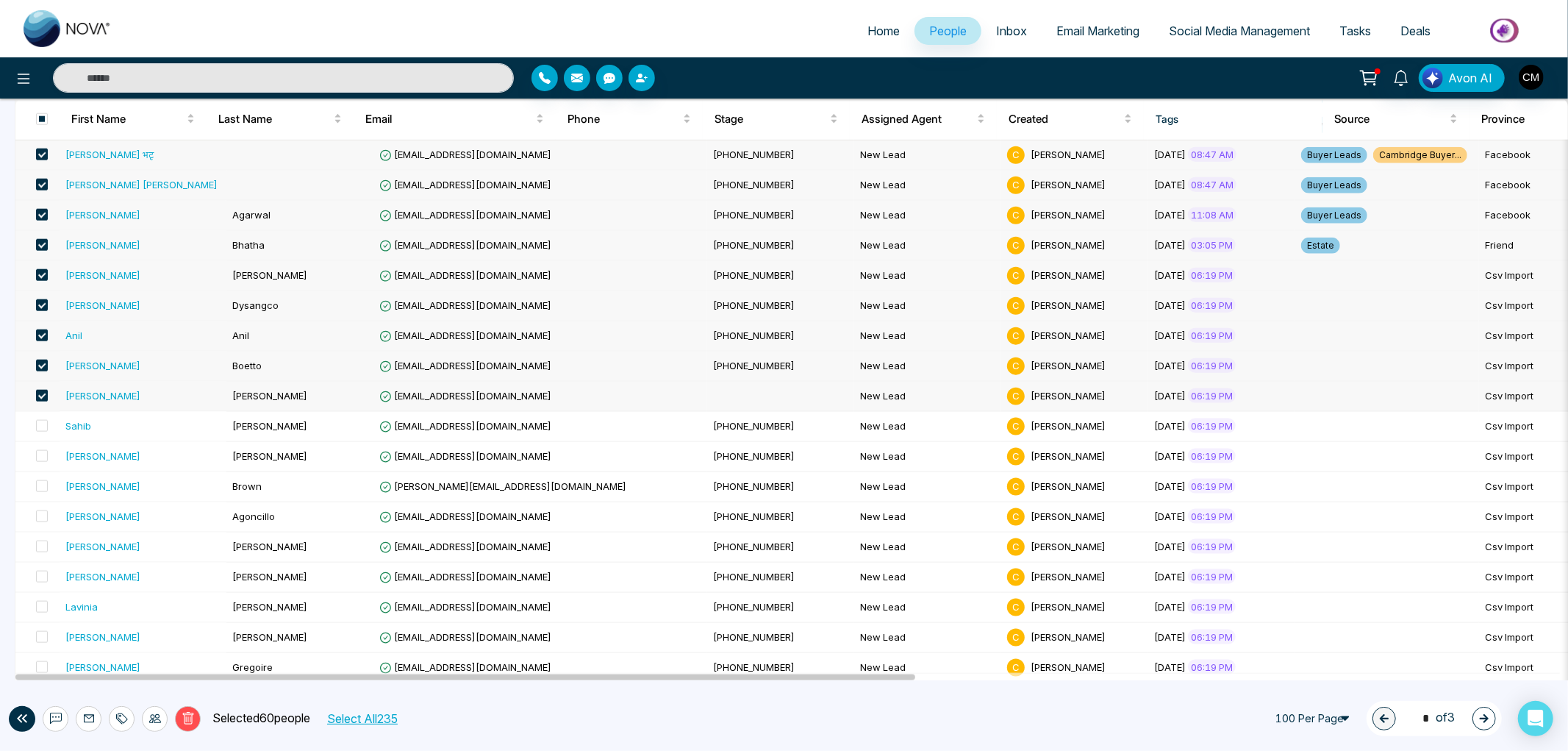
click at [36, 400] on span at bounding box center [42, 395] width 12 height 12
click at [42, 277] on span at bounding box center [42, 275] width 12 height 12
click at [42, 306] on span at bounding box center [42, 305] width 12 height 12
click at [38, 335] on span at bounding box center [42, 335] width 12 height 12
click at [44, 363] on span at bounding box center [42, 365] width 12 height 12
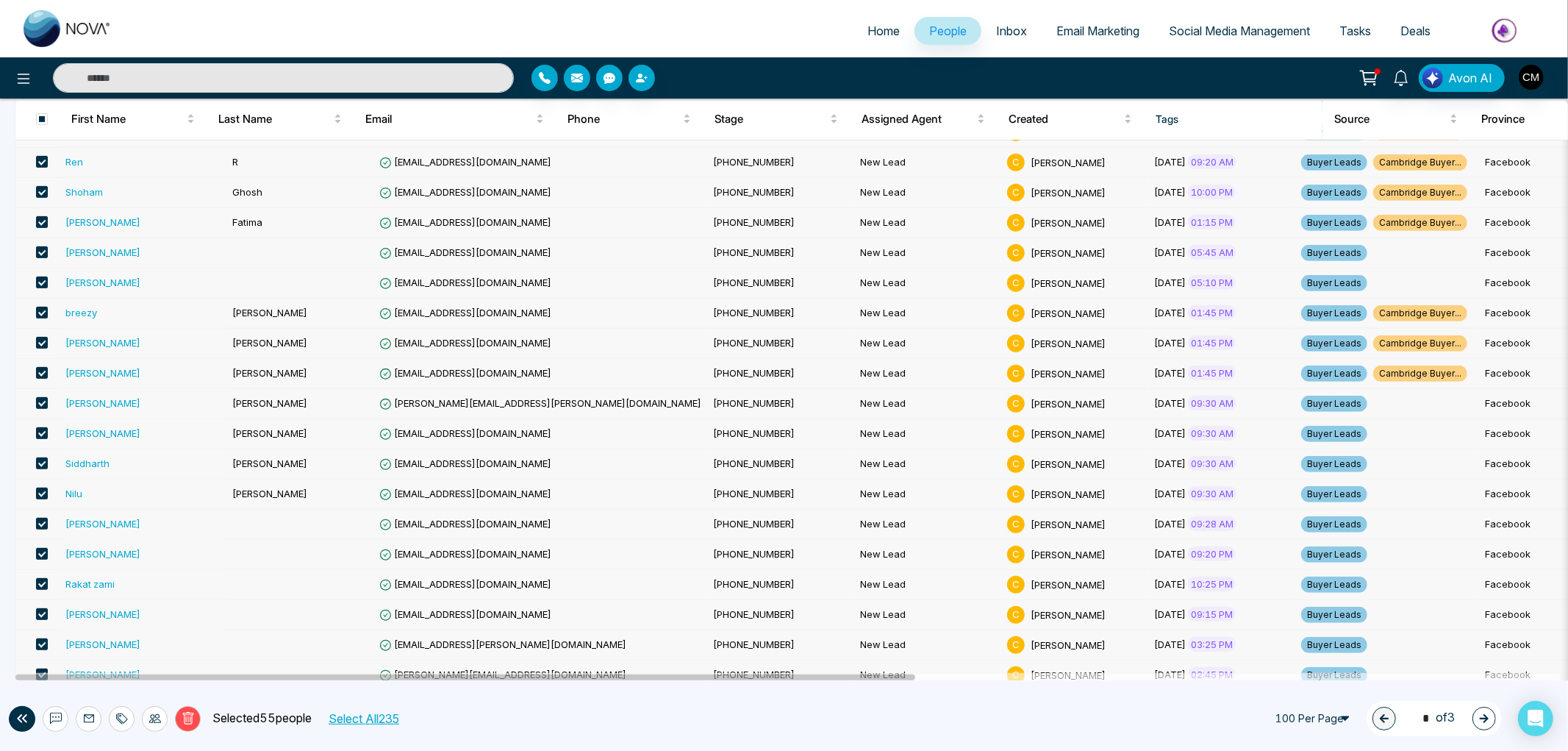
scroll to position [980, 0]
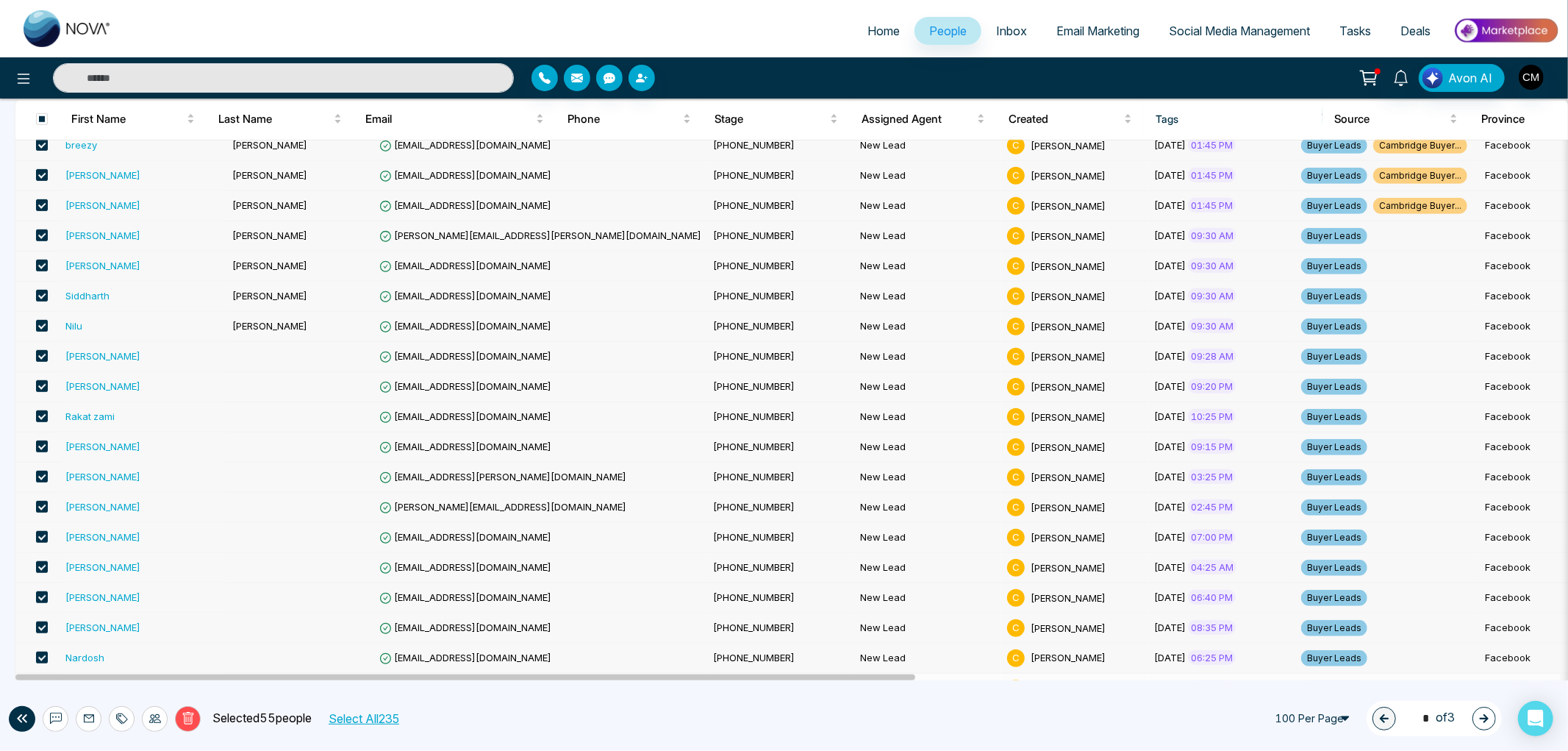
click at [57, 715] on icon at bounding box center [56, 718] width 12 height 12
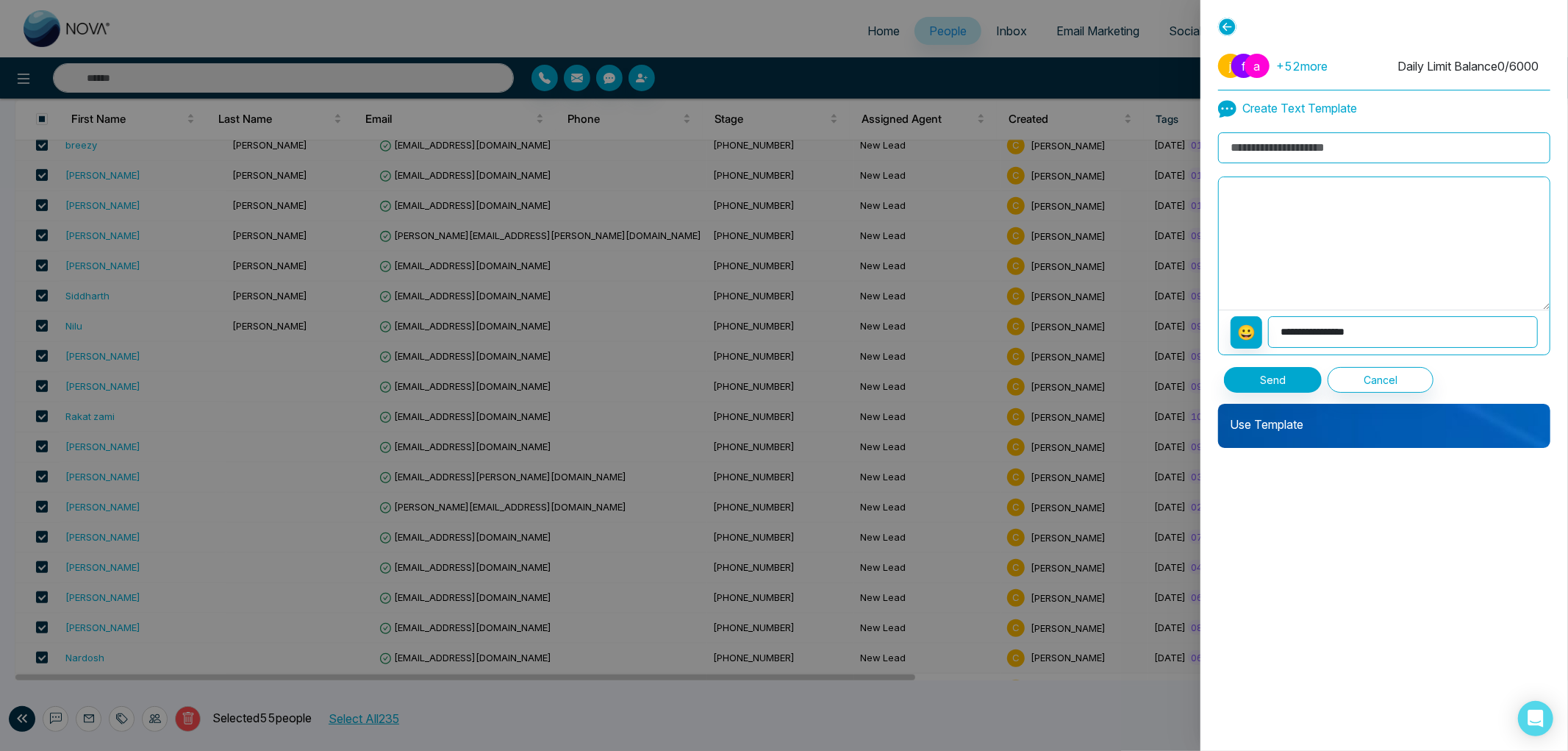
click at [1321, 155] on input at bounding box center [1384, 147] width 332 height 31
click at [1310, 147] on input at bounding box center [1384, 147] width 332 height 31
type input "*"
click at [1327, 324] on select "**********" at bounding box center [1403, 332] width 269 height 31
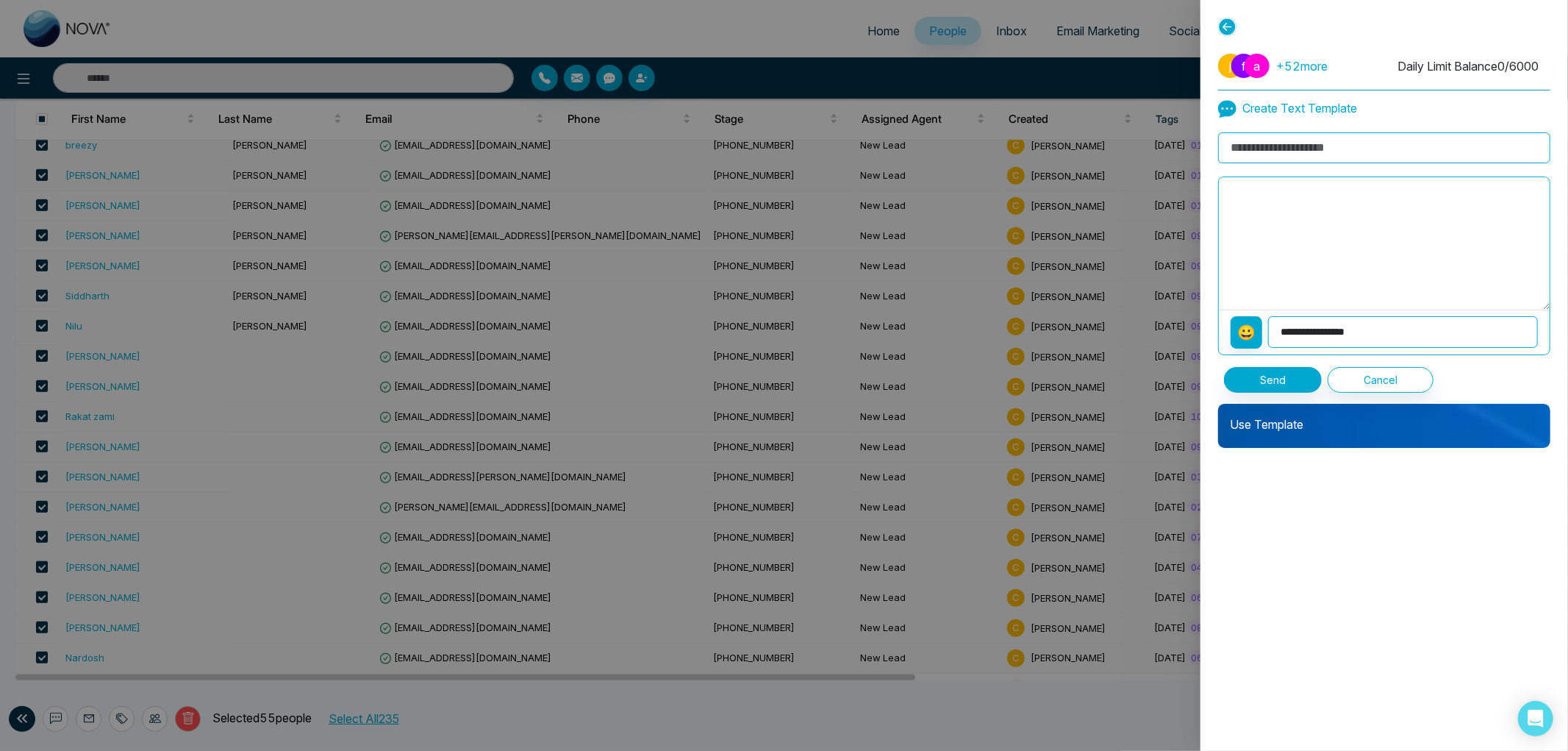
click at [1263, 421] on p "Use Template" at bounding box center [1384, 418] width 332 height 29
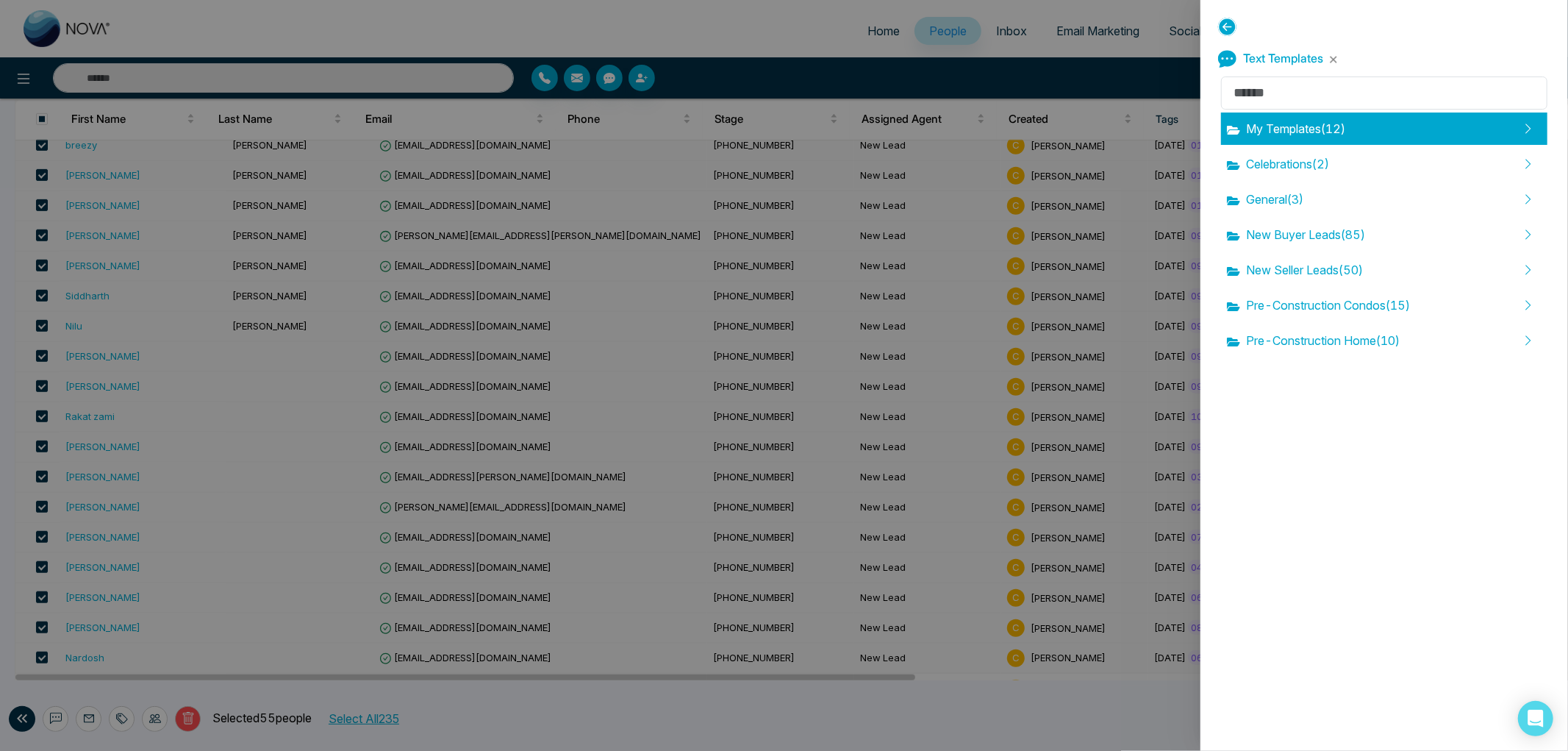
click at [1303, 130] on span "My Templates ( 12 )" at bounding box center [1286, 129] width 119 height 17
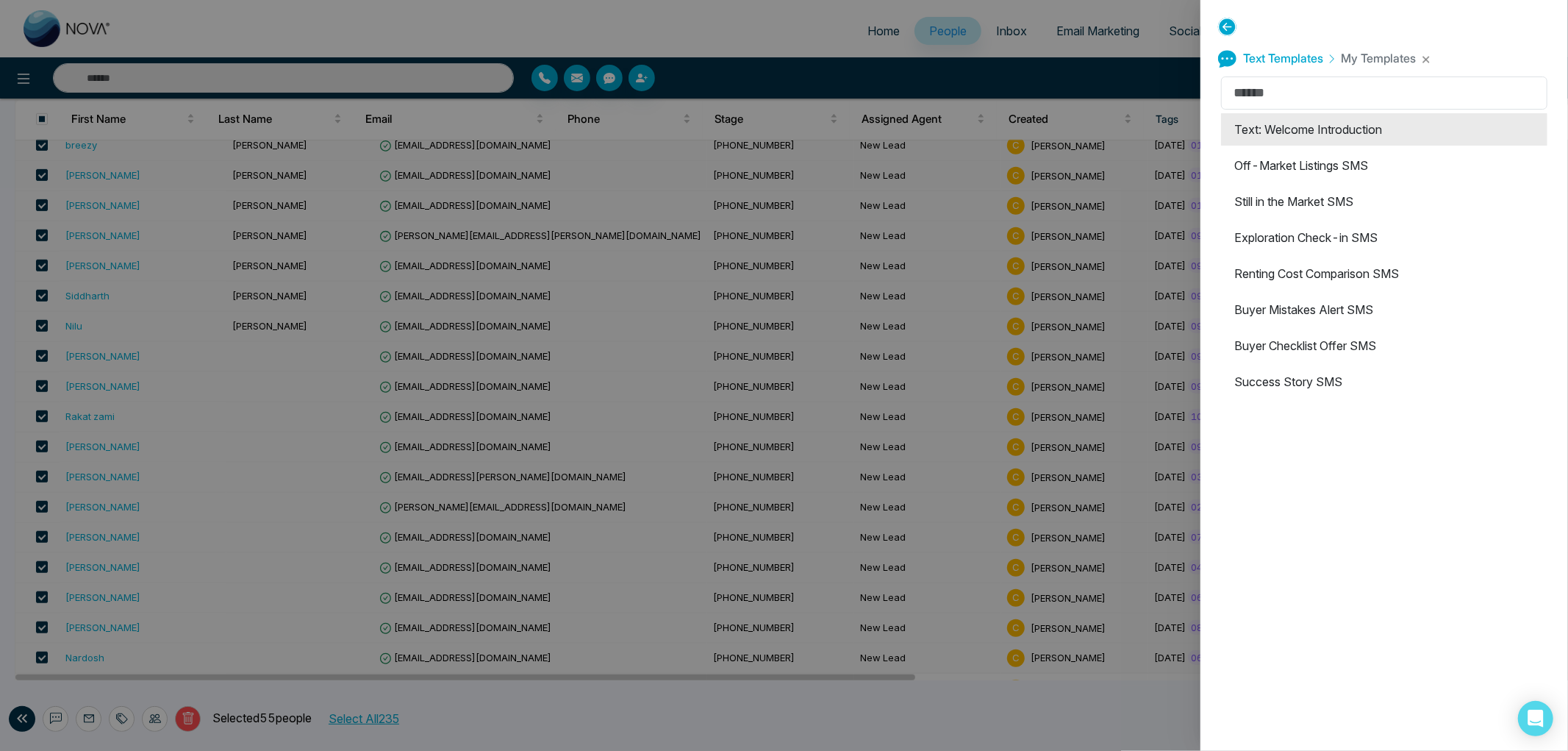
click at [1299, 134] on li "Text: Welcome Introduction" at bounding box center [1385, 129] width 327 height 32
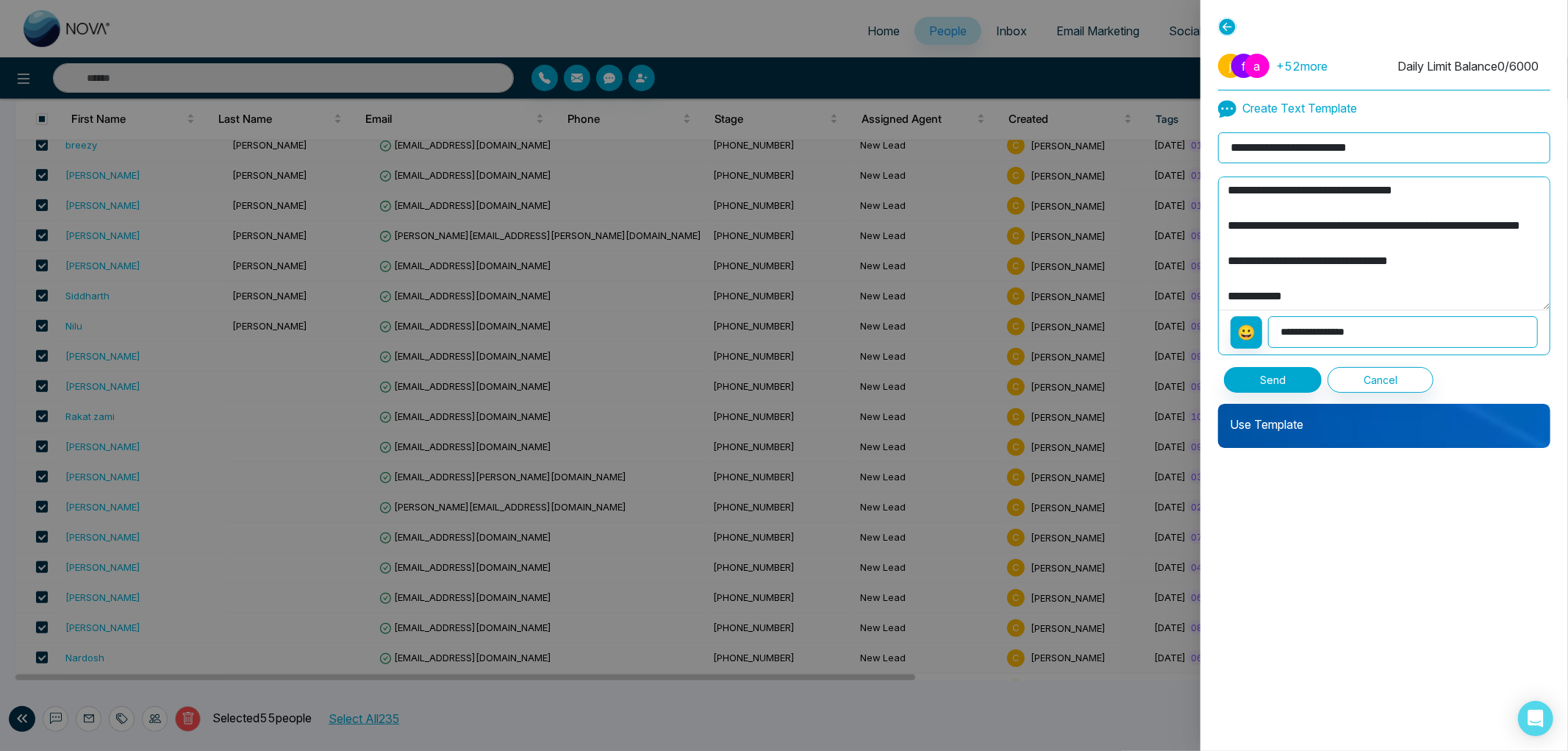
scroll to position [177, 0]
click at [1268, 376] on button "Send" at bounding box center [1273, 379] width 97 height 26
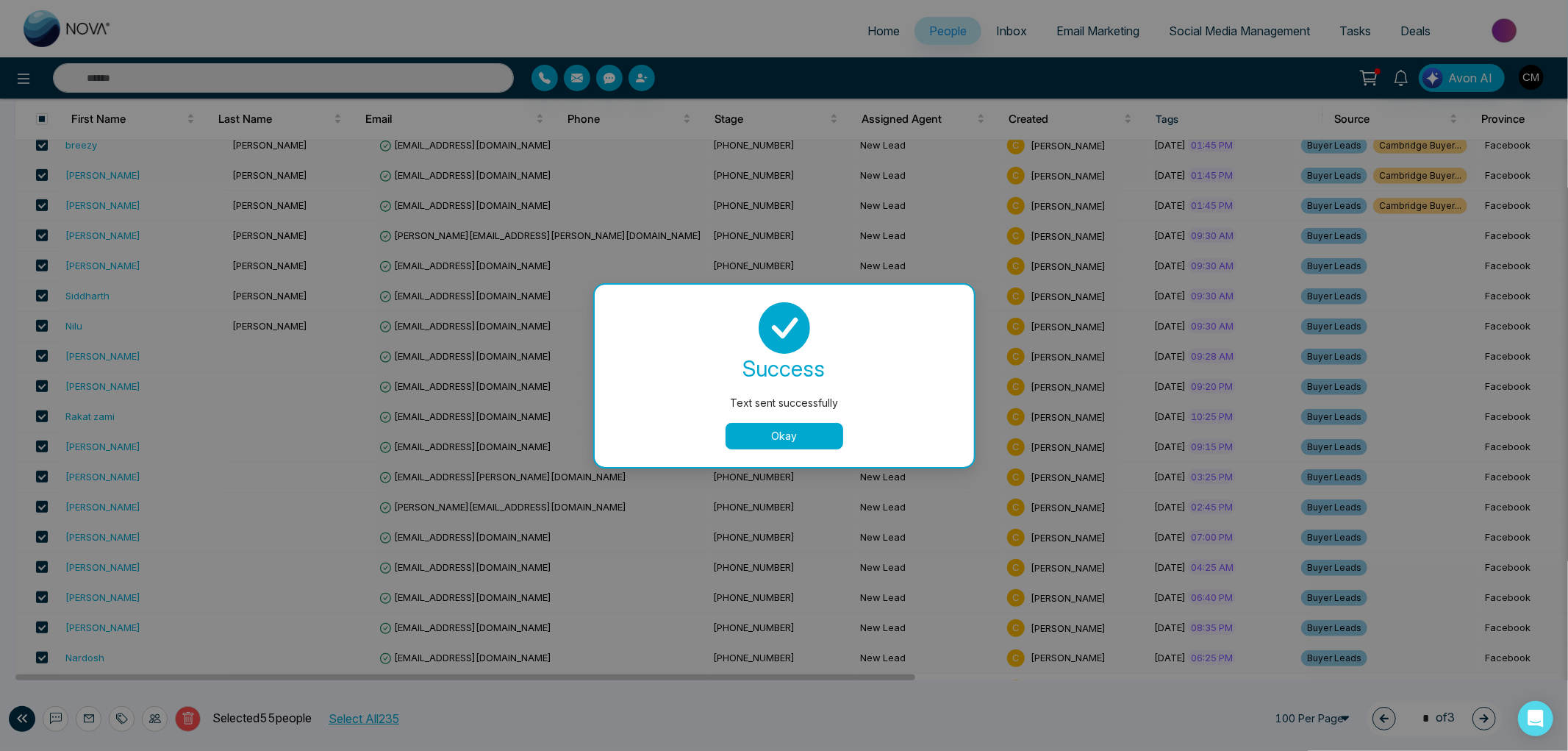
click at [758, 434] on button "Okay" at bounding box center [785, 436] width 118 height 27
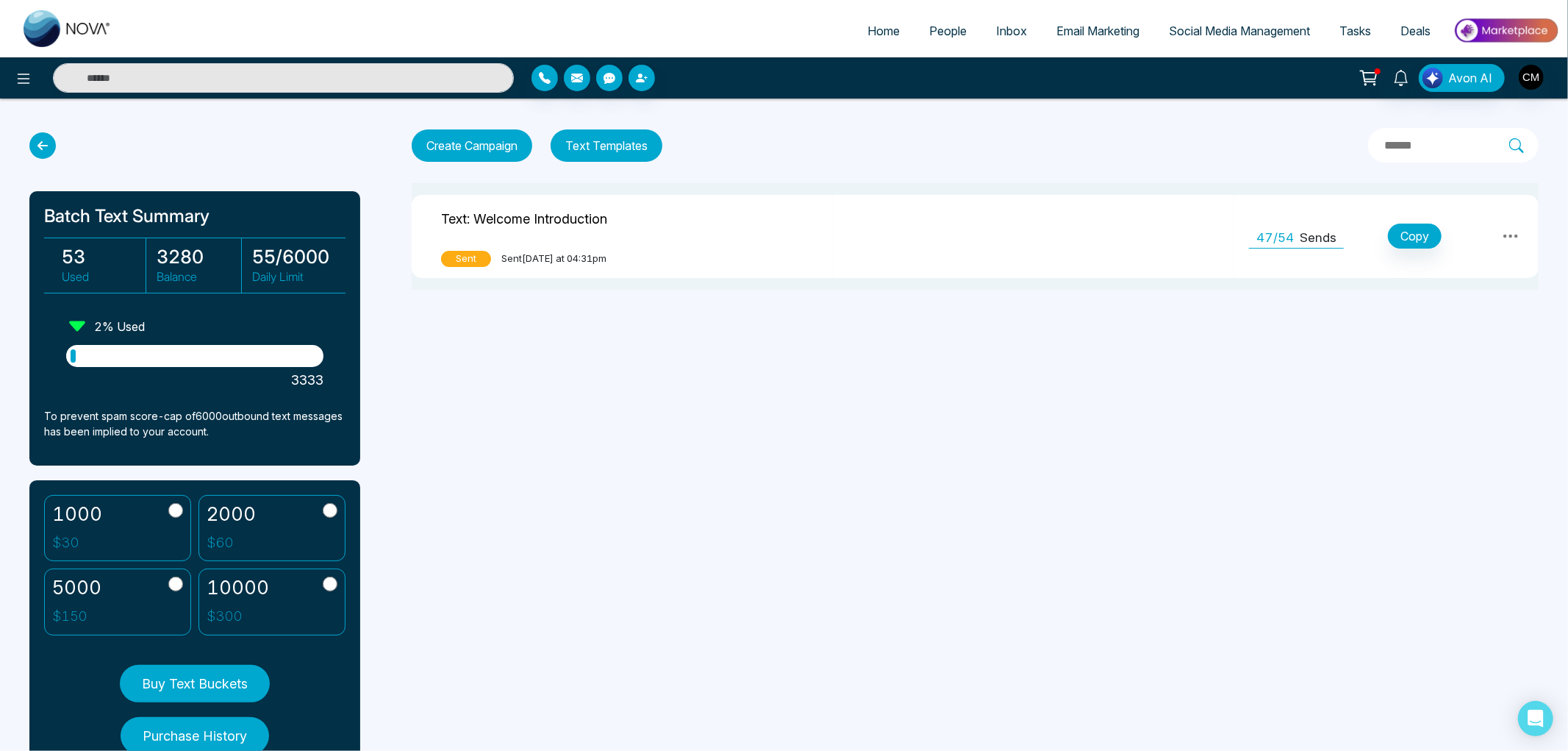
click at [946, 31] on span "People" at bounding box center [948, 31] width 38 height 15
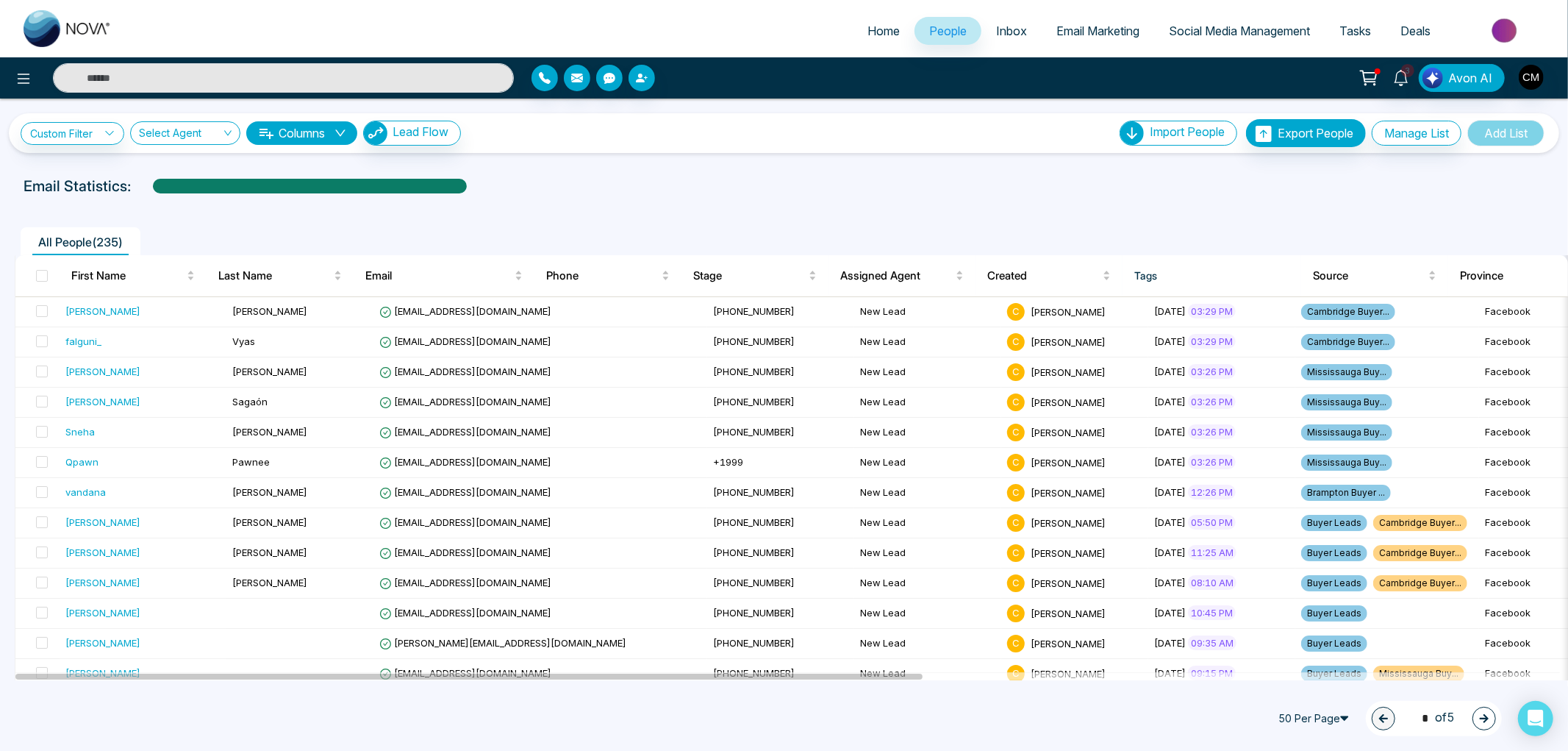
click at [998, 34] on span "Inbox" at bounding box center [1011, 31] width 31 height 15
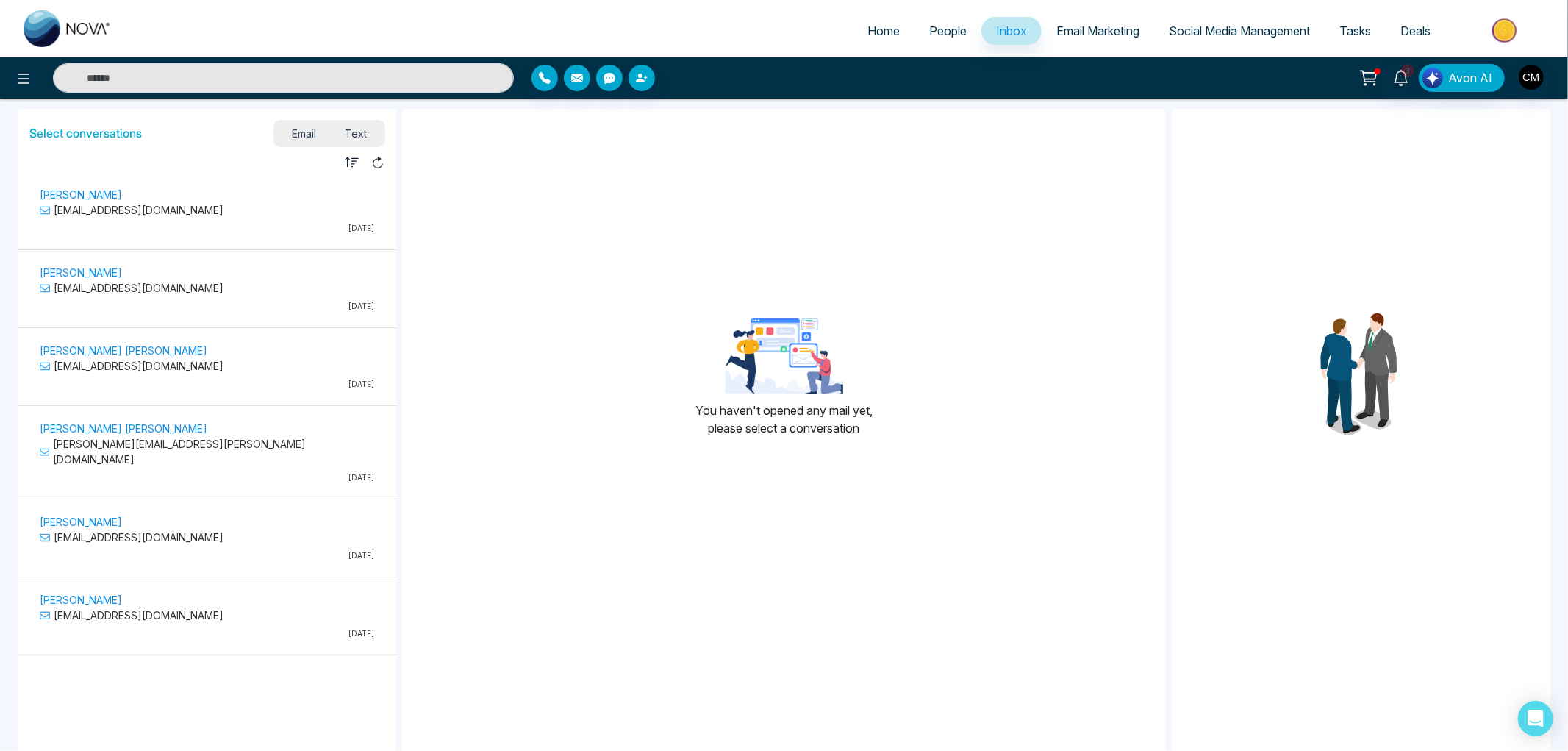
click at [200, 225] on p "[DATE]" at bounding box center [207, 229] width 335 height 11
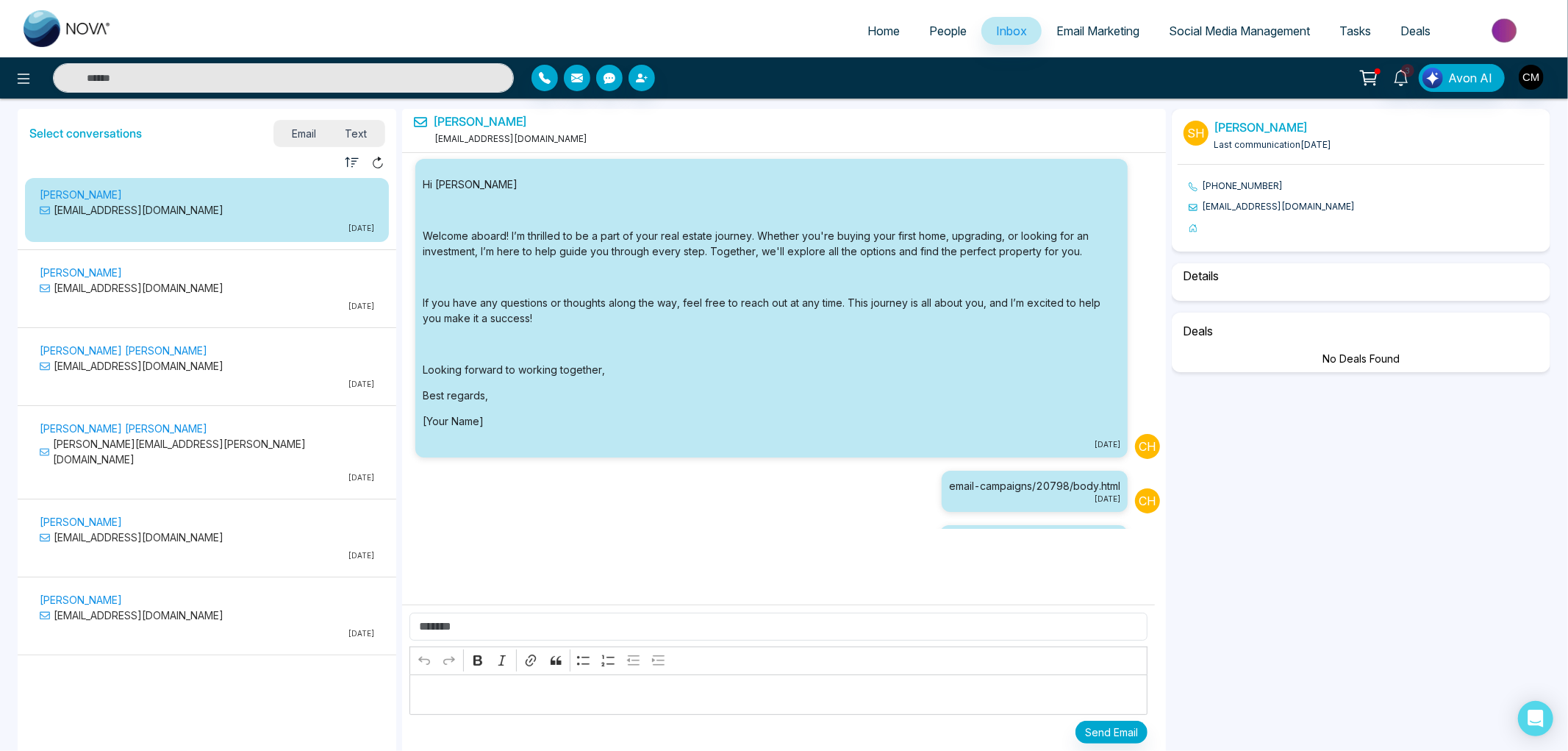
scroll to position [141, 0]
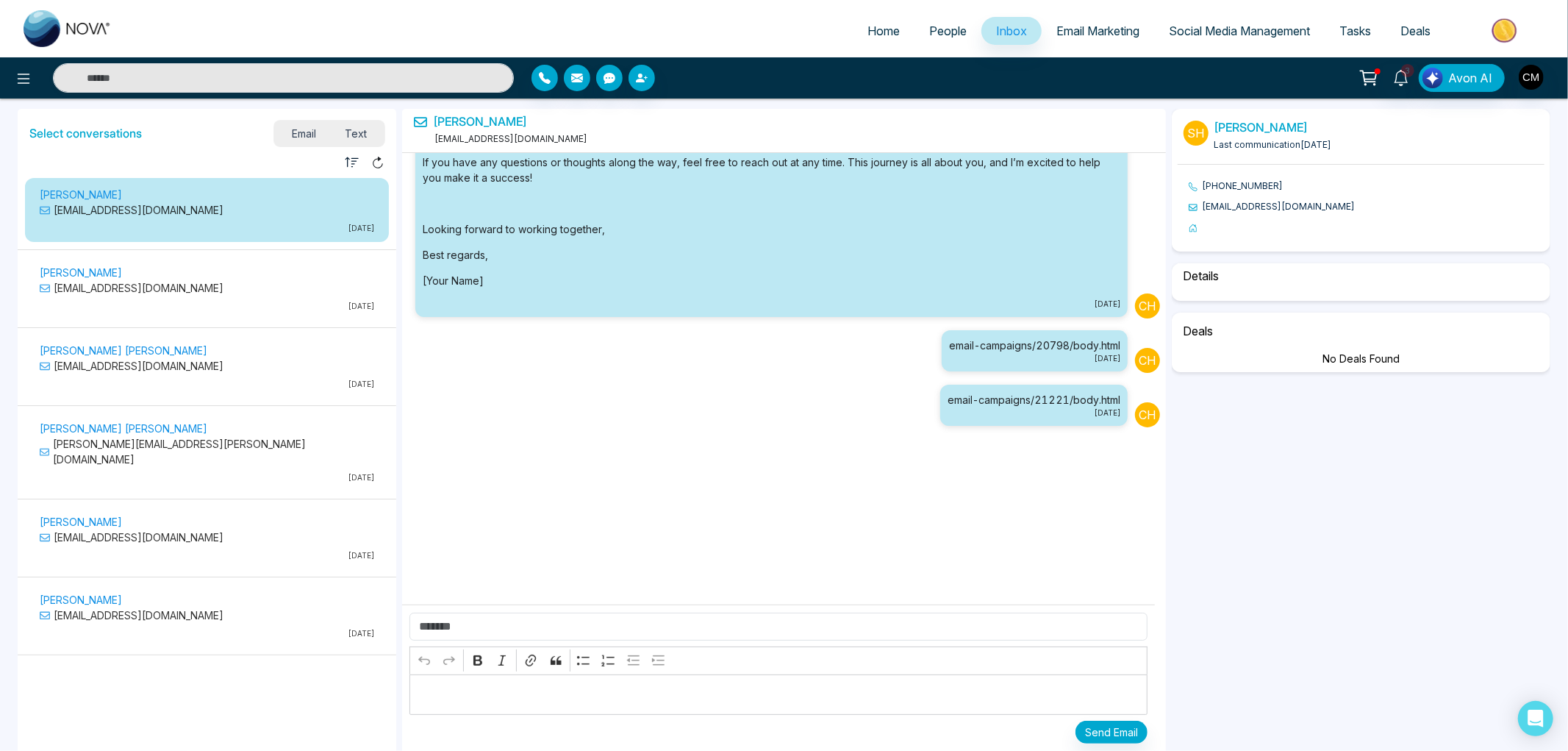
select select "****"
select select "********"
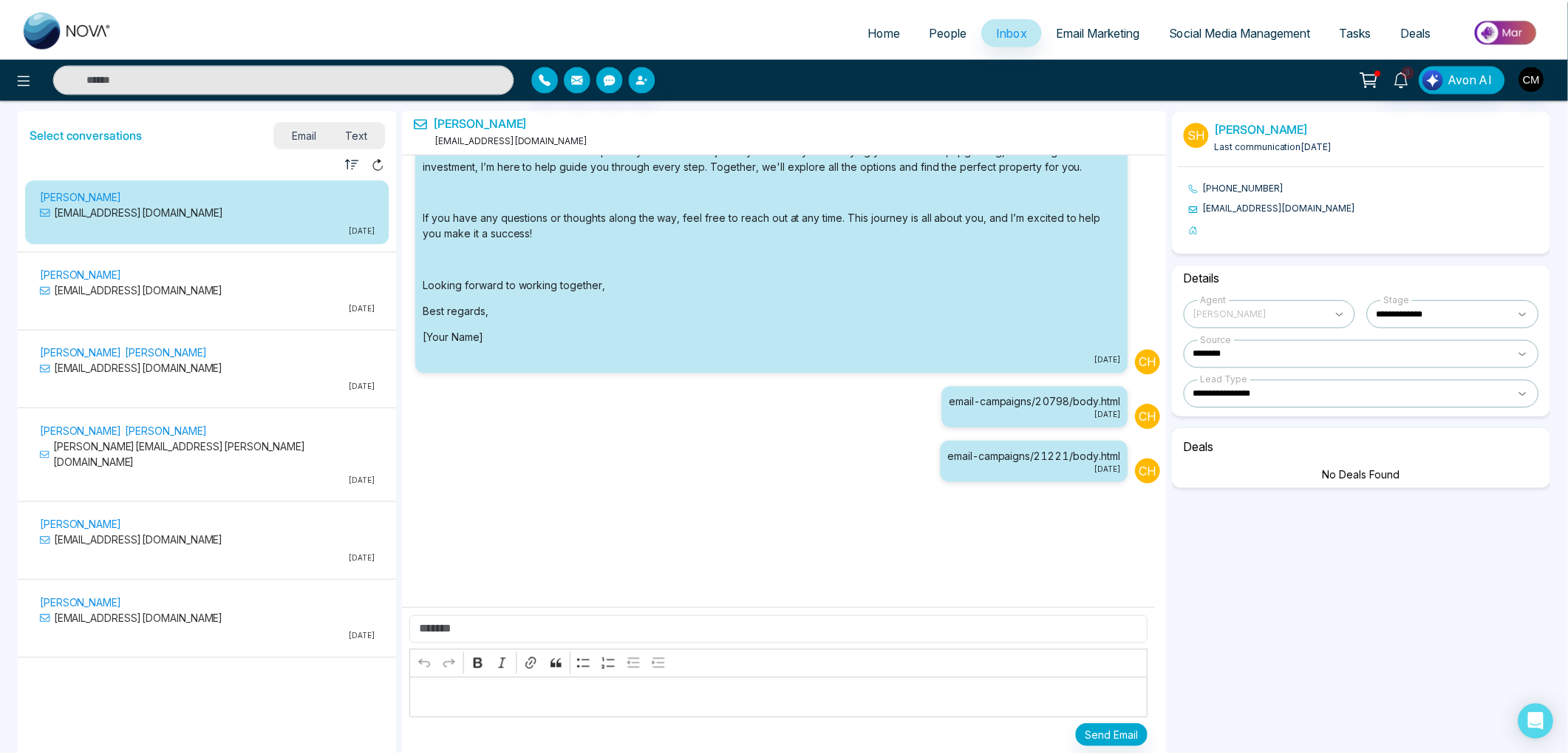
scroll to position [0, 0]
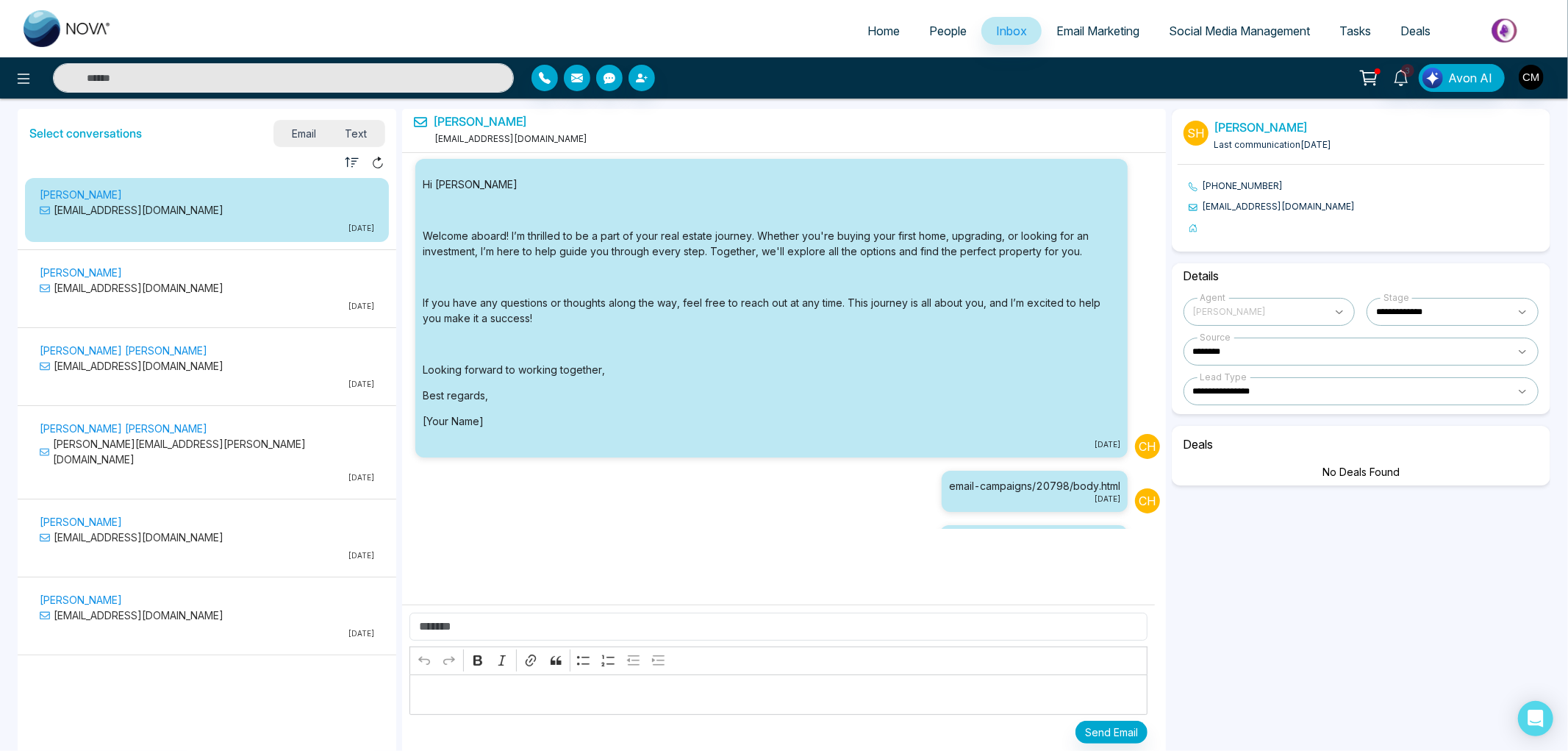
click at [350, 138] on span "Text" at bounding box center [357, 133] width 52 height 20
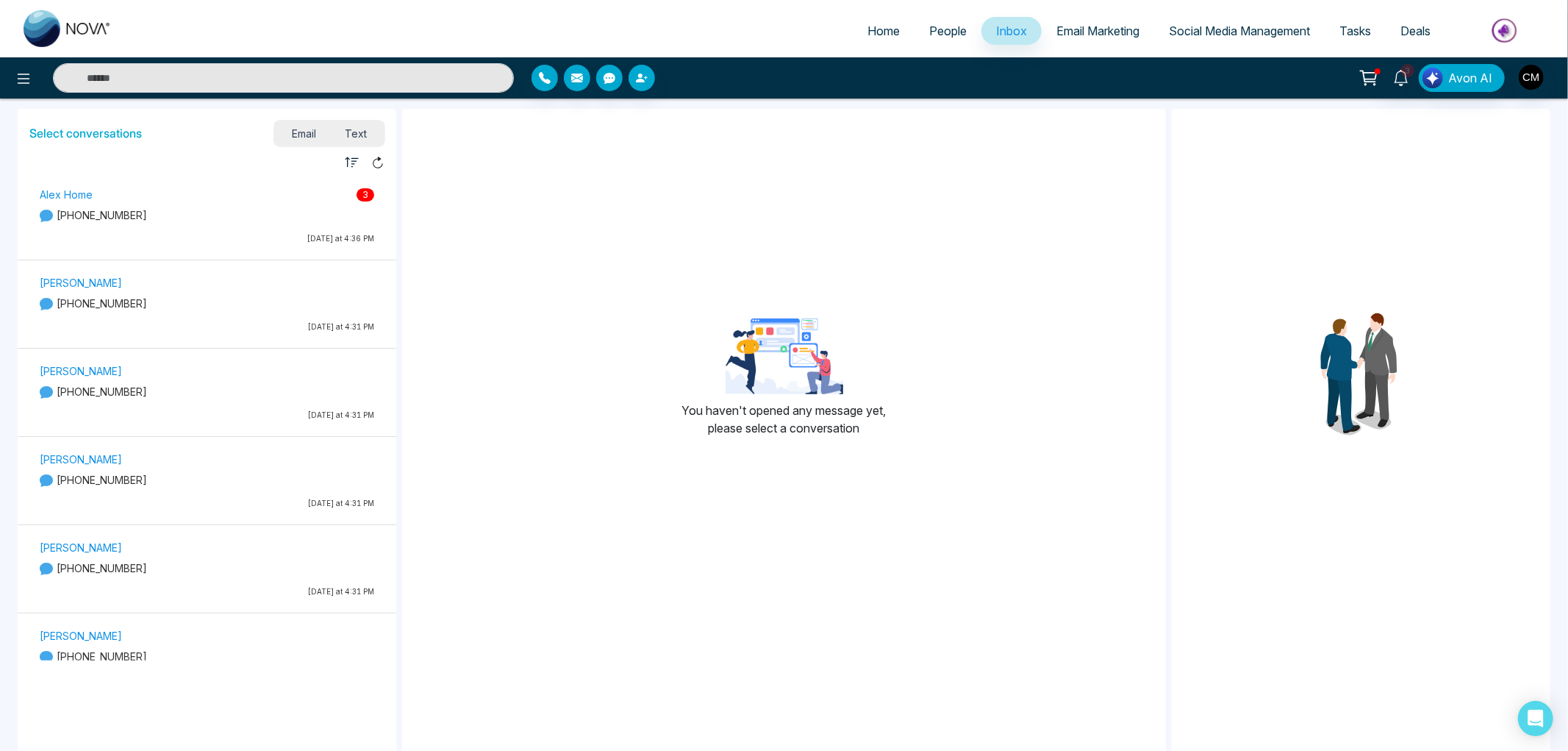
click at [212, 208] on p "[PHONE_NUMBER]" at bounding box center [207, 215] width 335 height 16
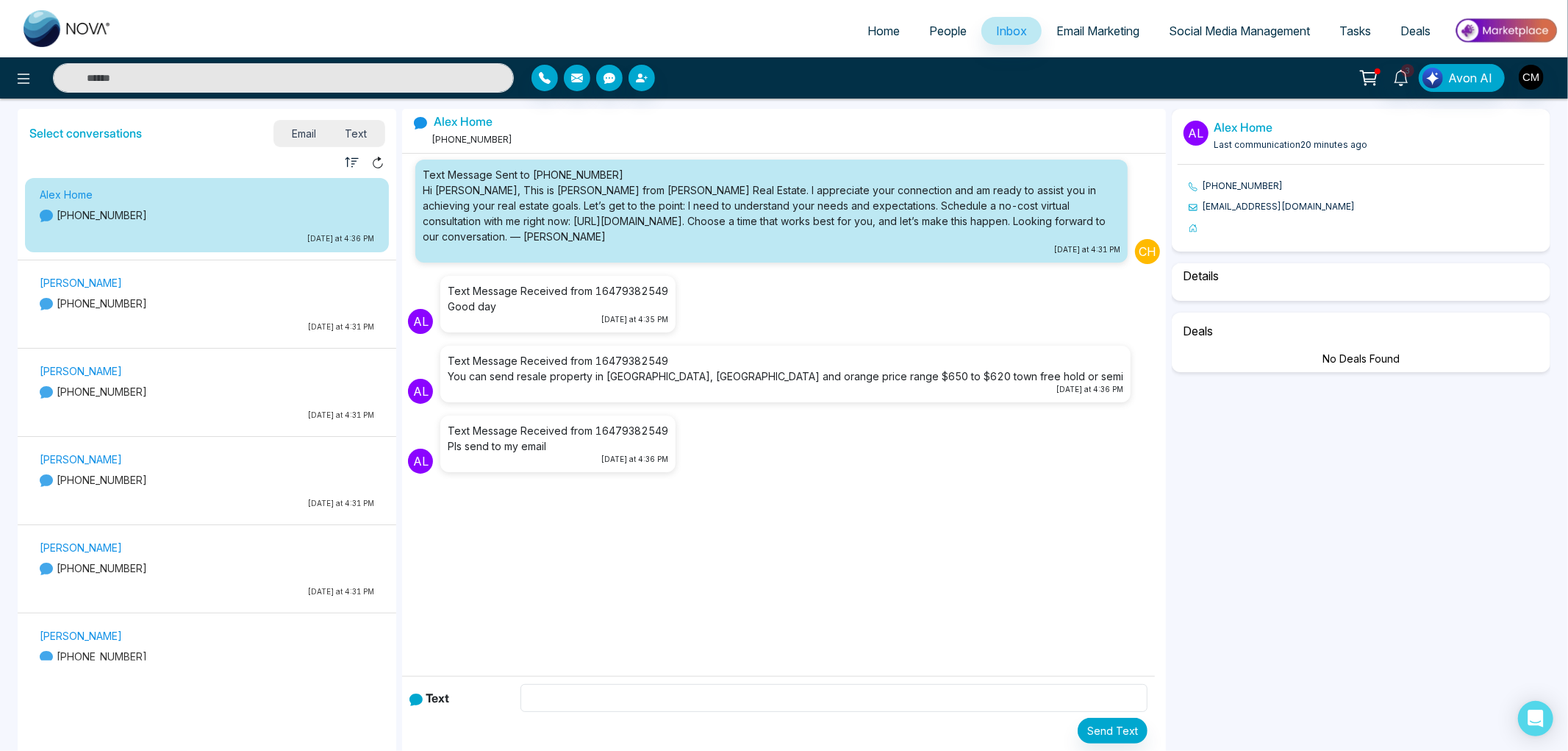
select select "****"
select select "********"
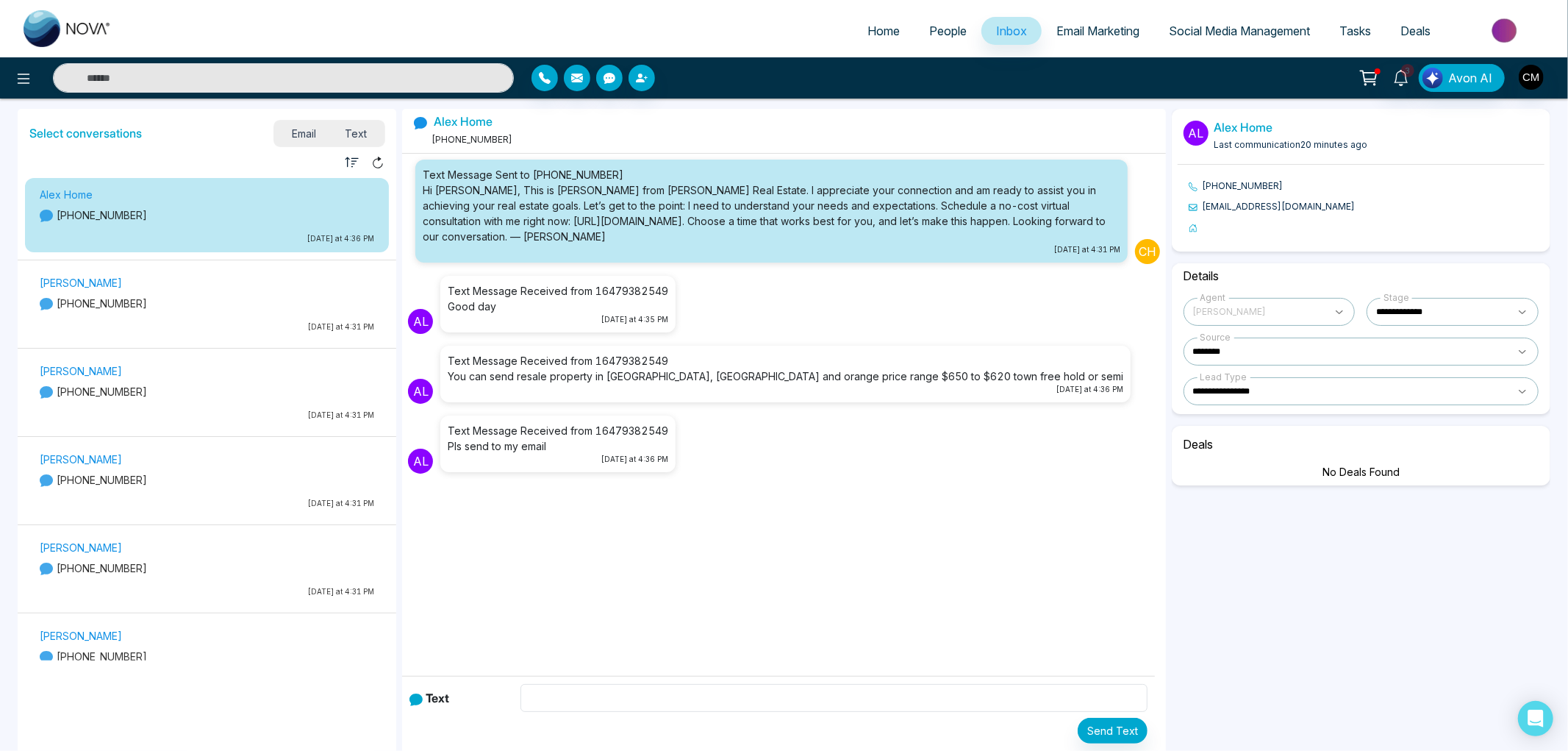
click at [210, 317] on div "[PERSON_NAME] [PHONE_NUMBER] [DATE] at 4:31 PM" at bounding box center [207, 306] width 350 height 65
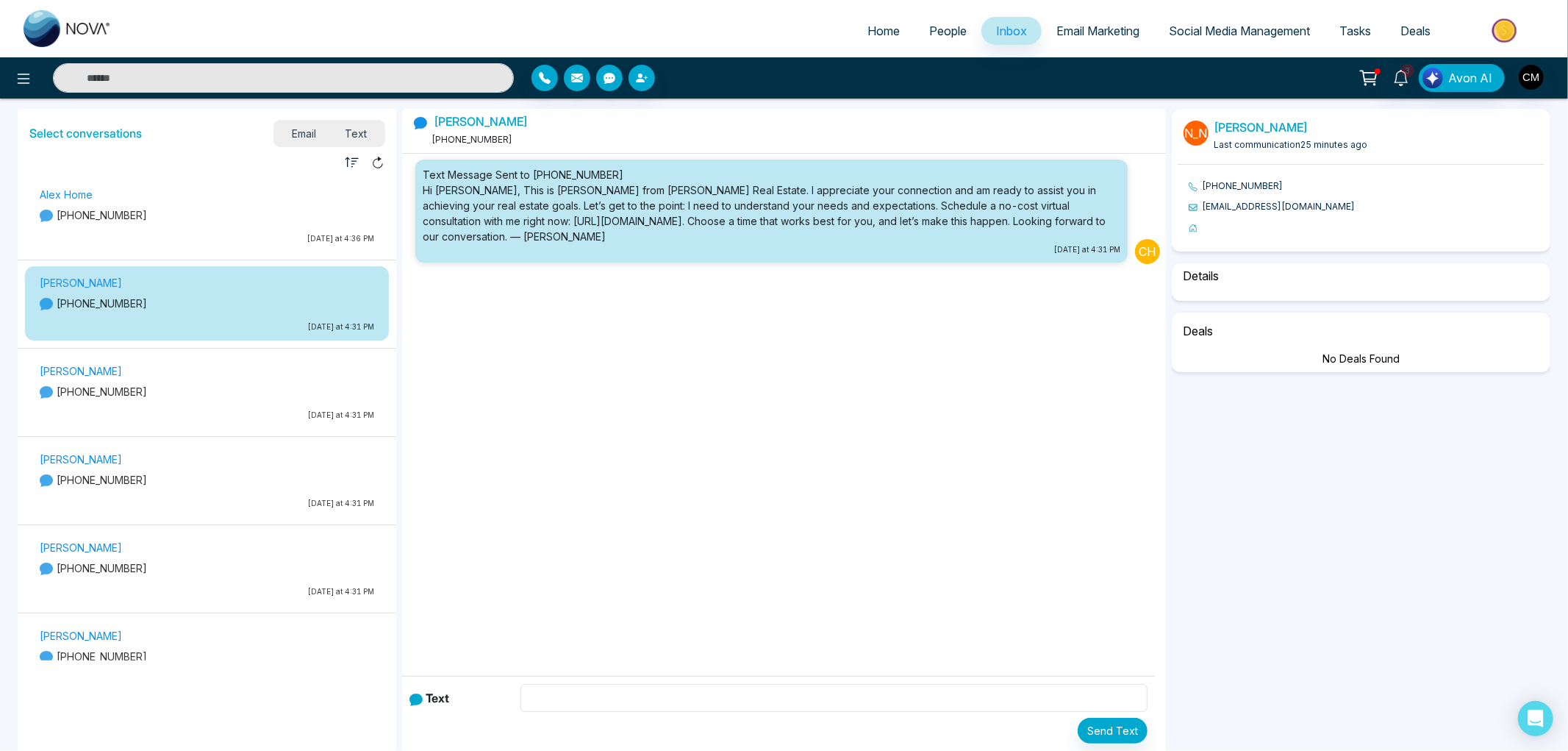
select select "****"
select select "********"
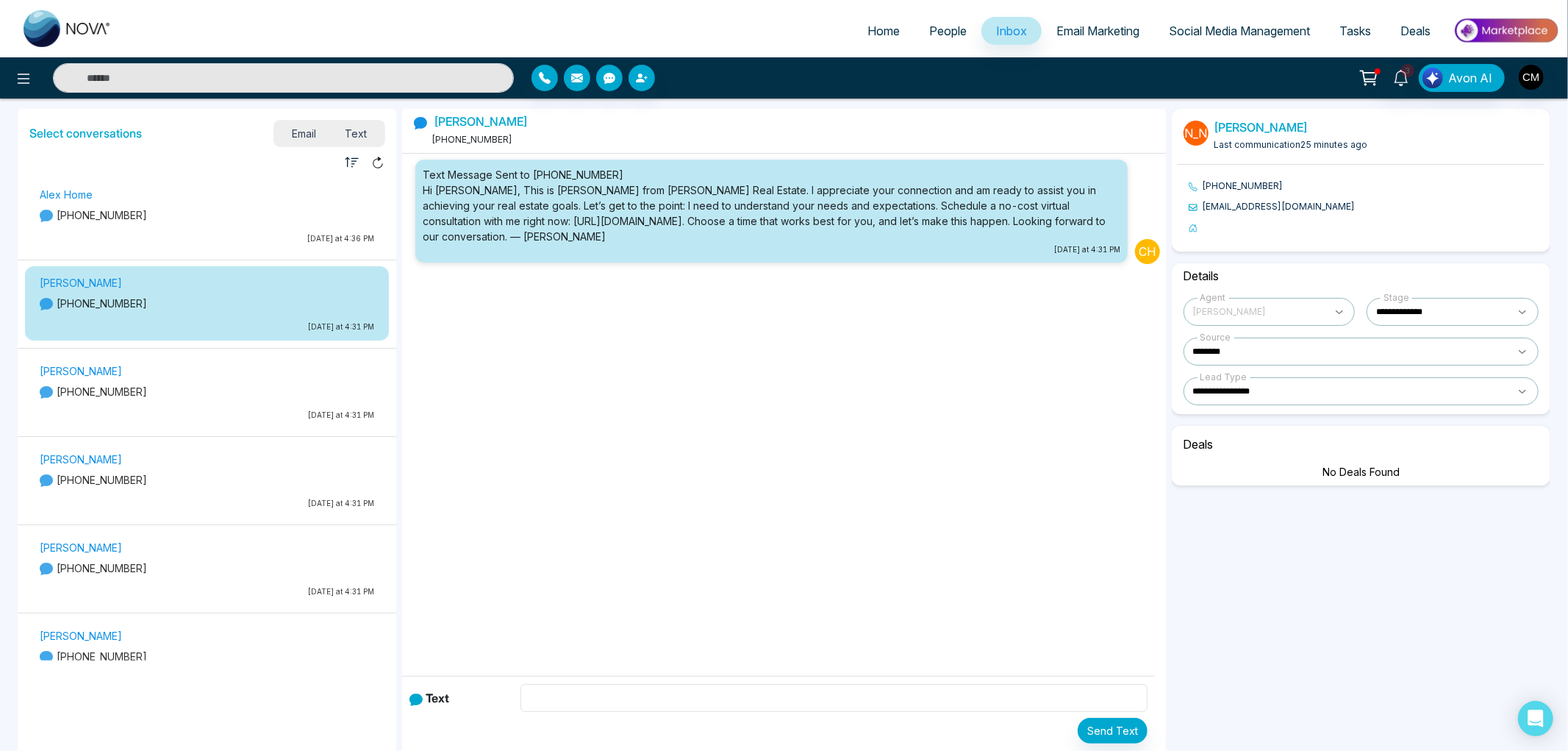
click at [252, 400] on div "[PERSON_NAME] [PHONE_NUMBER] [DATE] at 4:31 PM" at bounding box center [207, 394] width 350 height 65
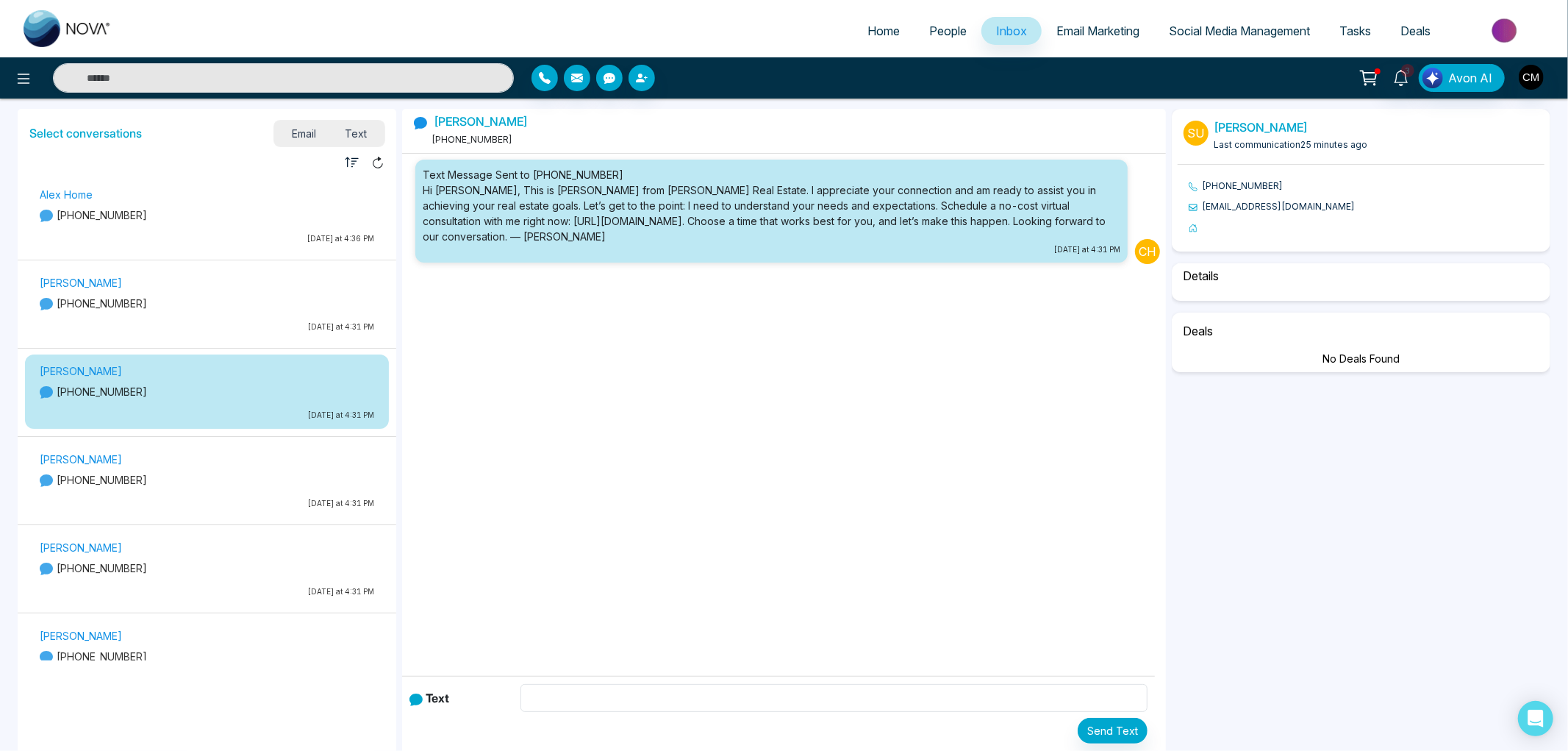
select select "****"
select select "********"
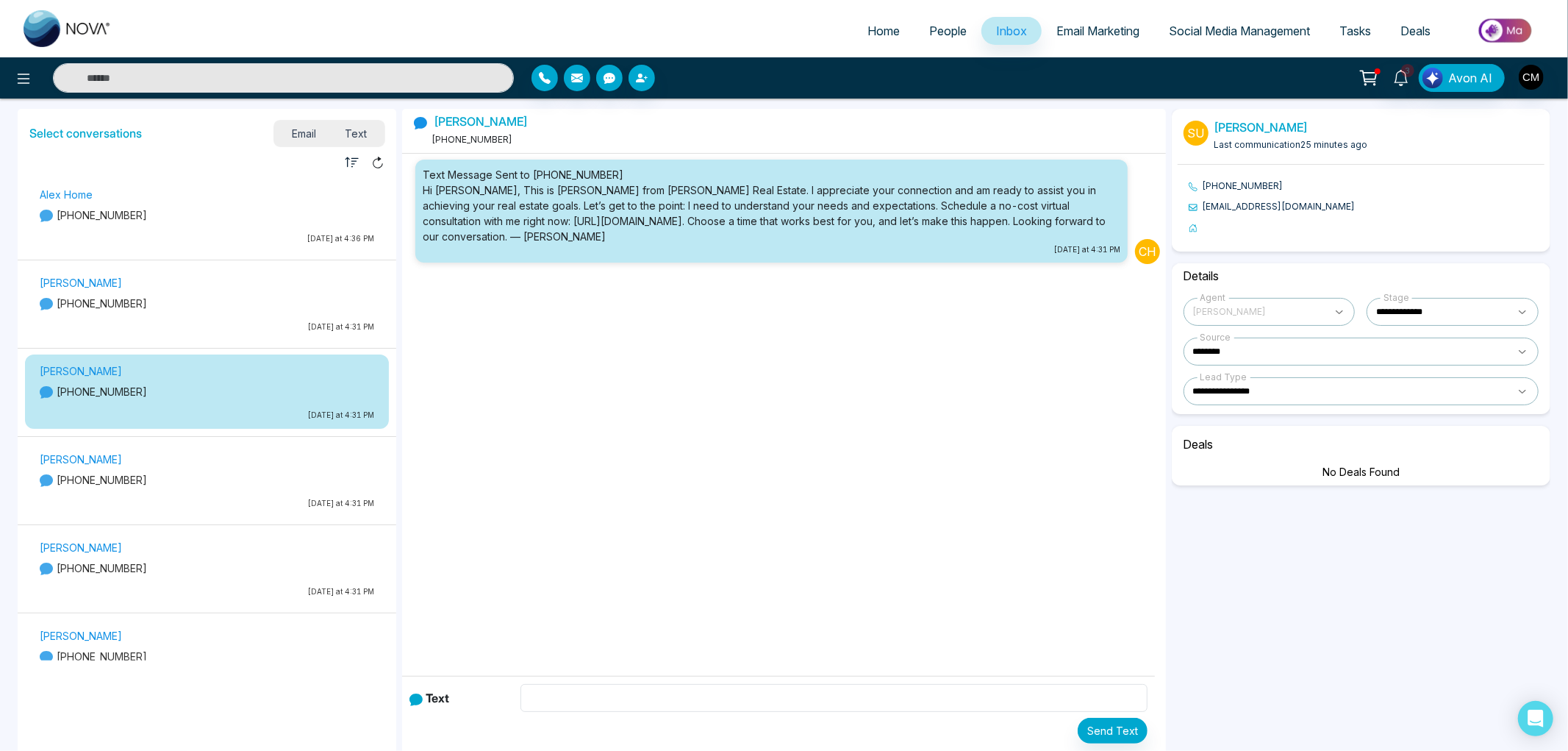
click at [214, 224] on div "[PERSON_NAME] Home [PHONE_NUMBER] [DATE] at 4:36 PM" at bounding box center [207, 218] width 350 height 65
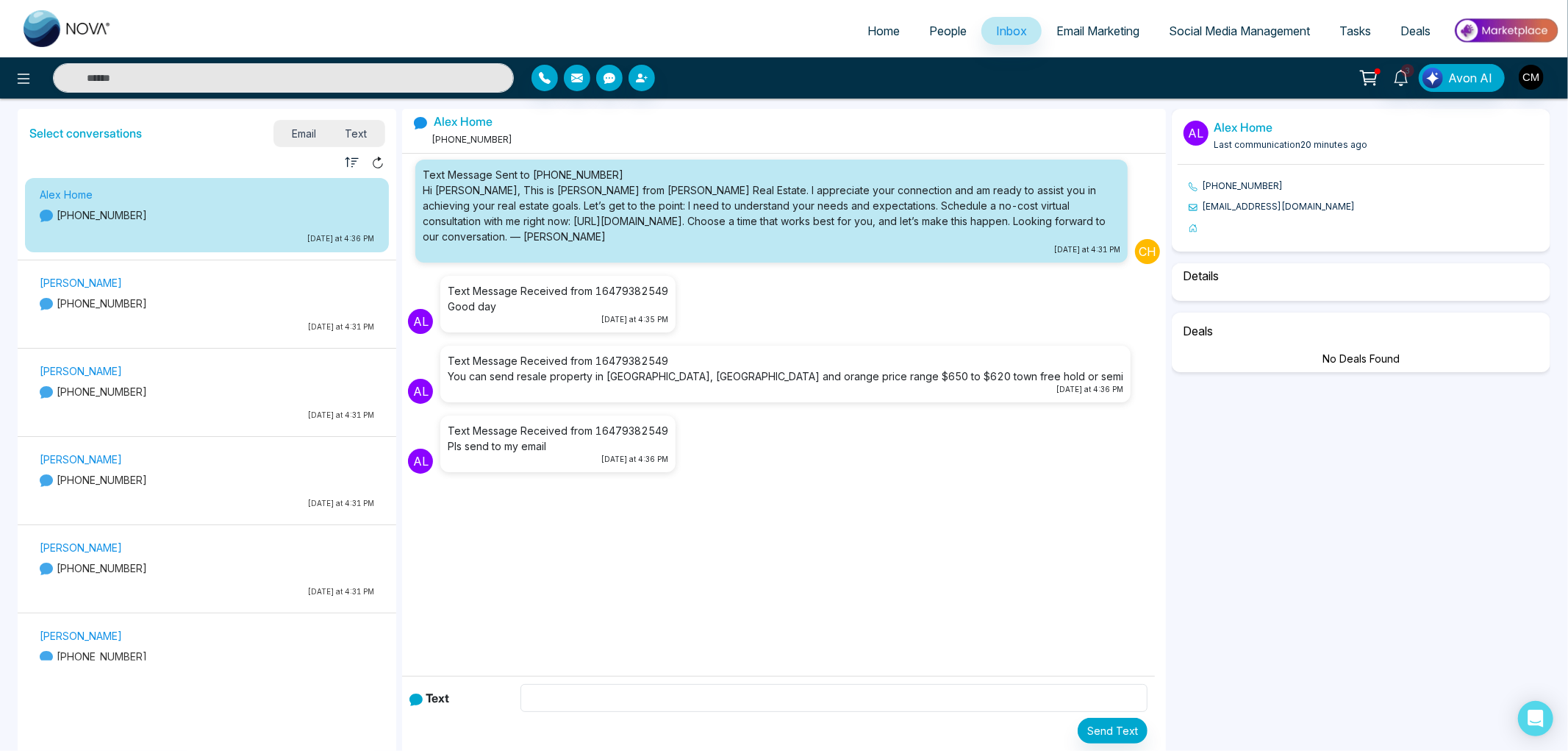
select select "****"
select select "********"
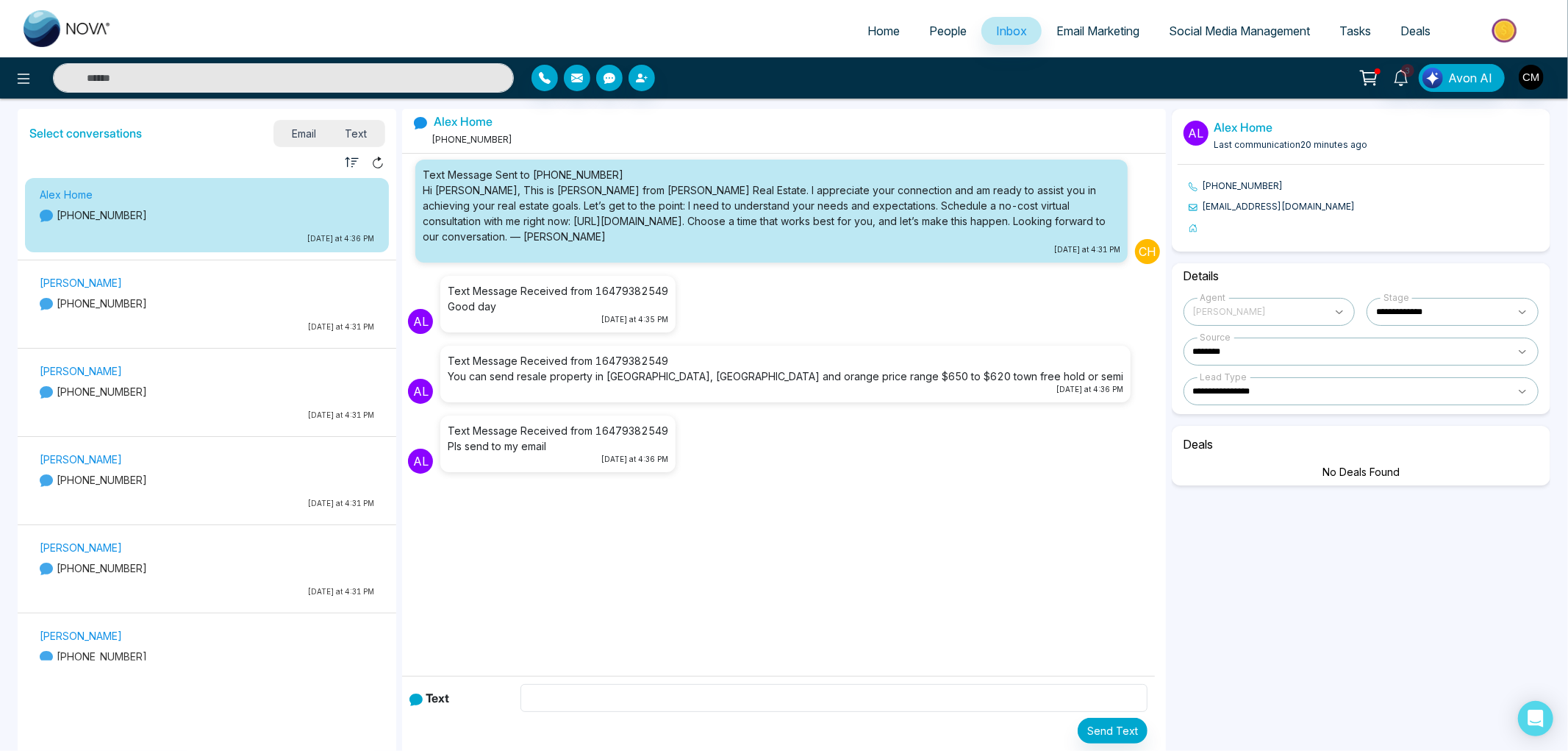
click at [1210, 123] on div "[PERSON_NAME] Home Last communication 20 minutes ago" at bounding box center [1288, 136] width 159 height 31
click at [1223, 128] on link "Alex Home" at bounding box center [1244, 127] width 59 height 15
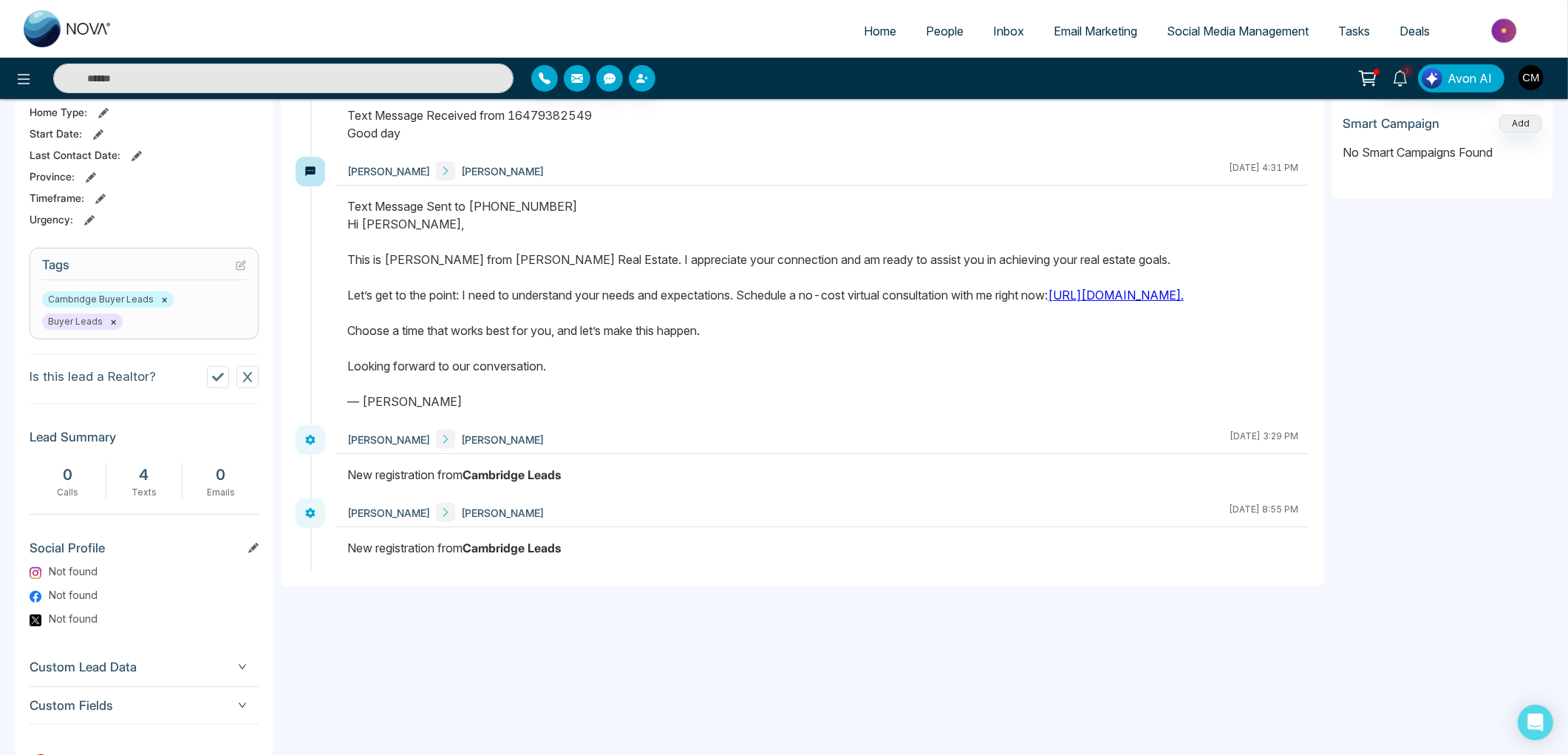
scroll to position [530, 0]
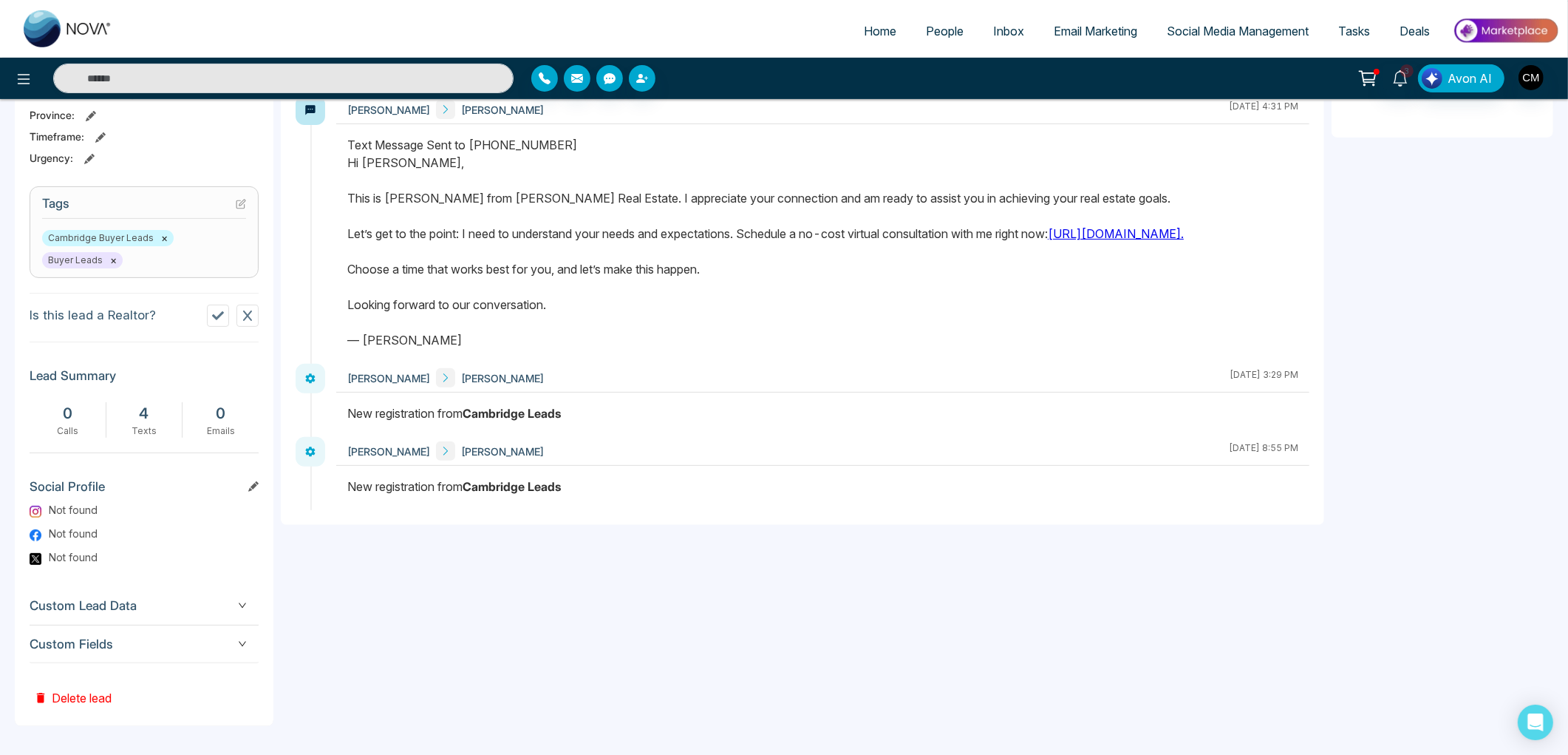
click at [144, 634] on span "Custom Fields" at bounding box center [144, 644] width 229 height 20
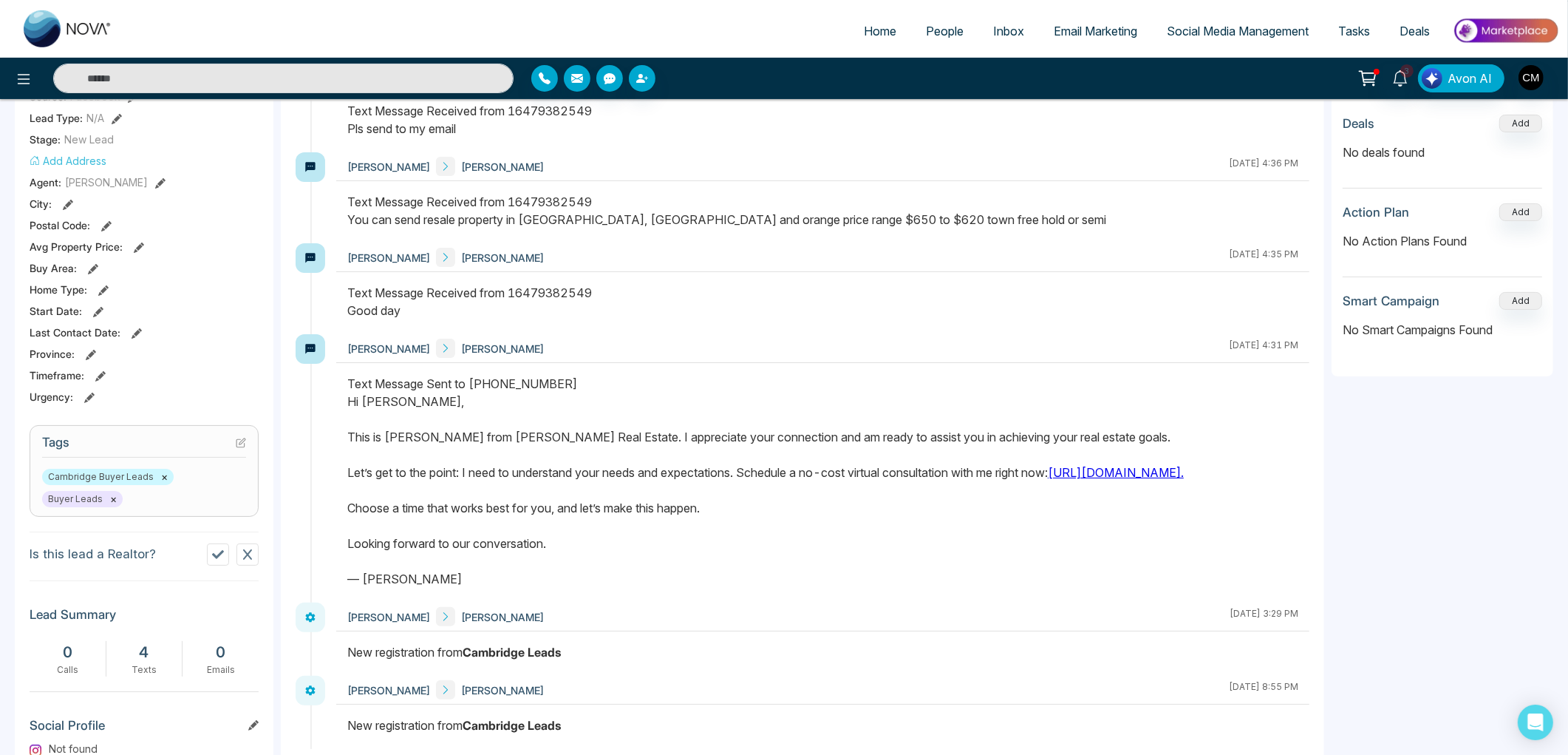
scroll to position [0, 0]
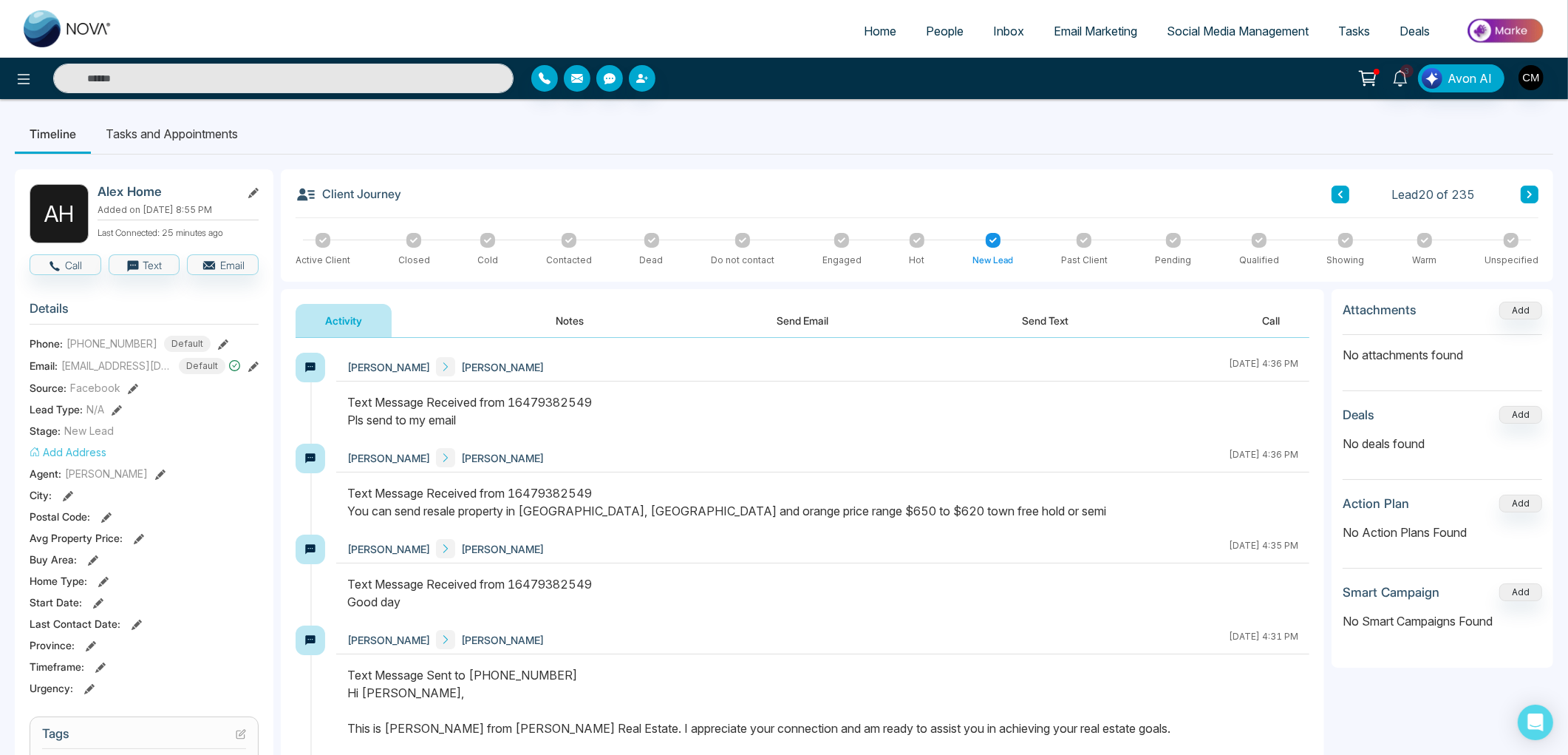
click at [550, 320] on button "Notes" at bounding box center [569, 321] width 87 height 33
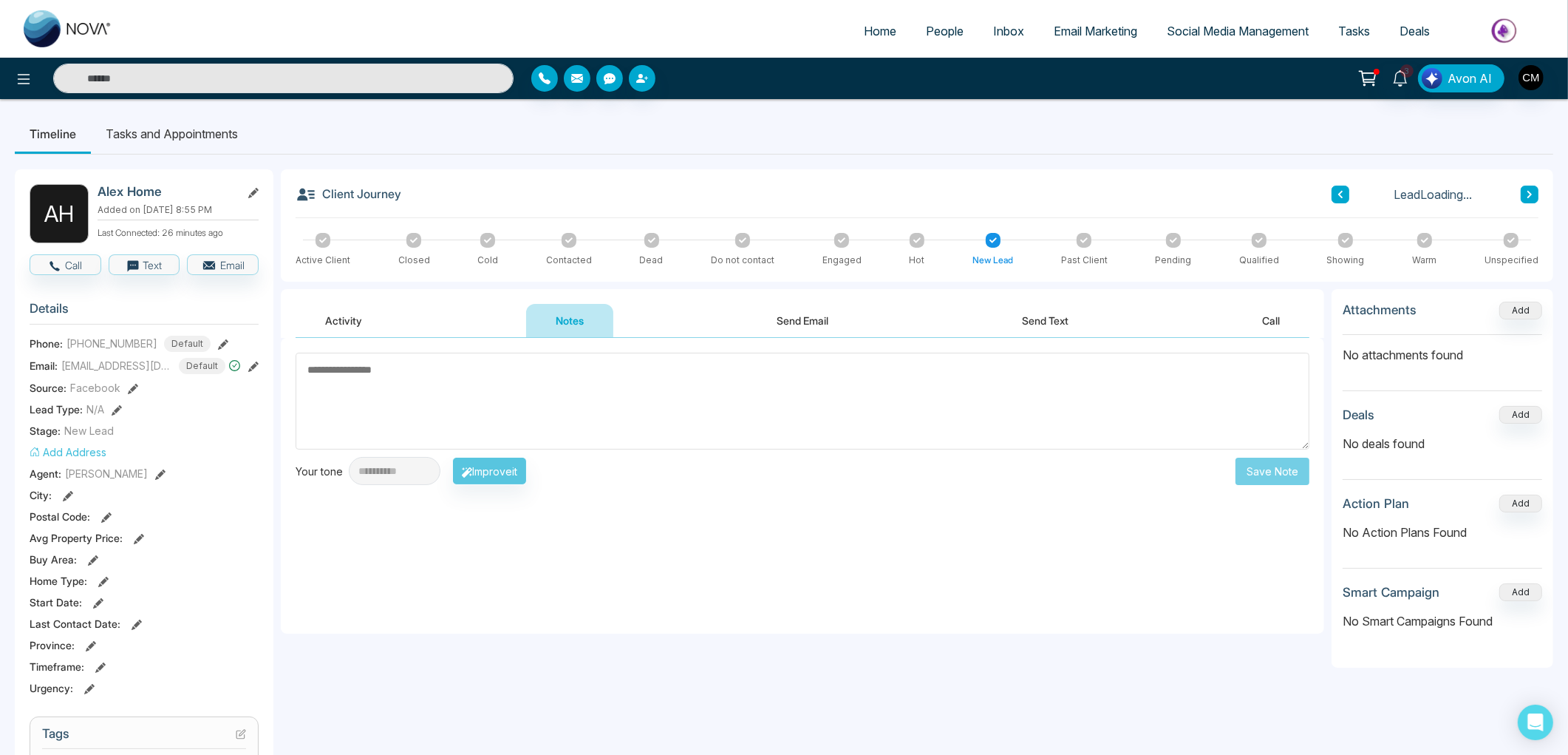
click at [350, 336] on button "Activity" at bounding box center [343, 321] width 96 height 33
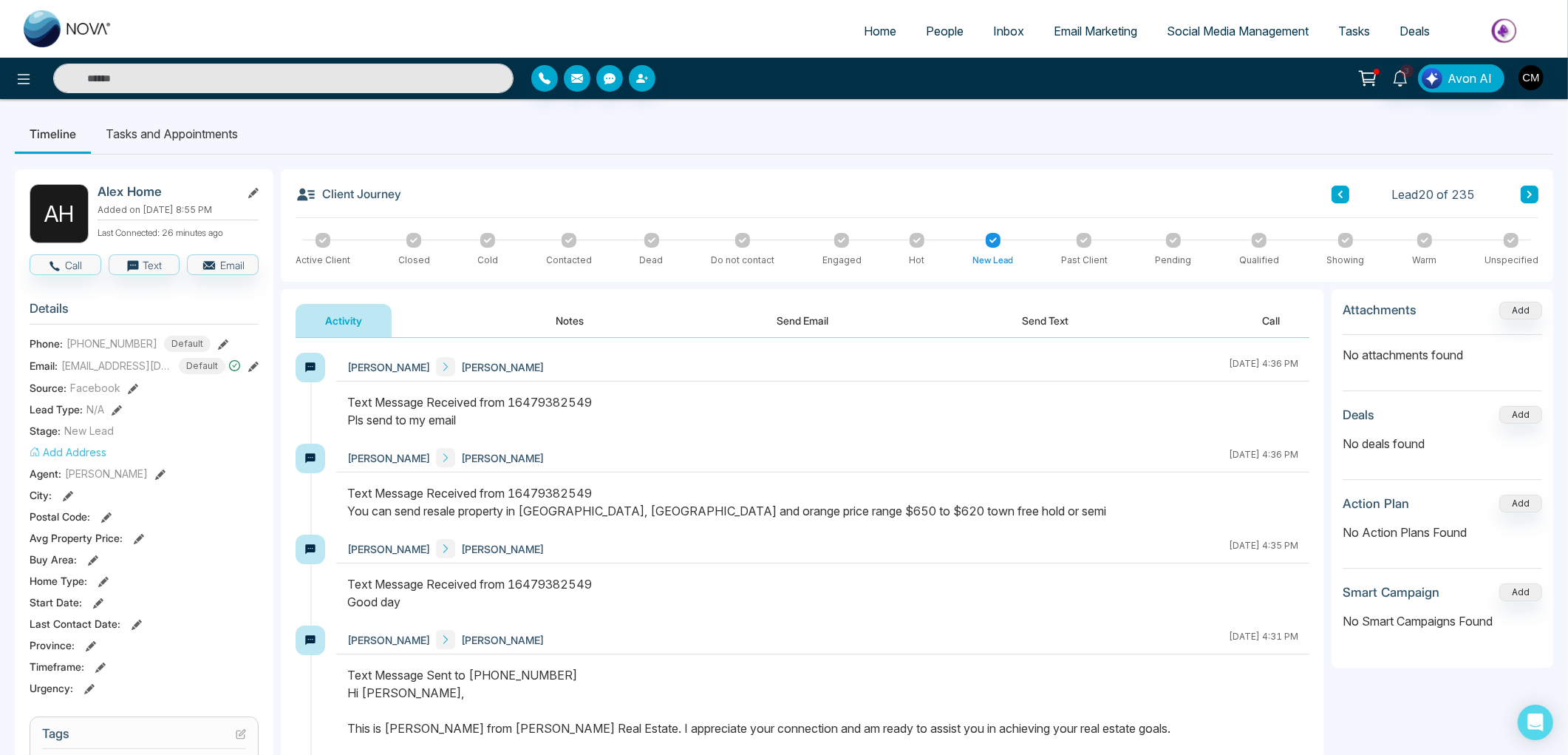
click at [1029, 328] on button "Send Text" at bounding box center [1045, 321] width 106 height 33
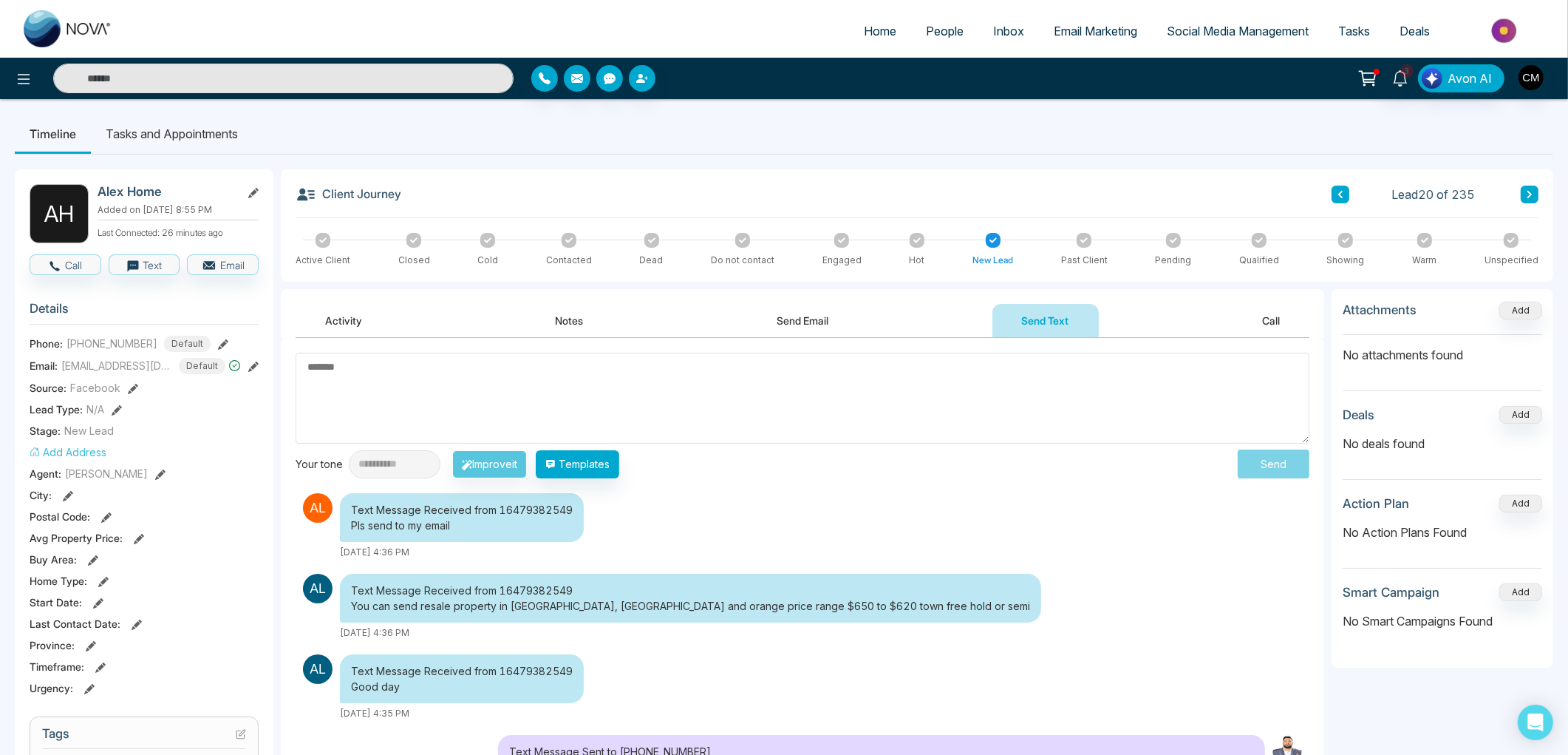
click at [654, 607] on div "Text Message Received from 16479382549 You can send resale property in [GEOGRAP…" at bounding box center [691, 598] width 701 height 49
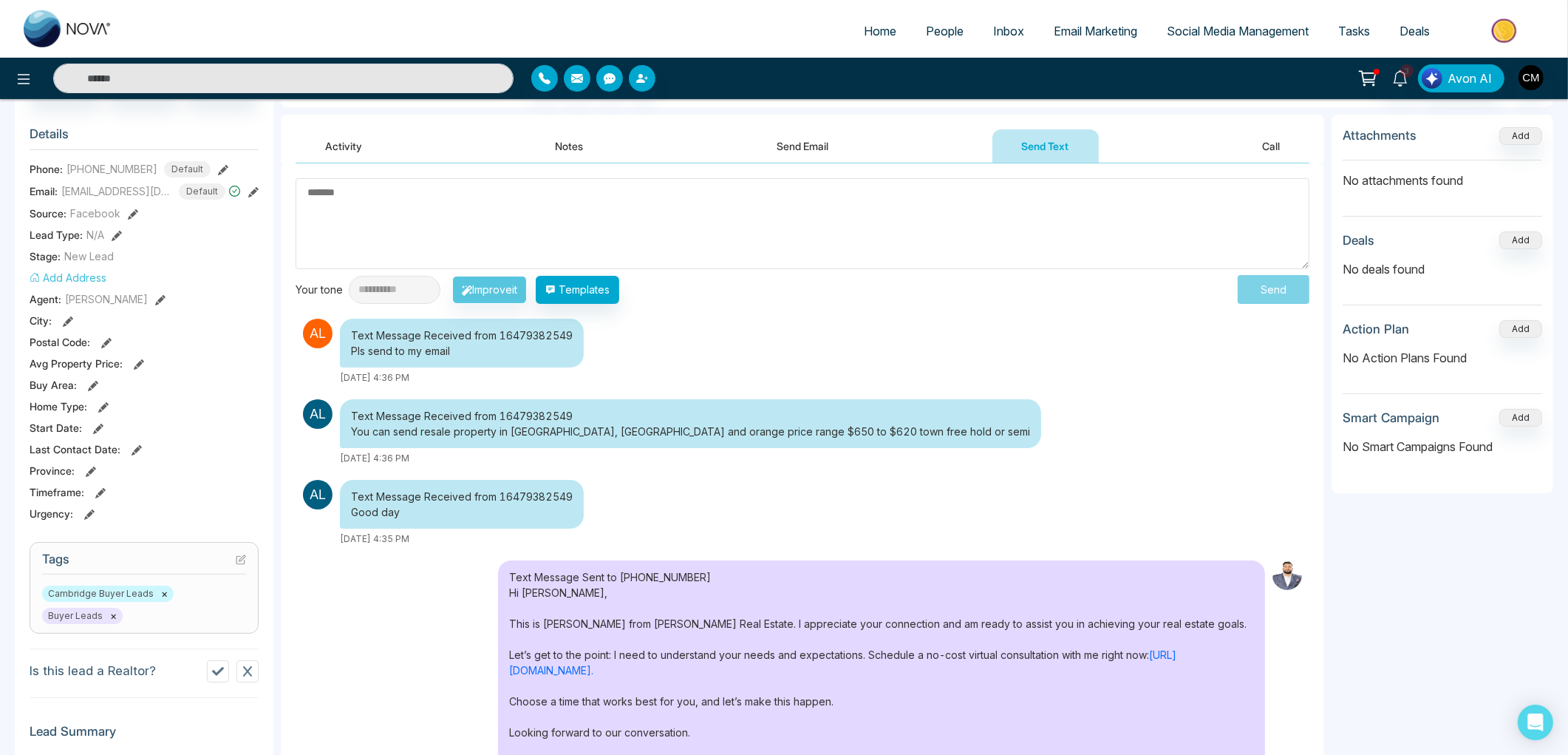
scroll to position [164, 0]
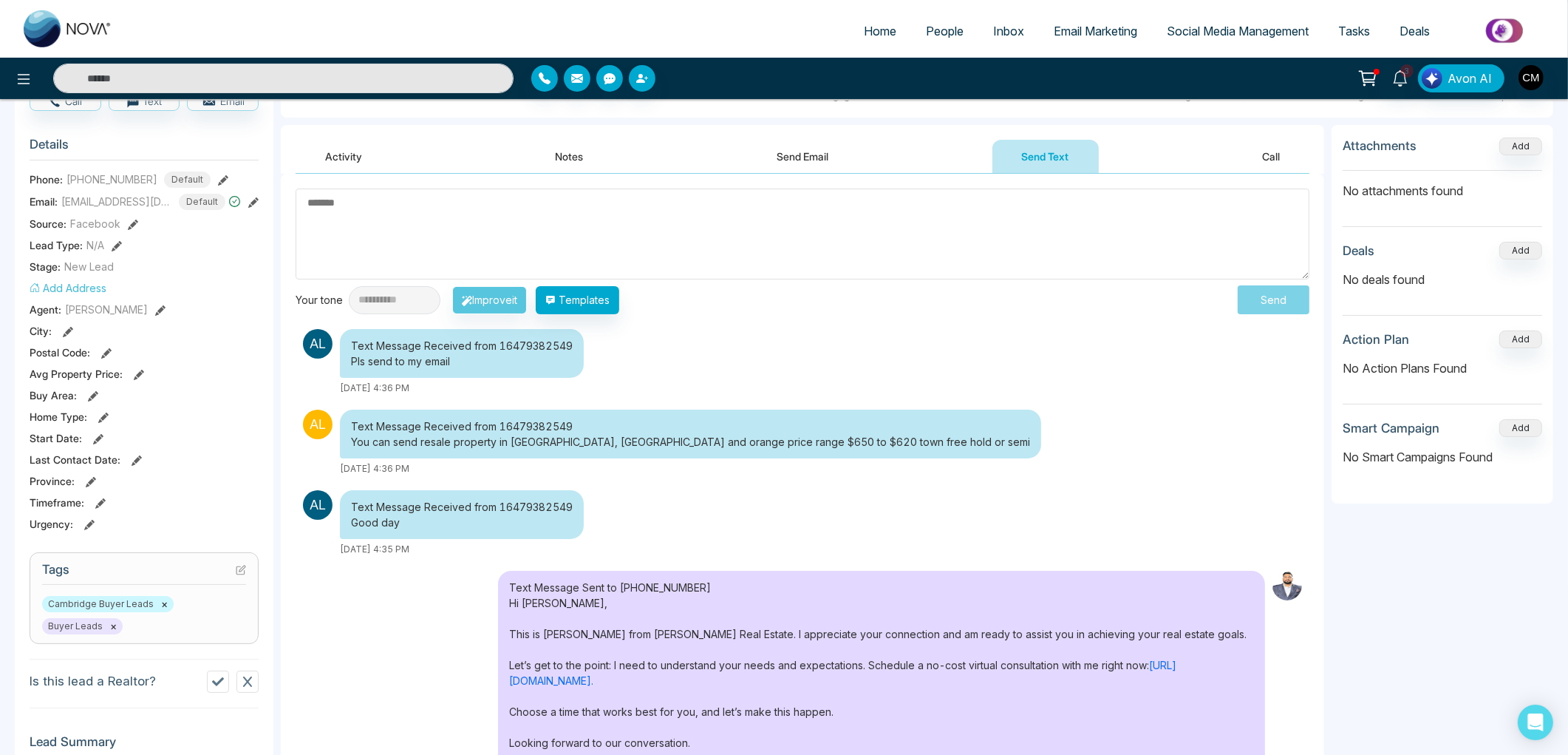
click at [666, 257] on textarea at bounding box center [802, 234] width 1014 height 91
click at [775, 349] on div "Text Message Received from 16479382549 Pls send to my email [DATE] 4:36 PM" at bounding box center [701, 362] width 812 height 66
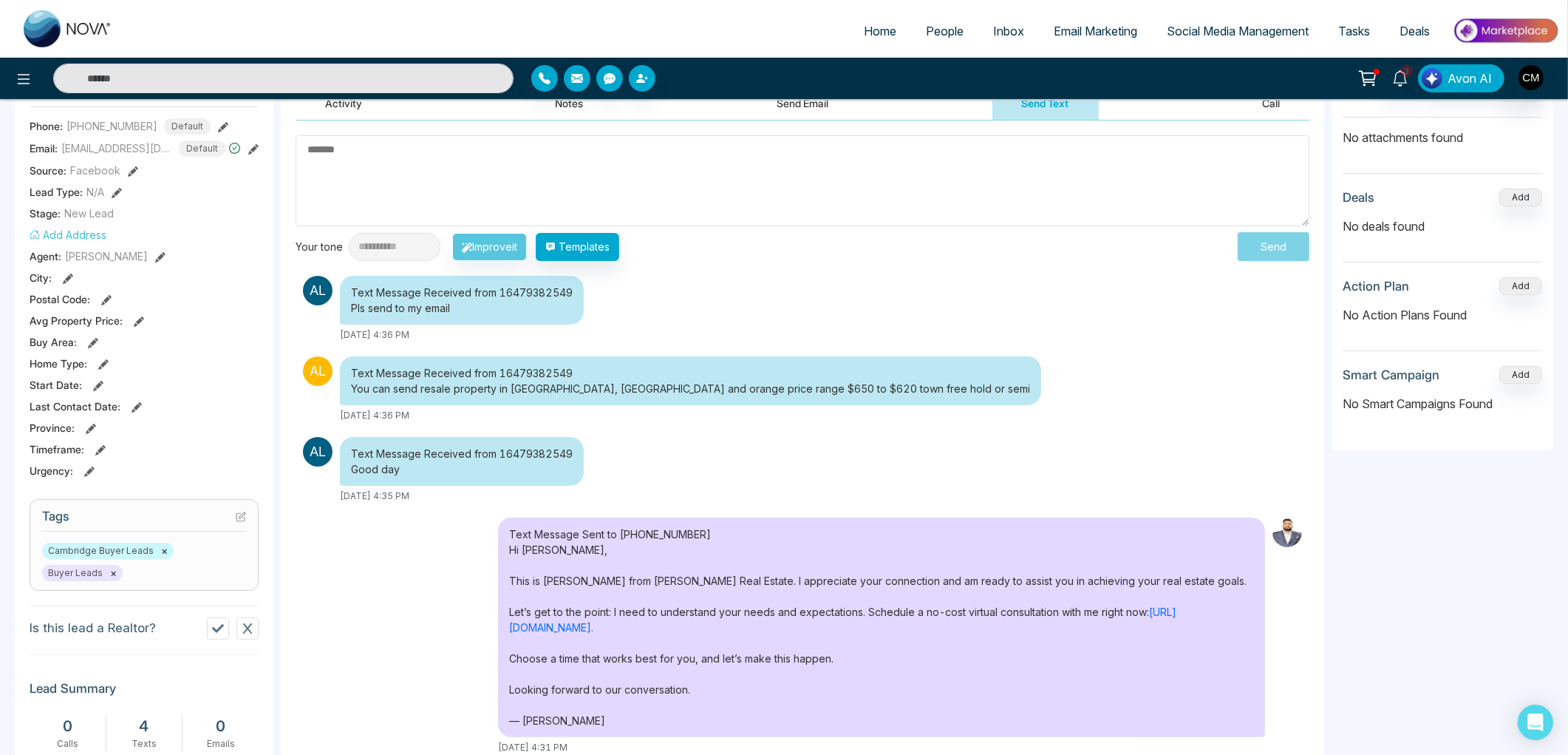
scroll to position [246, 0]
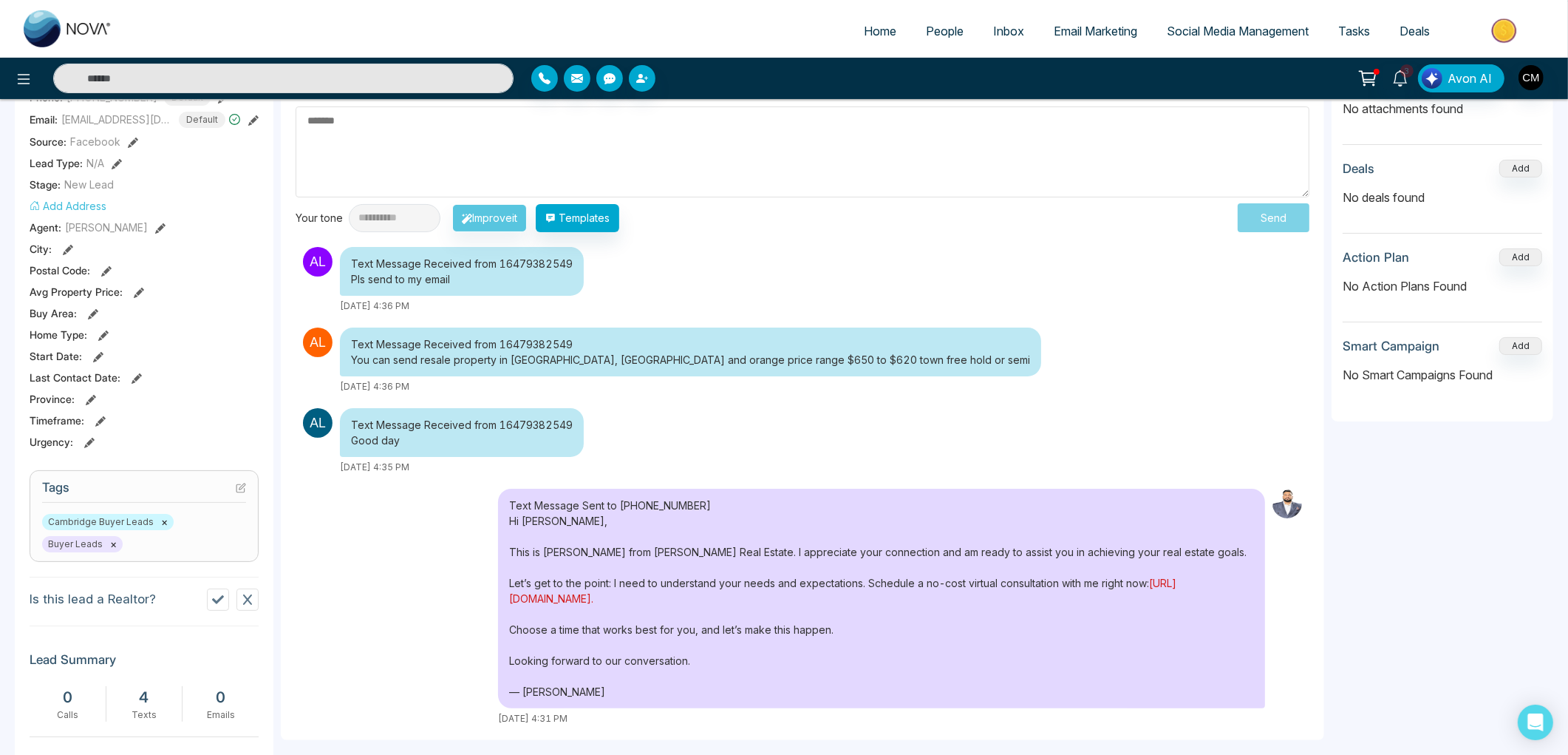
click at [689, 599] on link "[URL][DOMAIN_NAME]." at bounding box center [842, 591] width 667 height 28
click at [705, 599] on link "[URL][DOMAIN_NAME]." at bounding box center [842, 591] width 667 height 28
